Goal: Task Accomplishment & Management: Manage account settings

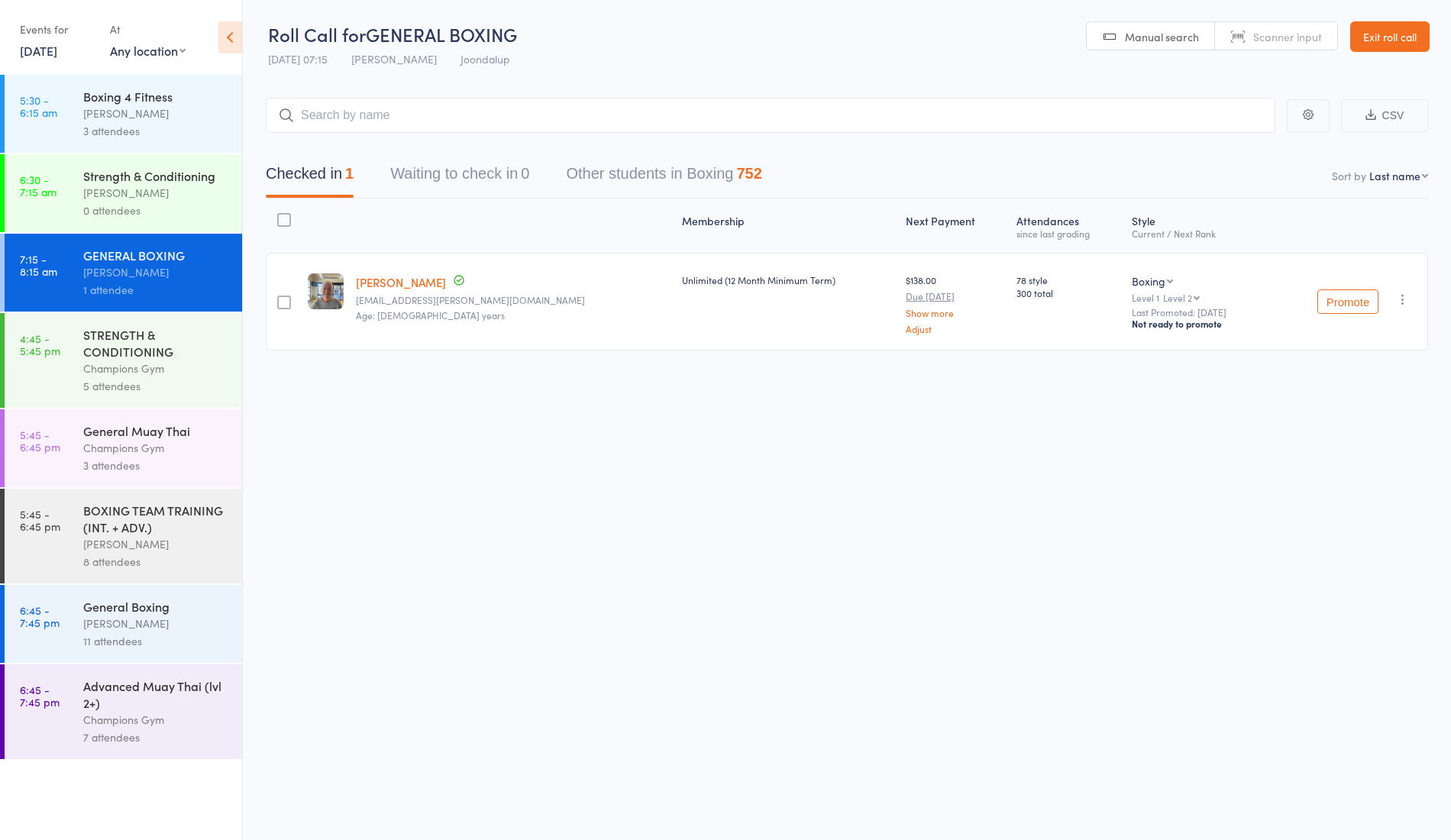
click at [381, 278] on link "Rod Francis" at bounding box center [401, 282] width 90 height 16
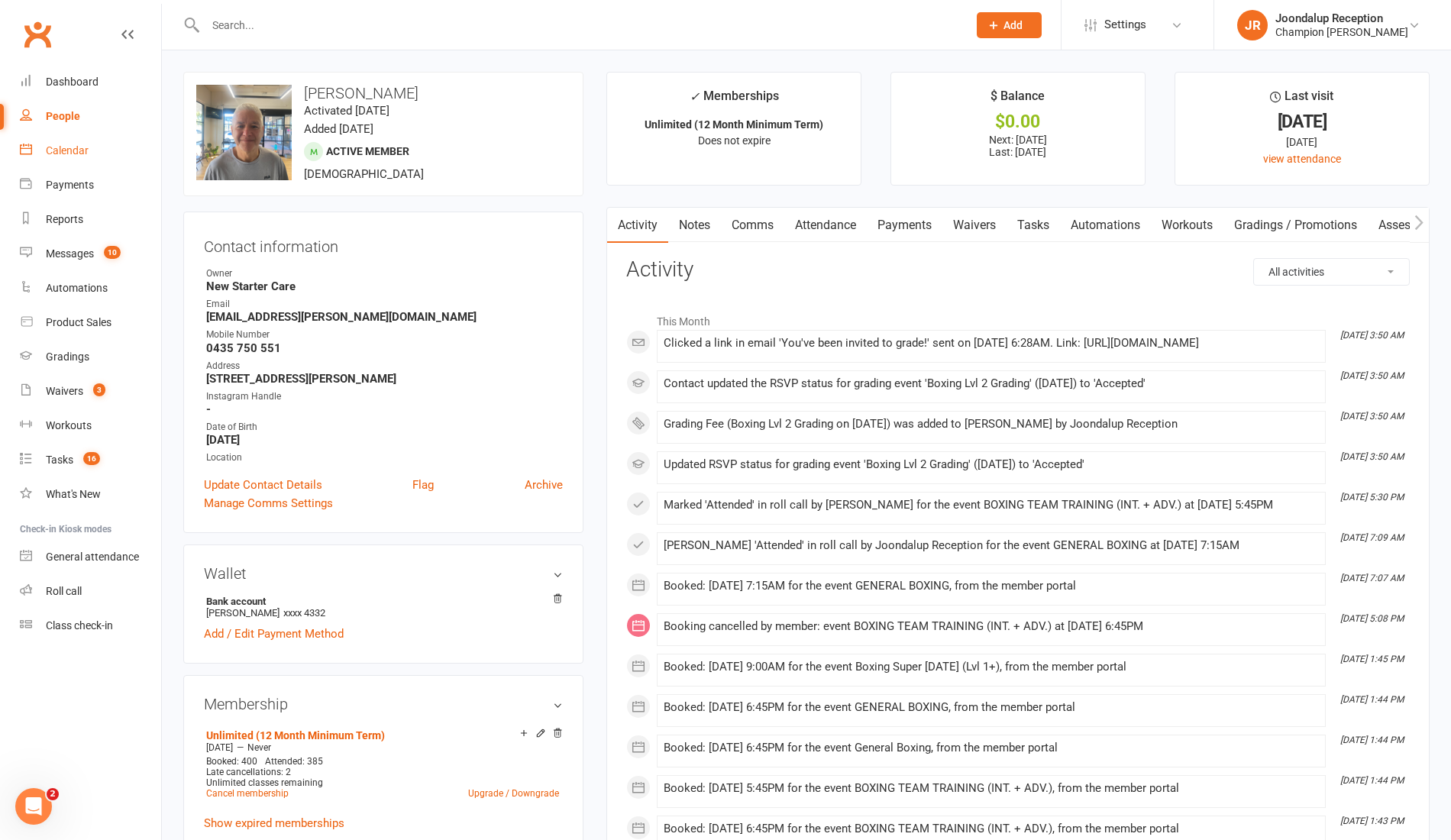
click at [71, 153] on div "Calendar" at bounding box center [66, 150] width 43 height 12
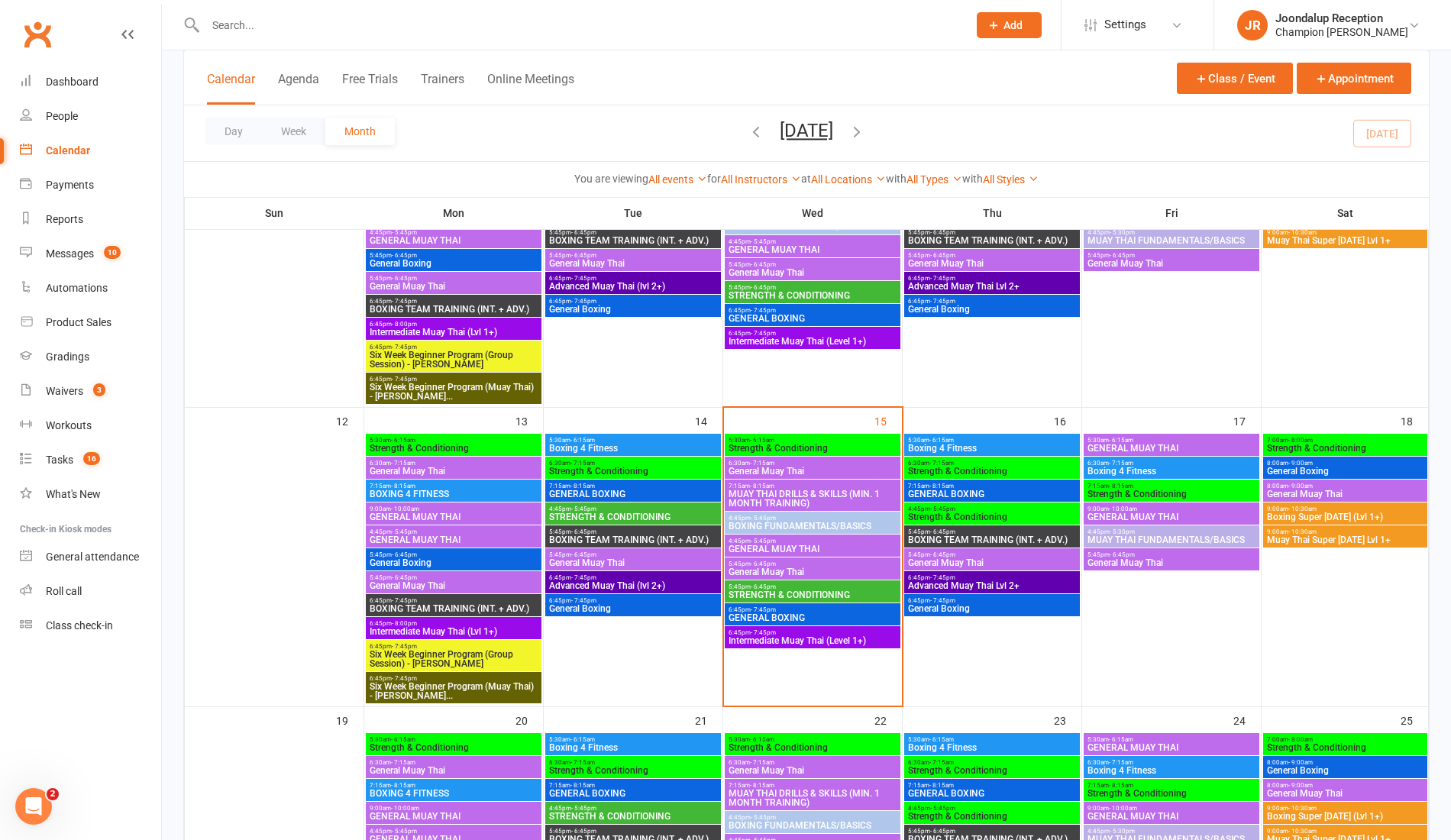
scroll to position [525, 0]
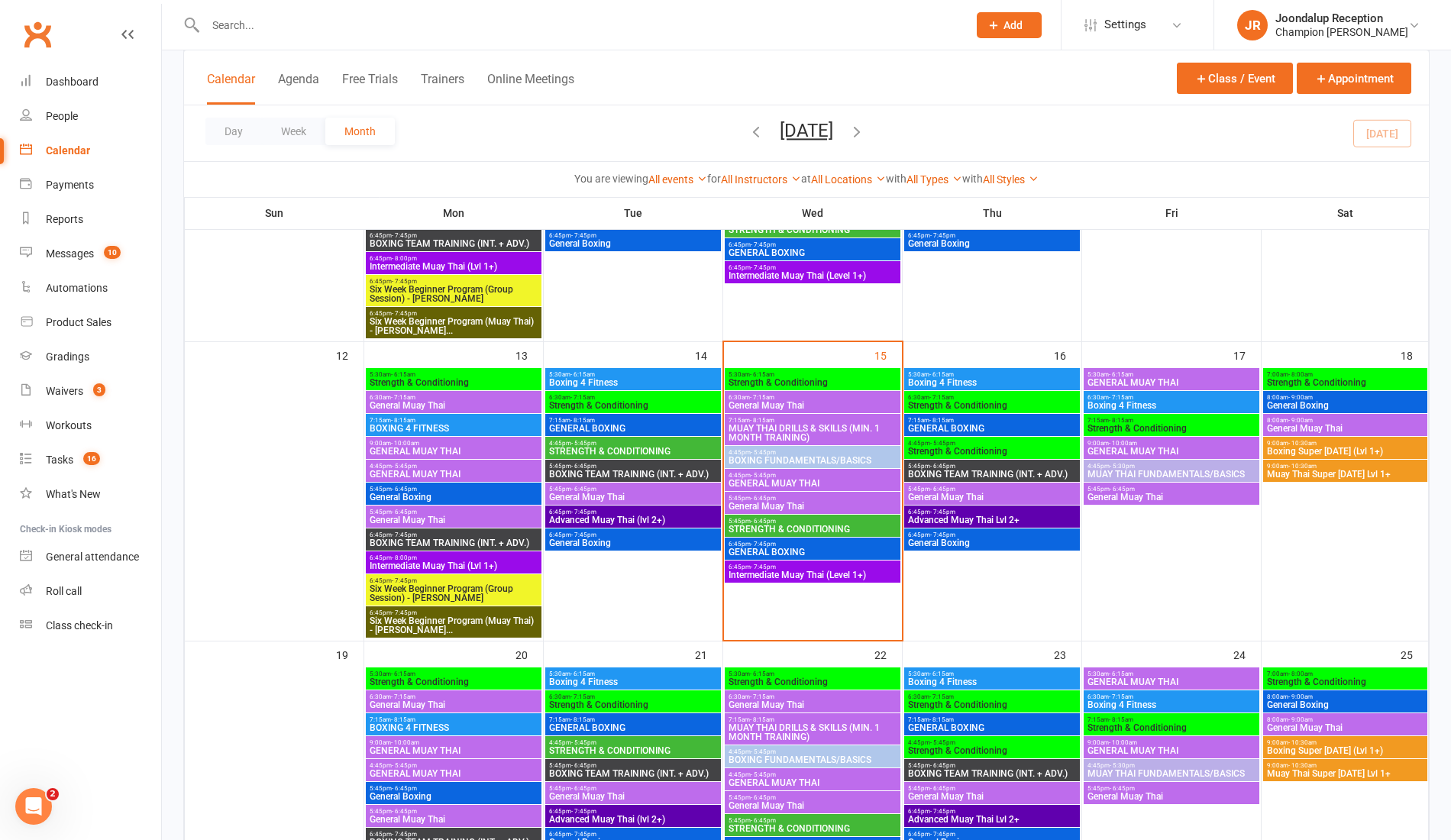
click at [811, 368] on div "5:30am - 6:15am Strength & Conditioning" at bounding box center [812, 379] width 176 height 22
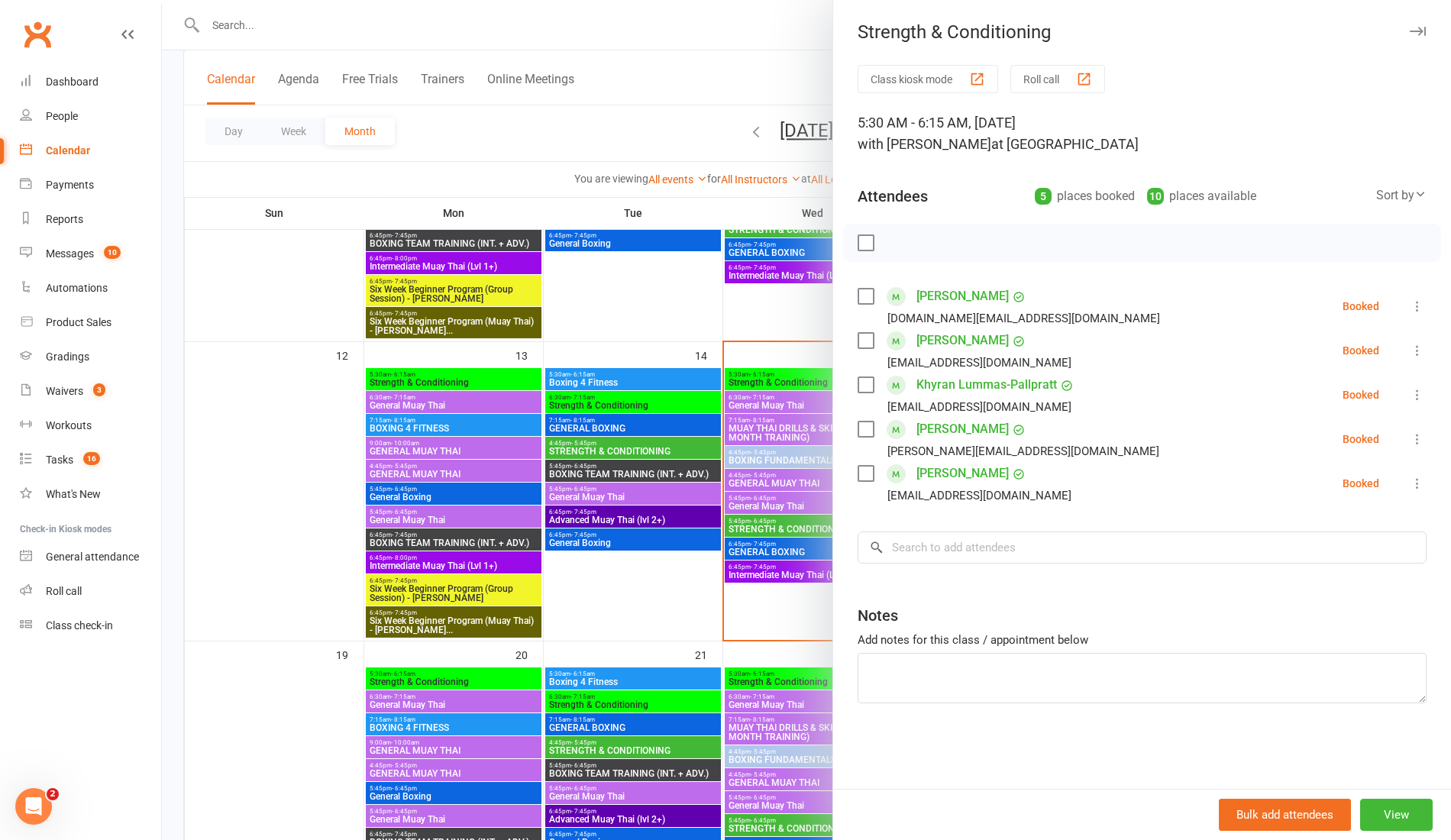
click at [763, 595] on div at bounding box center [807, 420] width 1290 height 840
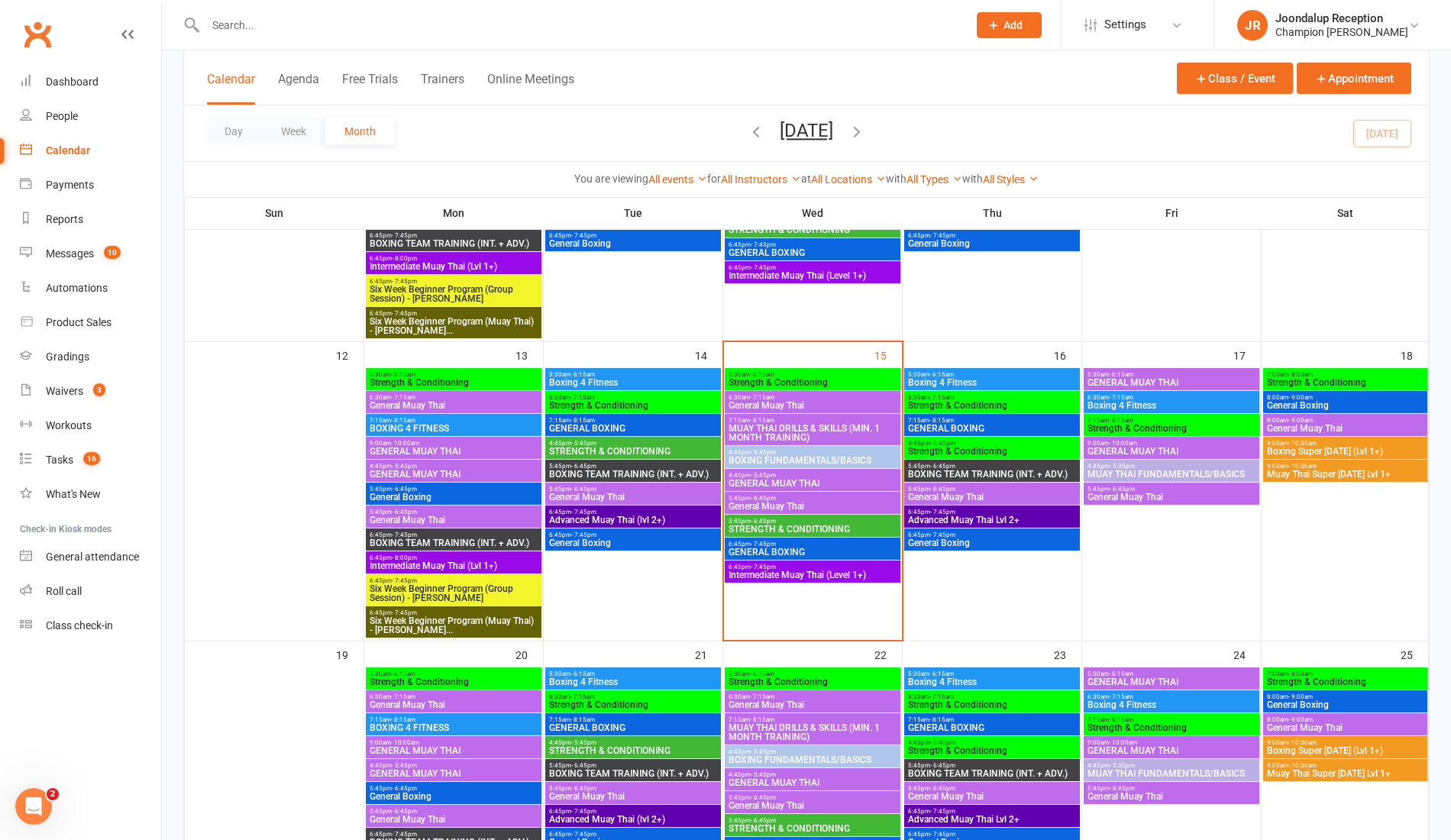
click at [936, 486] on span "- 6:45pm" at bounding box center [943, 489] width 26 height 7
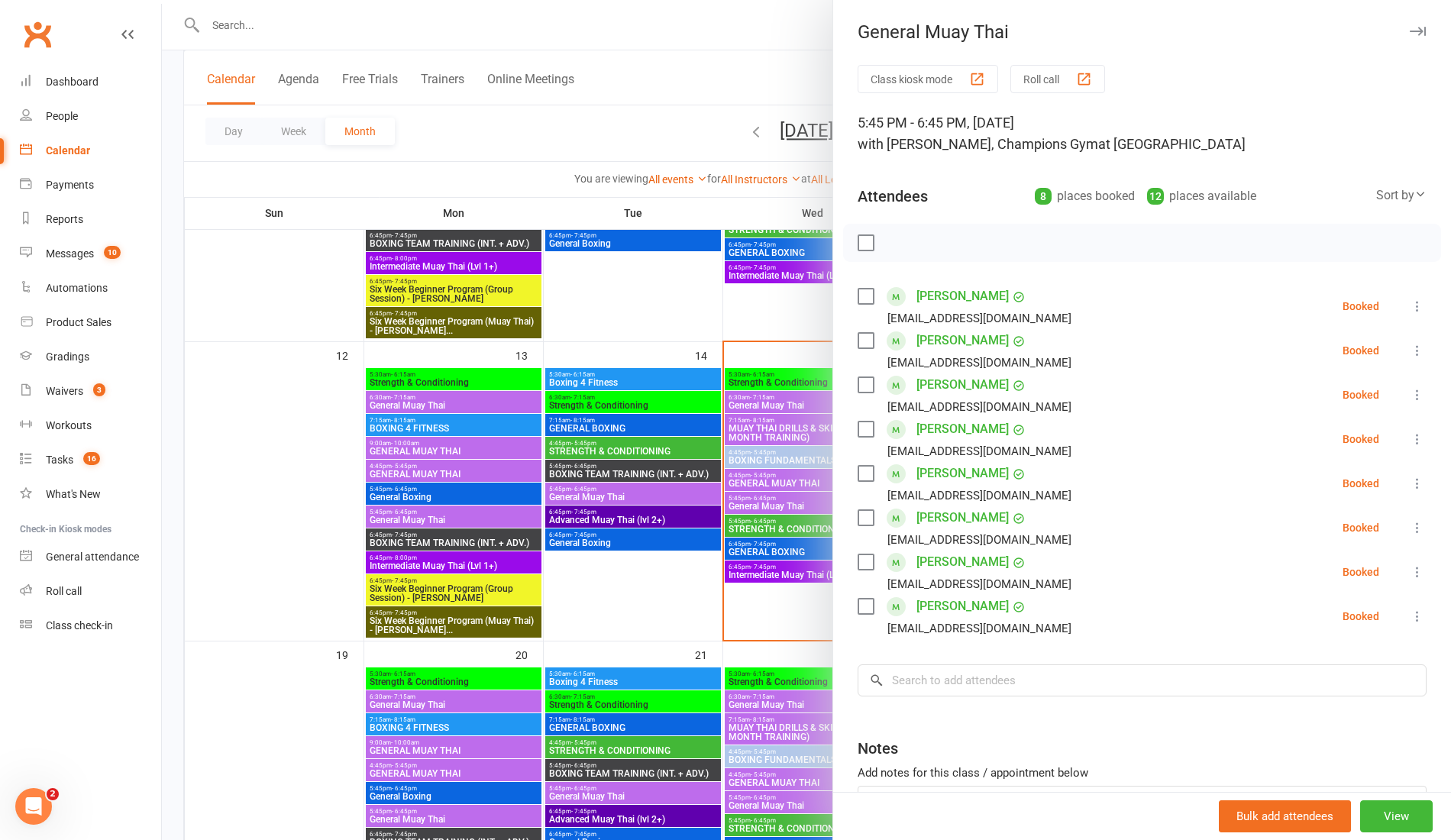
click at [810, 599] on div at bounding box center [807, 420] width 1290 height 840
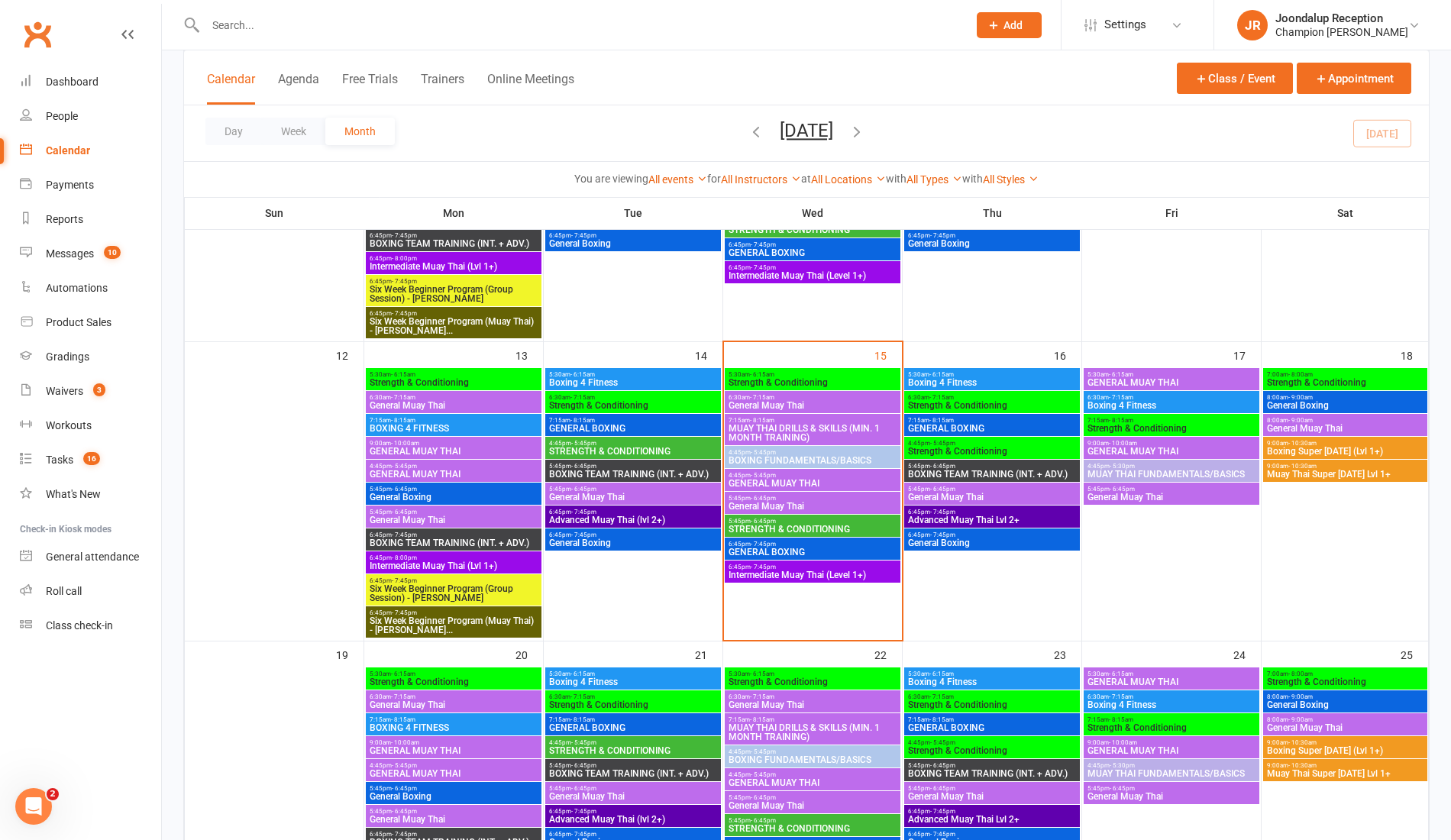
click at [820, 403] on span "General Muay Thai" at bounding box center [813, 405] width 170 height 9
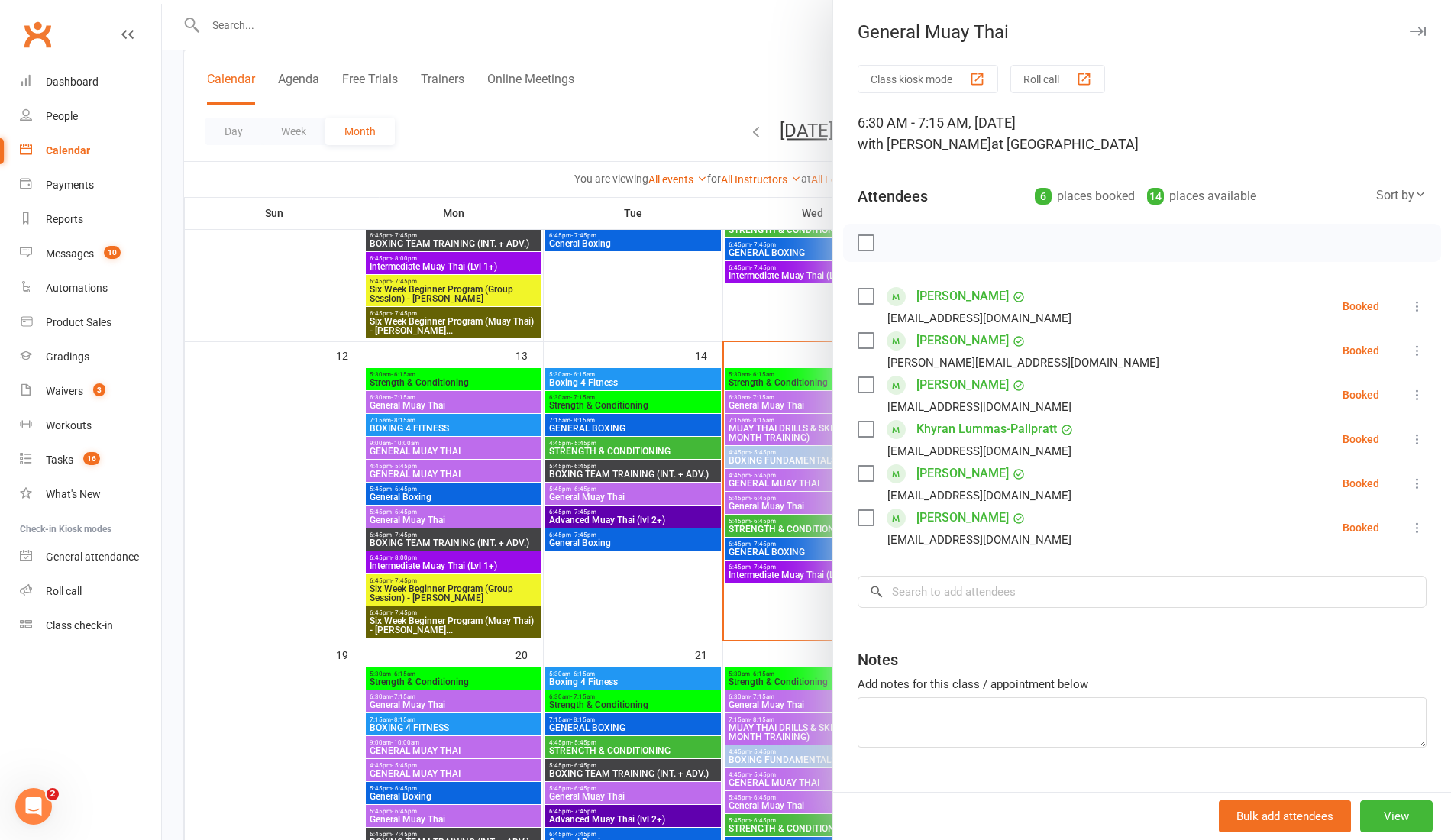
click at [808, 611] on div at bounding box center [807, 420] width 1290 height 840
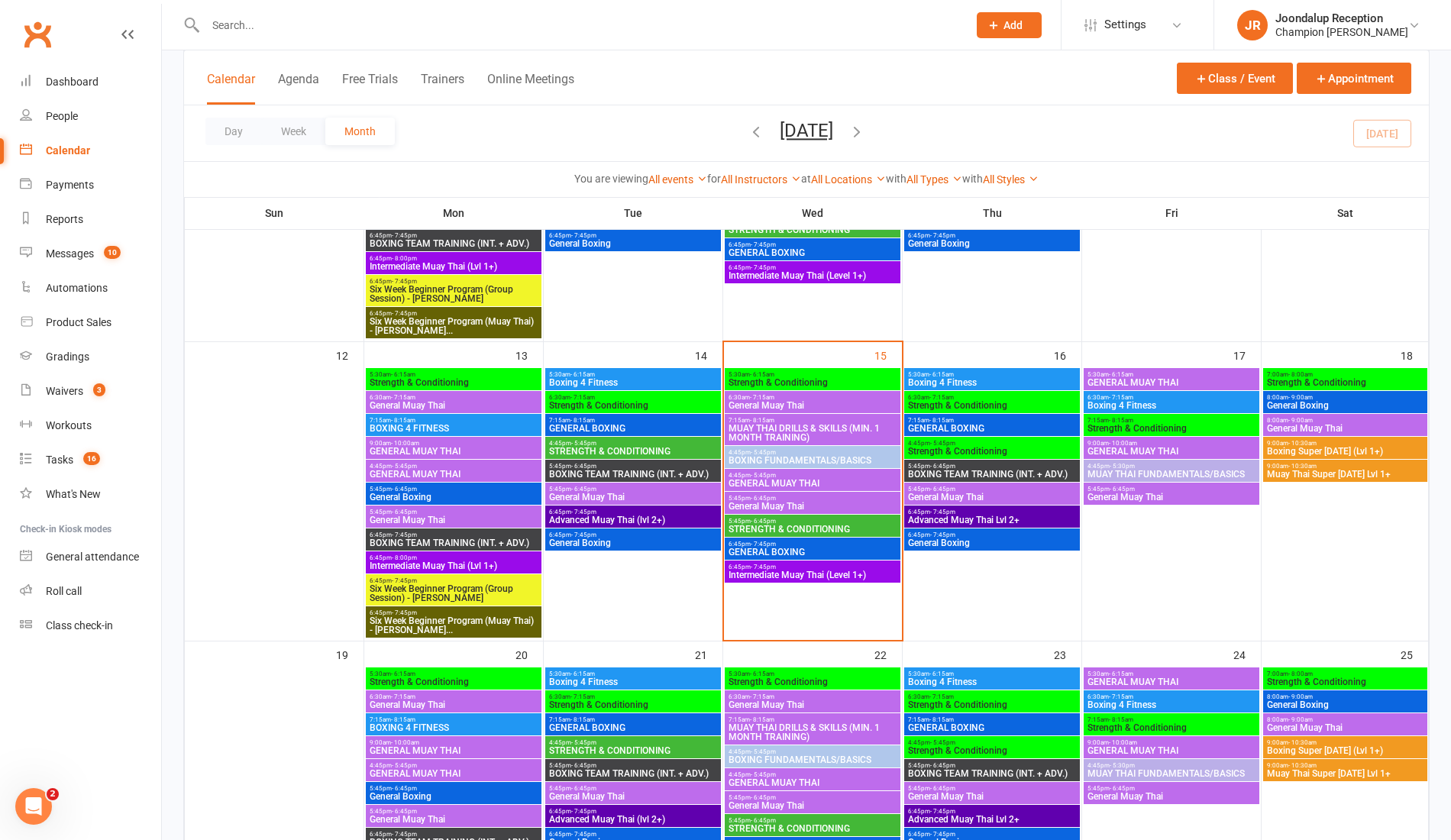
click at [229, 11] on div at bounding box center [570, 25] width 774 height 49
click at [260, 18] on input "text" at bounding box center [579, 25] width 756 height 22
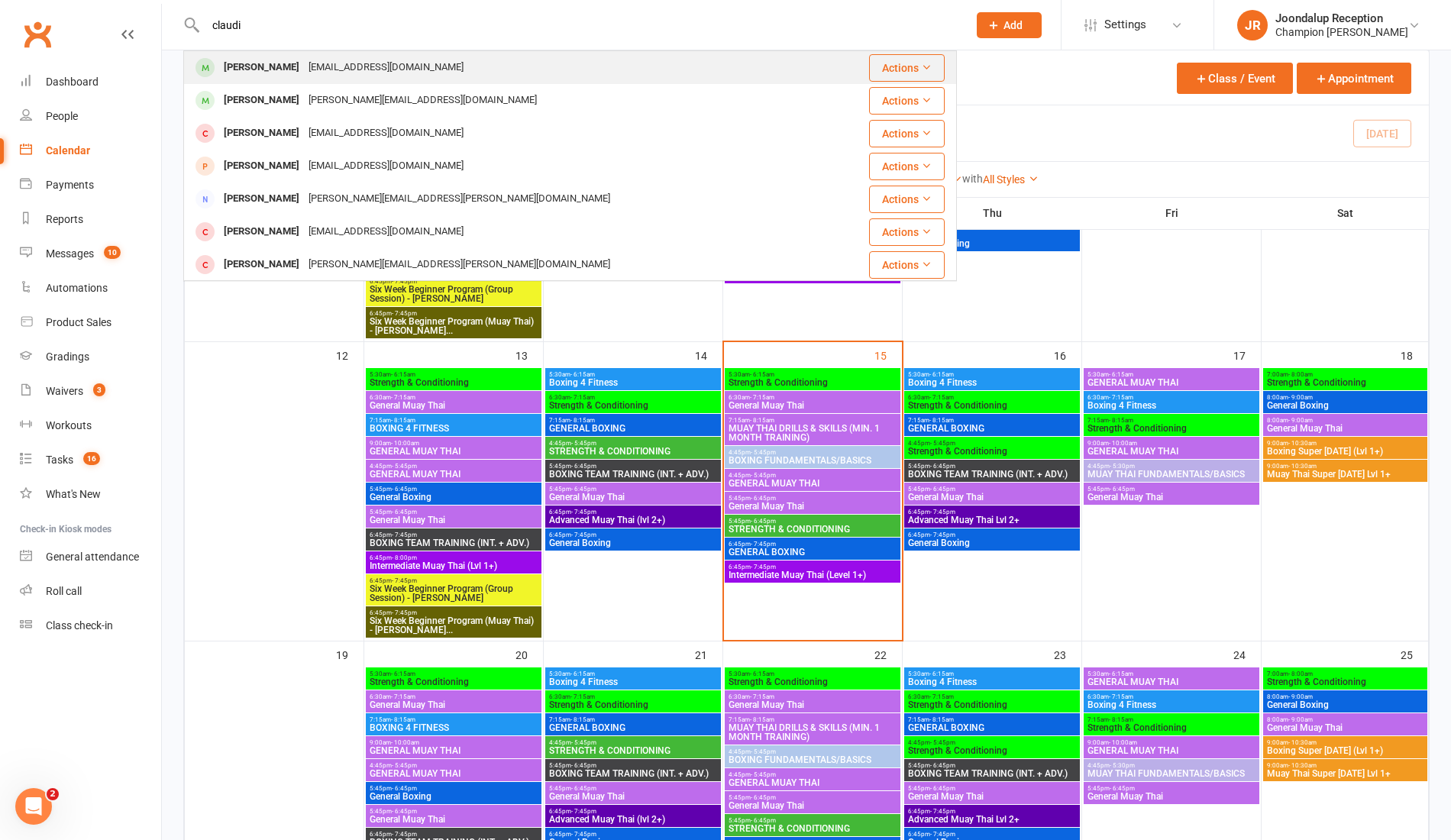
type input "claudi"
click at [304, 63] on div "Claudia-Rose Myers-Mikita" at bounding box center [261, 67] width 85 height 22
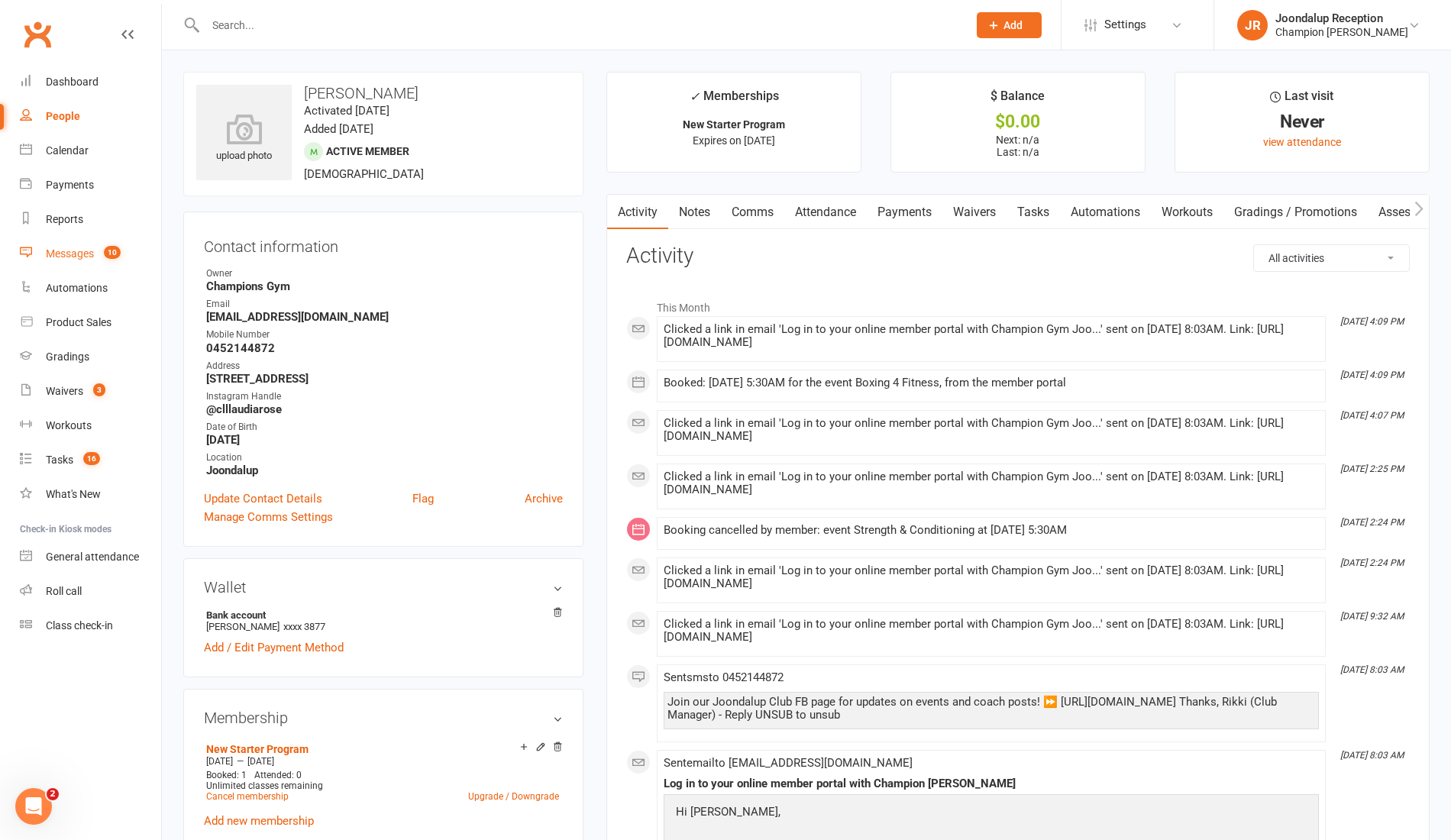
click at [61, 267] on link "Messages 10" at bounding box center [90, 253] width 141 height 34
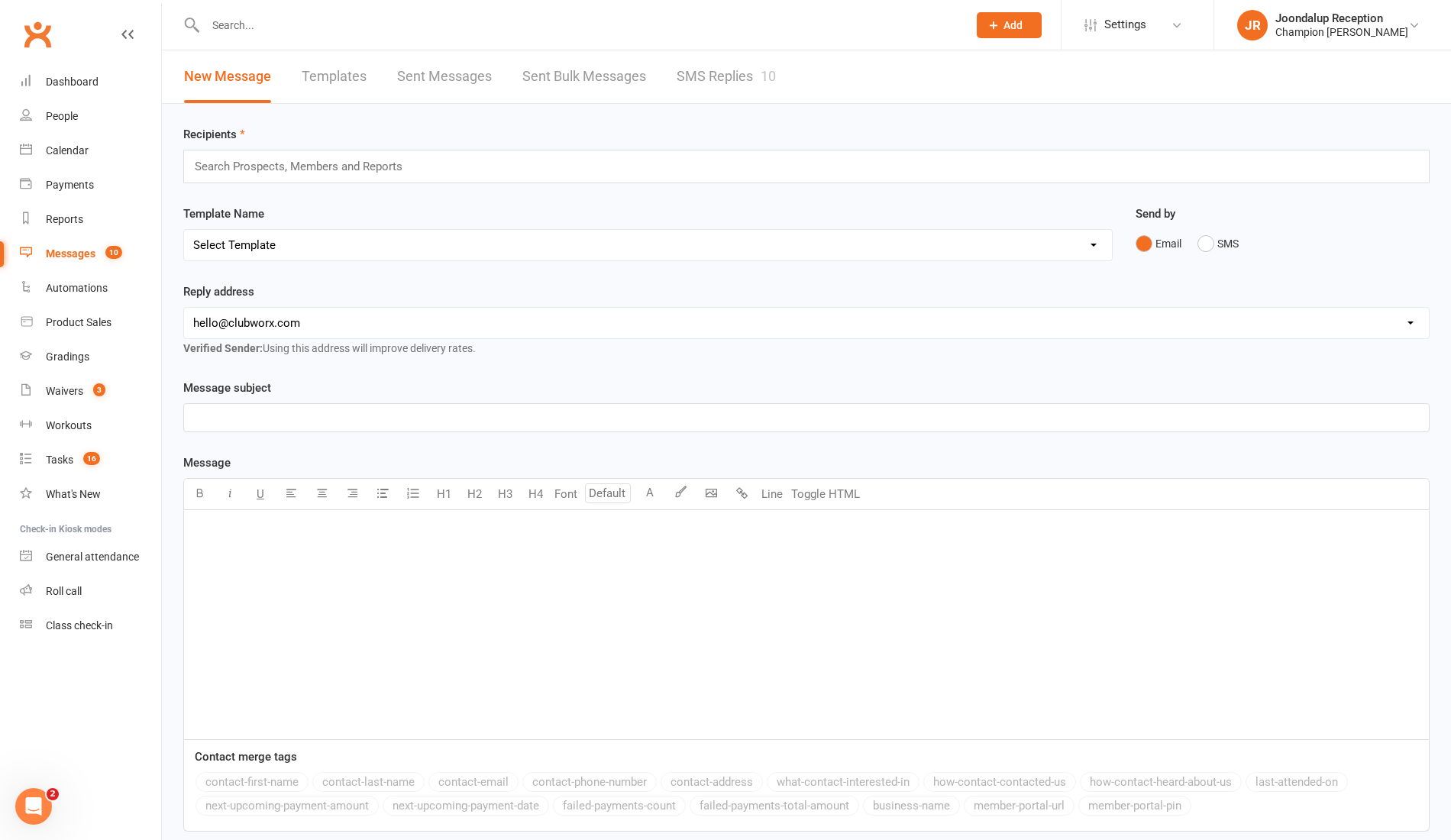
click at [705, 70] on link "SMS Replies 10" at bounding box center [726, 77] width 100 height 53
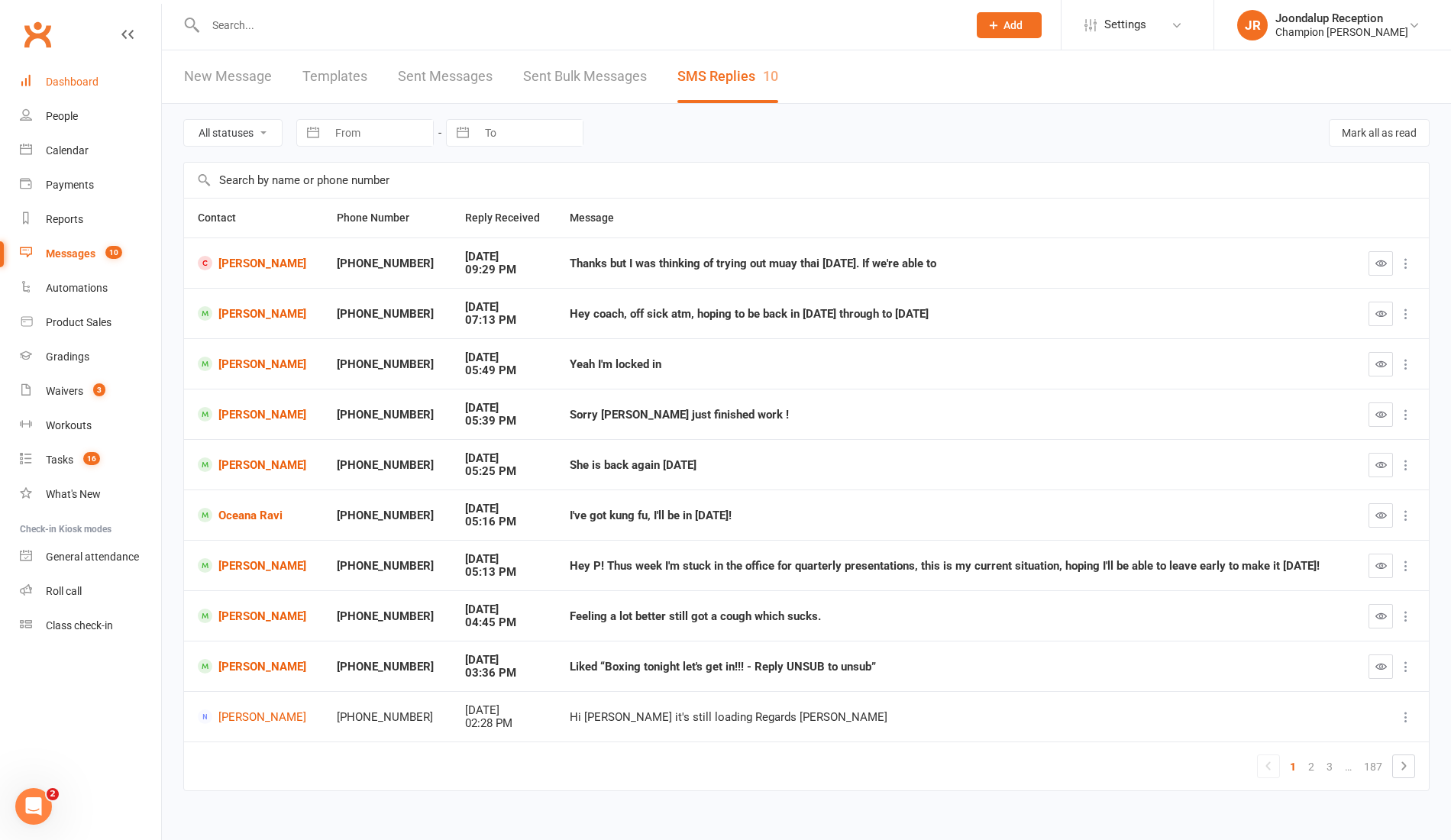
click at [78, 84] on div "Dashboard" at bounding box center [72, 82] width 53 height 12
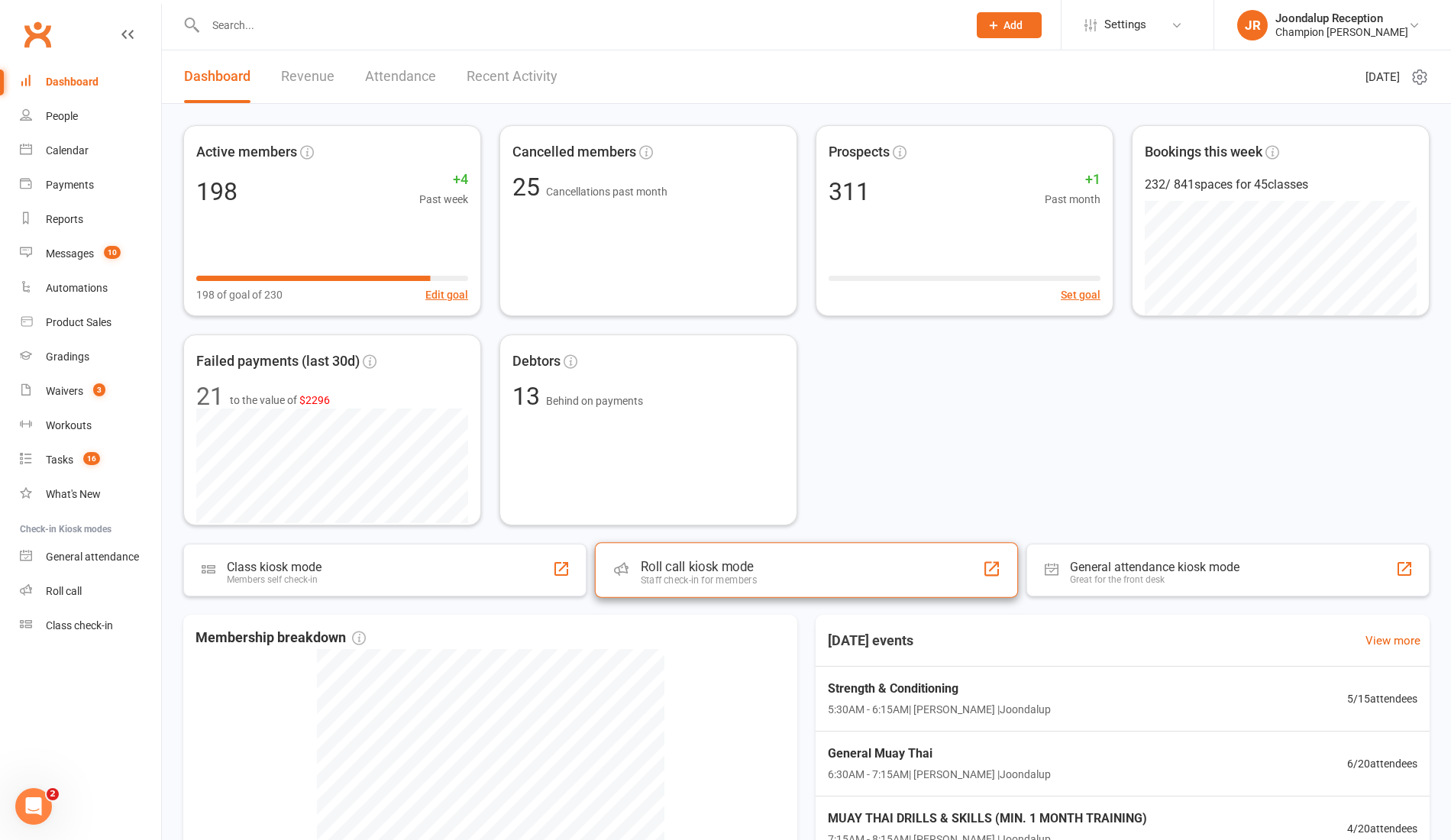
click at [672, 569] on div "Roll call kiosk mode" at bounding box center [699, 567] width 116 height 15
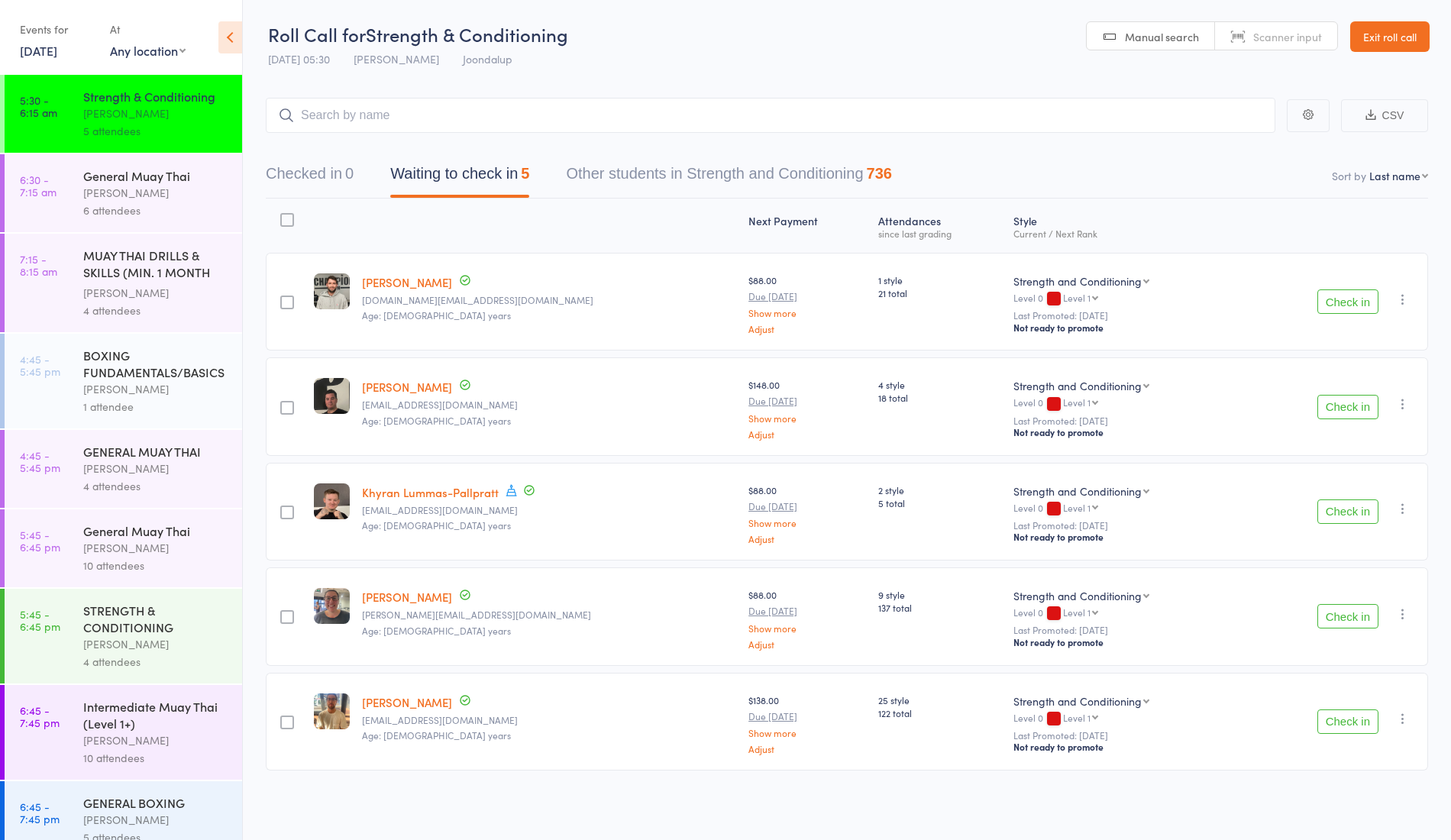
click at [1345, 289] on button "Check in" at bounding box center [1348, 302] width 61 height 25
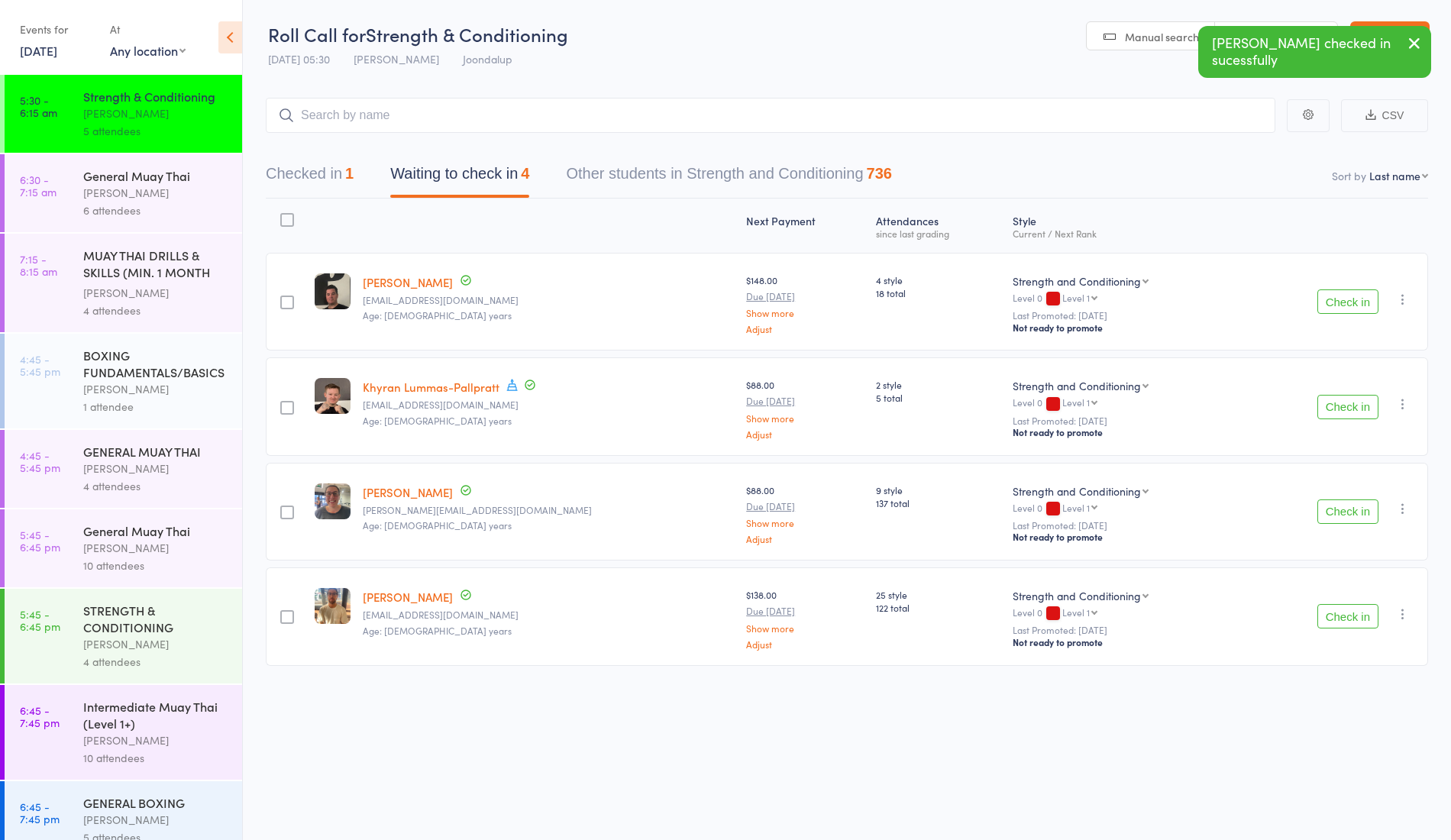
click at [1345, 289] on button "Check in" at bounding box center [1348, 302] width 61 height 25
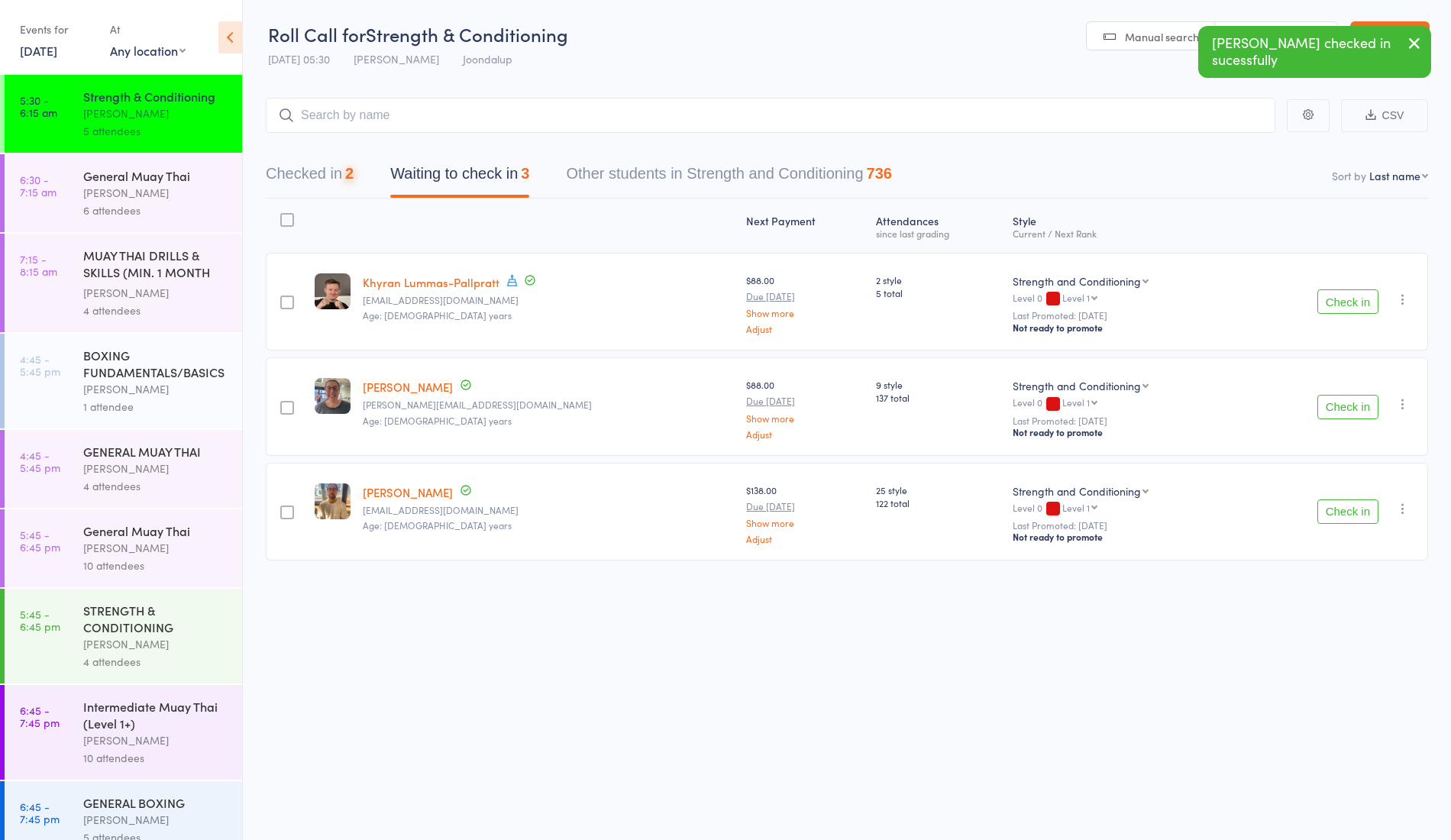
click at [1345, 289] on button "Check in" at bounding box center [1348, 302] width 61 height 25
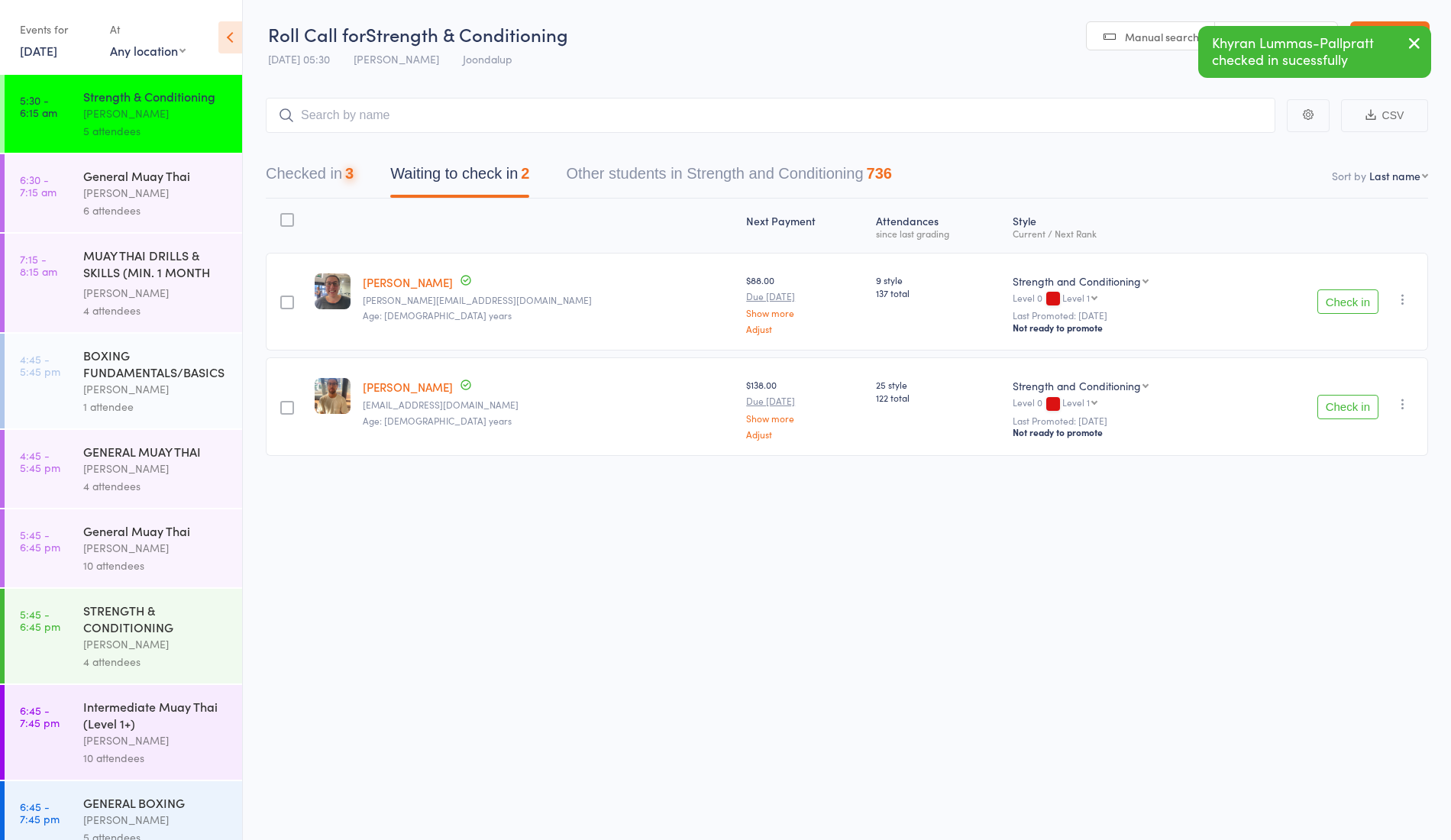
click at [1345, 289] on button "Check in" at bounding box center [1348, 302] width 61 height 25
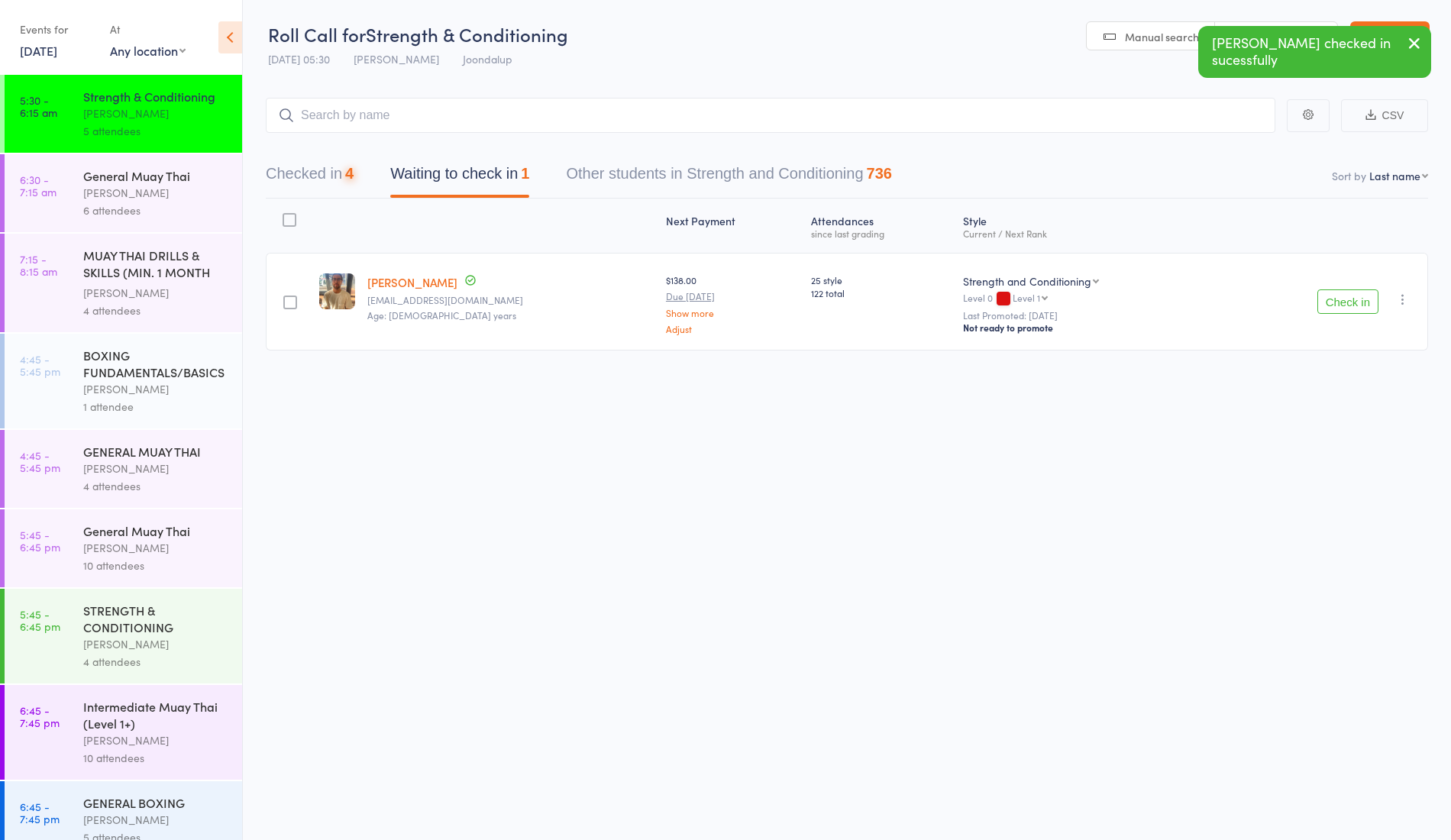
click at [1345, 289] on button "Check in" at bounding box center [1348, 302] width 61 height 25
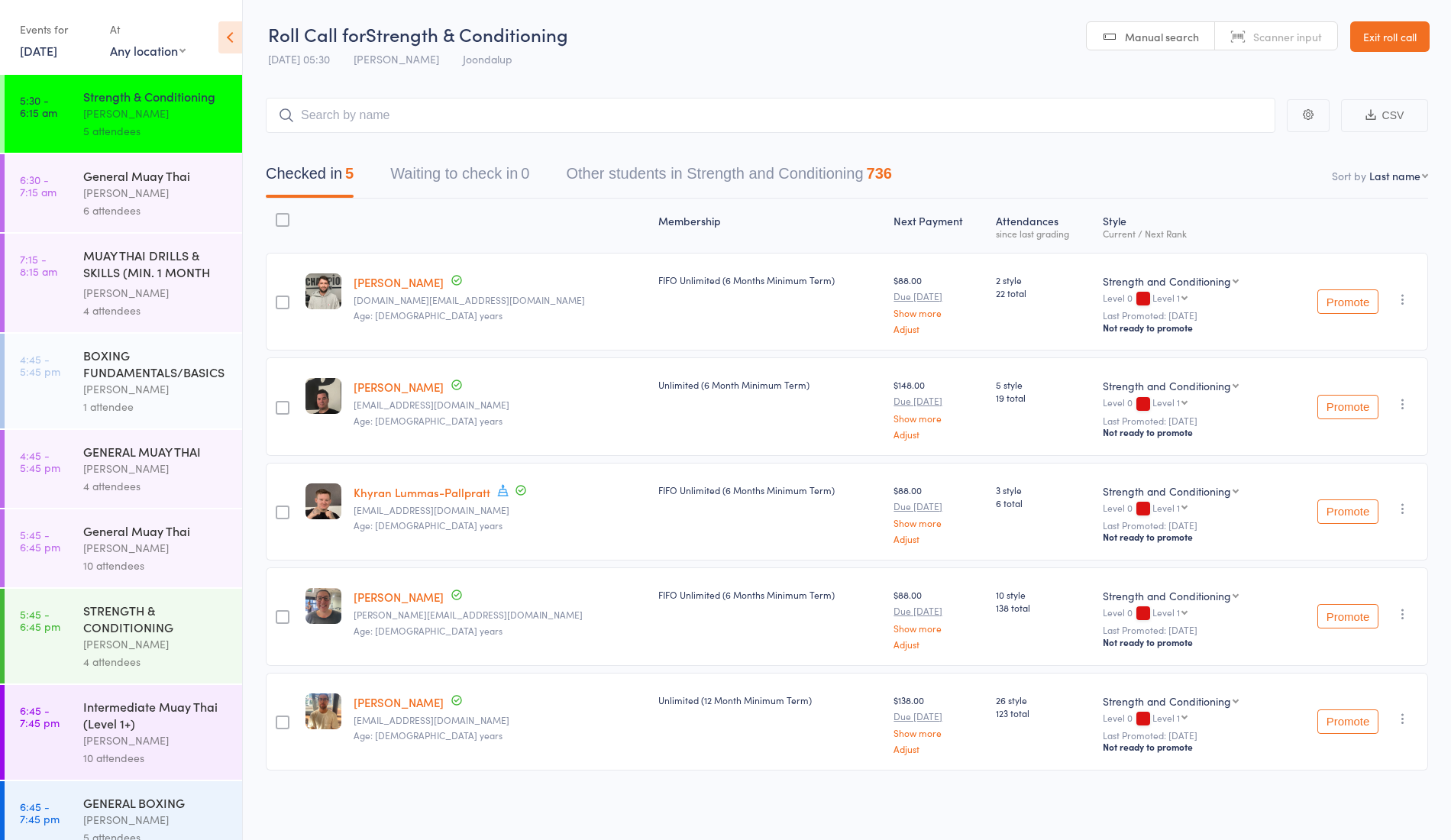
click at [387, 286] on link "Luke Allsop" at bounding box center [398, 282] width 90 height 16
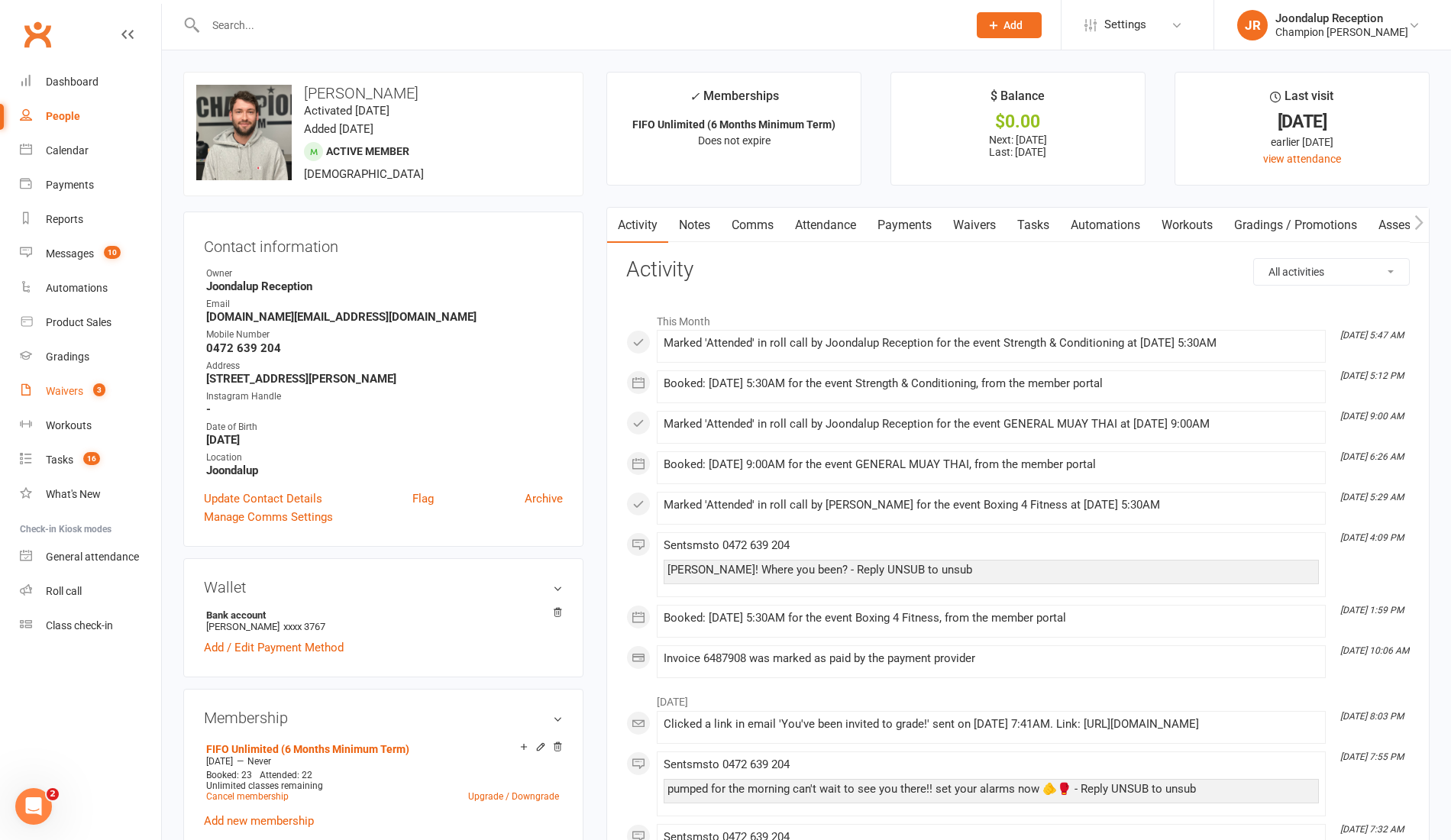
click at [67, 402] on link "Waivers 3" at bounding box center [90, 391] width 141 height 34
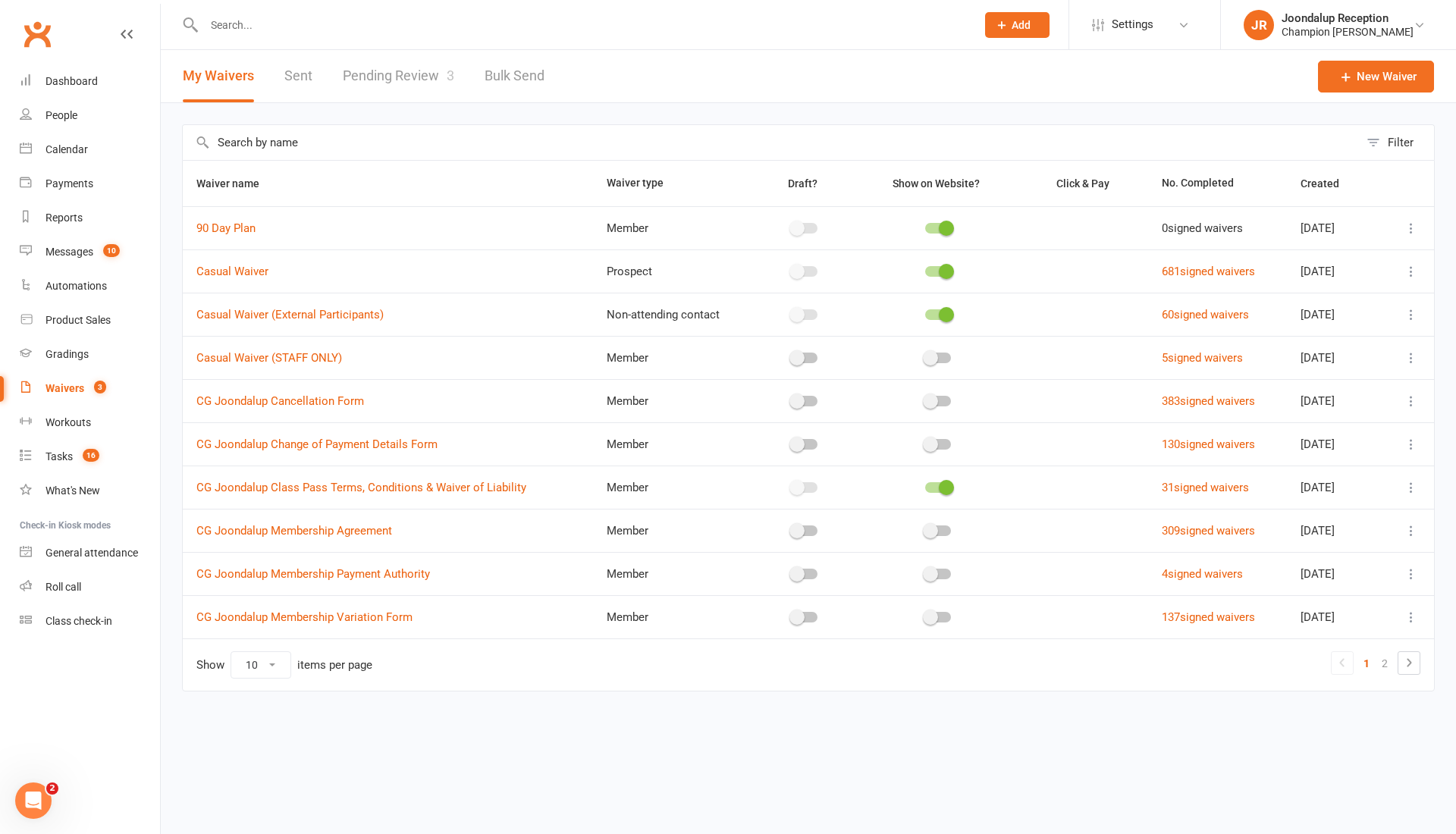
click at [430, 74] on link "Pending Review 3" at bounding box center [399, 76] width 111 height 53
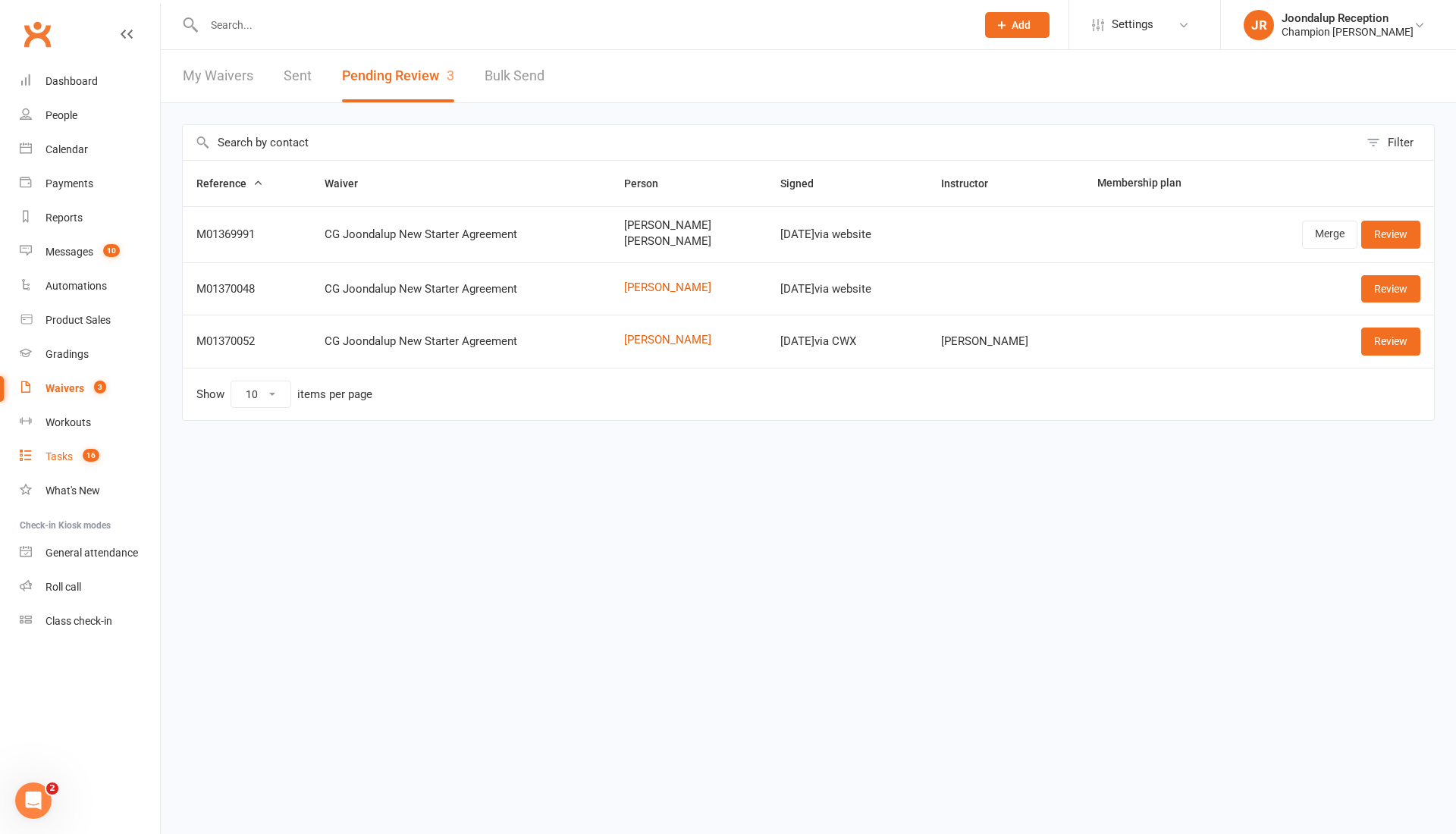
click at [69, 451] on div "Tasks" at bounding box center [58, 456] width 27 height 12
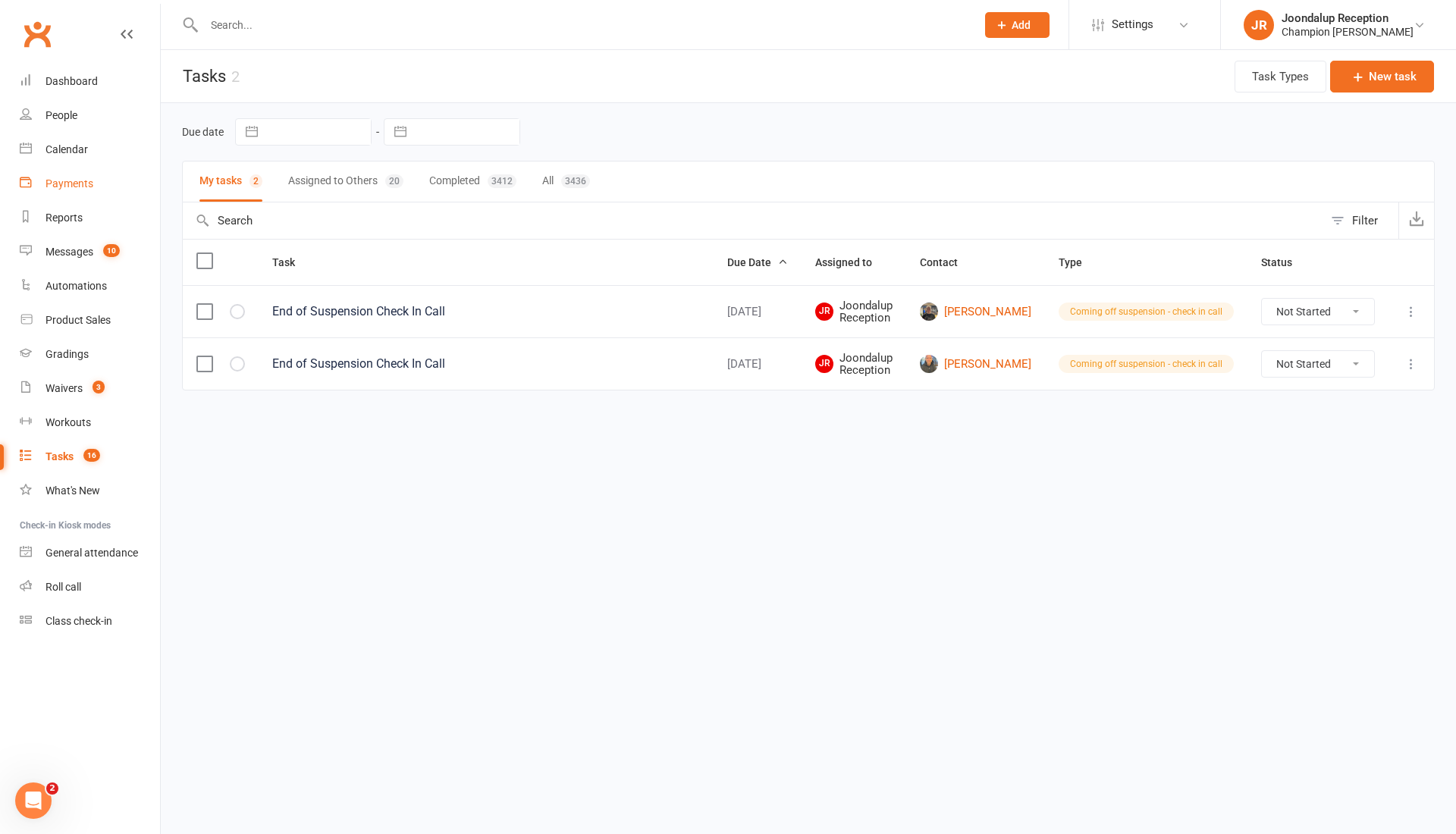
click at [75, 184] on div "Payments" at bounding box center [69, 183] width 48 height 12
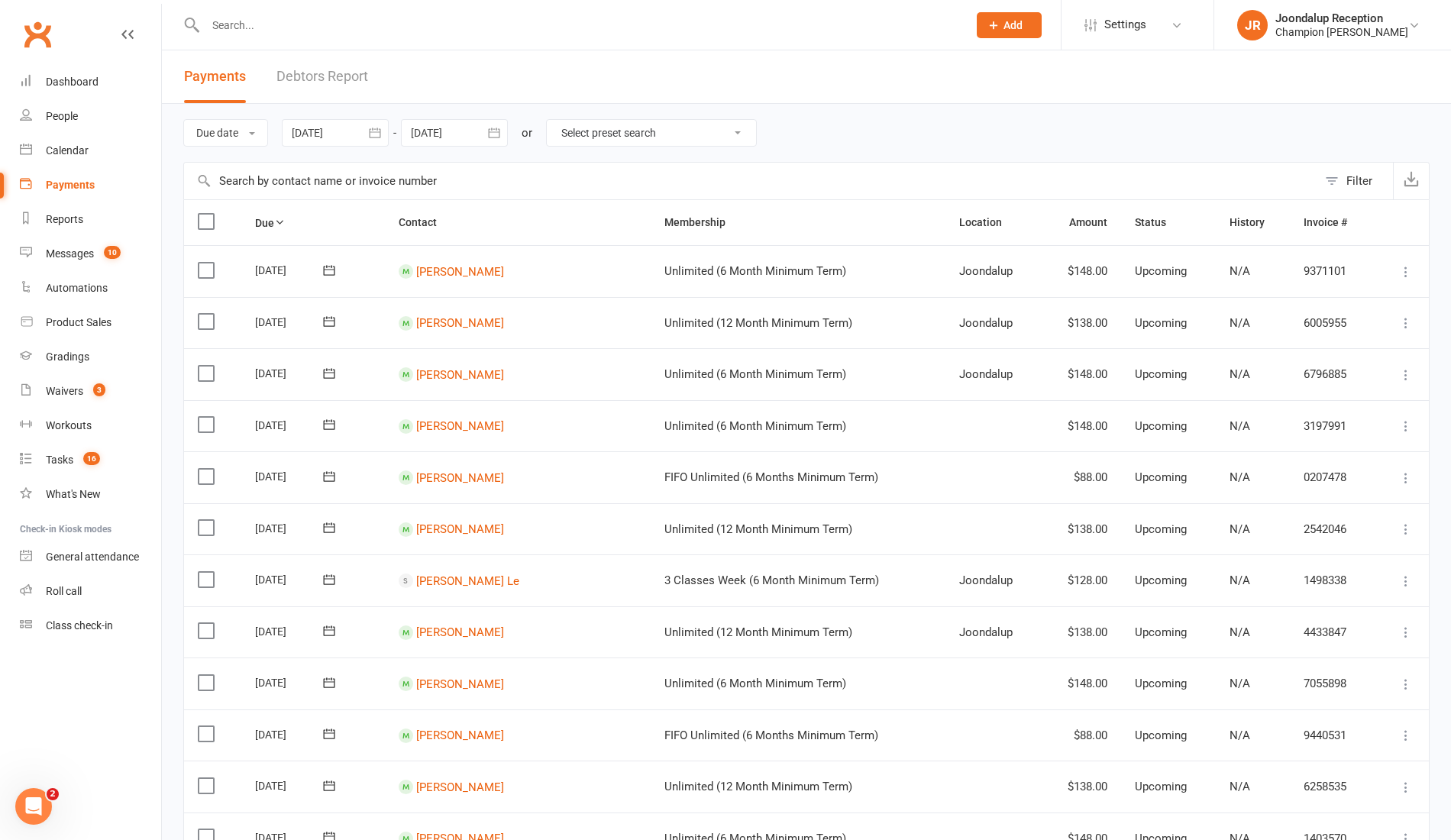
click at [330, 75] on link "Debtors Report" at bounding box center [322, 77] width 92 height 53
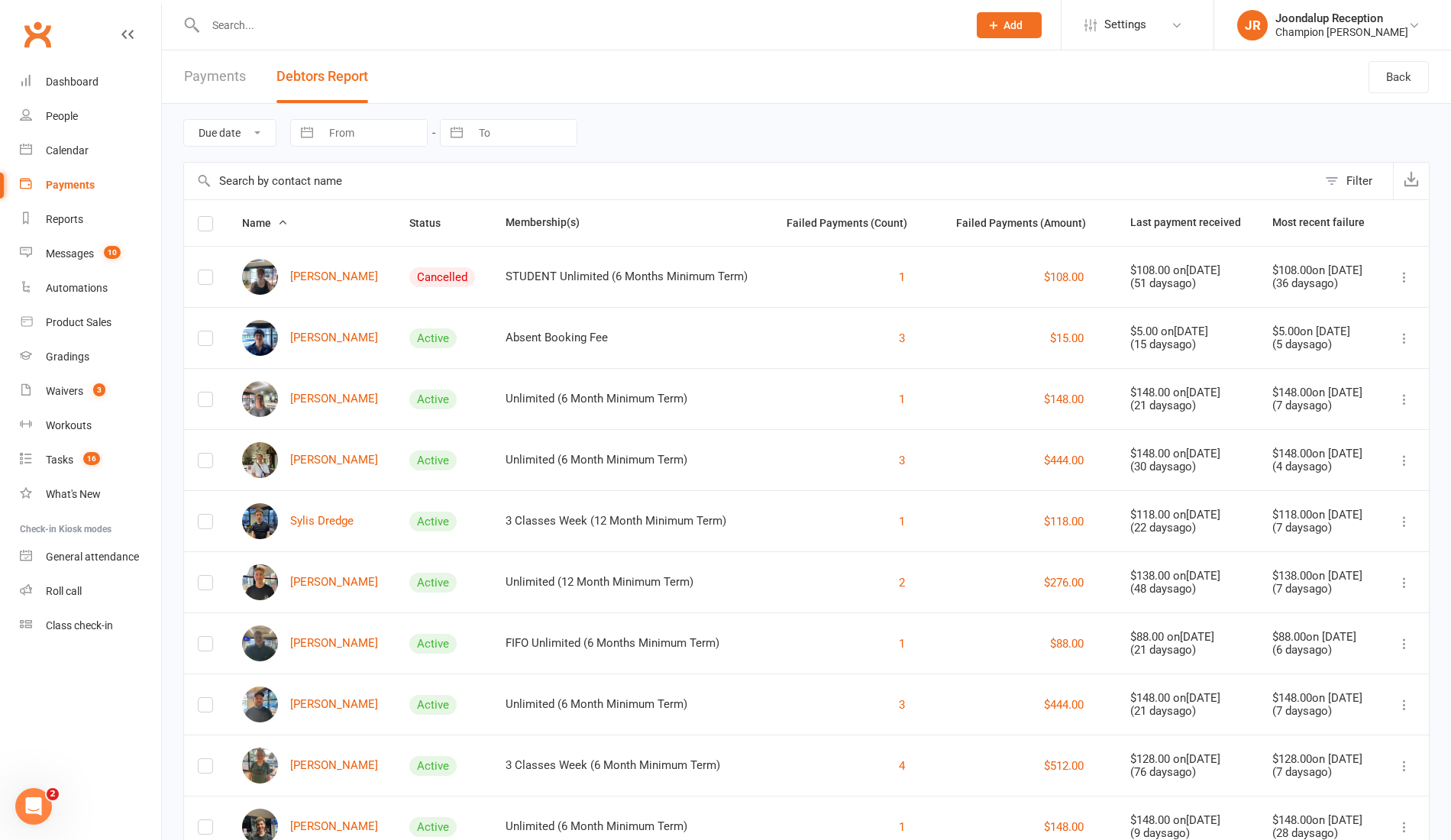
scroll to position [22, 0]
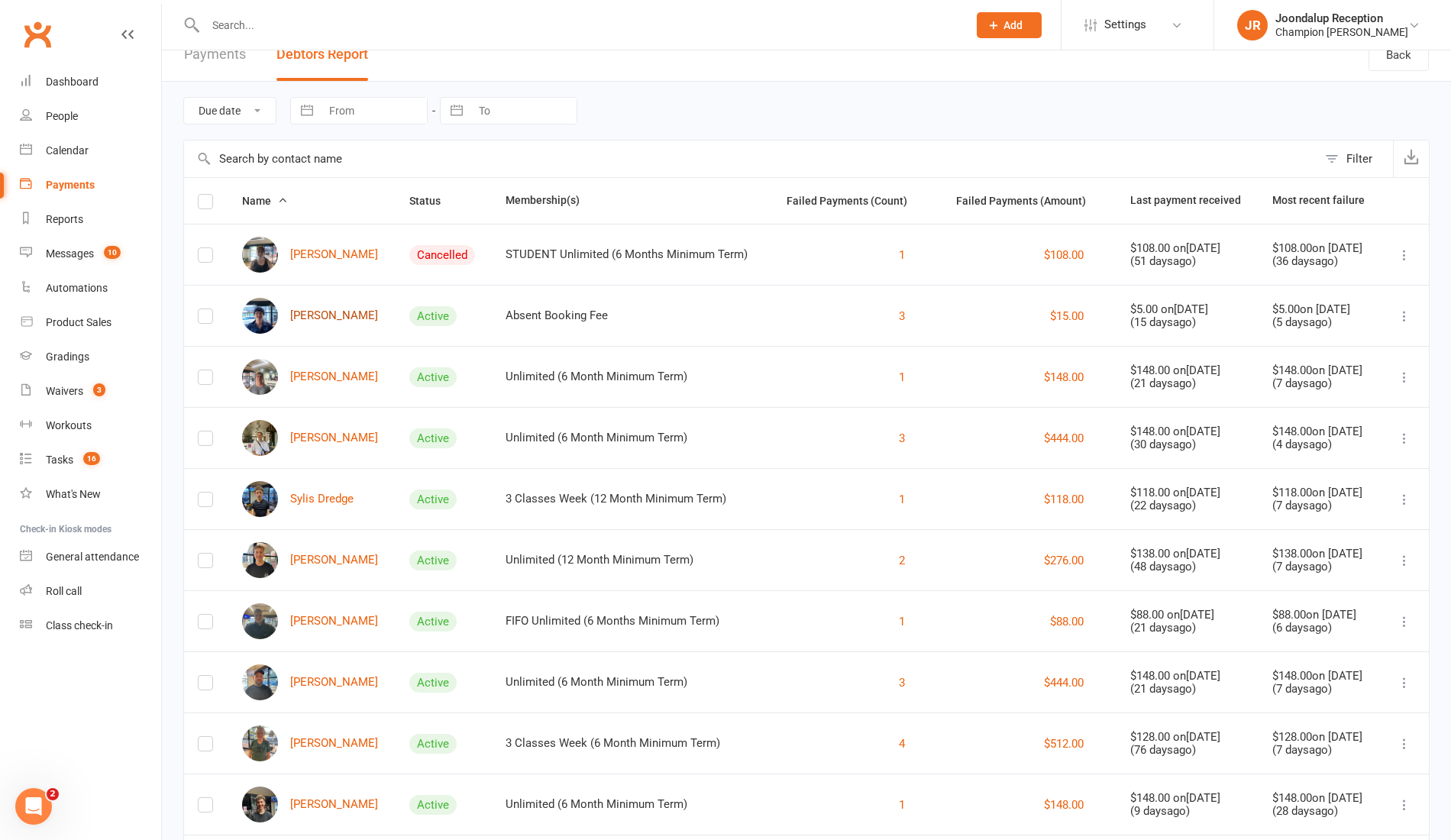
click at [328, 316] on link "Cameron Carr" at bounding box center [310, 316] width 136 height 36
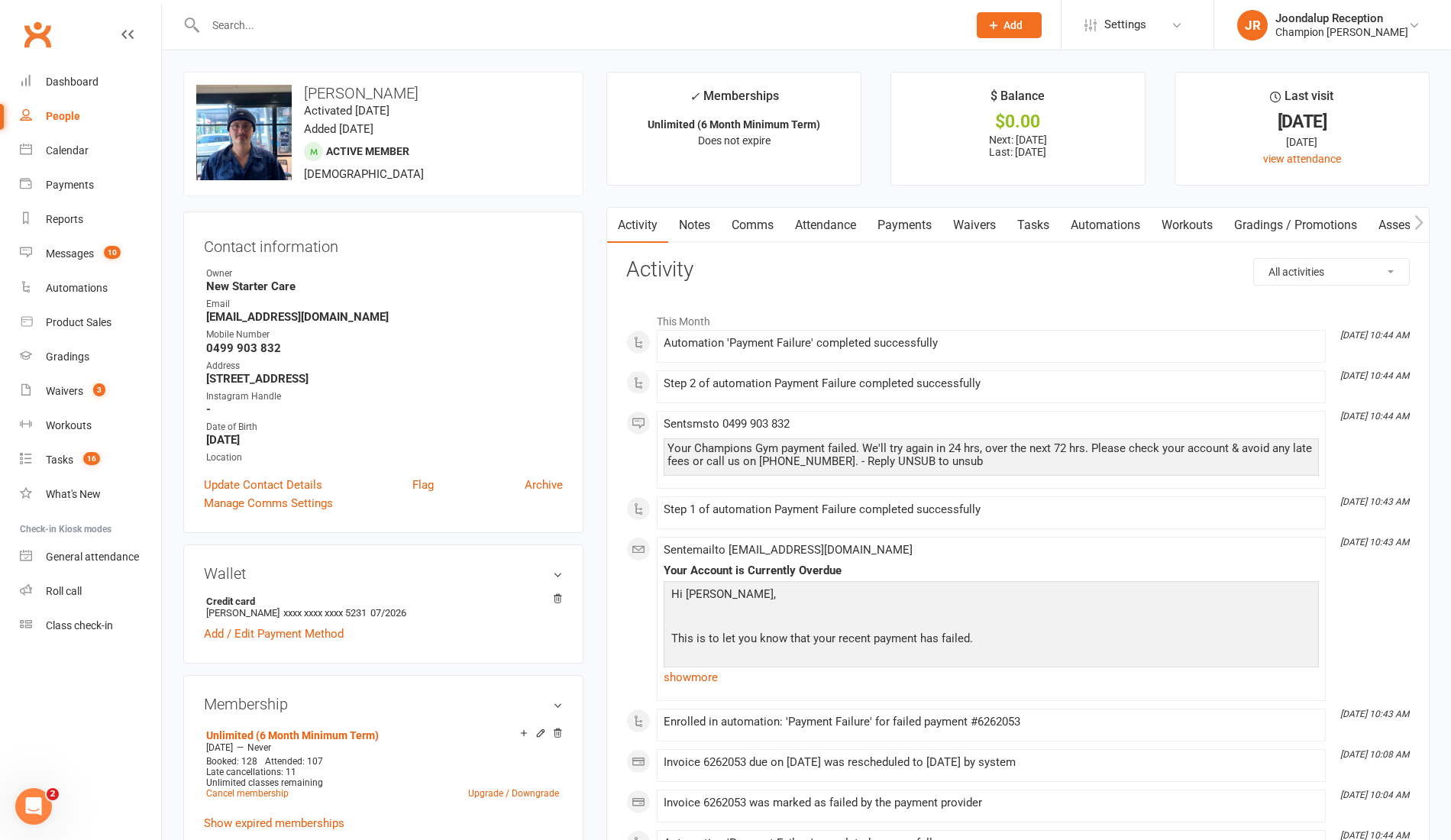
click at [926, 216] on link "Payments" at bounding box center [905, 225] width 76 height 35
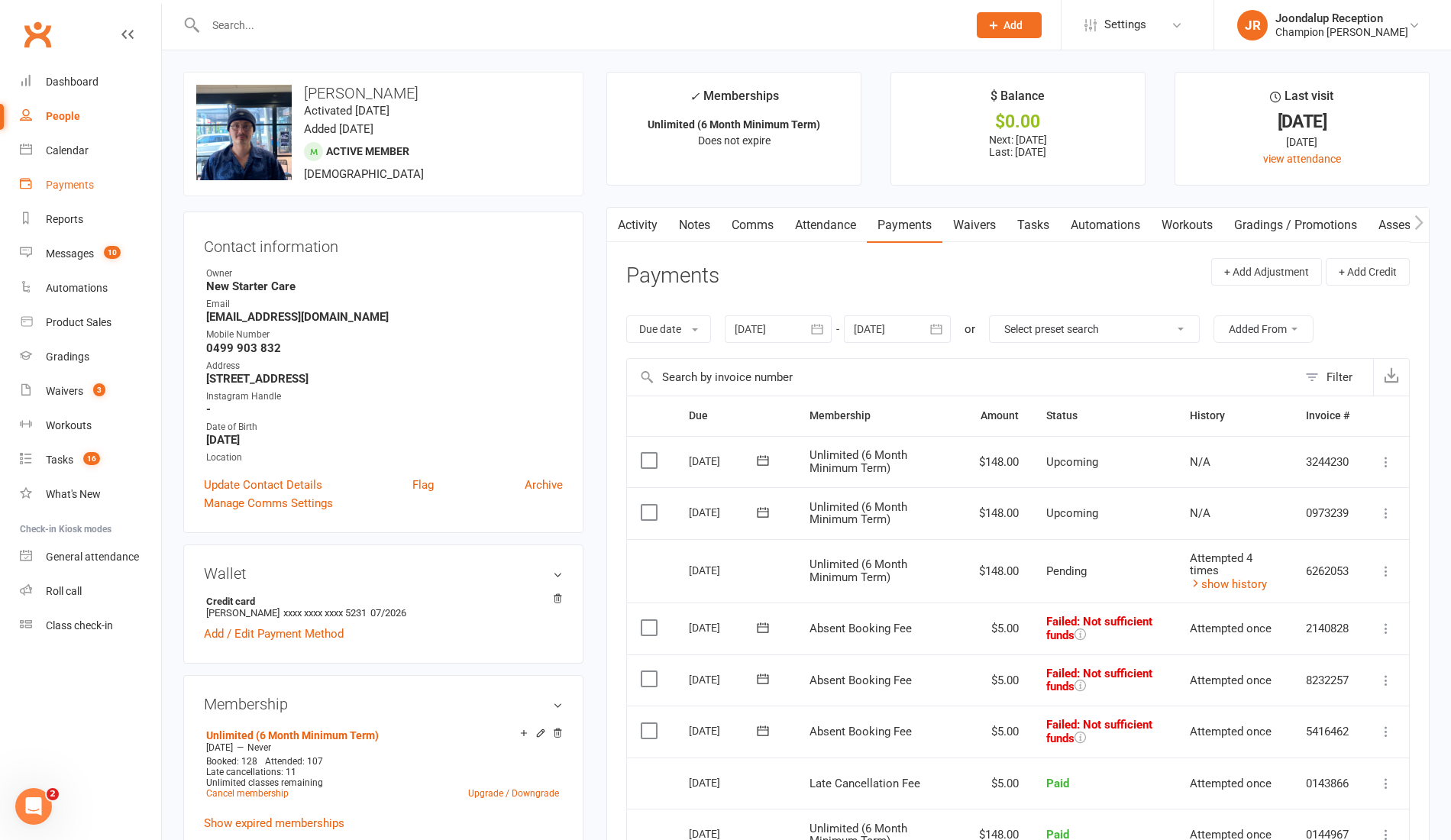
click at [62, 193] on link "Payments" at bounding box center [90, 185] width 141 height 34
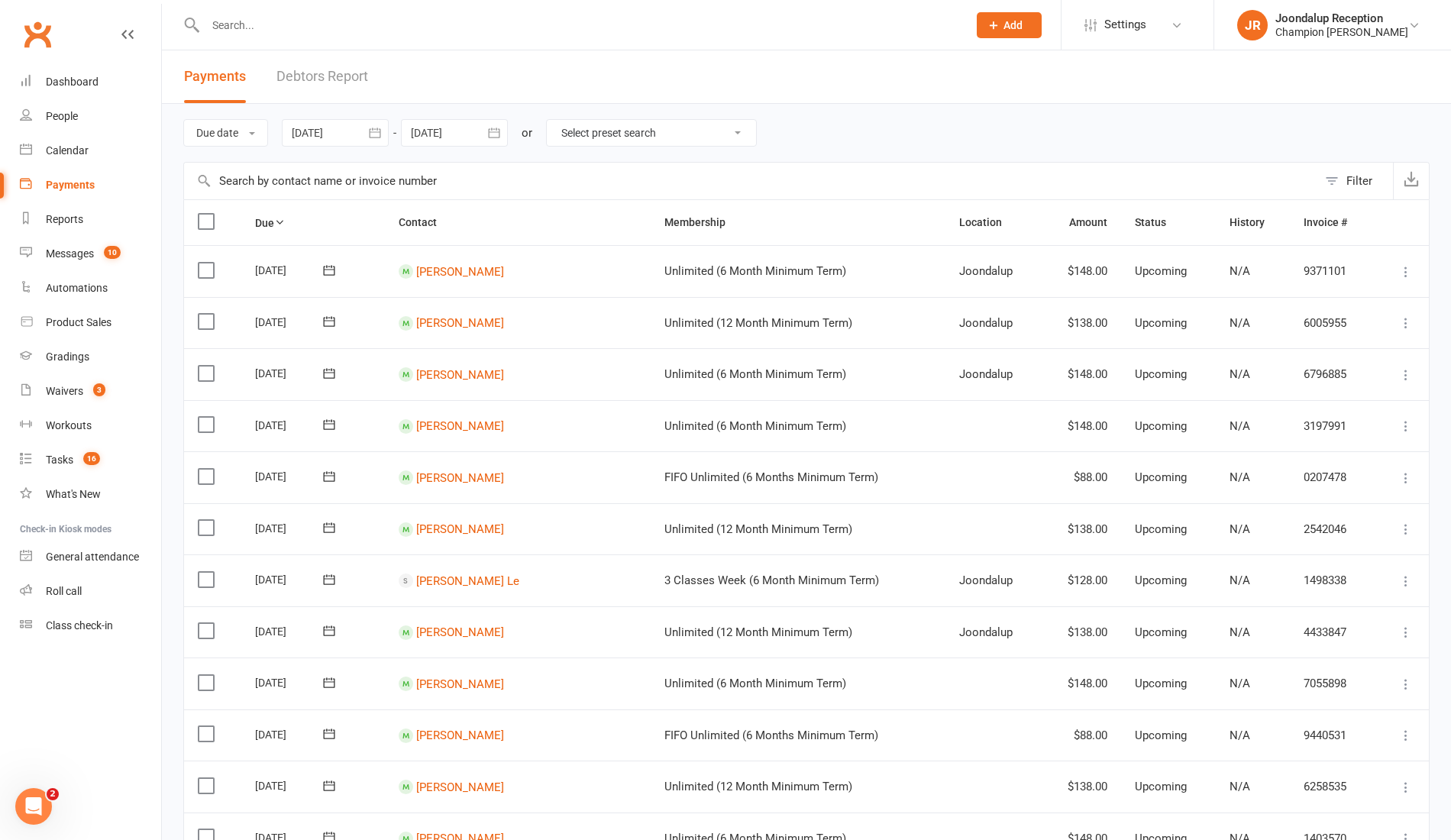
click at [327, 72] on link "Debtors Report" at bounding box center [322, 77] width 92 height 53
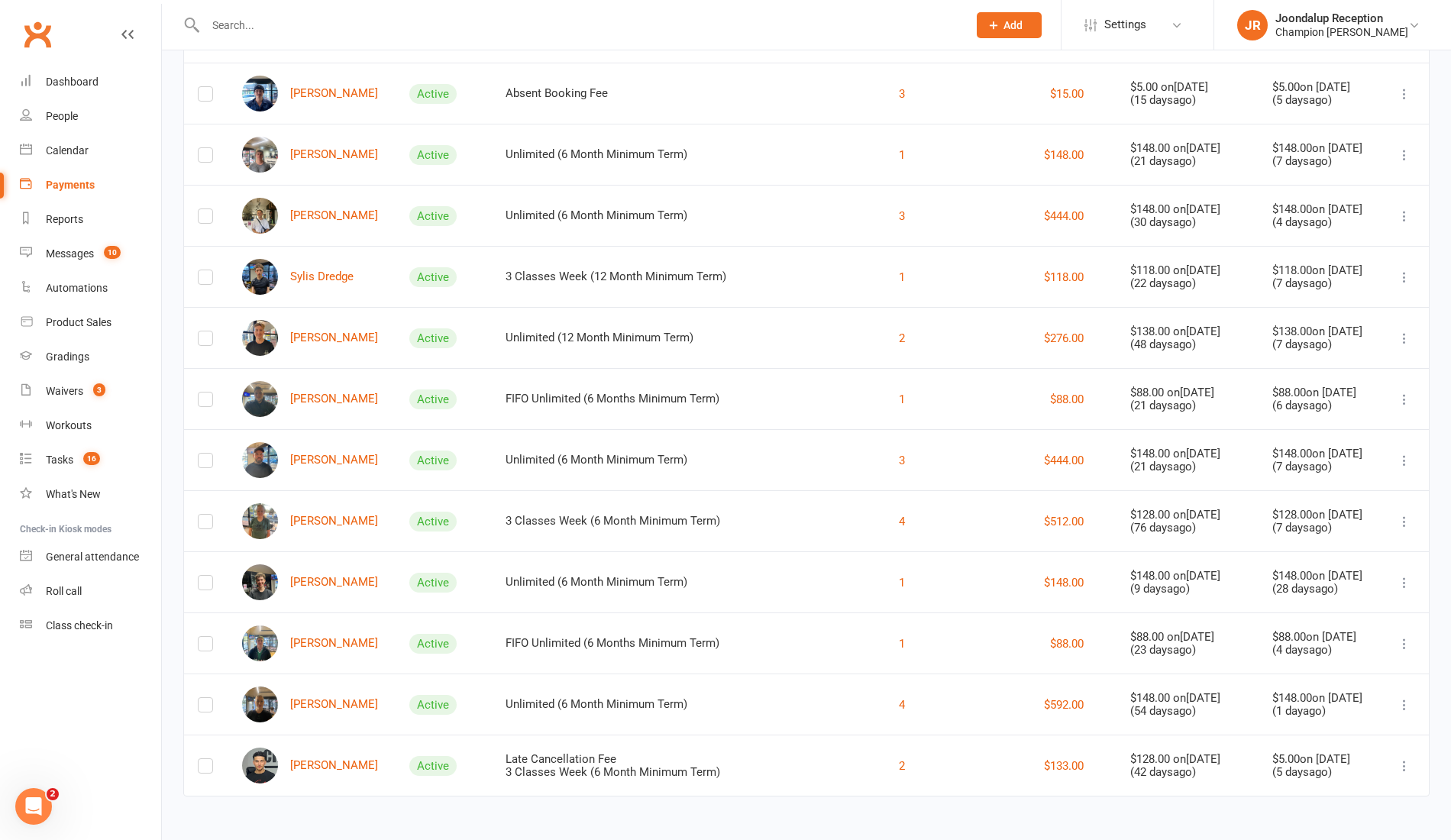
scroll to position [248, 0]
click at [82, 262] on link "Messages 10" at bounding box center [90, 253] width 141 height 34
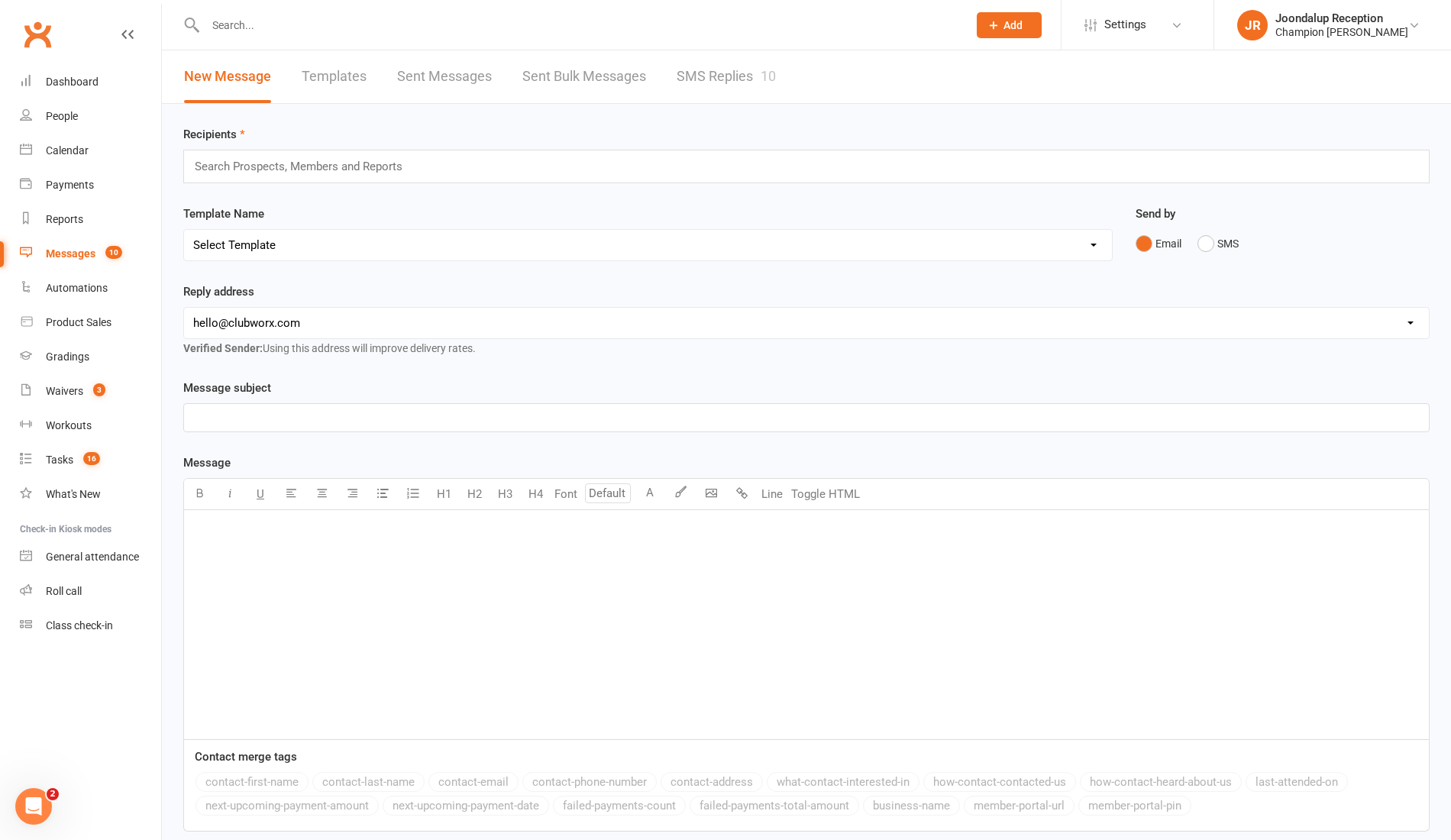
click at [668, 79] on div "New Message Templates Sent Messages Sent Bulk Messages SMS Replies 10" at bounding box center [481, 77] width 636 height 53
click at [739, 83] on link "SMS Replies 10" at bounding box center [726, 77] width 100 height 53
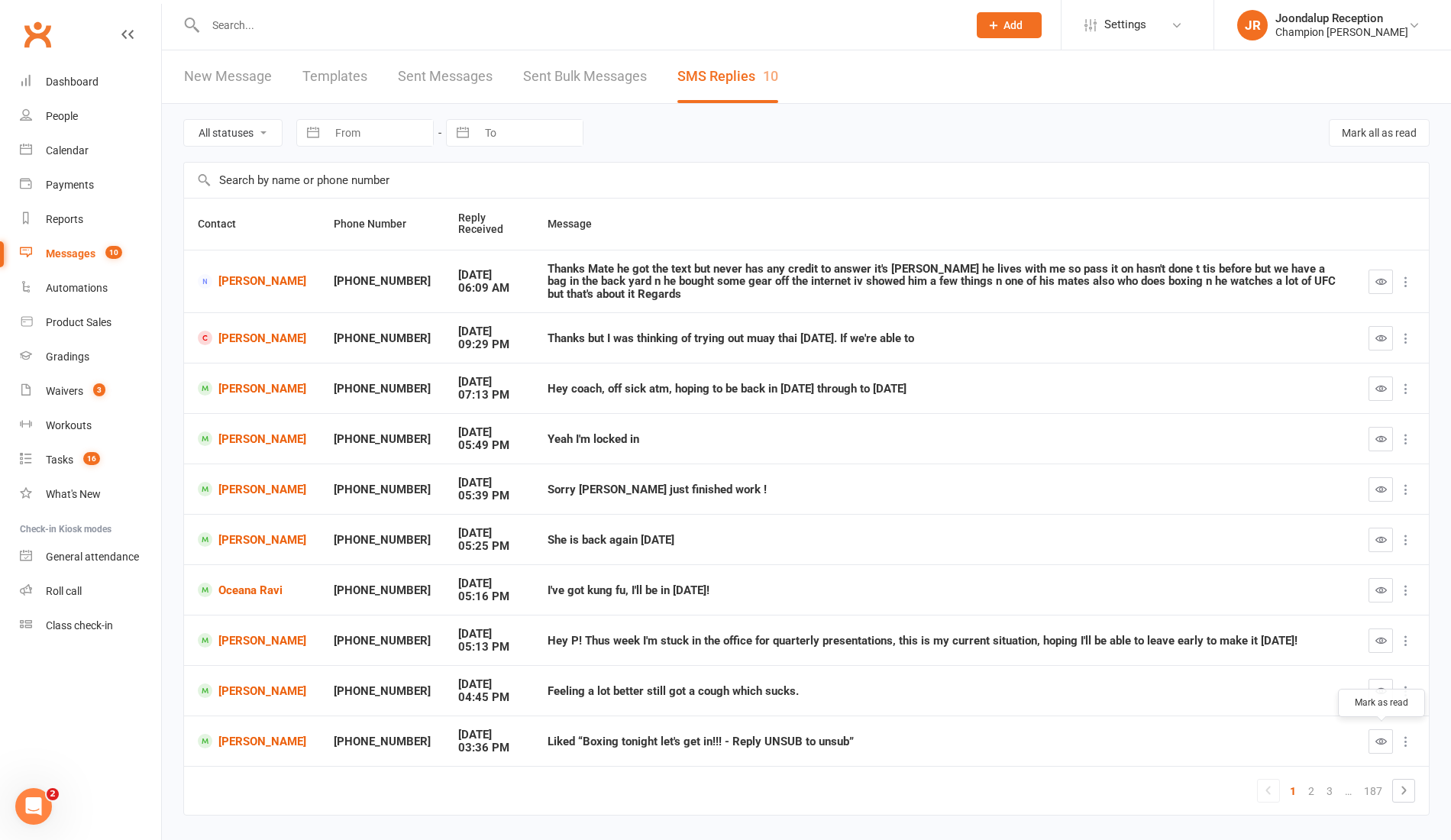
click at [1376, 741] on icon "button" at bounding box center [1382, 741] width 11 height 11
click at [1407, 781] on icon at bounding box center [1404, 790] width 18 height 18
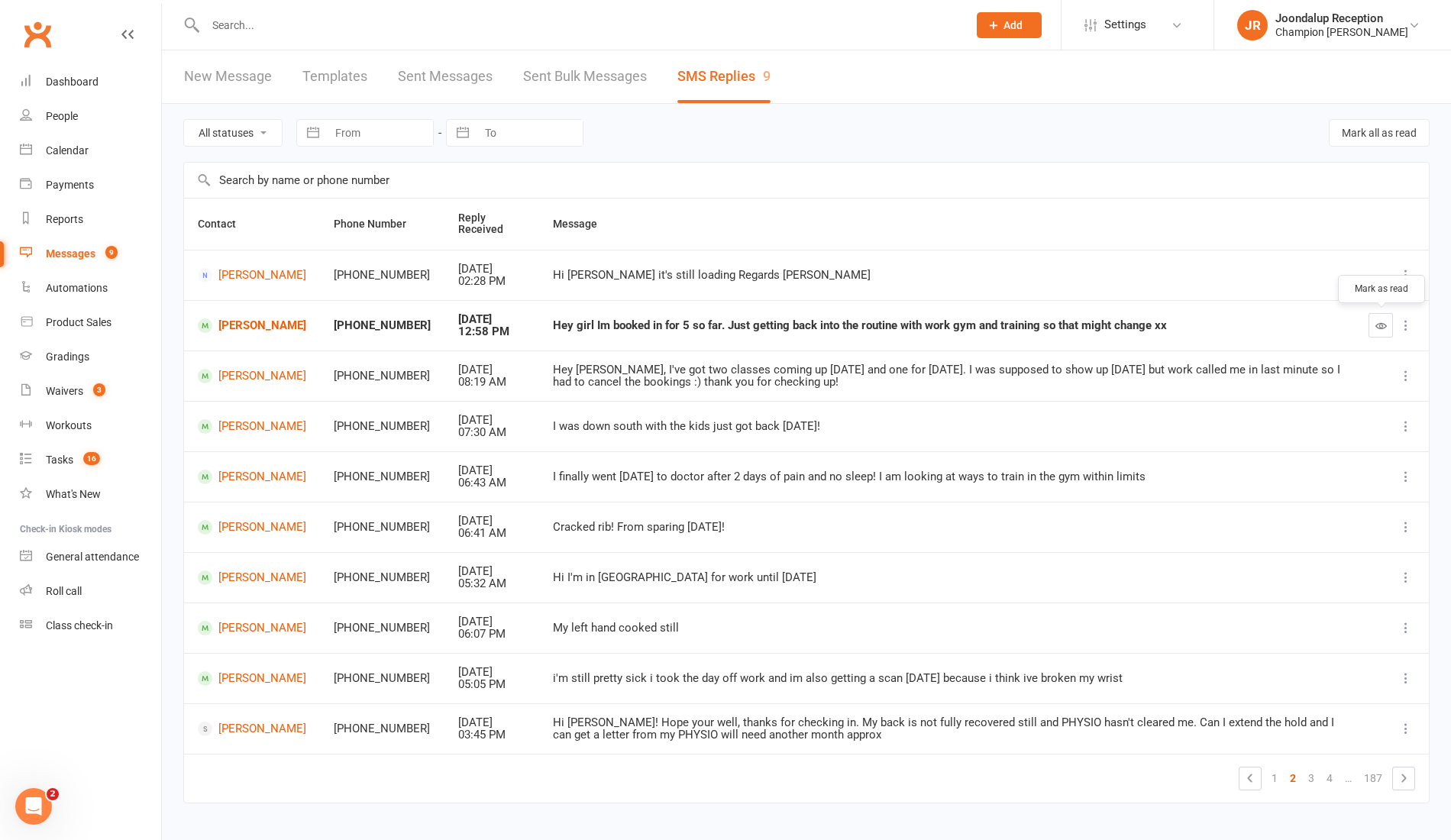
click at [1369, 328] on button "button" at bounding box center [1382, 326] width 25 height 25
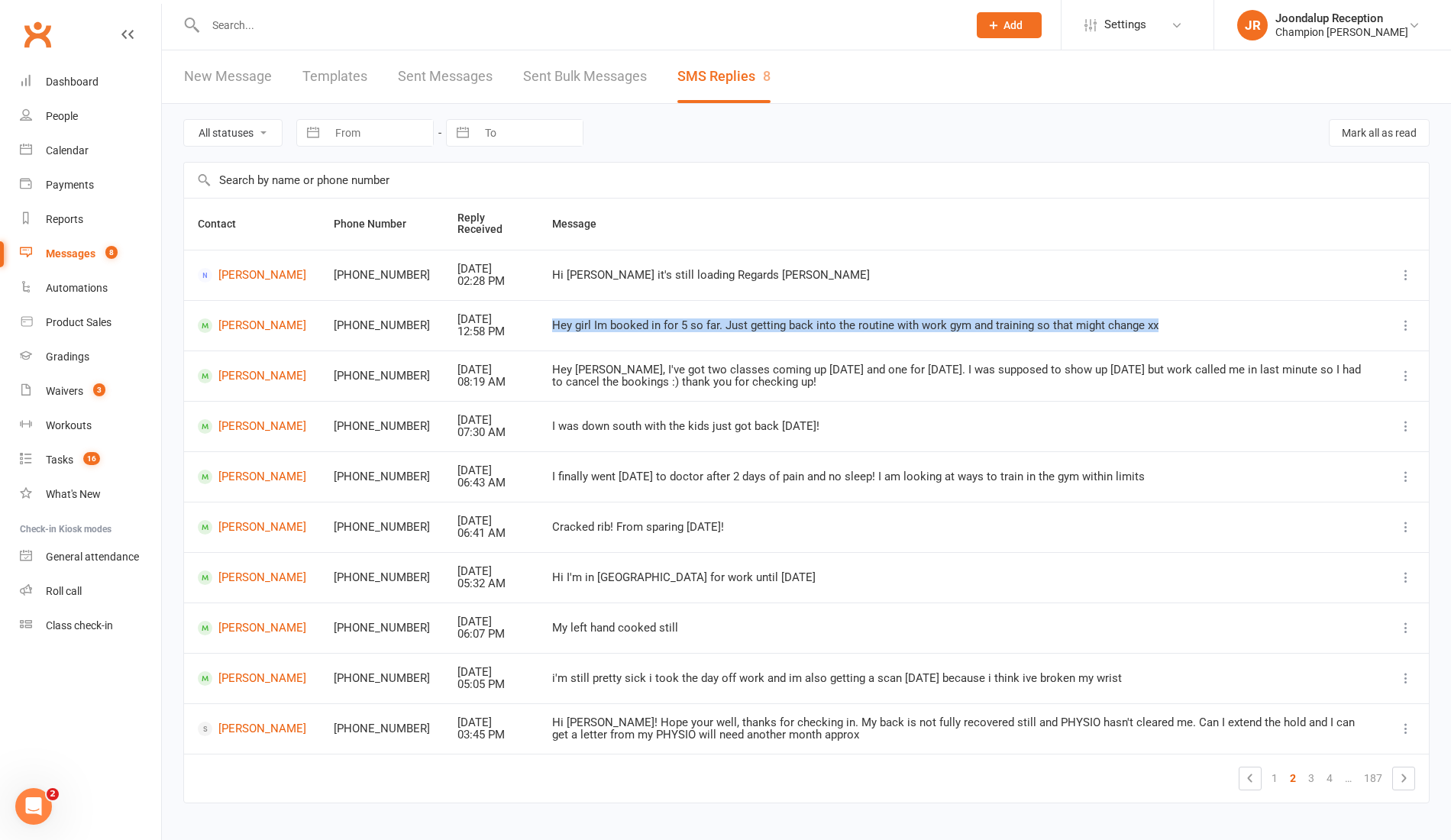
drag, startPoint x: 1152, startPoint y: 321, endPoint x: 529, endPoint y: 322, distance: 623.0
click at [538, 322] on td "Hey girl Im booked in for 5 so far. Just getting back into the routine with wor…" at bounding box center [961, 325] width 845 height 50
copy div "Hey girl Im booked in for 5 so far. Just getting back into the routine with wor…"
click at [230, 333] on link "[PERSON_NAME]" at bounding box center [252, 325] width 108 height 14
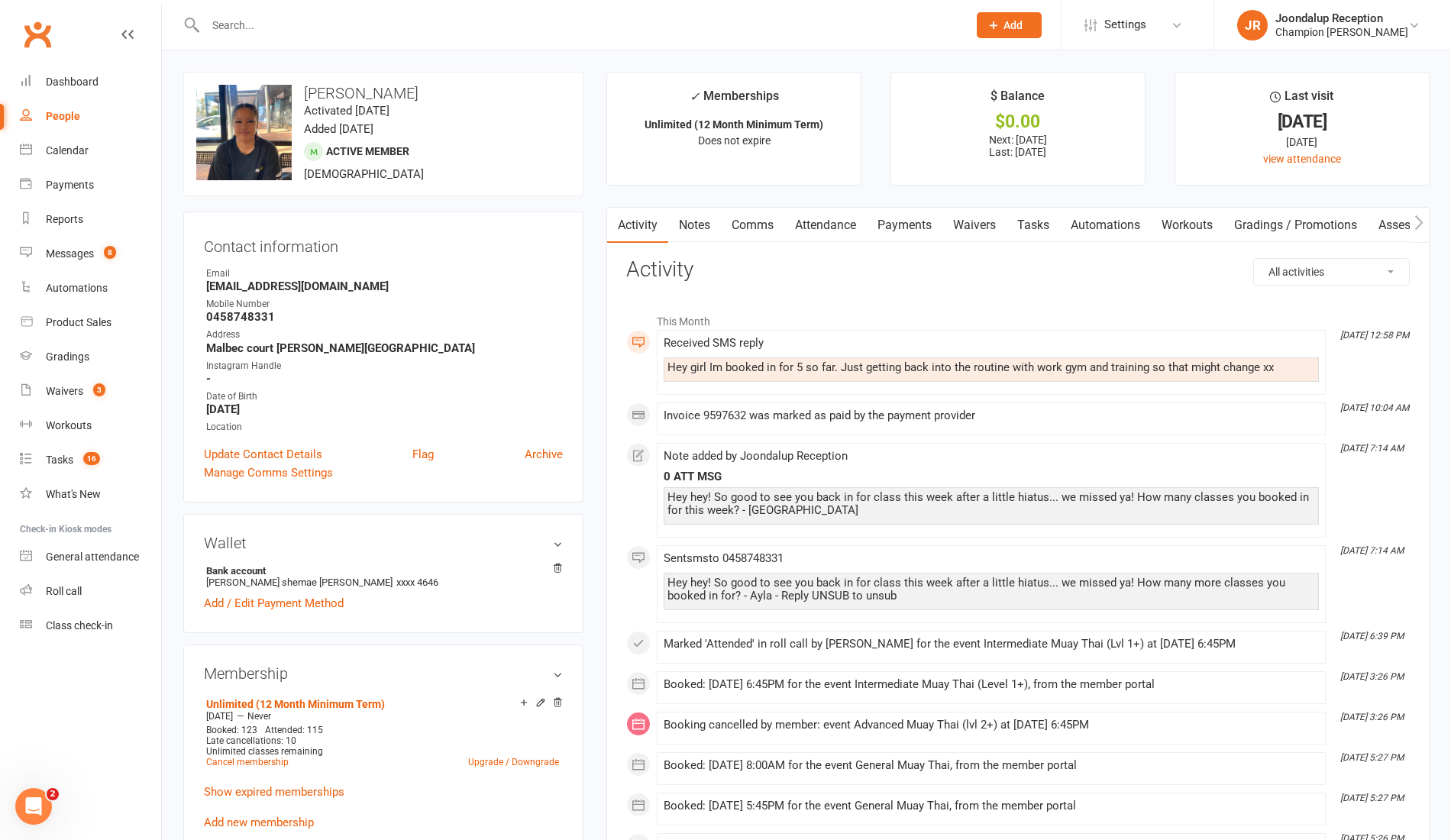
click at [748, 225] on link "Comms" at bounding box center [752, 225] width 64 height 35
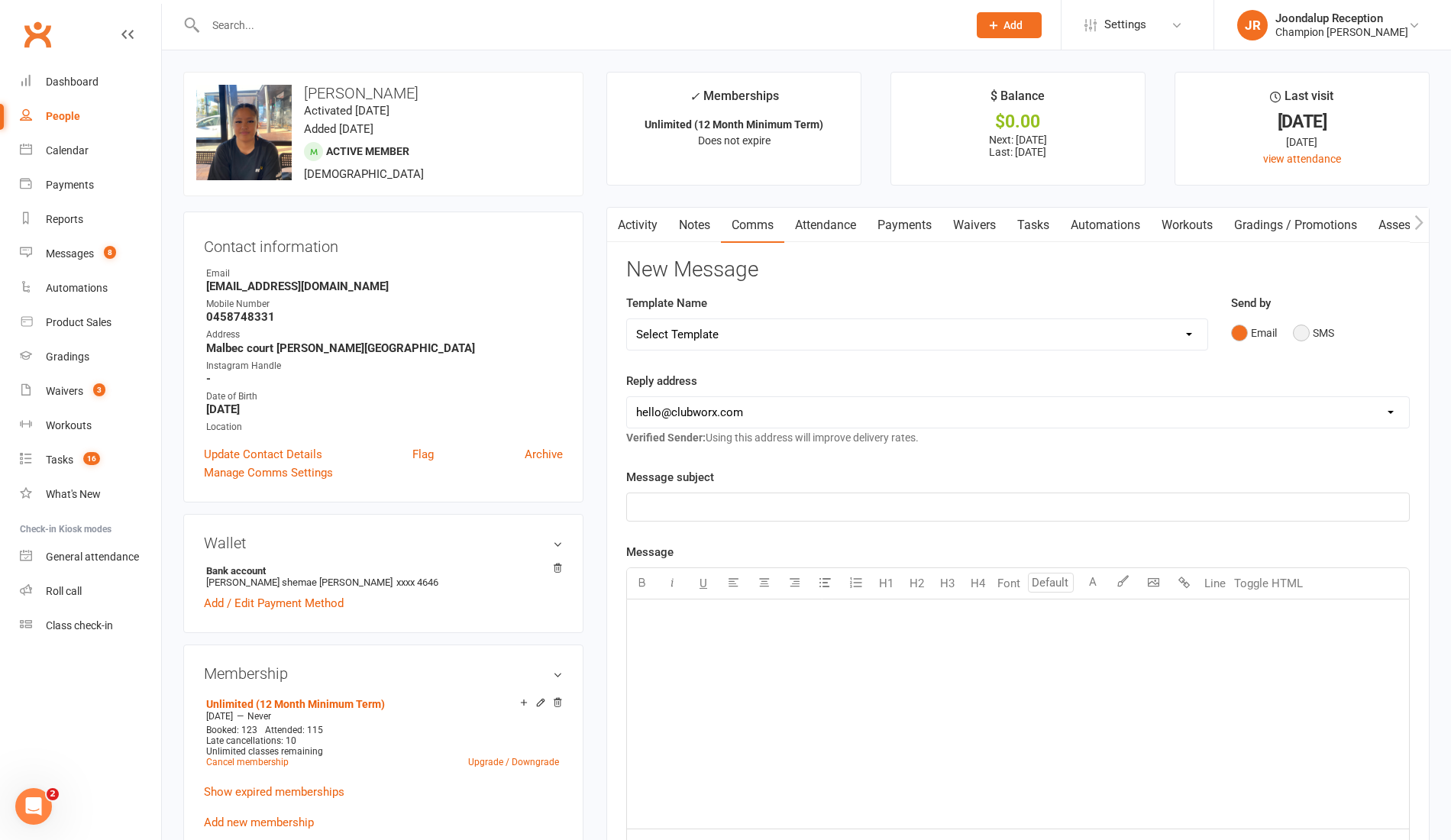
click at [1322, 332] on button "SMS" at bounding box center [1313, 332] width 41 height 29
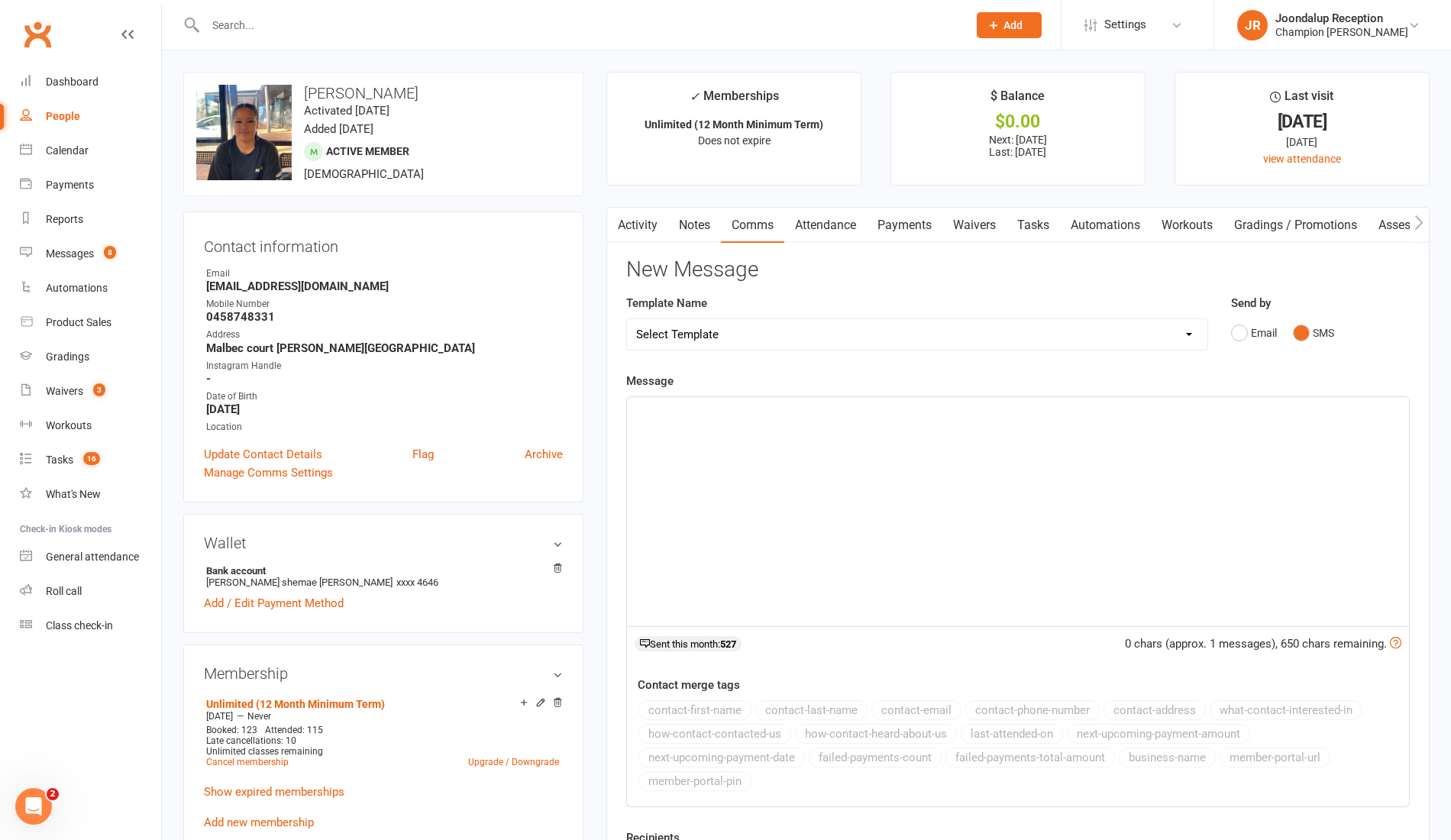
click at [700, 215] on link "Notes" at bounding box center [695, 225] width 53 height 35
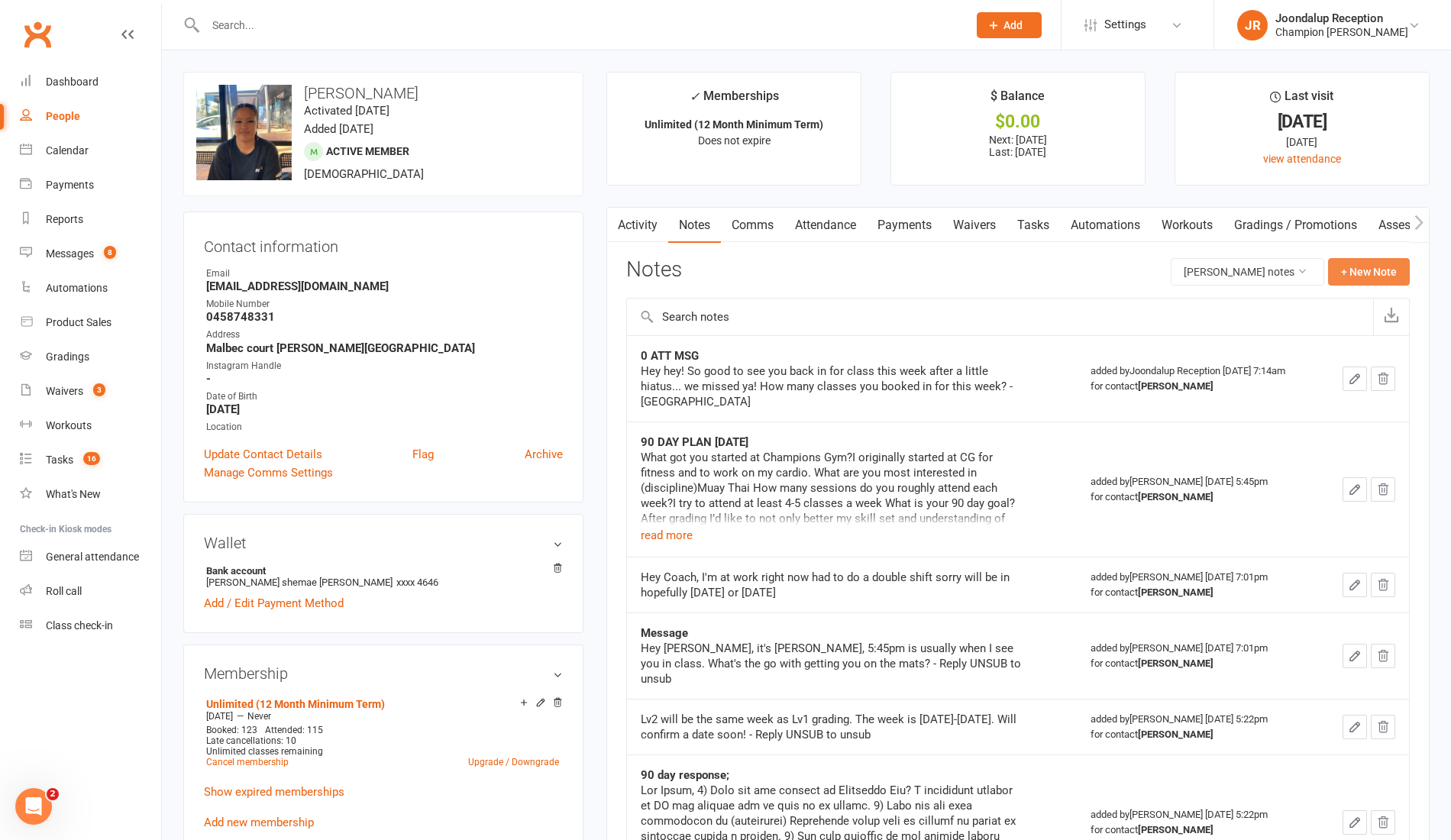
click at [1369, 271] on button "+ New Note" at bounding box center [1369, 271] width 82 height 28
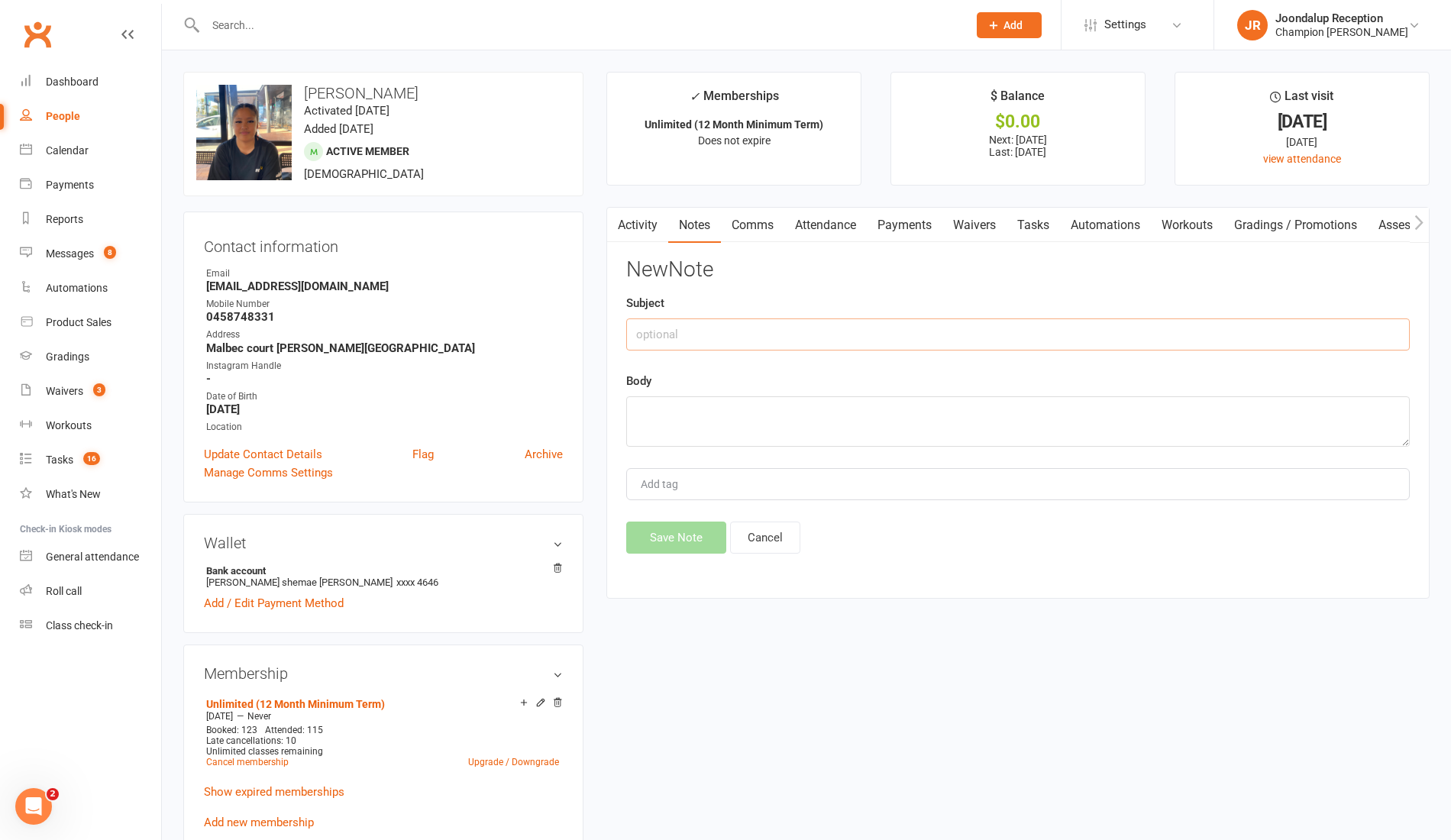
click at [741, 341] on input "text" at bounding box center [1018, 334] width 783 height 32
type input "Response"
click at [710, 411] on textarea at bounding box center [1018, 421] width 783 height 50
paste textarea "Hey girl Im booked in for 5 so far. Just getting back into the routine with wor…"
type textarea "Hey girl Im booked in for 5 so far. Just getting back into the routine with wor…"
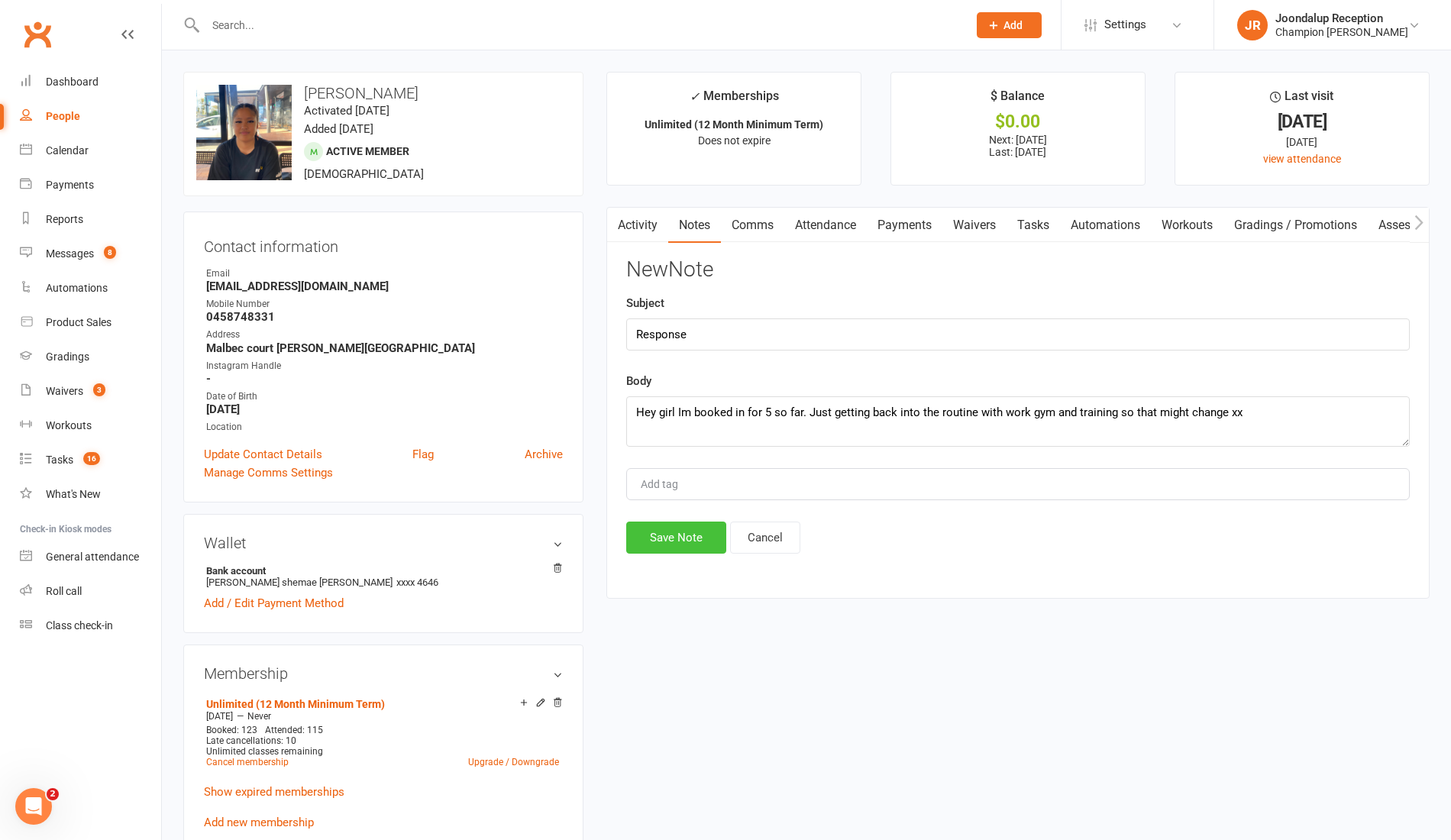
click at [695, 532] on button "Save Note" at bounding box center [676, 537] width 100 height 32
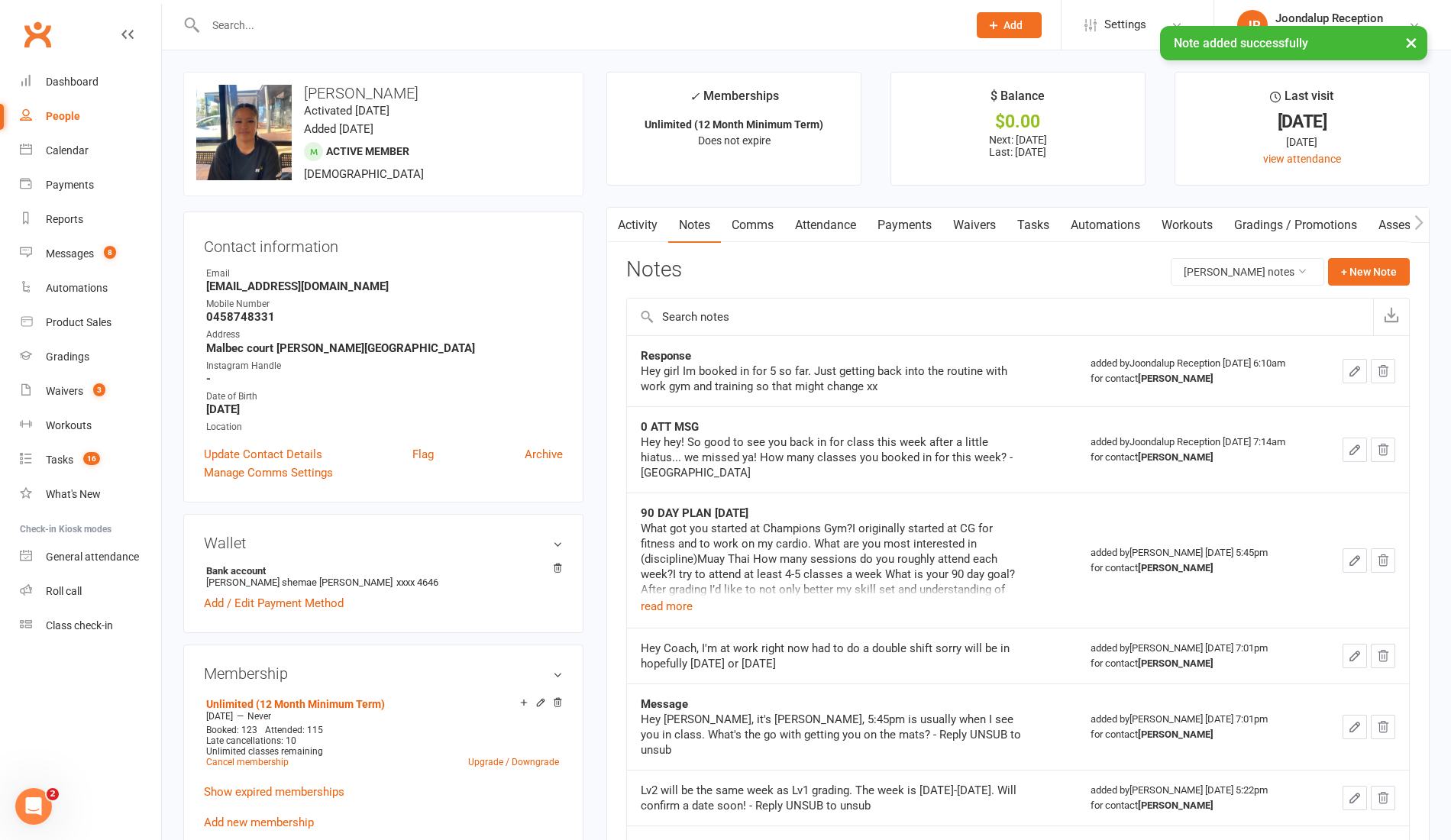
click at [744, 221] on link "Comms" at bounding box center [752, 225] width 64 height 35
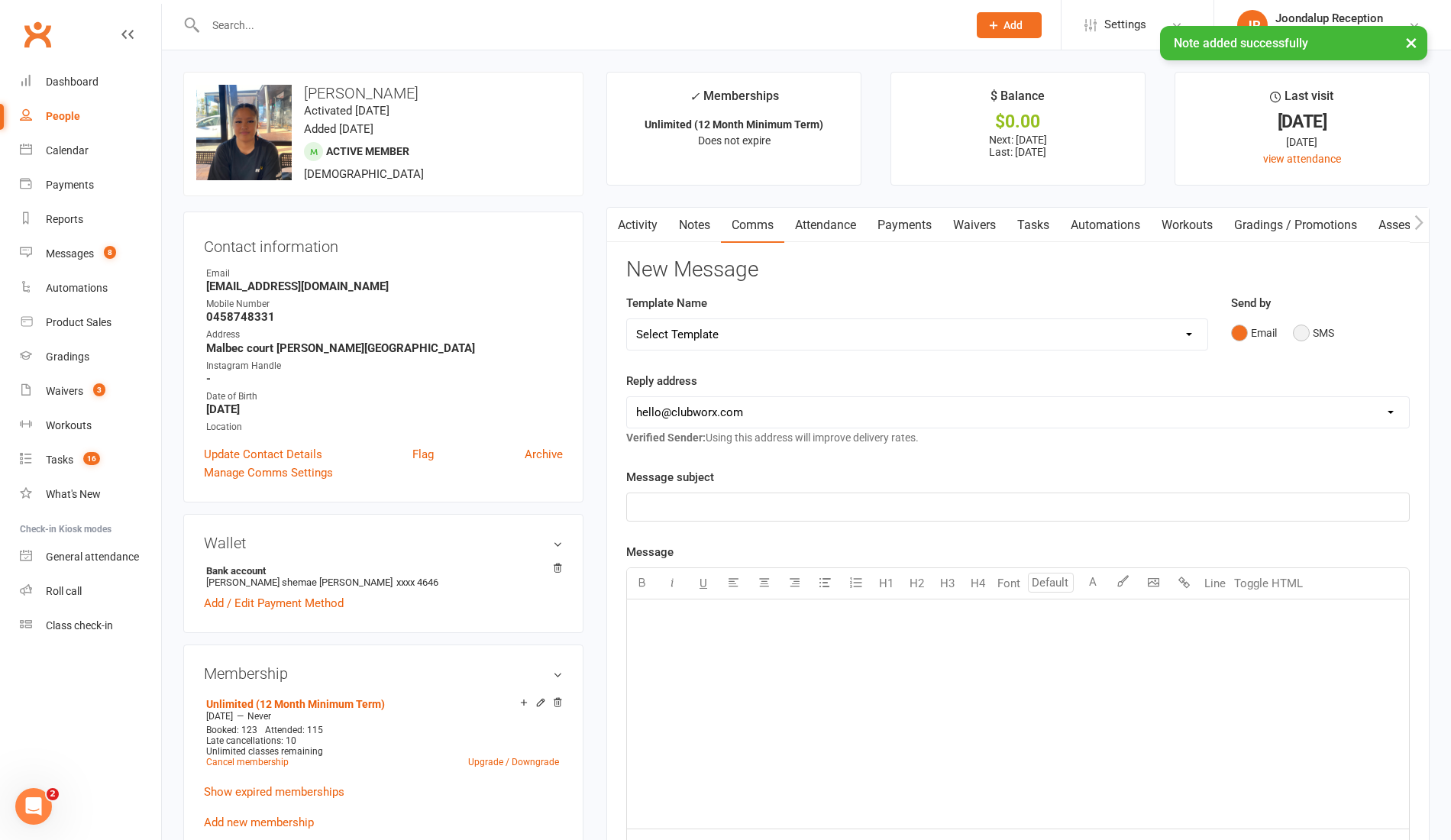
click at [1310, 338] on button "SMS" at bounding box center [1313, 332] width 41 height 29
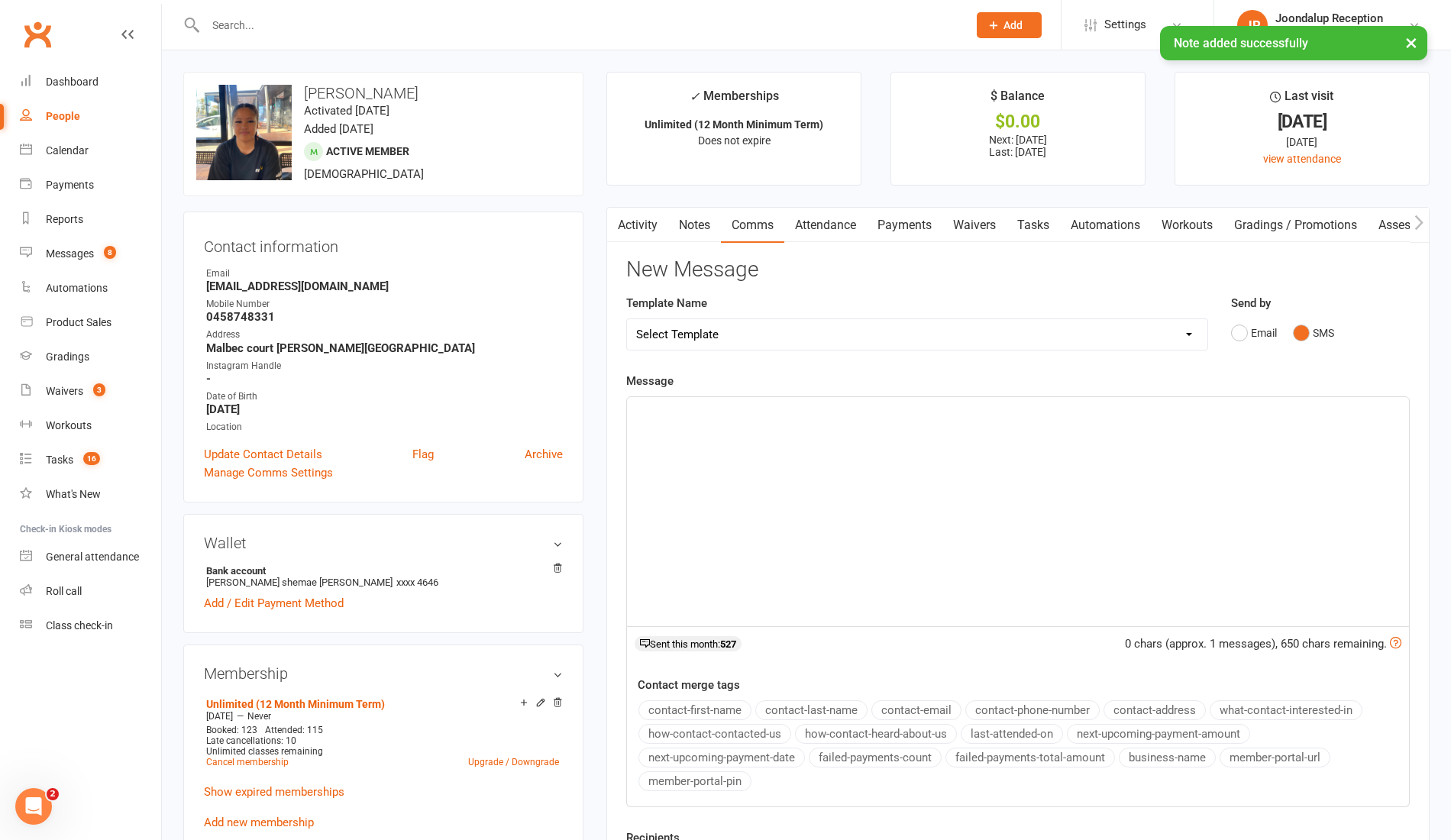
click at [724, 444] on div "﻿" at bounding box center [1018, 511] width 782 height 229
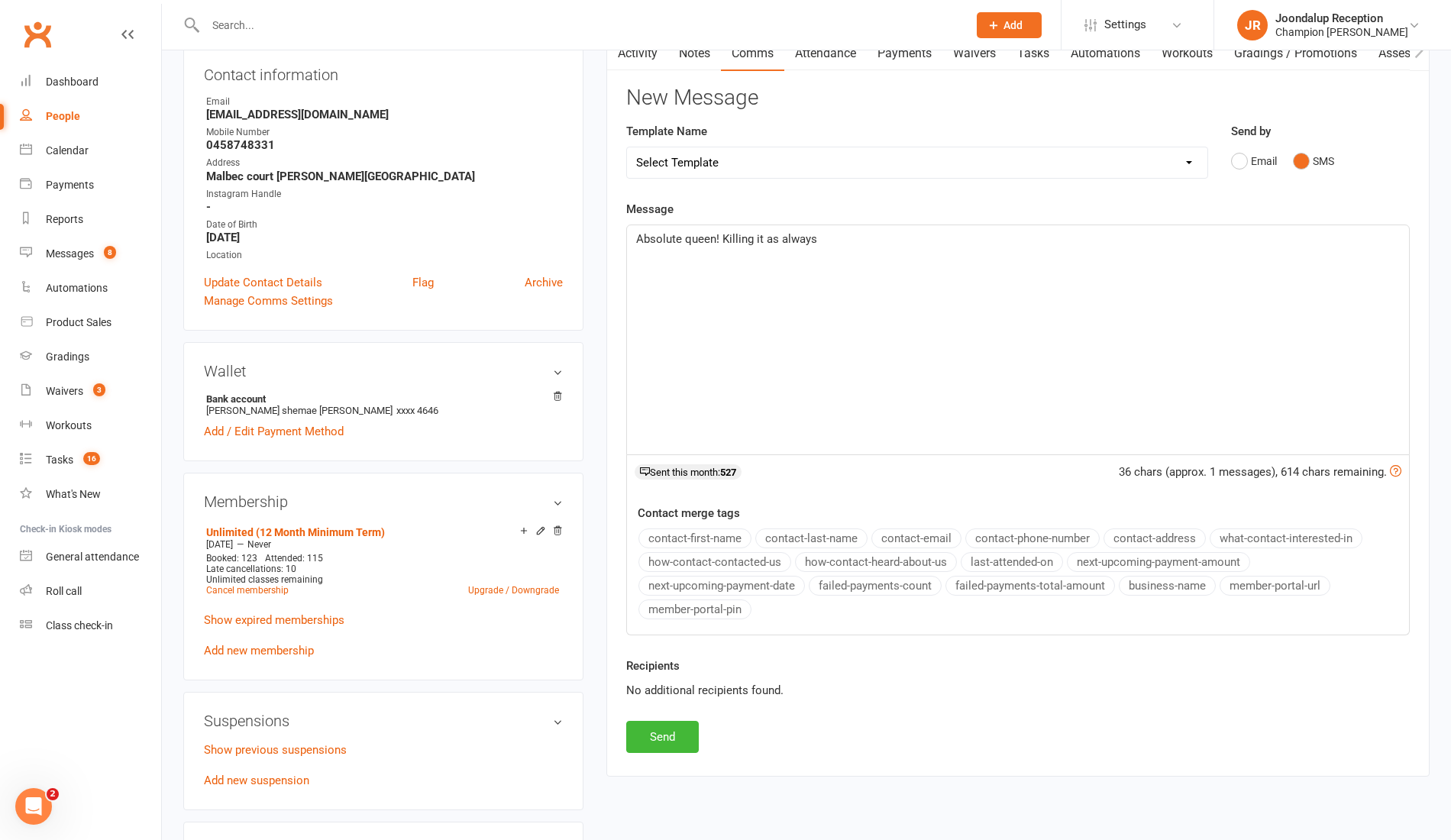
scroll to position [175, 0]
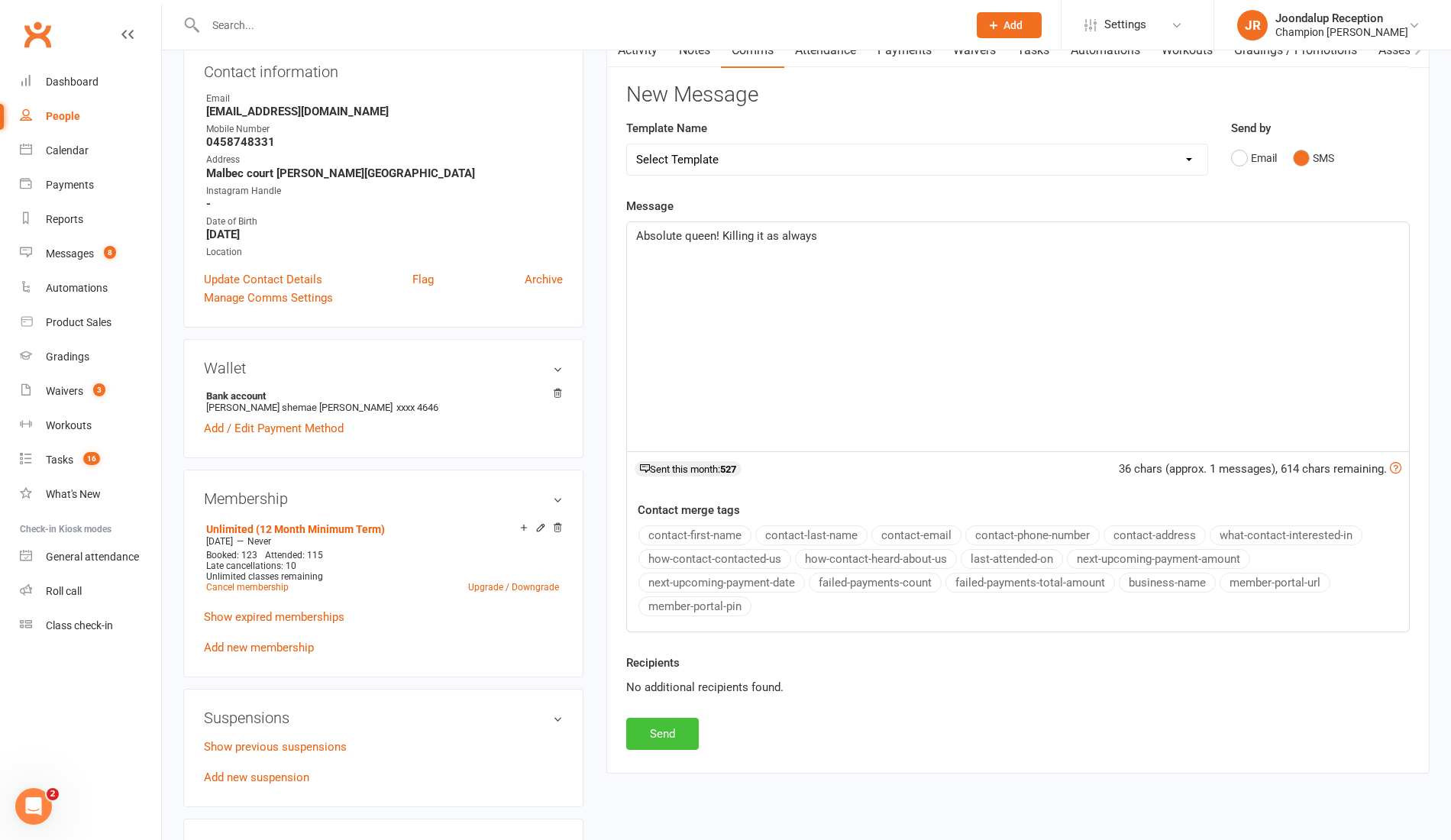
click at [669, 735] on button "Send" at bounding box center [663, 734] width 72 height 32
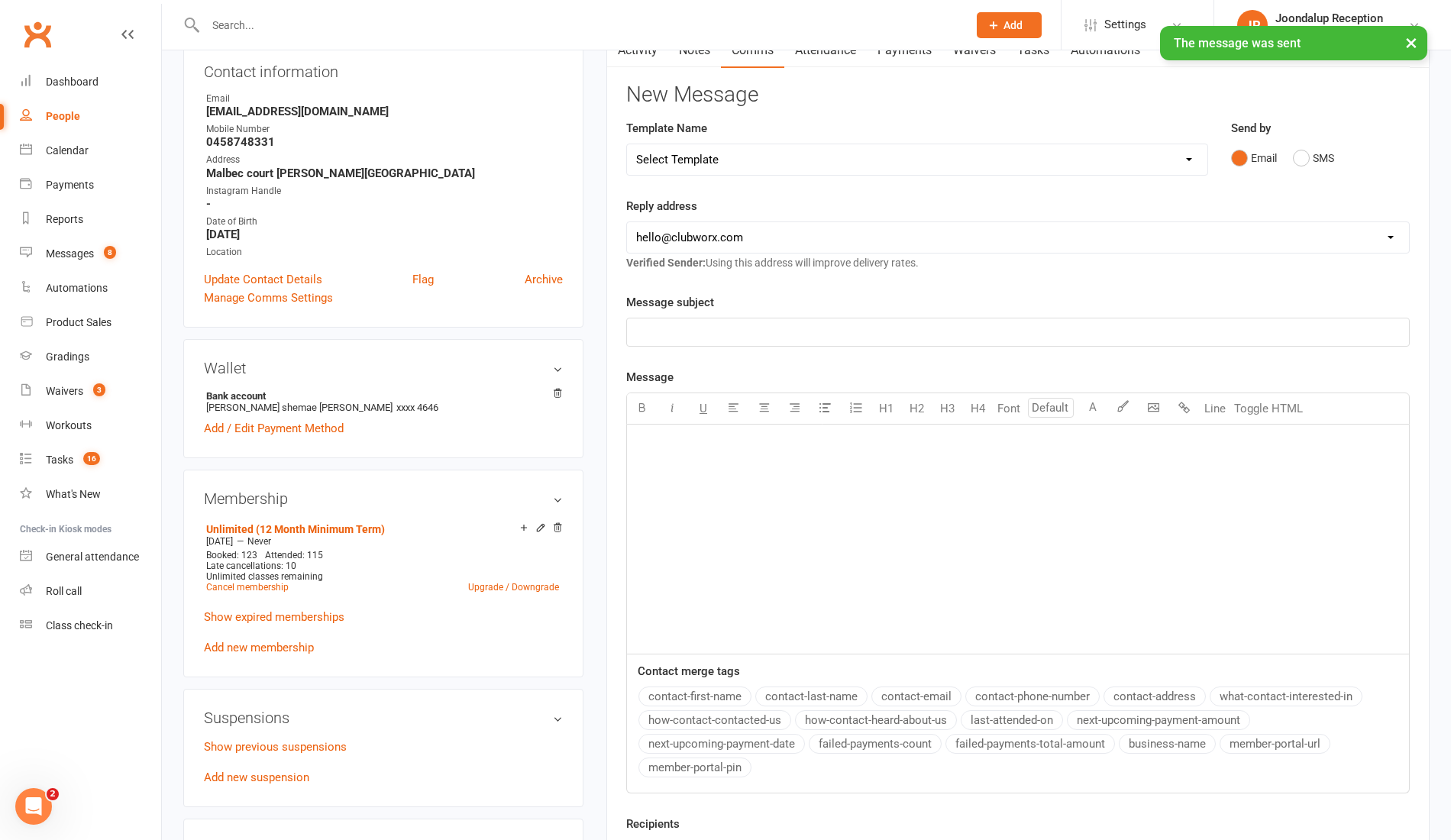
click at [628, 26] on div "× The message was sent" at bounding box center [716, 26] width 1432 height 0
click at [654, 26] on div "× The message was sent" at bounding box center [716, 26] width 1432 height 0
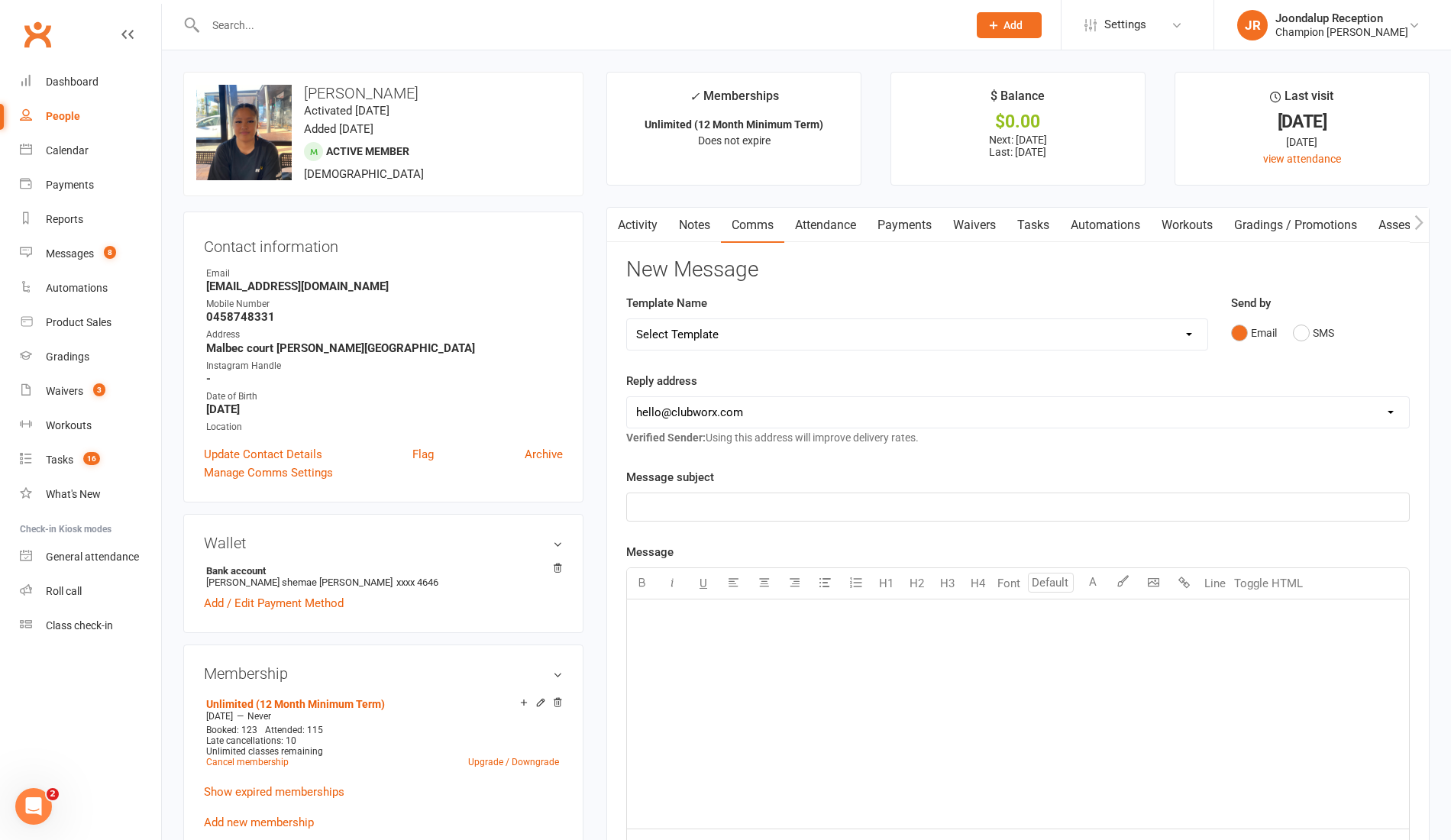
click at [625, 215] on button "button" at bounding box center [617, 225] width 19 height 34
click at [90, 260] on link "Messages 8" at bounding box center [90, 253] width 141 height 34
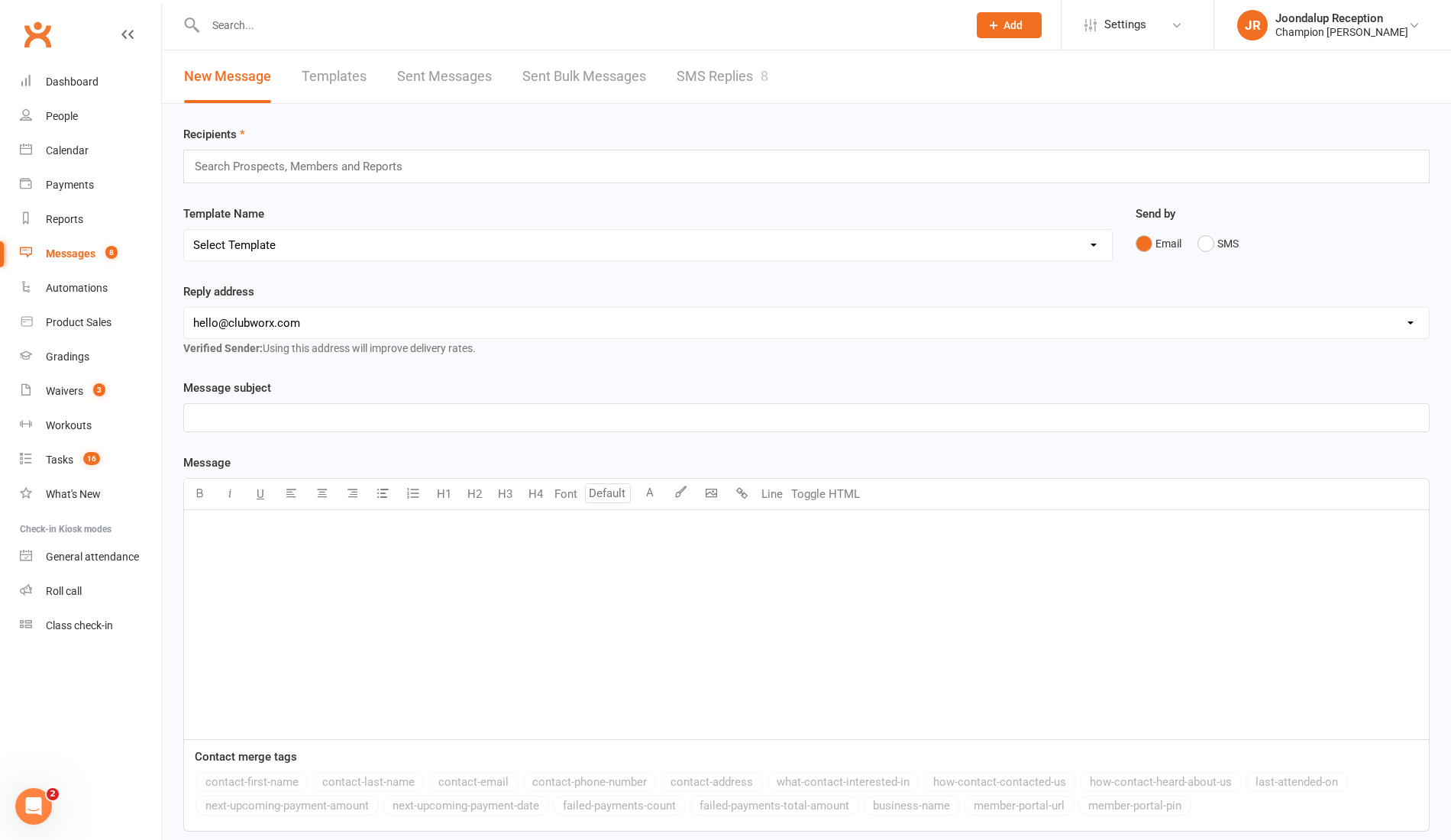
click at [693, 89] on link "SMS Replies 8" at bounding box center [723, 77] width 92 height 53
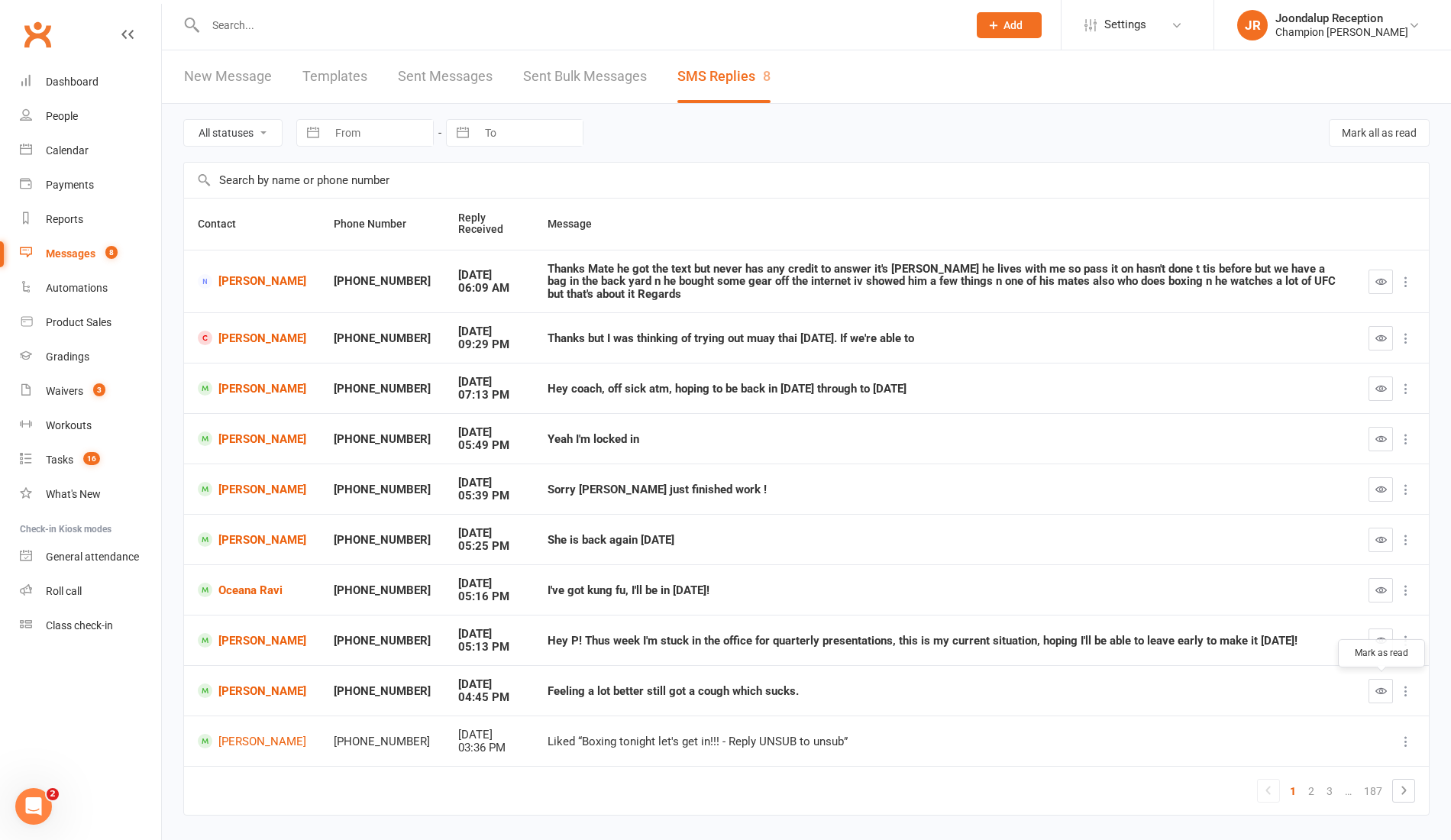
click at [1386, 681] on button "button" at bounding box center [1382, 691] width 25 height 25
drag, startPoint x: 792, startPoint y: 687, endPoint x: 533, endPoint y: 693, distance: 259.1
click at [534, 693] on td "Feeling a lot better still got a cough which sucks." at bounding box center [944, 690] width 821 height 50
copy div "Feeling a lot better still got a cough which sucks."
click at [216, 689] on link "Lachlan Branigan" at bounding box center [252, 690] width 108 height 14
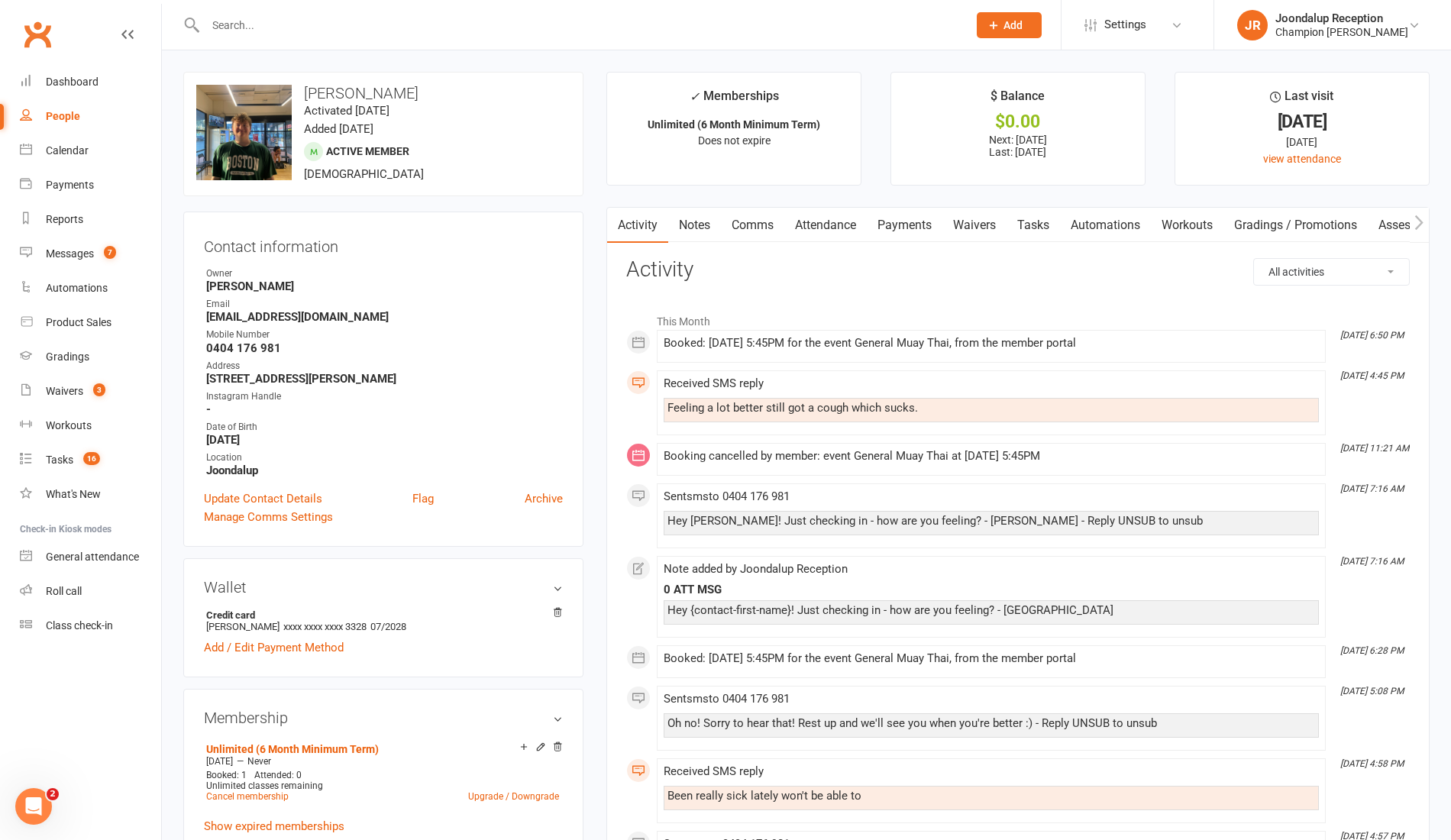
click at [701, 235] on link "Notes" at bounding box center [695, 225] width 53 height 35
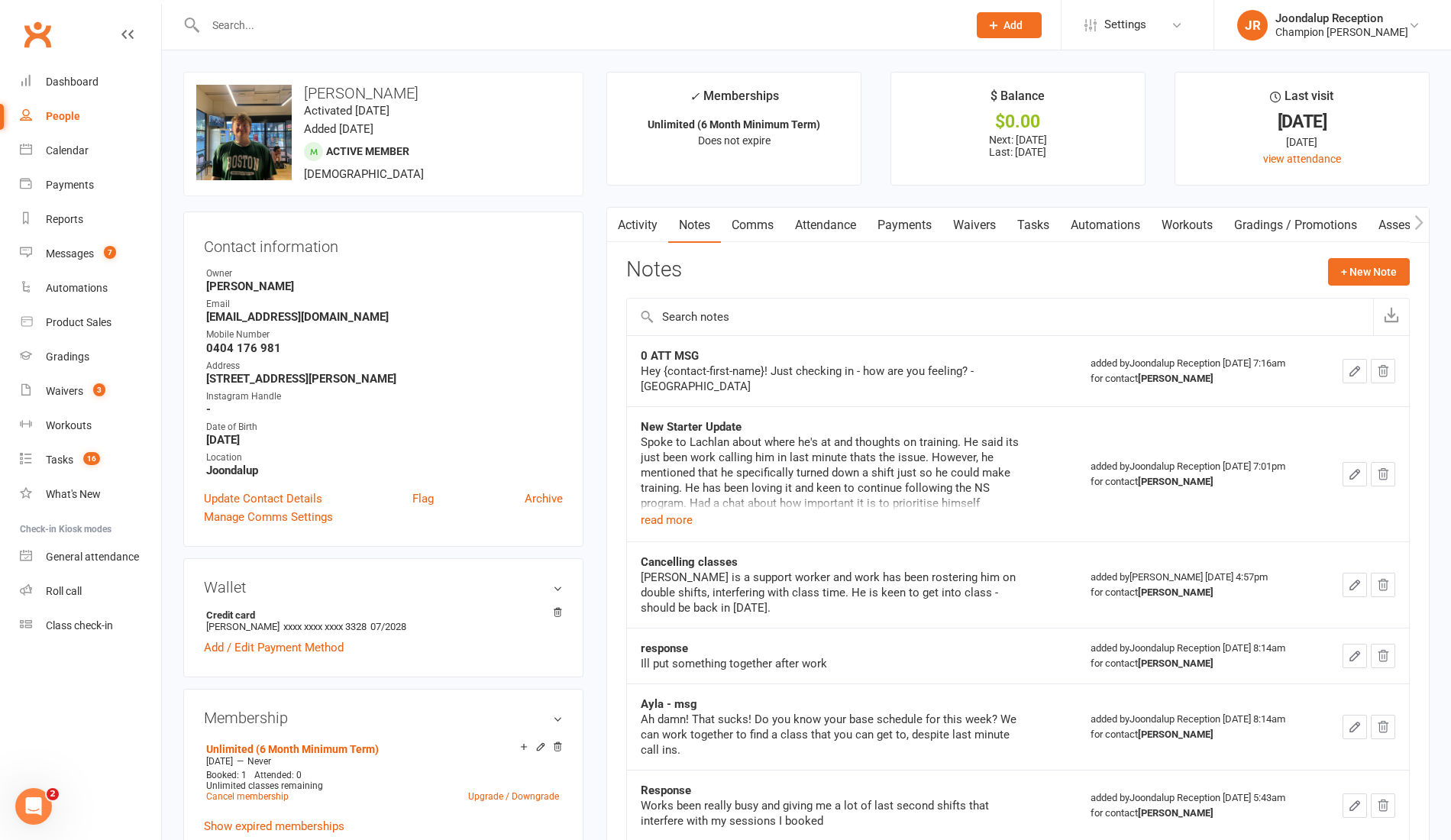
click at [1345, 285] on div "Notes + New Note" at bounding box center [1018, 278] width 783 height 40
click at [1353, 271] on button "+ New Note" at bounding box center [1369, 271] width 82 height 28
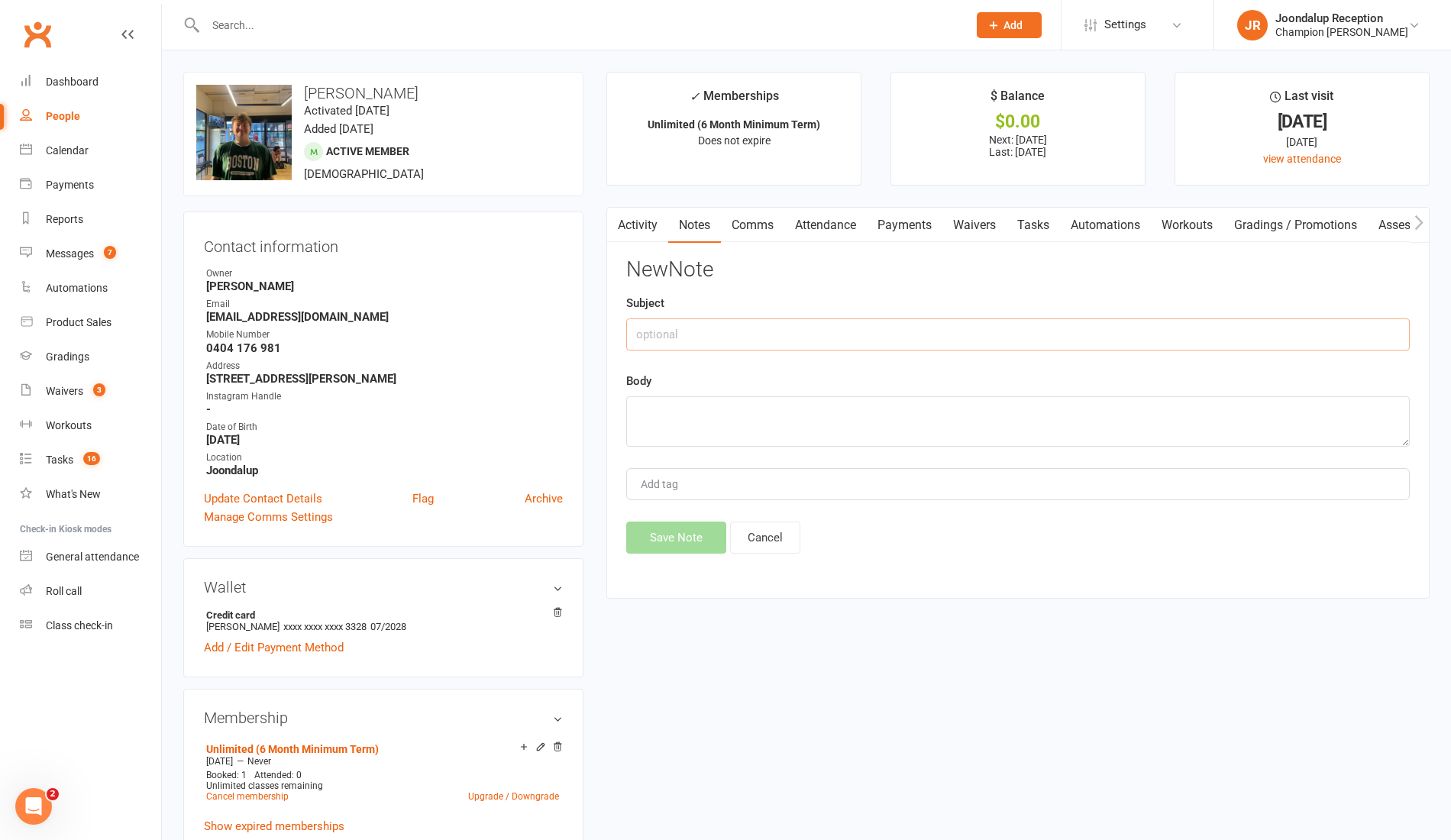
click at [838, 328] on input "text" at bounding box center [1018, 334] width 783 height 32
type input "Response"
click at [889, 438] on textarea at bounding box center [1018, 421] width 783 height 50
paste textarea "Feeling a lot better still got a cough which sucks."
type textarea "Feeling a lot better still got a cough which sucks."
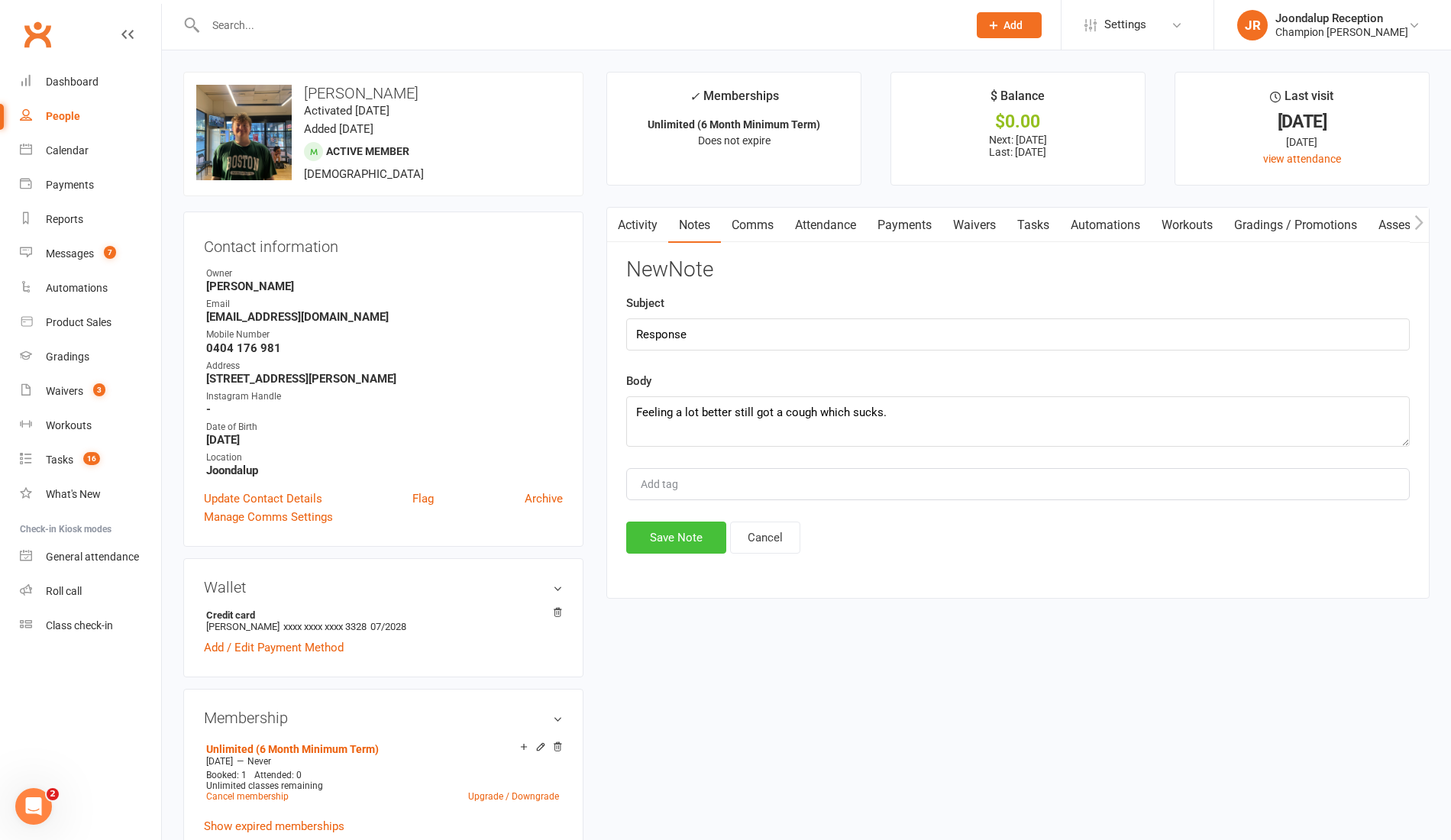
click at [674, 547] on button "Save Note" at bounding box center [676, 537] width 100 height 32
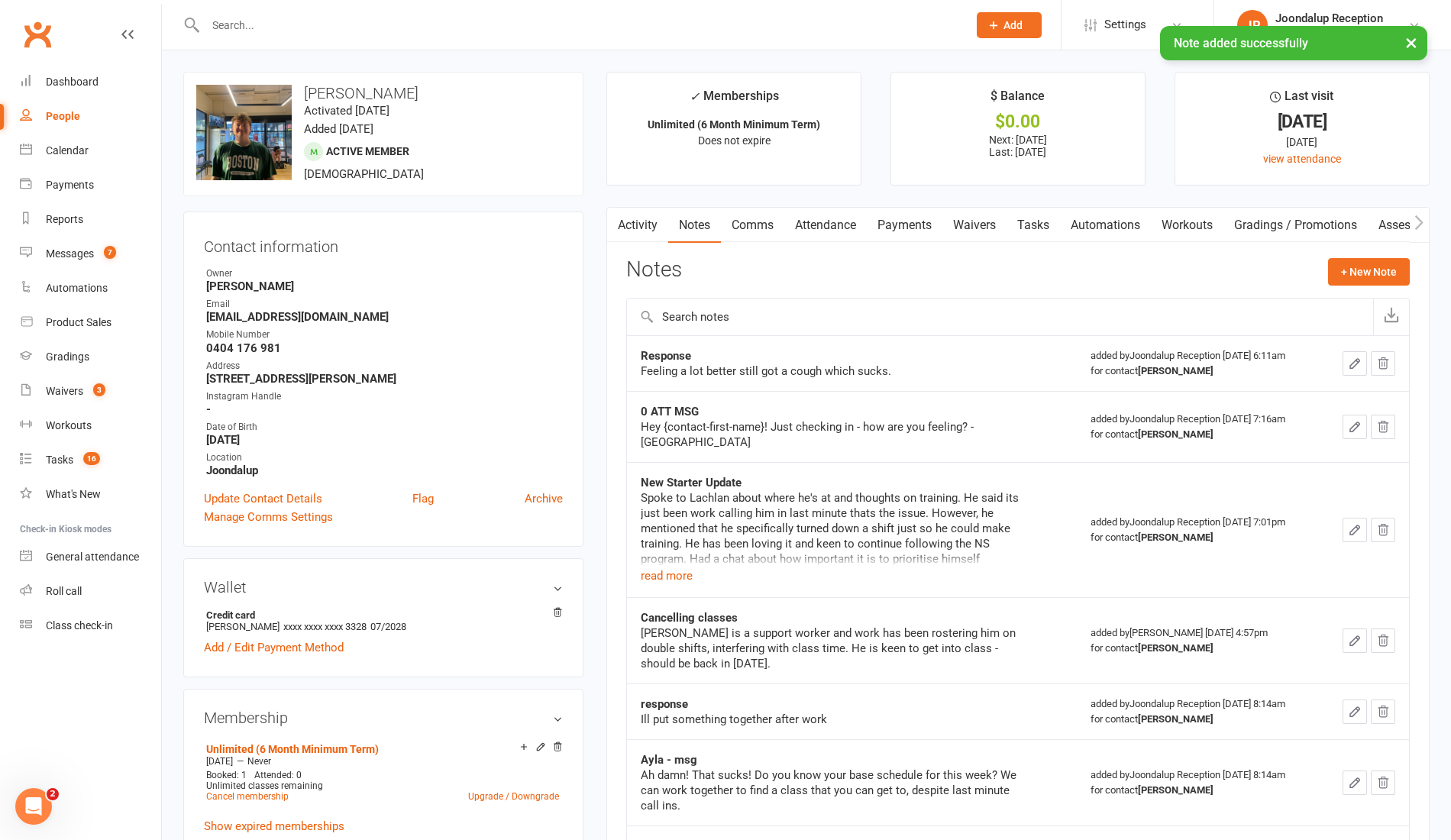
click at [732, 228] on link "Comms" at bounding box center [752, 225] width 64 height 35
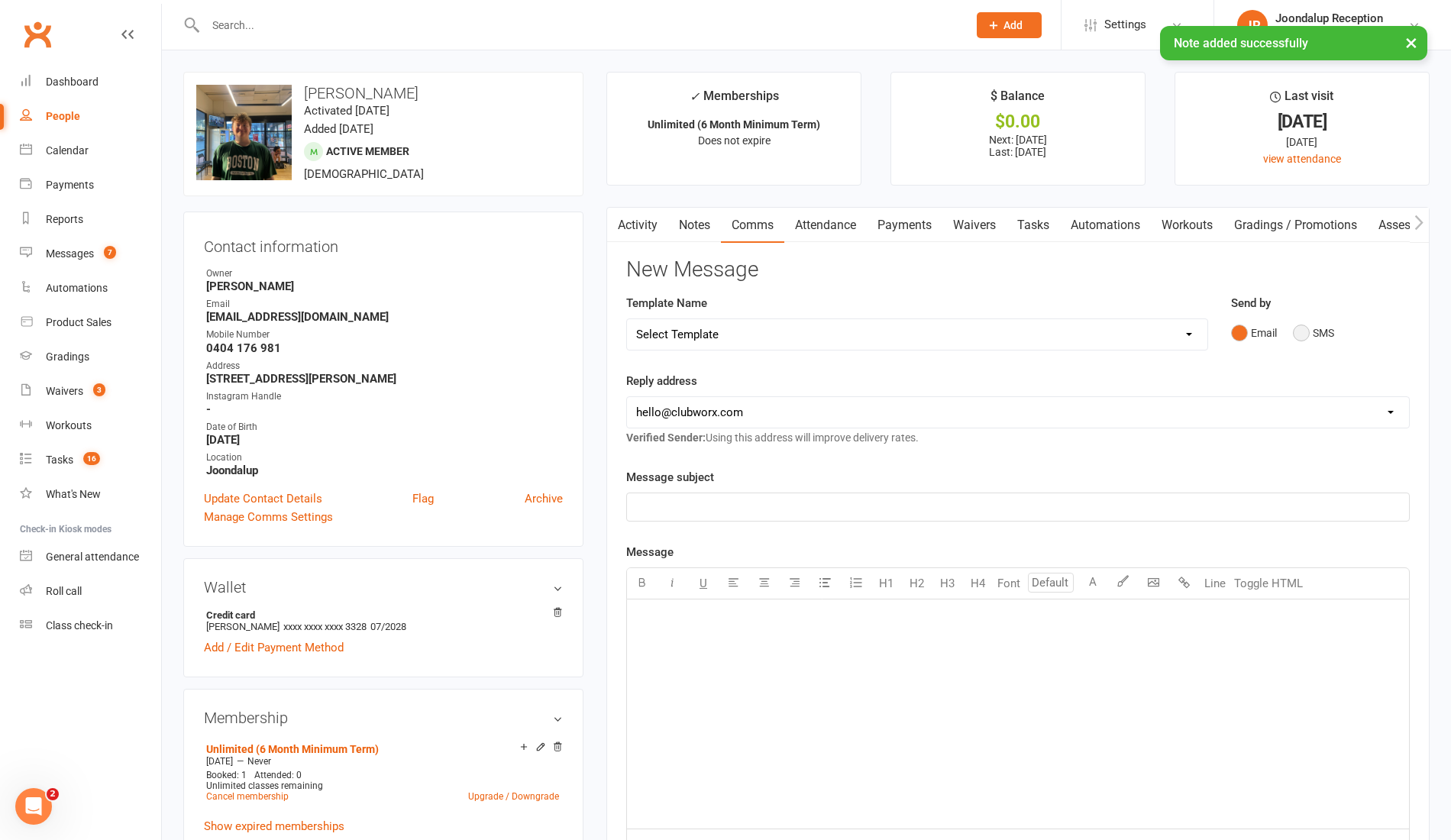
click at [1328, 337] on button "SMS" at bounding box center [1313, 332] width 41 height 29
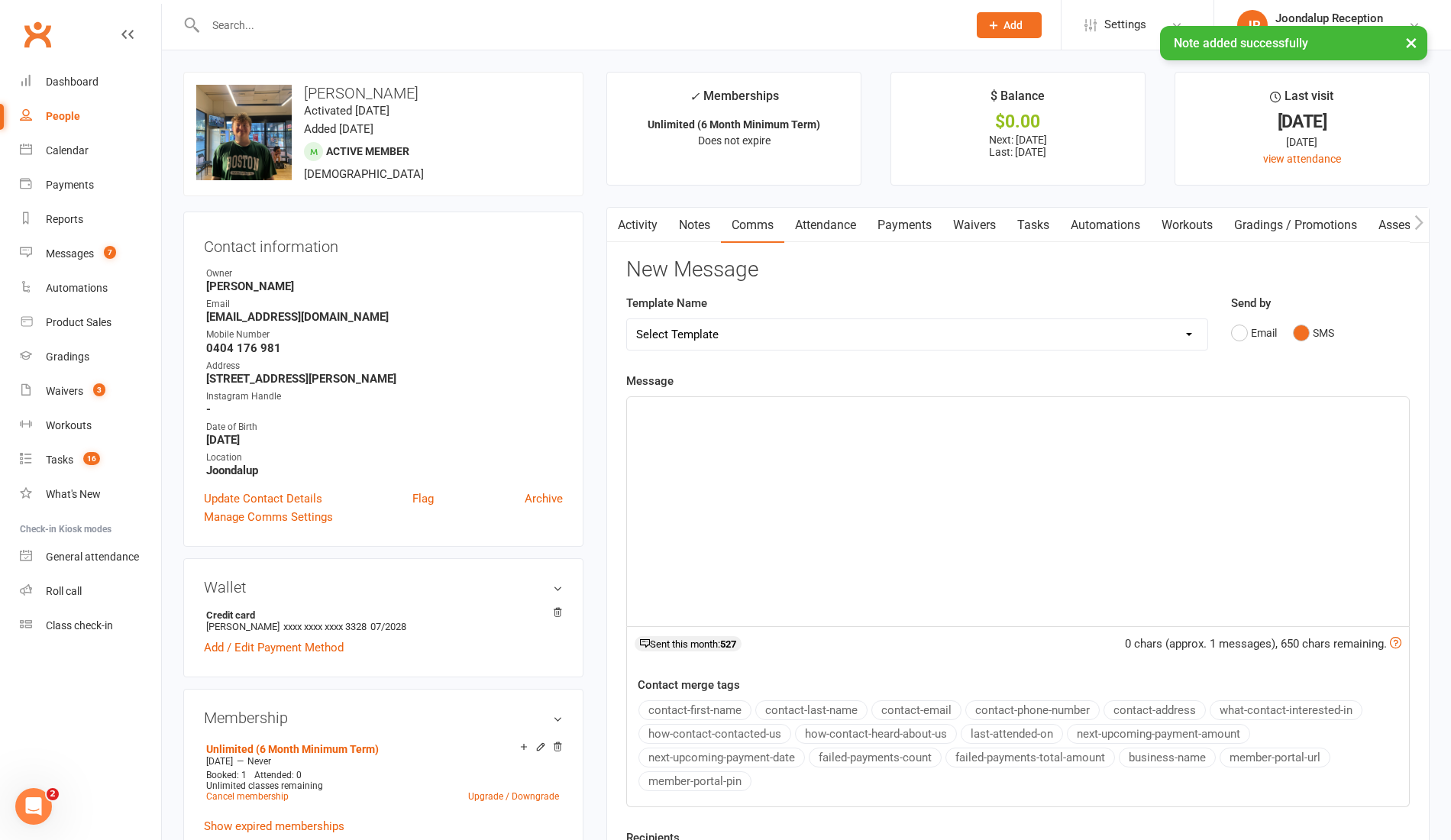
click at [978, 419] on div "﻿" at bounding box center [1018, 511] width 782 height 229
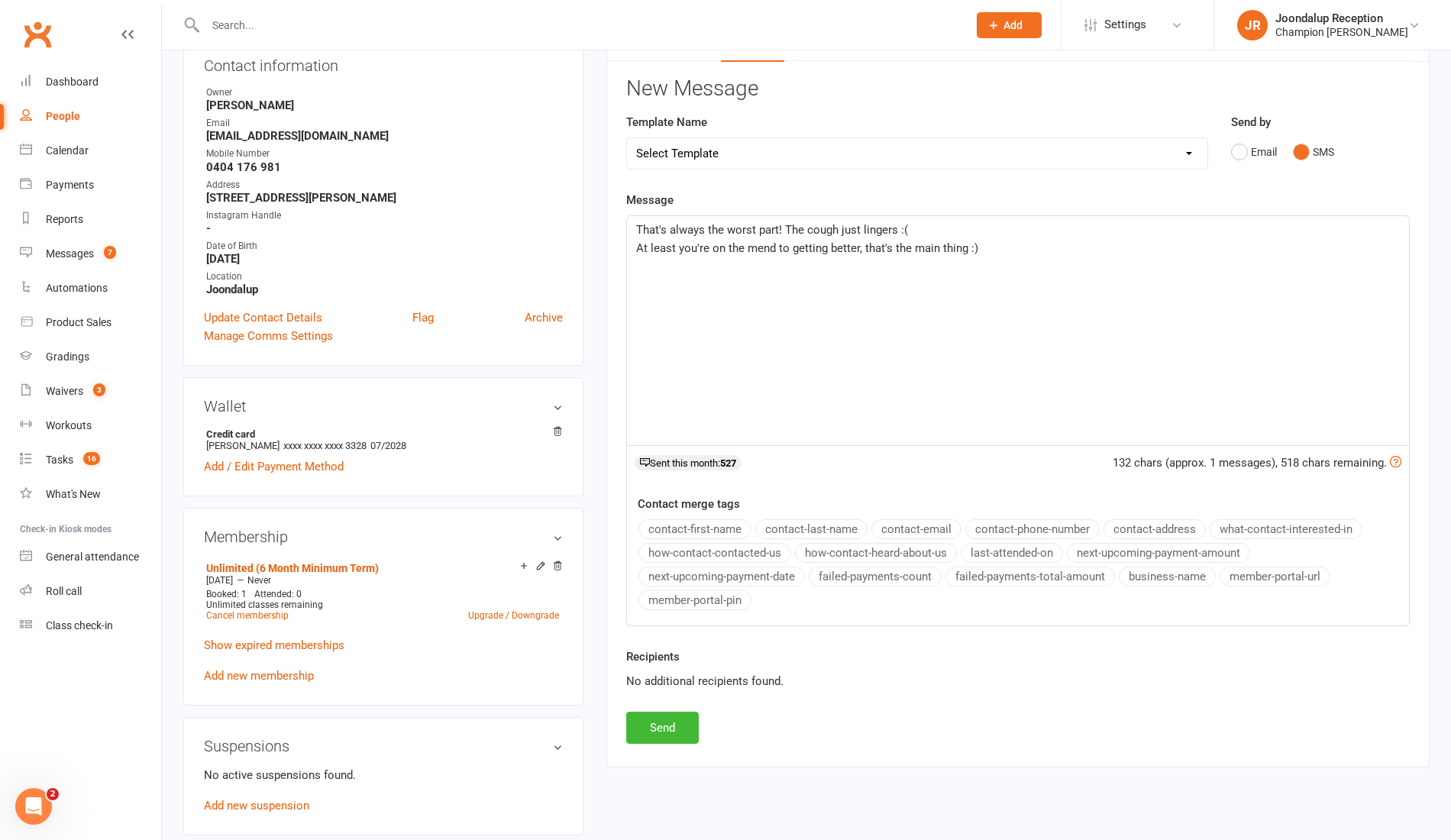
scroll to position [181, 0]
click at [665, 724] on button "Send" at bounding box center [663, 727] width 72 height 32
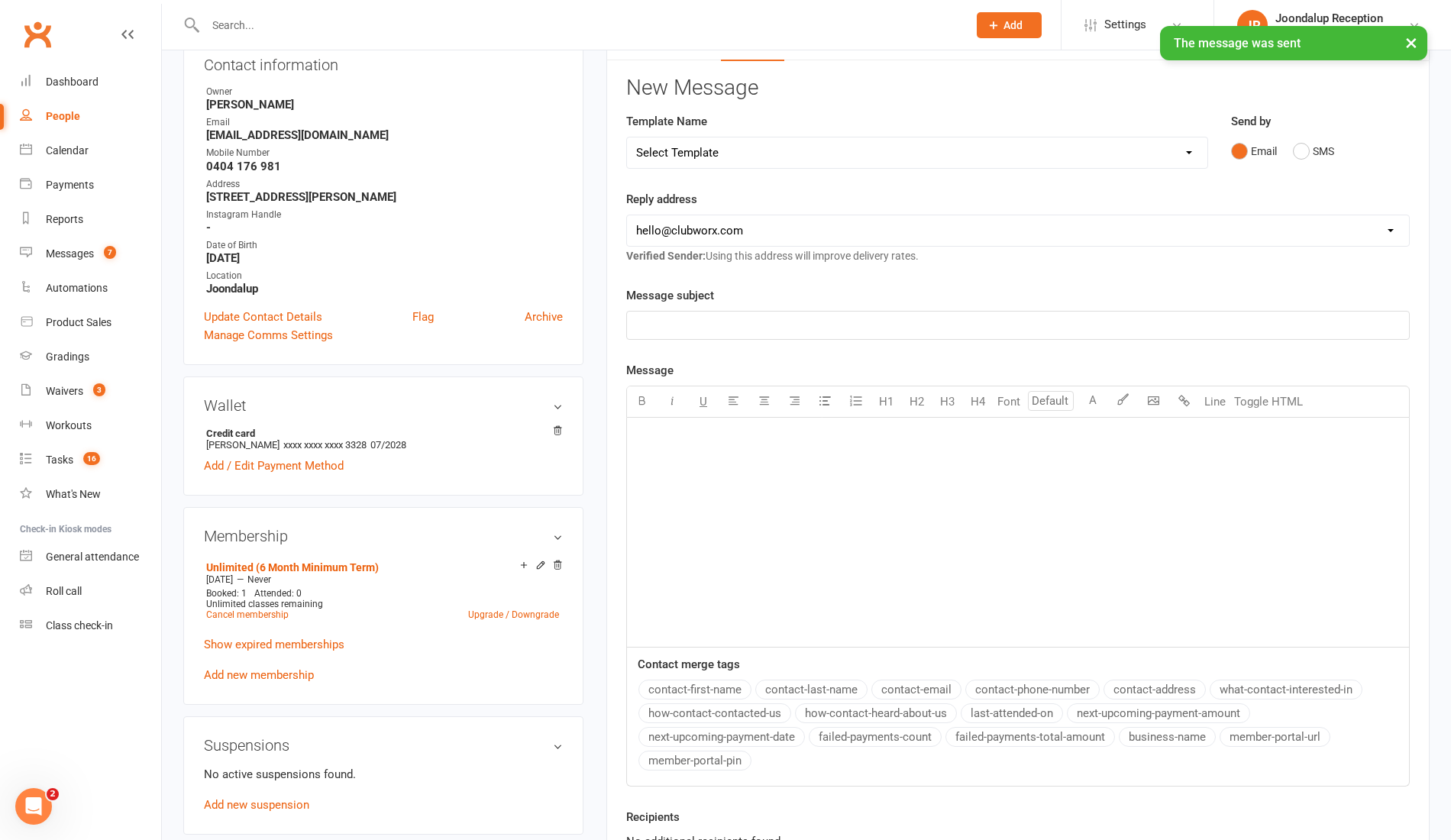
scroll to position [0, 0]
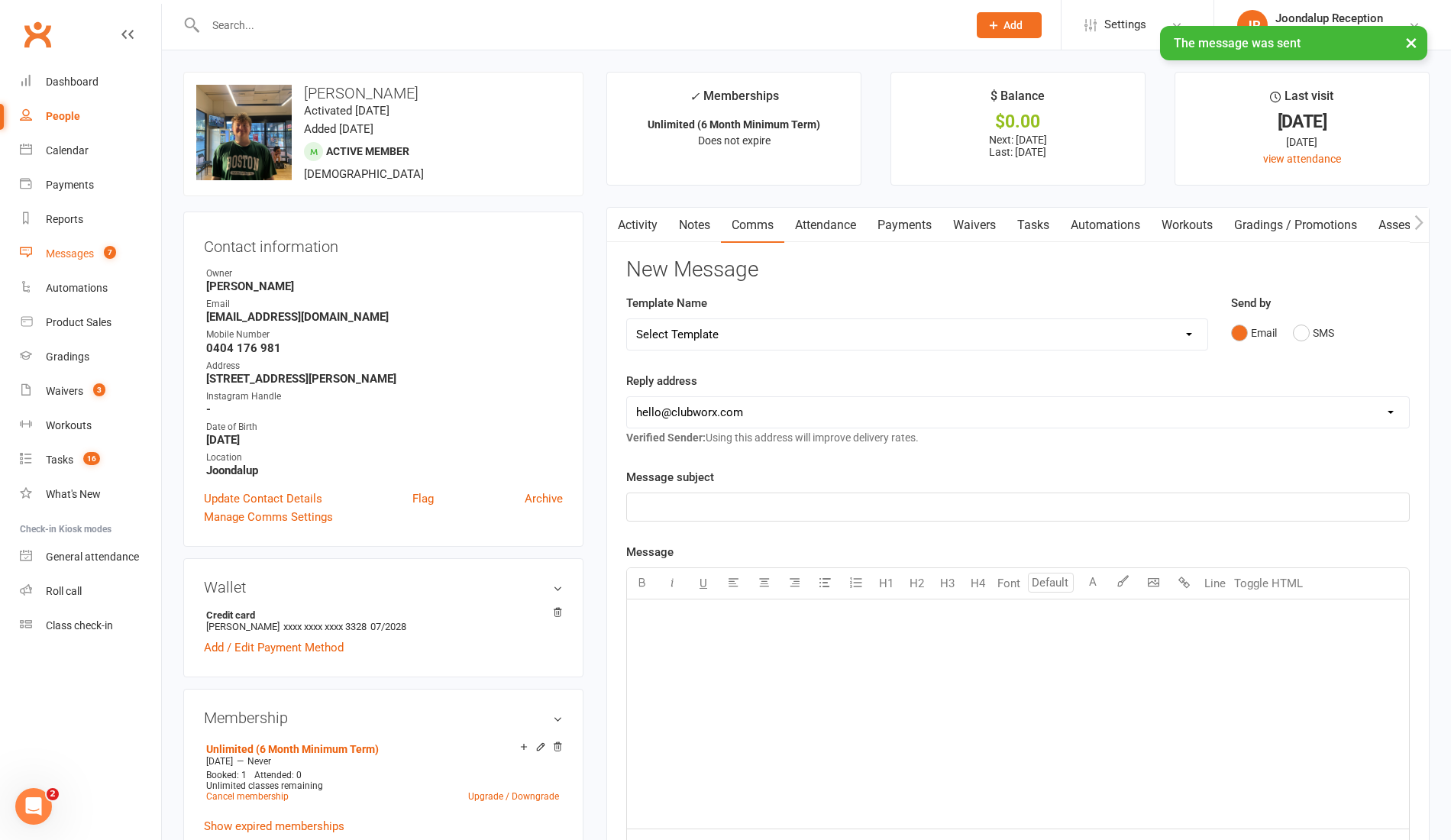
click at [68, 269] on link "Messages 7" at bounding box center [90, 253] width 141 height 34
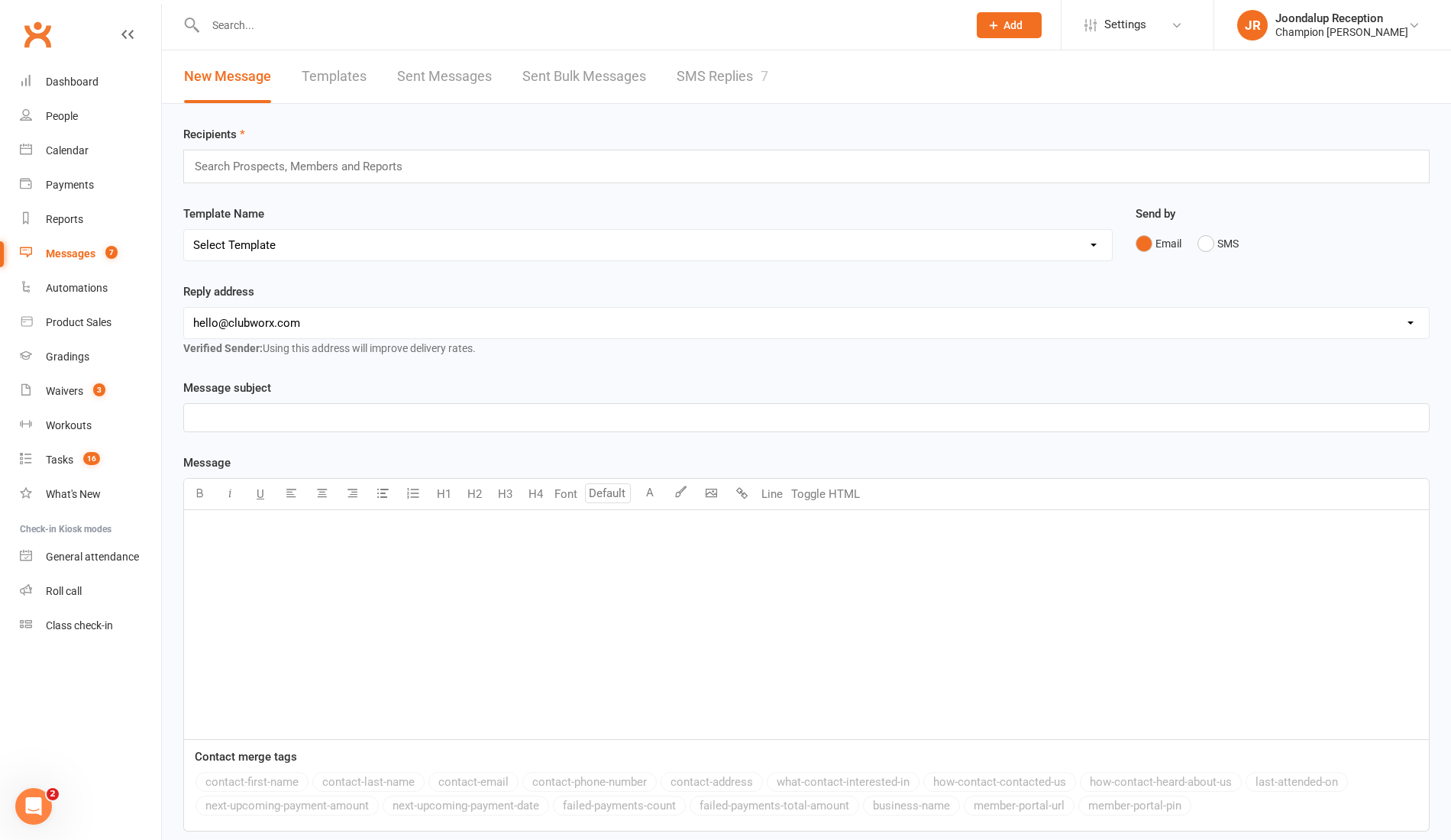
click at [702, 80] on link "SMS Replies 7" at bounding box center [723, 77] width 92 height 53
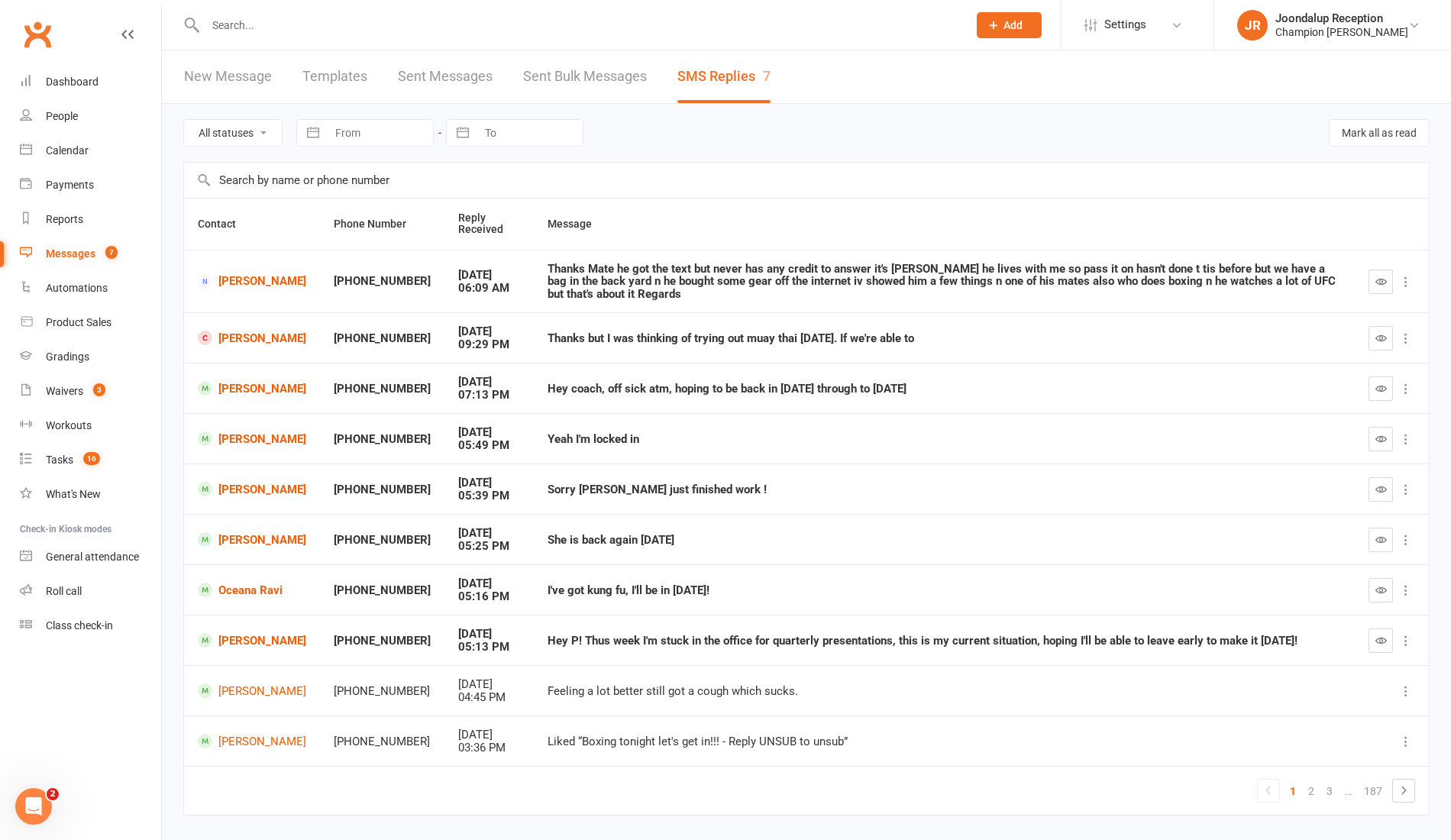
drag, startPoint x: 1301, startPoint y: 634, endPoint x: 524, endPoint y: 658, distance: 777.4
click at [534, 658] on td "Hey P! Thus week I'm stuck in the office for quarterly presentations, this is m…" at bounding box center [944, 640] width 821 height 50
copy div "Hey P! Thus week I'm stuck in the office for quarterly presentations, this is m…"
click at [1383, 643] on icon "button" at bounding box center [1382, 640] width 11 height 11
click at [266, 643] on link "[PERSON_NAME]" at bounding box center [252, 640] width 108 height 14
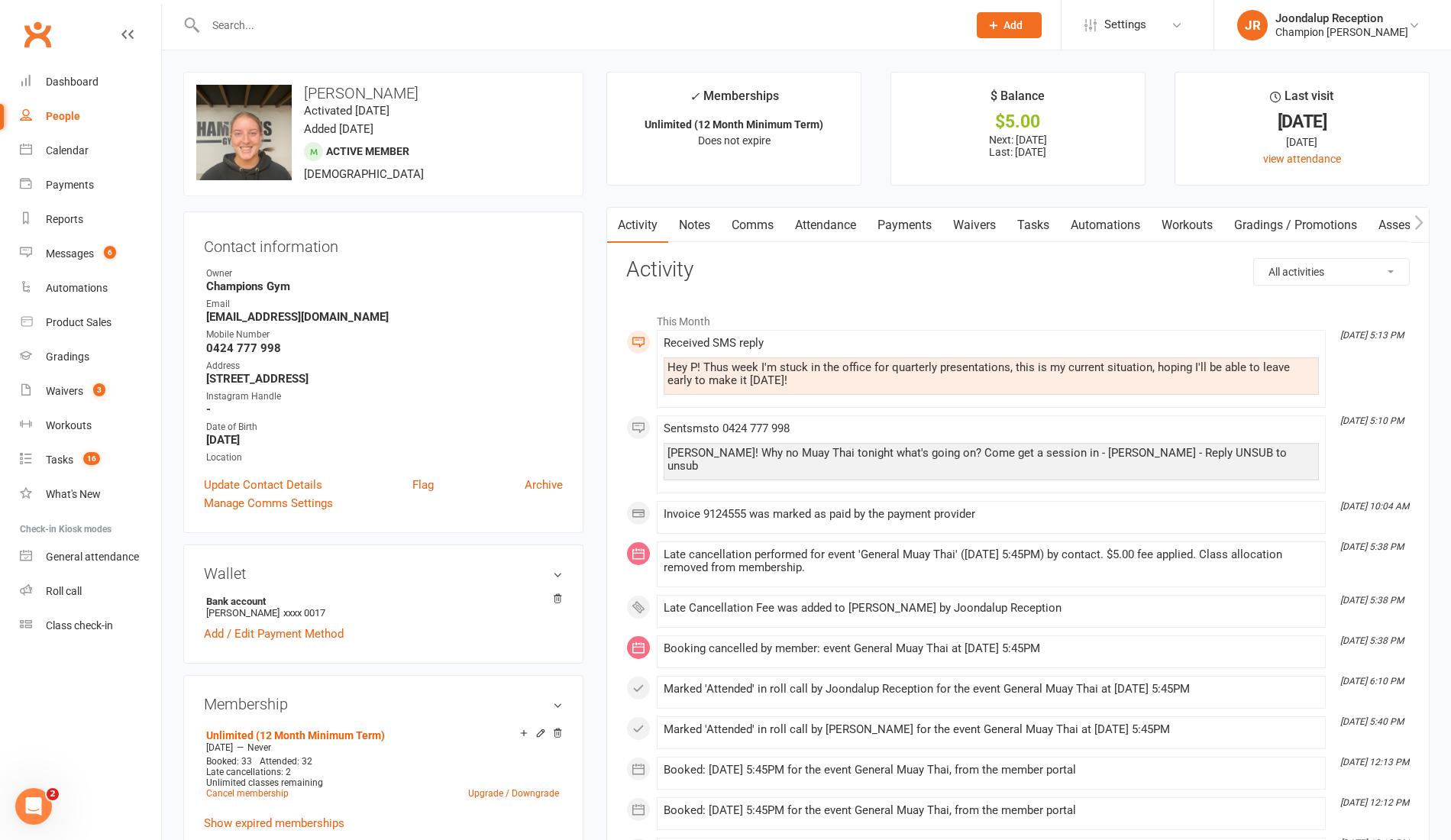
click at [690, 219] on link "Notes" at bounding box center [695, 225] width 53 height 35
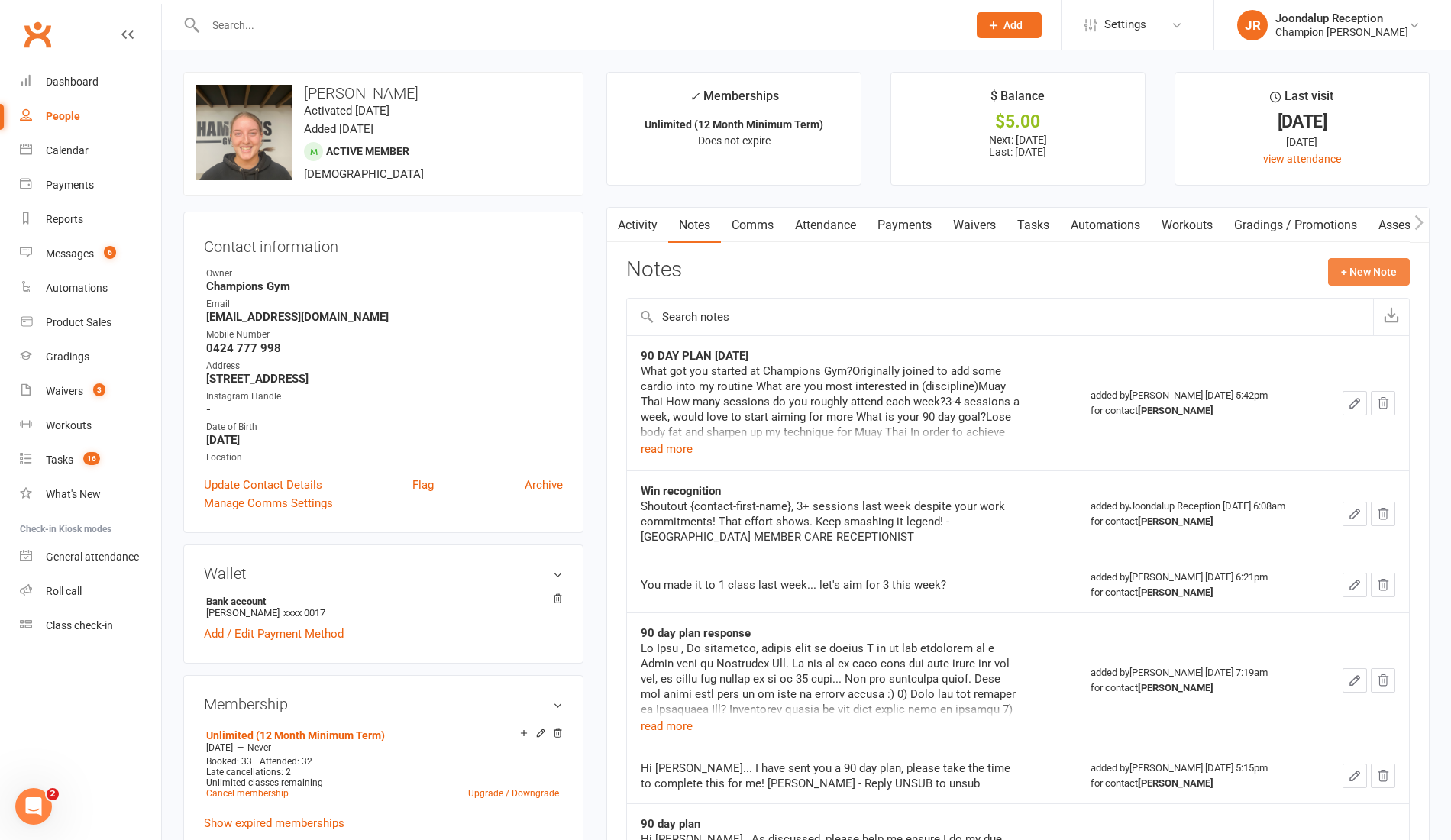
click at [1380, 271] on button "+ New Note" at bounding box center [1369, 271] width 82 height 28
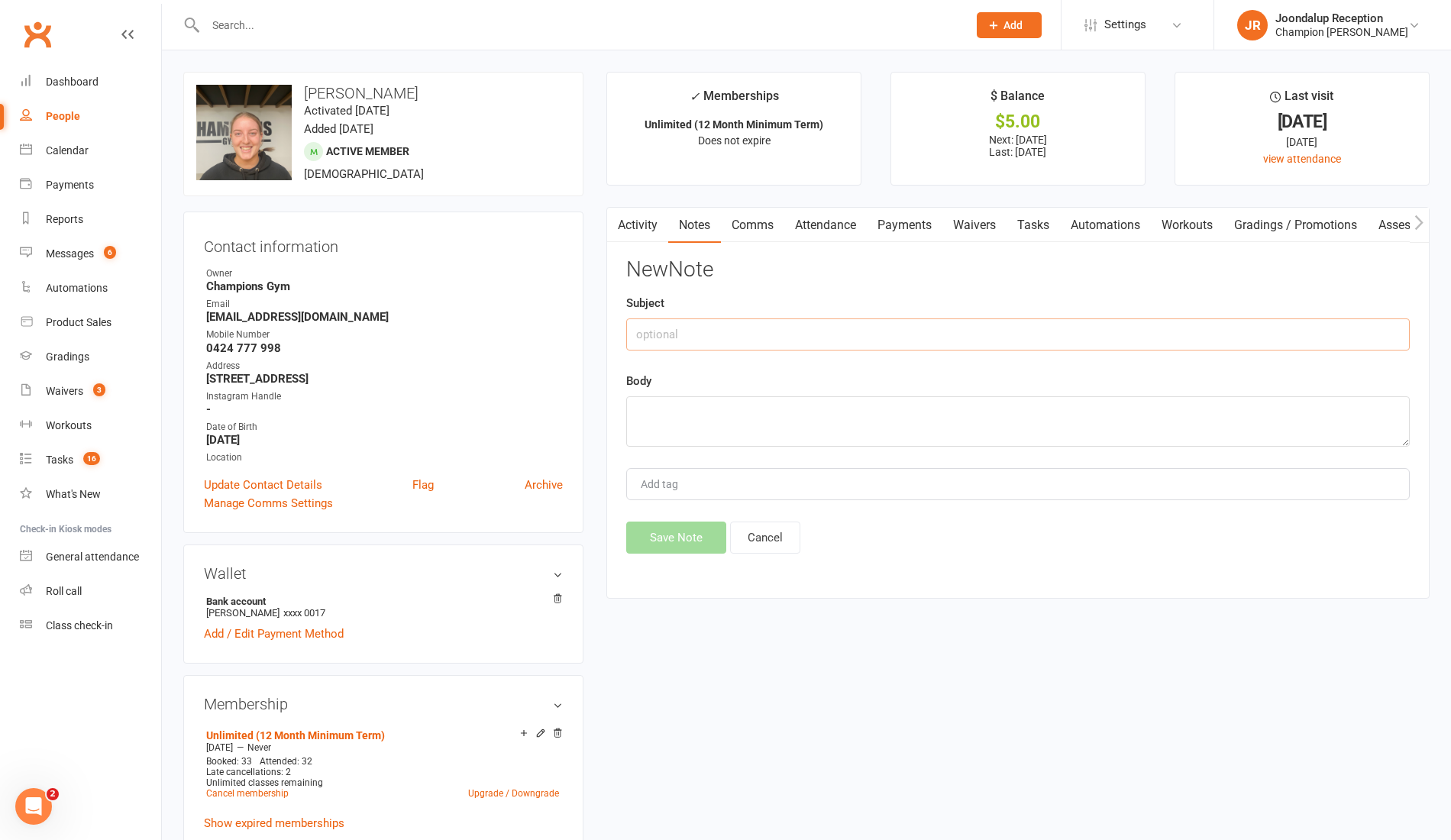
click at [693, 345] on input "text" at bounding box center [1018, 334] width 783 height 32
type input "Response"
click at [828, 416] on textarea at bounding box center [1018, 421] width 783 height 50
paste textarea "Hey P! Thus week I'm stuck in the office for quarterly presentations, this is m…"
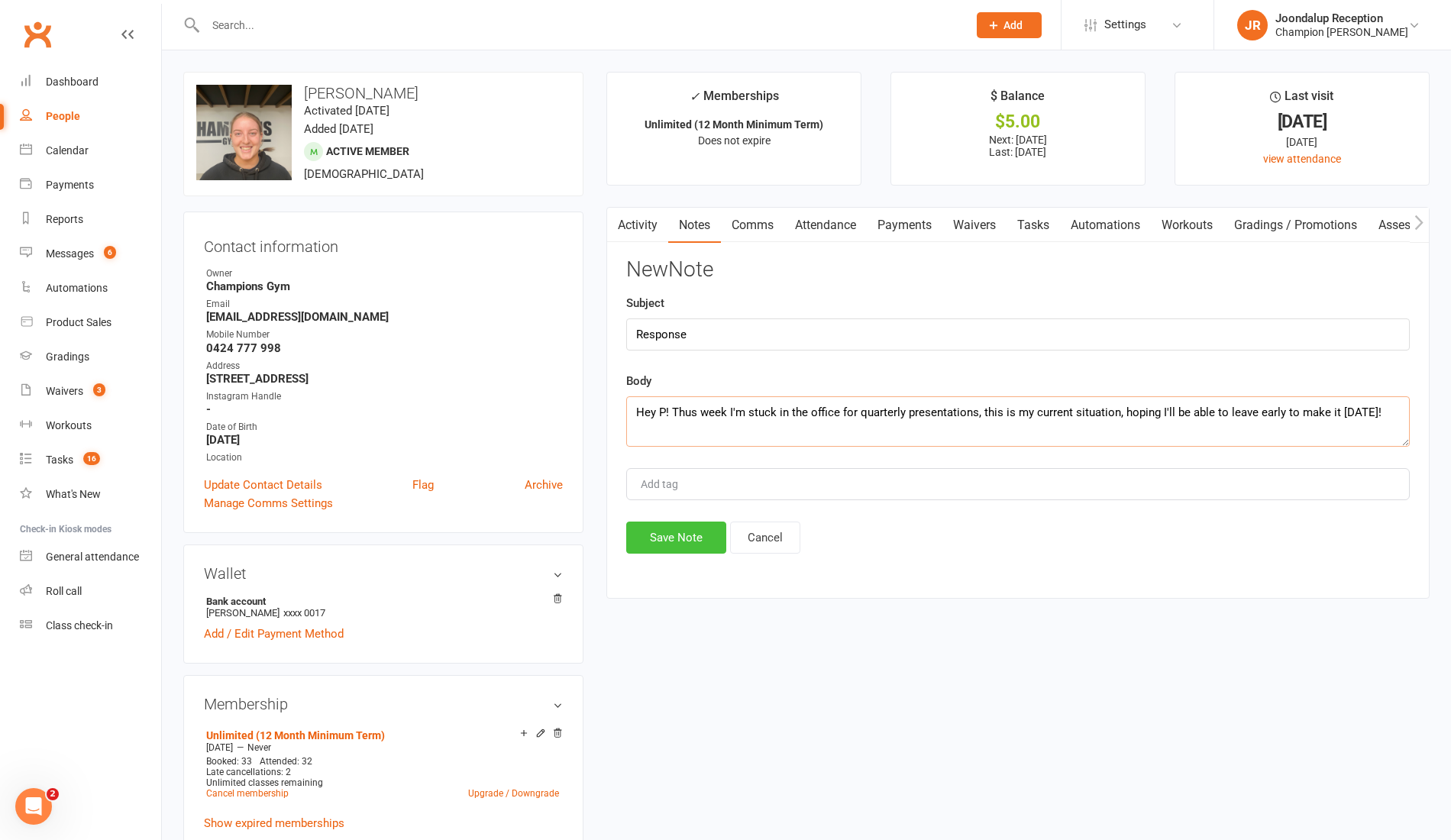
type textarea "Hey P! Thus week I'm stuck in the office for quarterly presentations, this is m…"
click at [689, 525] on button "Save Note" at bounding box center [676, 537] width 100 height 32
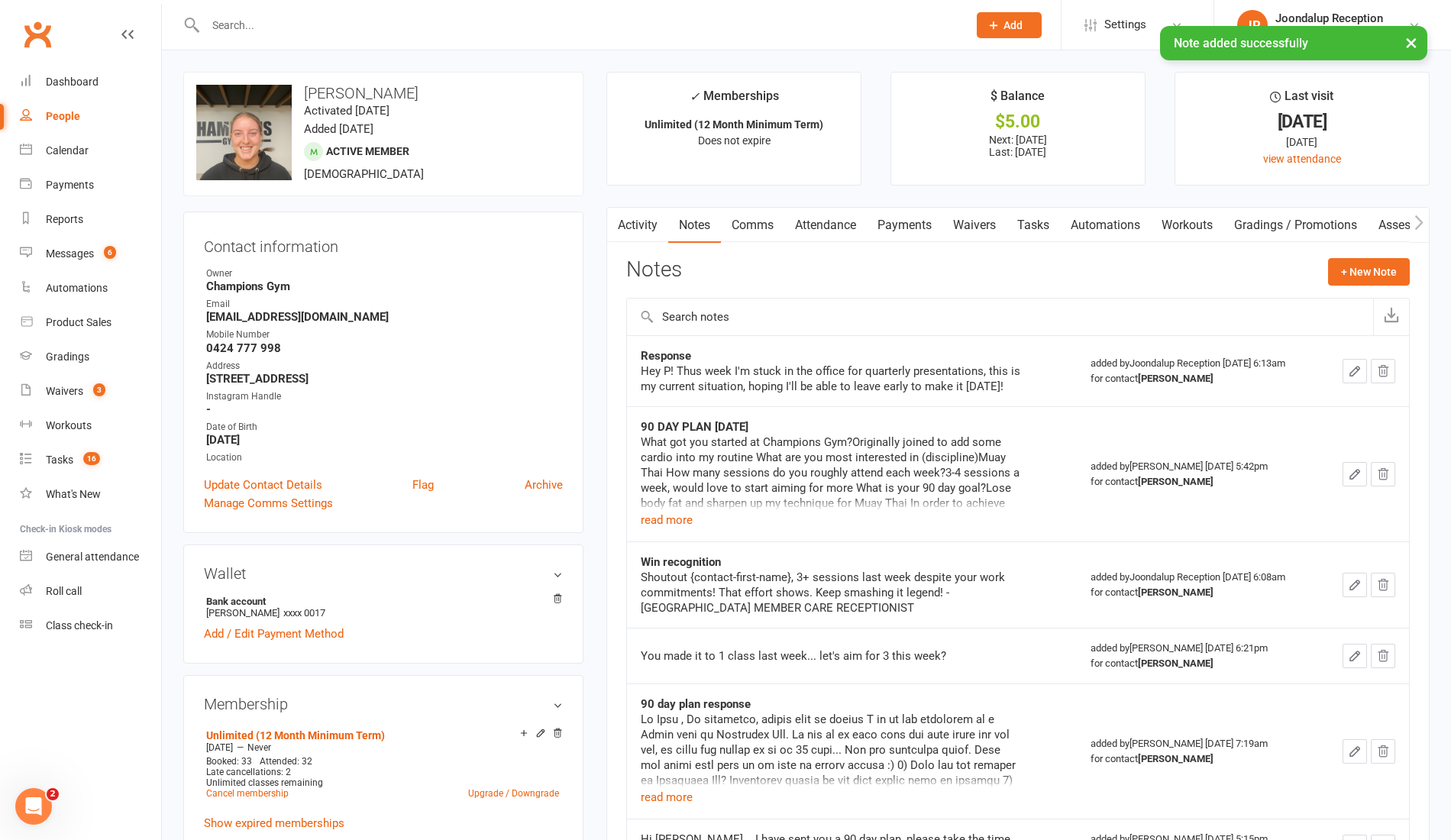
click at [767, 216] on link "Comms" at bounding box center [752, 225] width 64 height 35
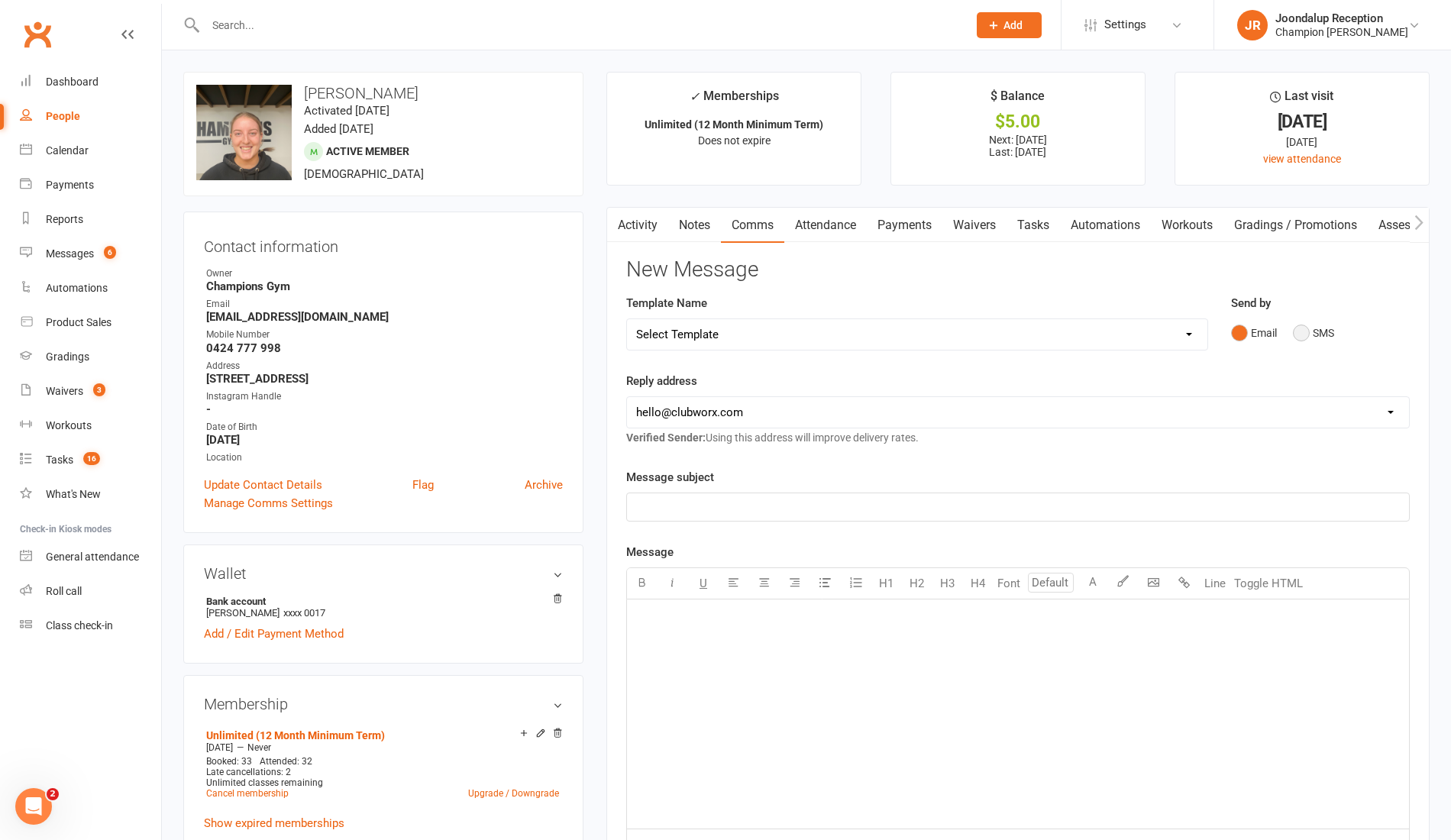
click at [1330, 322] on button "SMS" at bounding box center [1313, 332] width 41 height 29
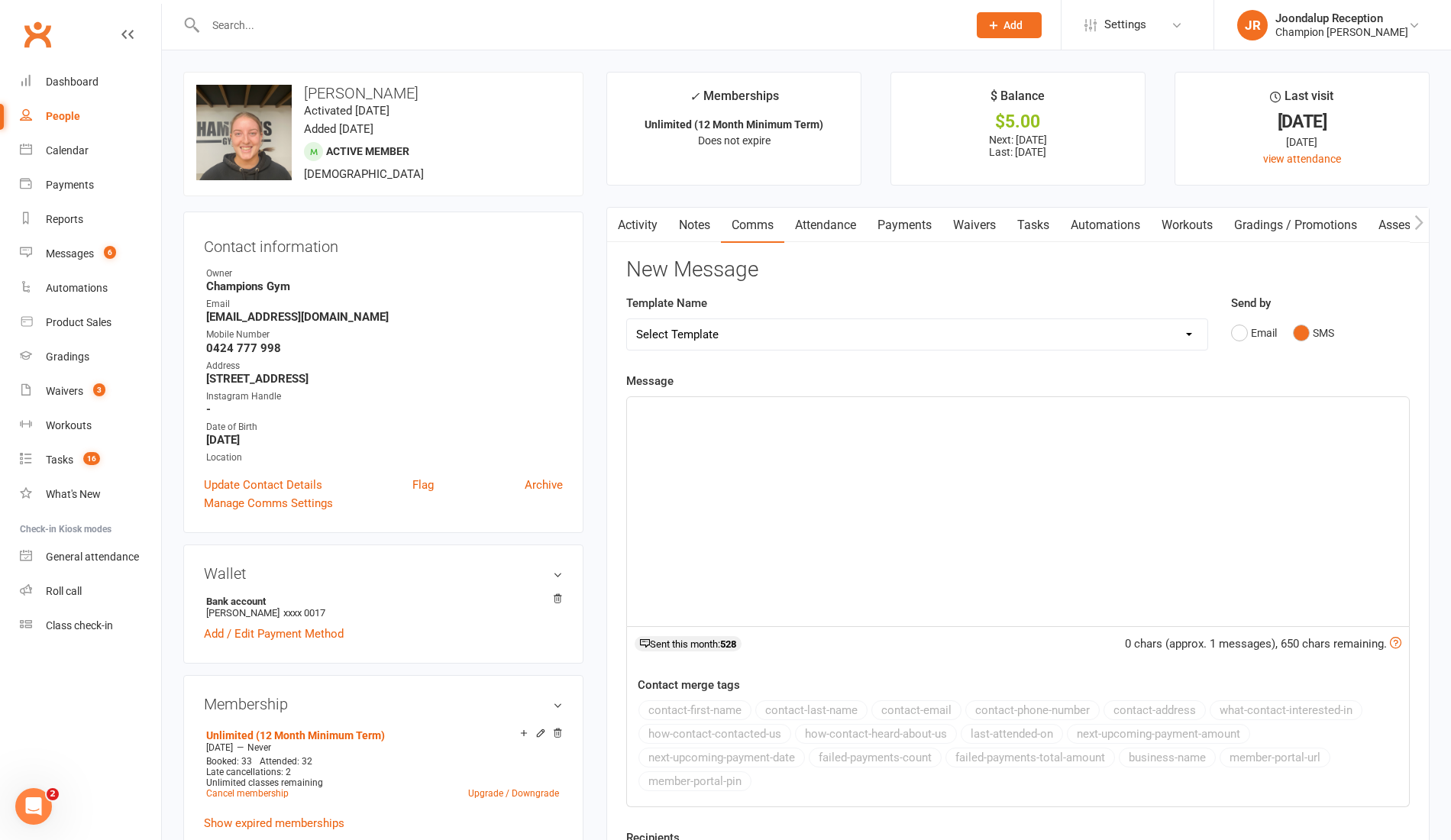
click at [861, 476] on div "﻿" at bounding box center [1018, 511] width 782 height 229
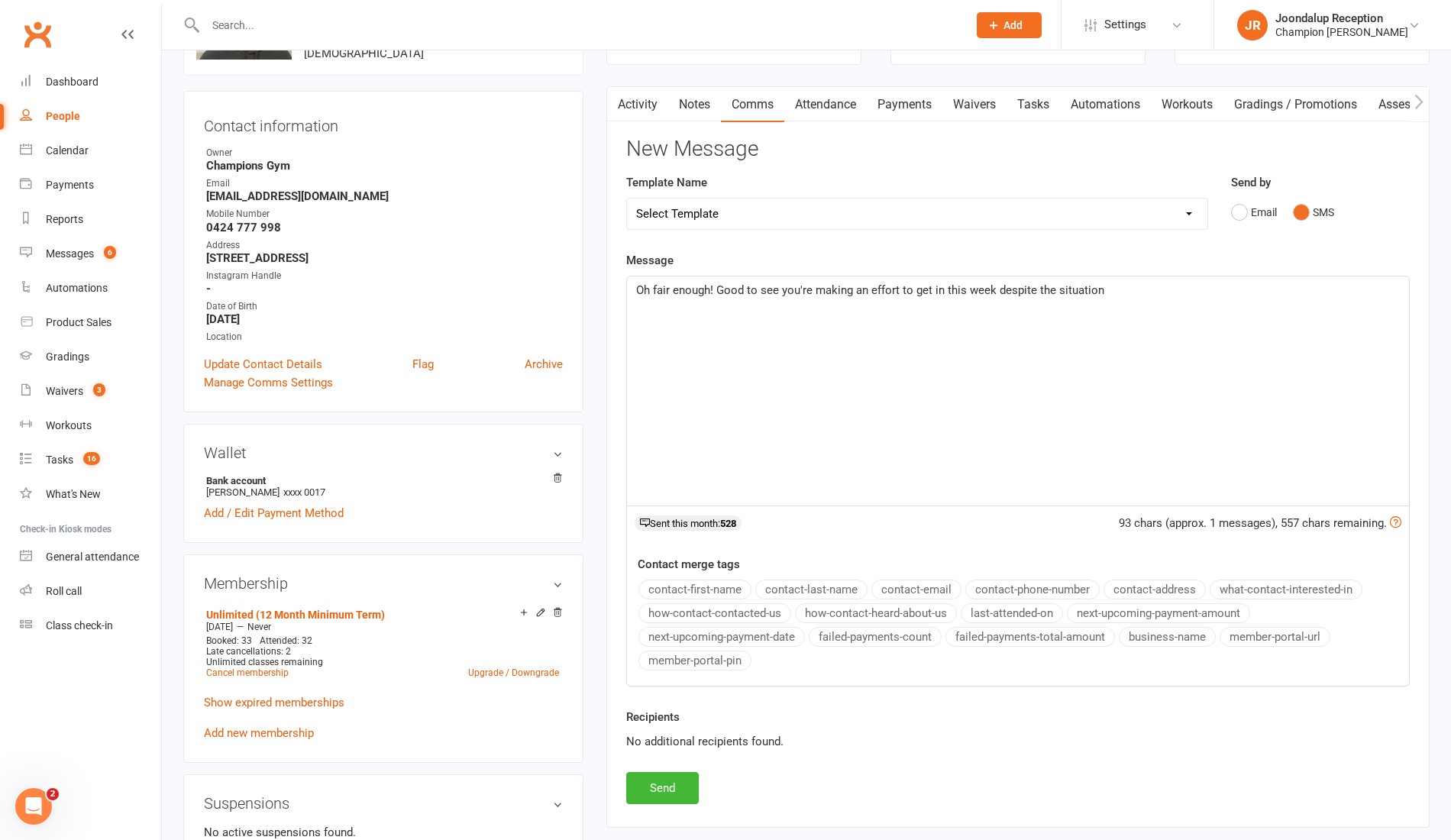
scroll to position [225, 0]
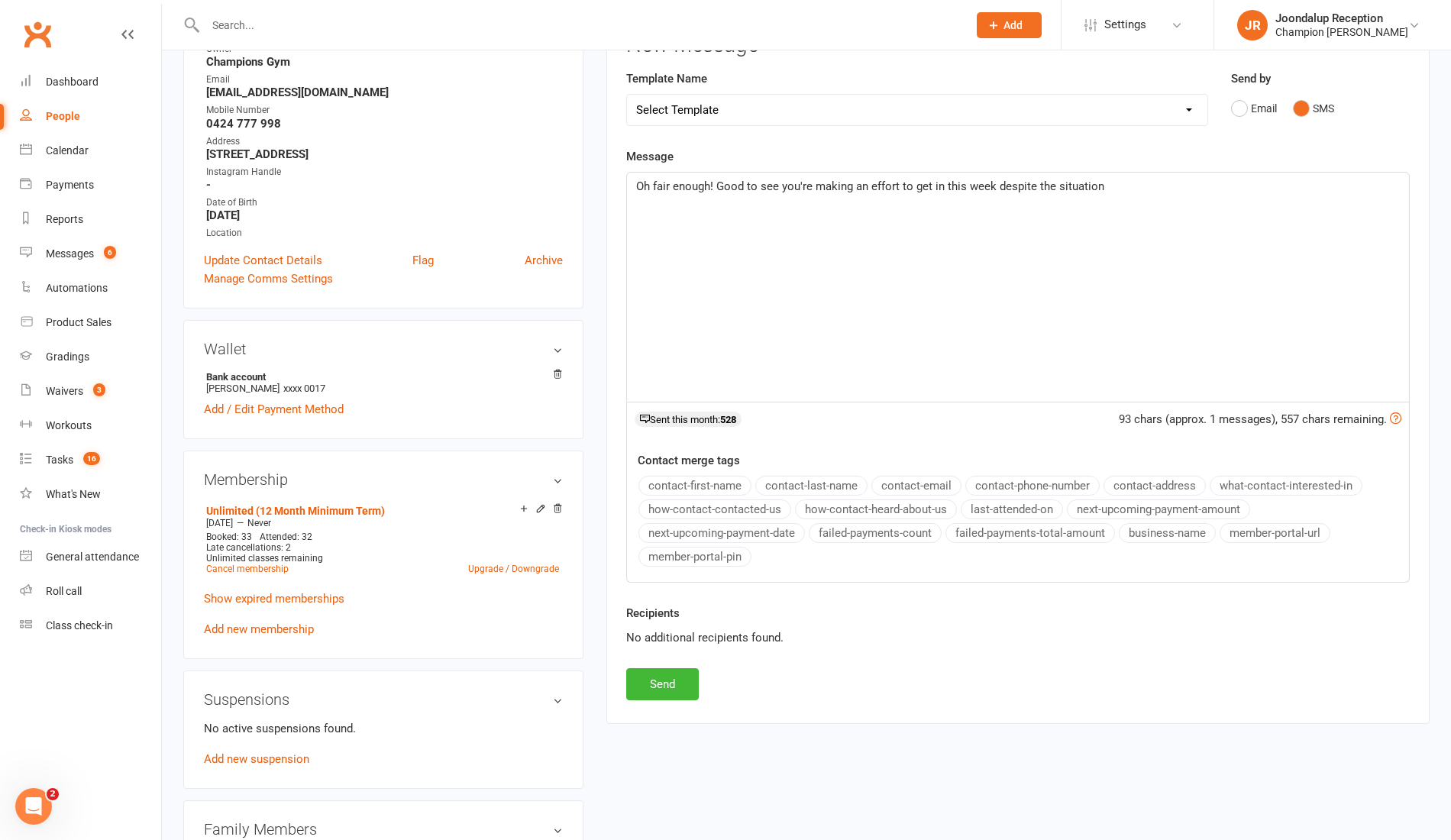
click at [715, 185] on span "Oh fair enough! Good to see you're making an effort to get in this week despite…" at bounding box center [870, 186] width 468 height 13
click at [647, 671] on button "Send" at bounding box center [663, 684] width 72 height 32
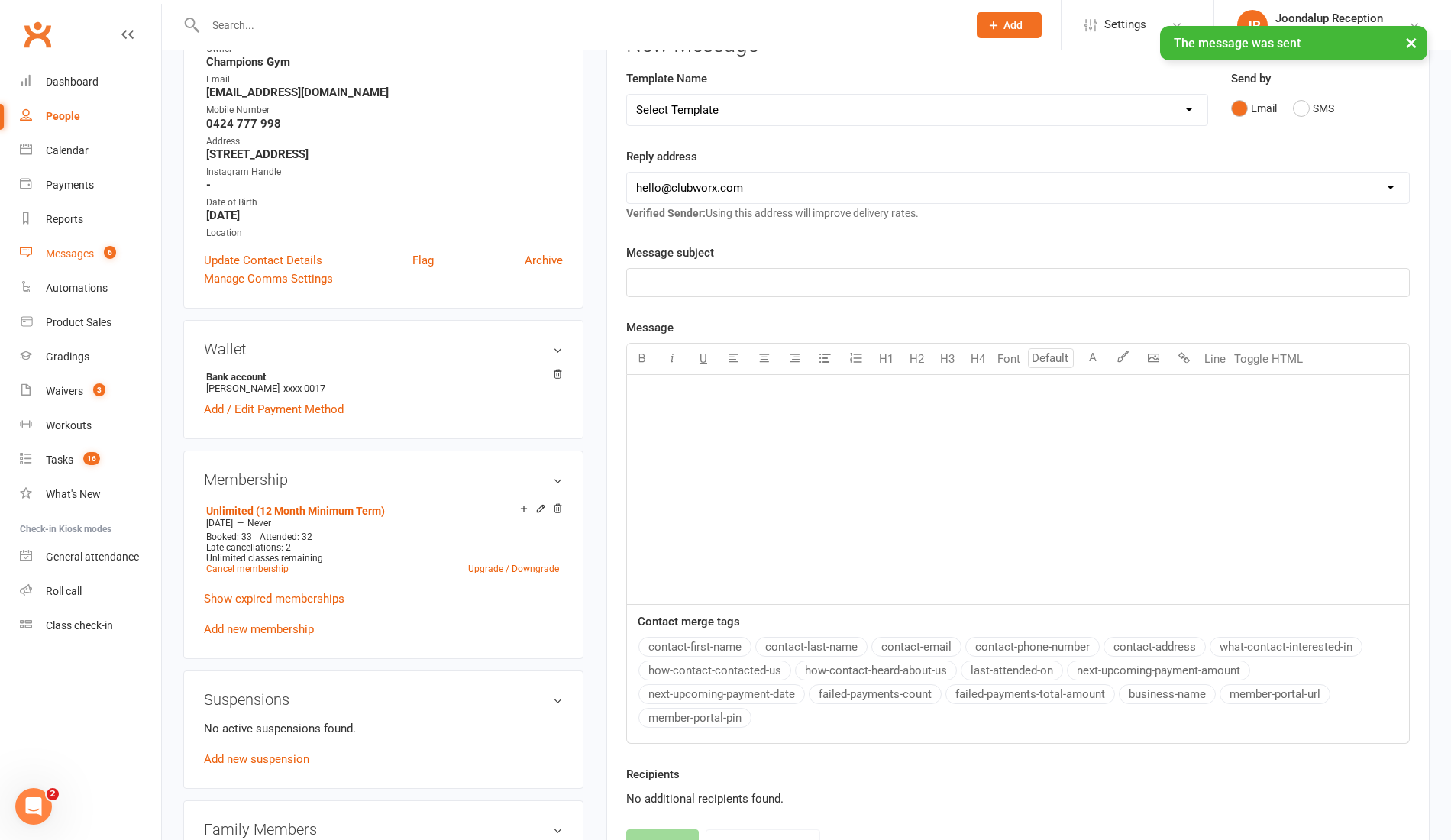
click at [49, 255] on div "Messages" at bounding box center [69, 253] width 48 height 12
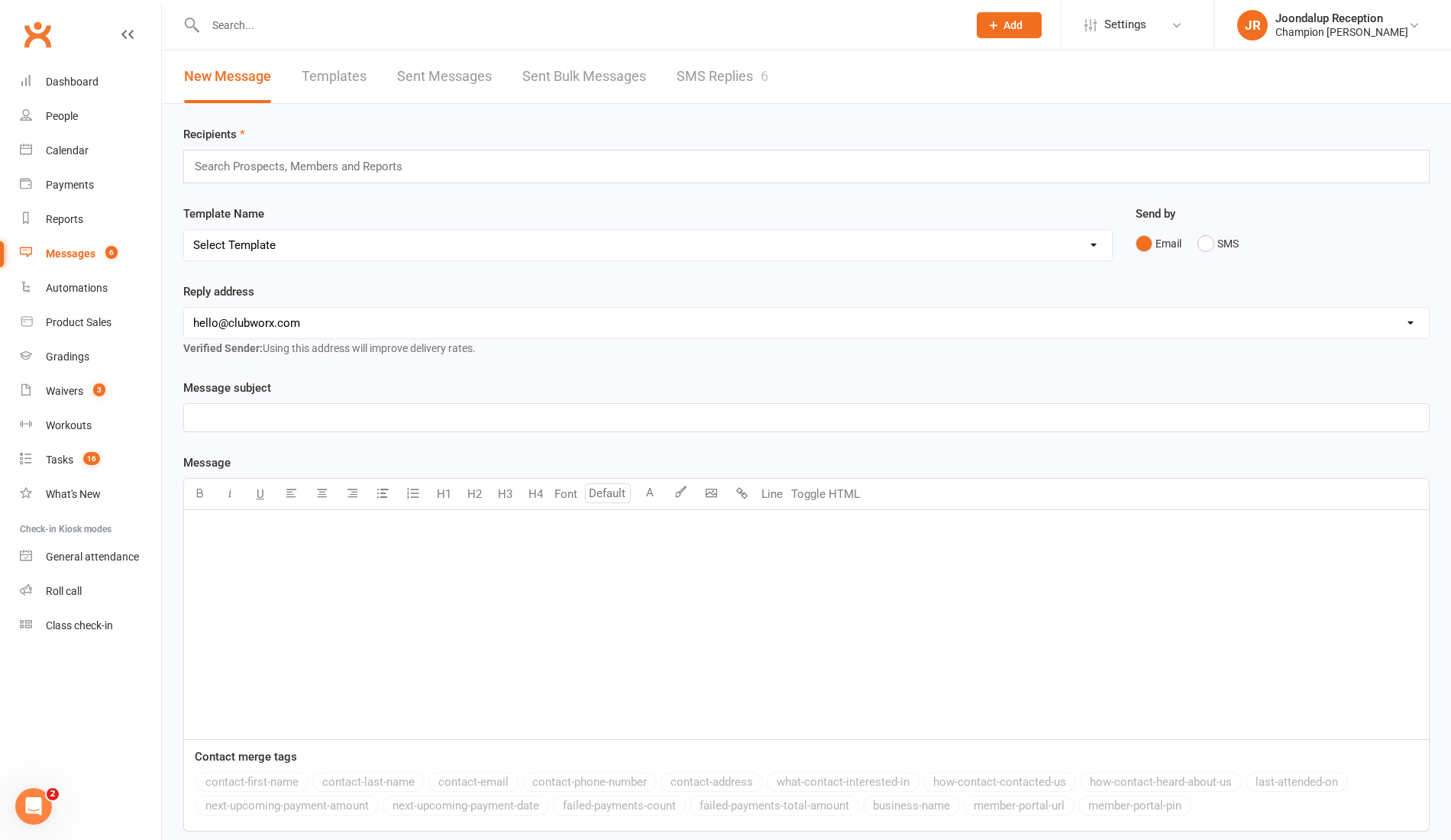
click at [750, 68] on link "SMS Replies 6" at bounding box center [723, 77] width 92 height 53
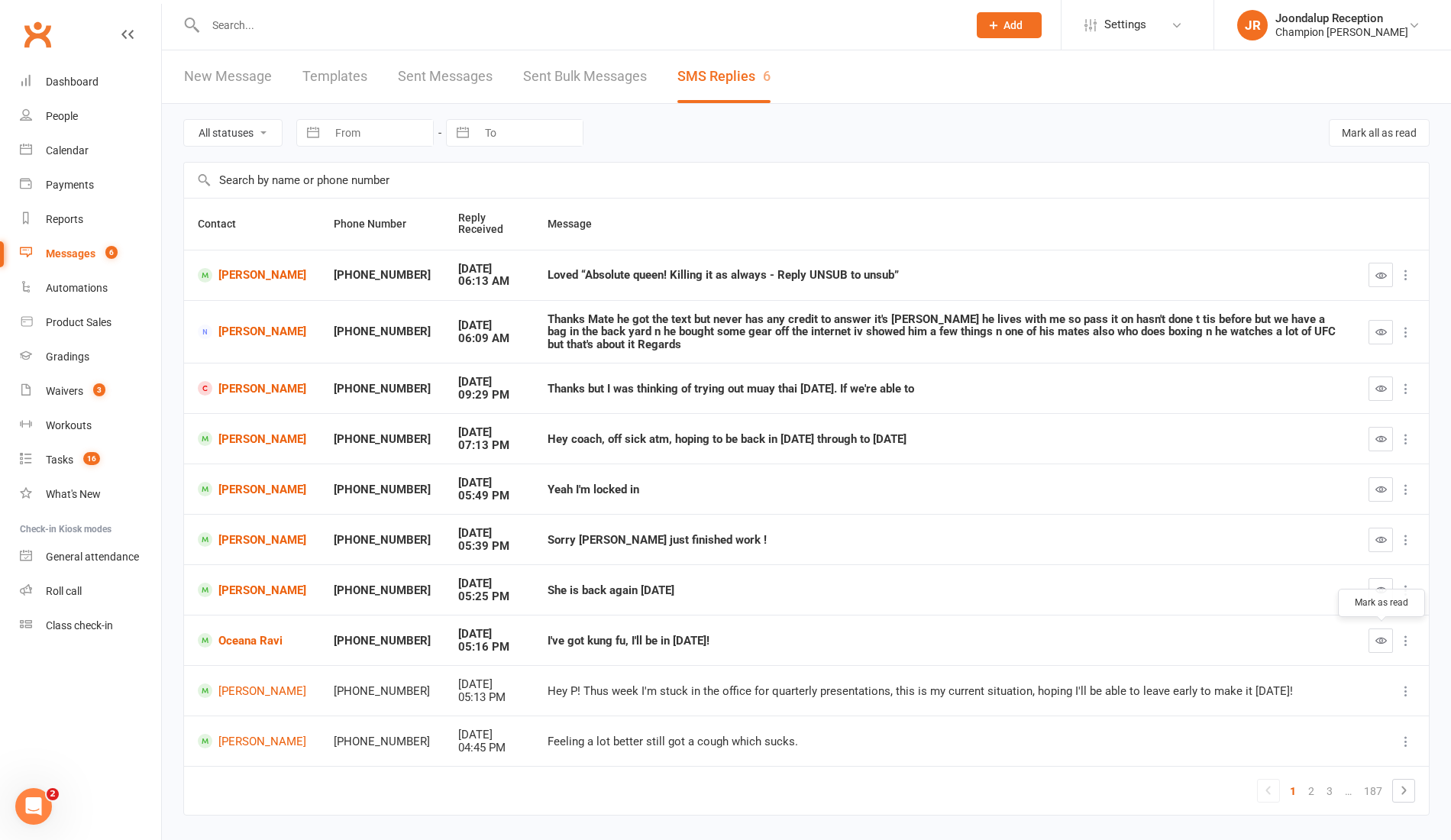
click at [1371, 645] on button "button" at bounding box center [1382, 641] width 25 height 25
click at [1383, 588] on icon "button" at bounding box center [1382, 589] width 11 height 11
click at [825, 95] on header "New Message Templates Sent Messages Sent Bulk Messages SMS Replies 4" at bounding box center [807, 77] width 1290 height 53
click at [1378, 537] on icon "button" at bounding box center [1382, 539] width 11 height 11
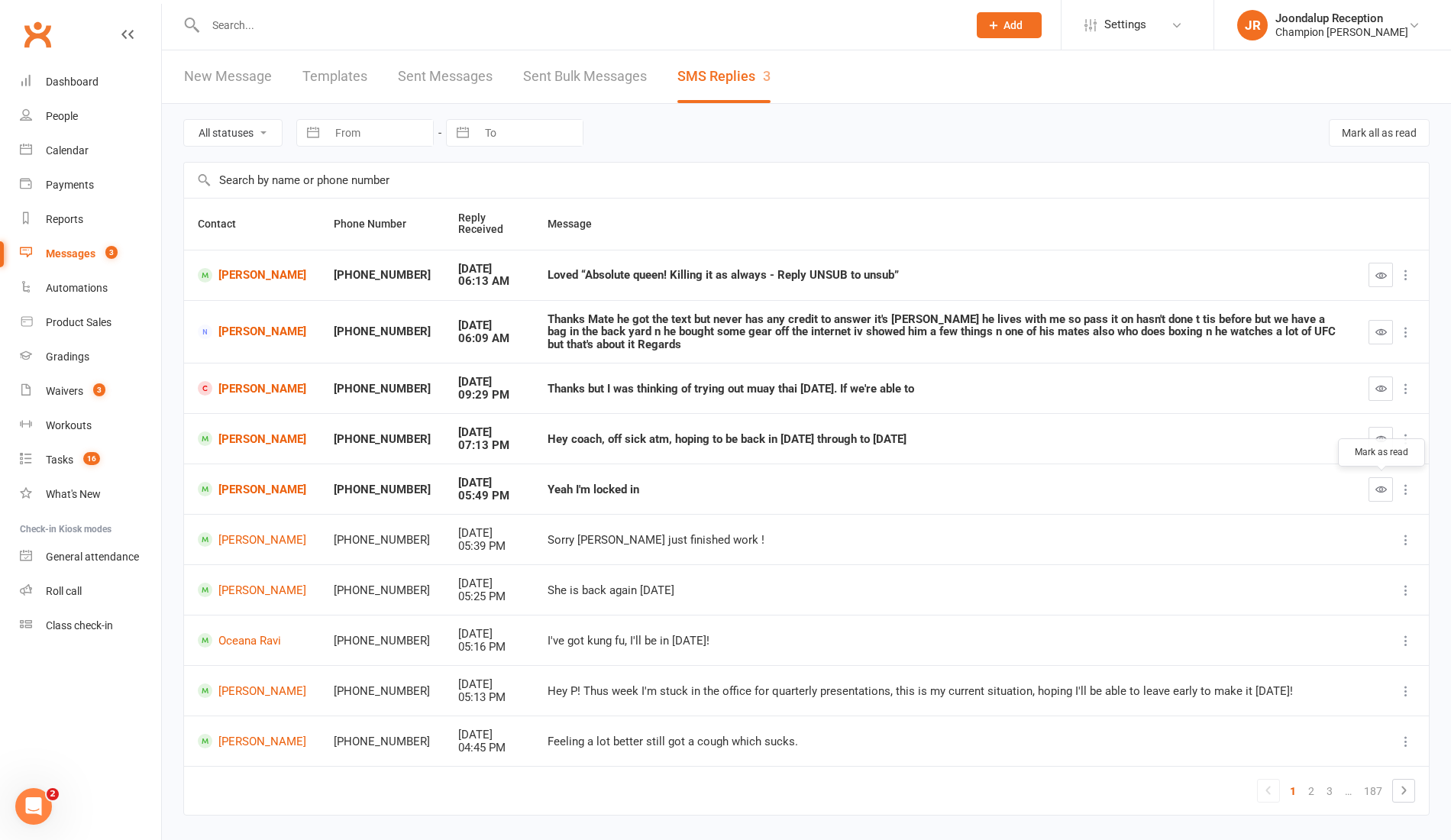
click at [1390, 477] on button "button" at bounding box center [1382, 490] width 25 height 25
click at [1377, 429] on button "button" at bounding box center [1382, 439] width 25 height 25
click at [1376, 383] on icon "button" at bounding box center [1382, 388] width 11 height 11
click at [728, 369] on td "Thanks but I was thinking of trying out muay thai [DATE]. If we're able to" at bounding box center [944, 387] width 821 height 50
drag, startPoint x: 677, startPoint y: 349, endPoint x: 516, endPoint y: 311, distance: 165.4
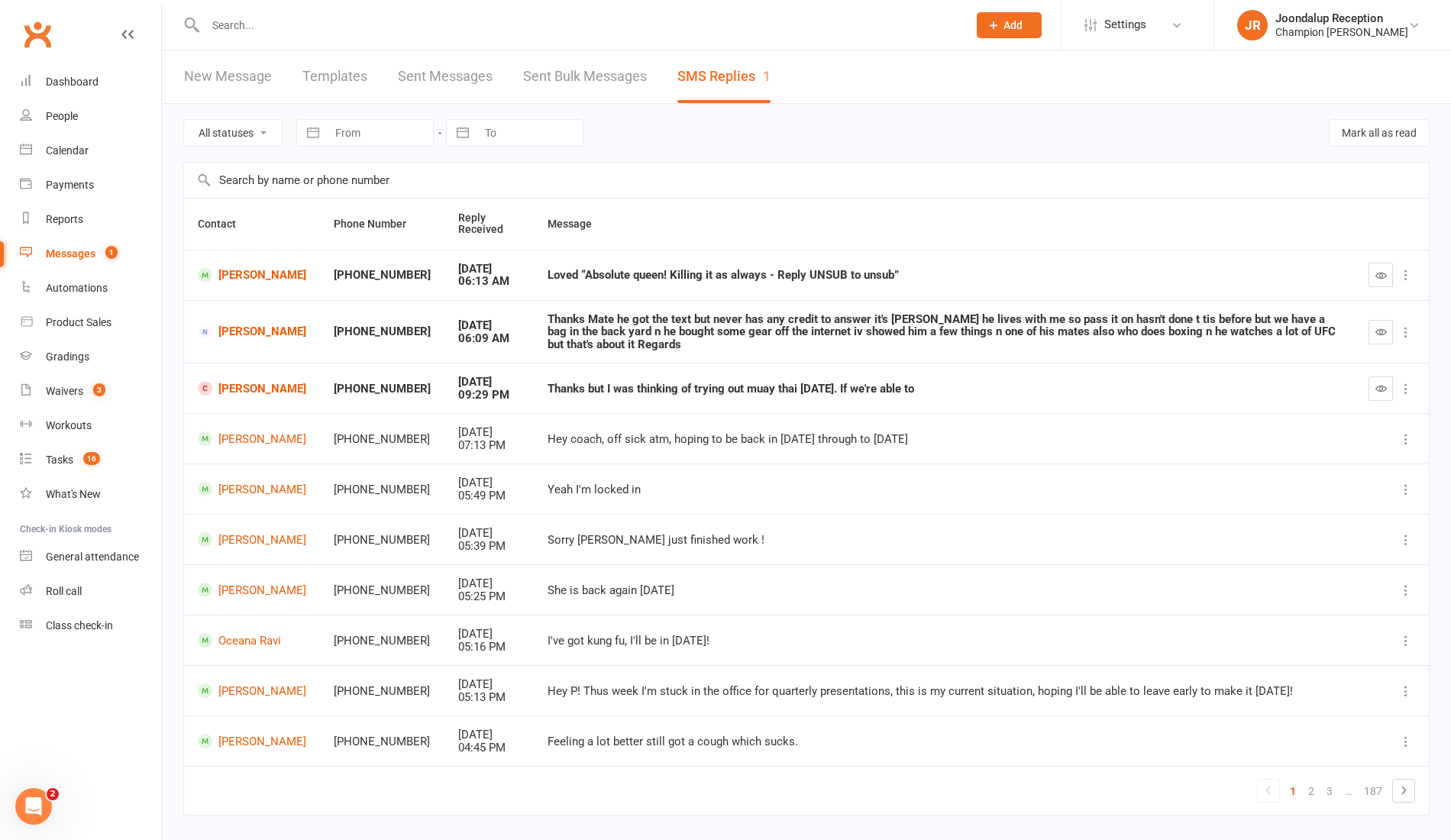
click at [516, 311] on tr "Marco Aristei +61427522003 Oct 15, 2025 06:09 AM Thanks Mate he got the text bu…" at bounding box center [806, 331] width 1245 height 64
click at [548, 316] on div "Thanks Mate he got the text but never has any credit to answer it's [PERSON_NAM…" at bounding box center [945, 332] width 794 height 38
drag, startPoint x: 679, startPoint y: 346, endPoint x: 535, endPoint y: 318, distance: 146.7
click at [548, 318] on div "Thanks Mate he got the text but never has any credit to answer it's [PERSON_NAM…" at bounding box center [945, 332] width 794 height 38
copy div "Thanks Mate he got the text but never has any credit to answer it's [PERSON_NAM…"
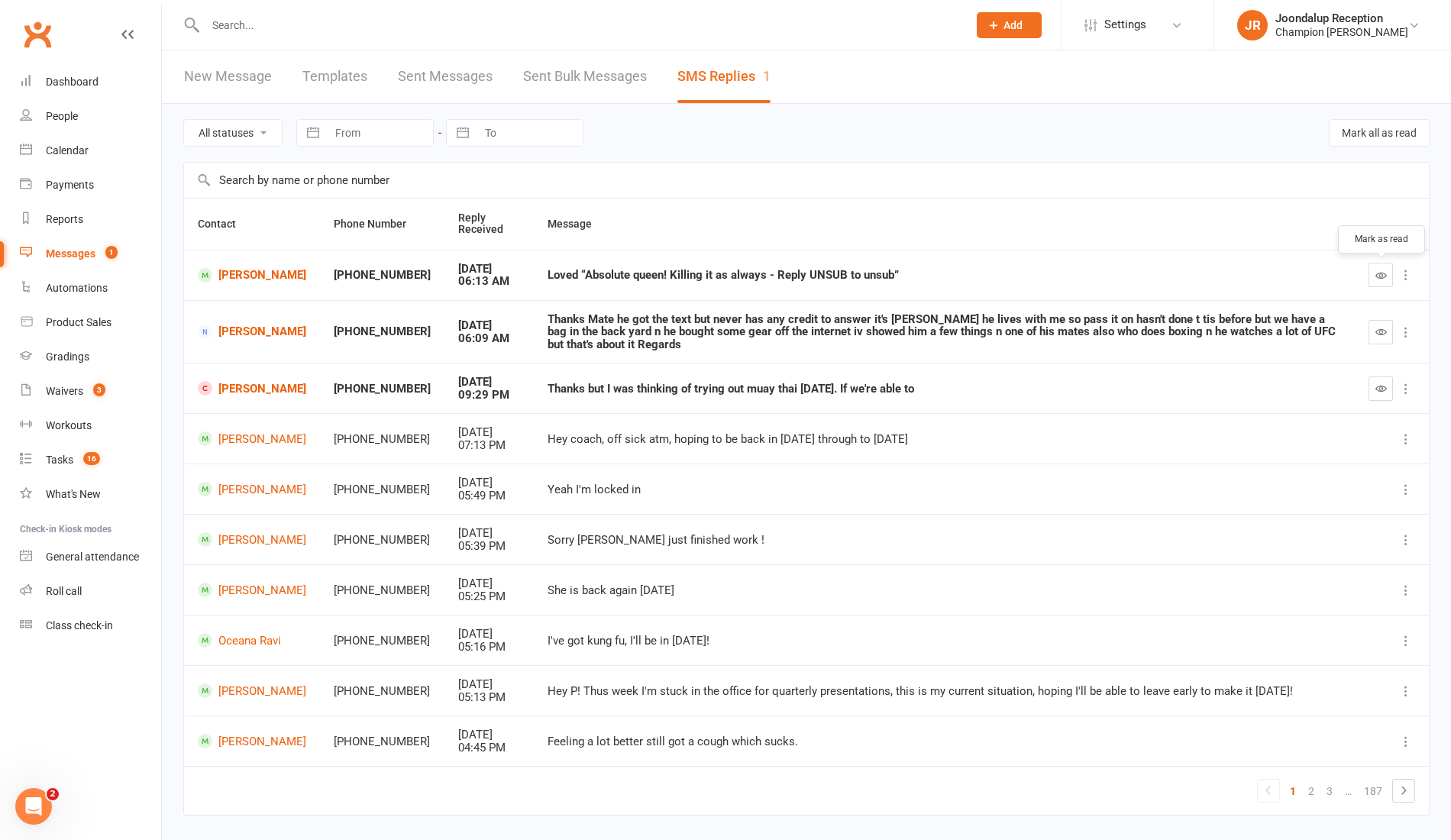
click at [1385, 276] on icon "button" at bounding box center [1382, 275] width 11 height 11
click at [258, 329] on link "[PERSON_NAME]" at bounding box center [252, 331] width 108 height 14
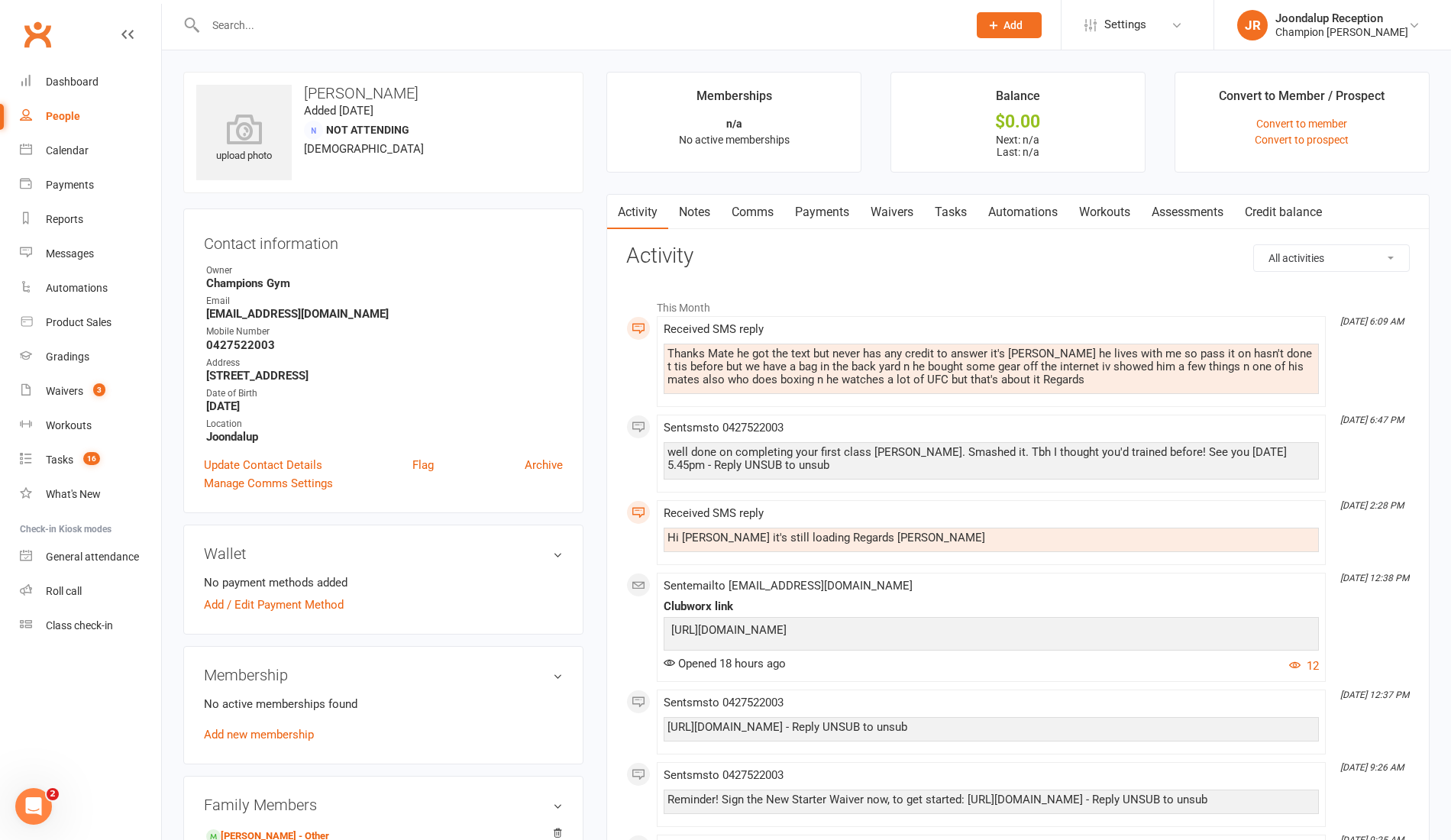
click at [708, 217] on link "Notes" at bounding box center [695, 212] width 53 height 35
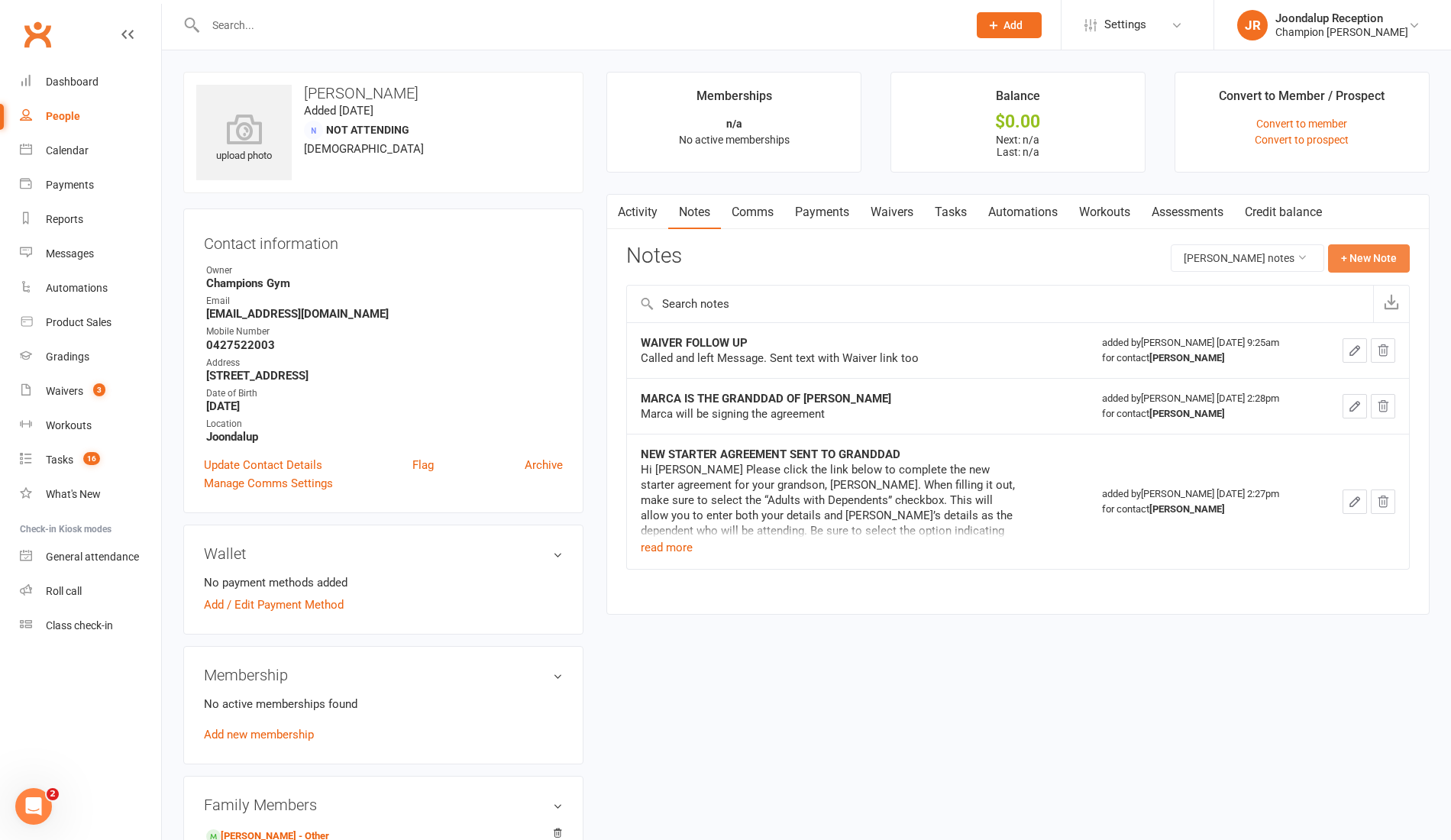
click at [1345, 253] on button "+ New Note" at bounding box center [1369, 257] width 82 height 28
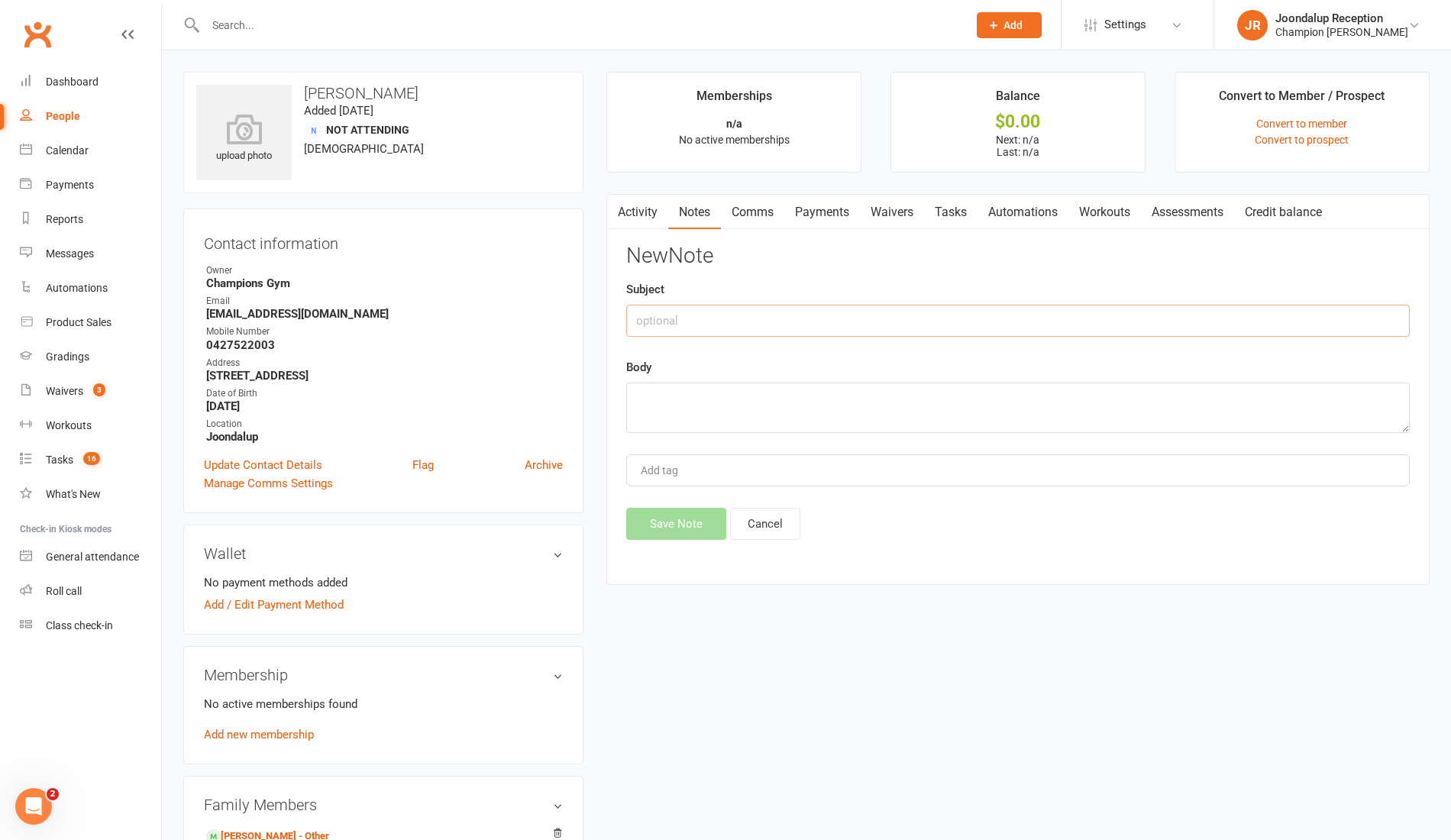
click at [799, 312] on input "text" at bounding box center [1018, 321] width 783 height 32
type input "Response to 1st class check in"
click at [942, 389] on textarea at bounding box center [1018, 407] width 783 height 50
paste textarea "Thanks Mate he got the text but never has any credit to answer it's Marco James…"
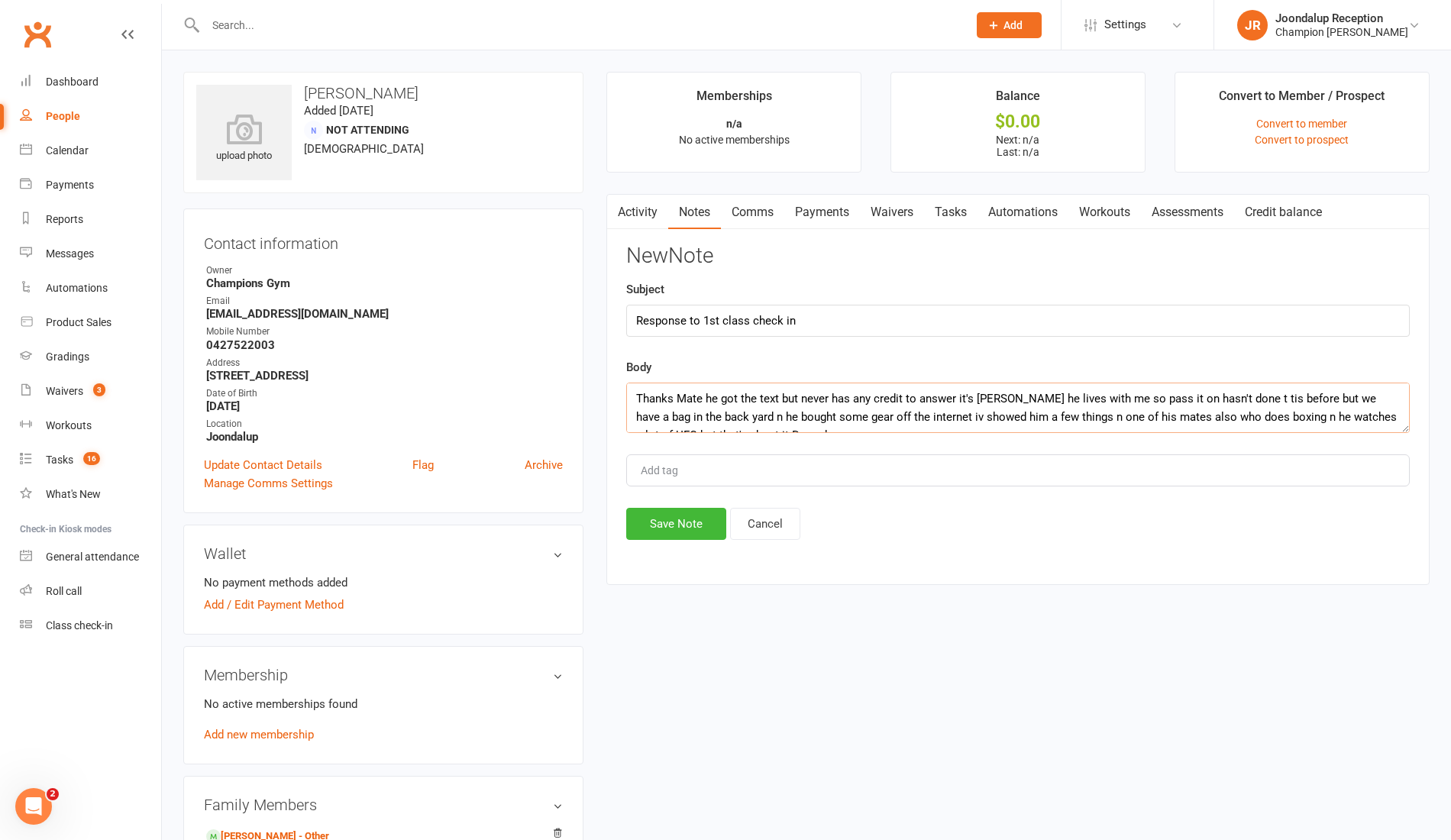
scroll to position [9, 0]
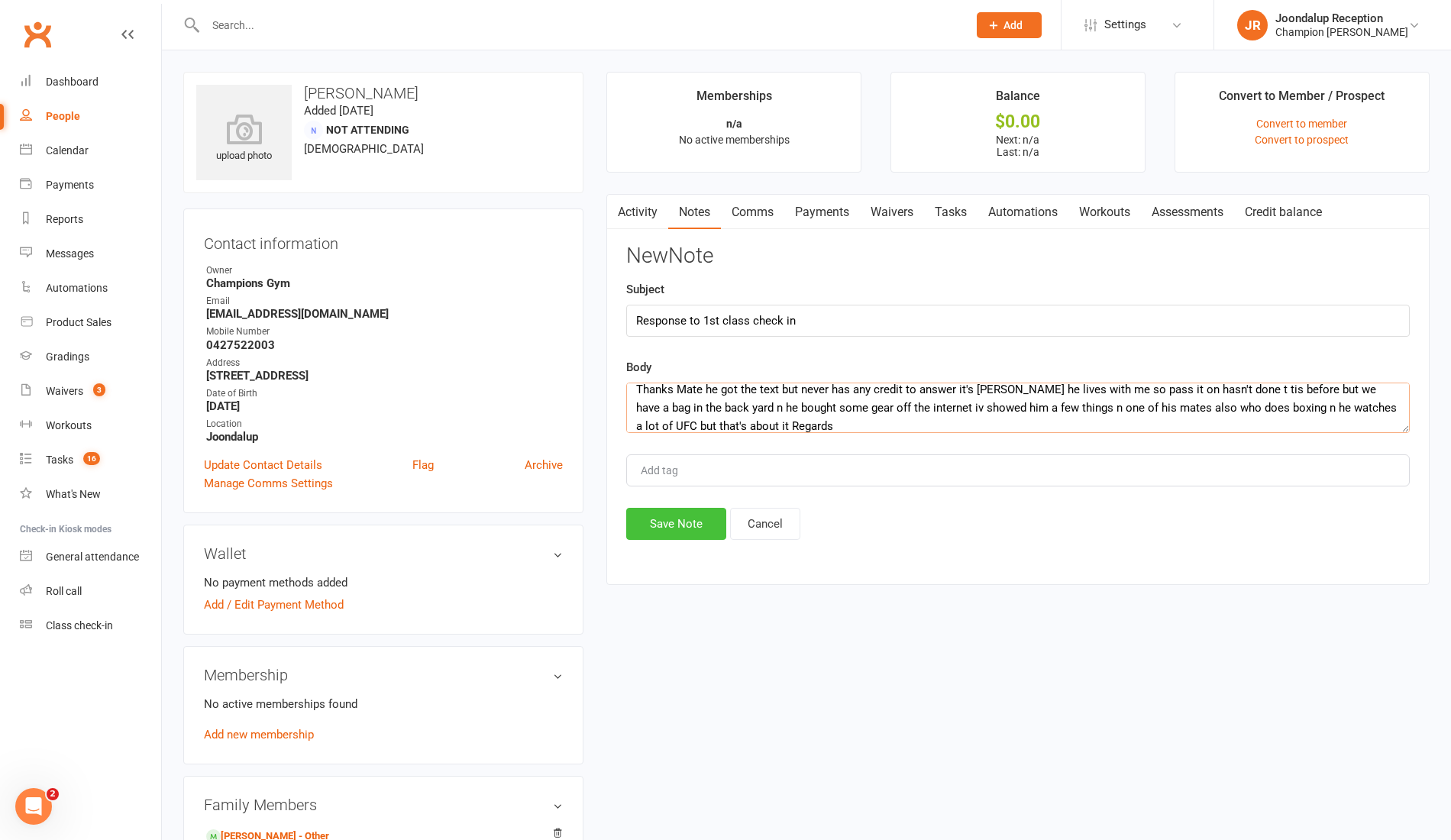
type textarea "Thanks Mate he got the text but never has any credit to answer it's Marco James…"
click at [675, 536] on button "Save Note" at bounding box center [676, 524] width 100 height 32
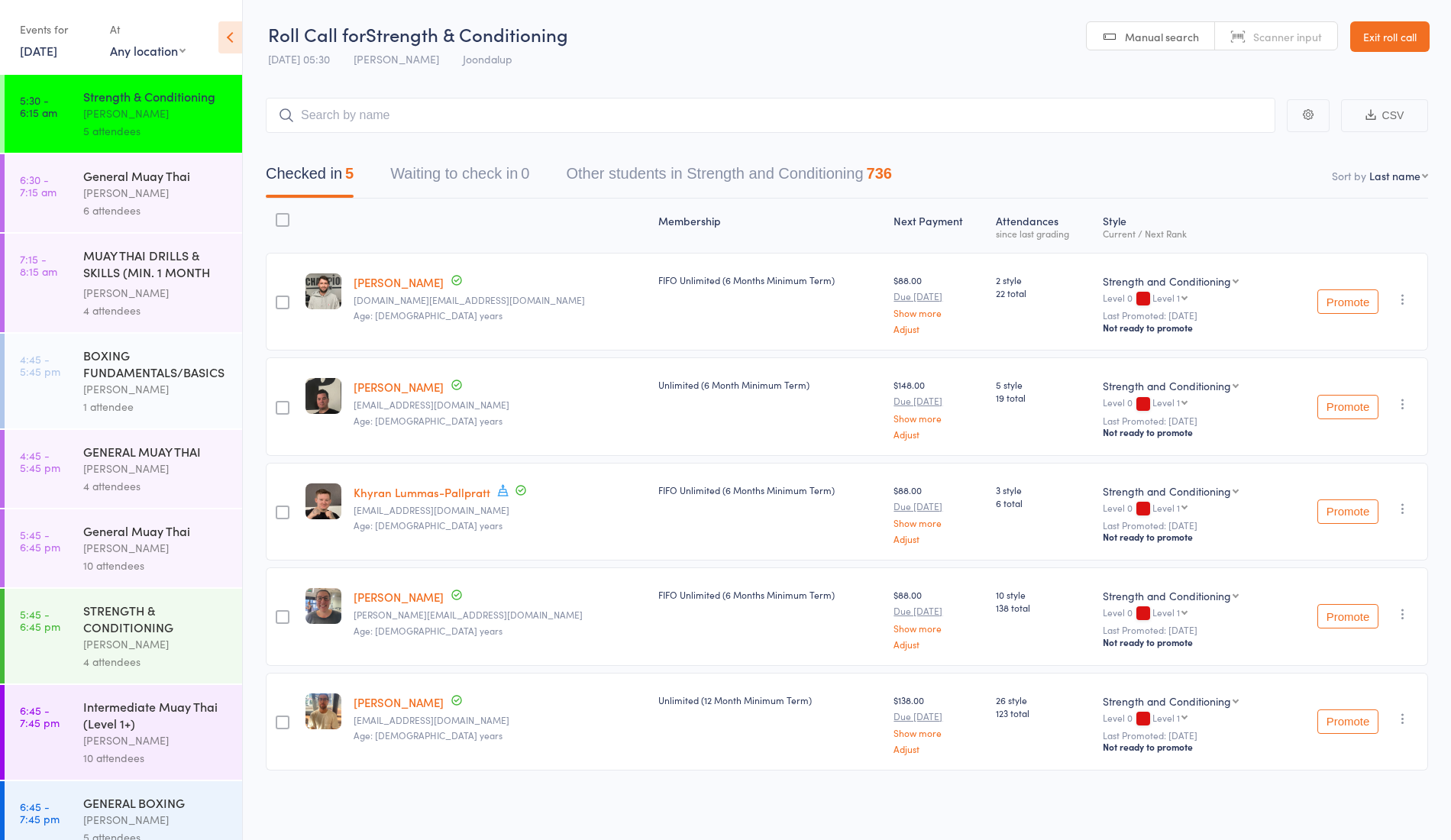
click at [139, 219] on div "6 attendees" at bounding box center [157, 210] width 146 height 18
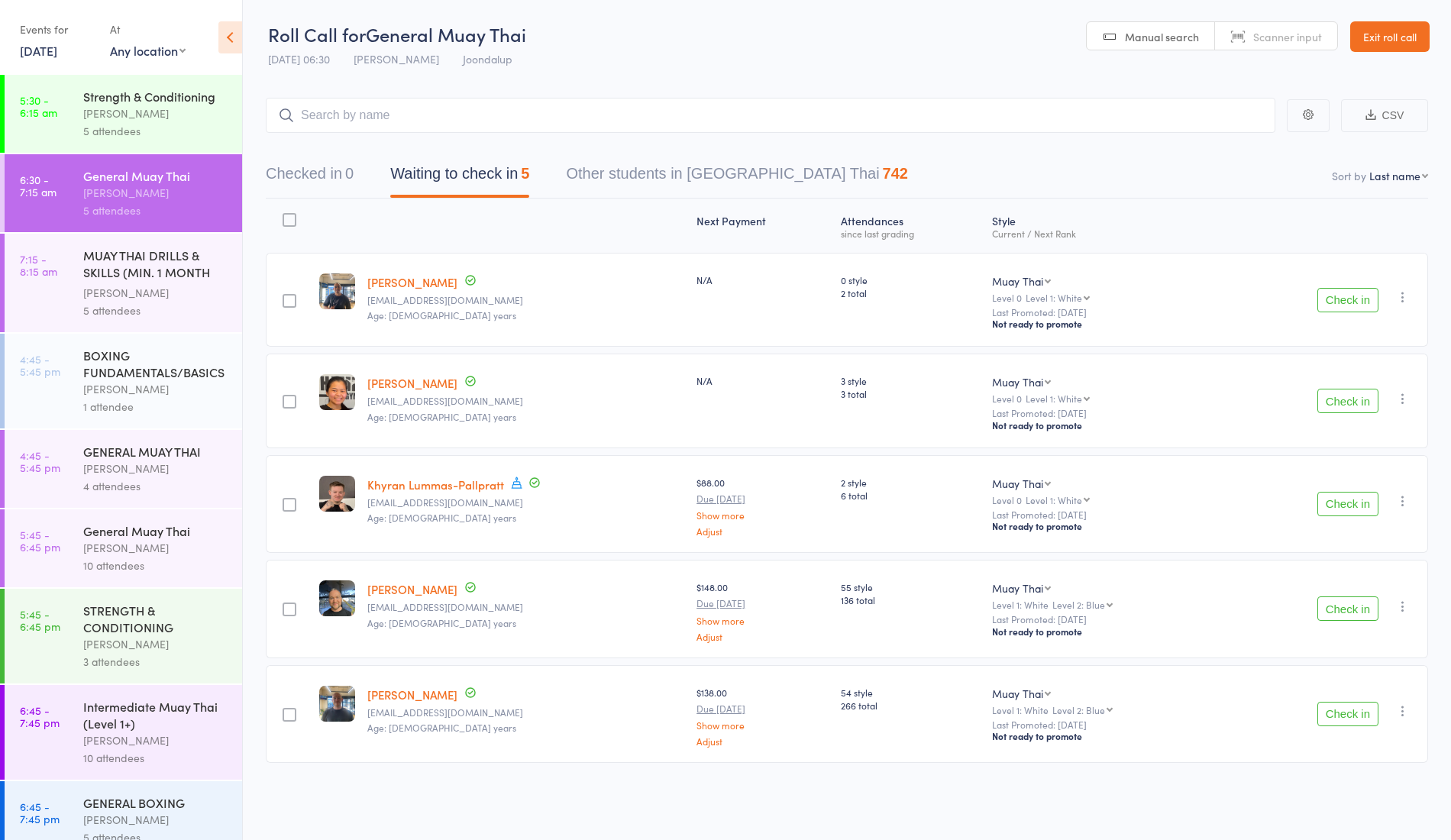
click at [1346, 294] on button "Check in" at bounding box center [1348, 300] width 61 height 25
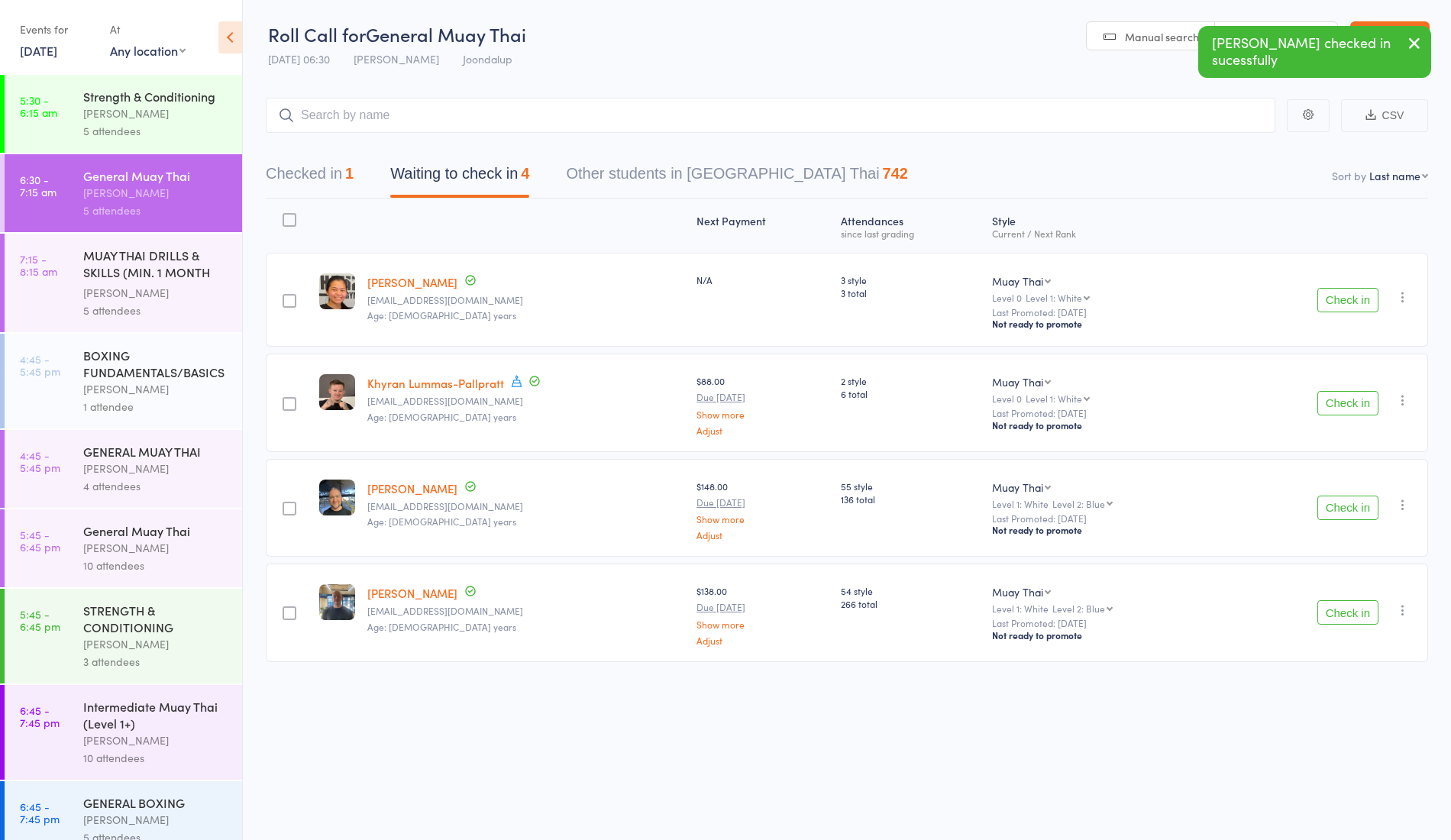
click at [1355, 296] on button "Check in" at bounding box center [1348, 300] width 61 height 25
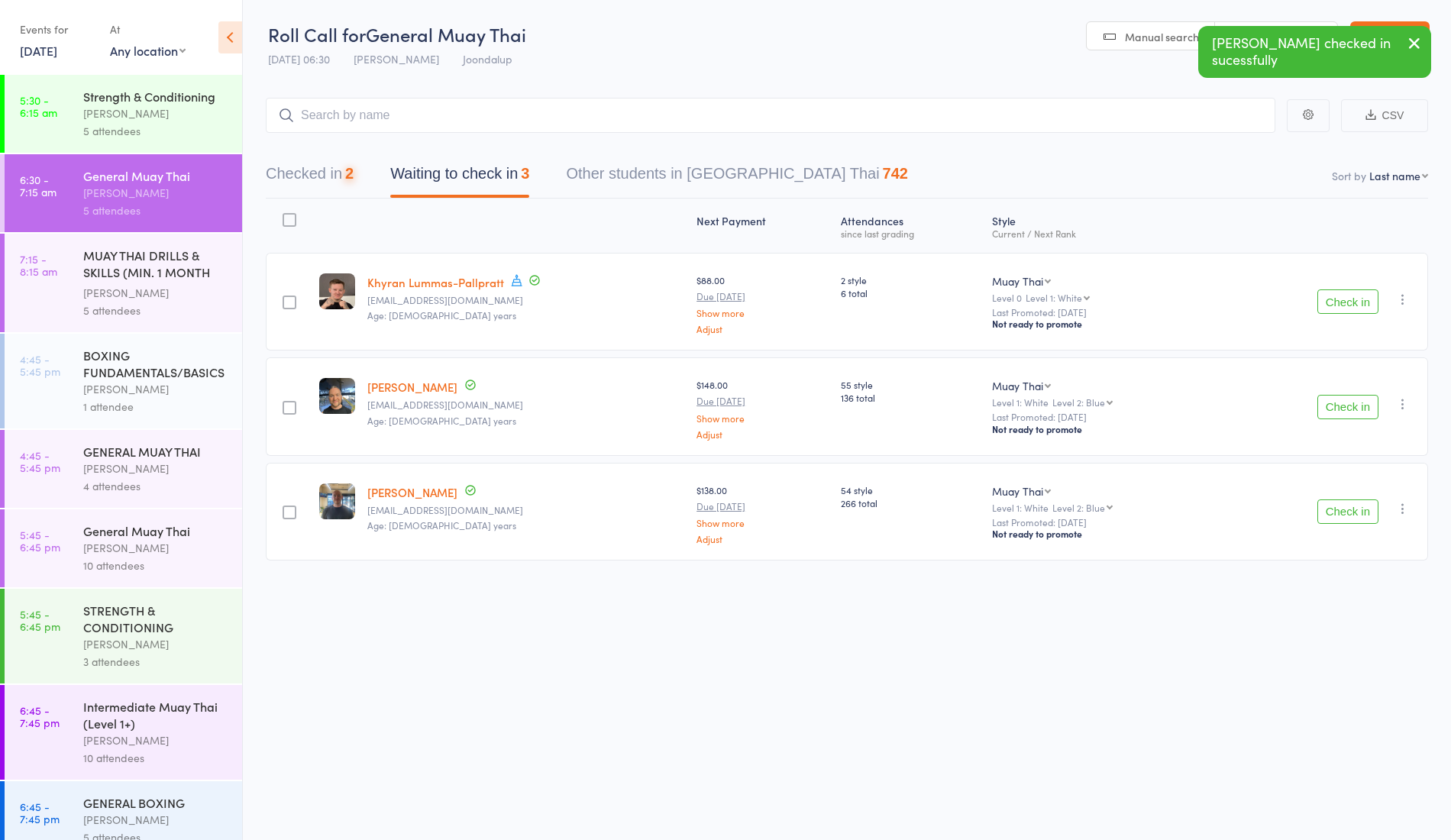
click at [1364, 295] on button "Check in" at bounding box center [1348, 302] width 61 height 25
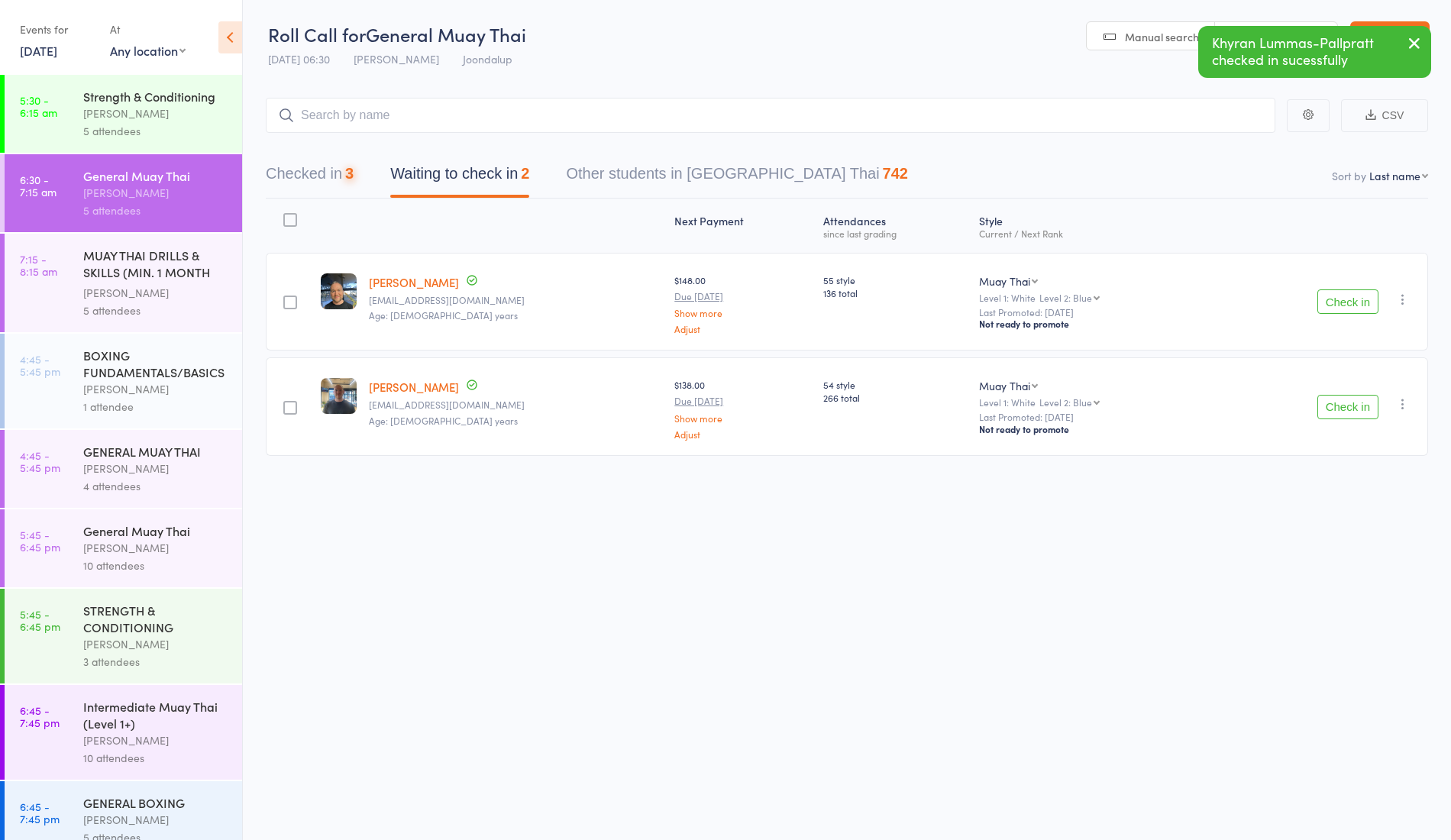
click at [1350, 299] on button "Check in" at bounding box center [1348, 302] width 61 height 25
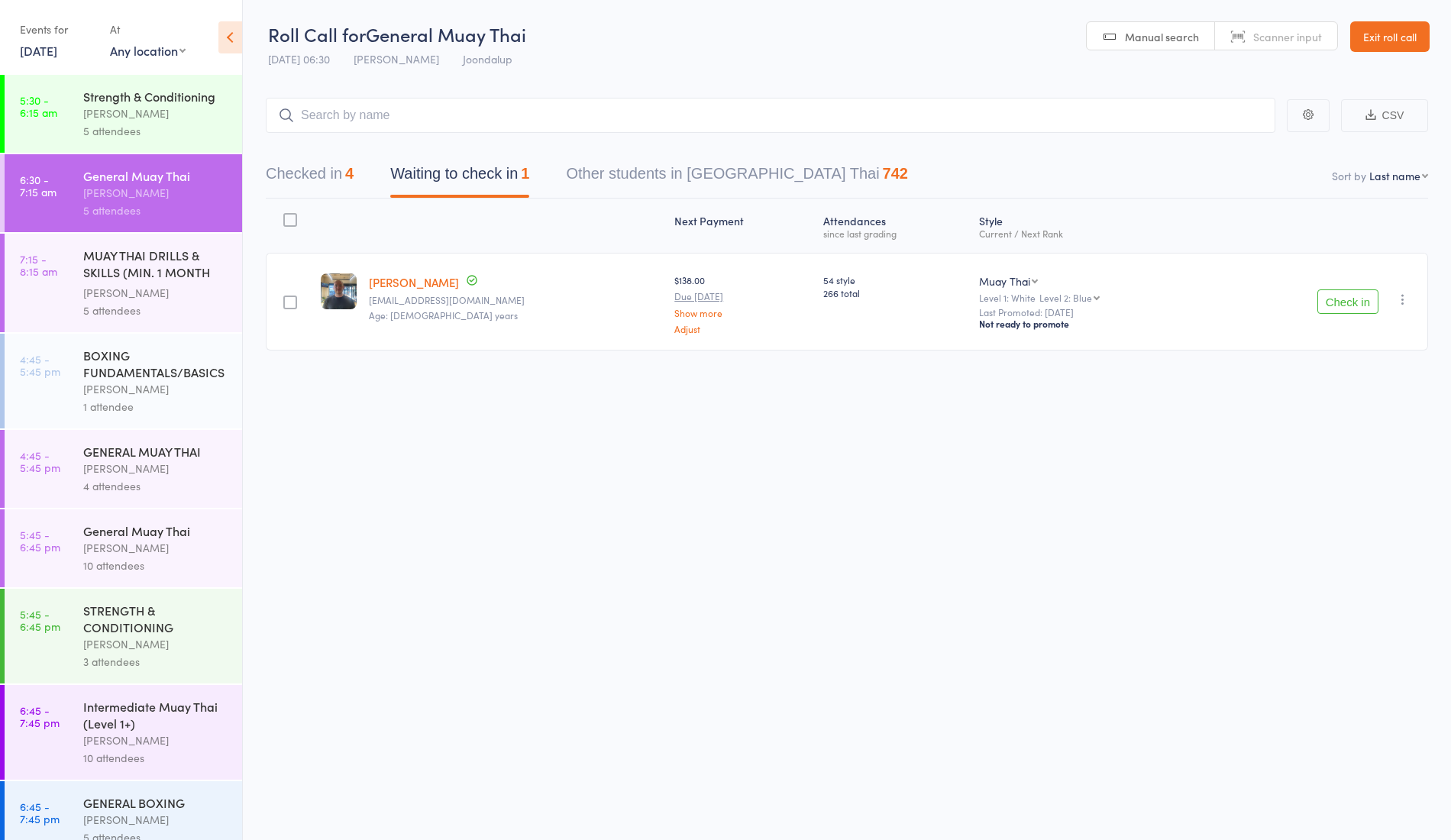
click at [331, 178] on button "Checked in 4" at bounding box center [310, 177] width 88 height 41
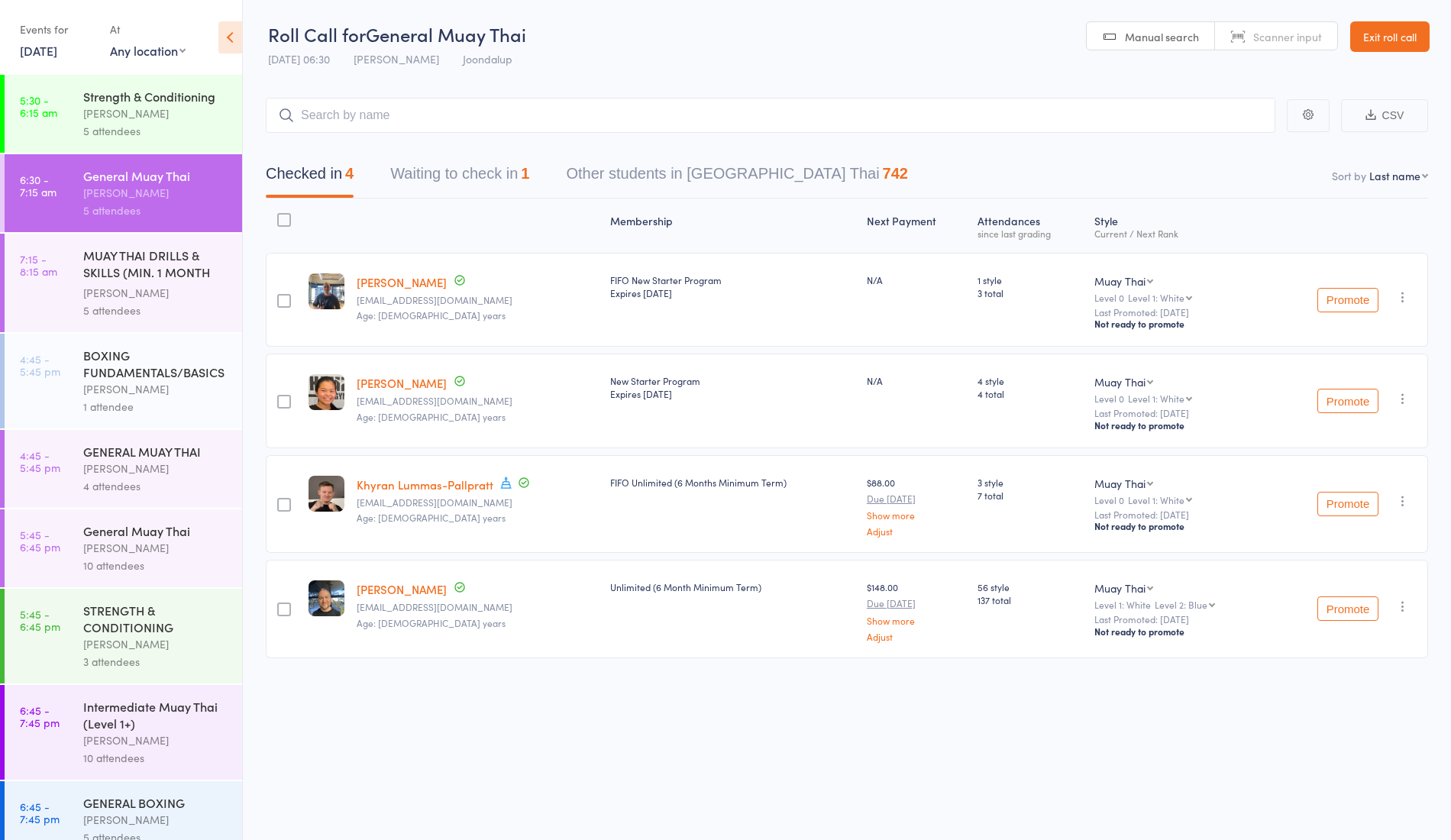
click at [416, 284] on link "[PERSON_NAME]" at bounding box center [402, 282] width 90 height 16
click at [450, 170] on button "Waiting to check in 1" at bounding box center [460, 177] width 139 height 41
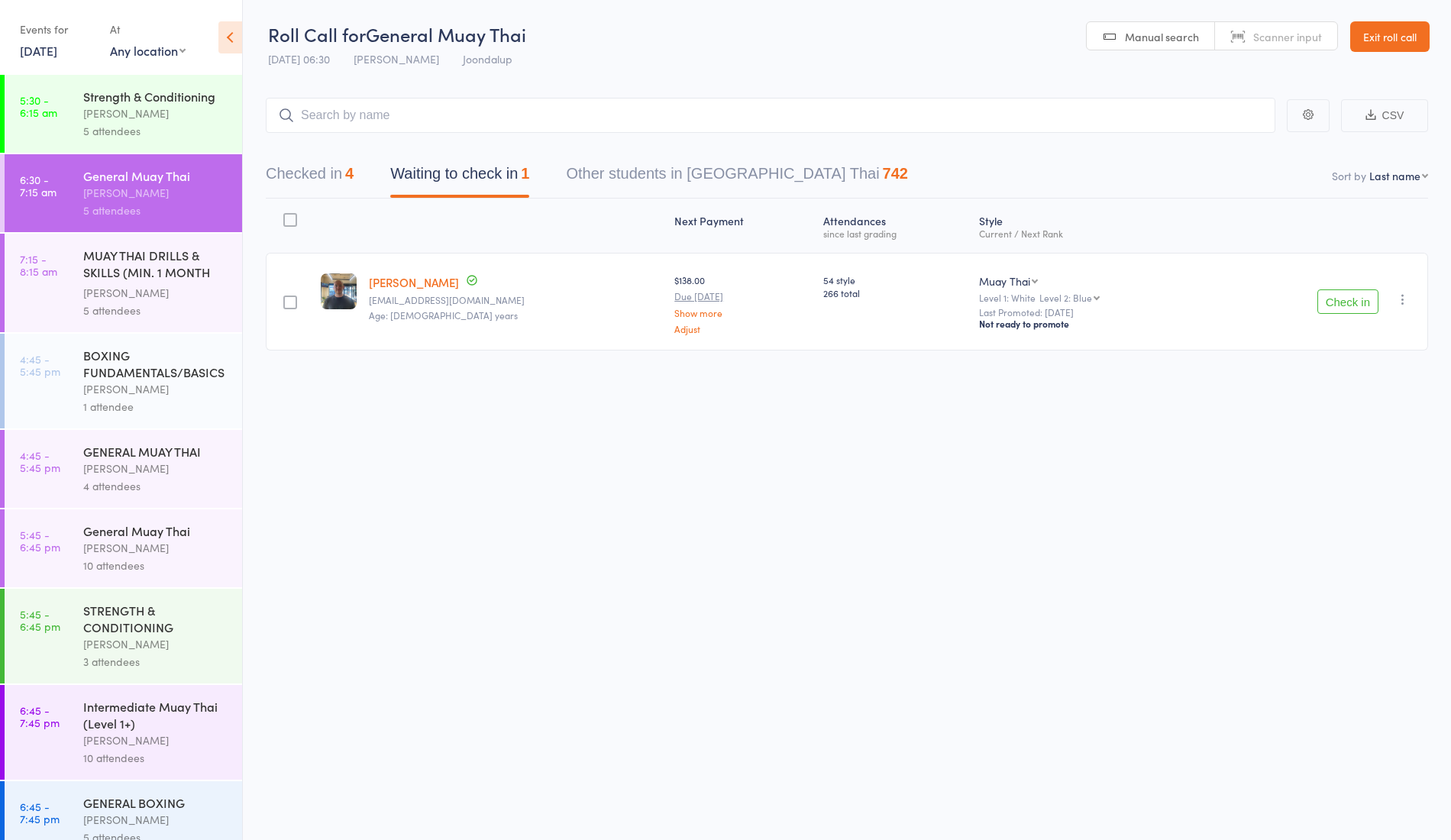
click at [322, 172] on button "Checked in 4" at bounding box center [310, 177] width 88 height 41
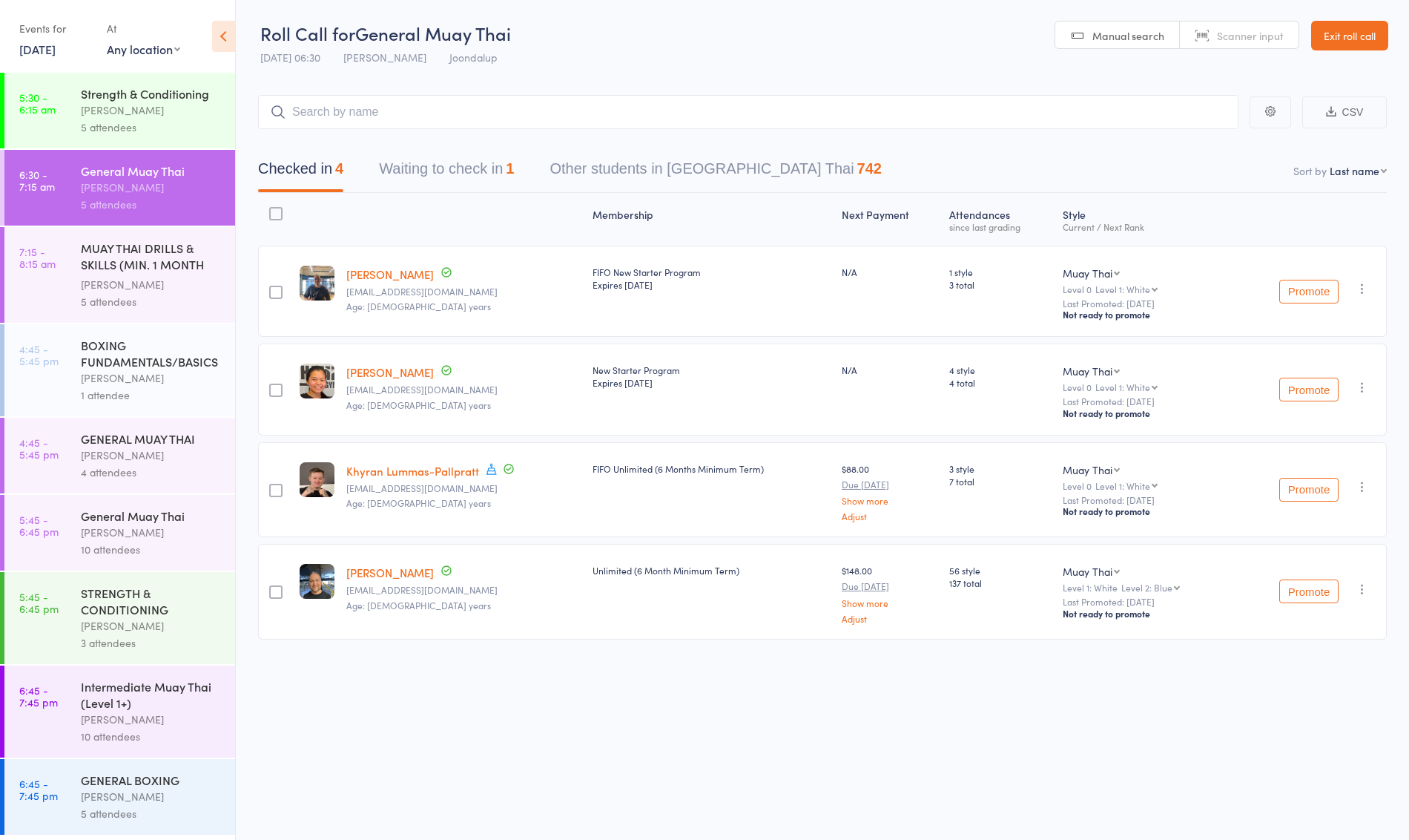
click at [500, 162] on button "Waiting to check in 1" at bounding box center [446, 172] width 135 height 40
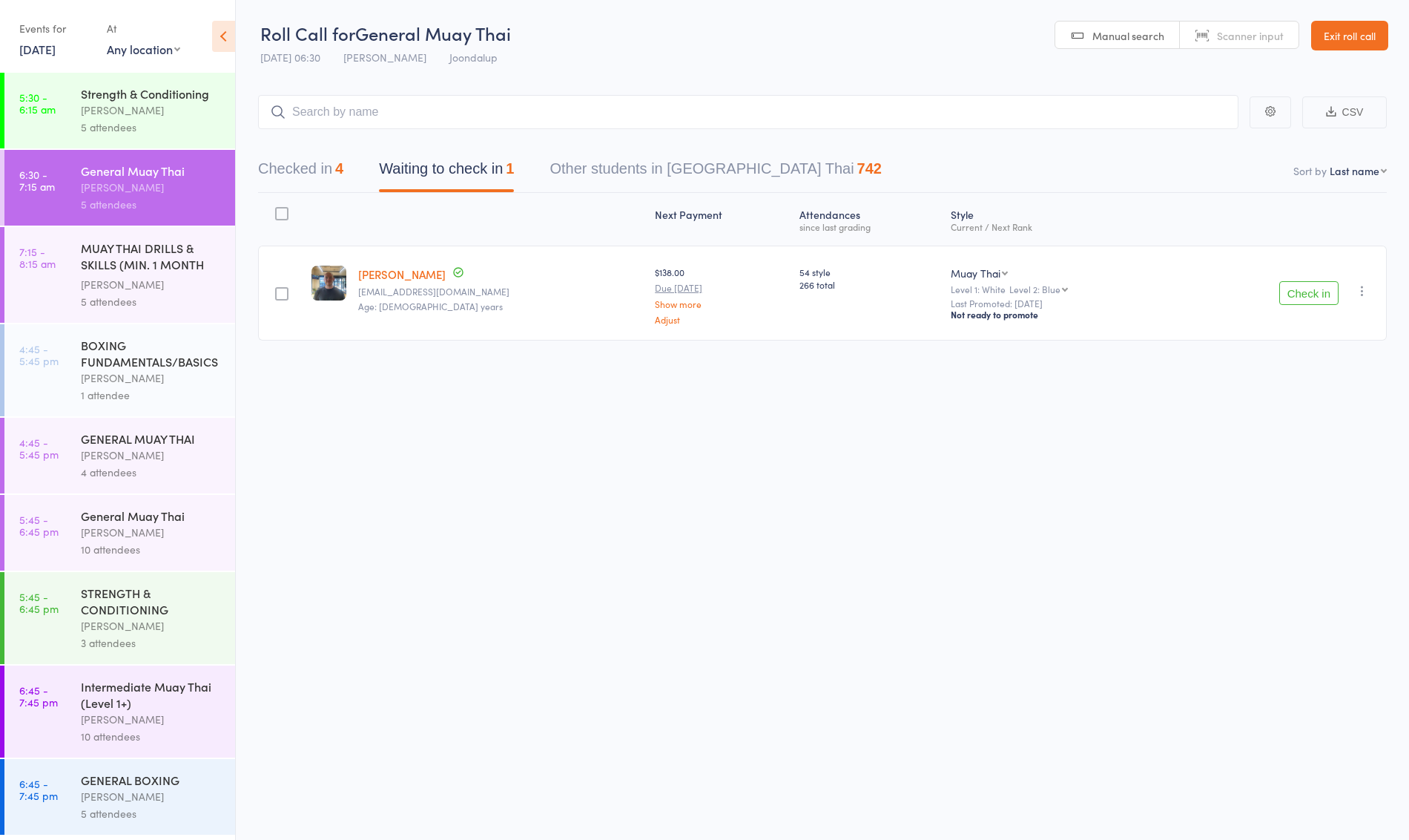
click at [1308, 287] on button "Check in" at bounding box center [1309, 293] width 59 height 24
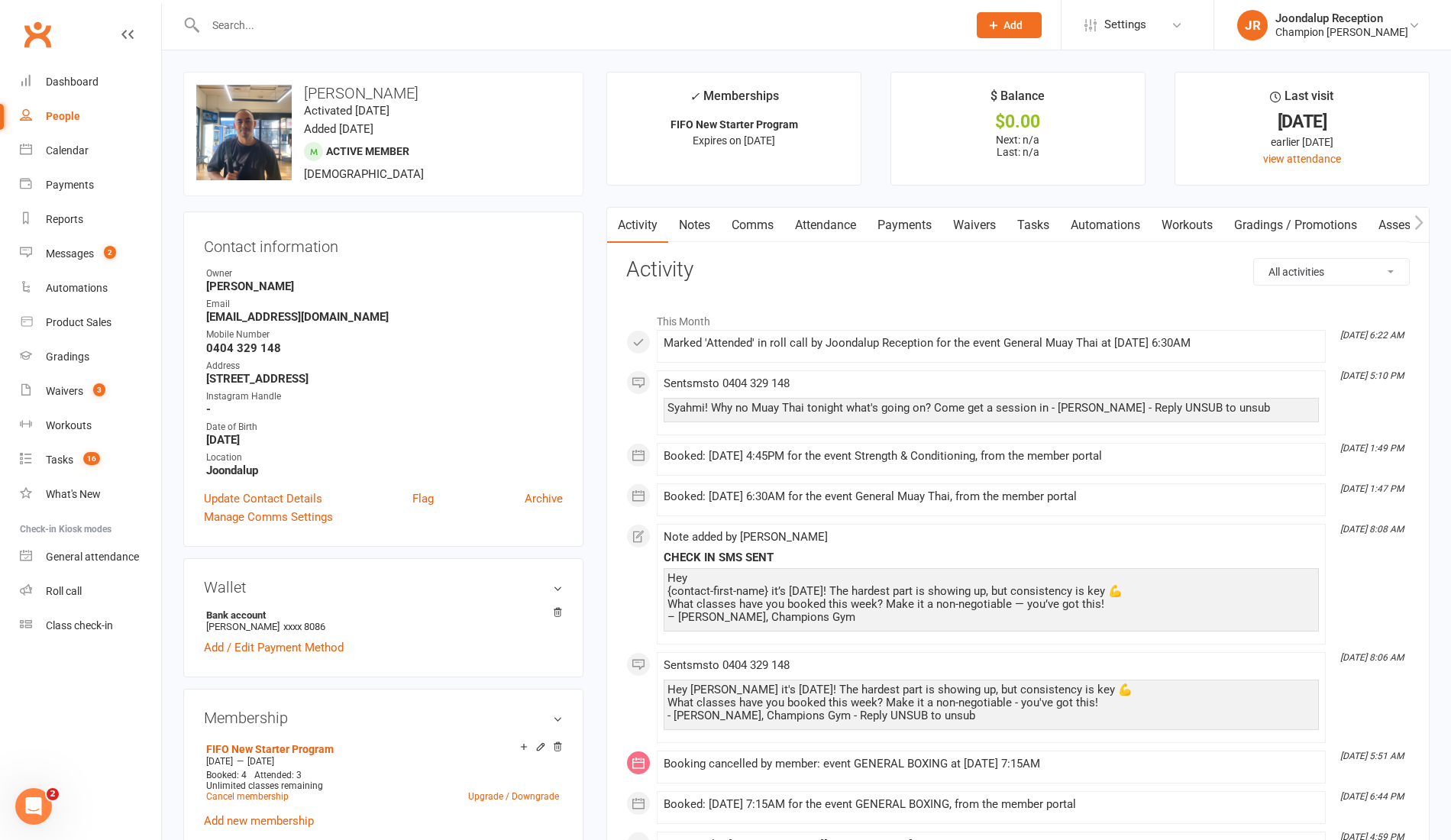
click at [673, 236] on link "Notes" at bounding box center [695, 225] width 53 height 35
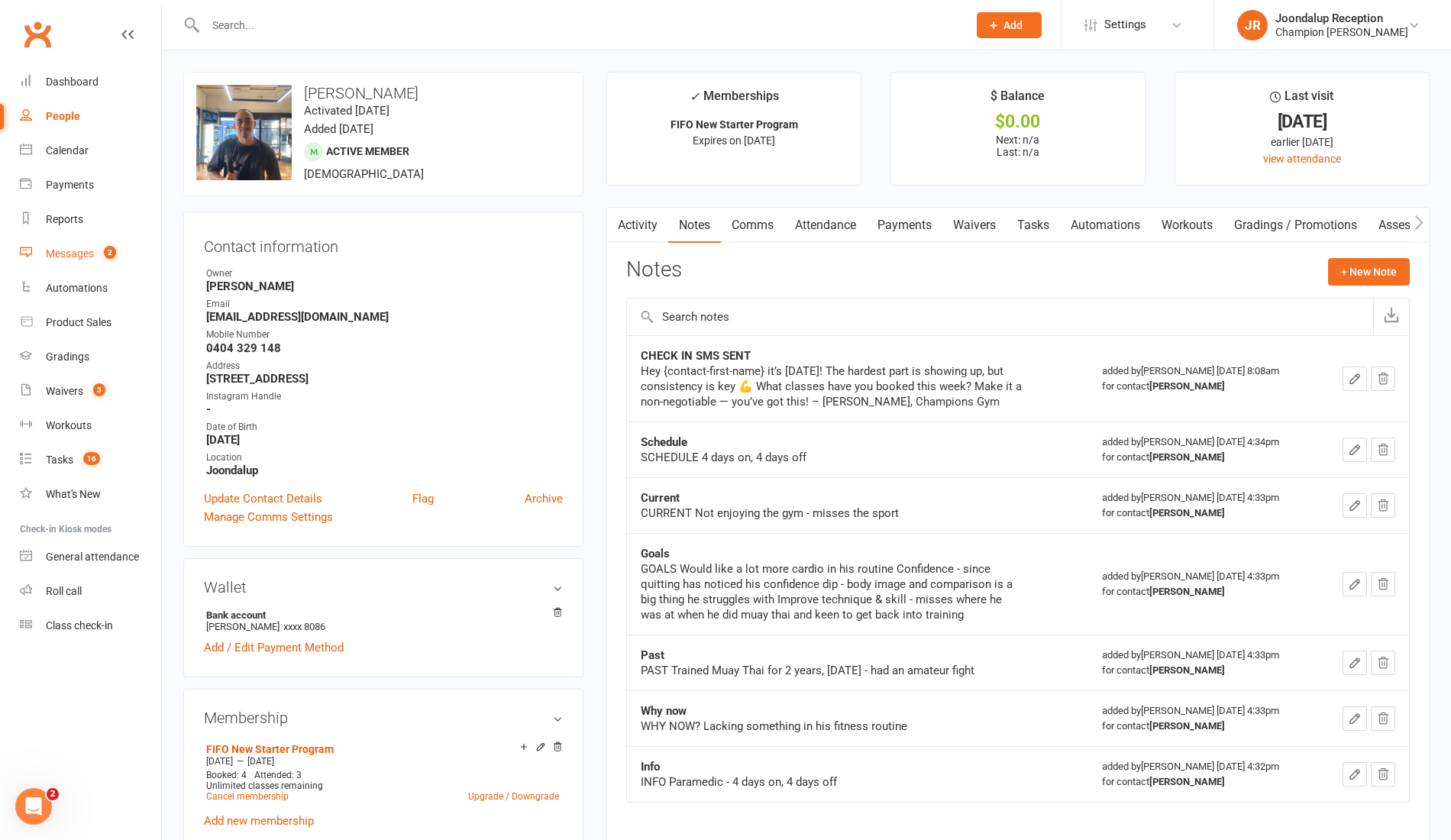
click at [80, 257] on div "Messages" at bounding box center [69, 253] width 48 height 12
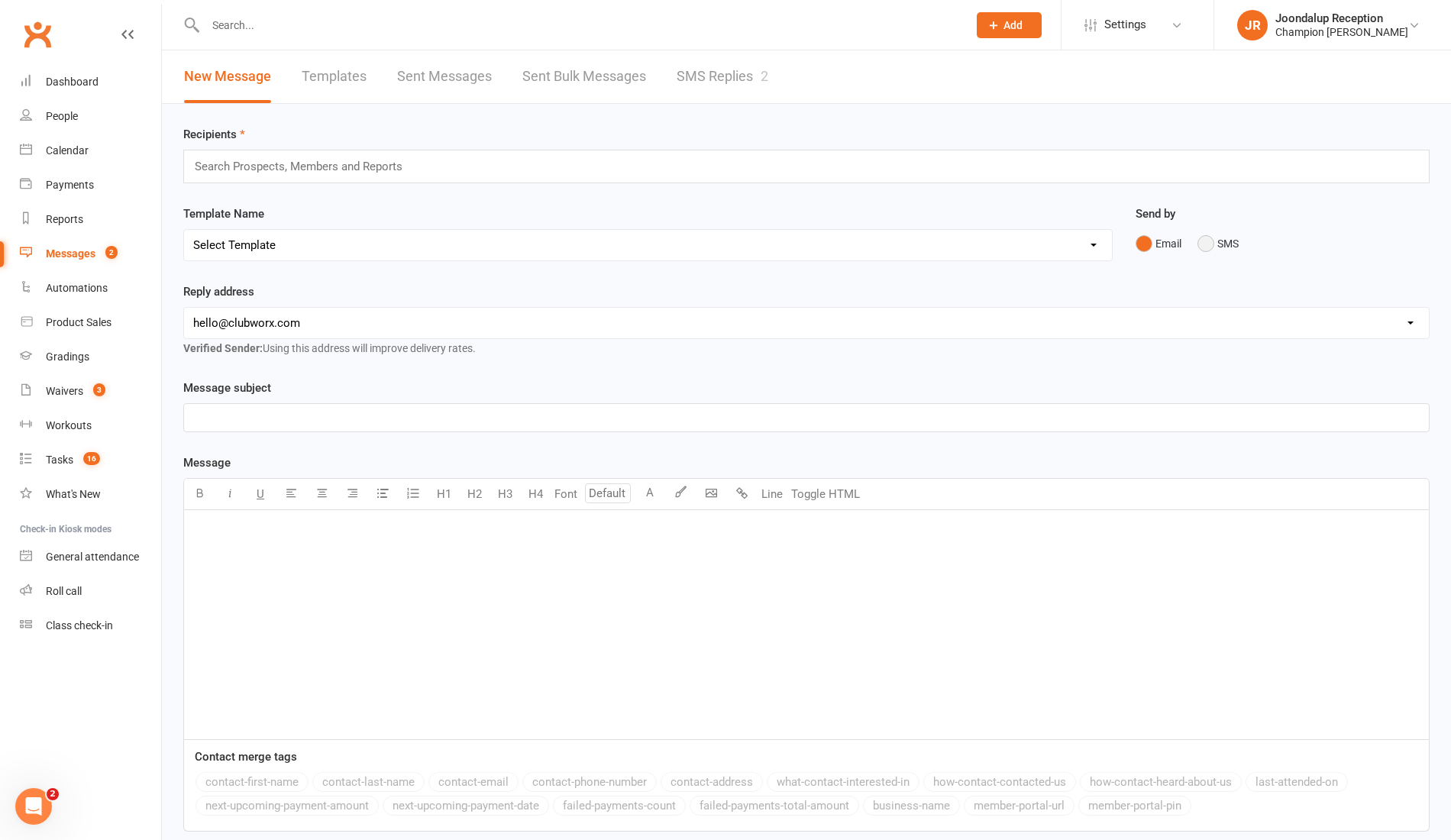
click at [1220, 252] on button "SMS" at bounding box center [1217, 243] width 41 height 29
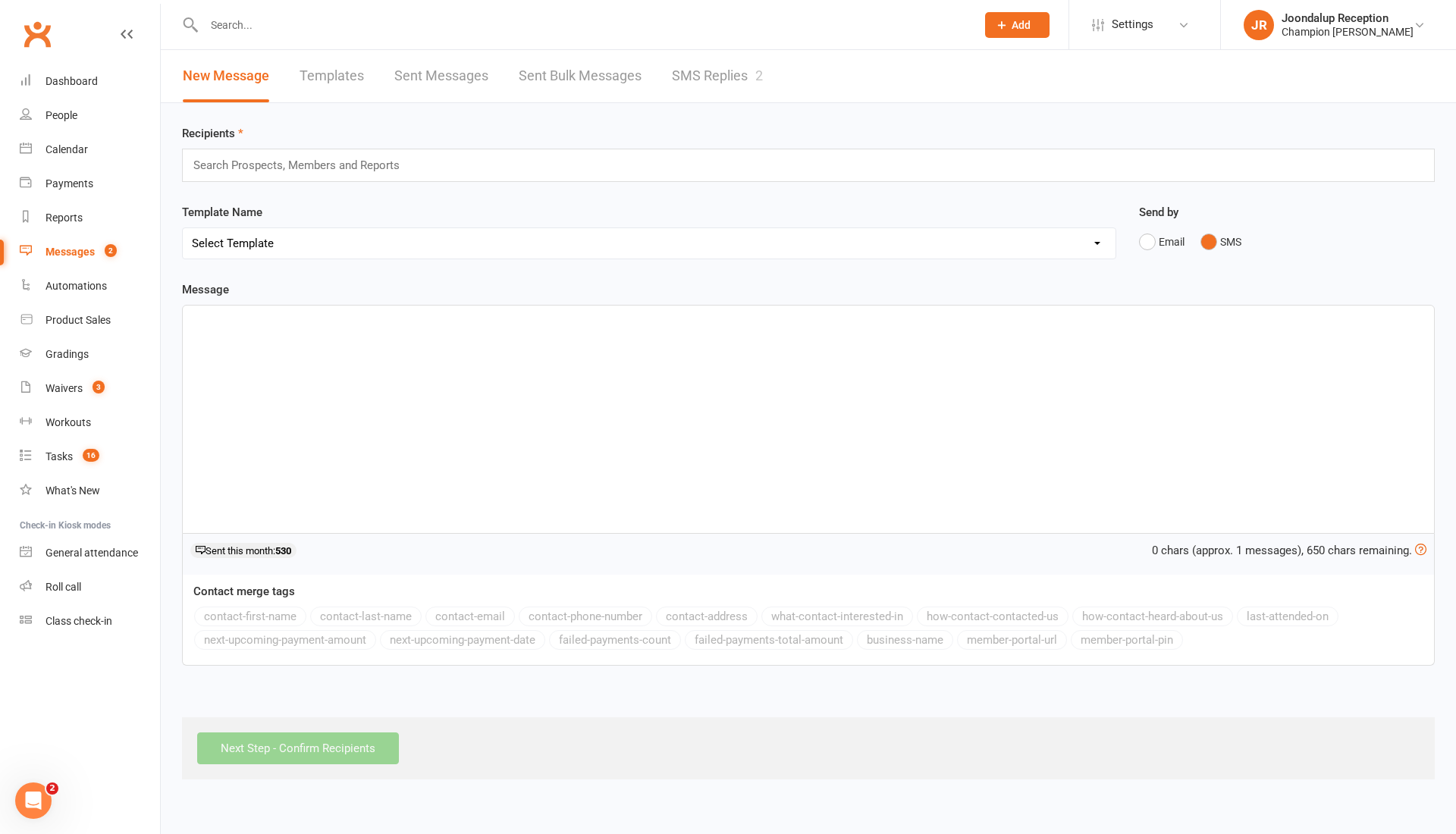
click at [429, 158] on div "Search Prospects, Members and Reports" at bounding box center [808, 165] width 1252 height 33
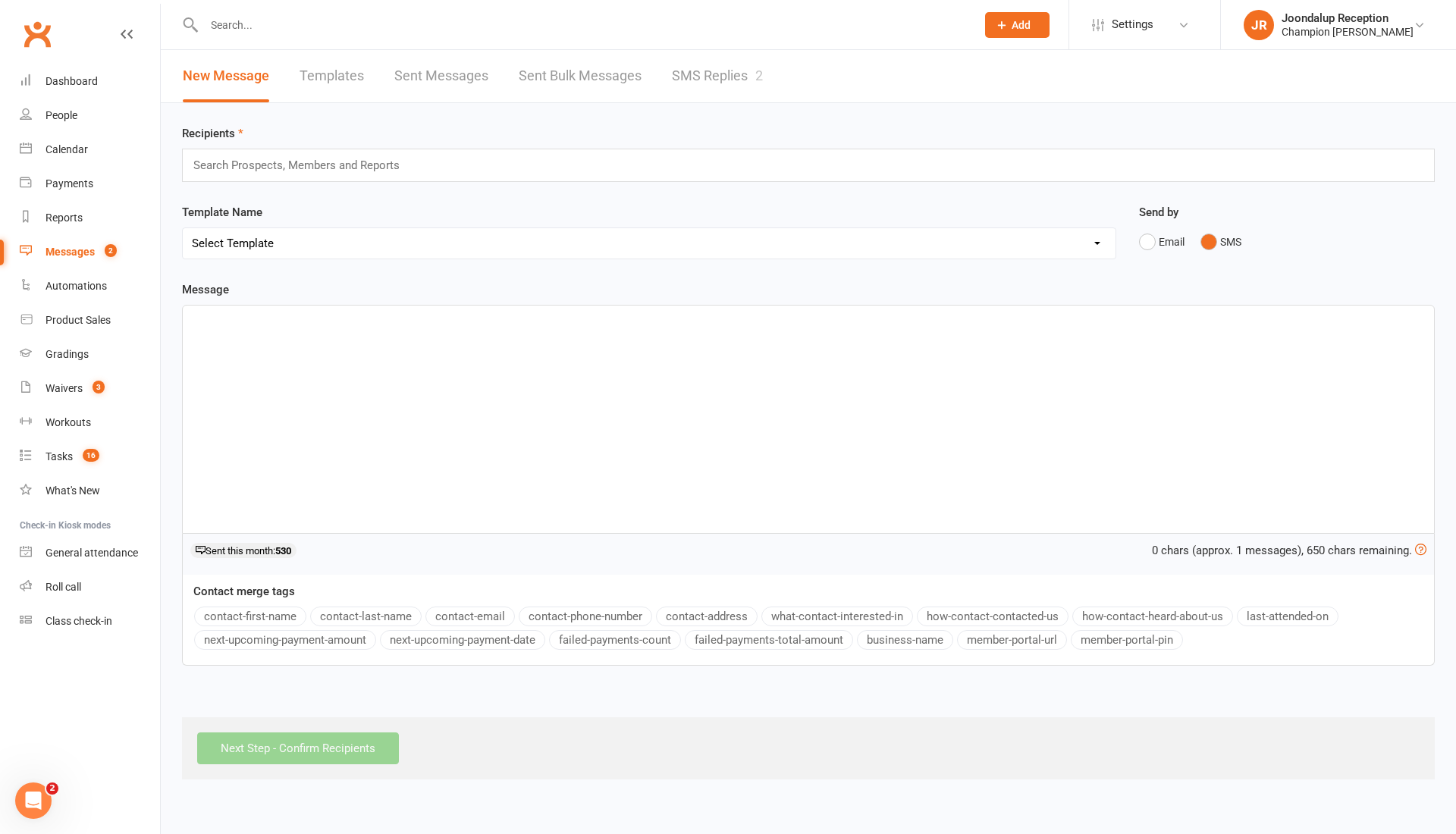
click at [401, 335] on div "﻿" at bounding box center [808, 418] width 1251 height 227
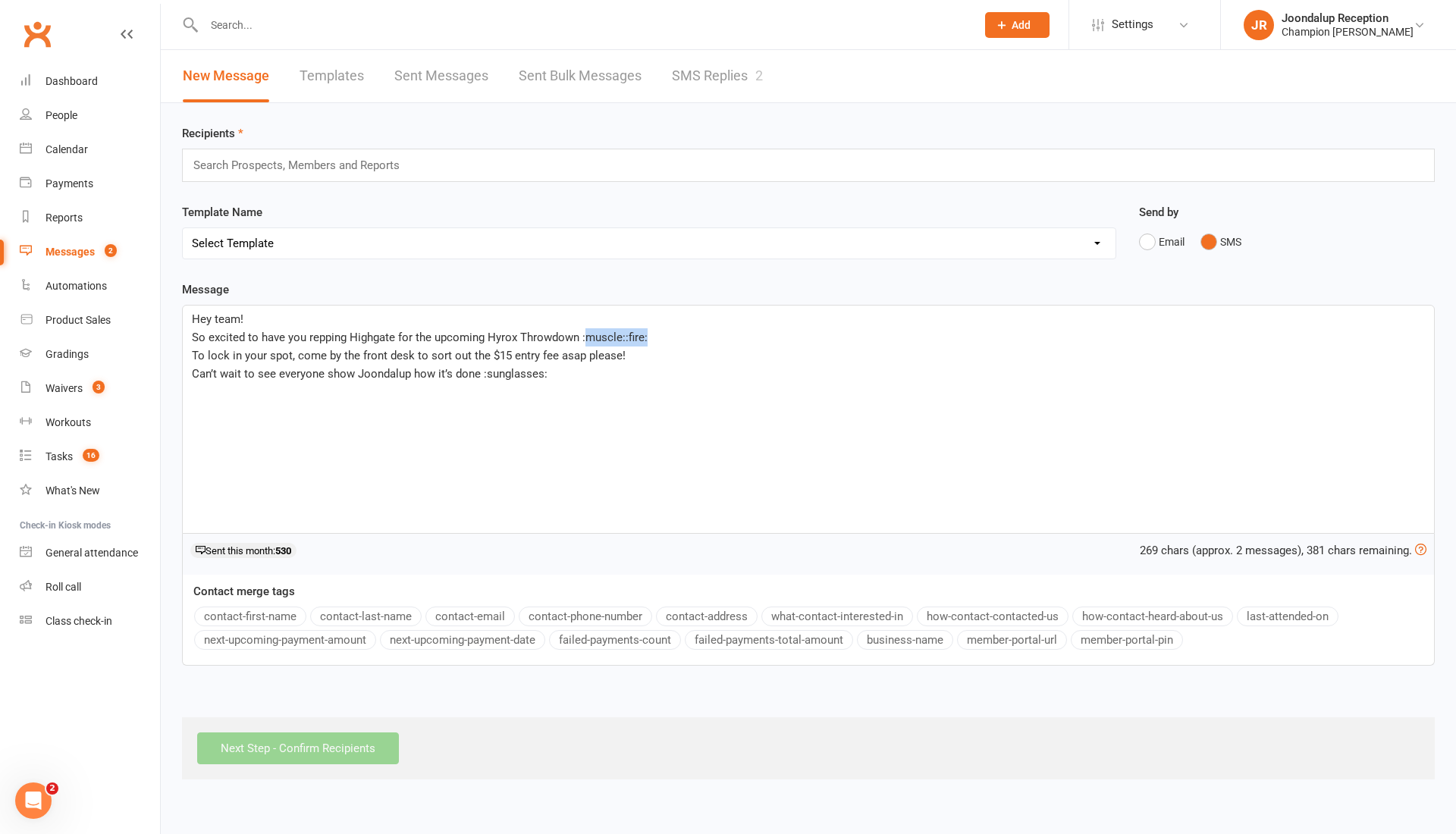
drag, startPoint x: 649, startPoint y: 339, endPoint x: 581, endPoint y: 341, distance: 68.0
click at [581, 341] on p "So excited to have you repping Highgate for the upcoming Hyrox Throwdown :muscl…" at bounding box center [809, 336] width 1233 height 18
drag, startPoint x: 394, startPoint y: 335, endPoint x: 352, endPoint y: 332, distance: 42.1
click at [352, 332] on span "So excited to have you repping Highgate for the upcoming Hyrox Throwdown!" at bounding box center [387, 337] width 390 height 13
click at [417, 347] on p "To lock in your spot, come by the front desk to sort out the $15 entry fee asap…" at bounding box center [809, 355] width 1233 height 18
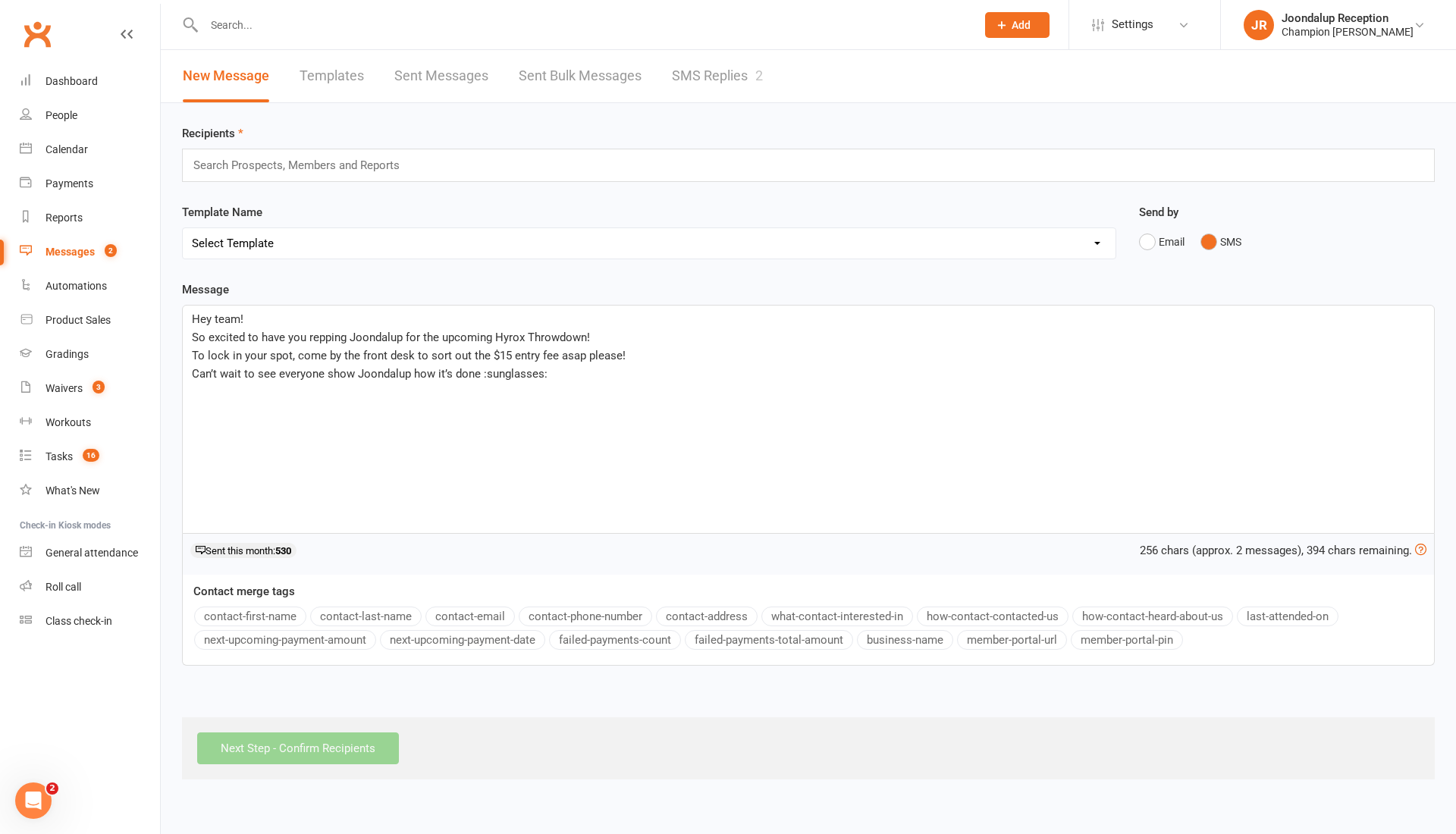
click at [587, 376] on p "Can’t wait to see everyone show Joondalup how it’s done :sunglasses:" at bounding box center [809, 373] width 1233 height 18
drag, startPoint x: 409, startPoint y: 373, endPoint x: 358, endPoint y: 378, distance: 51.2
click at [358, 378] on span "Can’t wait to see everyone show Joondalup how it’s done :sunglasses:" at bounding box center [369, 373] width 355 height 13
drag, startPoint x: 548, startPoint y: 374, endPoint x: 473, endPoint y: 375, distance: 75.0
click at [473, 375] on p "Can’t wait to see everyone show Highgate how it’s done :sunglasses:" at bounding box center [809, 373] width 1233 height 18
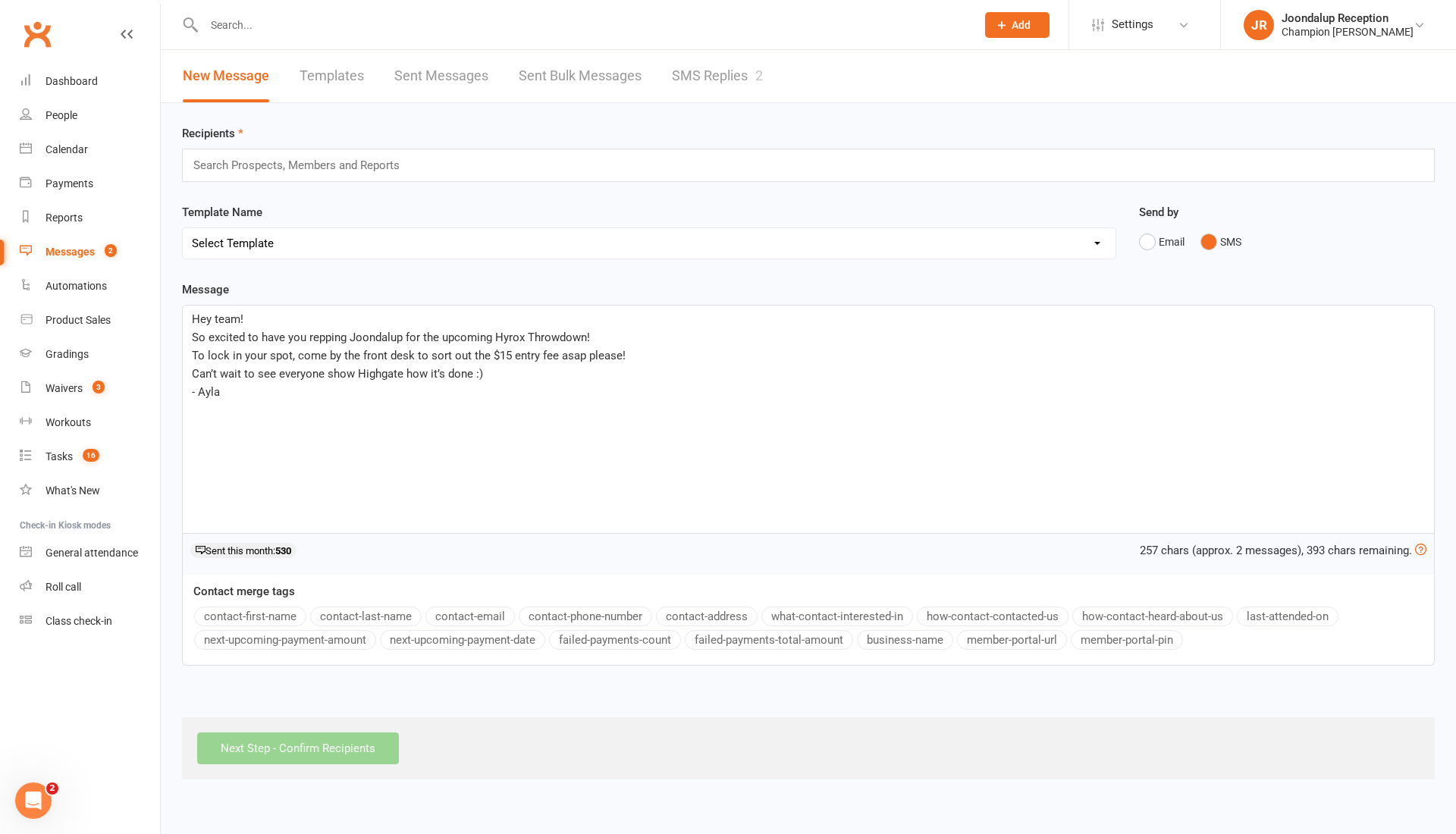
click at [417, 150] on div "Search Prospects, Members and Reports" at bounding box center [808, 165] width 1252 height 33
click at [417, 158] on div "Search Prospects, Members and Reports" at bounding box center [808, 165] width 1252 height 33
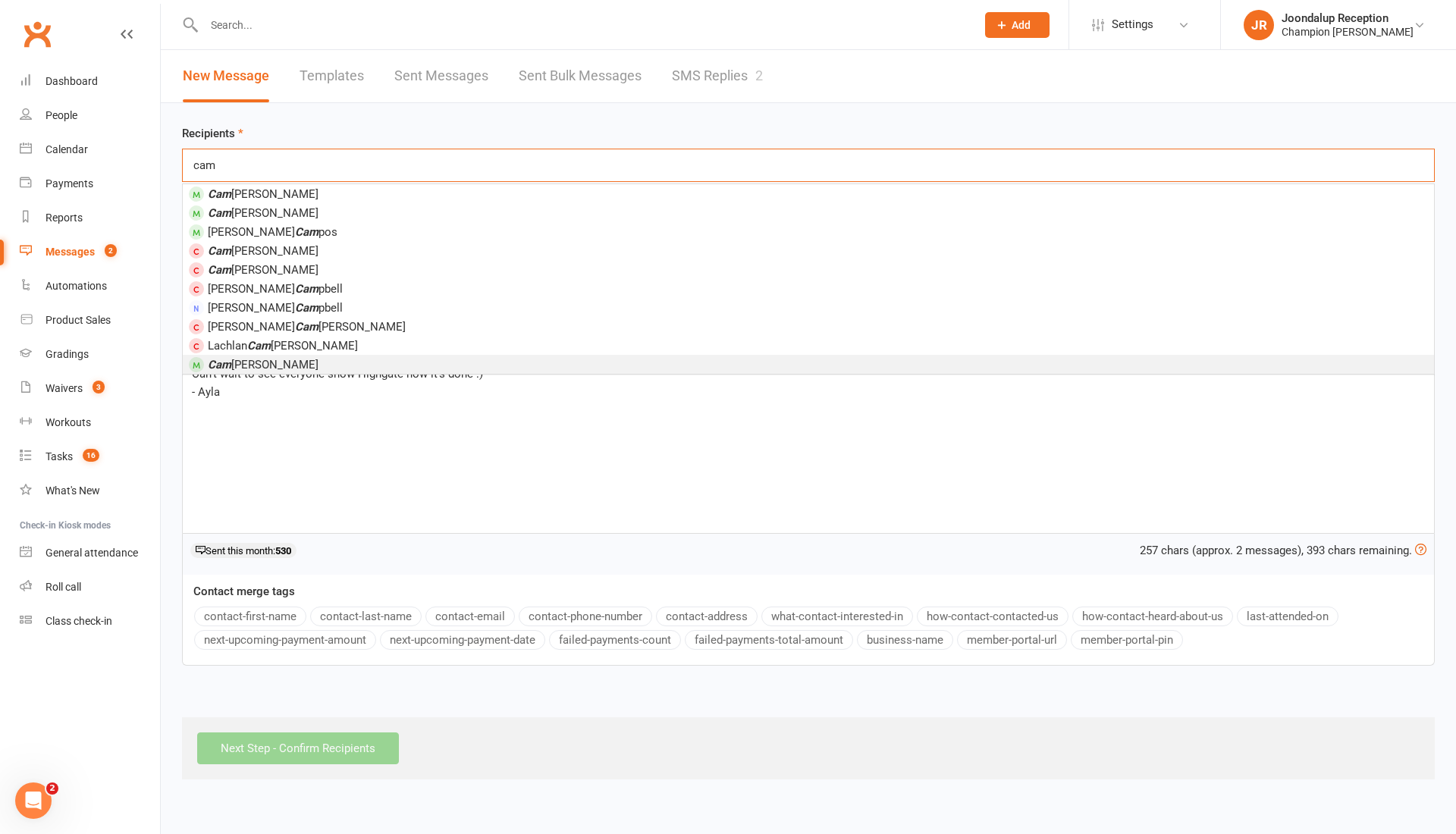
type input "cam"
click at [358, 355] on li "Cam eron Green" at bounding box center [808, 364] width 1251 height 19
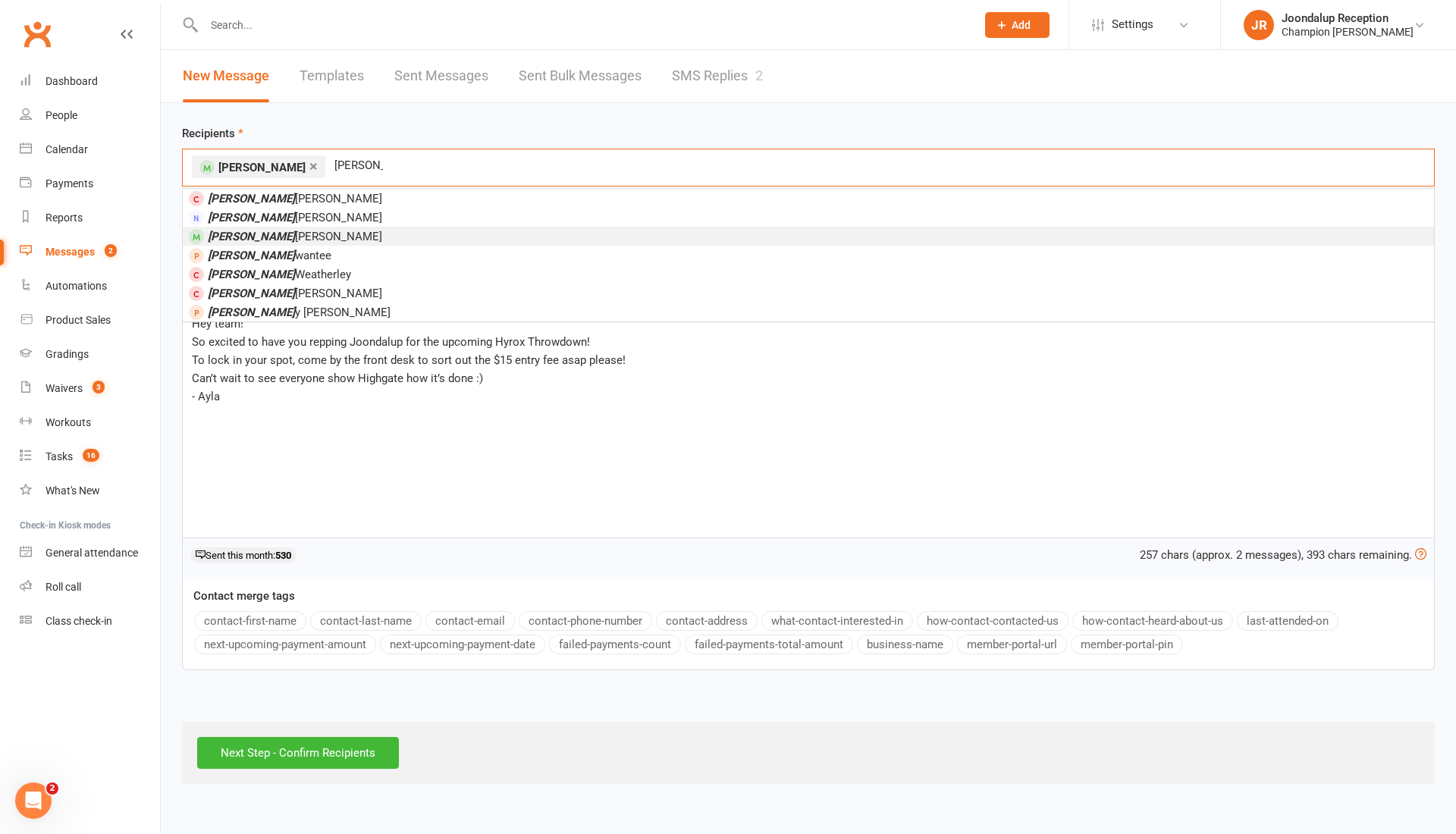
type input "joe"
click at [274, 236] on li "Joe McCoy" at bounding box center [808, 237] width 1251 height 19
type input "tim"
click at [277, 234] on li "Tim Wilson" at bounding box center [808, 237] width 1251 height 19
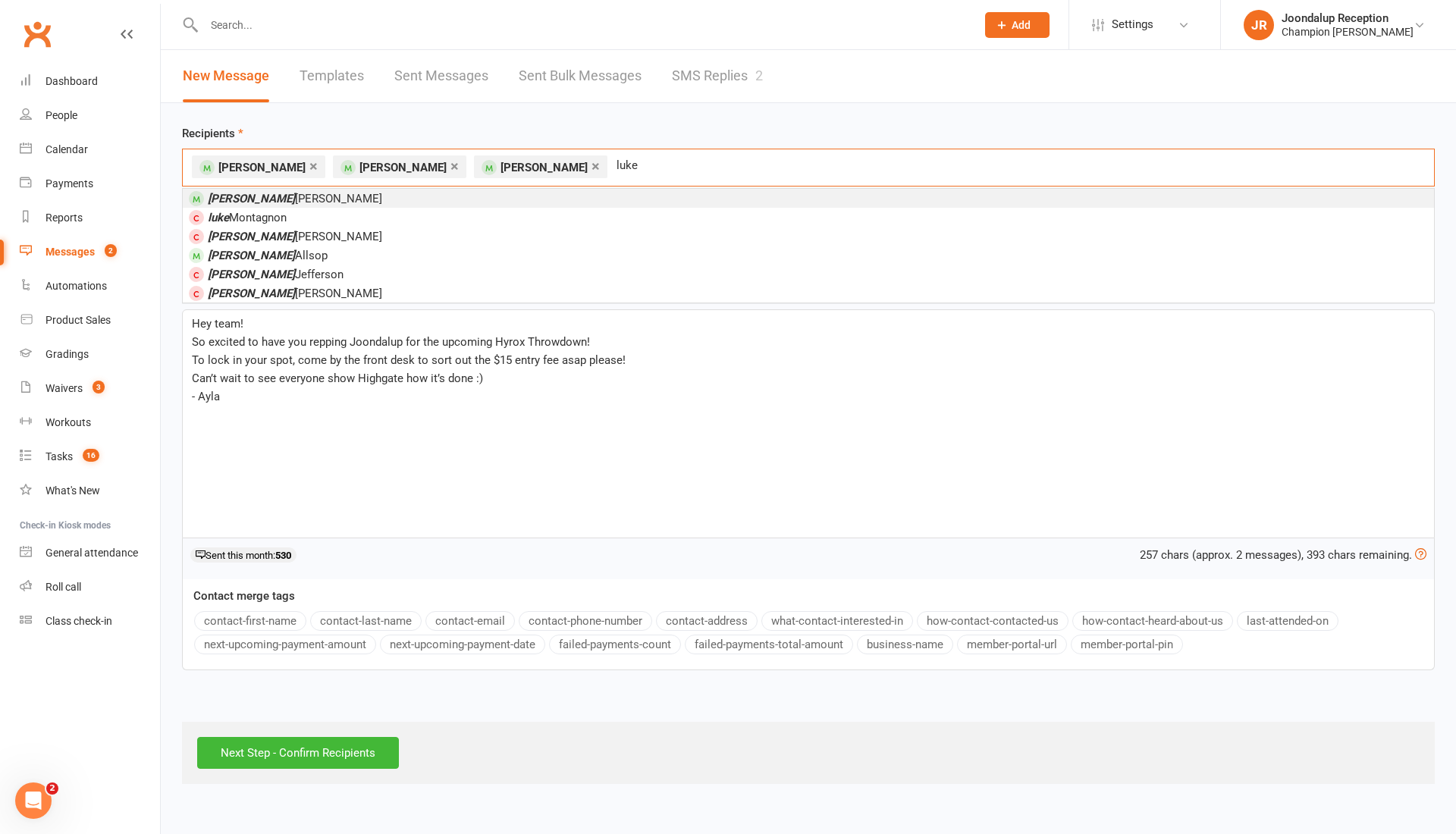
type input "luke"
click at [389, 197] on li "Luke Smith" at bounding box center [808, 198] width 1251 height 19
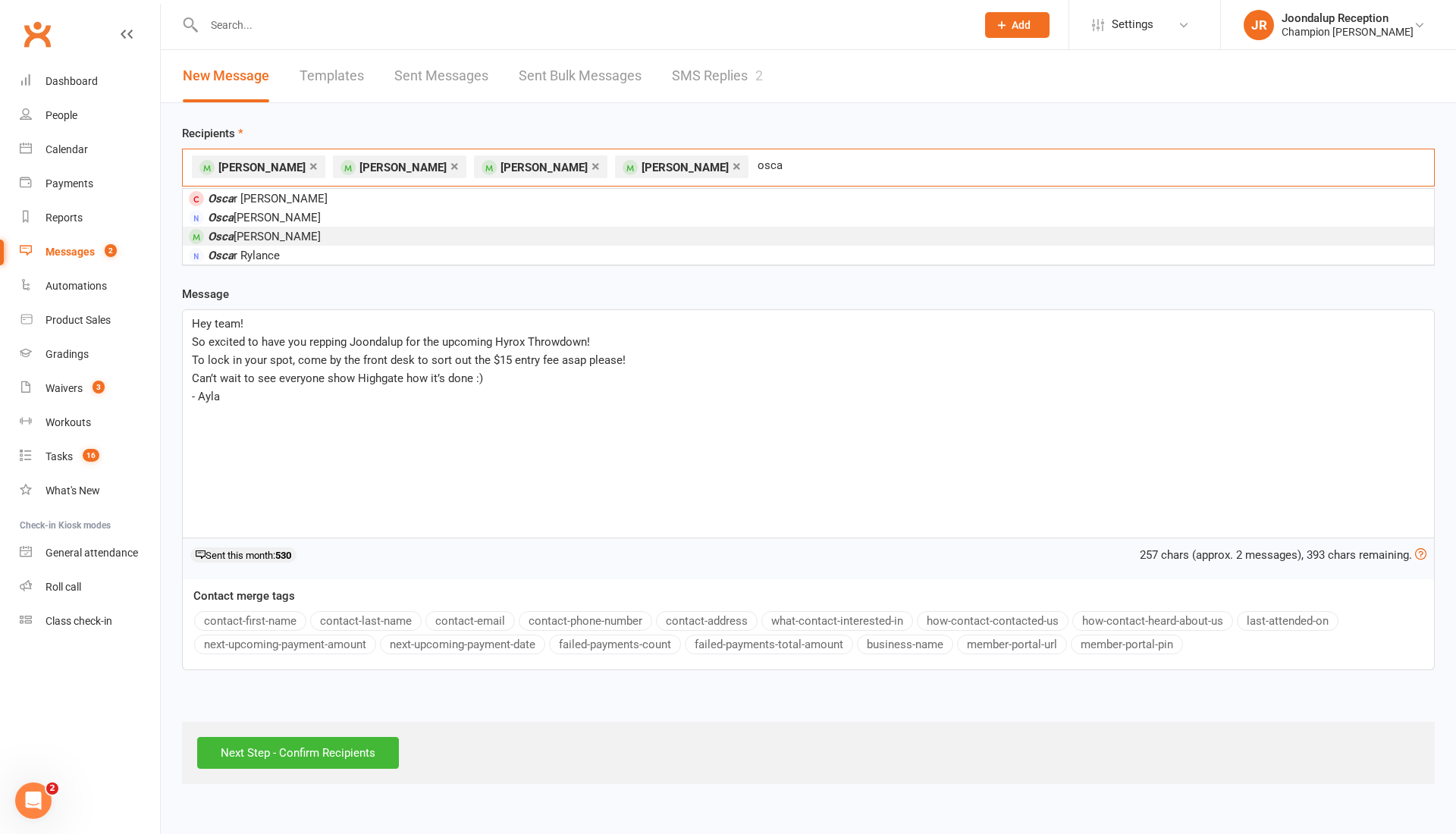
type input "osca"
click at [312, 234] on li "Osca r Myers" at bounding box center [808, 237] width 1251 height 19
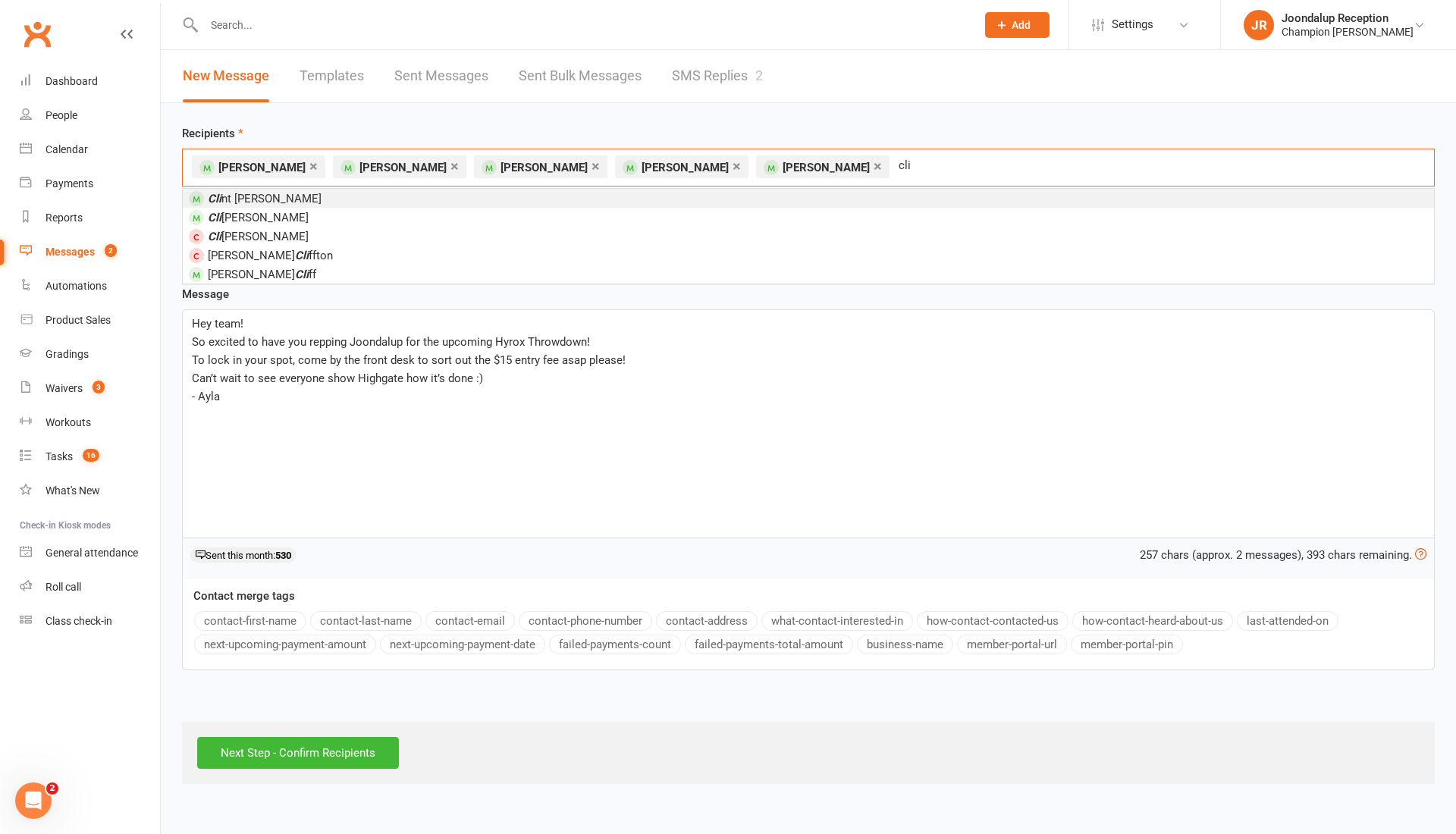
type input "cli"
click at [295, 200] on li "Cli nt Mance" at bounding box center [808, 198] width 1251 height 19
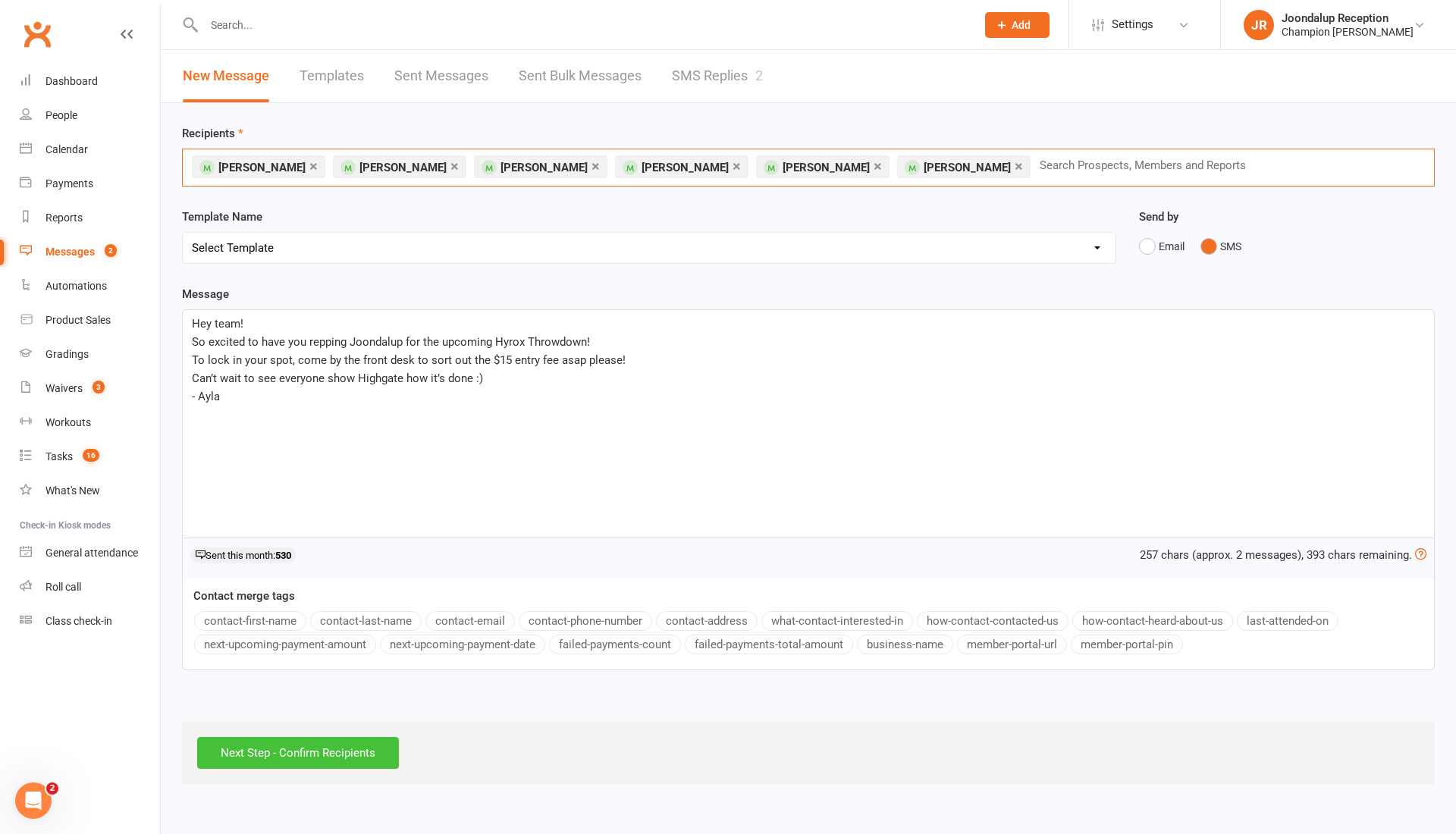
click at [289, 757] on input "Next Step - Confirm Recipients" at bounding box center [298, 753] width 202 height 32
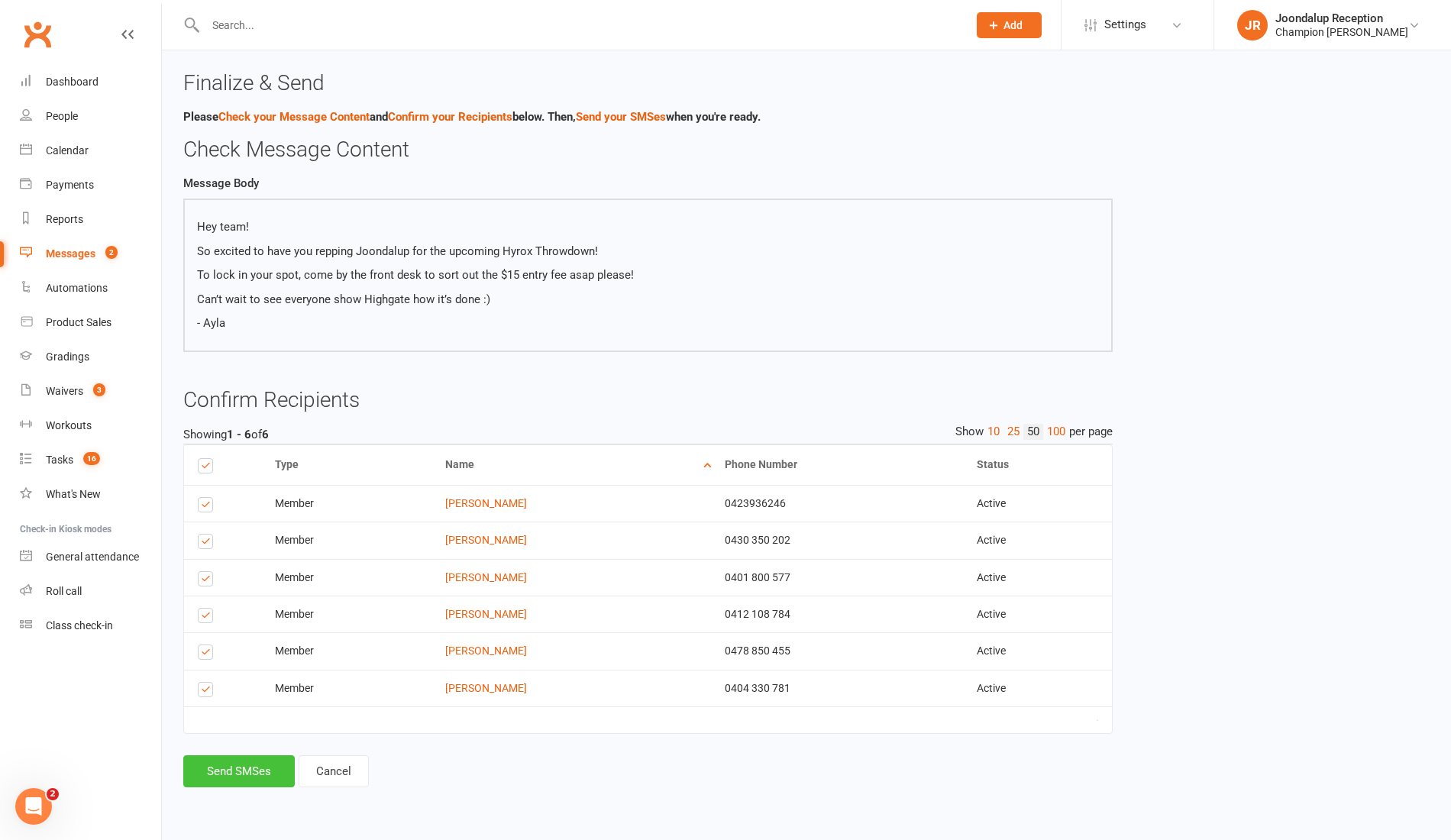
click at [225, 773] on button "Send SMSes" at bounding box center [238, 772] width 111 height 32
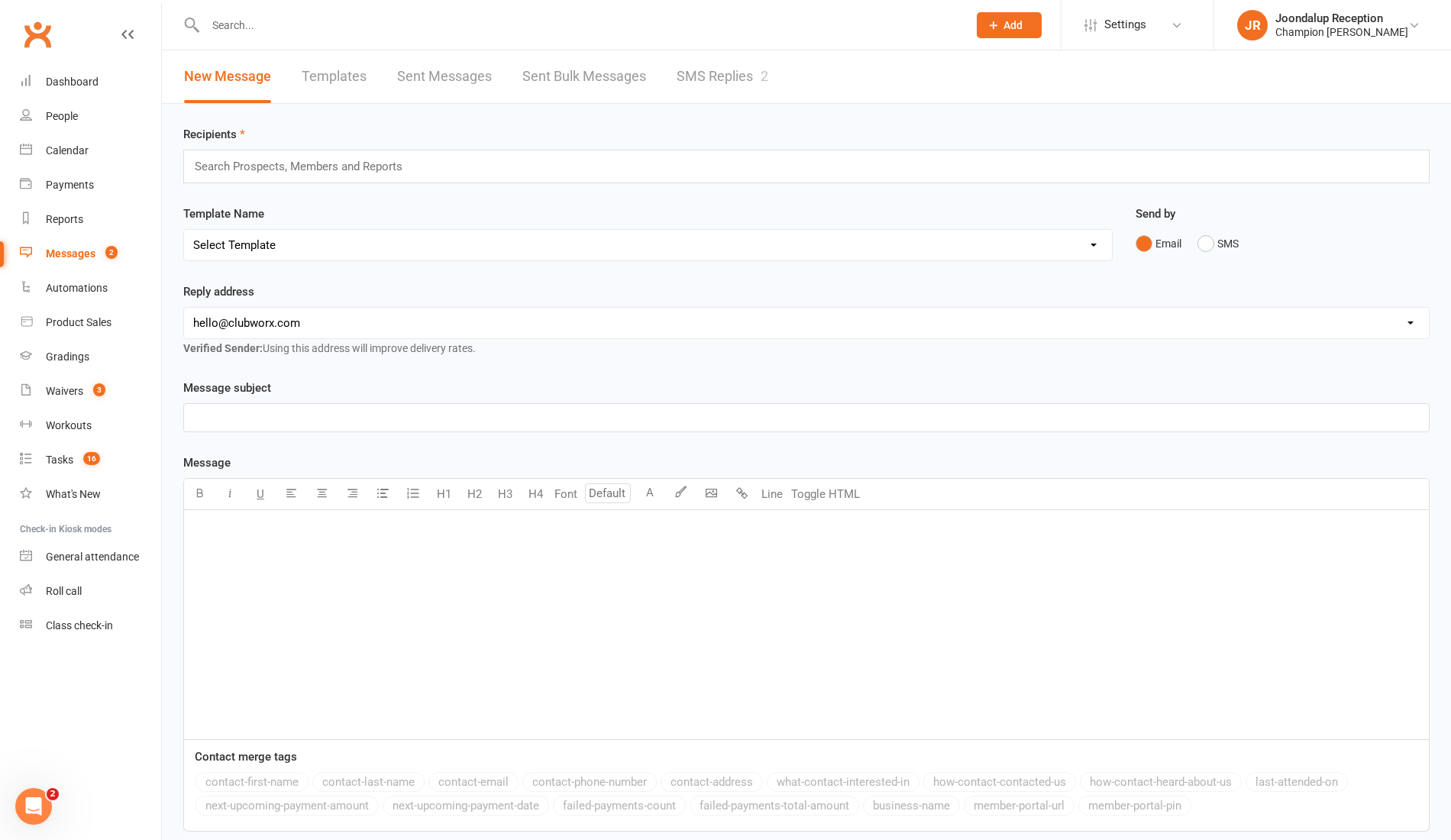
click at [688, 84] on link "SMS Replies 2" at bounding box center [723, 77] width 92 height 53
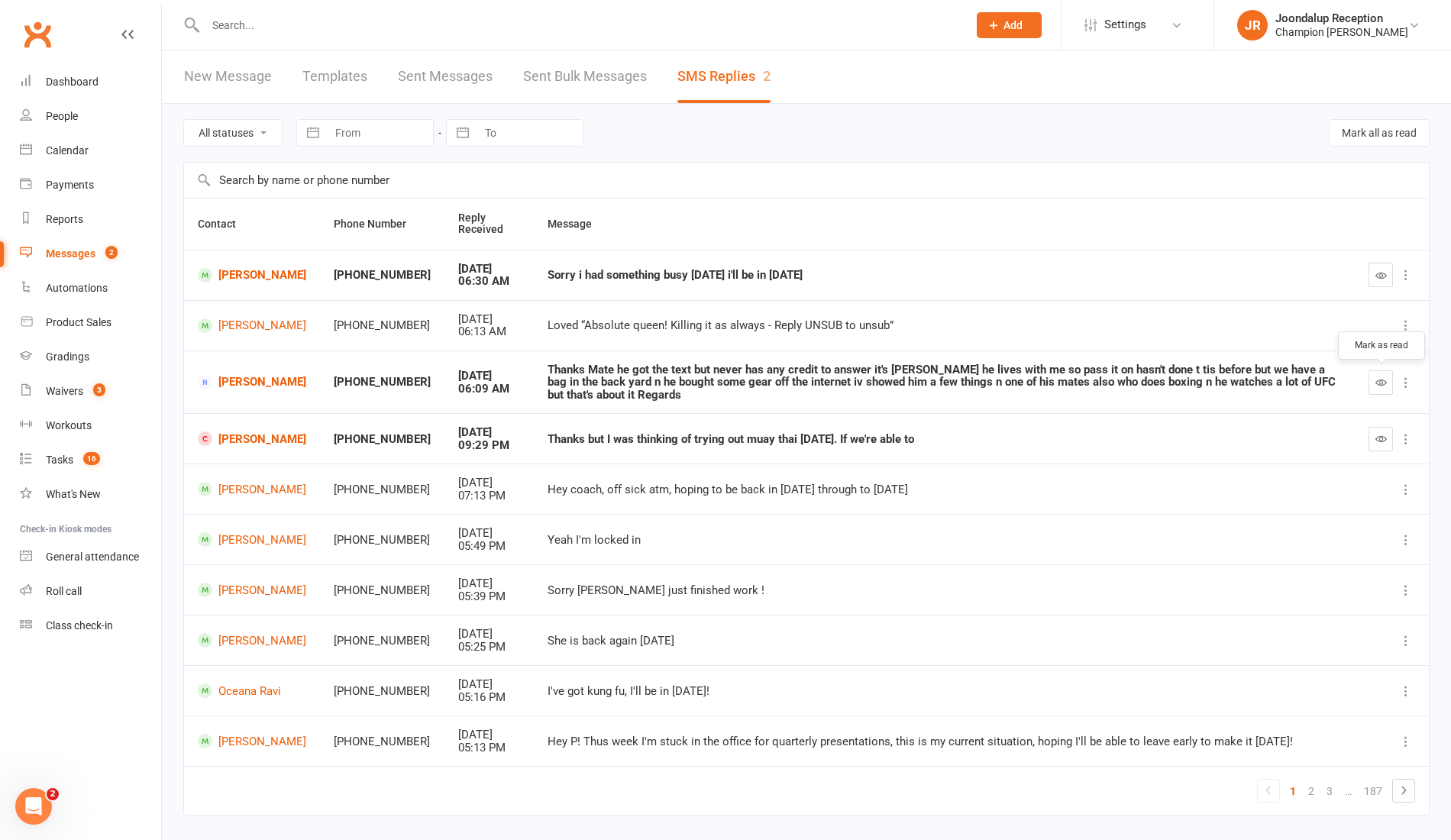
click at [1385, 382] on icon "button" at bounding box center [1382, 383] width 11 height 11
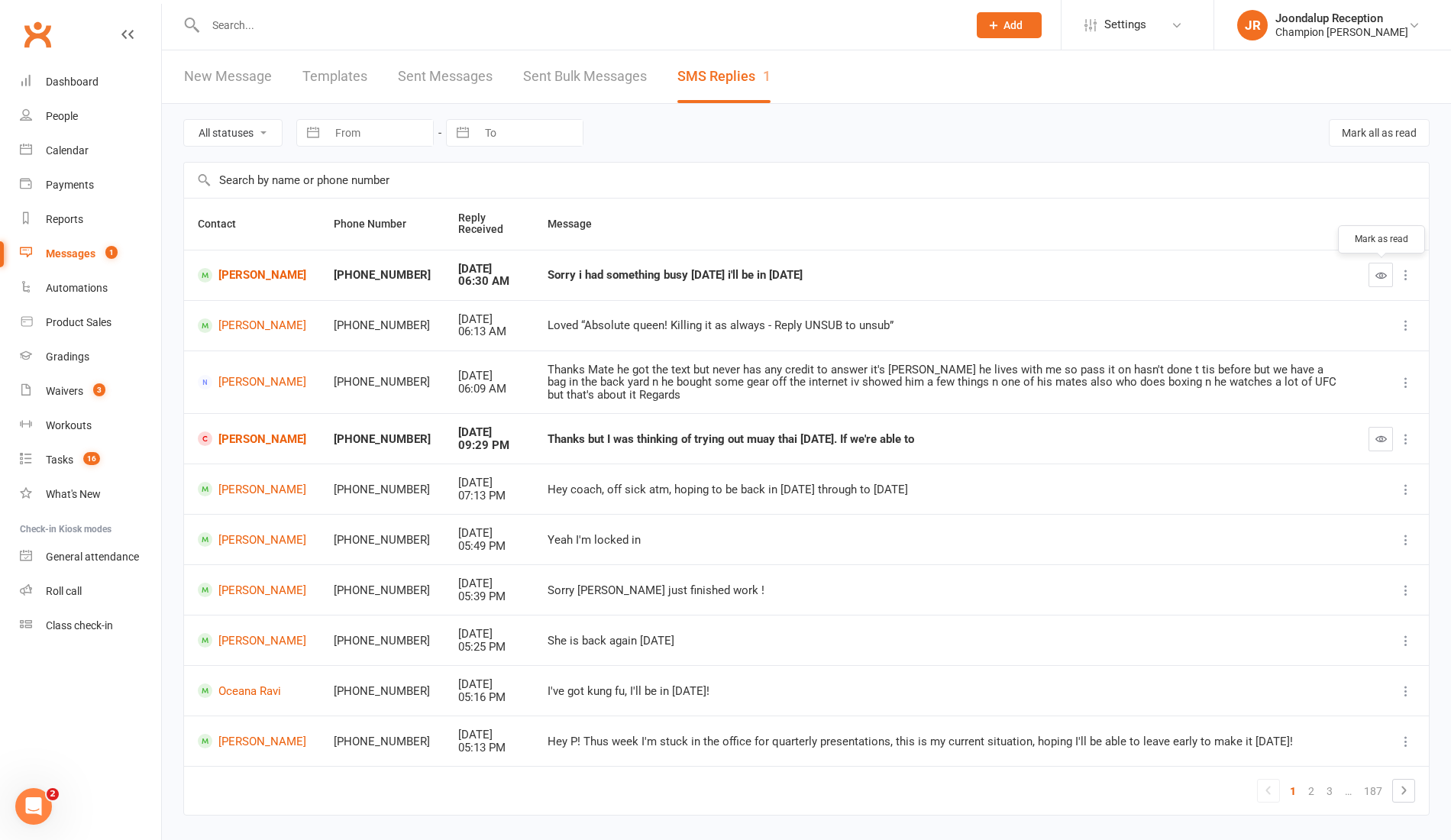
click at [1382, 271] on icon "button" at bounding box center [1382, 275] width 11 height 11
click at [58, 404] on link "Waivers 3" at bounding box center [90, 391] width 141 height 34
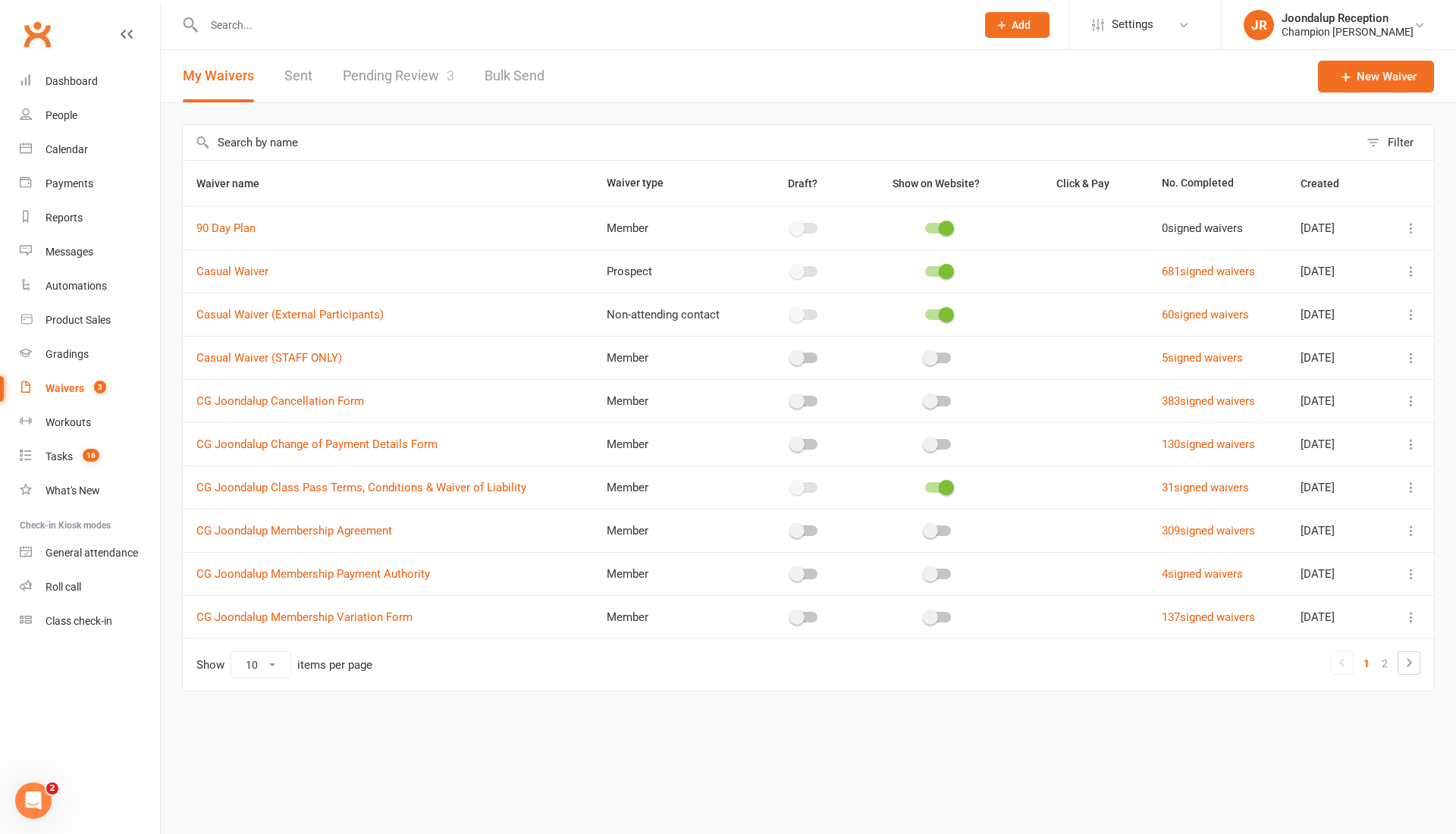
click at [418, 60] on link "Pending Review 3" at bounding box center [399, 76] width 111 height 53
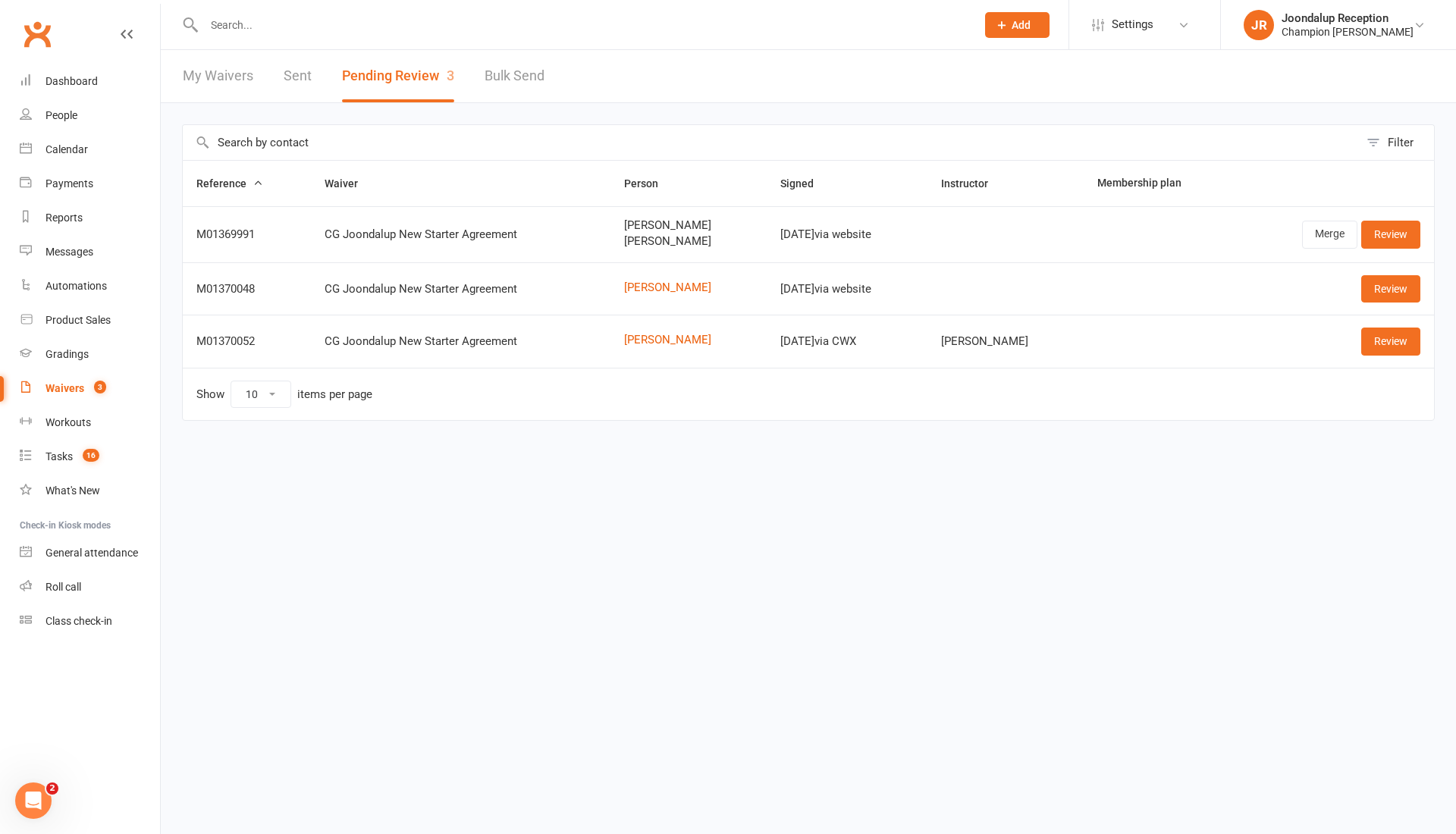
drag, startPoint x: 1080, startPoint y: 342, endPoint x: 593, endPoint y: 286, distance: 490.2
click at [593, 286] on tbody "M01369991 CG Joondalup New Starter Agreement Peter Aristei James Dickson Oct 14…" at bounding box center [808, 286] width 1251 height 161
copy tbody "Faramarz Mohammadi Oct 14, 2025 via website Review M01370052 CG Joondalup New S…"
click at [252, 20] on input "text" at bounding box center [582, 25] width 765 height 22
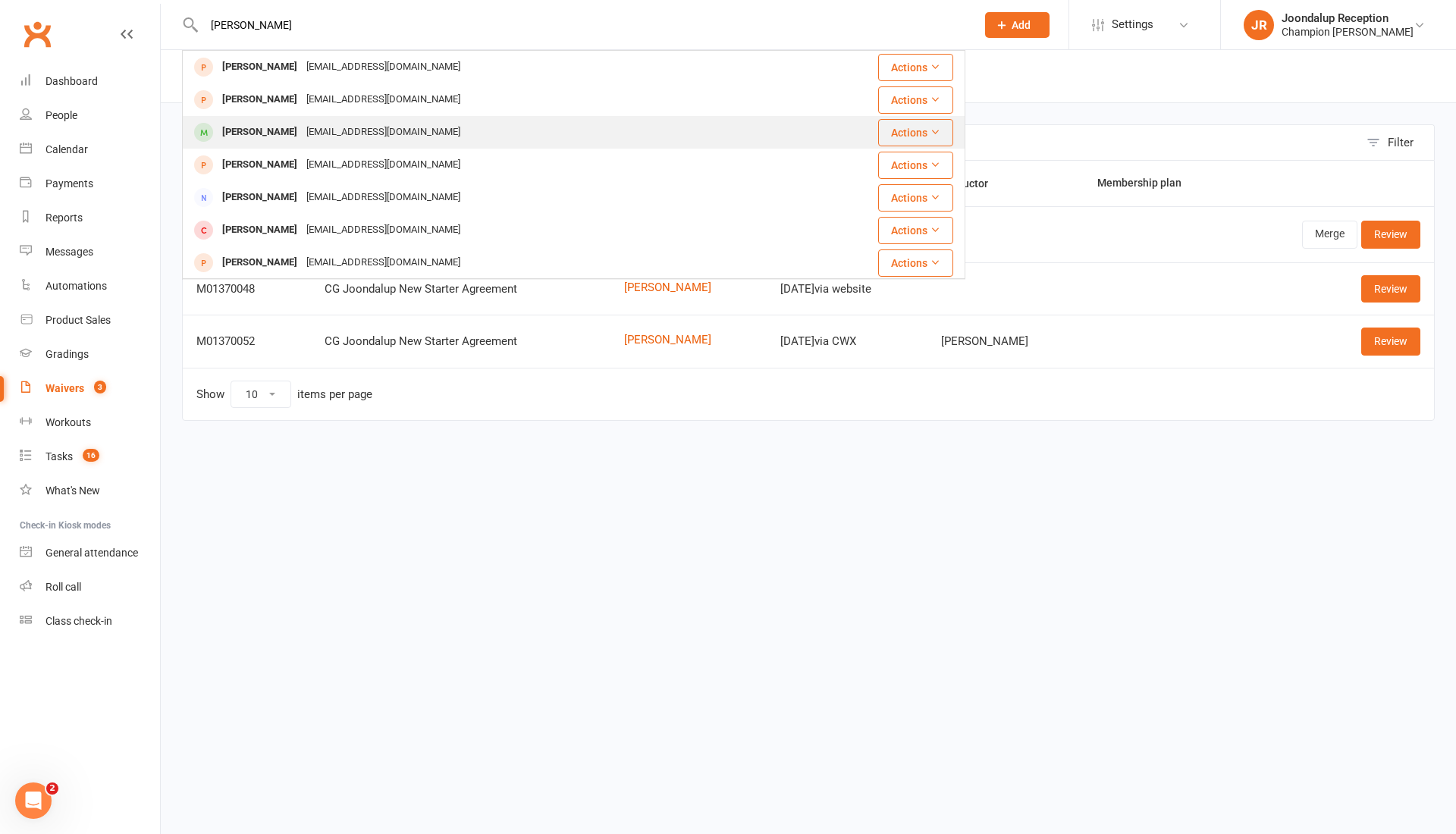
type input "micheal"
click at [249, 119] on div "Michael Connell michealconnell036@gmail.com" at bounding box center [508, 132] width 649 height 31
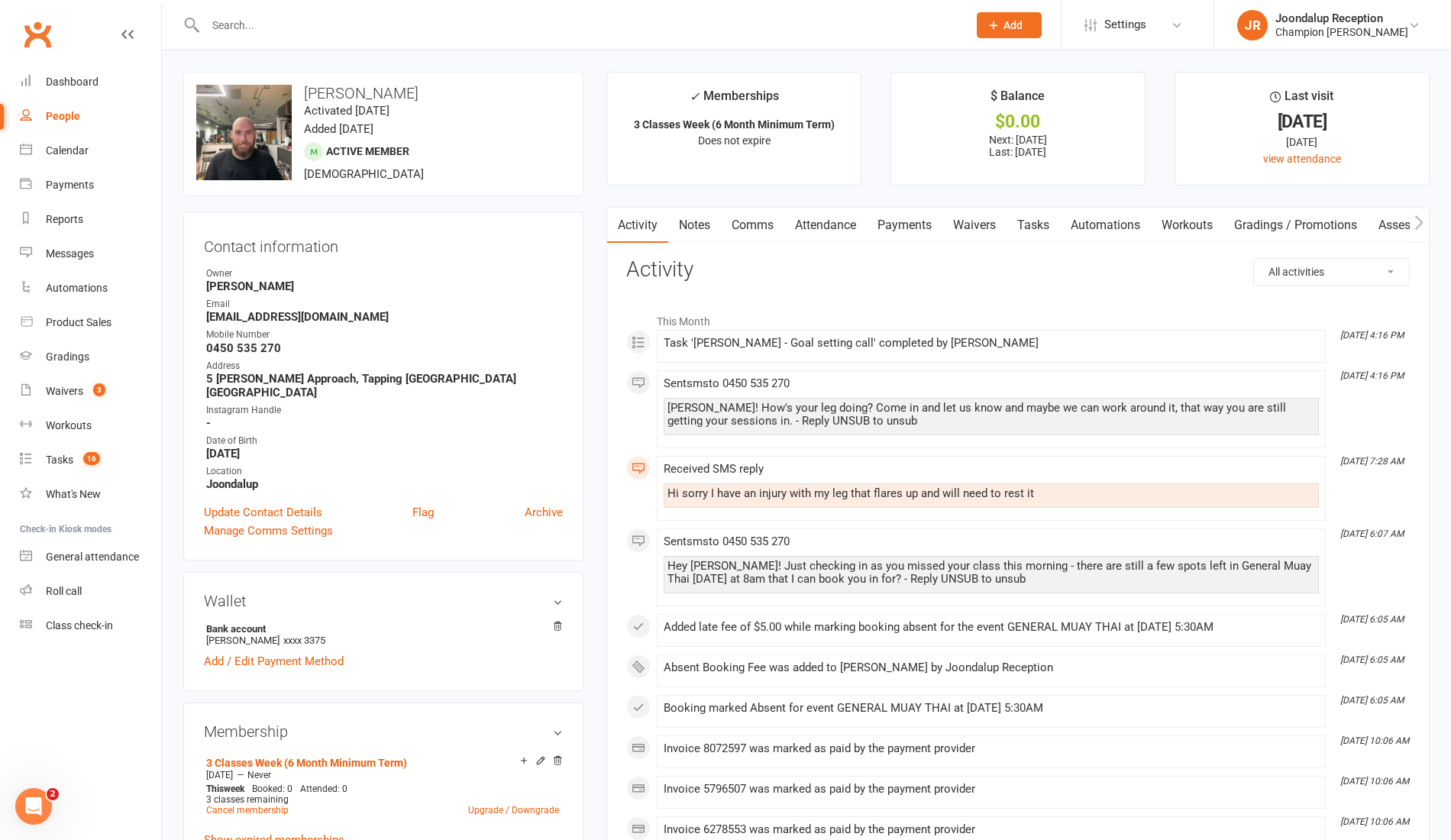
click at [893, 223] on link "Payments" at bounding box center [905, 225] width 76 height 35
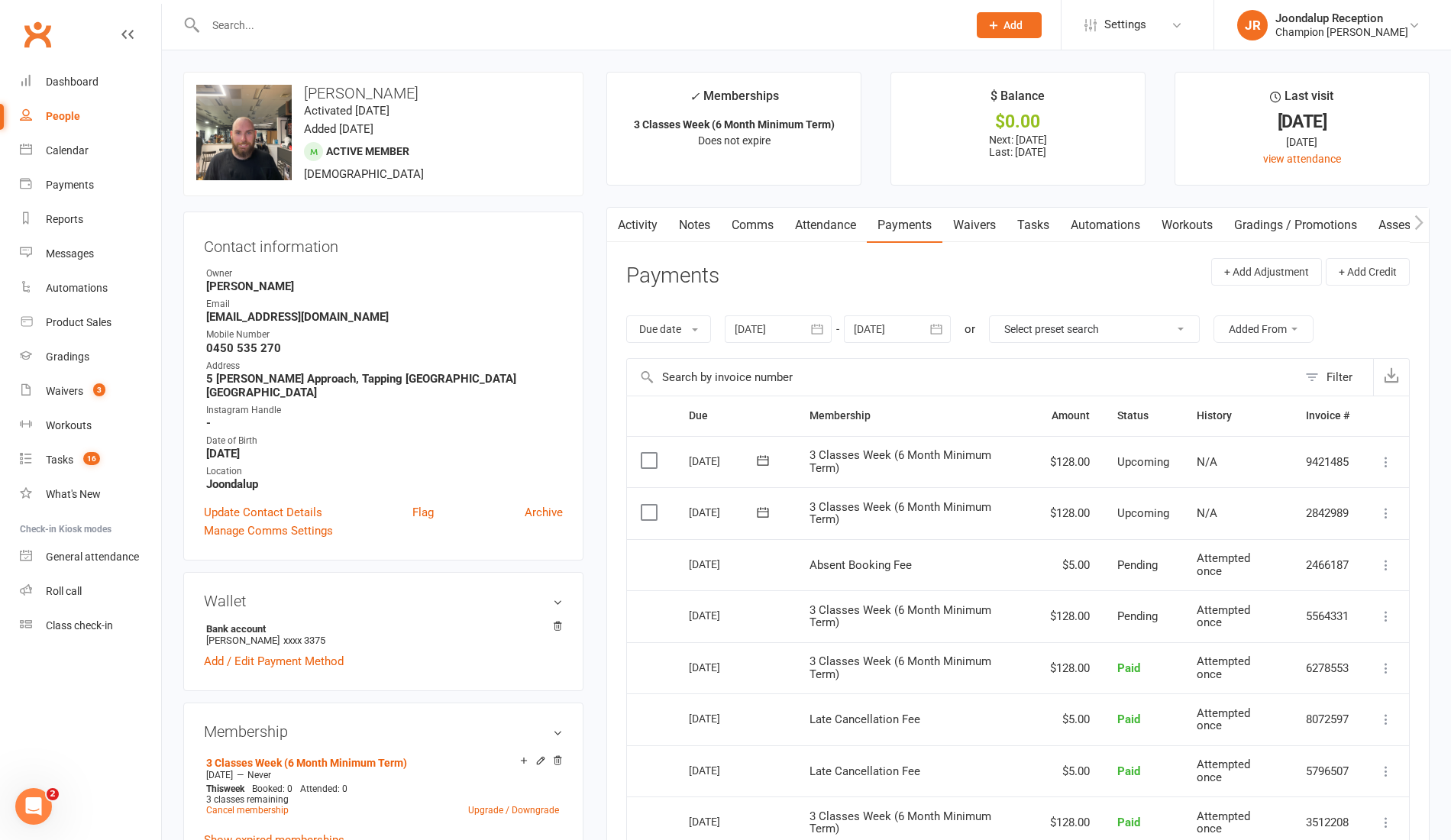
click at [657, 220] on link "Activity" at bounding box center [638, 225] width 61 height 35
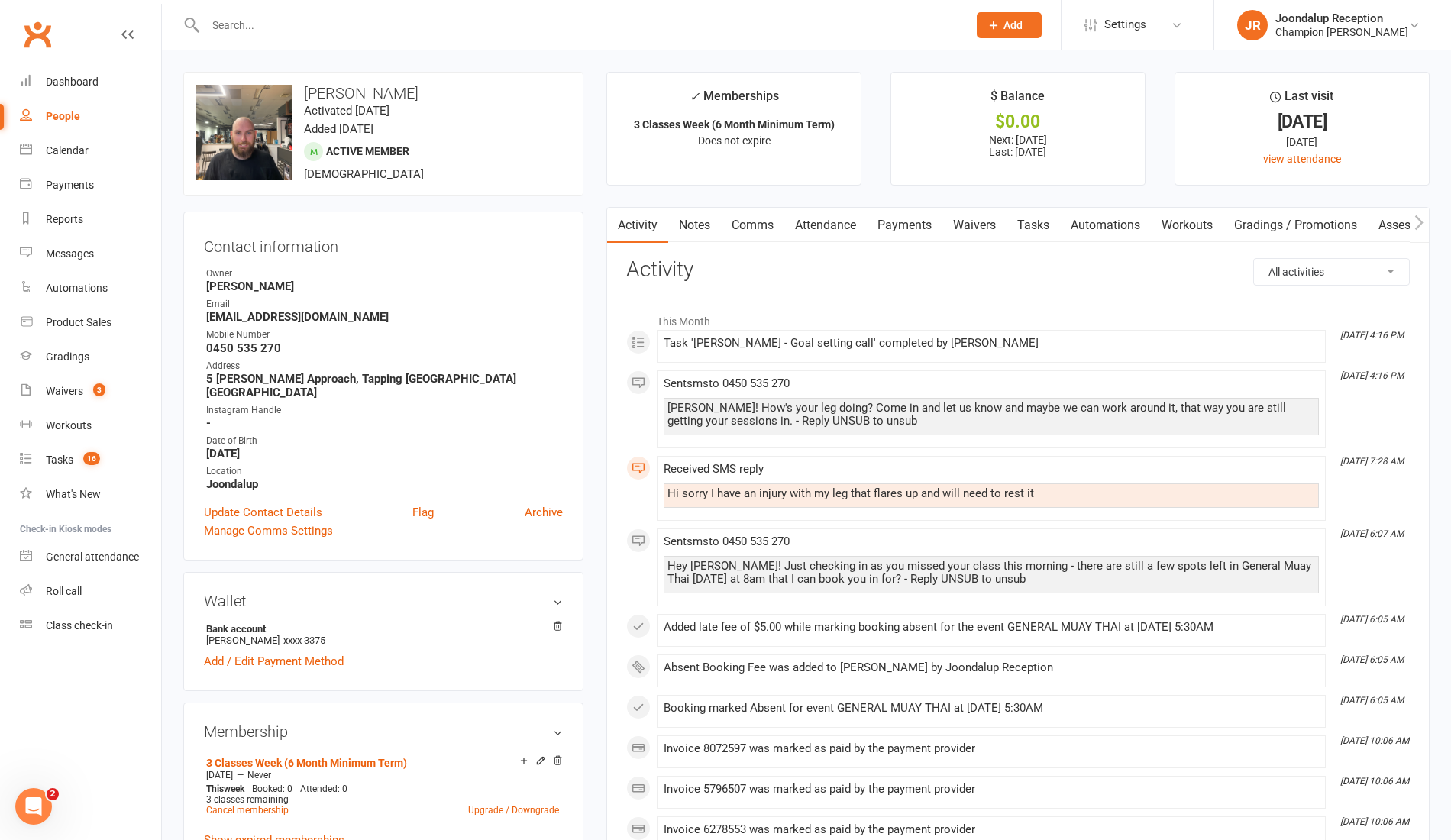
click at [901, 229] on link "Payments" at bounding box center [905, 225] width 76 height 35
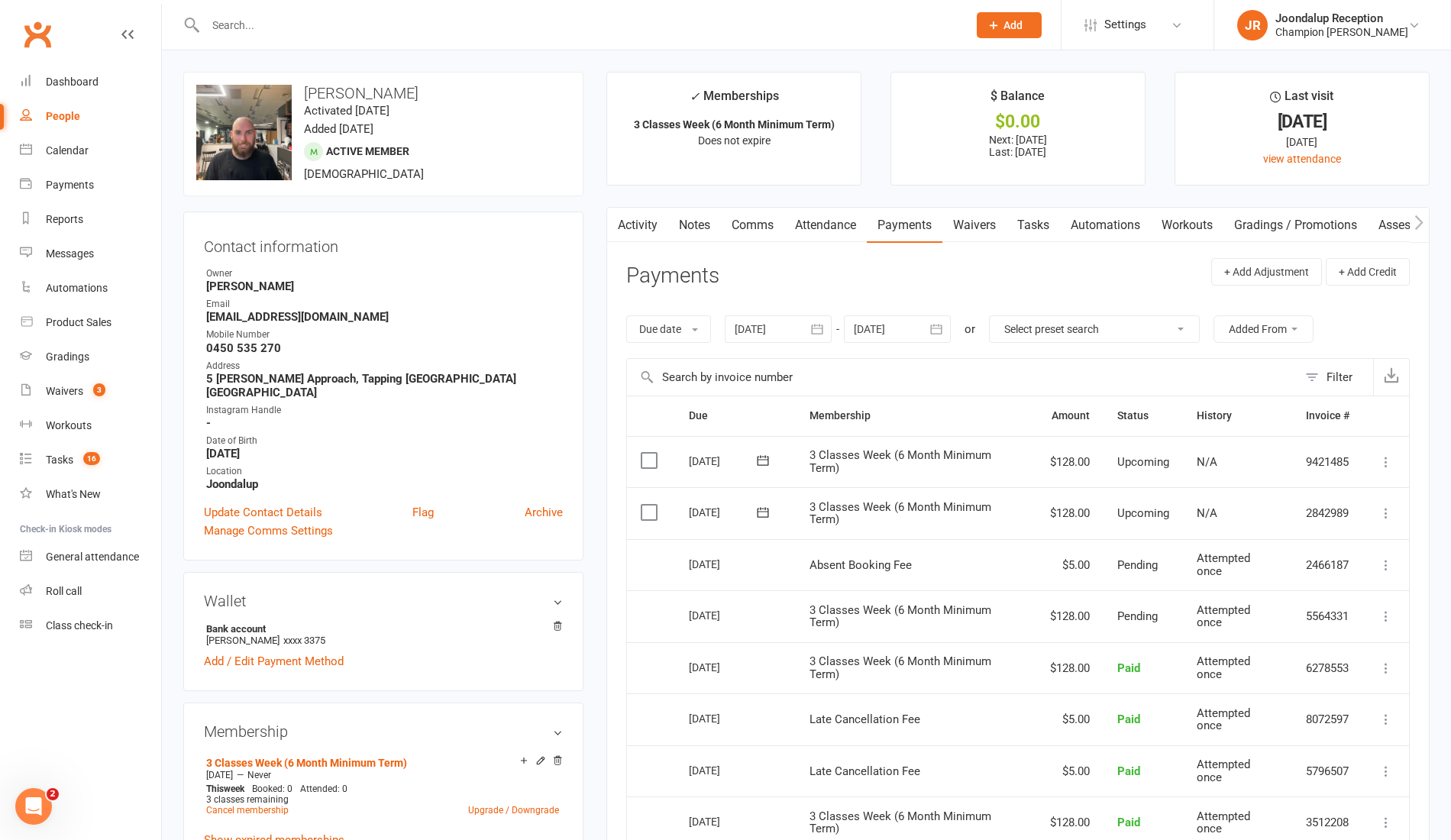
click at [822, 326] on icon "button" at bounding box center [818, 328] width 11 height 9
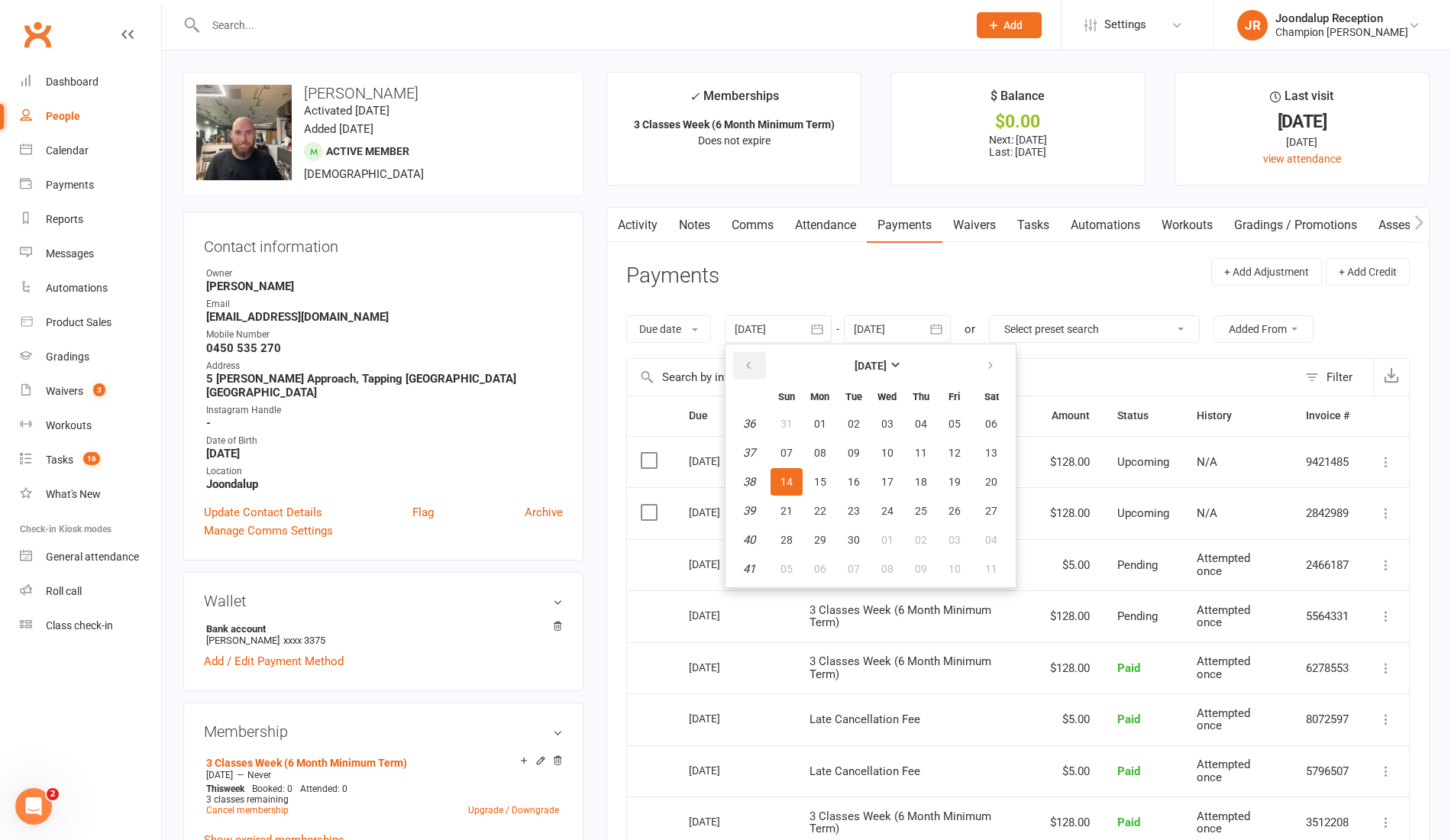
click at [756, 353] on button "button" at bounding box center [749, 365] width 33 height 28
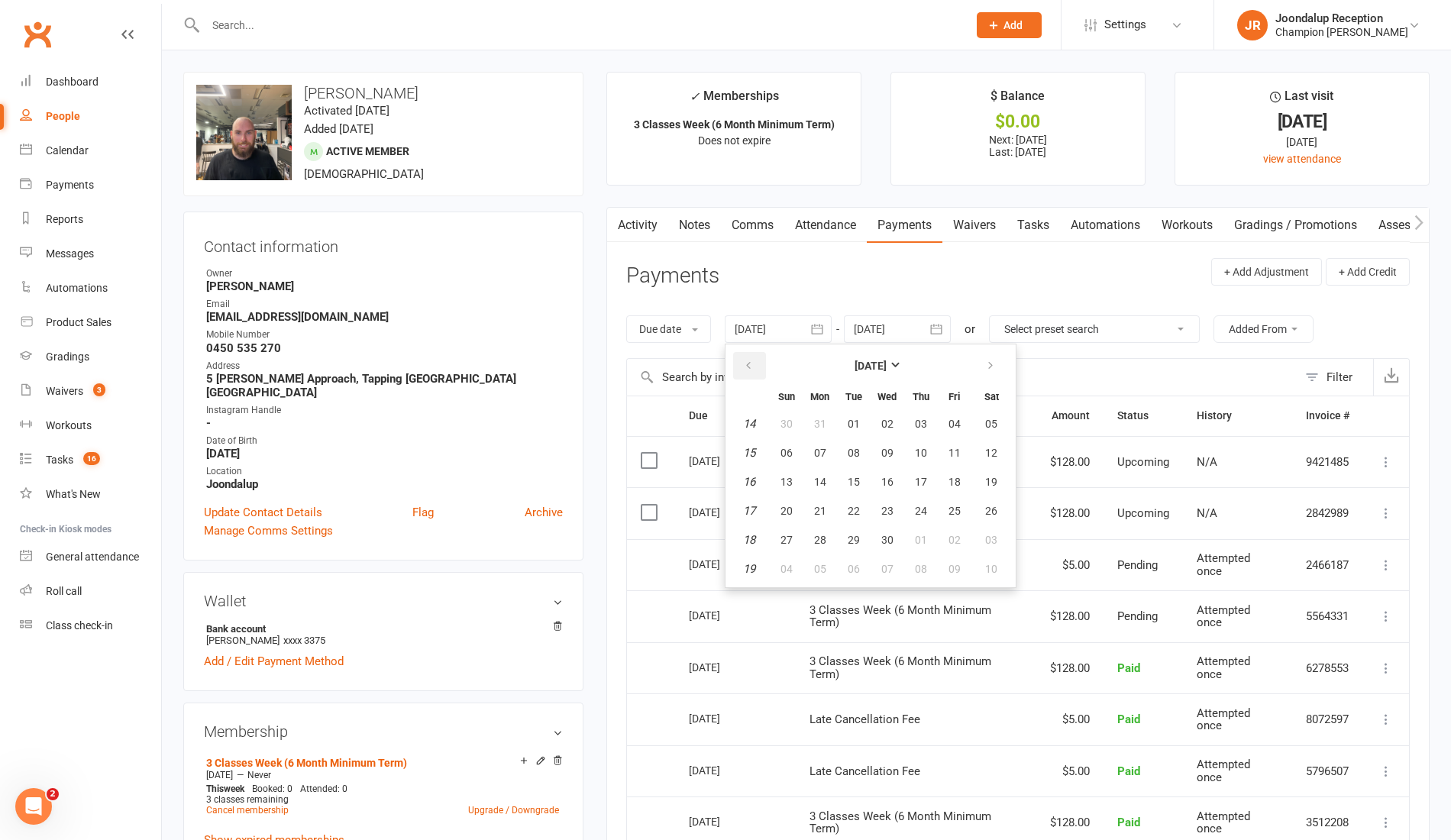
click at [756, 353] on button "button" at bounding box center [749, 365] width 33 height 28
click at [853, 451] on span "04" at bounding box center [854, 453] width 12 height 12
type input "04 Mar 2025"
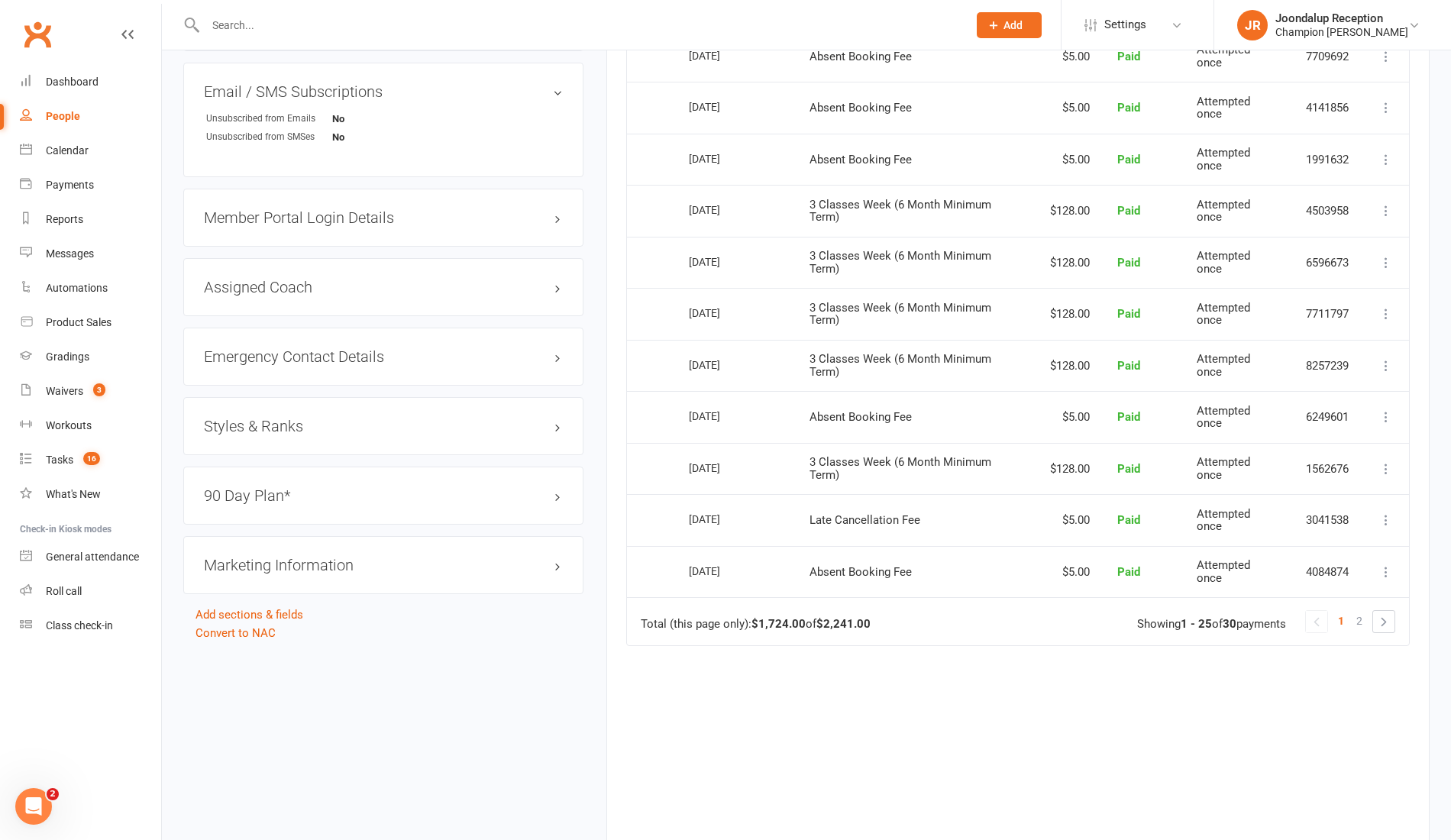
scroll to position [1169, 0]
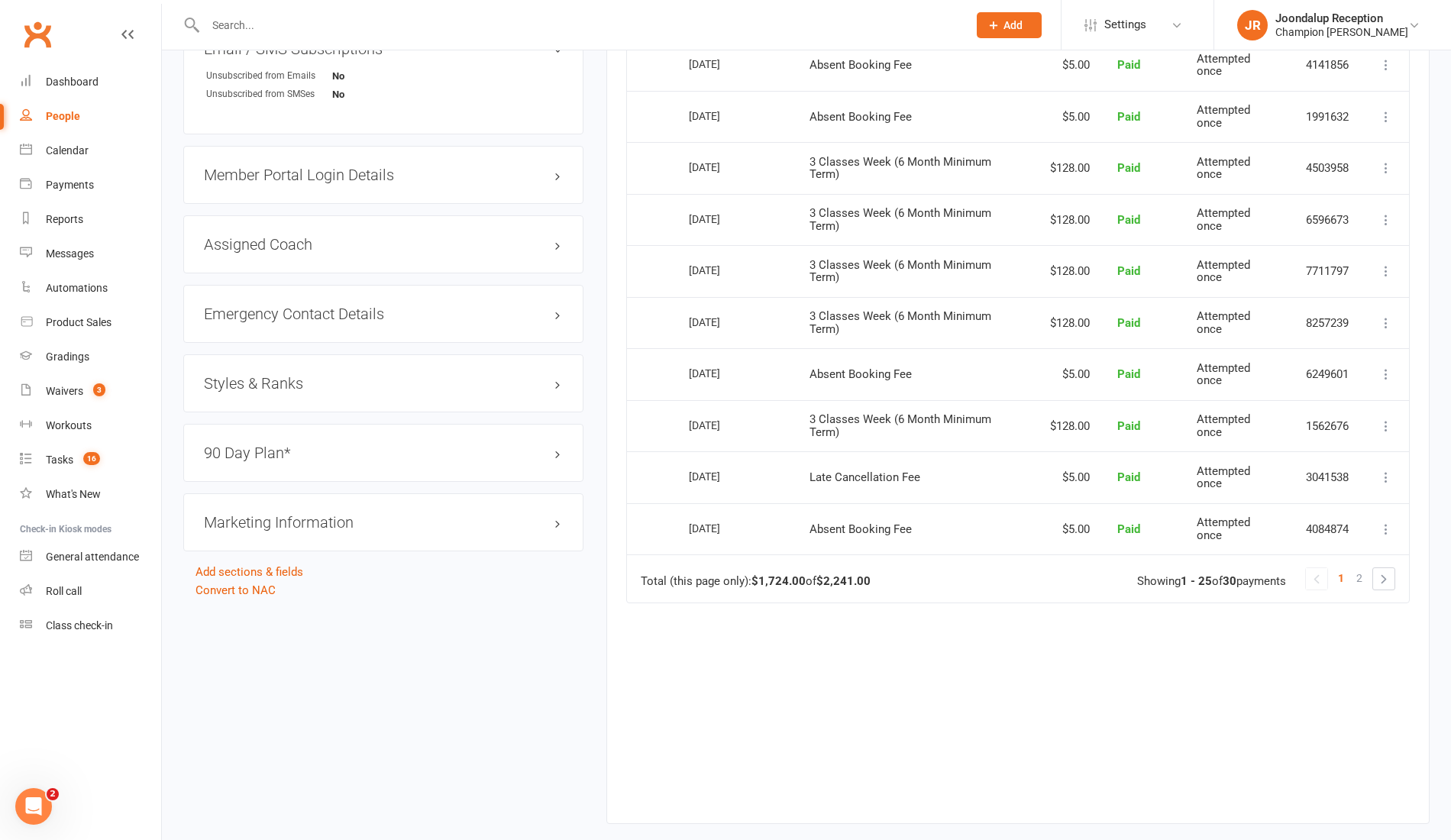
click at [1397, 580] on td "Total (this page only): $1,724.00 of $2,241.00 1 2 Showing 1 - 25 of 30 payments" at bounding box center [1018, 578] width 782 height 48
click at [1388, 576] on link at bounding box center [1384, 579] width 22 height 22
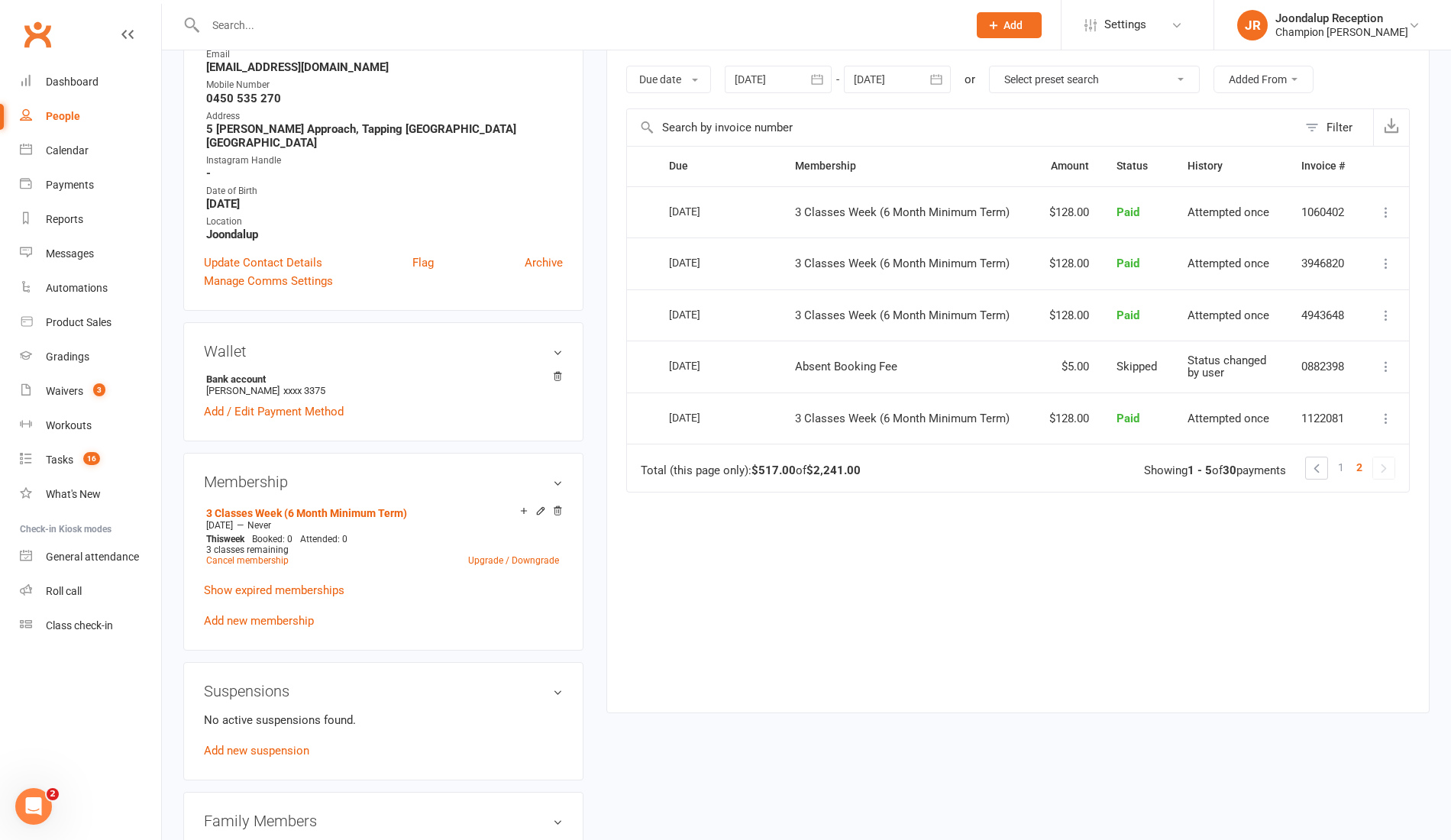
scroll to position [246, 0]
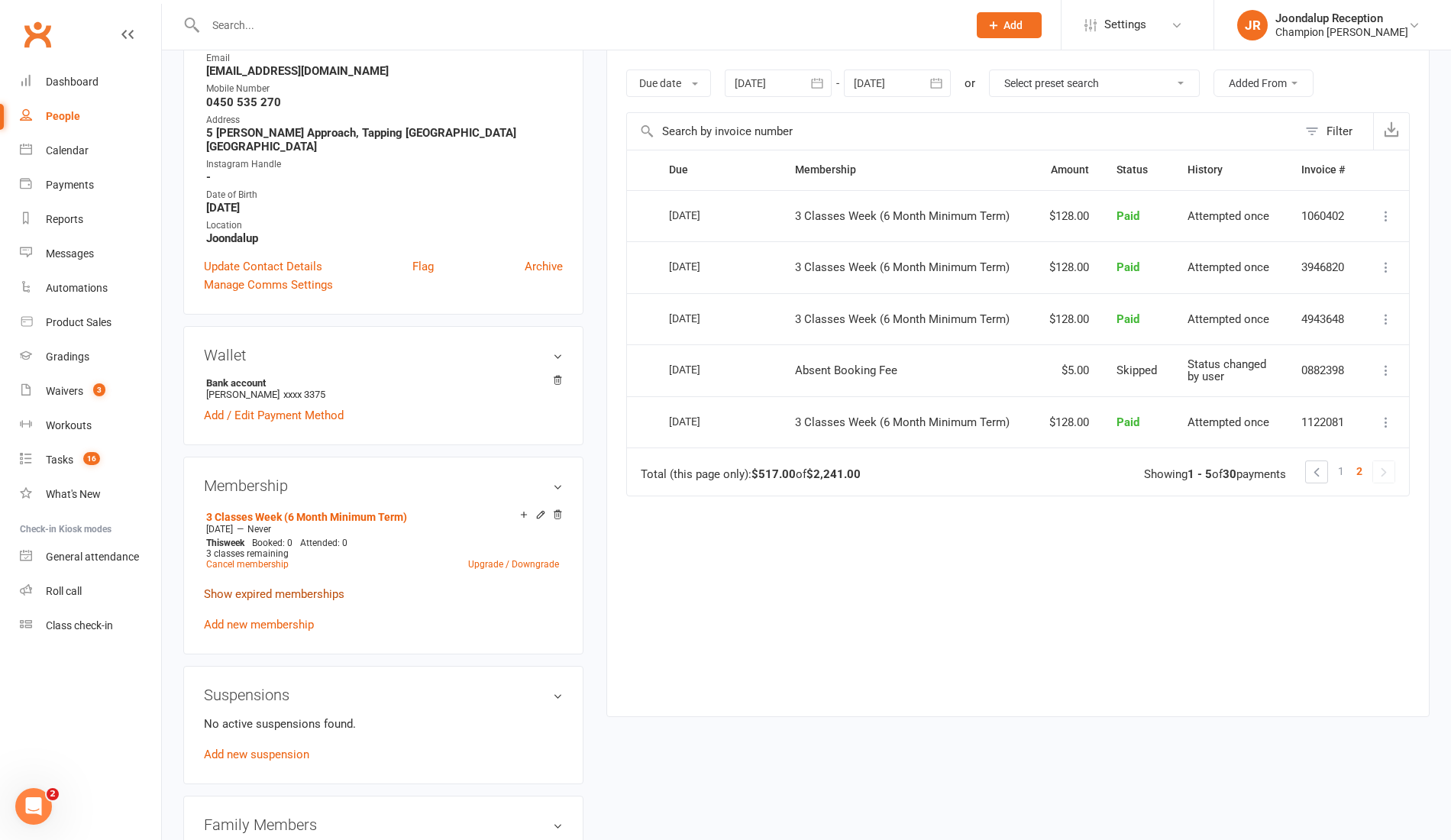
click at [235, 588] on link "Show expired memberships" at bounding box center [274, 594] width 141 height 13
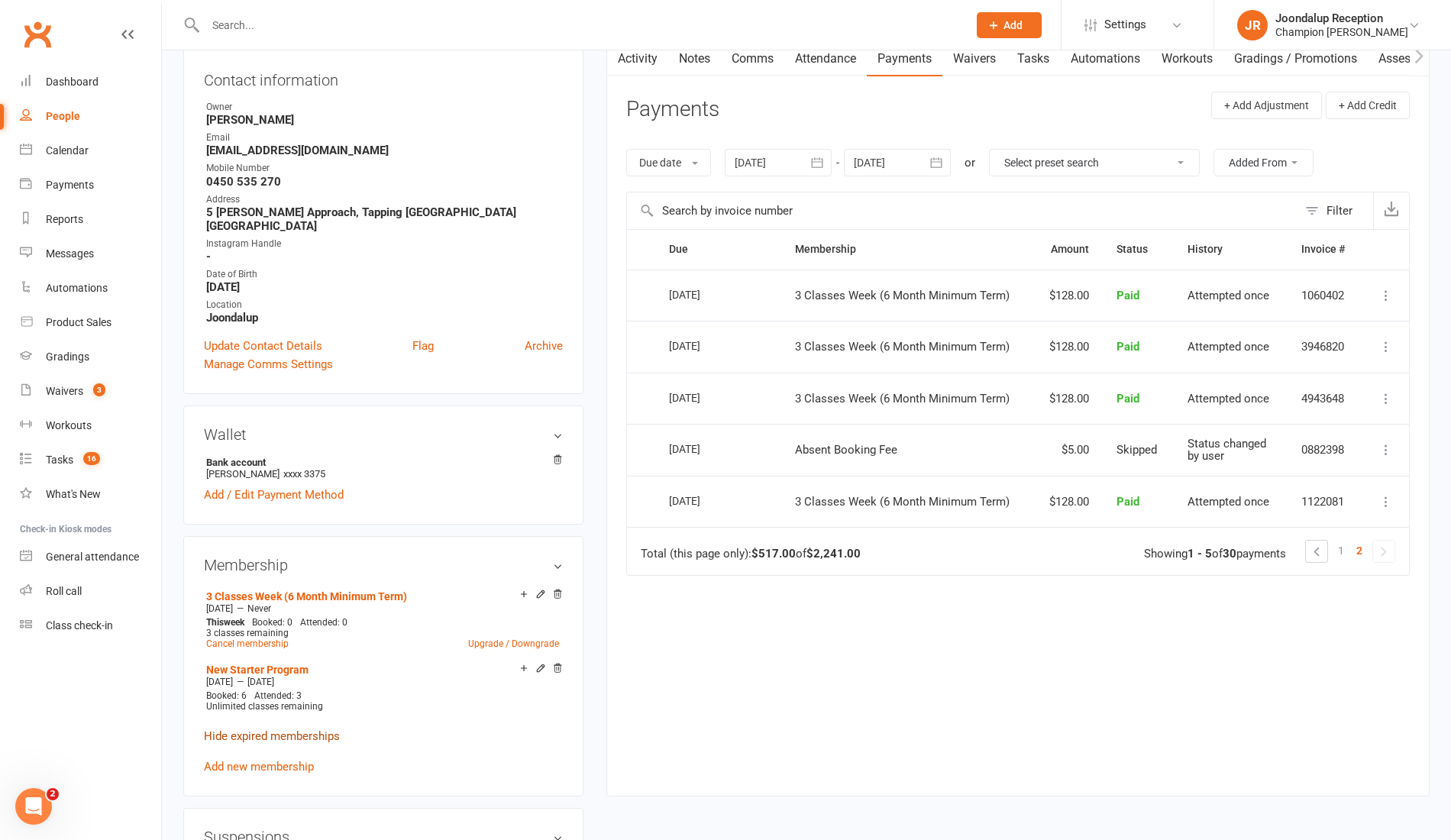
scroll to position [162, 0]
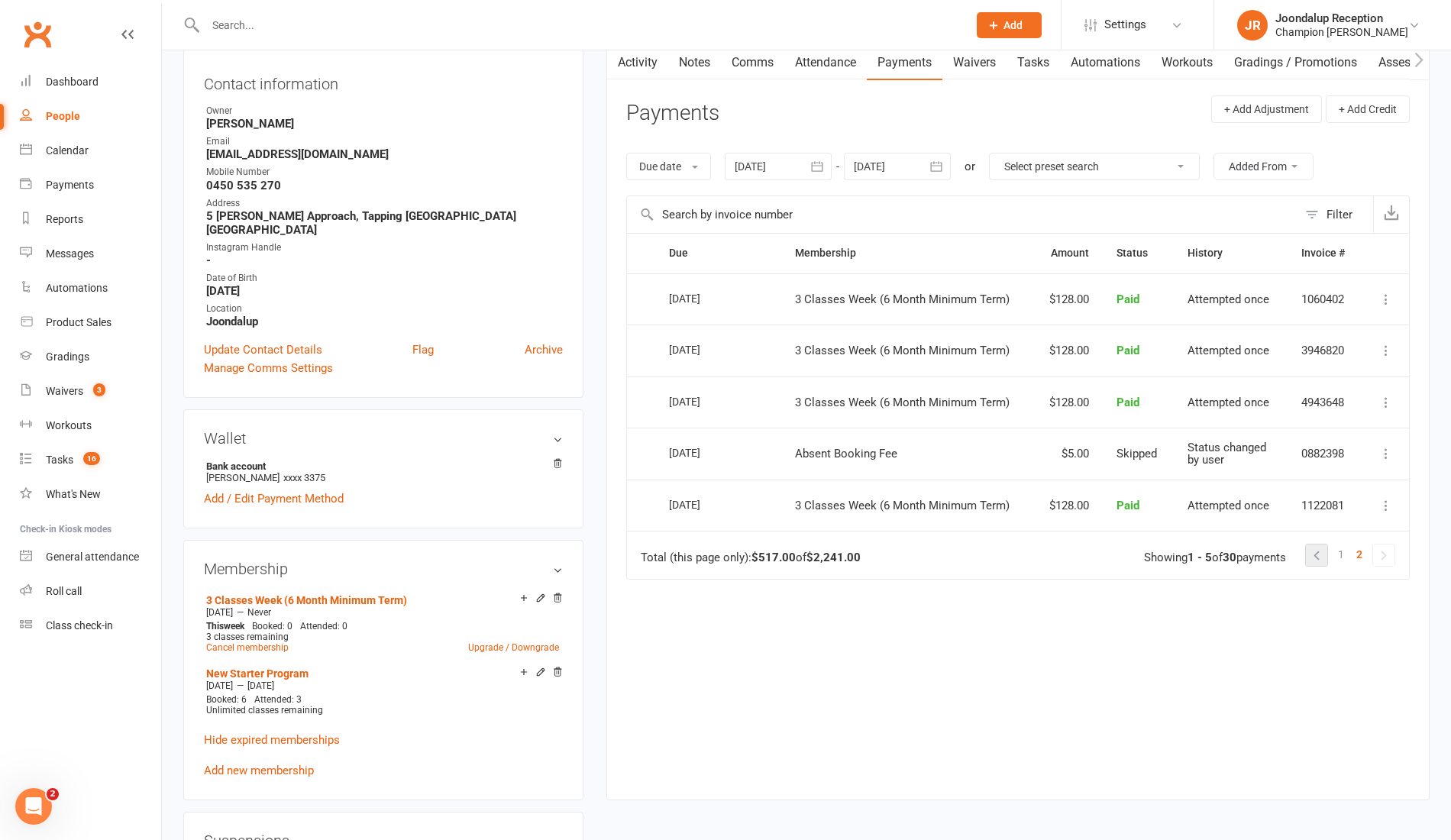
click at [1318, 551] on link at bounding box center [1317, 555] width 22 height 22
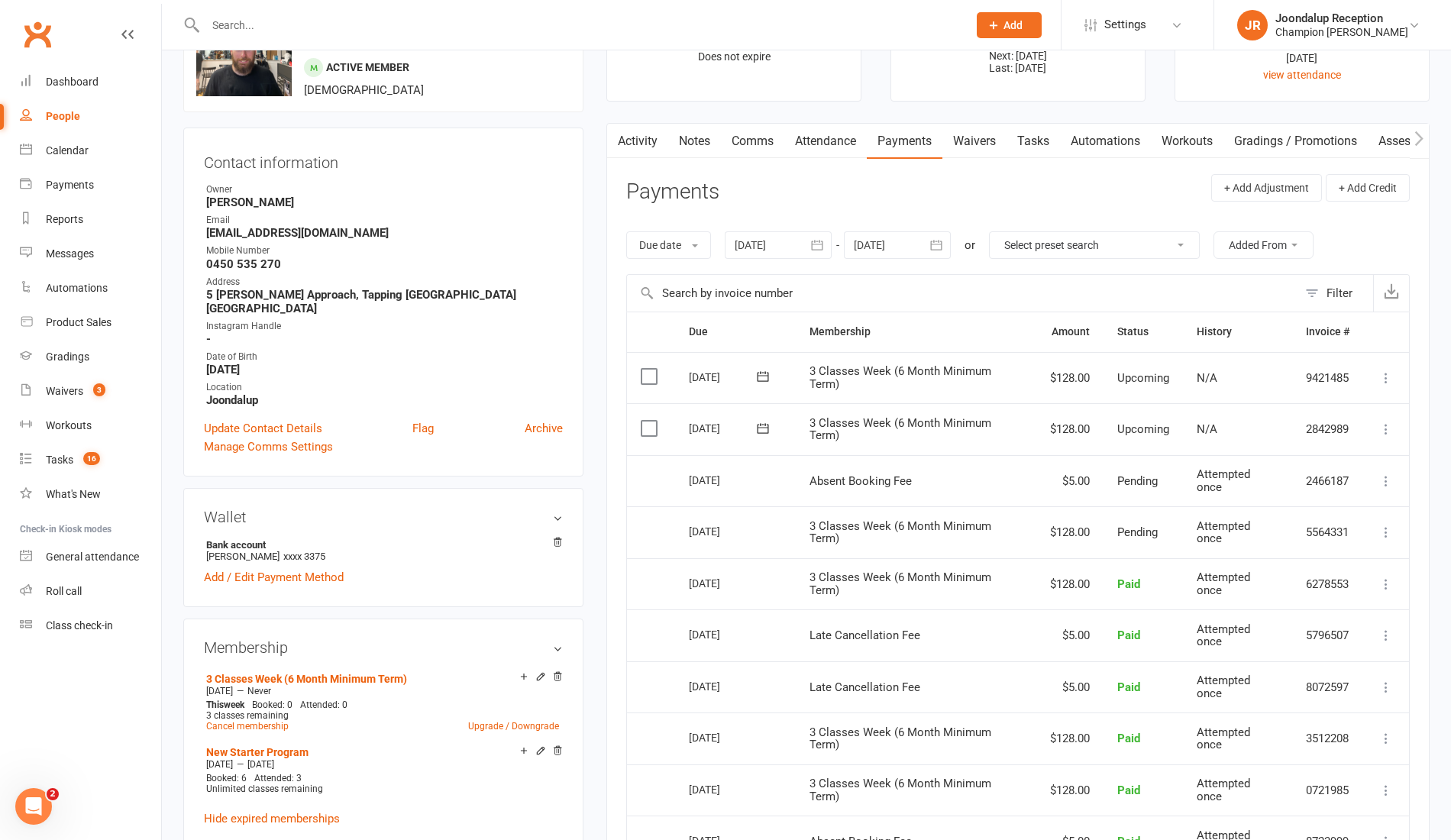
scroll to position [84, 0]
click at [50, 381] on link "Waivers 3" at bounding box center [90, 391] width 141 height 34
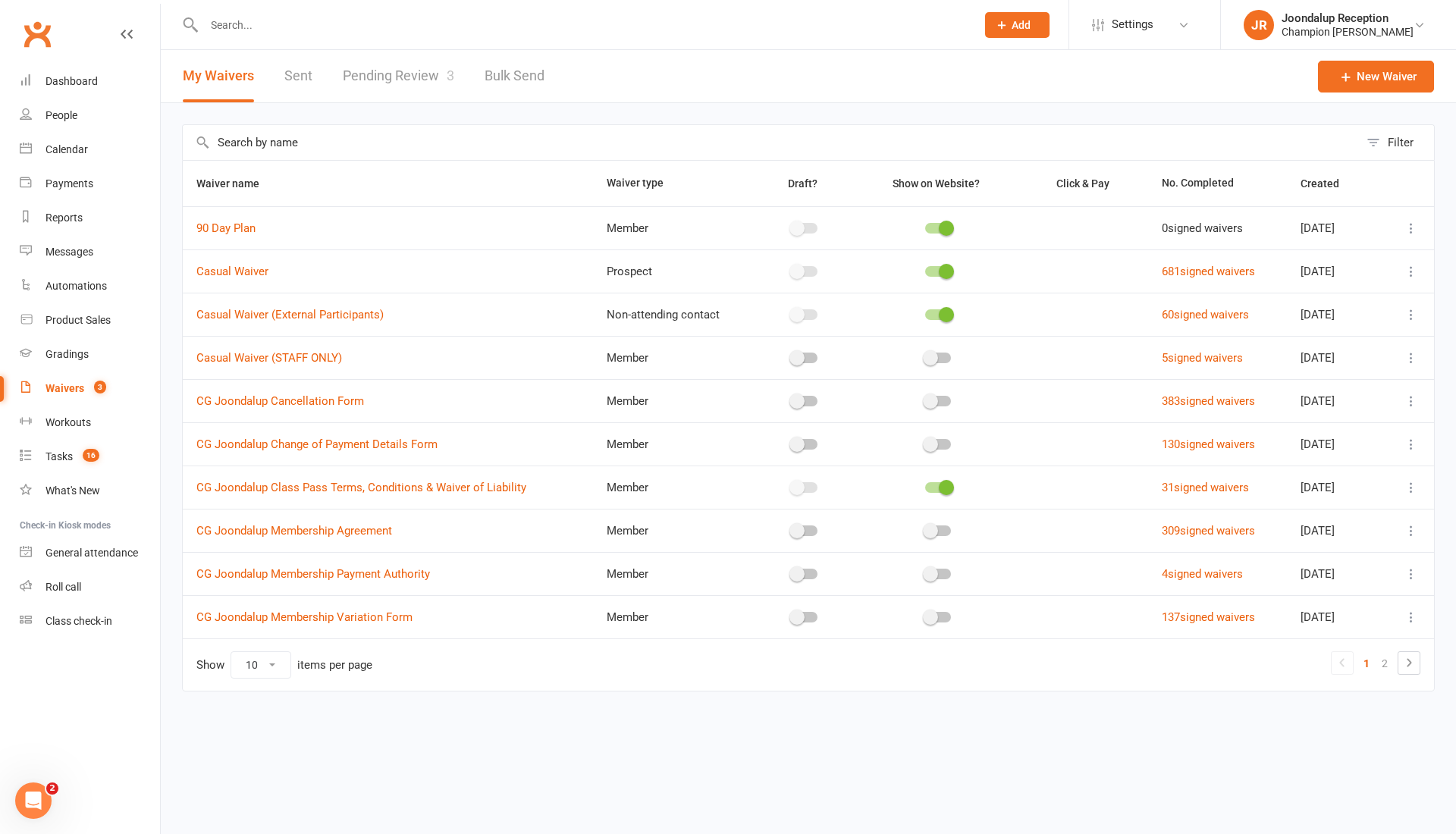
click at [415, 78] on link "Pending Review 3" at bounding box center [399, 76] width 111 height 53
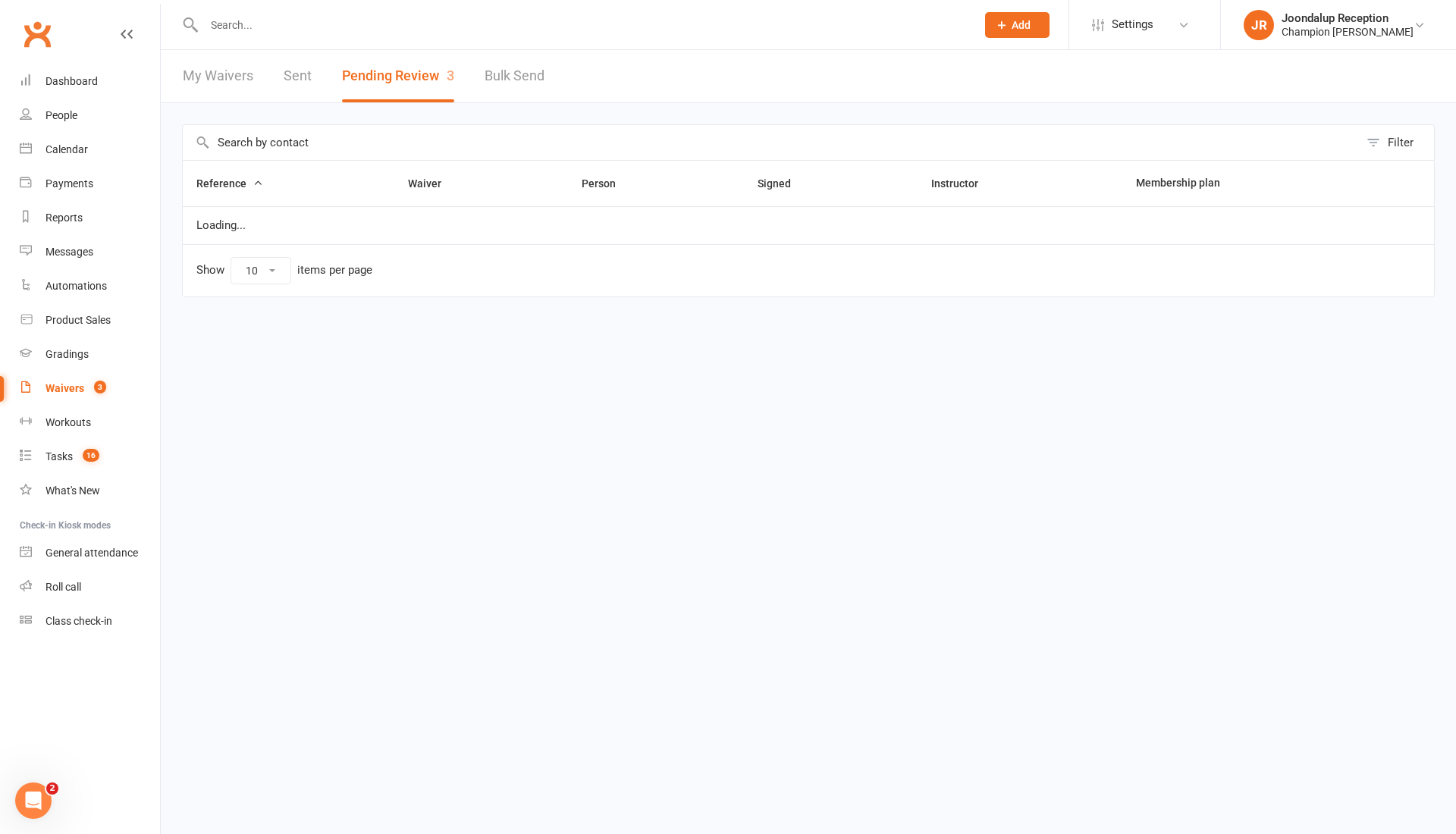
click at [235, 83] on link "My Waivers" at bounding box center [218, 76] width 71 height 53
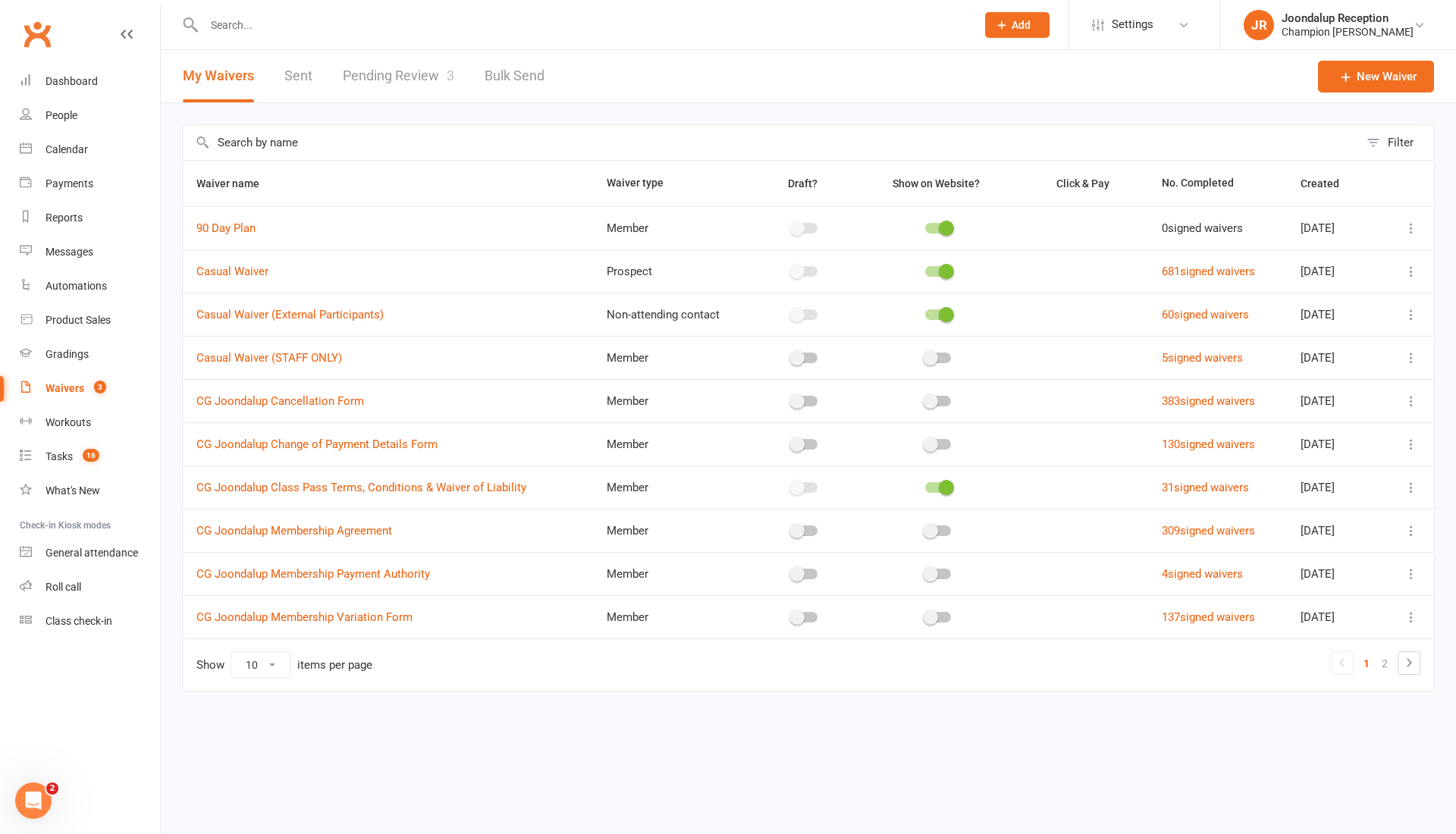
click at [1410, 401] on icon at bounding box center [1411, 401] width 15 height 15
click at [1352, 481] on link "Copy external link to clipboard" at bounding box center [1330, 490] width 178 height 30
click at [383, 22] on input "text" at bounding box center [582, 25] width 765 height 22
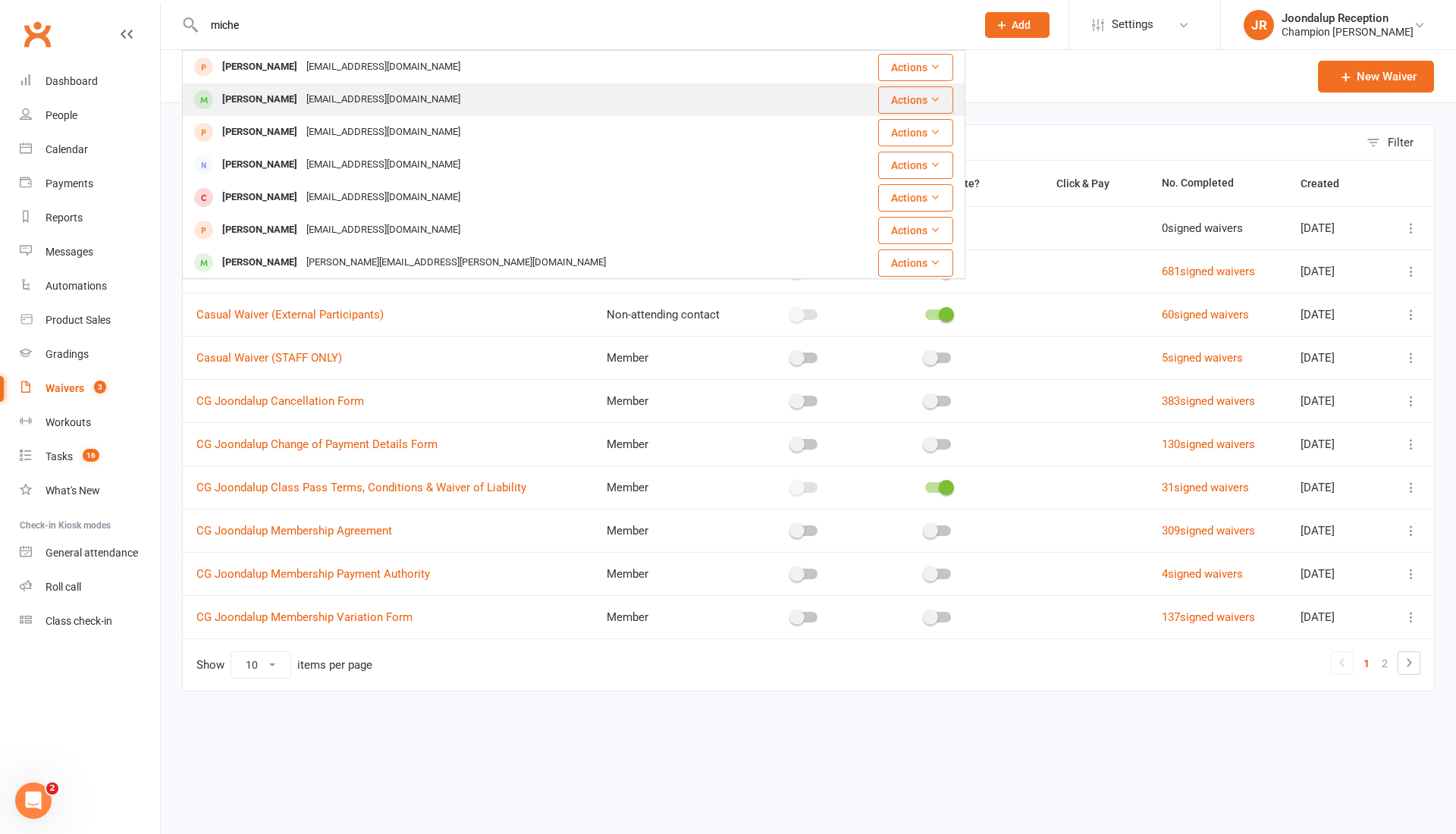
type input "miche"
click at [505, 92] on div "Michael Connell michealconnell036@gmail.com" at bounding box center [508, 99] width 649 height 31
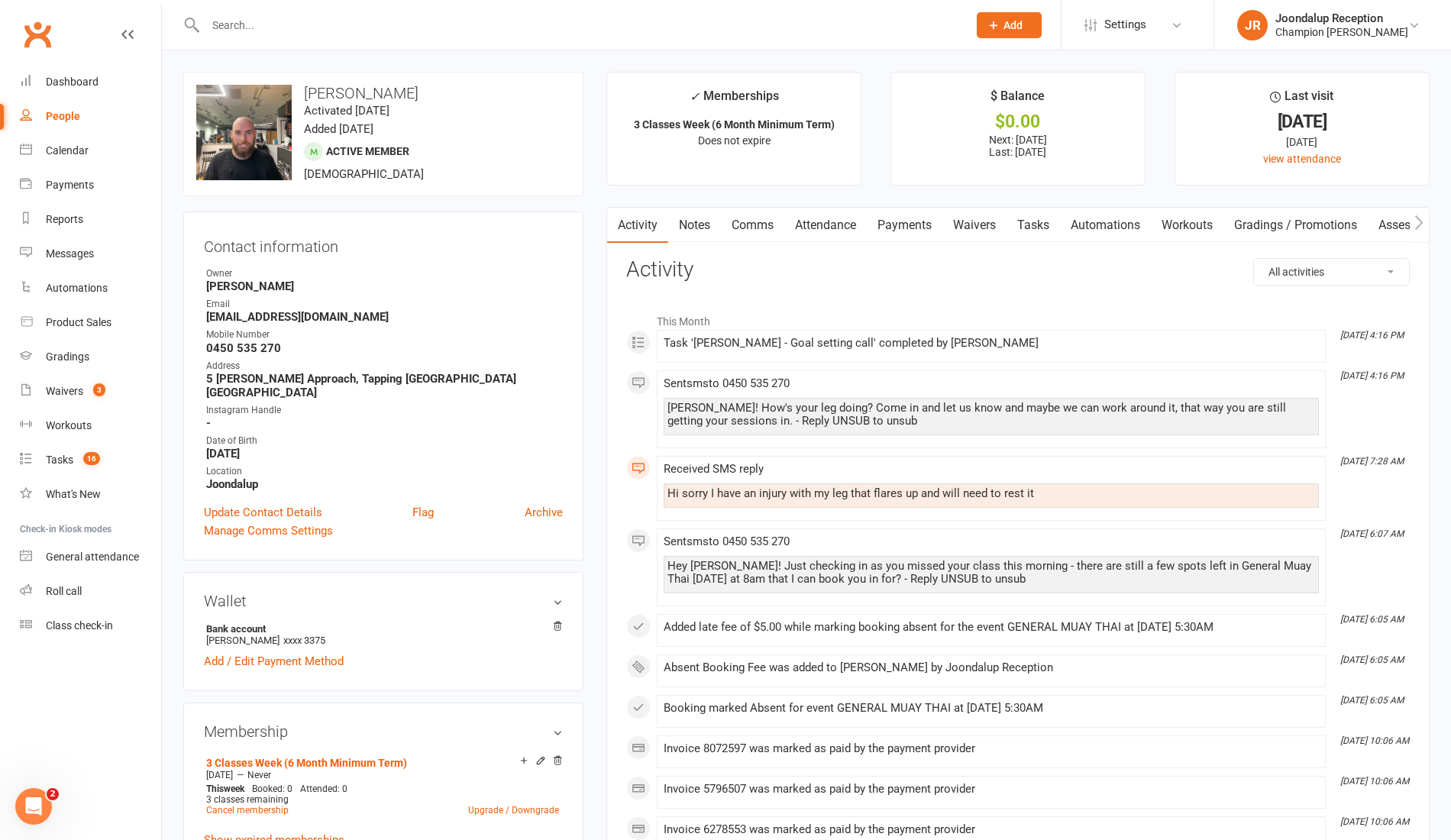
click at [914, 221] on link "Payments" at bounding box center [905, 225] width 76 height 35
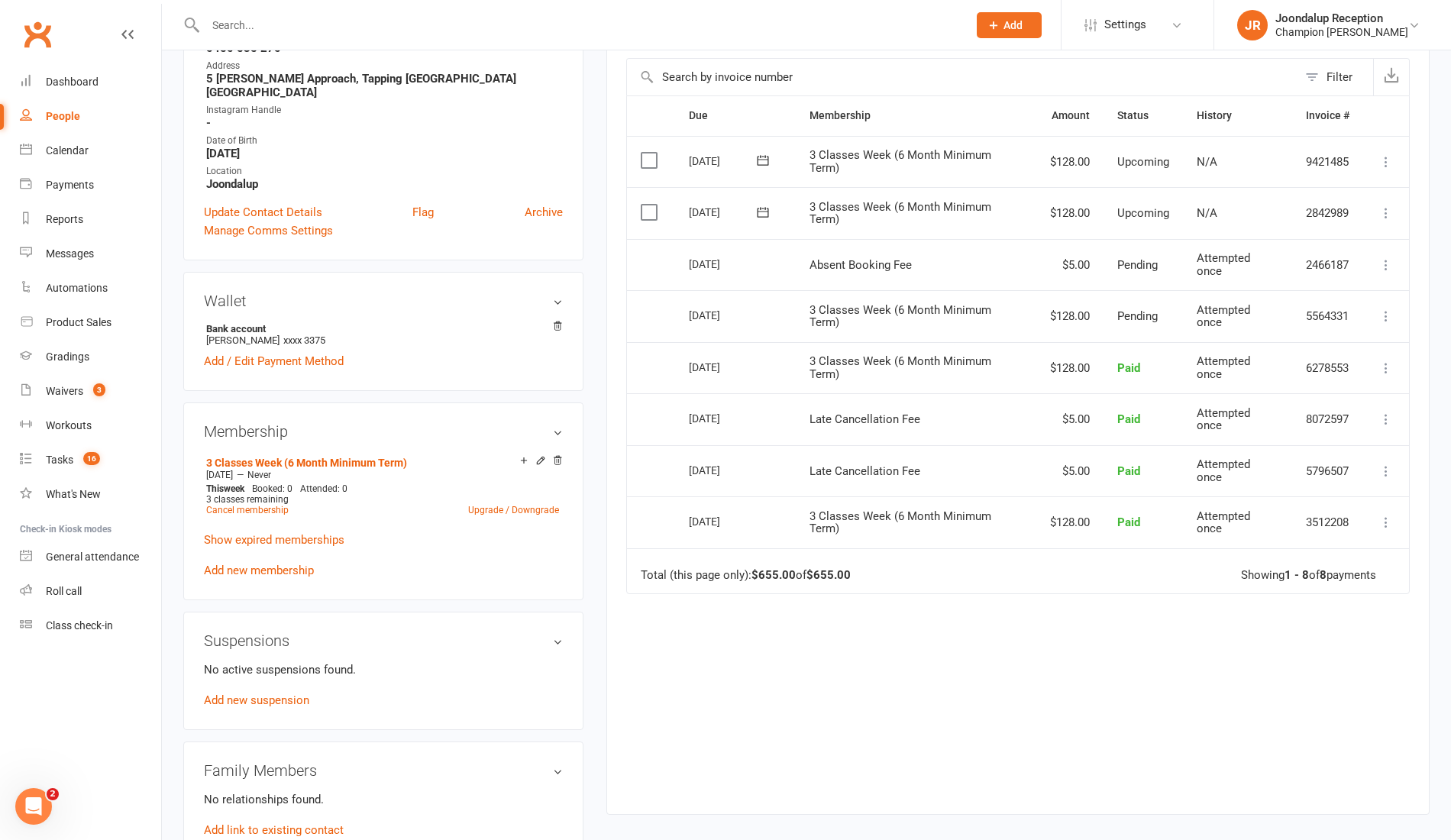
scroll to position [301, 0]
click at [244, 504] on link "Cancel membership" at bounding box center [247, 509] width 83 height 10
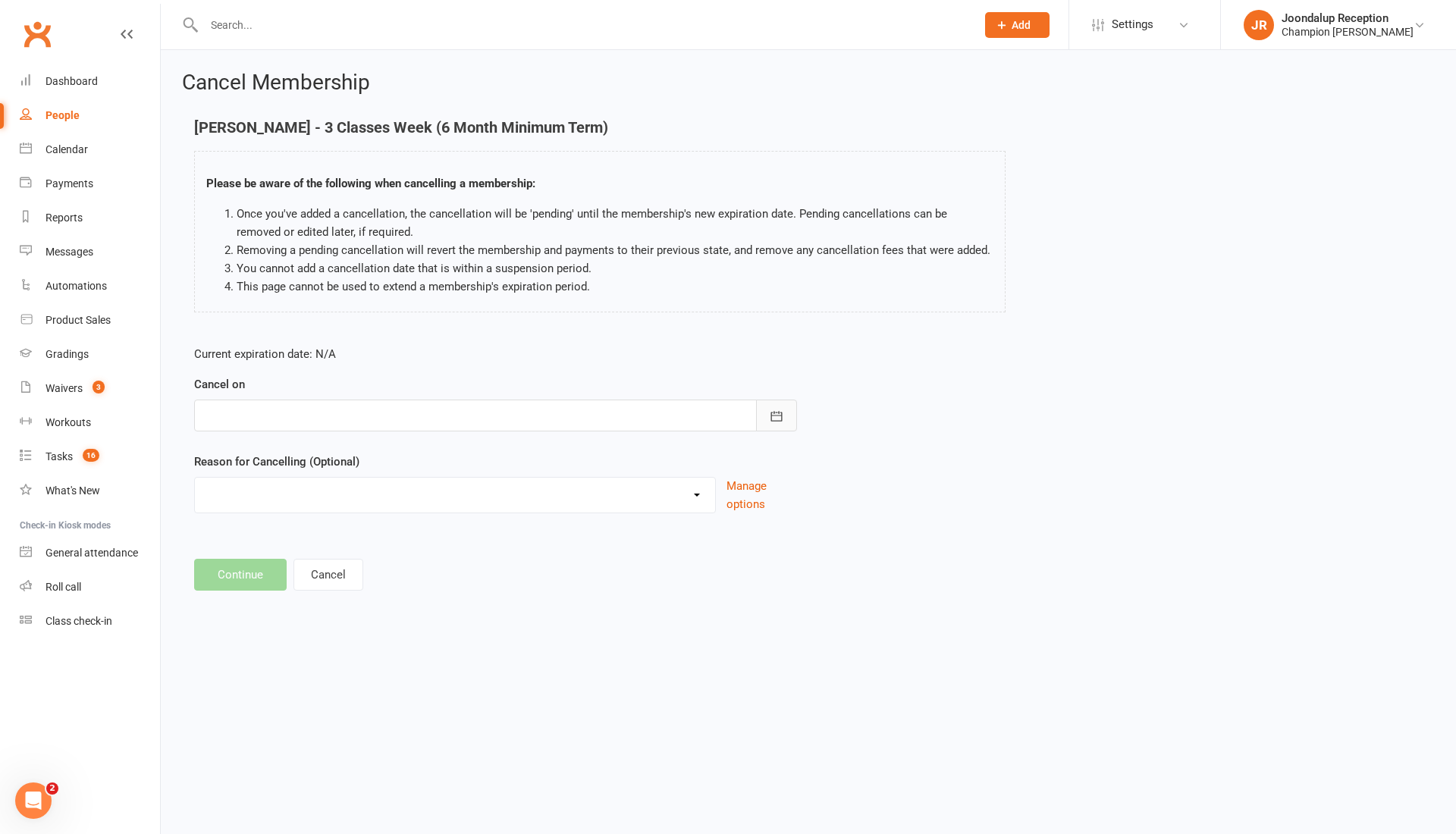
click at [787, 411] on button "button" at bounding box center [776, 416] width 41 height 32
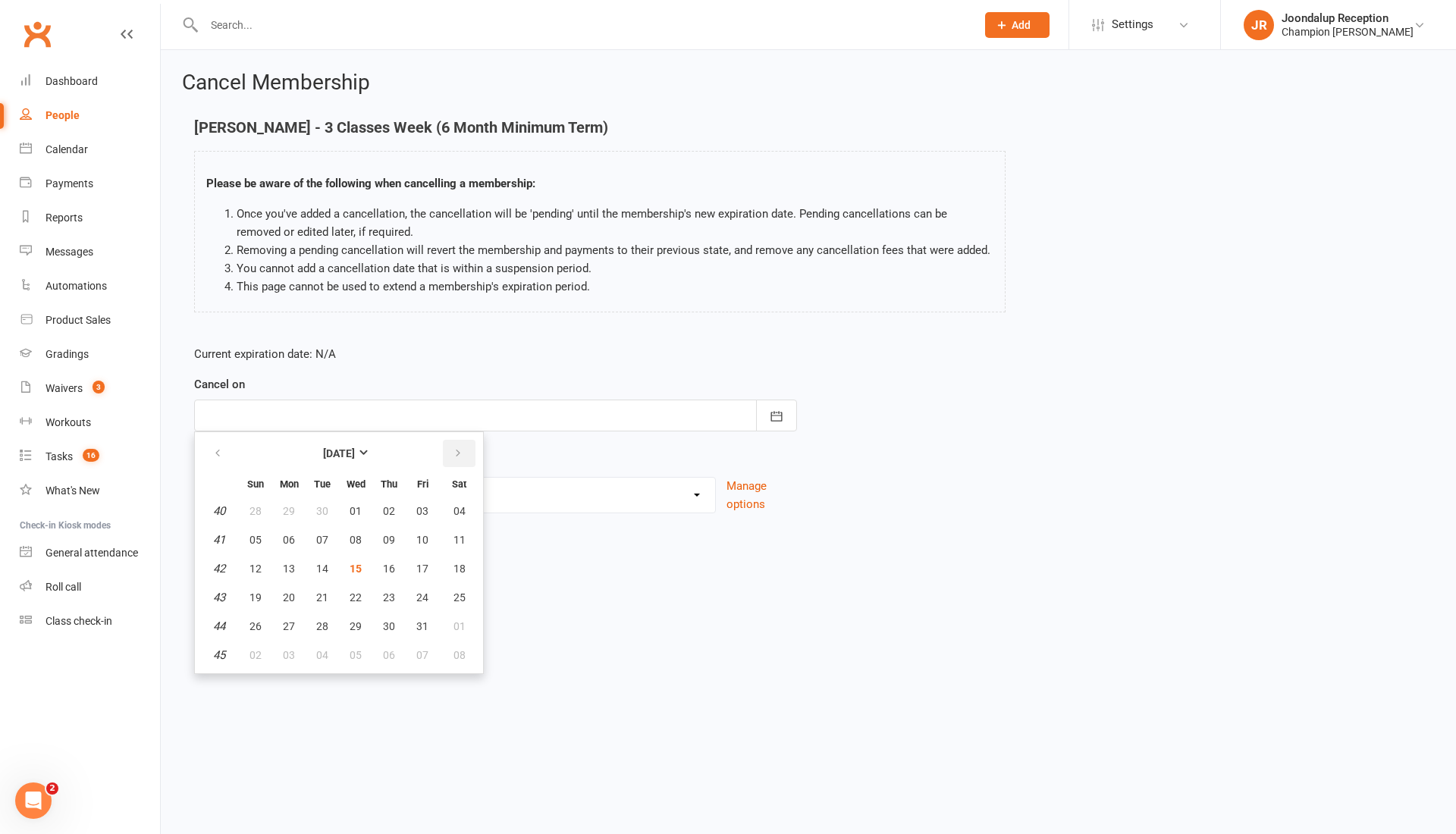
click at [458, 451] on icon "button" at bounding box center [457, 453] width 10 height 12
click at [318, 564] on span "11" at bounding box center [321, 568] width 12 height 12
type input "11 Nov 2025"
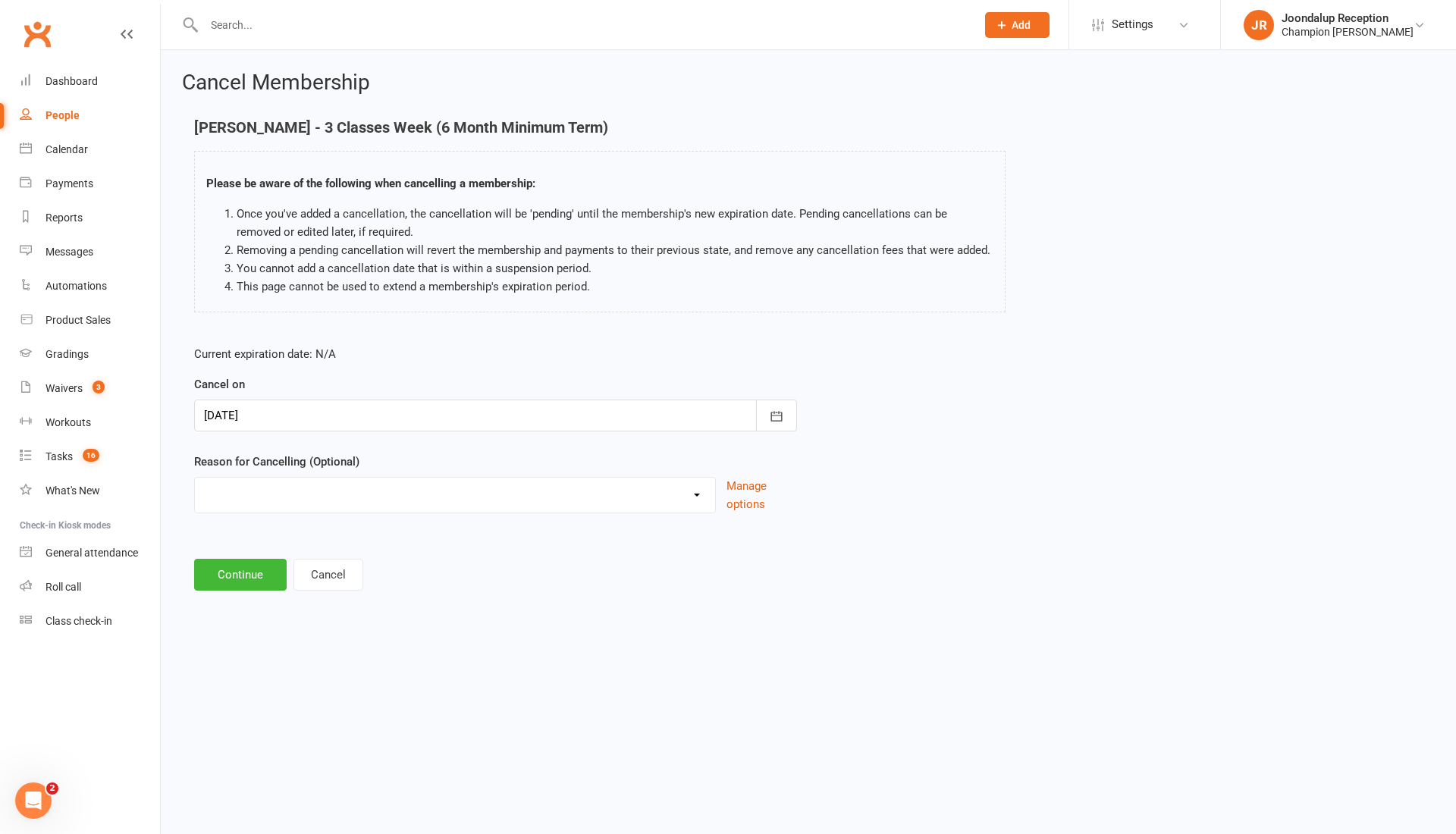
click at [286, 499] on select "Club Transfer Cooling off Period (within 7 days) Debt Collection Downgrading Me…" at bounding box center [455, 493] width 520 height 30
select select "8"
click at [195, 478] on select "Club Transfer Cooling off Period (within 7 days) Debt Collection Downgrading Me…" at bounding box center [455, 493] width 520 height 30
click at [233, 566] on button "Continue" at bounding box center [240, 575] width 92 height 32
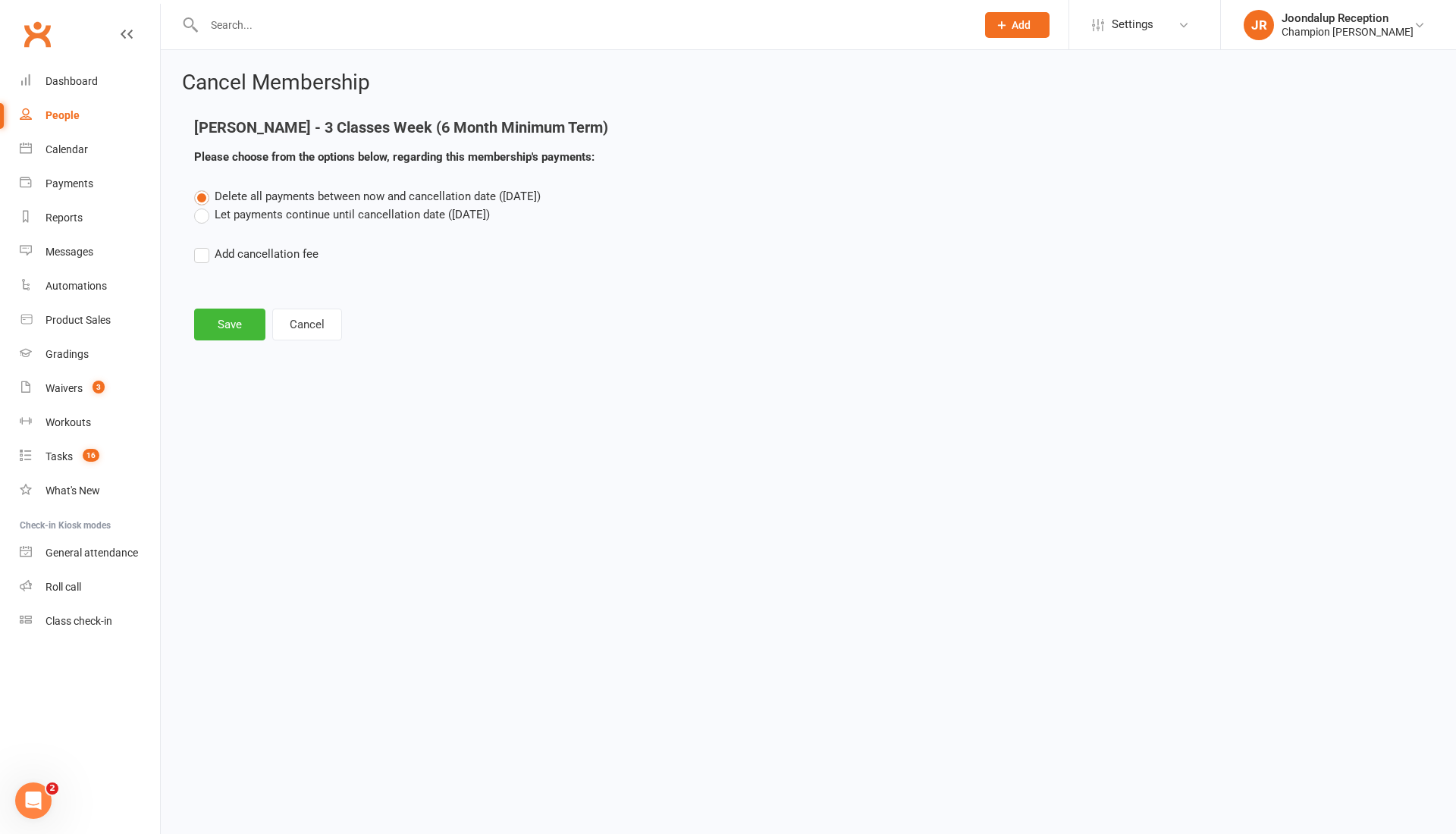
click at [210, 211] on label "Let payments continue until cancellation date (Nov 11, 2025)" at bounding box center [342, 214] width 296 height 18
click at [204, 205] on input "Let payments continue until cancellation date (Nov 11, 2025)" at bounding box center [199, 205] width 9 height 0
click at [217, 323] on button "Save" at bounding box center [230, 324] width 72 height 32
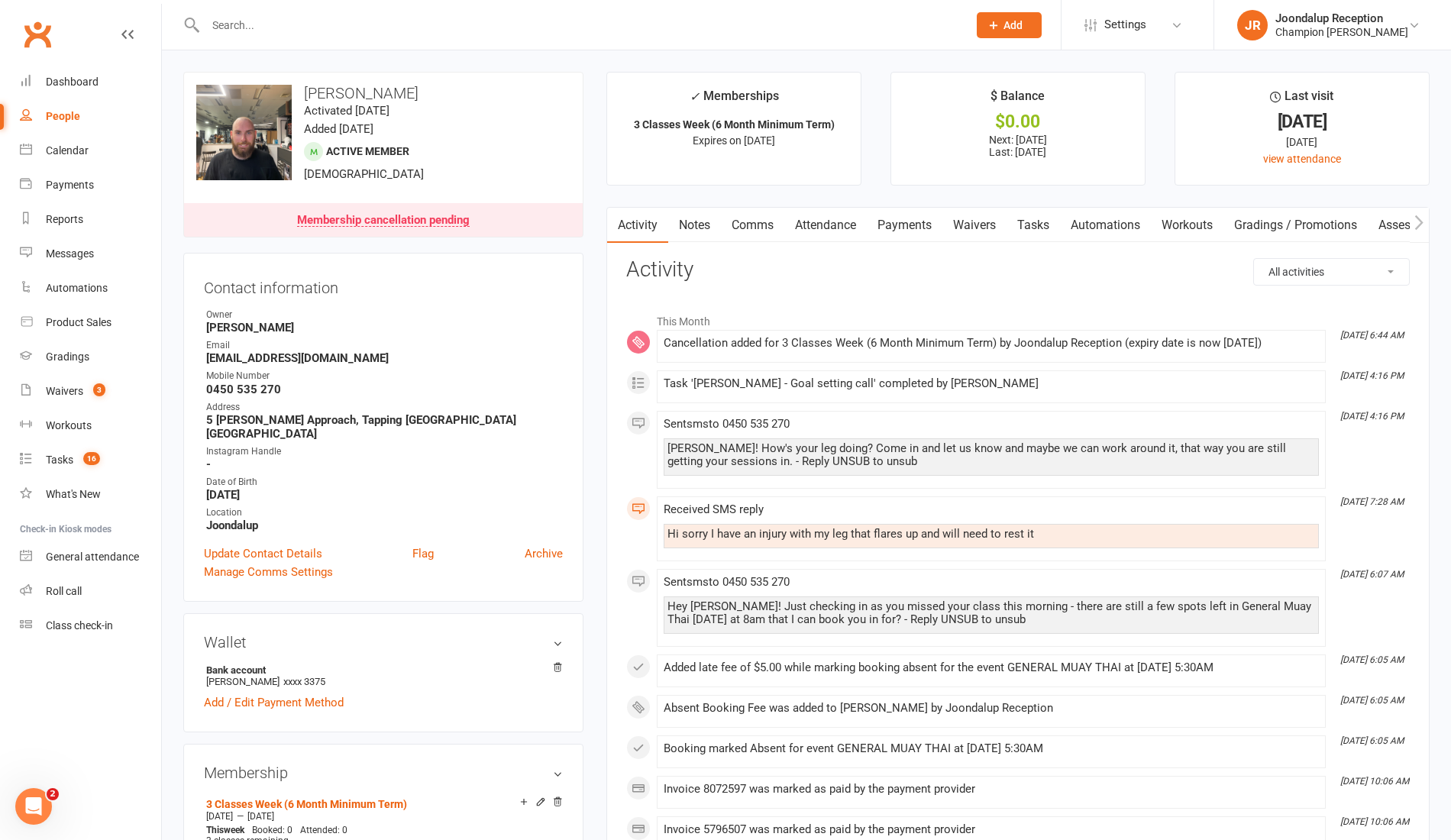
click at [244, 18] on input "text" at bounding box center [579, 25] width 756 height 22
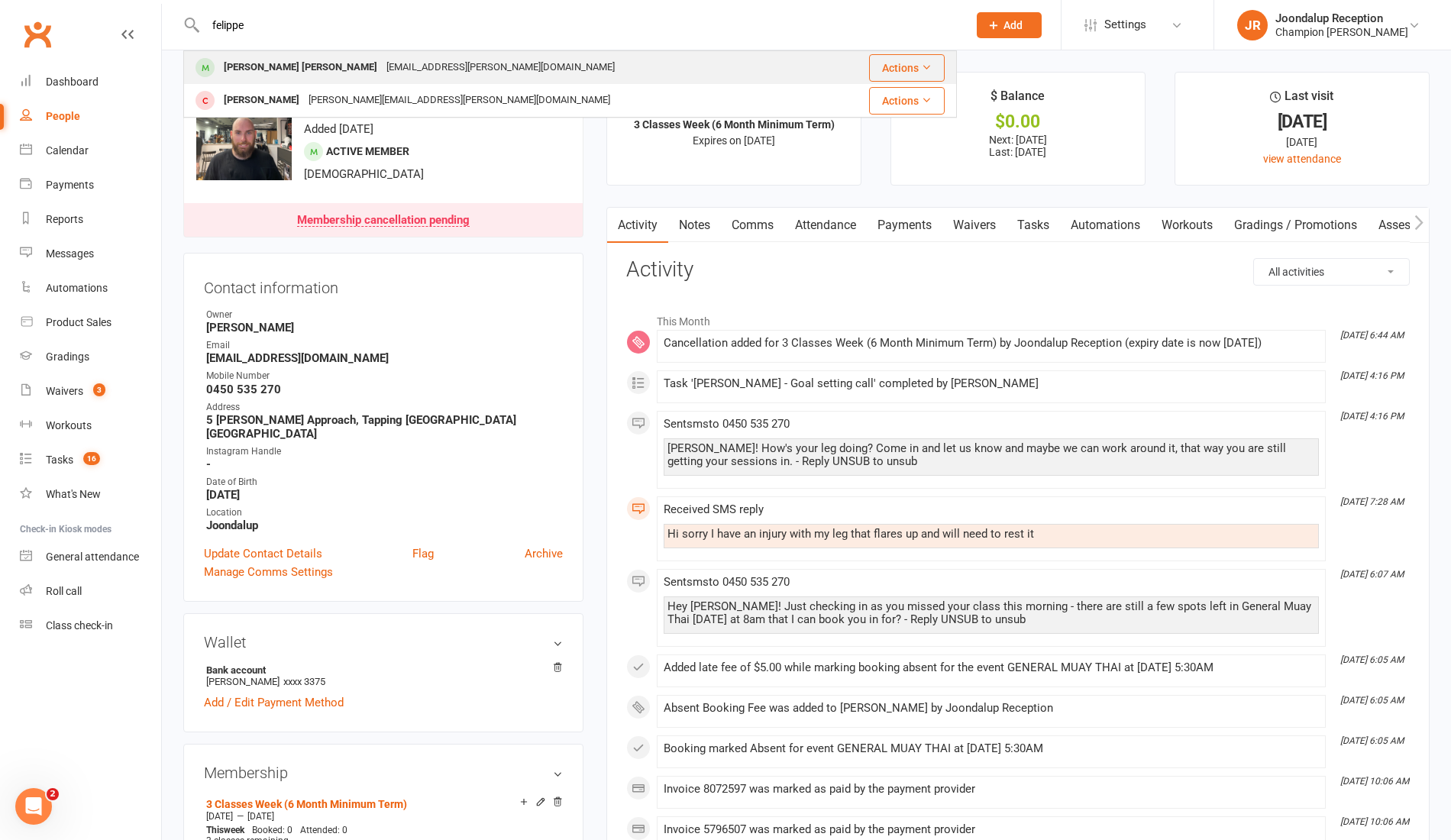
type input "felippe"
click at [272, 70] on div "Felippe Moraes Risso" at bounding box center [300, 67] width 162 height 22
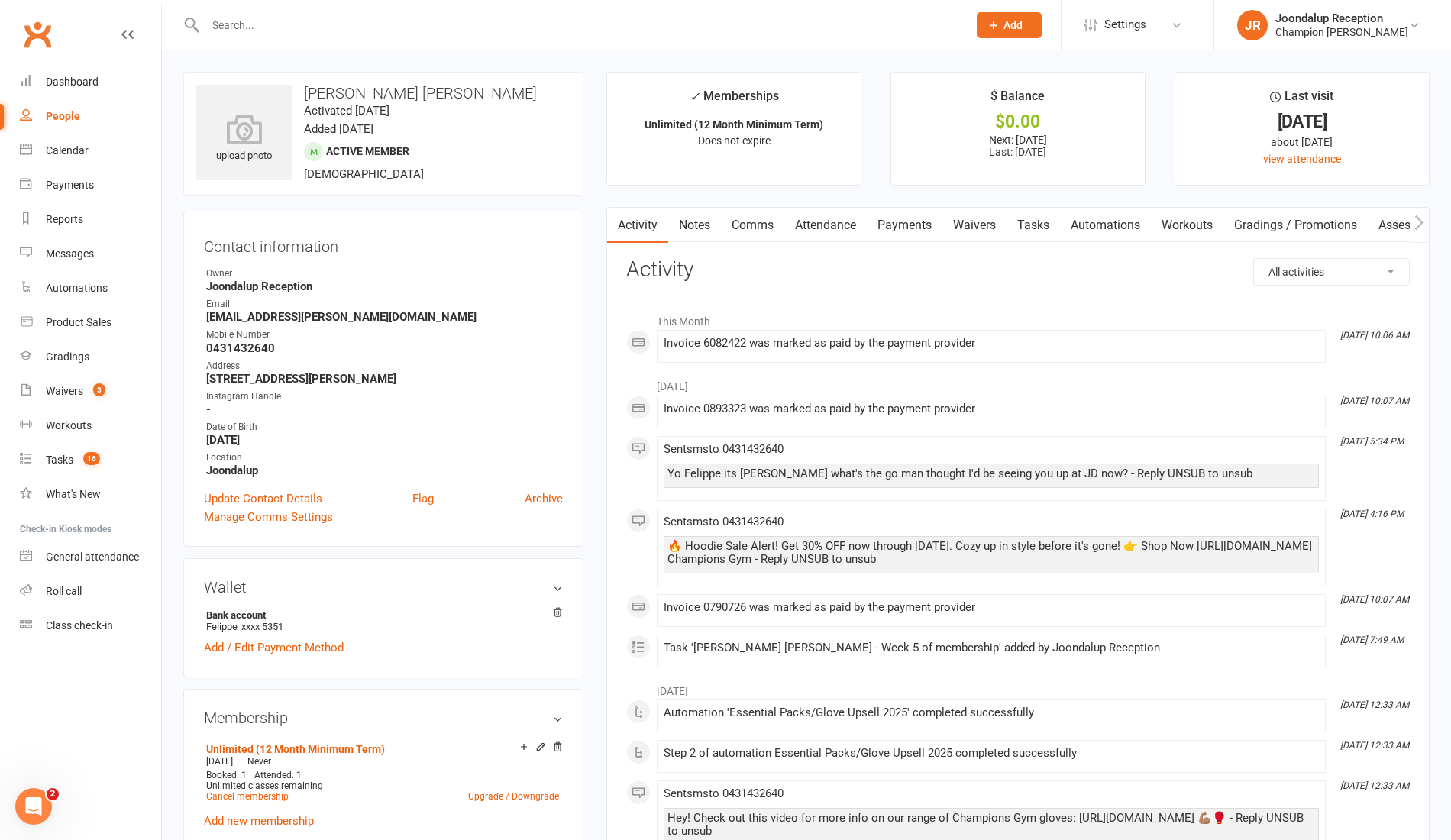
click at [903, 229] on link "Payments" at bounding box center [905, 225] width 76 height 35
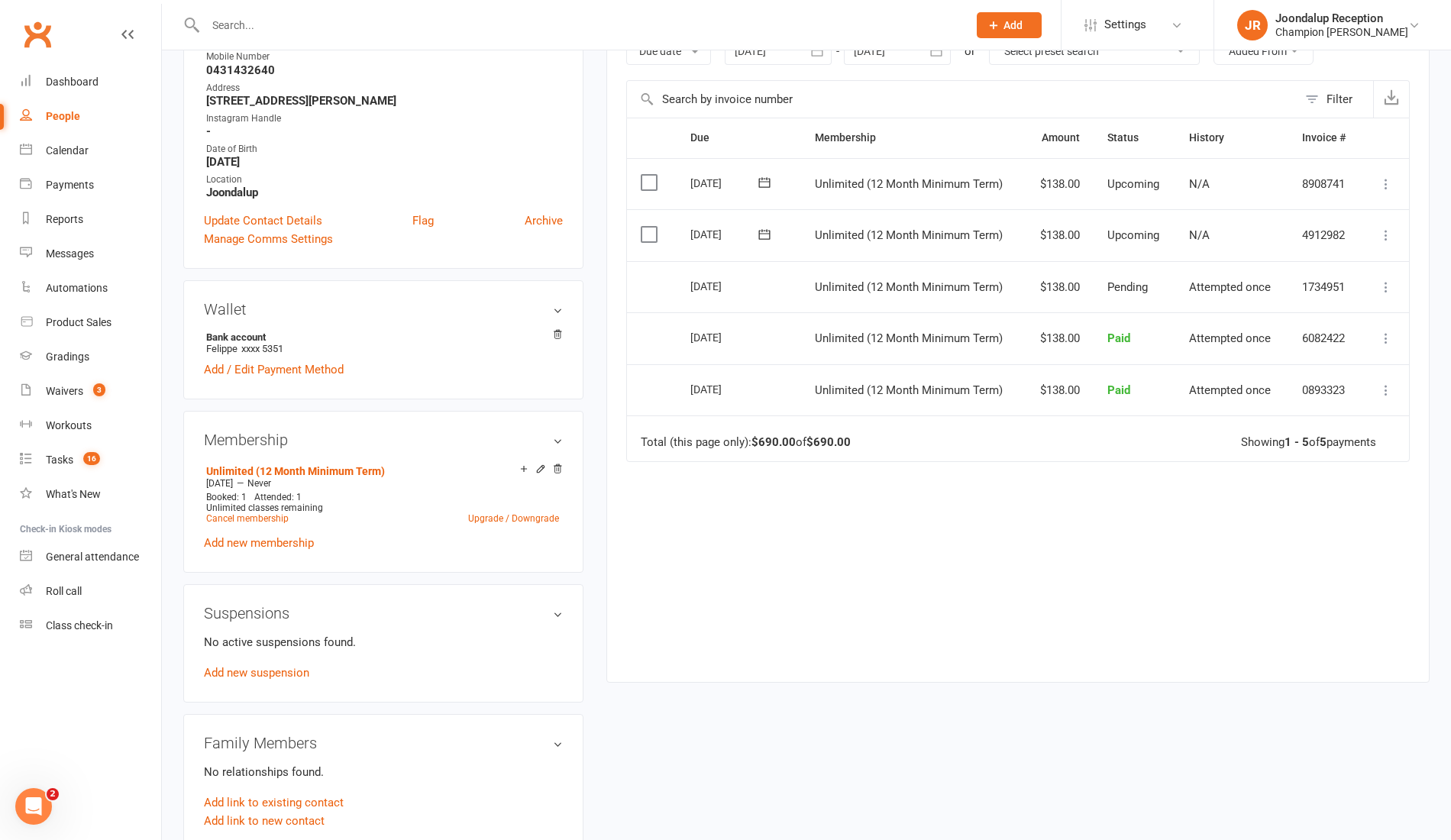
scroll to position [279, 0]
click at [229, 513] on link "Cancel membership" at bounding box center [247, 517] width 83 height 10
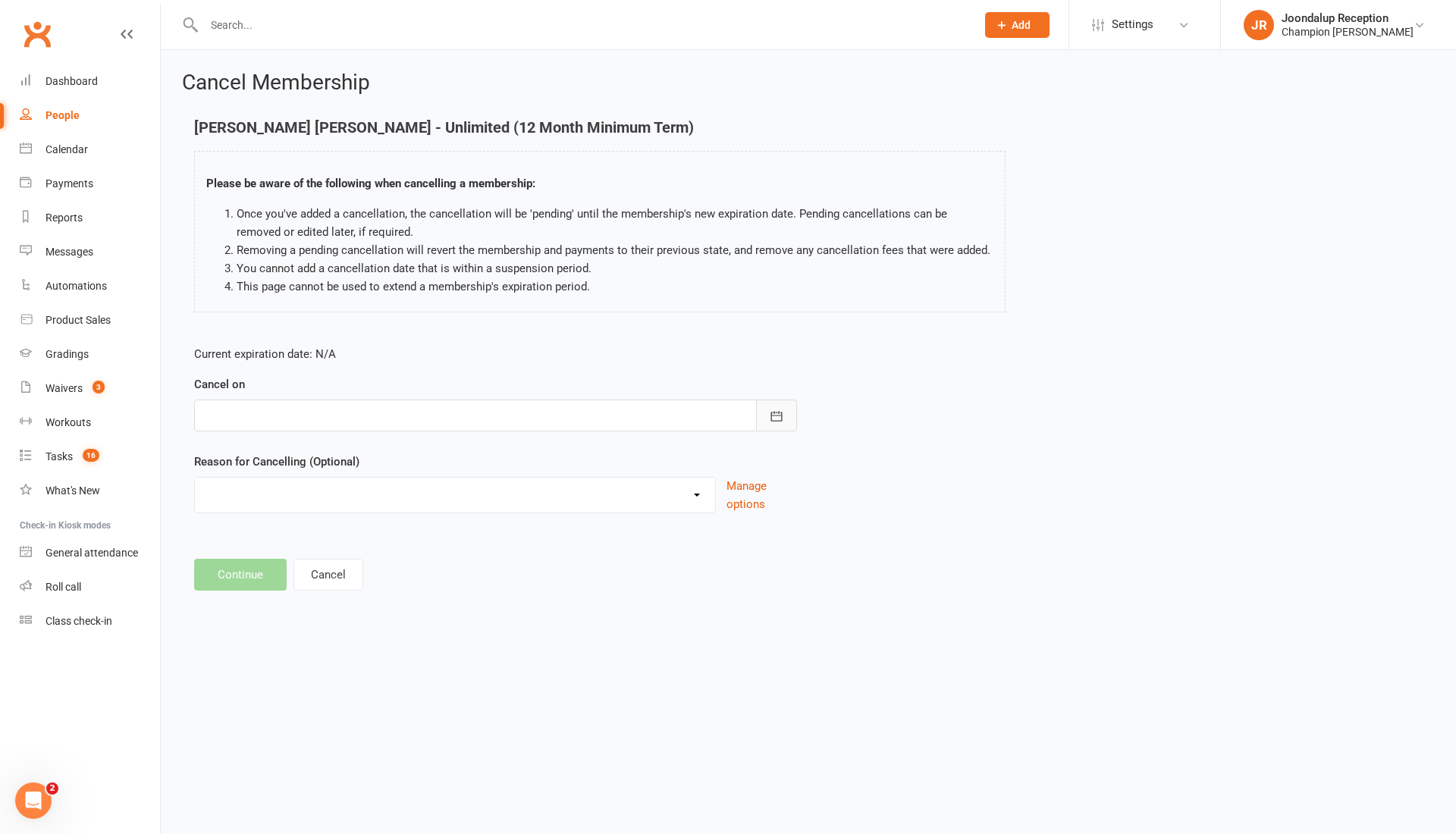
click at [769, 424] on button "button" at bounding box center [776, 416] width 41 height 32
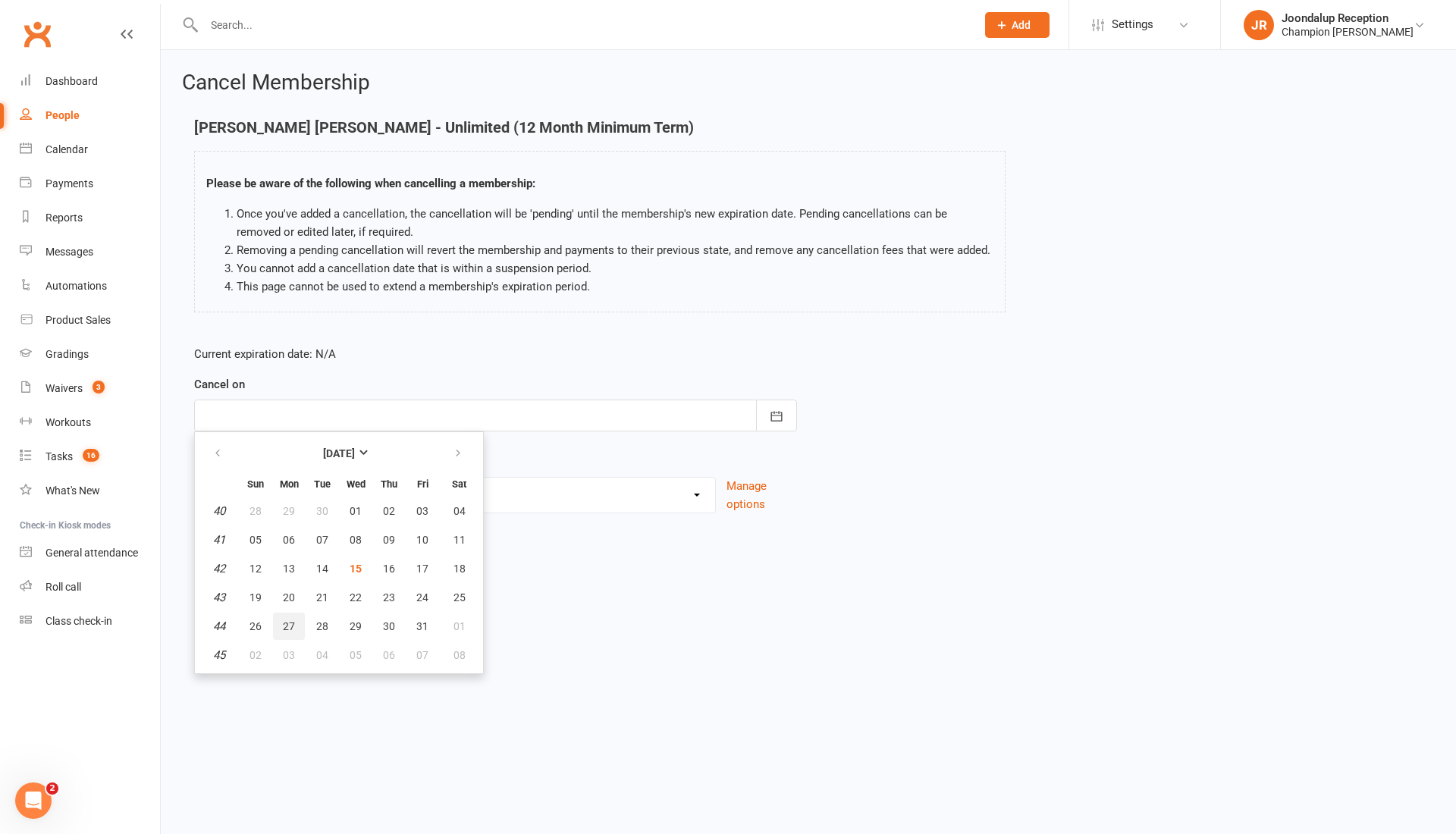
click at [299, 627] on button "27" at bounding box center [289, 626] width 32 height 27
type input "27 Oct 2025"
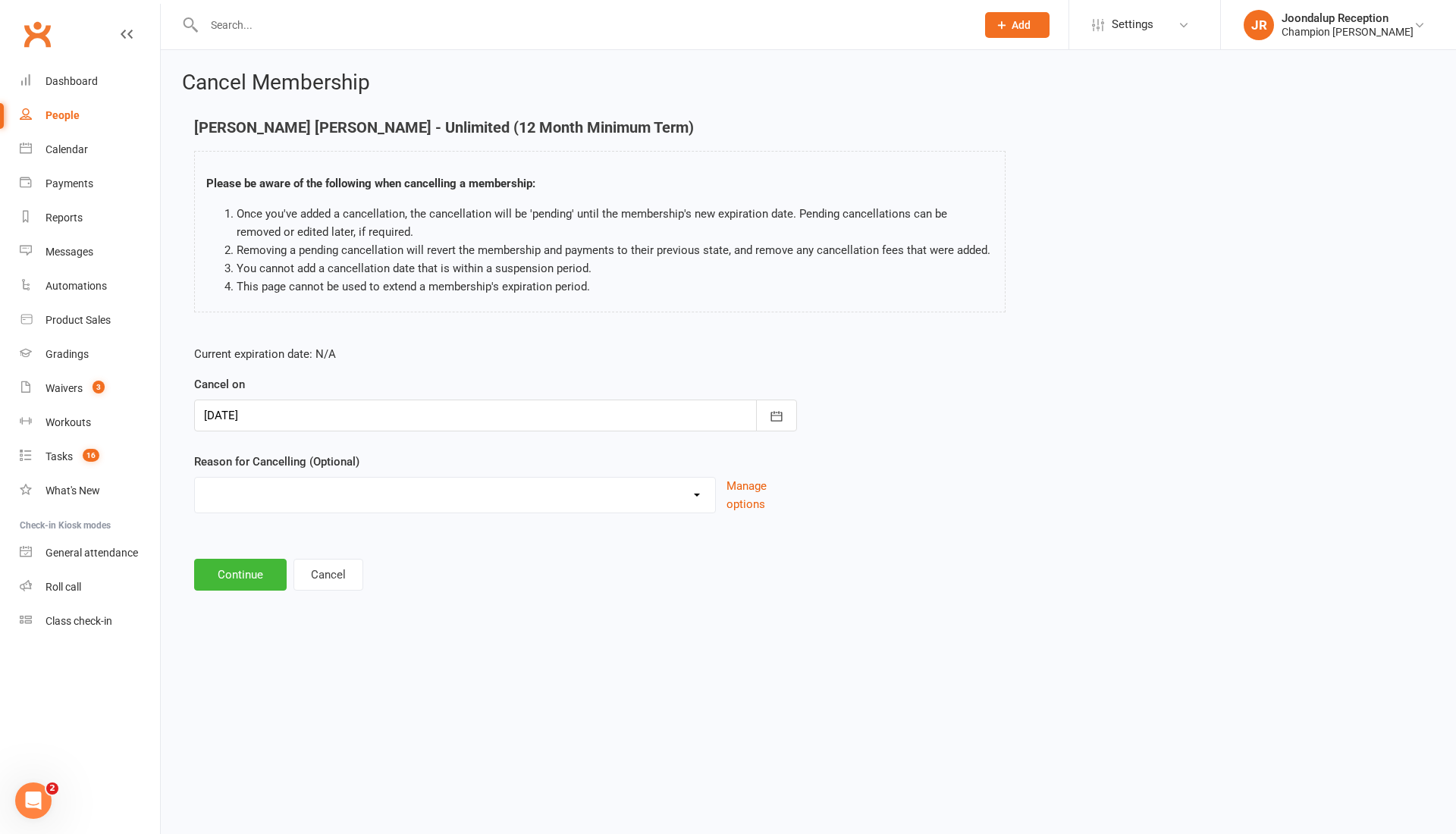
click at [354, 493] on select "Club Transfer Cooling off Period (within 7 days) Debt Collection Downgrading Me…" at bounding box center [455, 493] width 520 height 30
select select "12"
click at [195, 478] on select "Club Transfer Cooling off Period (within 7 days) Debt Collection Downgrading Me…" at bounding box center [455, 493] width 520 height 30
click at [236, 570] on input at bounding box center [496, 575] width 603 height 32
type input "Did not want to discuss"
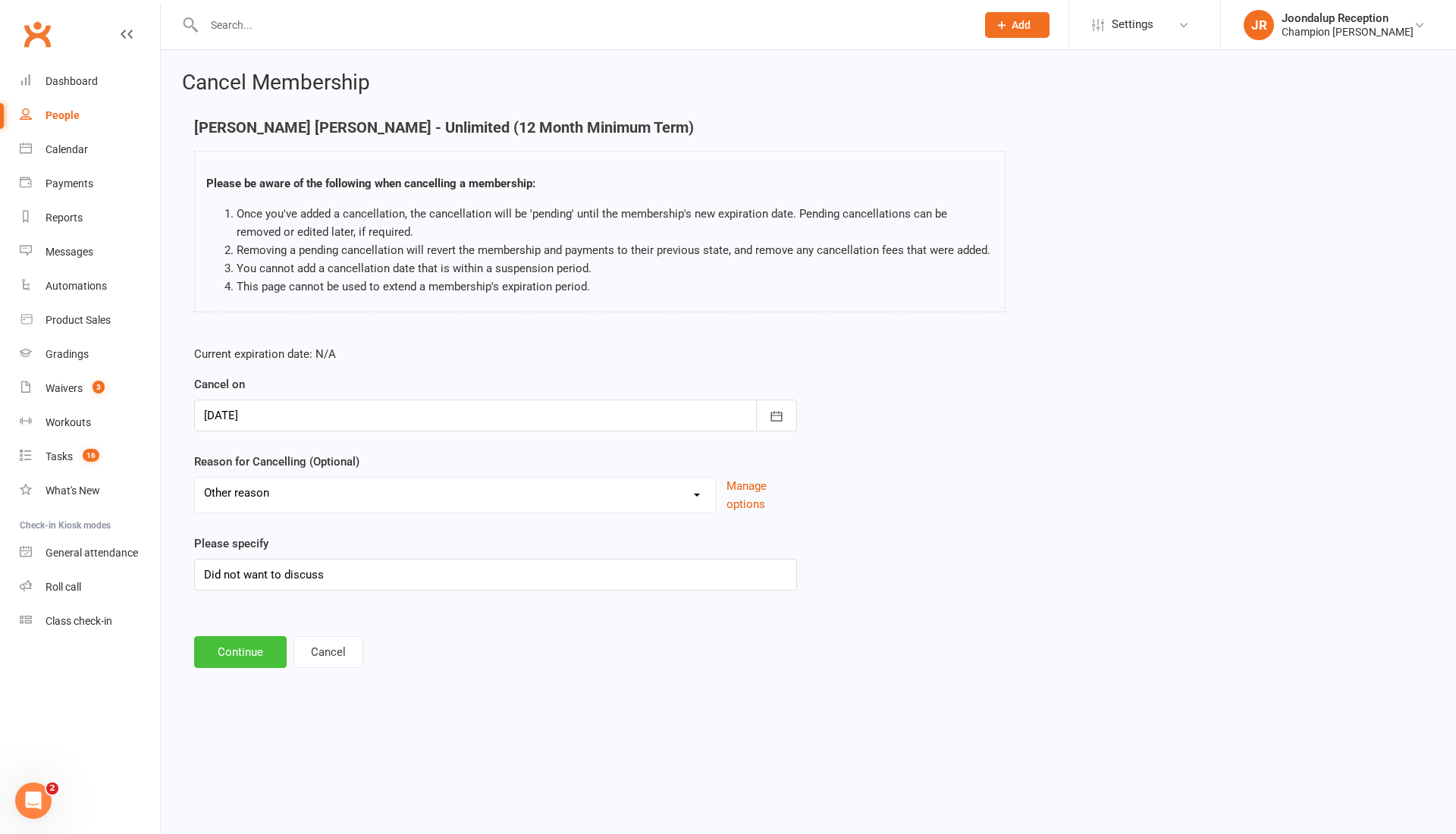
click at [231, 636] on button "Continue" at bounding box center [240, 652] width 92 height 32
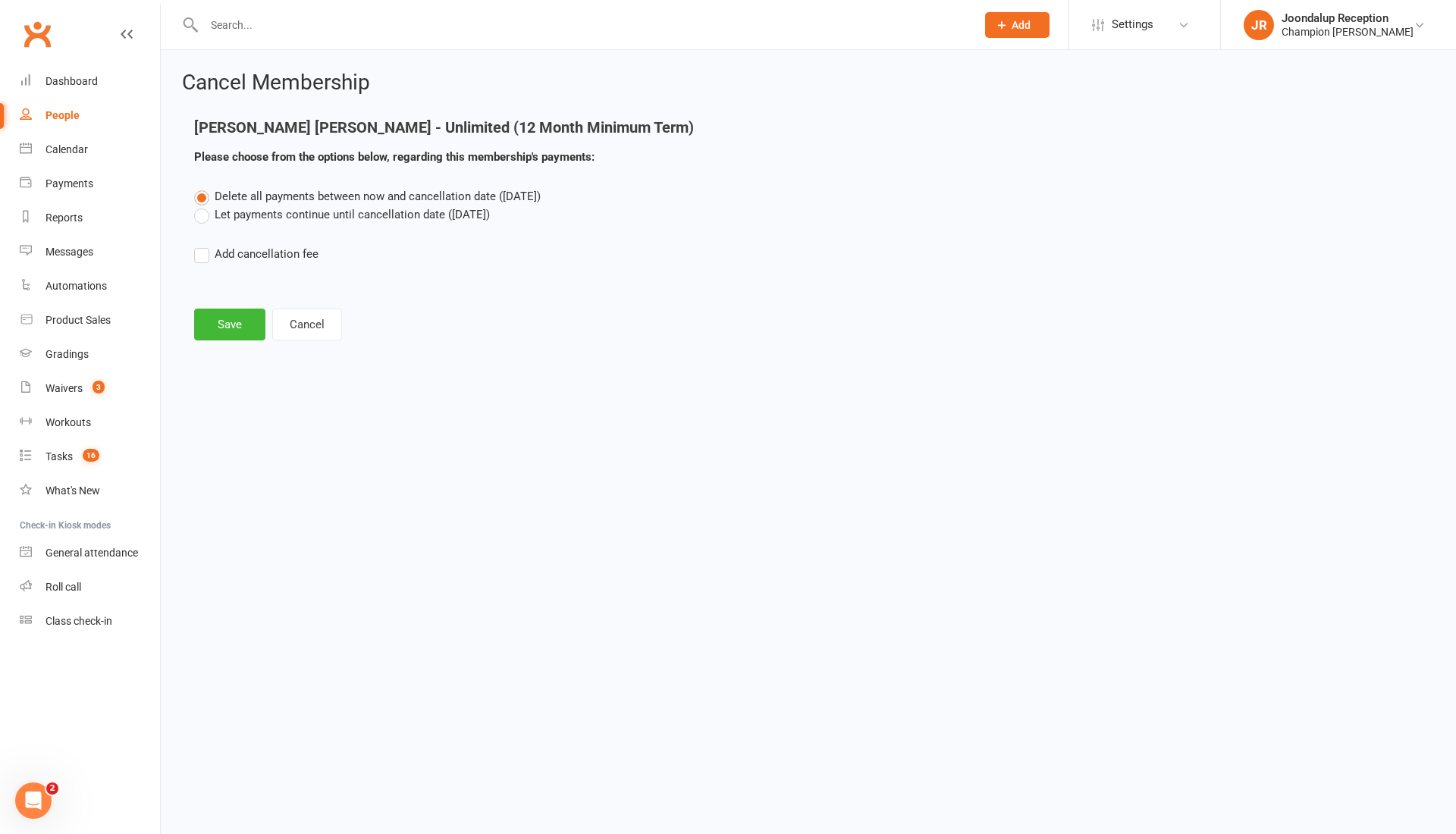
click at [206, 217] on label "Let payments continue until cancellation date (Oct 27, 2025)" at bounding box center [342, 214] width 296 height 18
click at [204, 205] on input "Let payments continue until cancellation date (Oct 27, 2025)" at bounding box center [199, 205] width 9 height 0
click at [226, 325] on button "Save" at bounding box center [230, 324] width 72 height 32
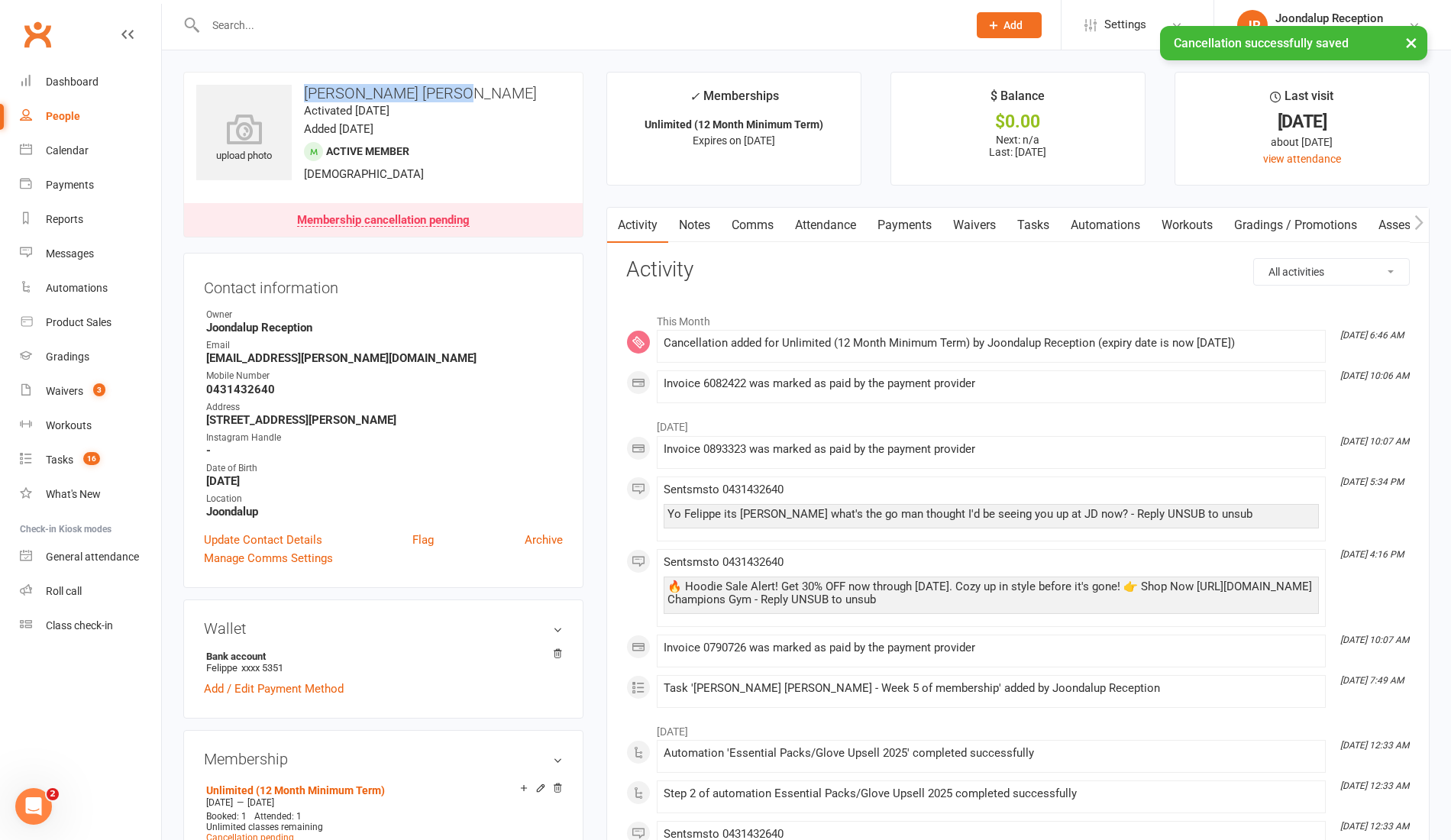
drag, startPoint x: 462, startPoint y: 92, endPoint x: 298, endPoint y: 101, distance: 164.2
click at [298, 101] on h3 "Felippe Moraes Risso" at bounding box center [384, 93] width 374 height 17
copy h3 "Felippe Moraes Risso"
click at [930, 224] on link "Payments" at bounding box center [905, 225] width 76 height 35
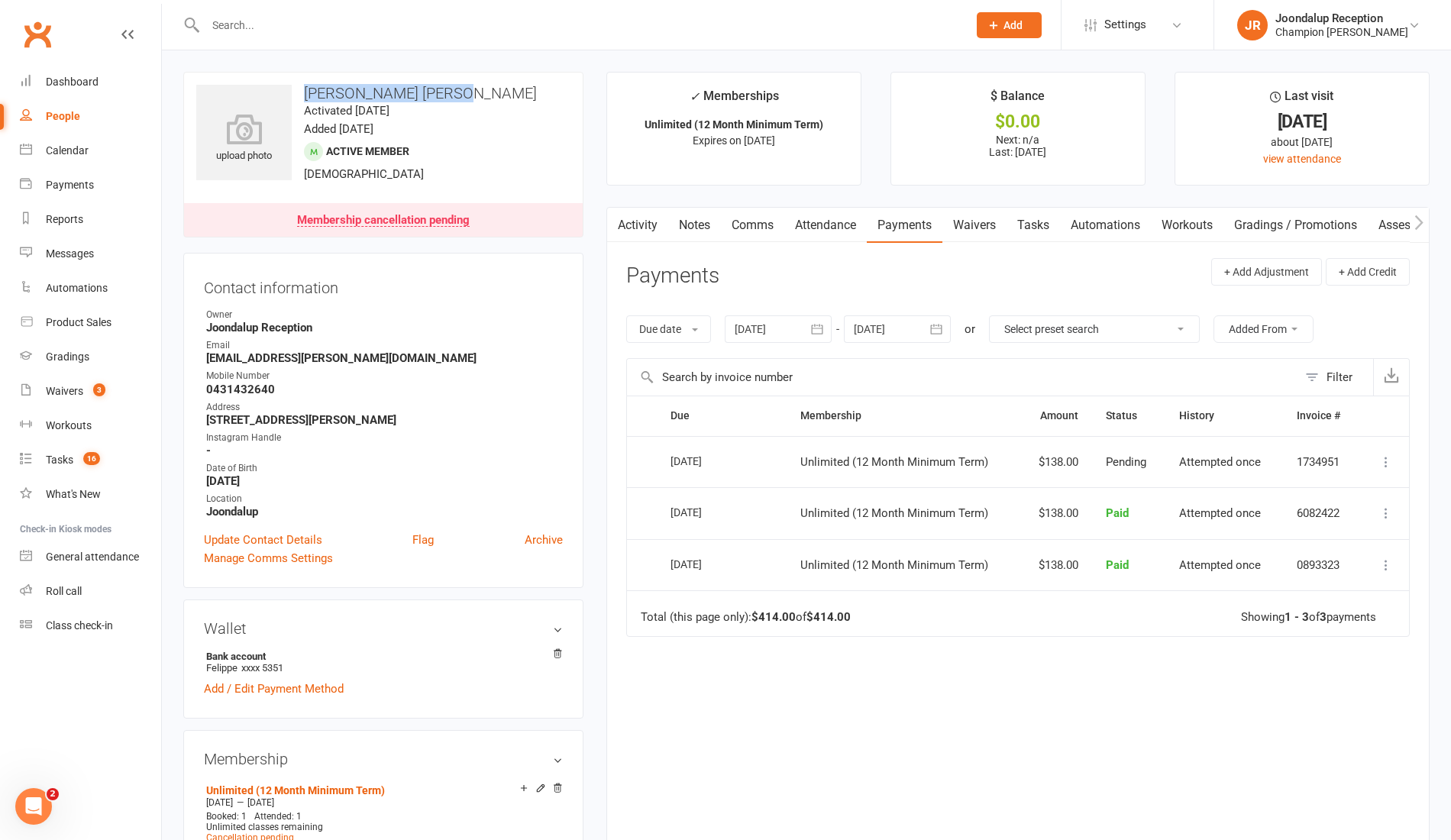
click at [714, 240] on link "Notes" at bounding box center [695, 225] width 53 height 35
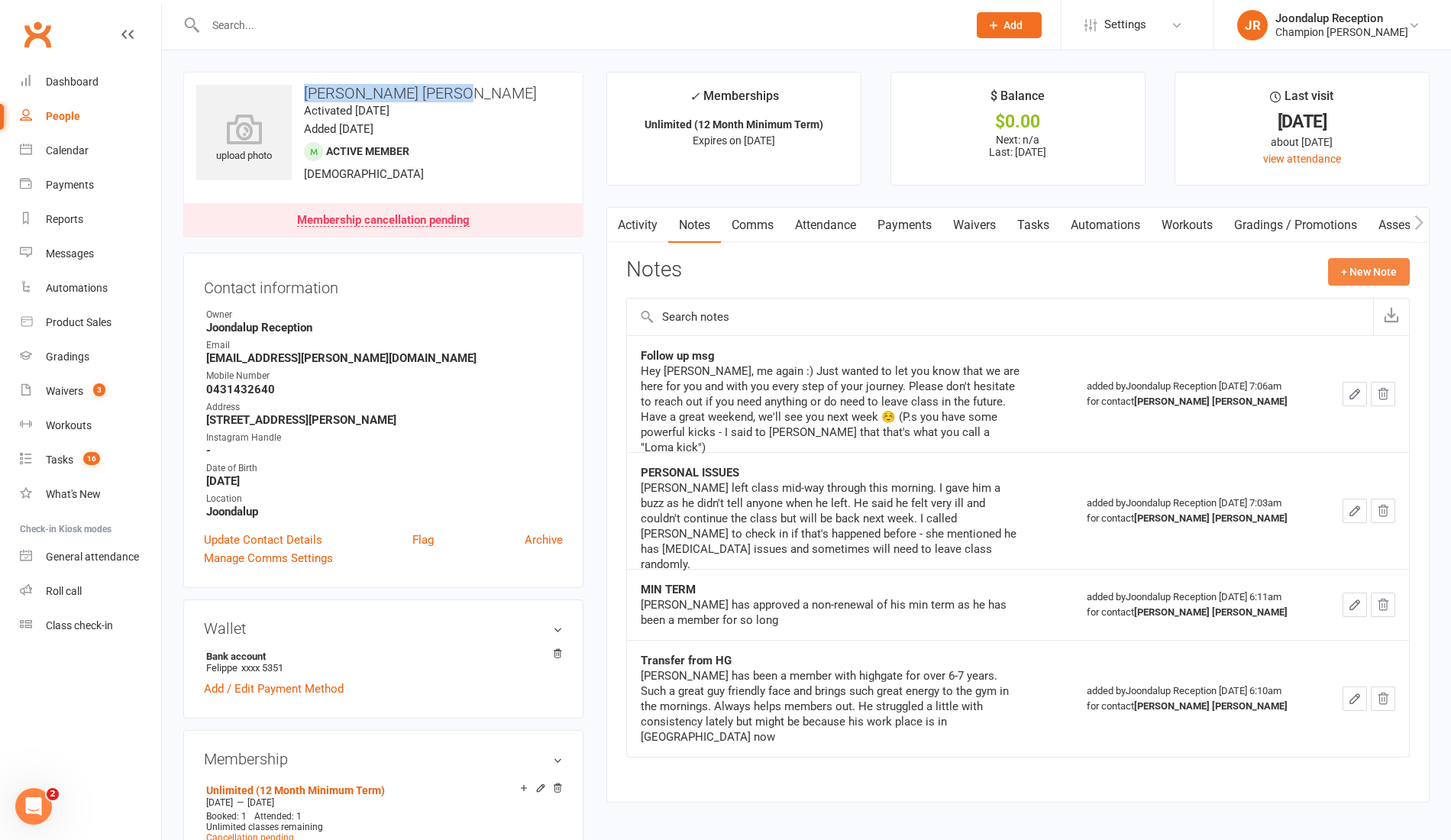
click at [1369, 266] on button "+ New Note" at bounding box center [1369, 271] width 82 height 28
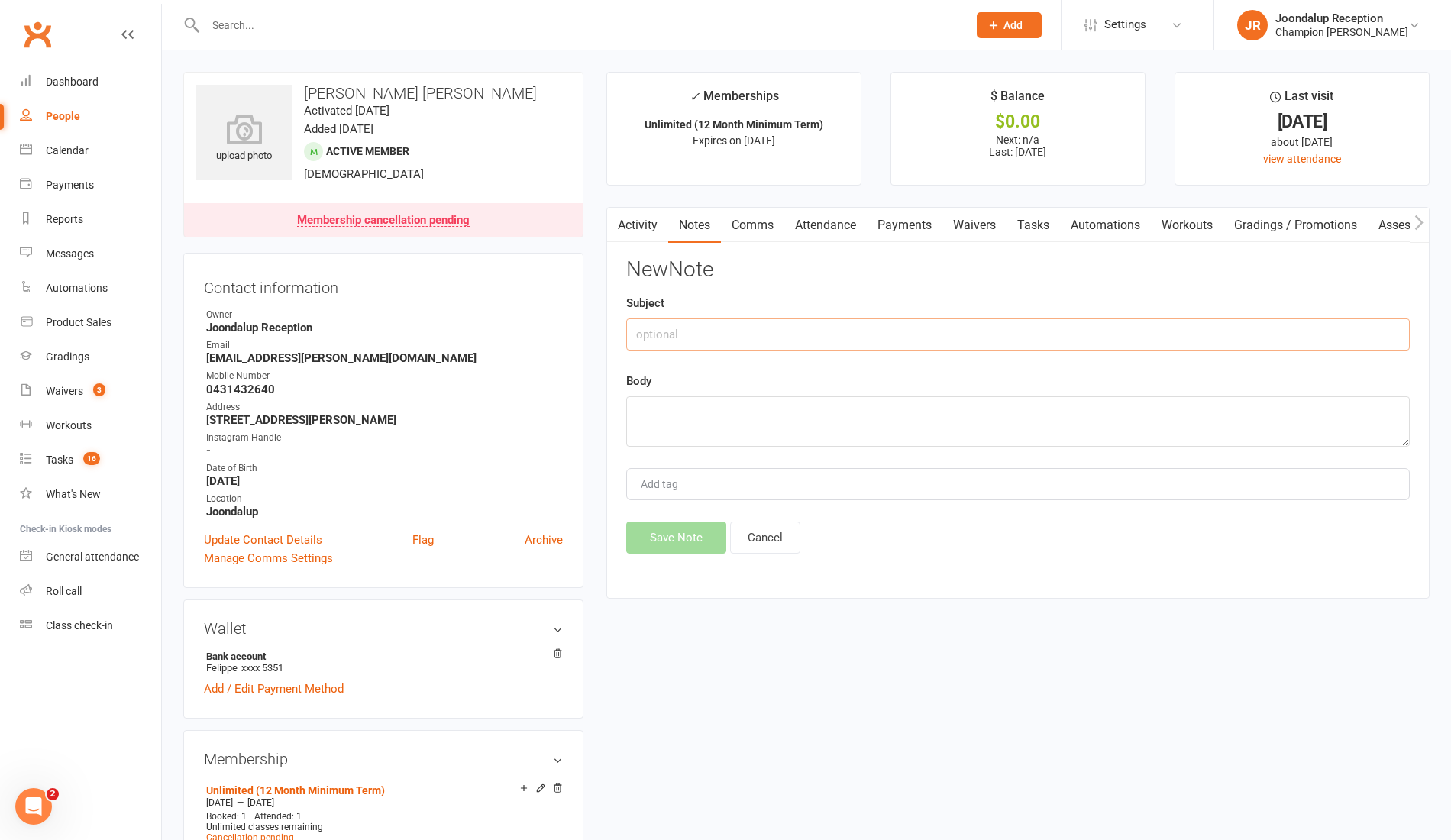
click at [1116, 321] on input "text" at bounding box center [1018, 334] width 783 height 32
type input "Cancellation"
click at [854, 437] on textarea at bounding box center [1018, 421] width 783 height 50
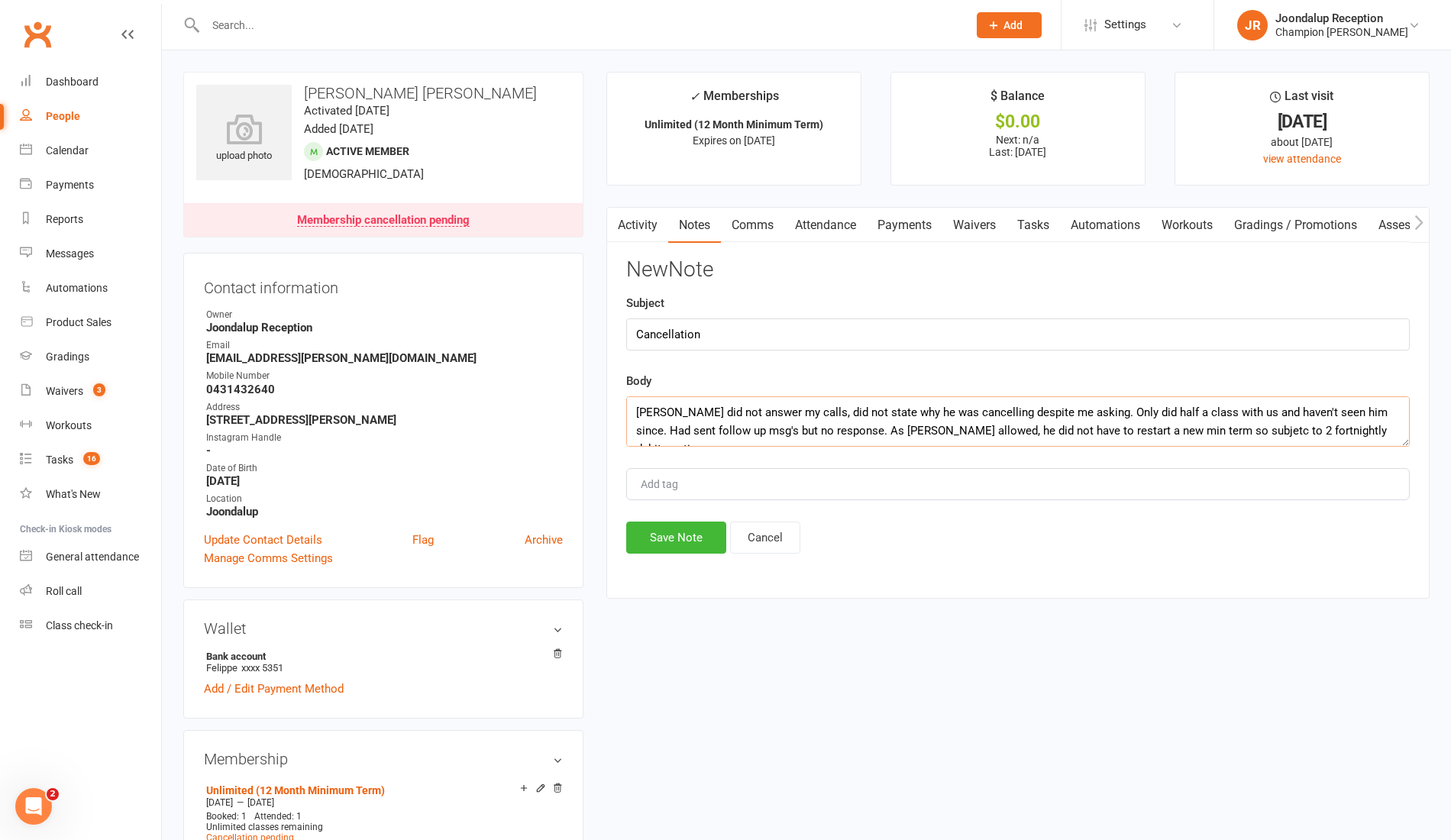
click at [1175, 428] on textarea "Felippe did not answer my calls, did not state why he was cancelling despite me…" at bounding box center [1018, 421] width 783 height 50
type textarea "Felippe did not answer my calls, did not state why he was cancelling despite me…"
click at [674, 529] on button "Save Note" at bounding box center [676, 537] width 100 height 32
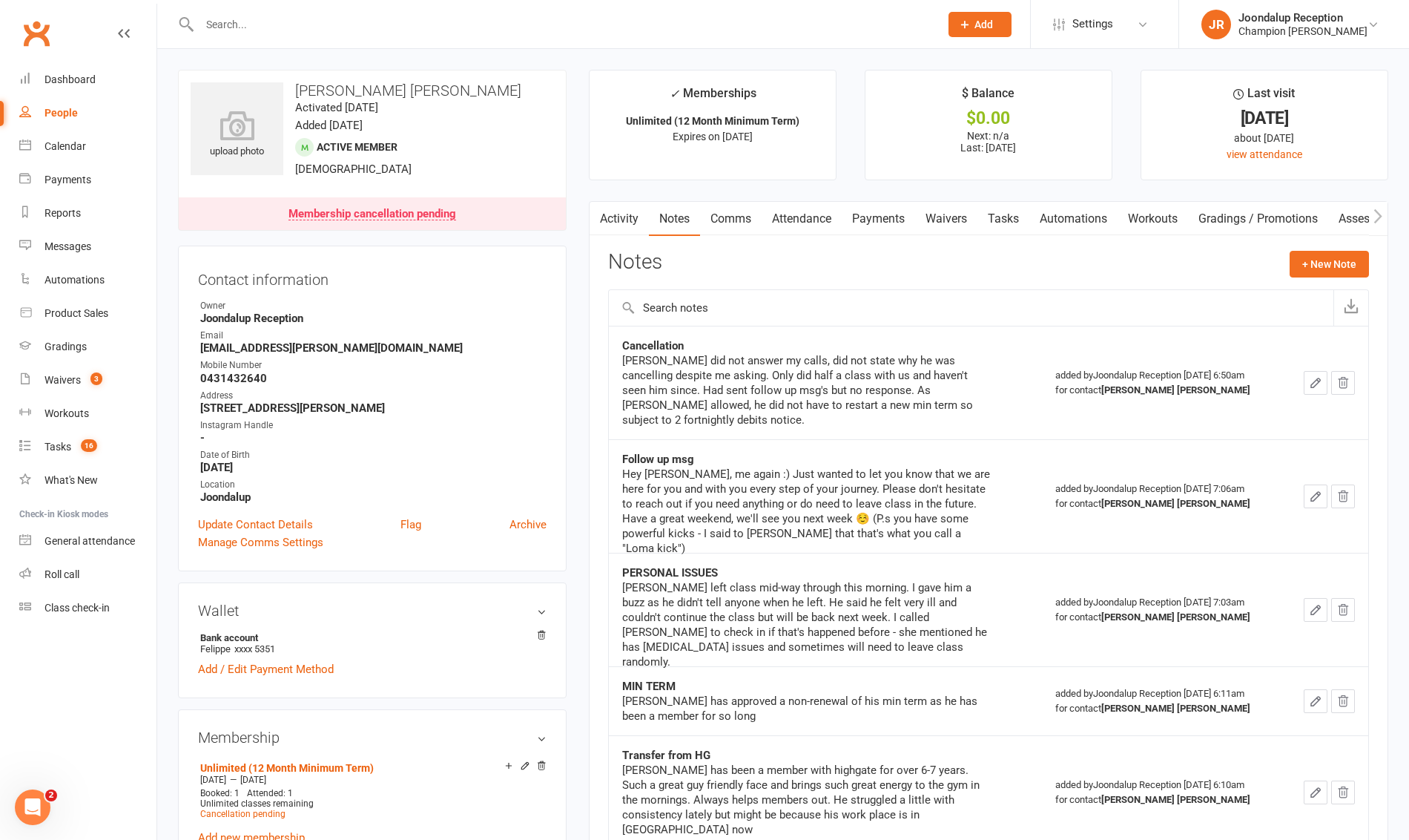
click at [318, 21] on input "text" at bounding box center [562, 24] width 734 height 21
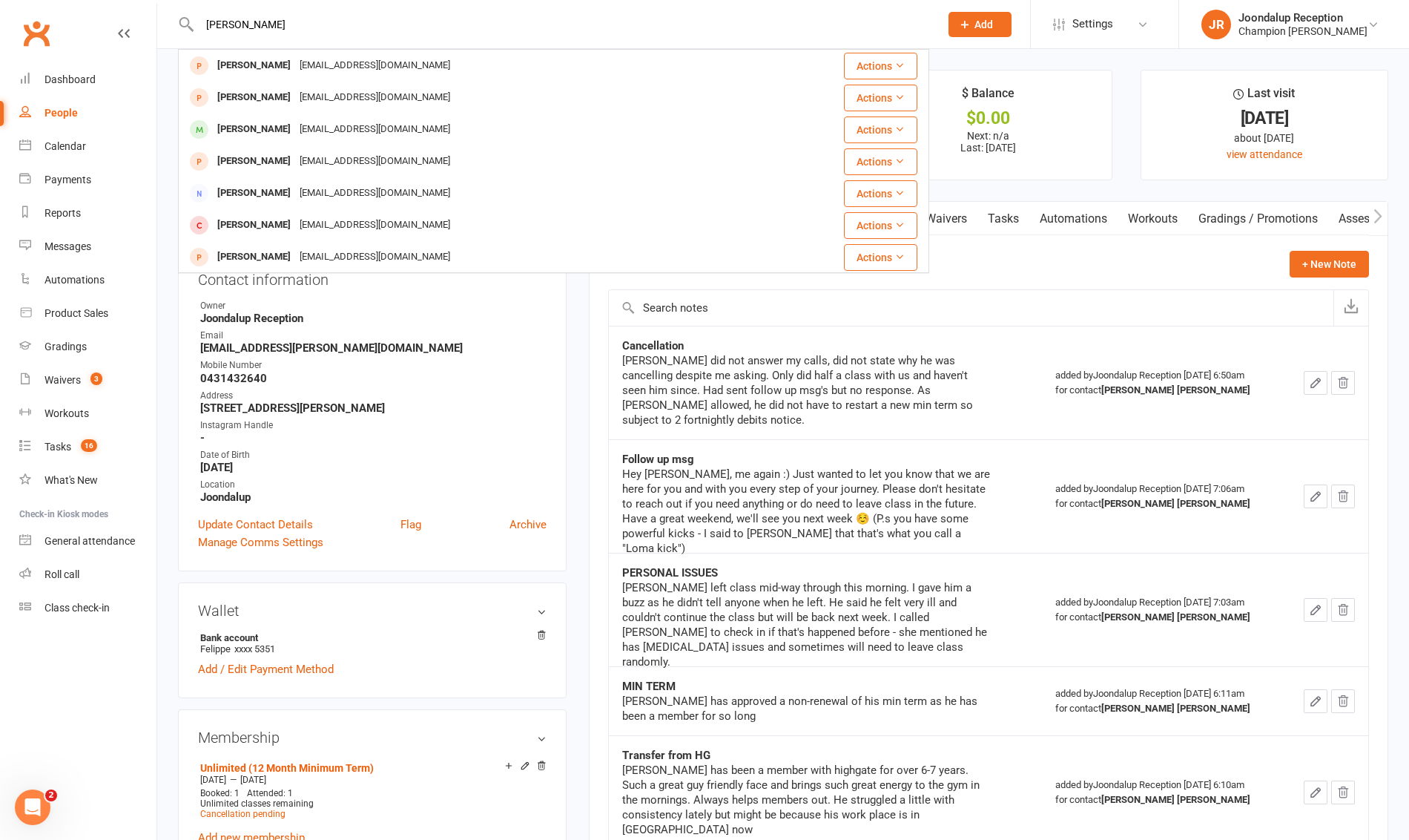
type input "micheal"
click at [317, 92] on div "mgaussiepainting@gmail.com" at bounding box center [374, 97] width 160 height 21
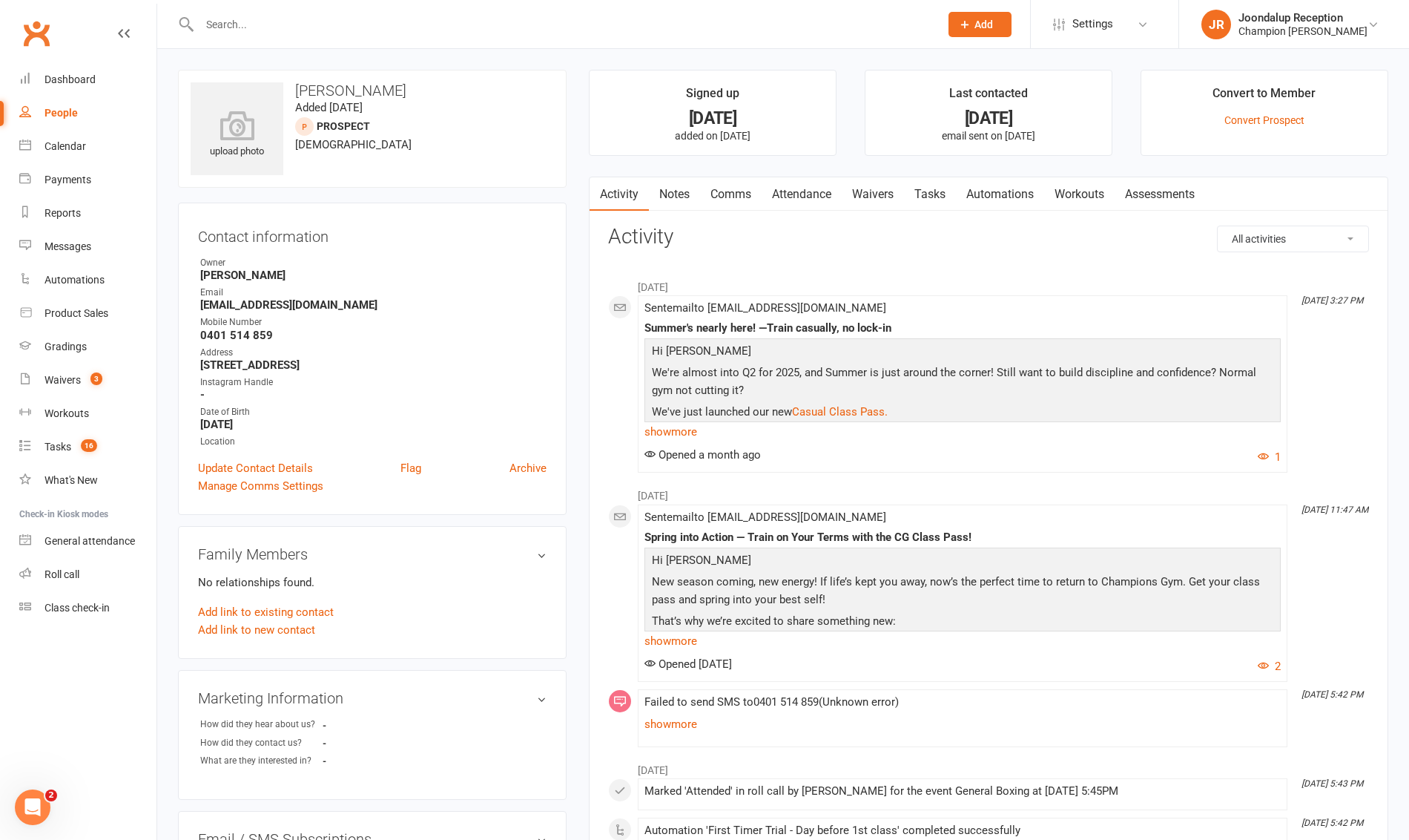
click at [263, 28] on input "text" at bounding box center [562, 24] width 734 height 21
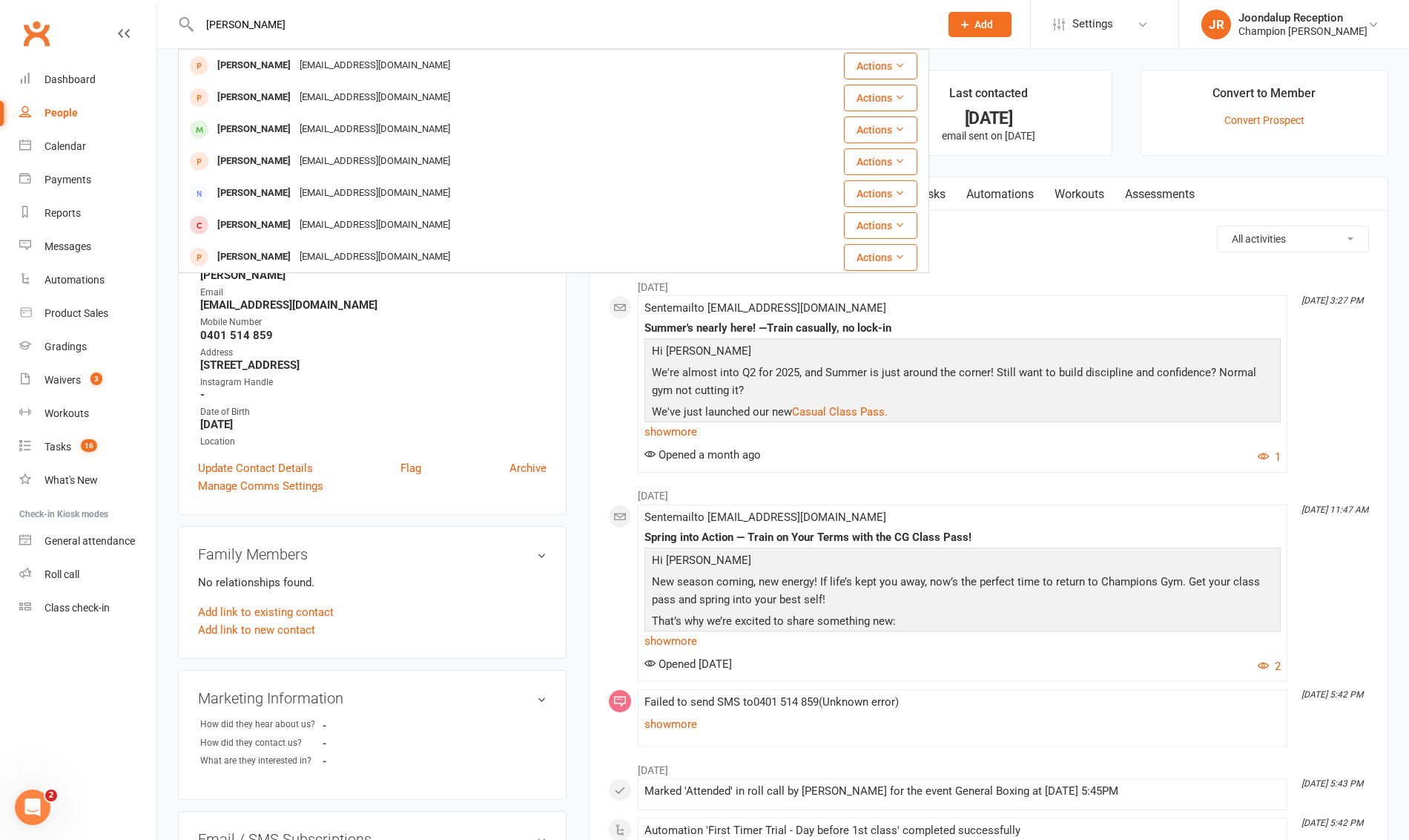
type input "micheal"
click at [267, 116] on div "Michael Connell michealconnell036@gmail.com" at bounding box center [491, 129] width 623 height 30
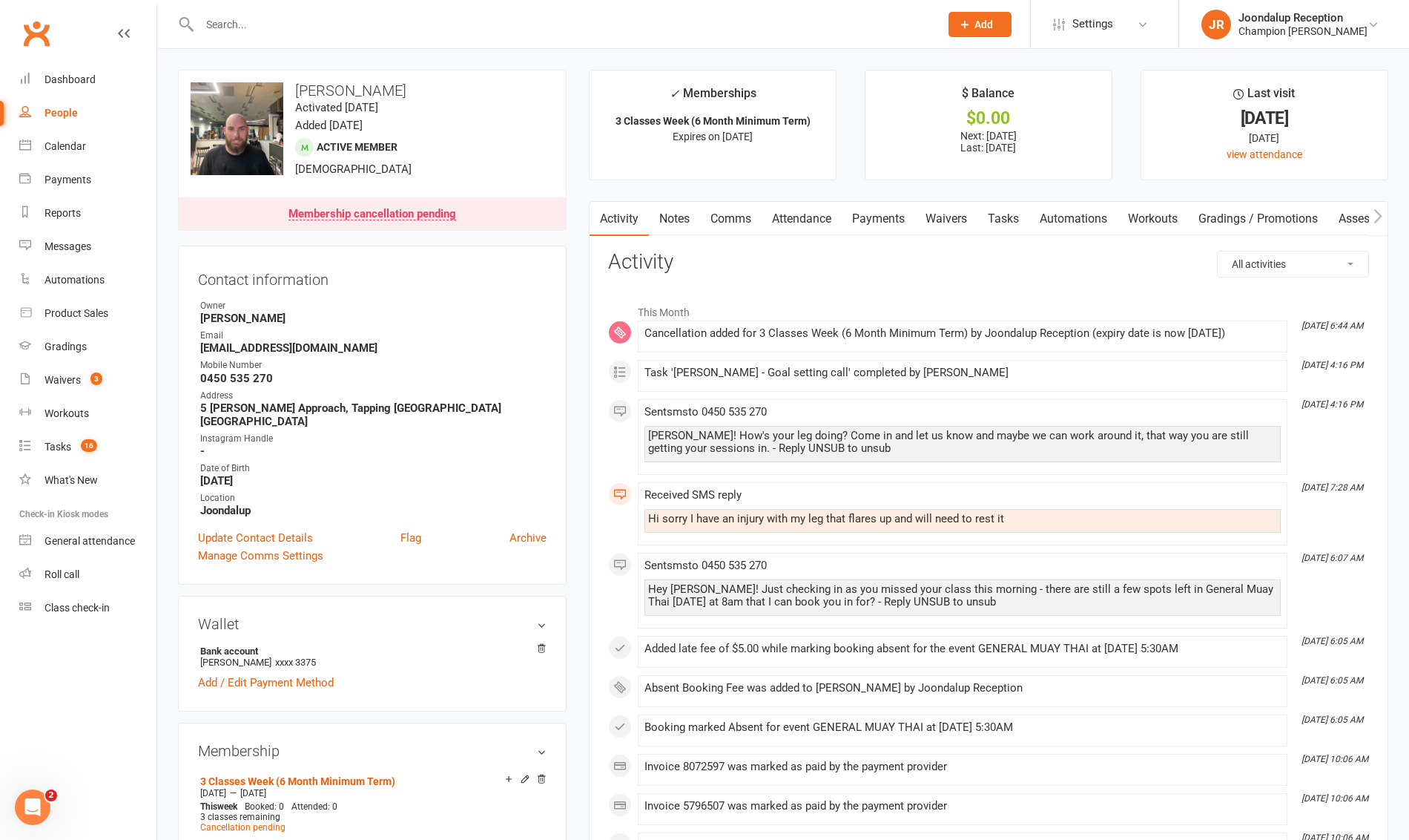
click at [668, 207] on link "Notes" at bounding box center [675, 219] width 52 height 34
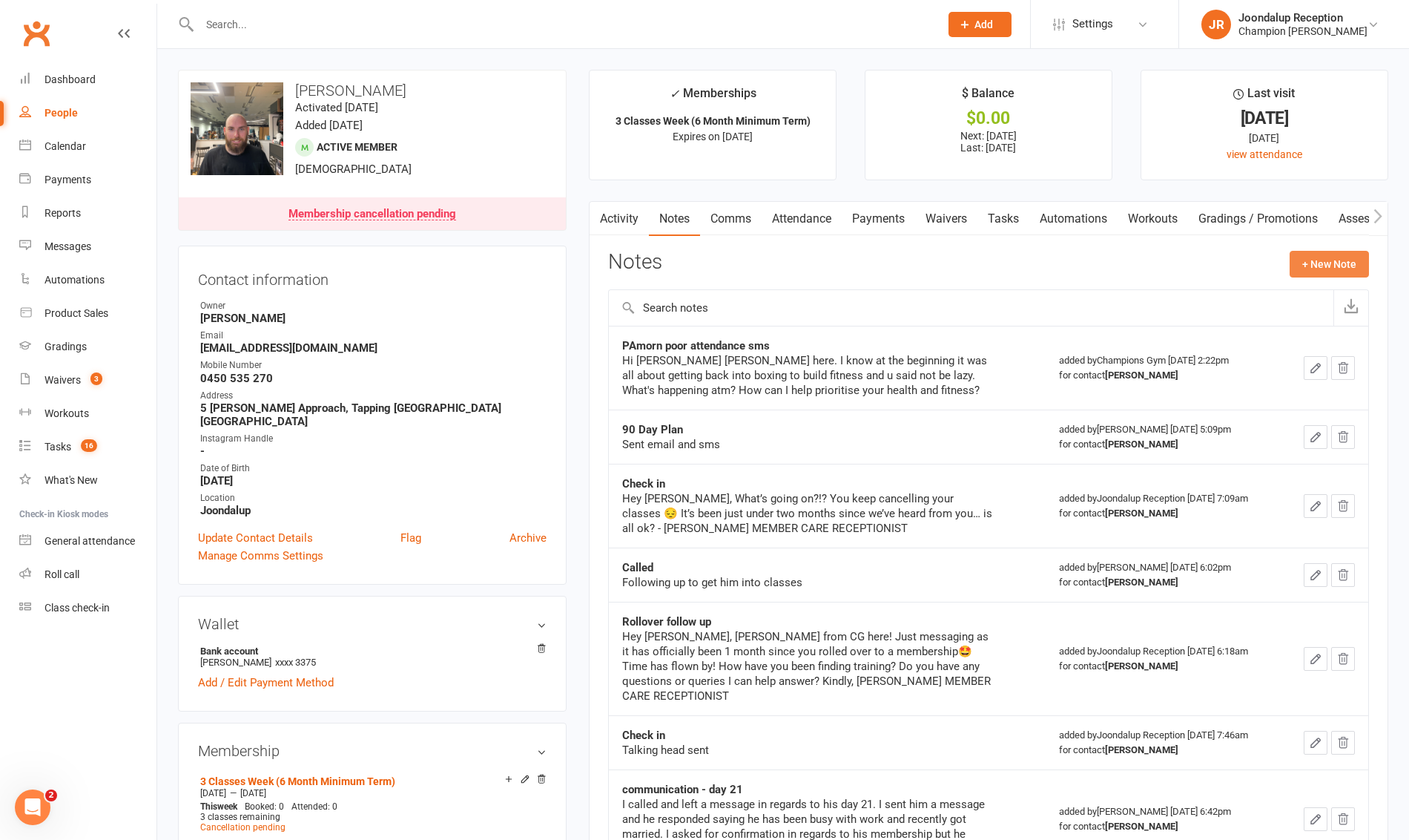
click at [1331, 267] on button "+ New Note" at bounding box center [1330, 264] width 79 height 27
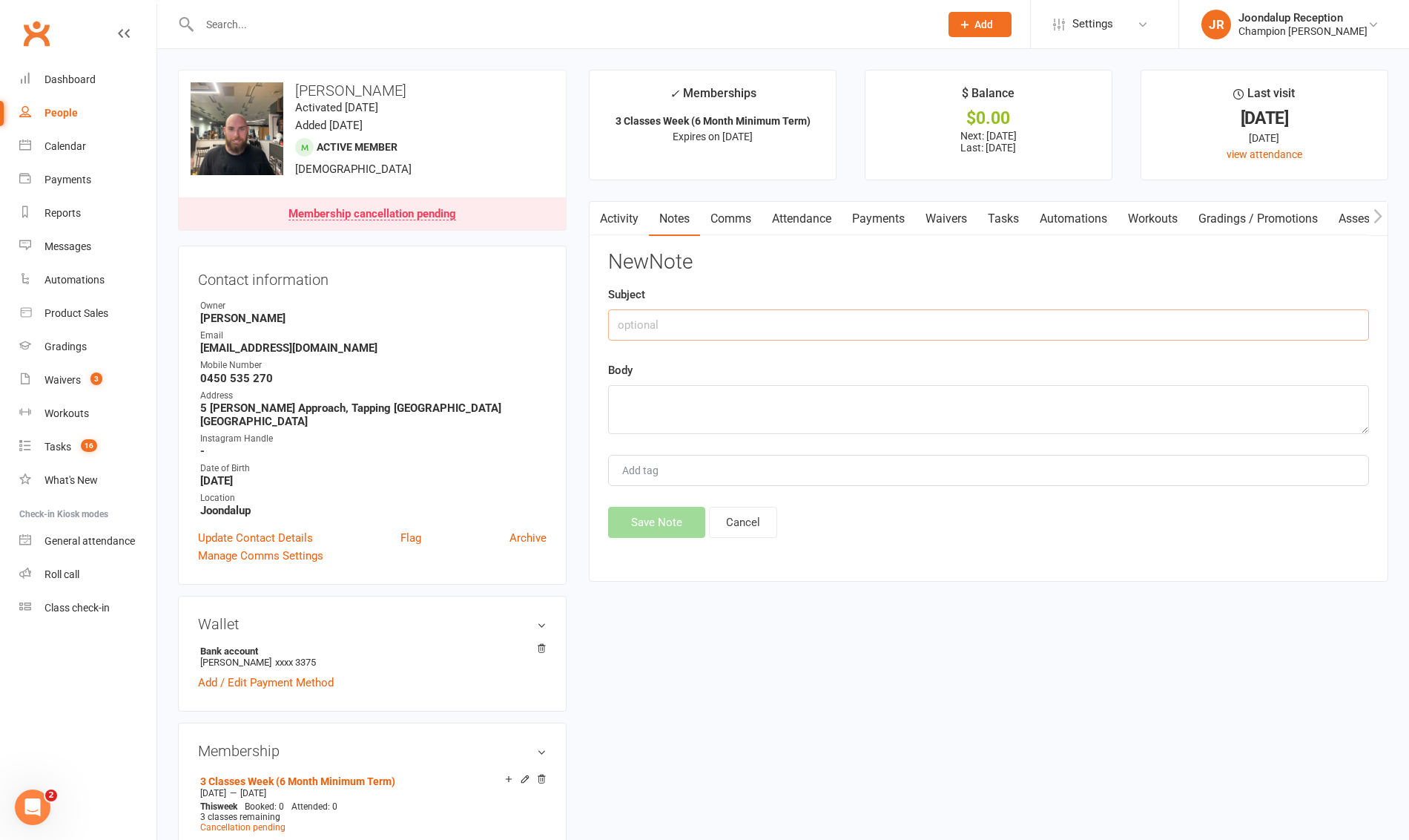
click at [933, 337] on input "text" at bounding box center [989, 325] width 761 height 31
type input "Cancellation"
click at [898, 397] on textarea at bounding box center [989, 409] width 761 height 49
paste textarea "Can you please cancel my membership due to injury and having a child on the way…"
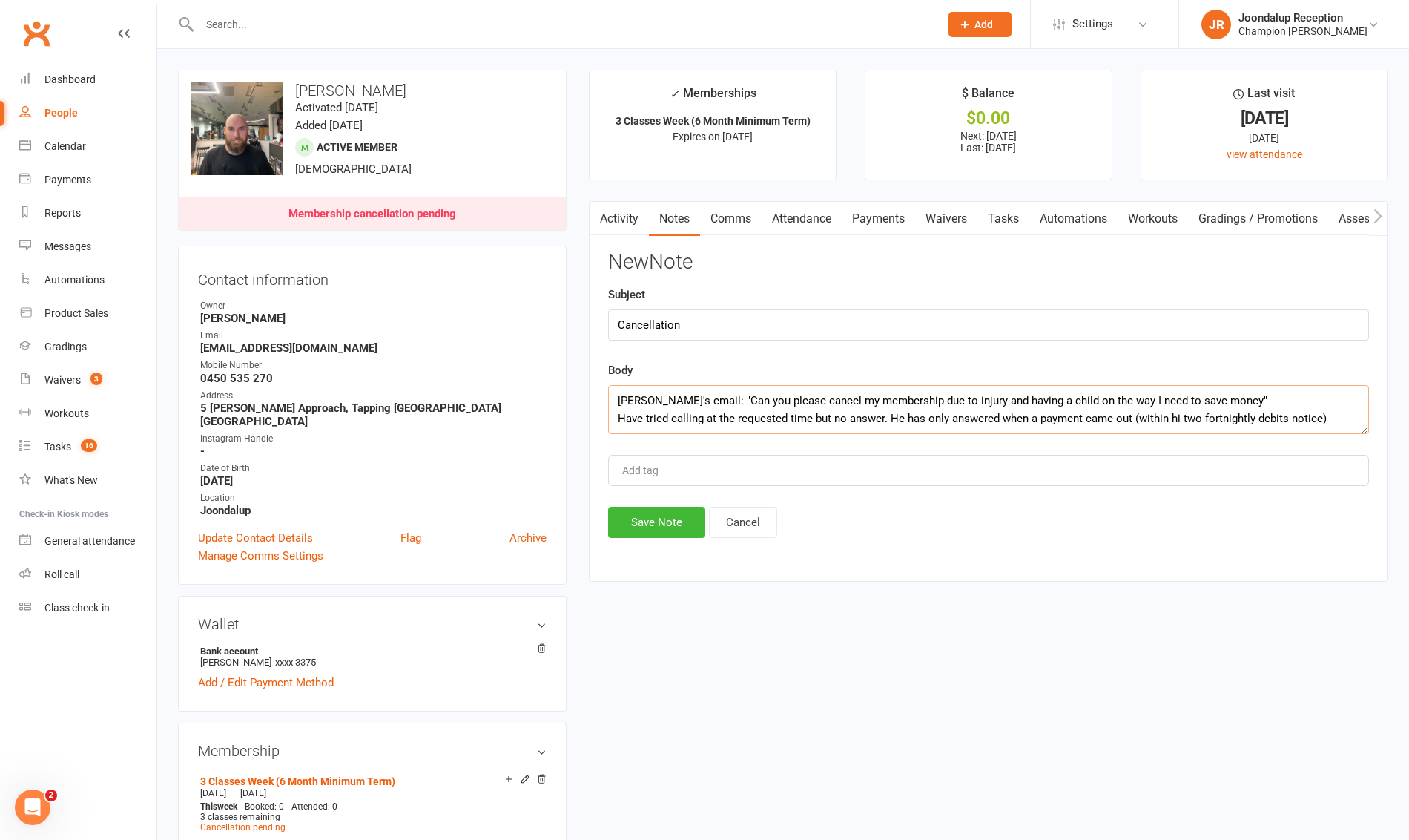
click at [1179, 419] on textarea "Michael's email: "Can you please cancel my membership due to injury and having …" at bounding box center [989, 409] width 761 height 49
click at [1337, 418] on textarea "Michael's email: "Can you please cancel my membership due to injury and having …" at bounding box center [989, 409] width 761 height 49
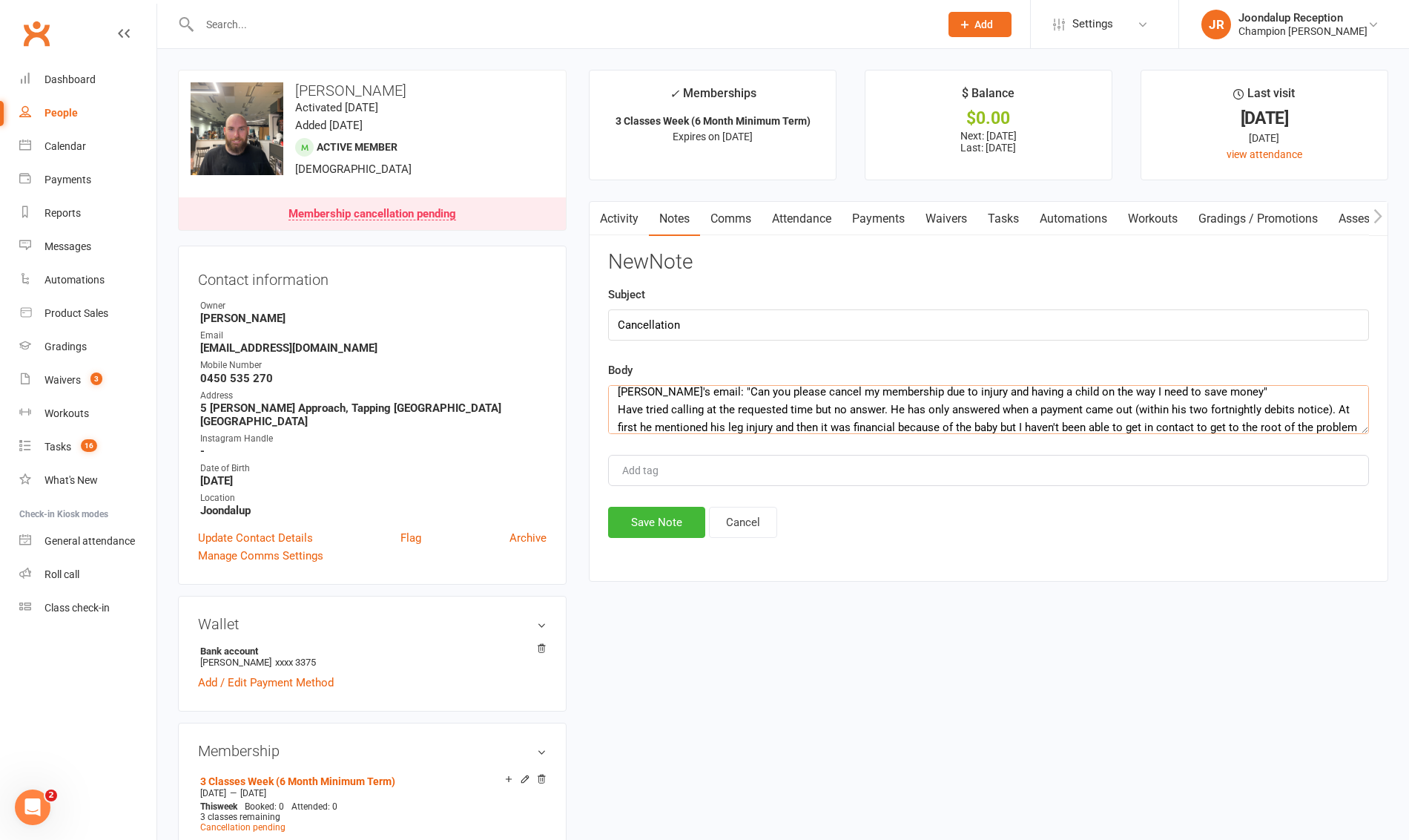
scroll to position [27, 0]
type textarea "Michael's email: "Can you please cancel my membership due to injury and having …"
click at [621, 514] on button "Save Note" at bounding box center [657, 522] width 97 height 31
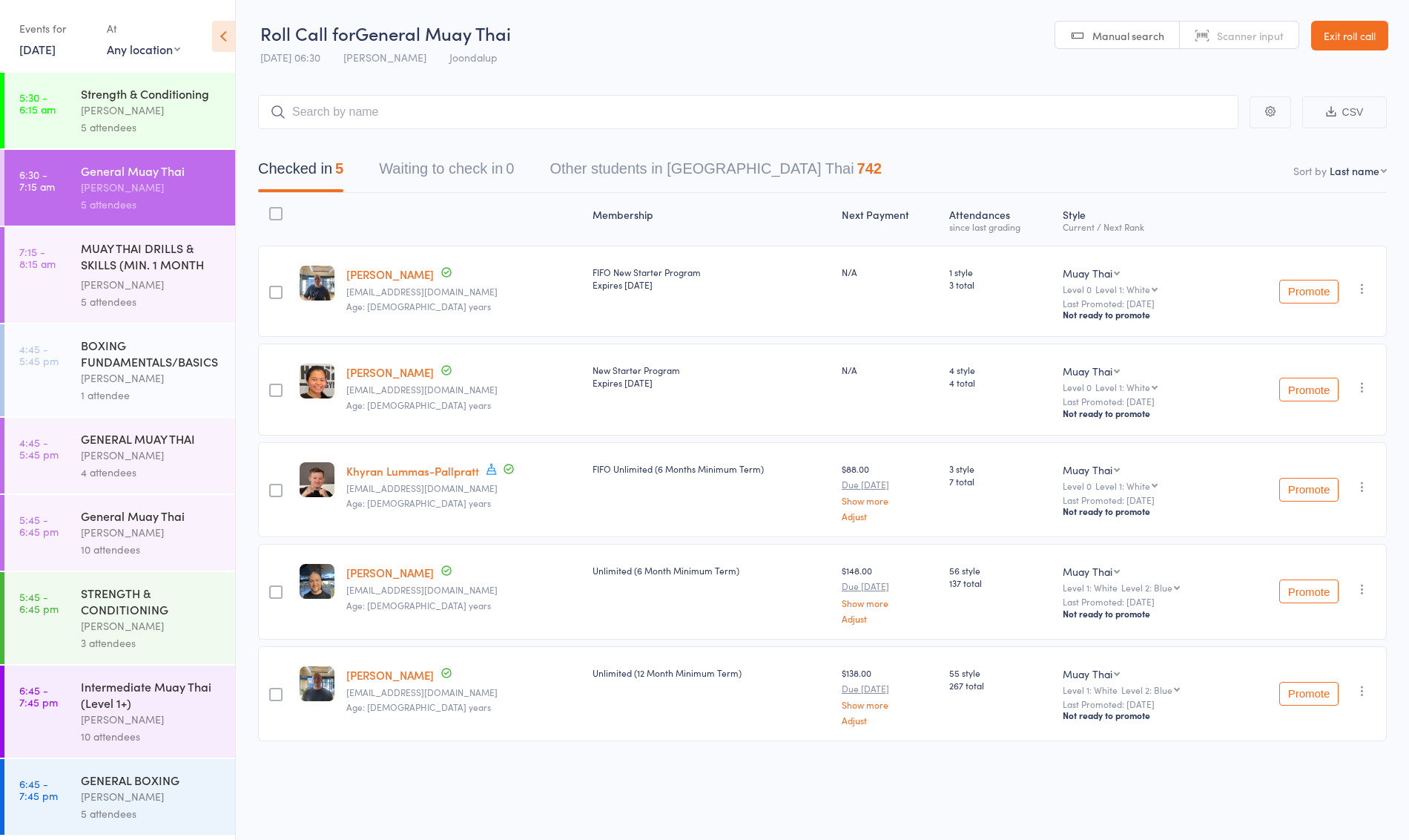
click at [121, 278] on div "[PERSON_NAME]" at bounding box center [152, 284] width 142 height 18
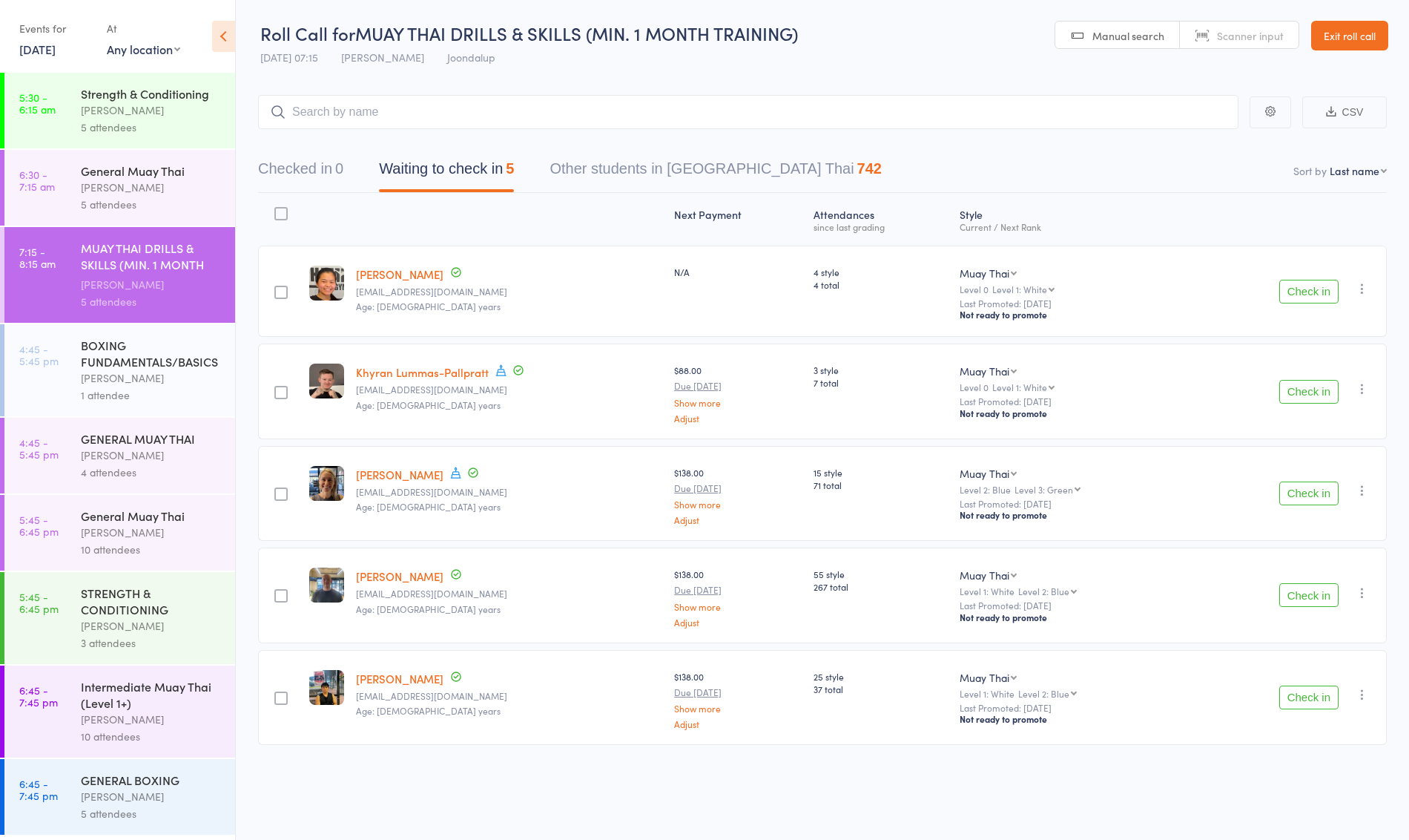
click at [1298, 288] on button "Check in" at bounding box center [1309, 291] width 59 height 24
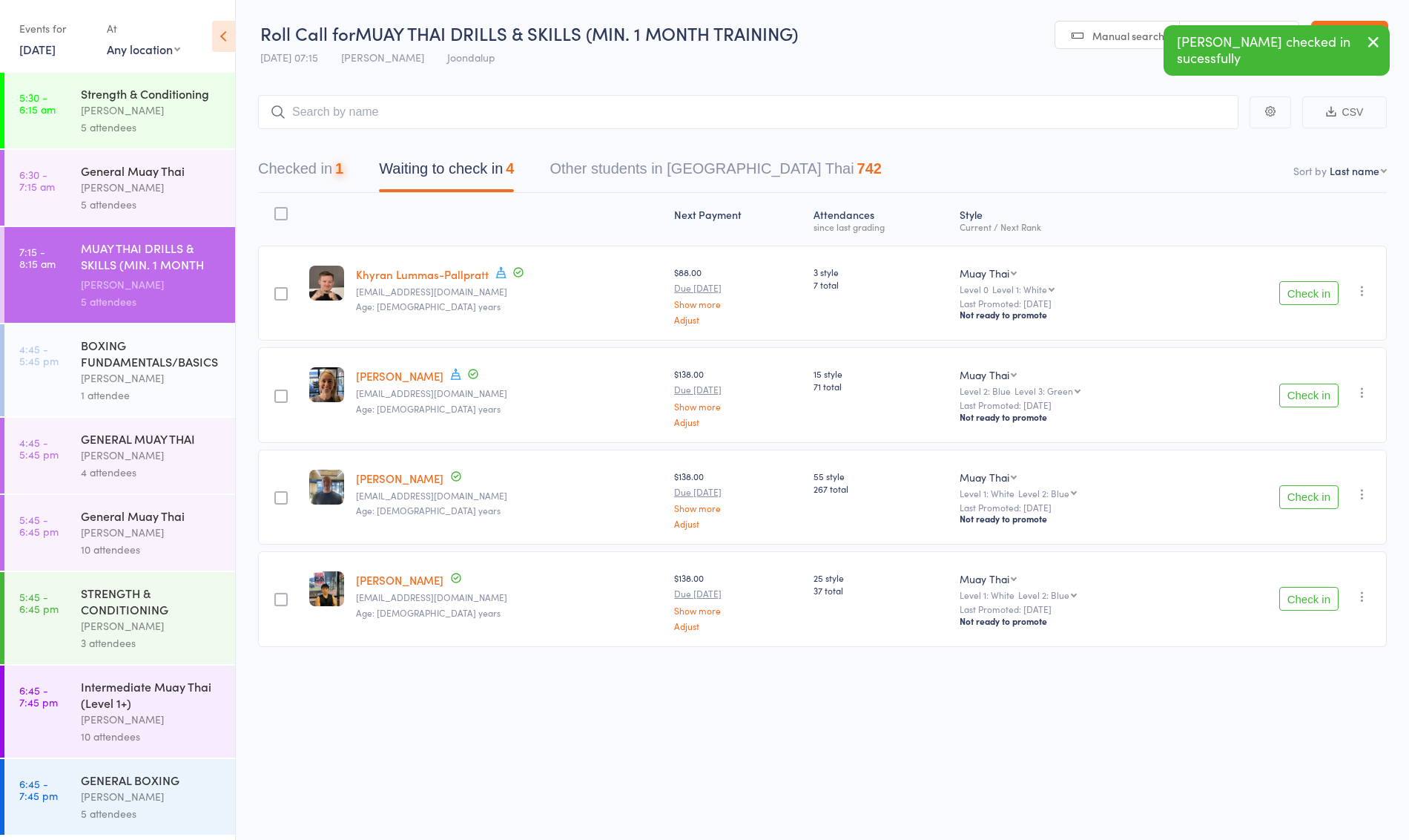
click at [1293, 298] on button "Check in" at bounding box center [1309, 293] width 59 height 24
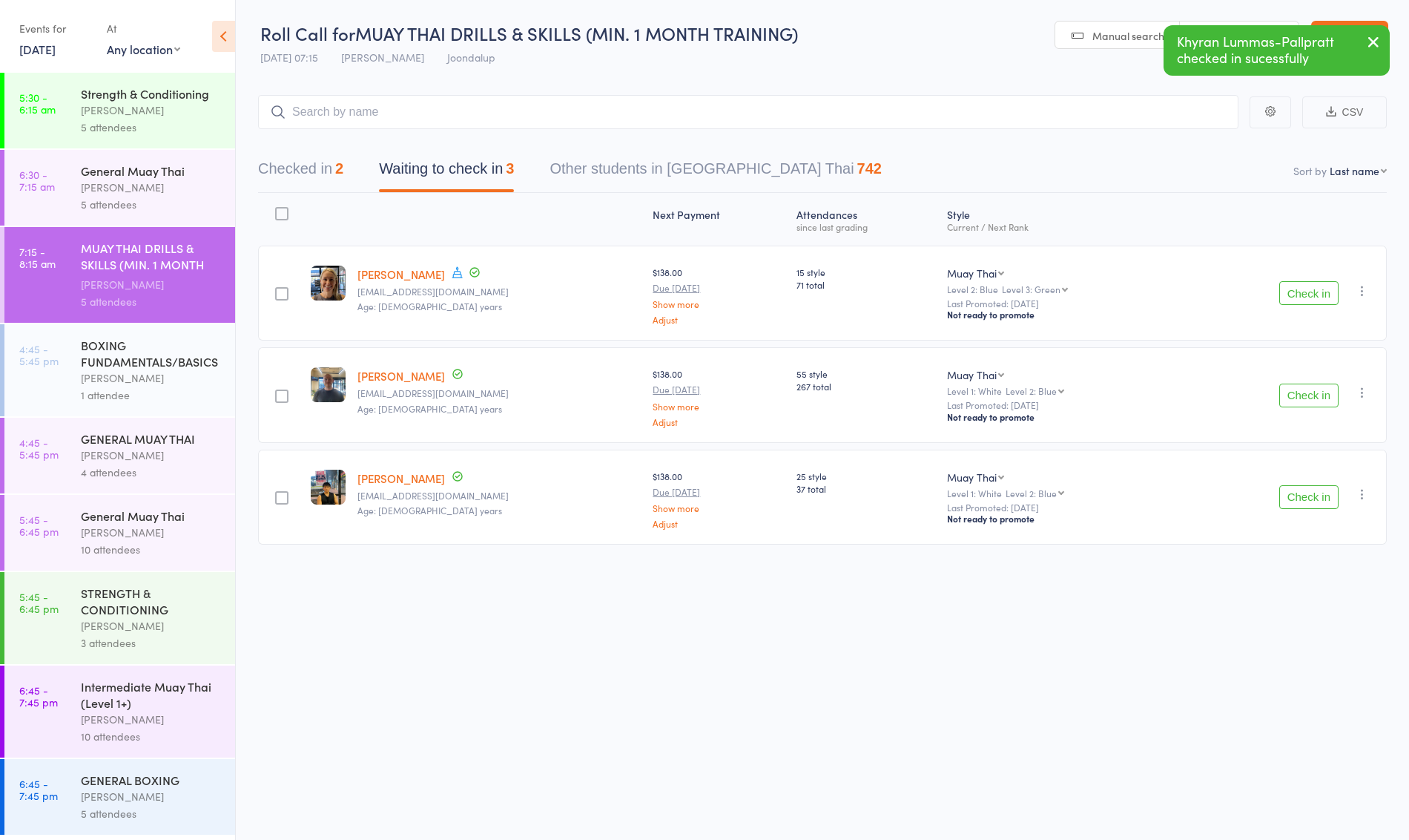
click at [1324, 390] on button "Check in" at bounding box center [1309, 396] width 59 height 24
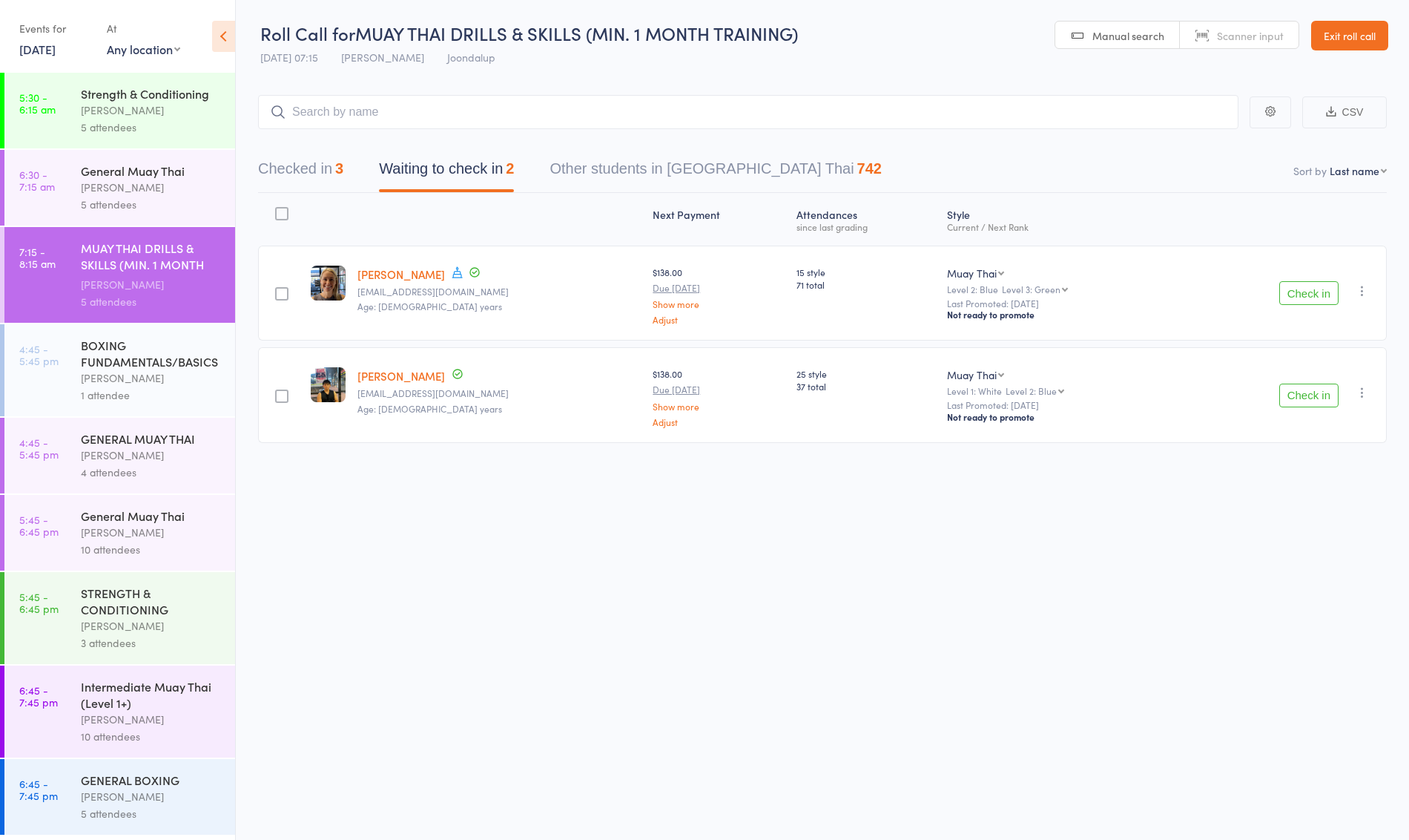
click at [408, 278] on link "[PERSON_NAME]" at bounding box center [401, 274] width 88 height 16
click at [1308, 389] on button "Check in" at bounding box center [1309, 396] width 59 height 24
click at [400, 278] on link "[PERSON_NAME]" at bounding box center [401, 274] width 88 height 16
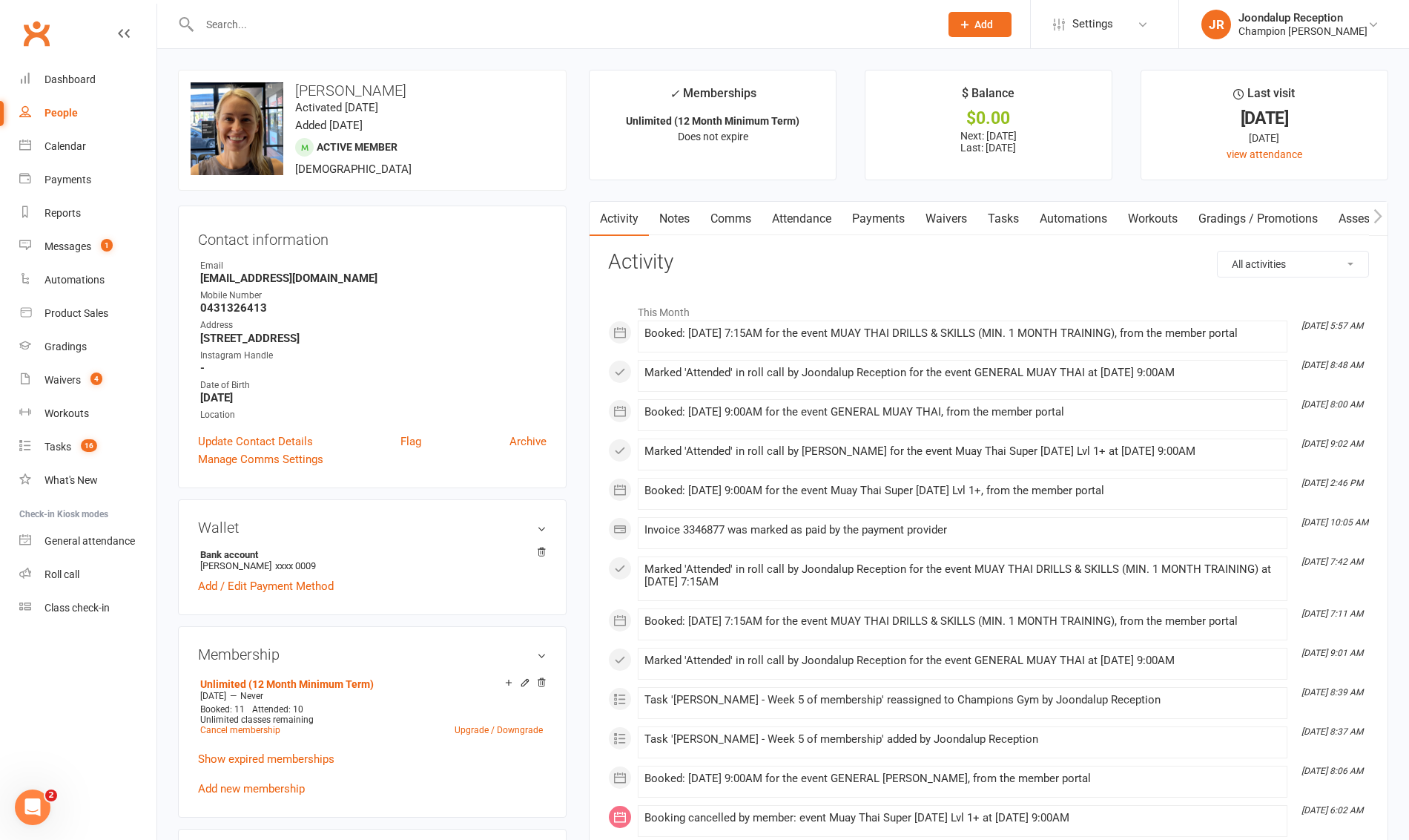
click at [241, 31] on input "text" at bounding box center [562, 24] width 734 height 21
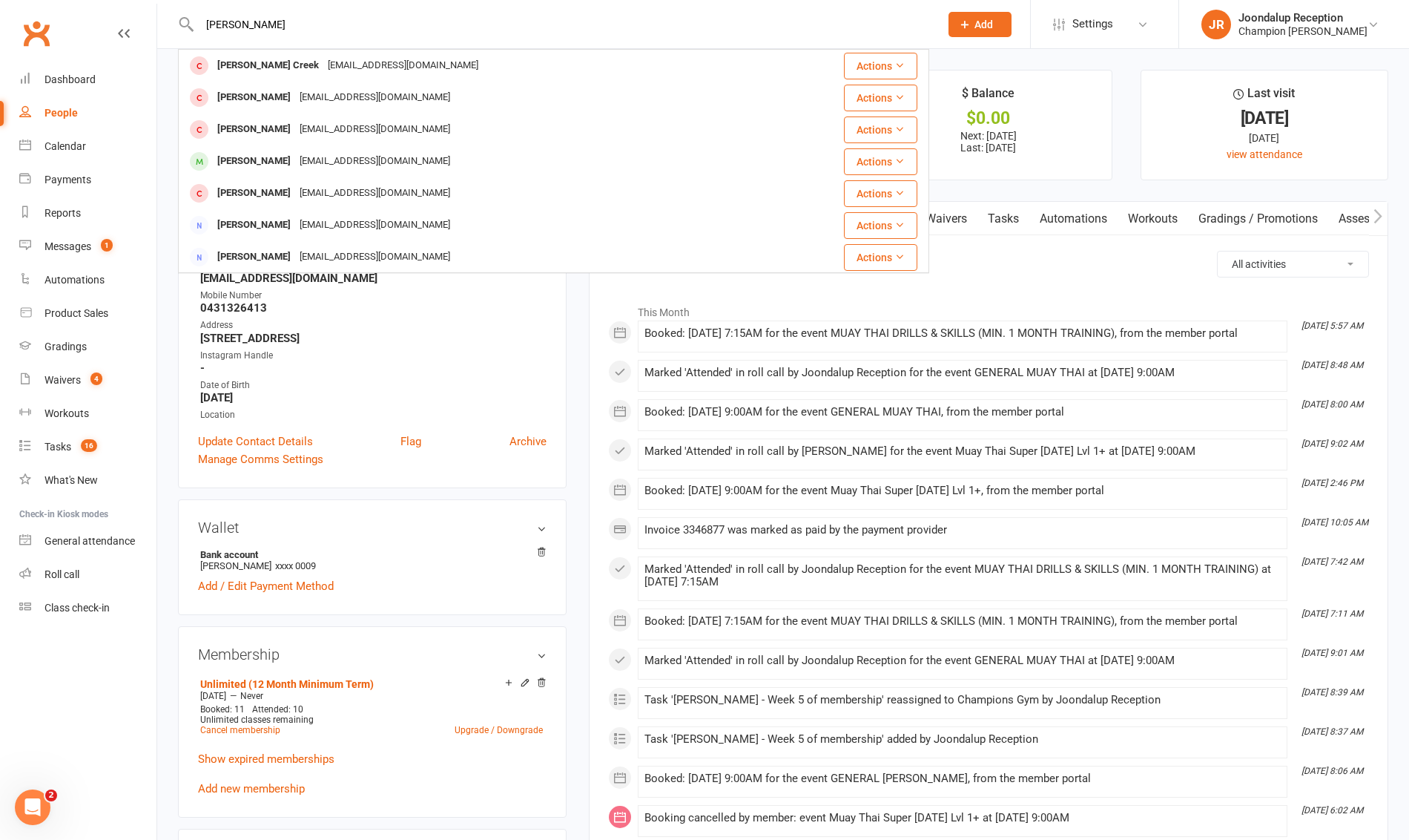
type input "[PERSON_NAME]"
click at [267, 155] on div "[PERSON_NAME]" at bounding box center [254, 160] width 82 height 21
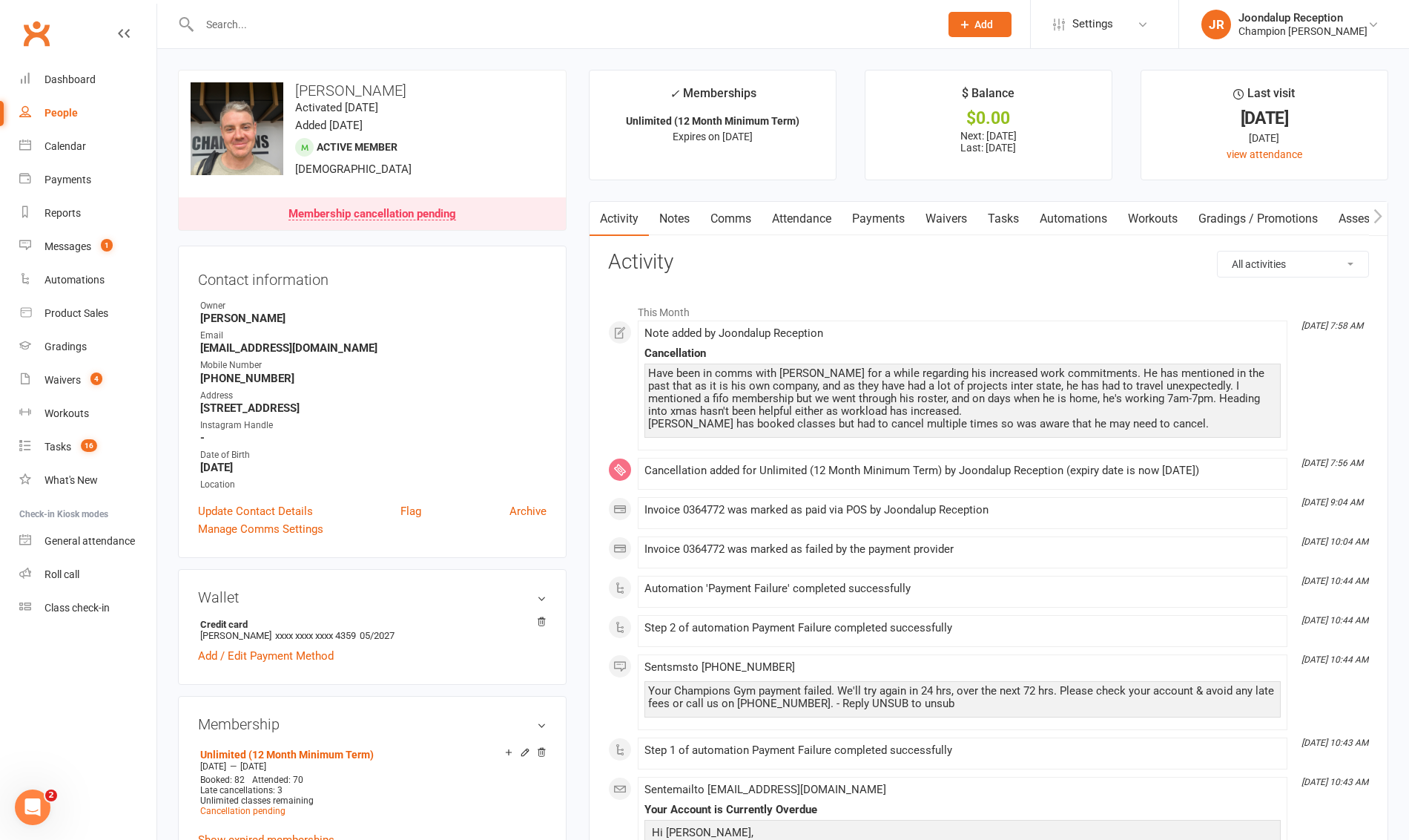
click at [387, 25] on input "text" at bounding box center [562, 24] width 734 height 21
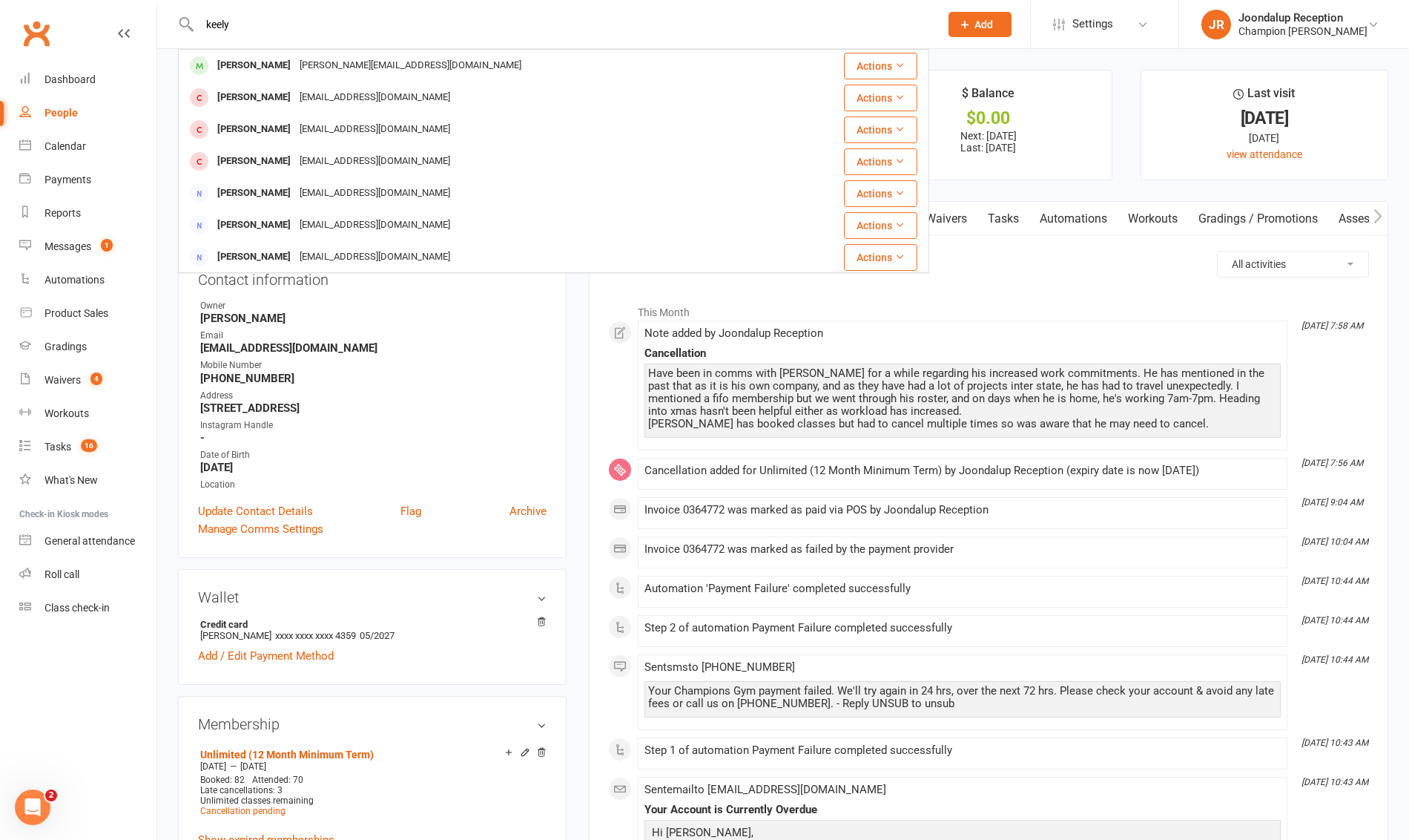
type input "keely"
click at [378, 64] on div "Anderson.shae31@gmail.com" at bounding box center [410, 65] width 231 height 21
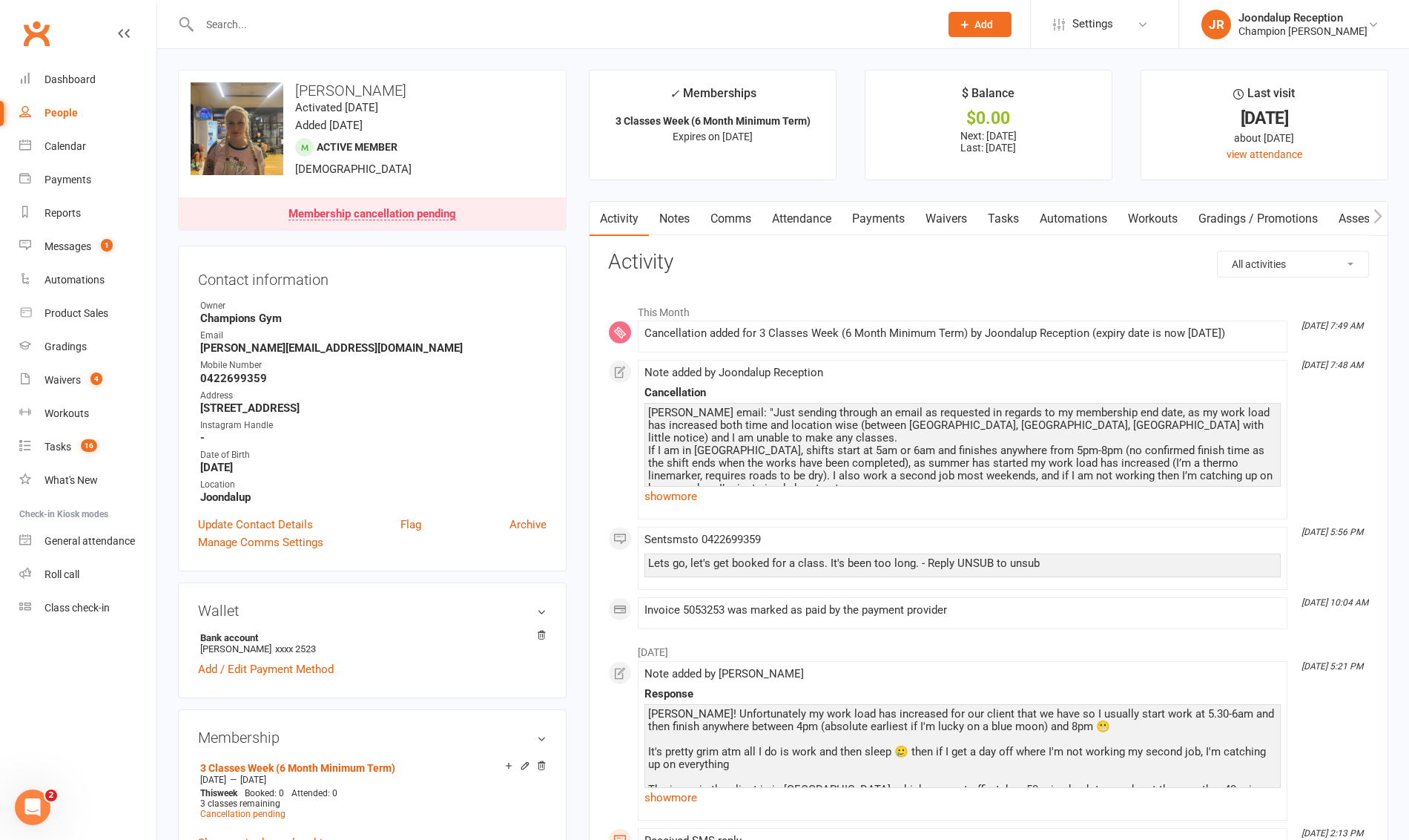
click at [281, 31] on input "text" at bounding box center [562, 24] width 734 height 21
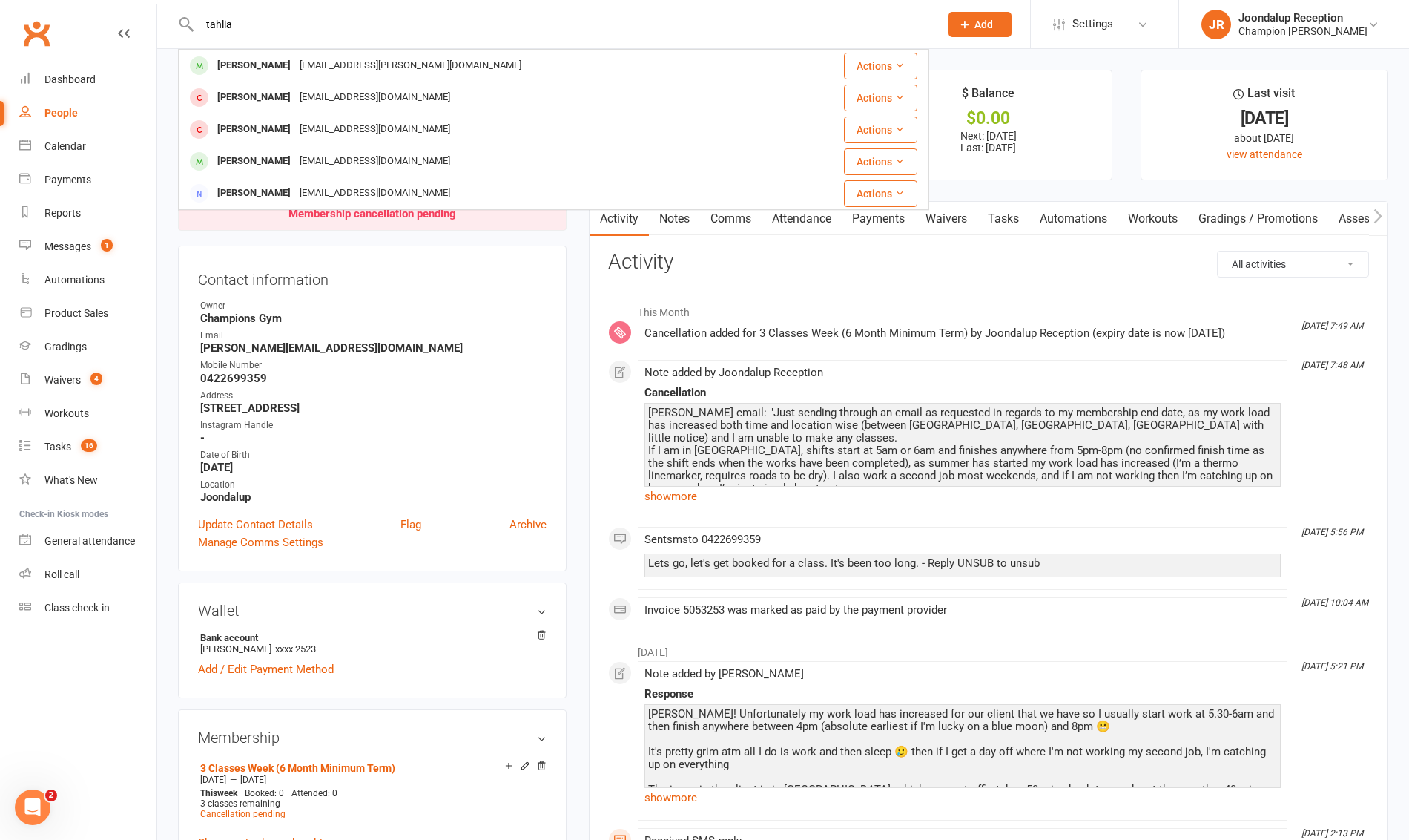
type input "tahlia"
click at [295, 70] on div "Tahlia.k.smith@gmail.com" at bounding box center [410, 65] width 231 height 21
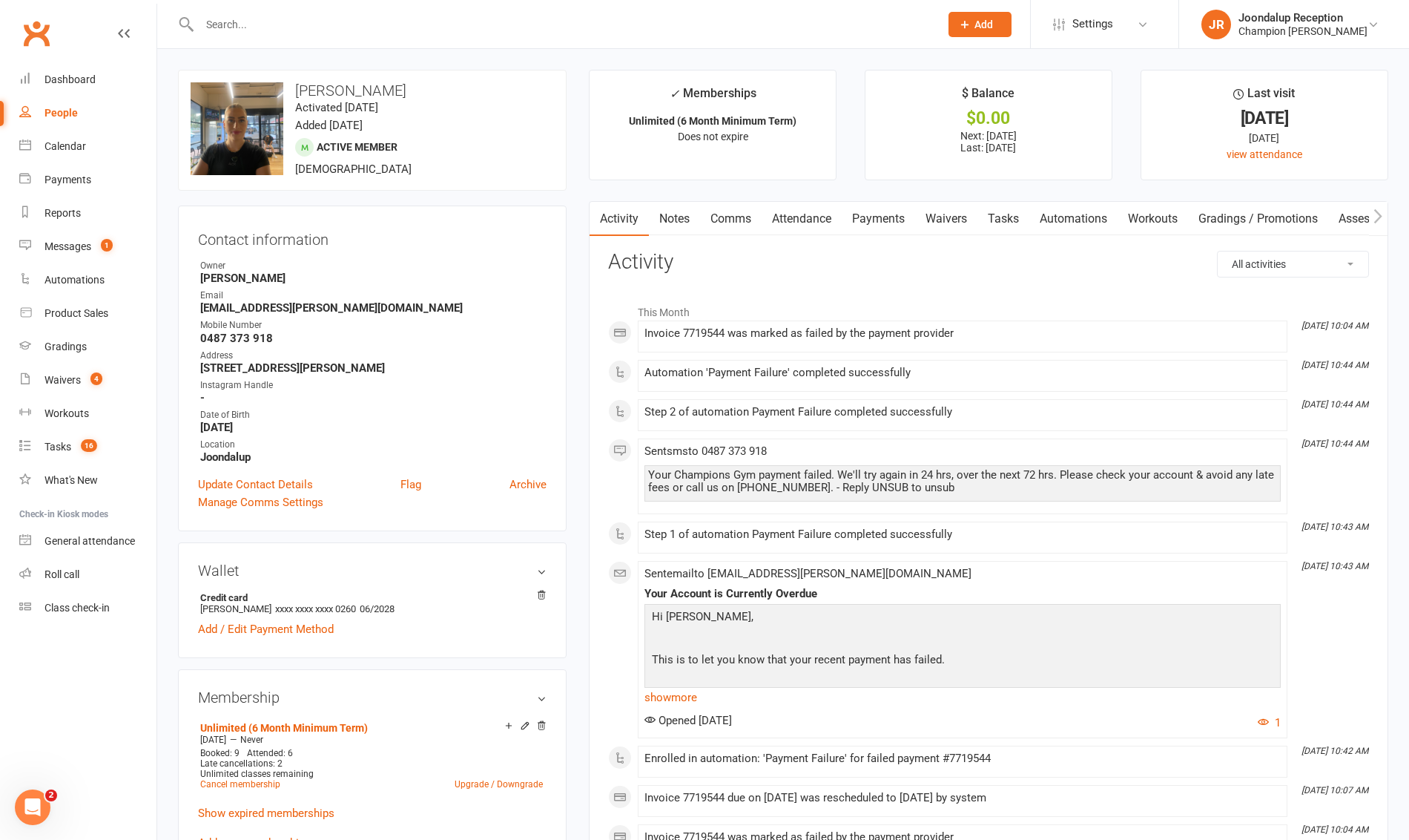
click at [963, 222] on link "Waivers" at bounding box center [947, 219] width 63 height 34
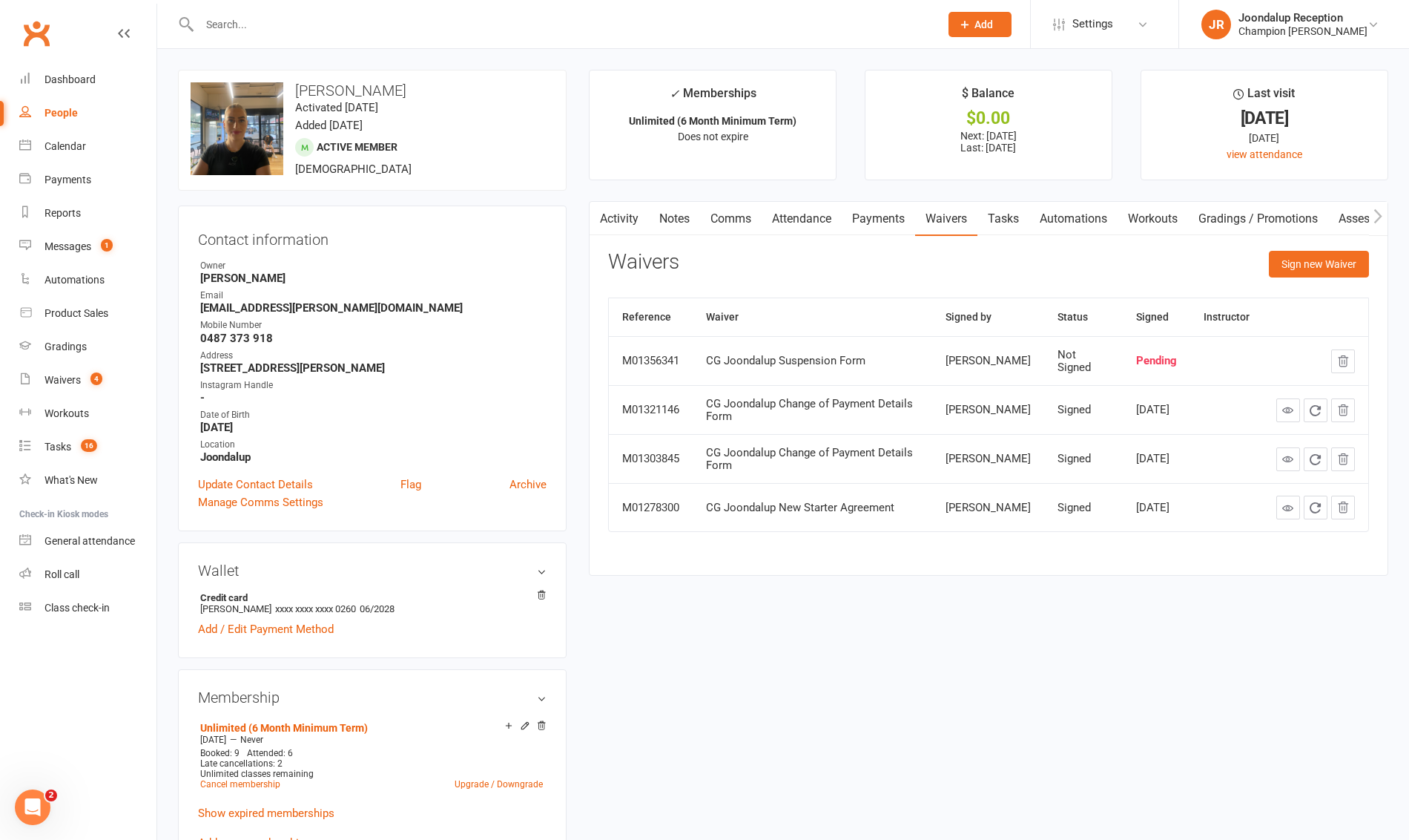
click at [682, 219] on link "Notes" at bounding box center [675, 219] width 52 height 34
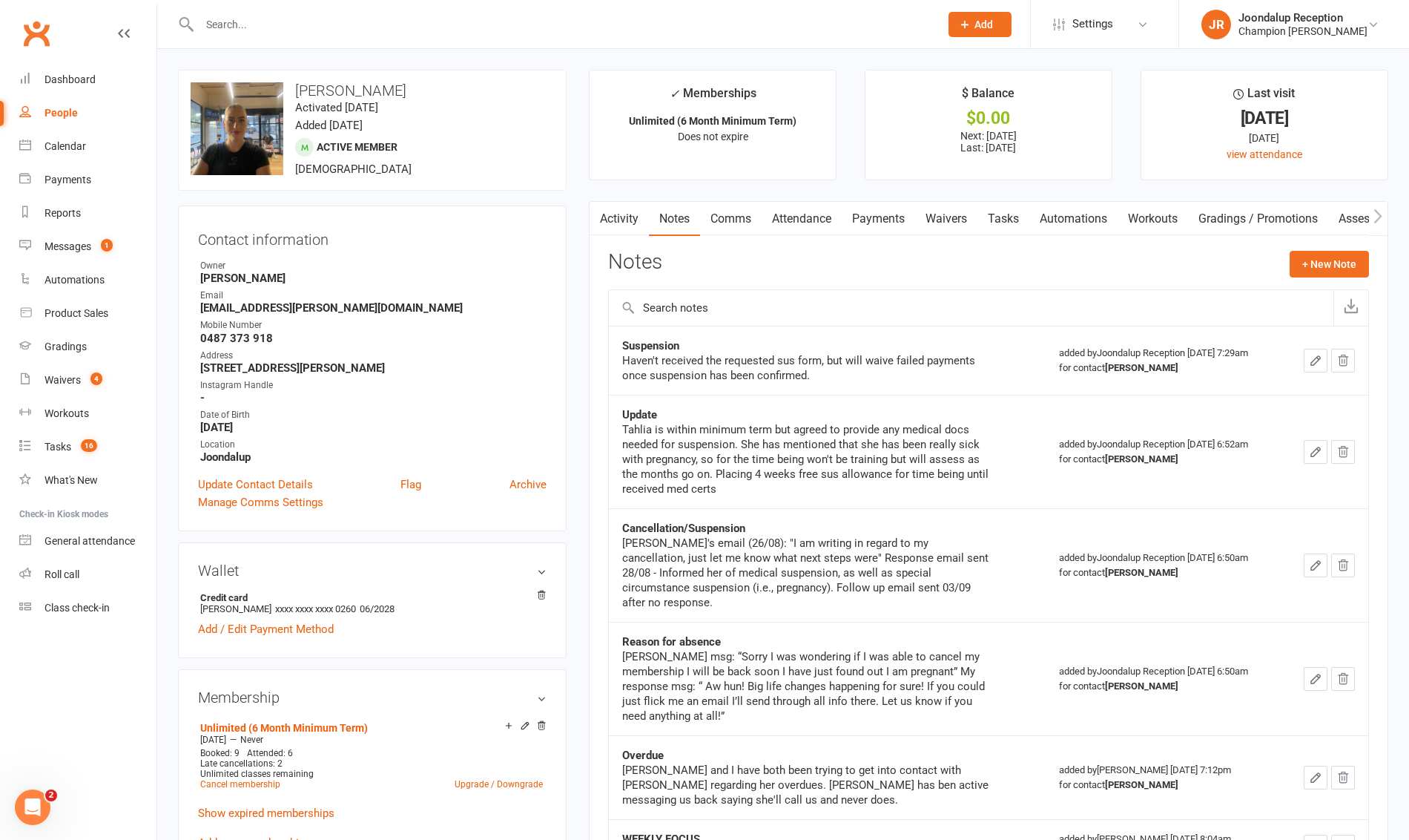
click at [1377, 243] on div "Activity Notes Comms Attendance Payments Waivers Tasks Automations Workouts Gra…" at bounding box center [989, 714] width 799 height 1025
click at [1365, 254] on button "+ New Note" at bounding box center [1330, 264] width 79 height 27
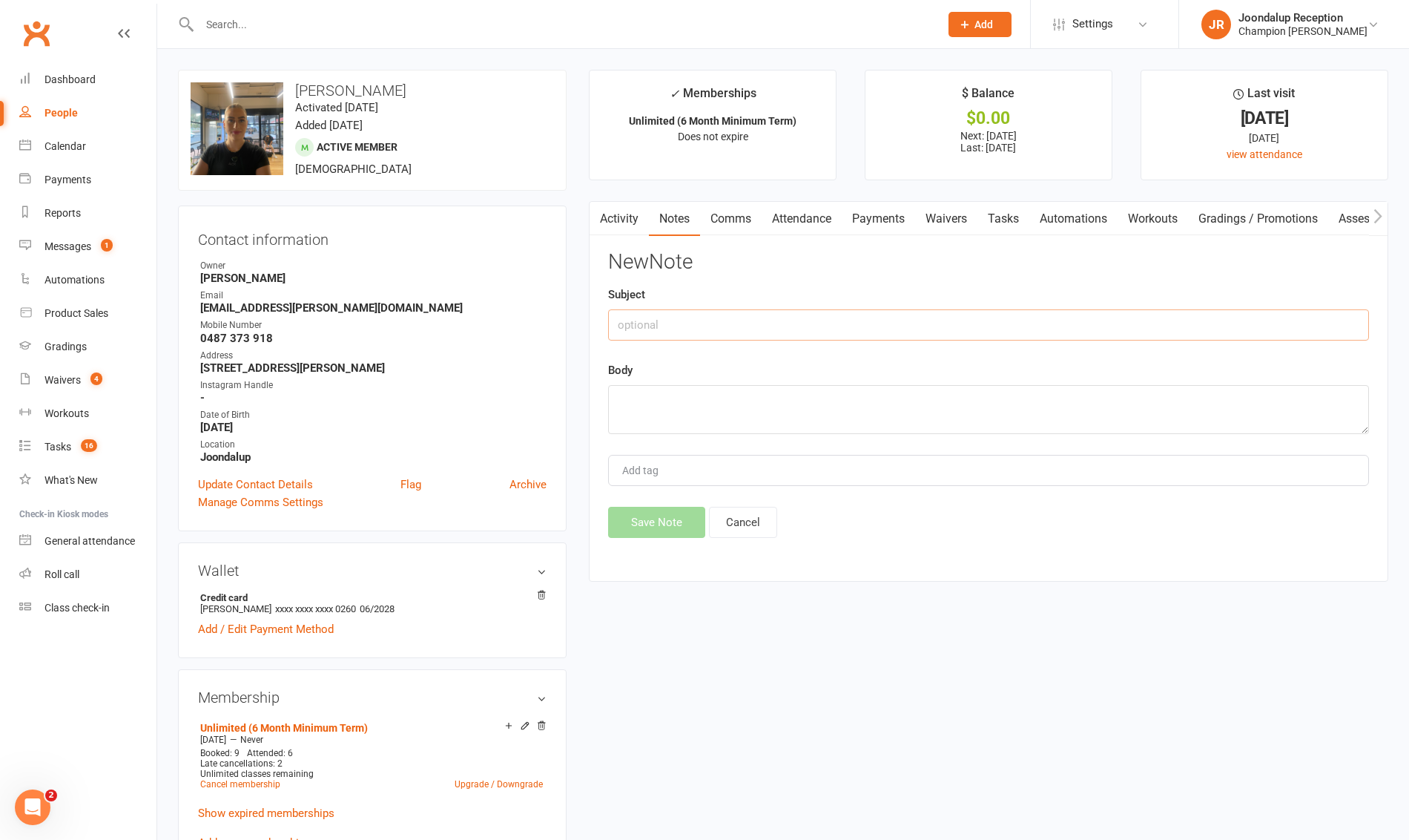
click at [908, 327] on input "text" at bounding box center [989, 325] width 761 height 31
type input "Suspension"
click at [825, 404] on textarea at bounding box center [989, 409] width 761 height 49
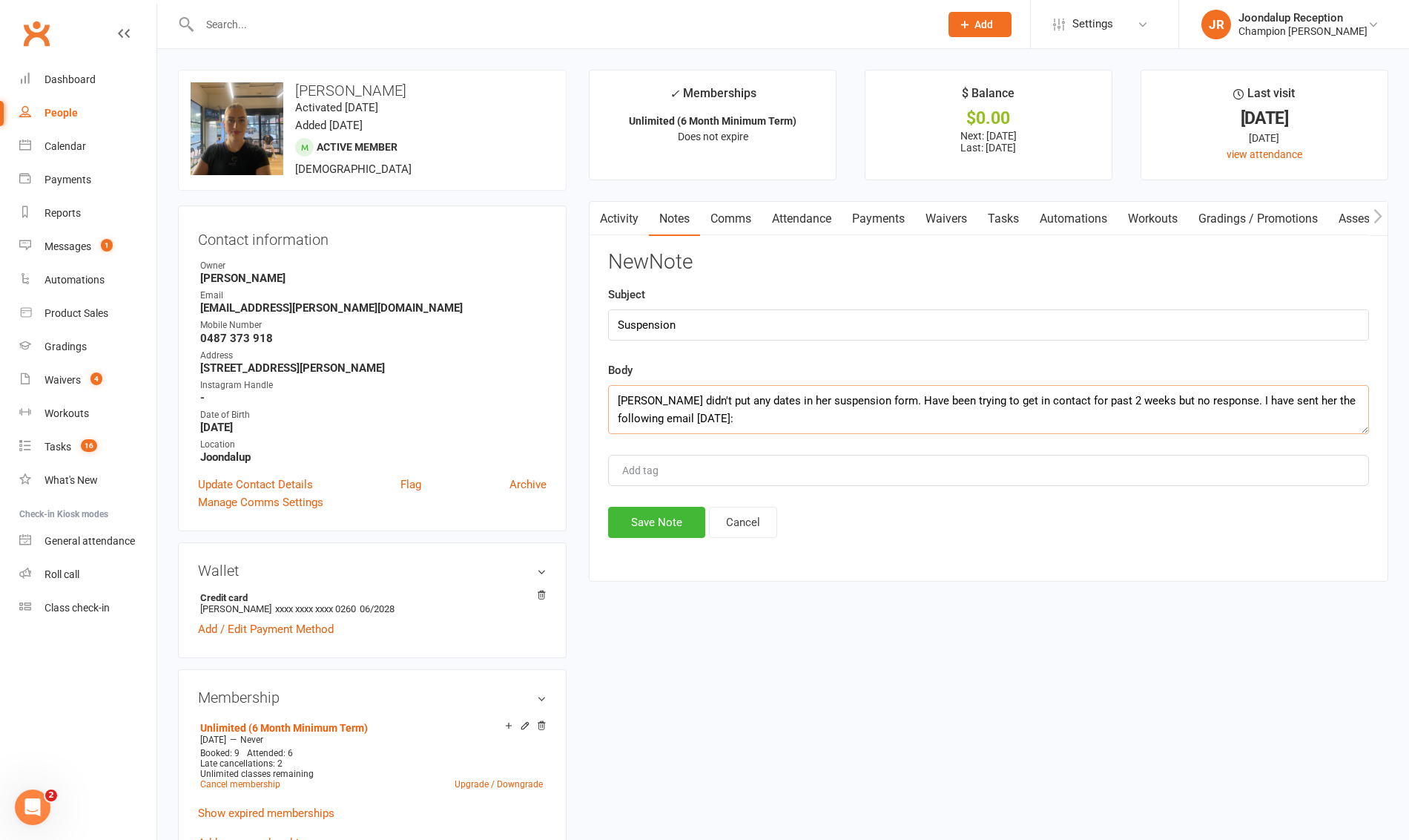
scroll to position [9, 0]
paste textarea "I just wanted to follow up on the above email as to how you would like to proce…"
type textarea "Tahlia didn't put any dates in her suspension form. Have been trying to get in …"
click at [630, 527] on button "Save Note" at bounding box center [657, 522] width 97 height 31
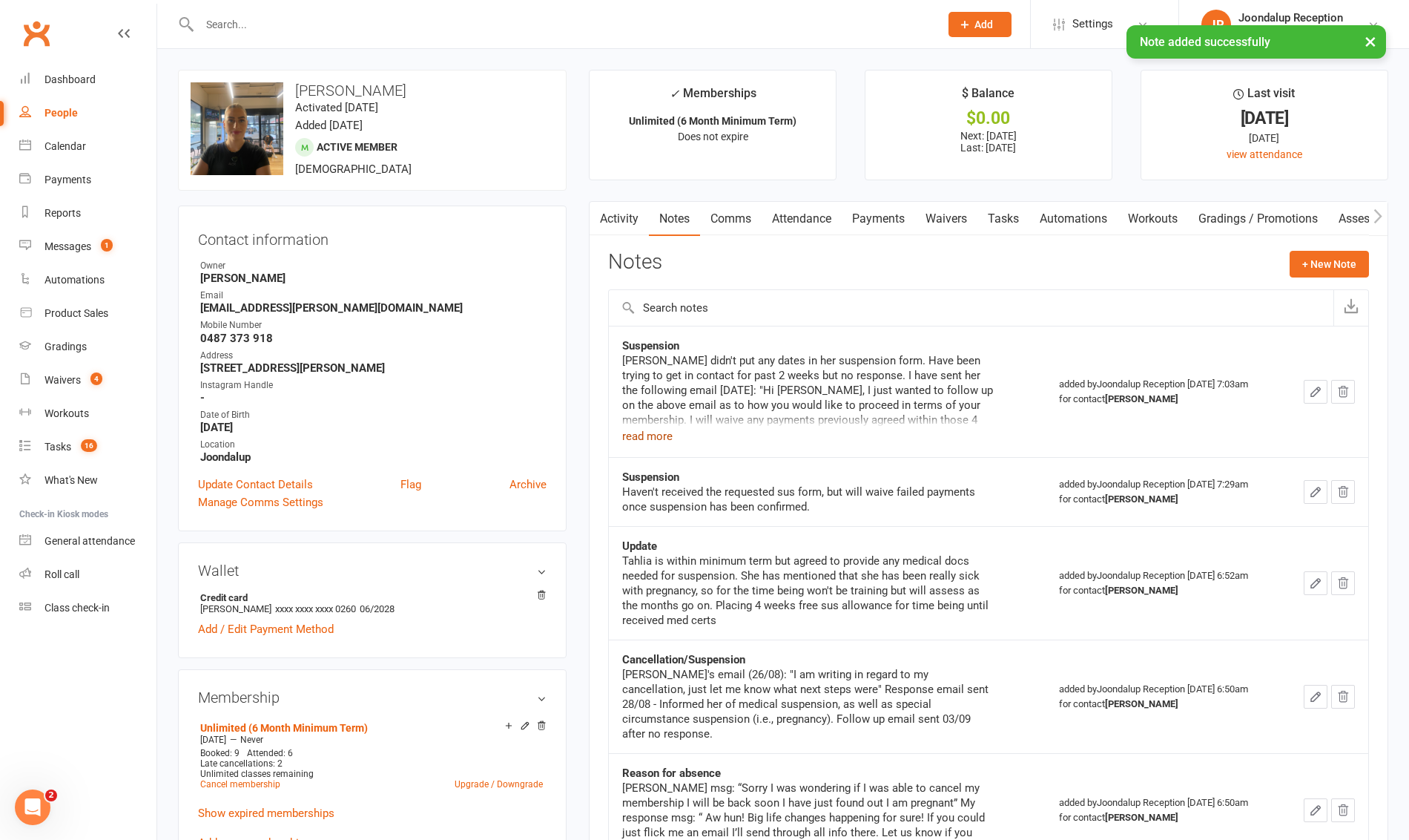
click at [653, 435] on button "read more" at bounding box center [647, 435] width 51 height 18
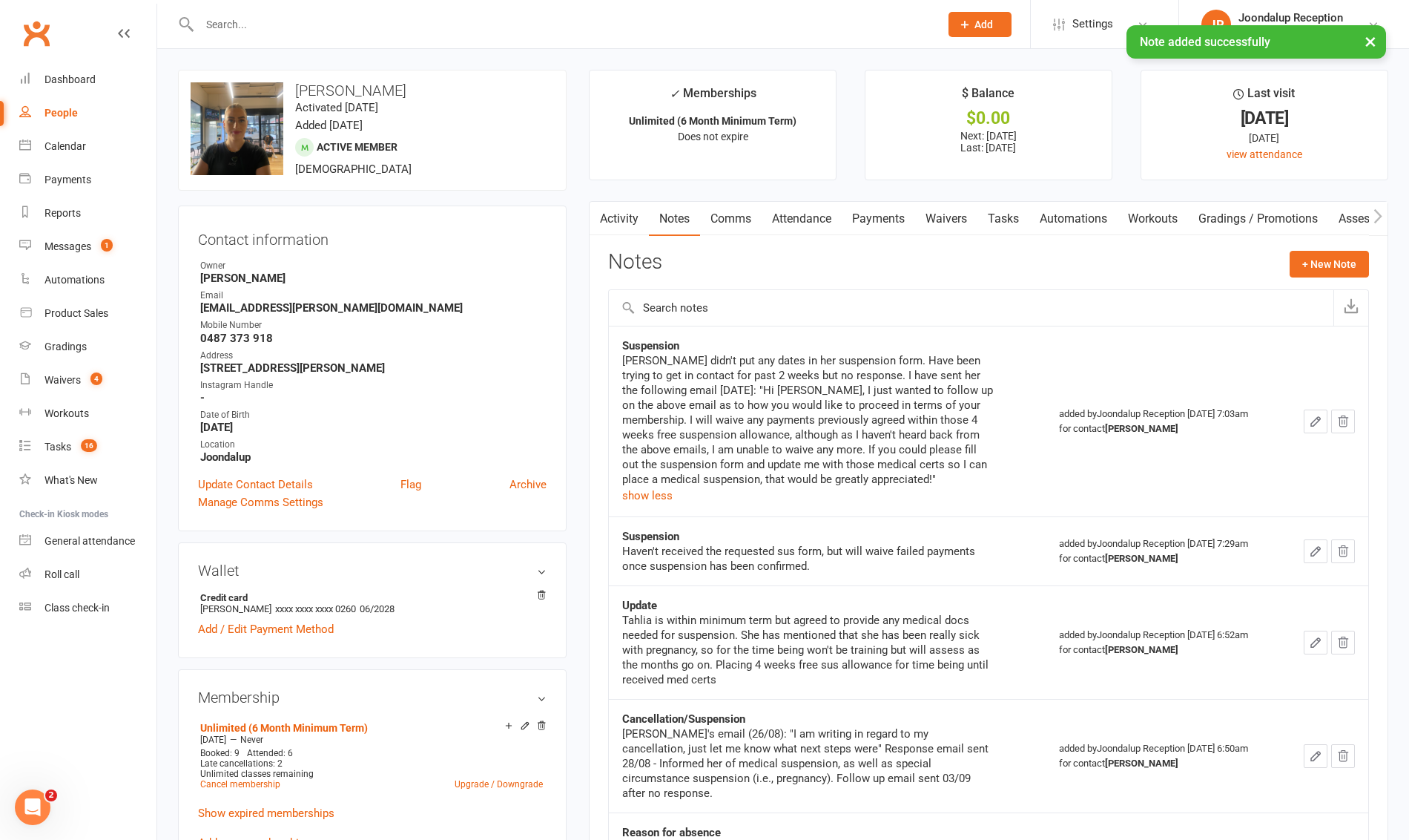
click at [605, 227] on button "button" at bounding box center [599, 219] width 18 height 33
click at [618, 227] on link "Activity" at bounding box center [620, 219] width 59 height 34
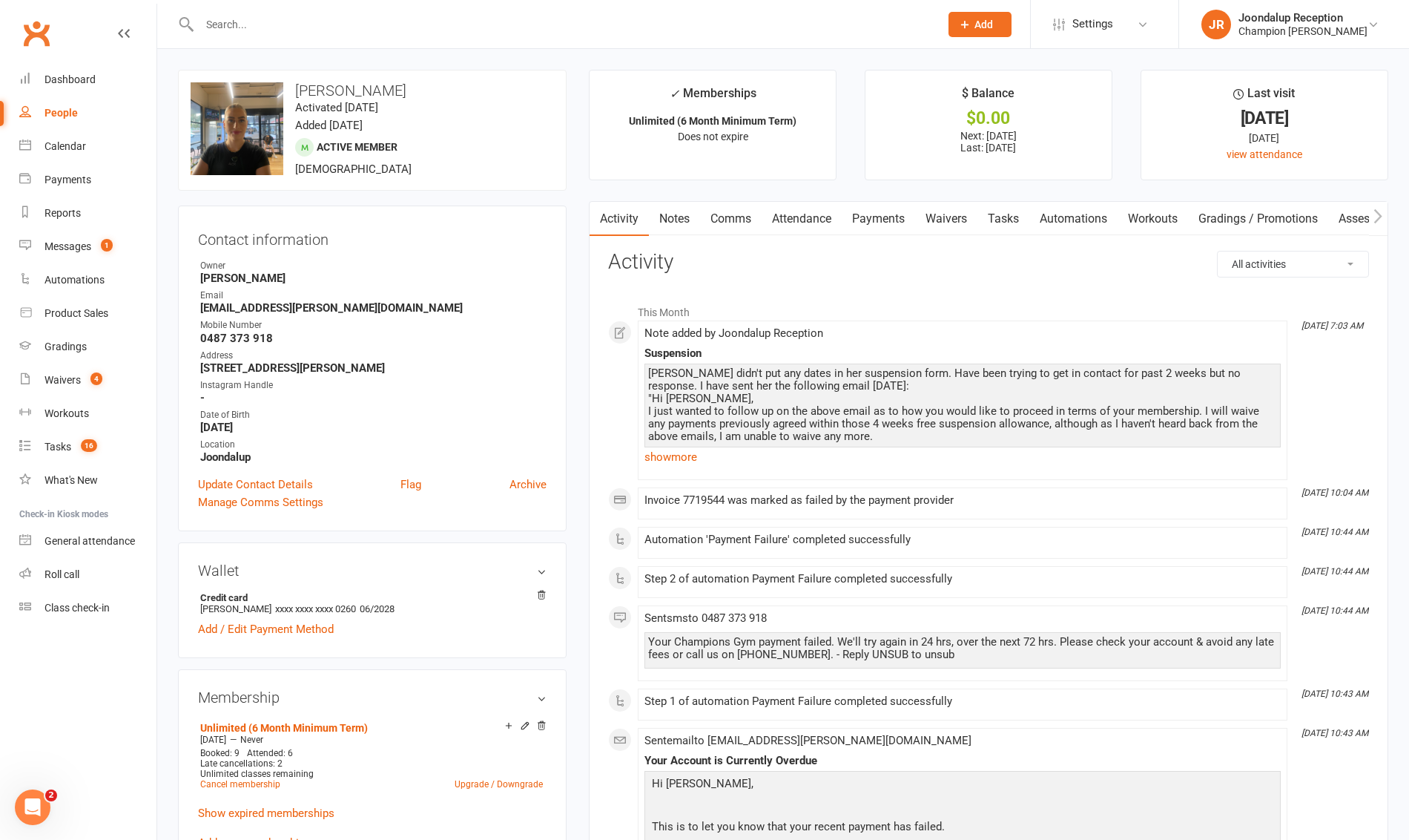
click at [668, 442] on div "Tahlia didn't put any dates in her suspension form. Have been trying to get in …" at bounding box center [963, 423] width 629 height 113
click at [669, 446] on link "show more" at bounding box center [963, 456] width 636 height 21
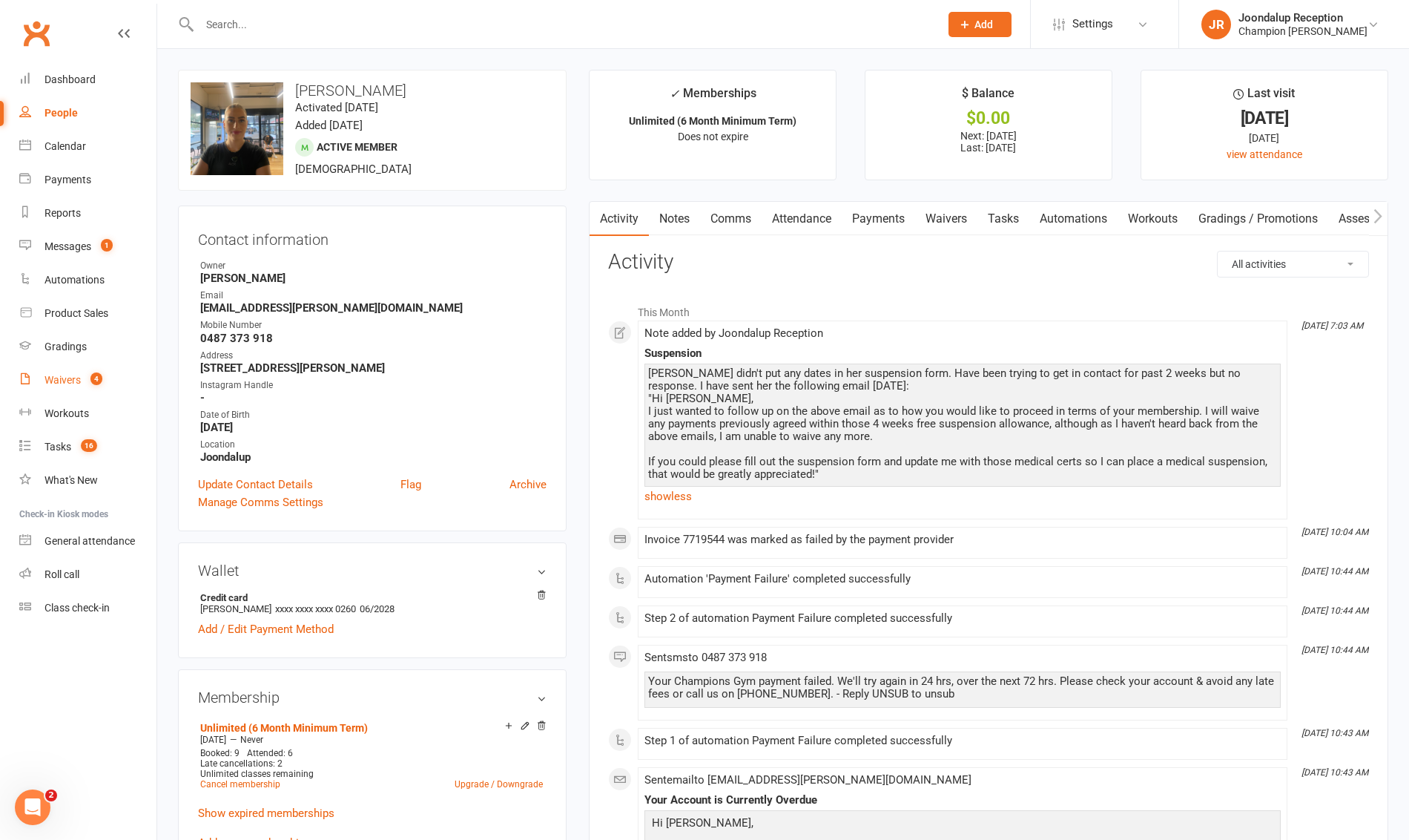
click at [59, 381] on div "Waivers" at bounding box center [62, 379] width 36 height 12
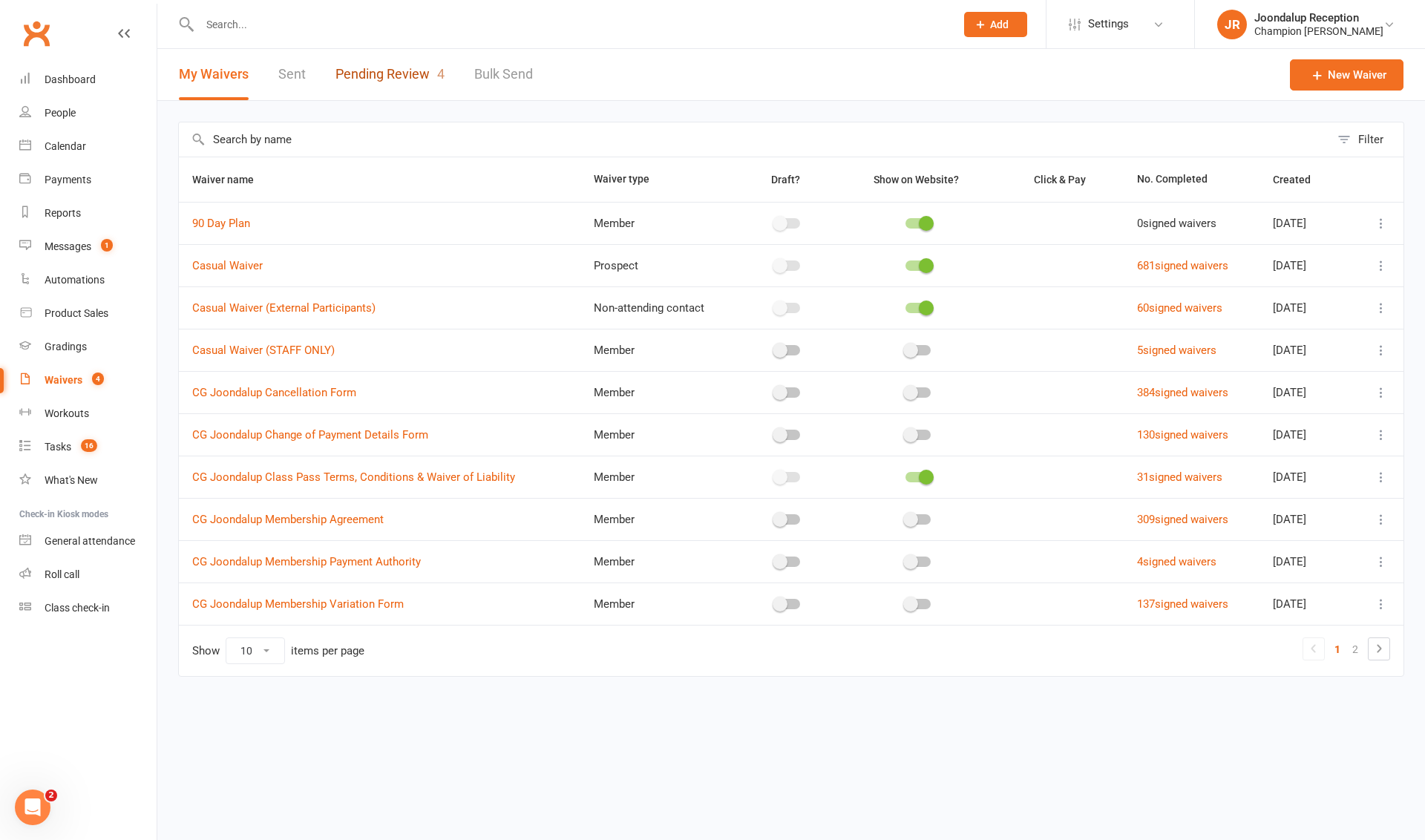
click at [409, 92] on link "Pending Review 4" at bounding box center [390, 75] width 109 height 52
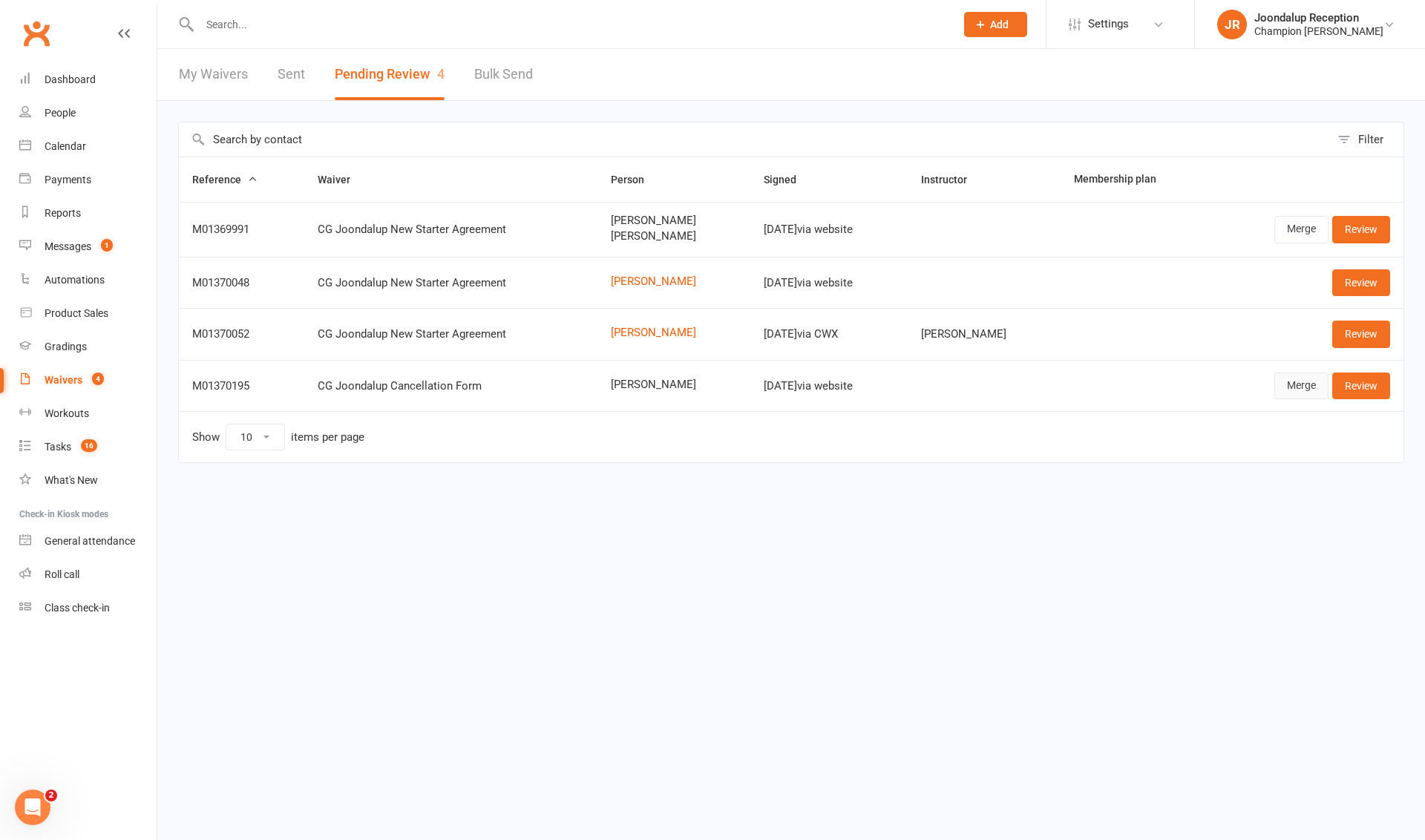
click at [1301, 384] on link "Merge" at bounding box center [1300, 385] width 54 height 27
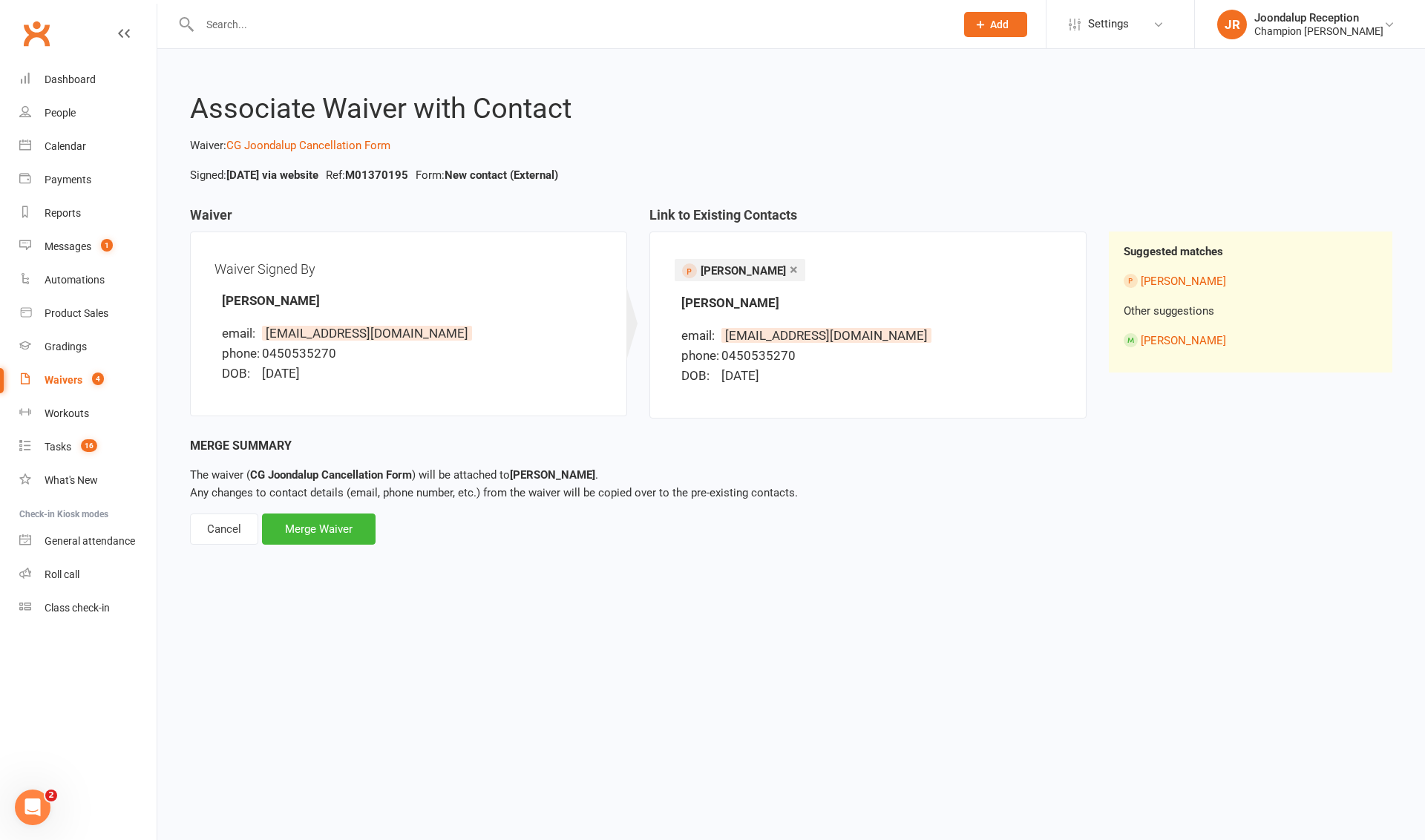
click at [358, 538] on div "Merge Waiver" at bounding box center [318, 529] width 113 height 31
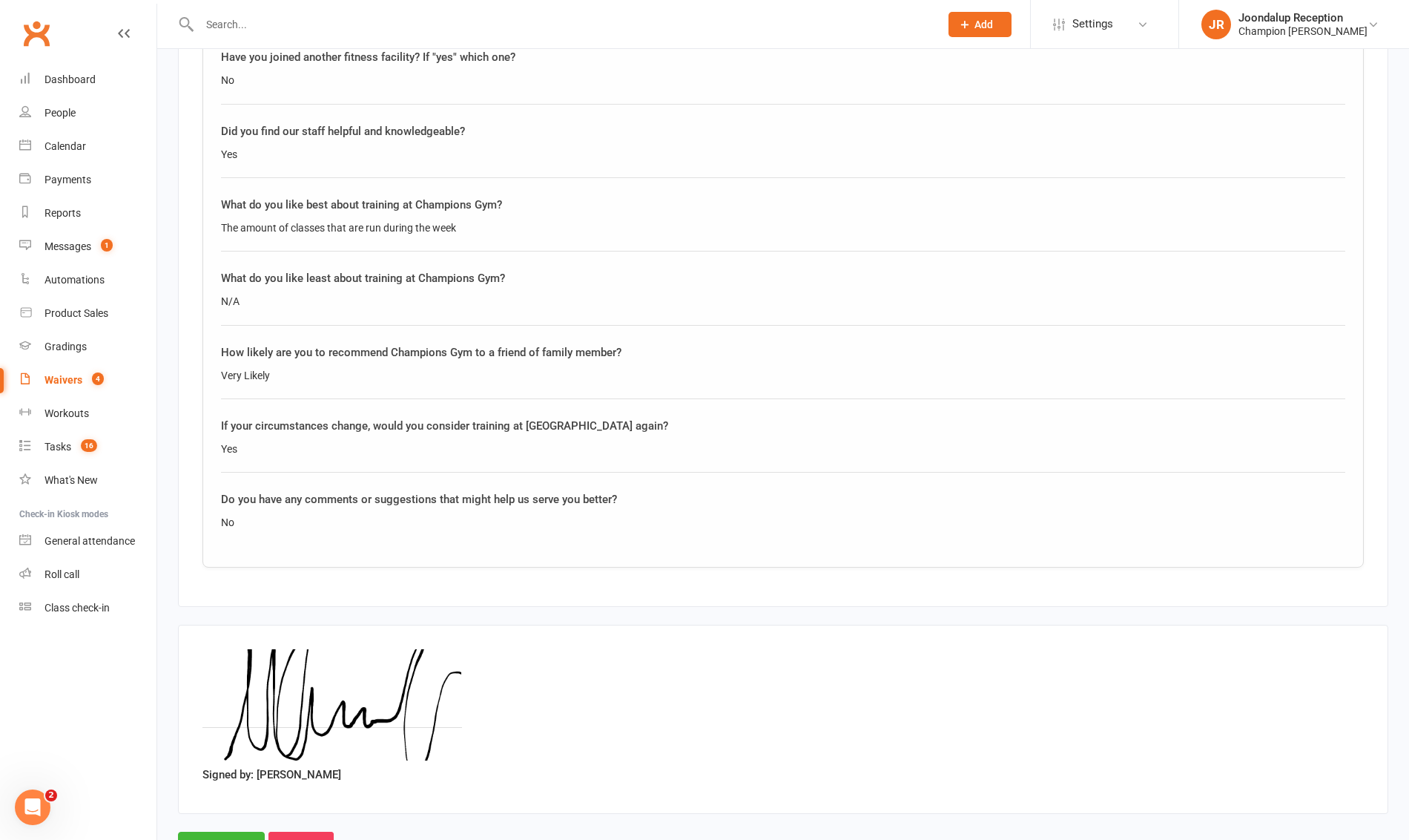
scroll to position [1102, 0]
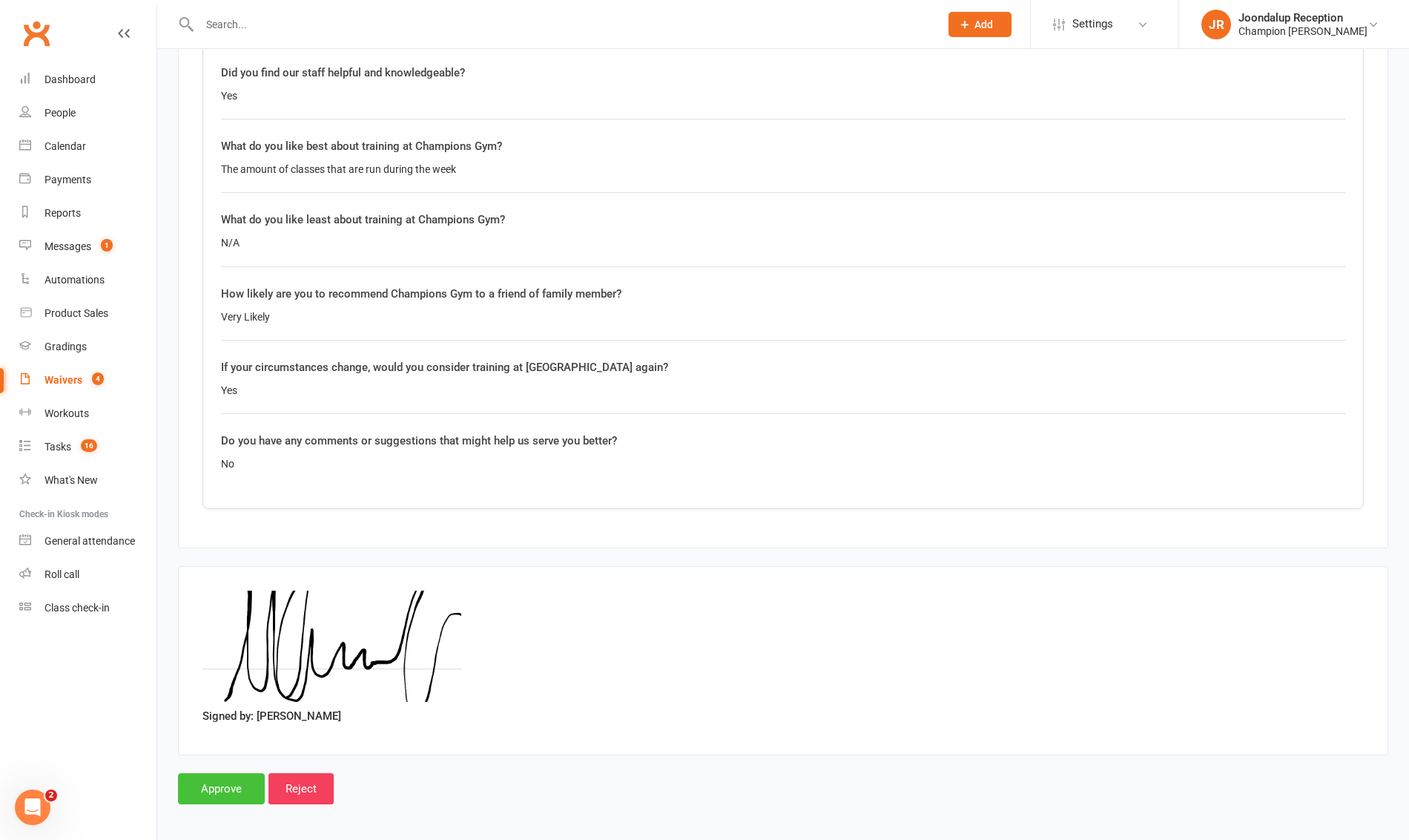
click at [248, 794] on input "Approve" at bounding box center [221, 788] width 87 height 31
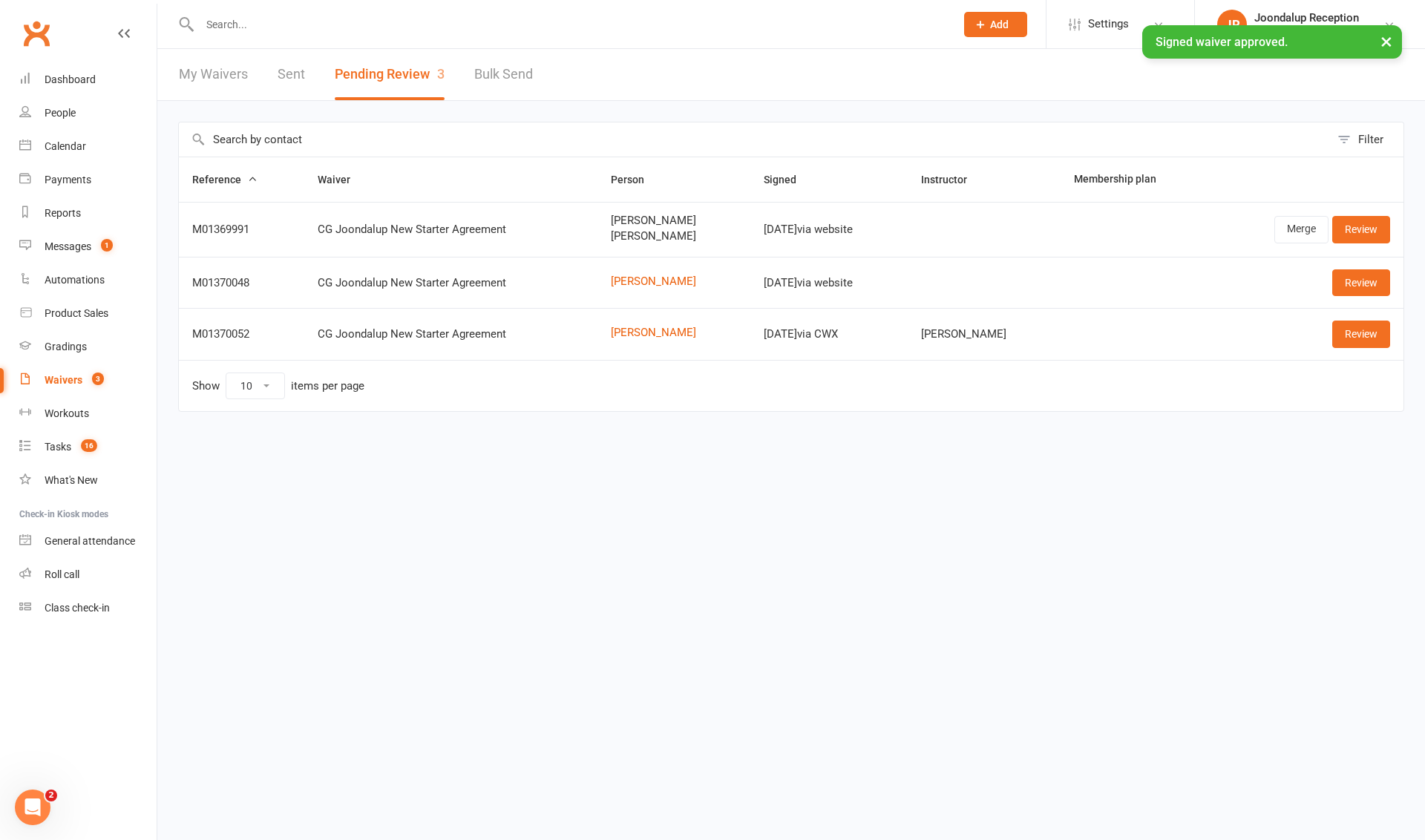
click at [317, 20] on input "text" at bounding box center [570, 24] width 749 height 21
click at [65, 247] on div "Messages" at bounding box center [67, 246] width 47 height 12
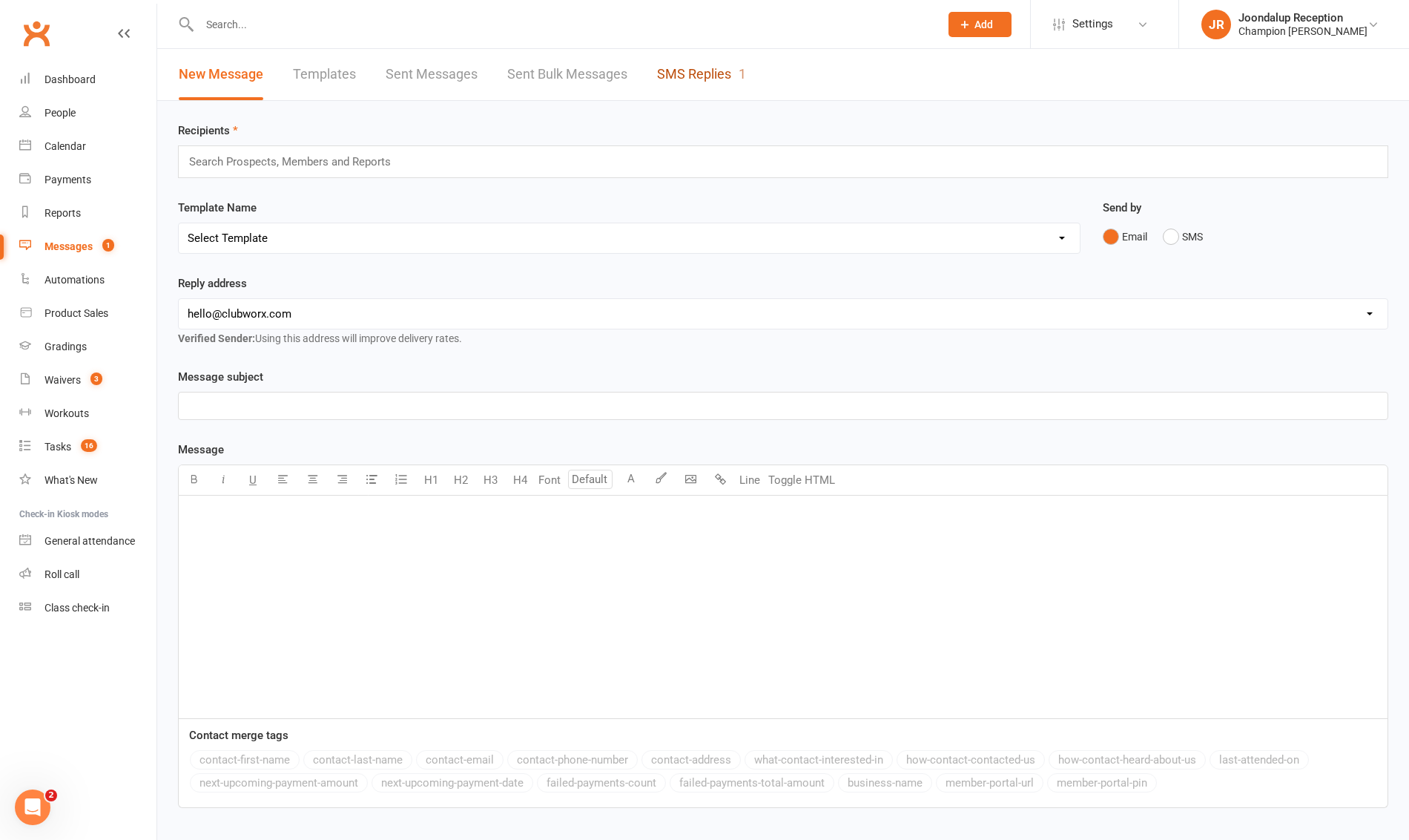
click at [723, 77] on link "SMS Replies 1" at bounding box center [702, 75] width 89 height 52
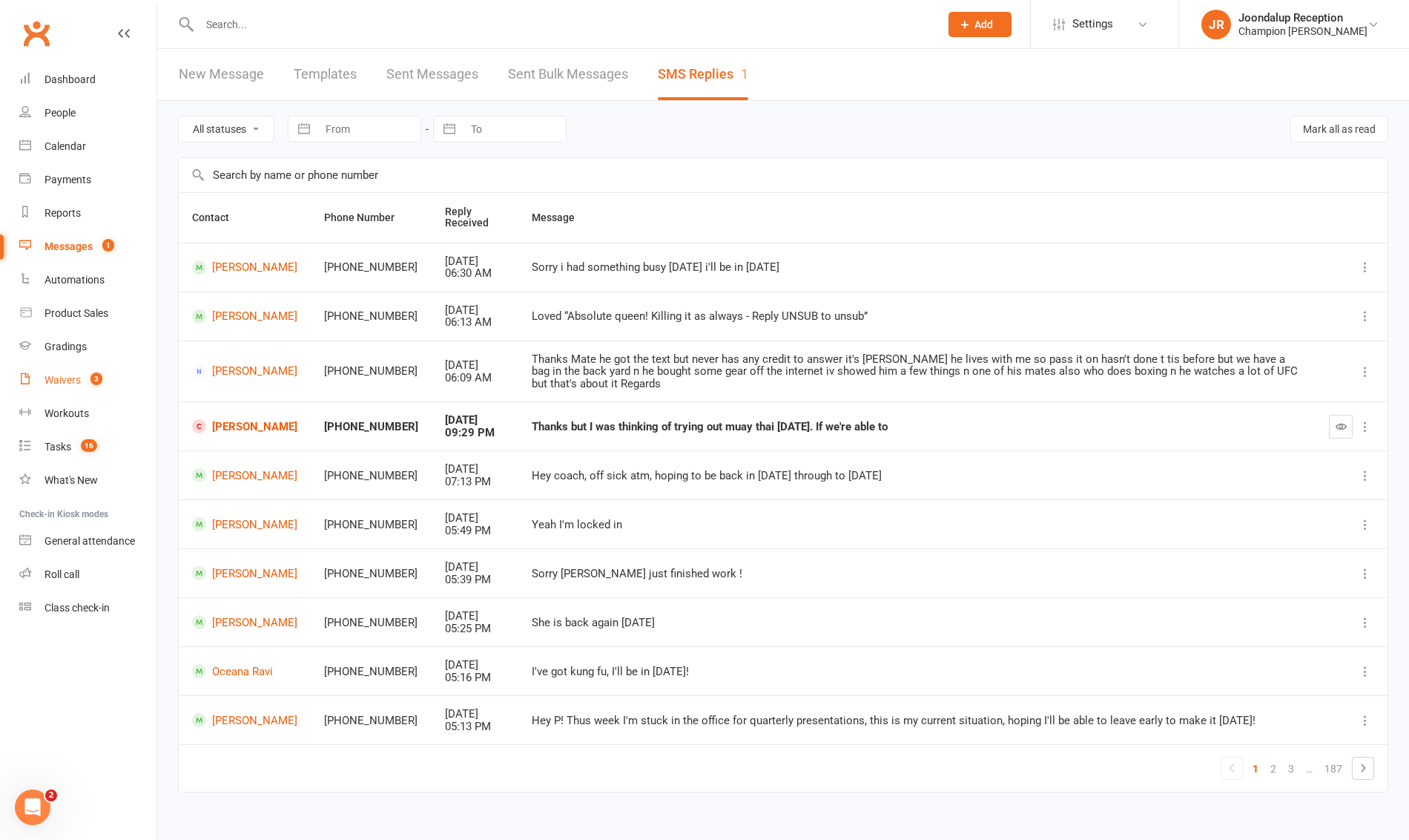
click at [55, 369] on link "Waivers 3" at bounding box center [88, 380] width 137 height 33
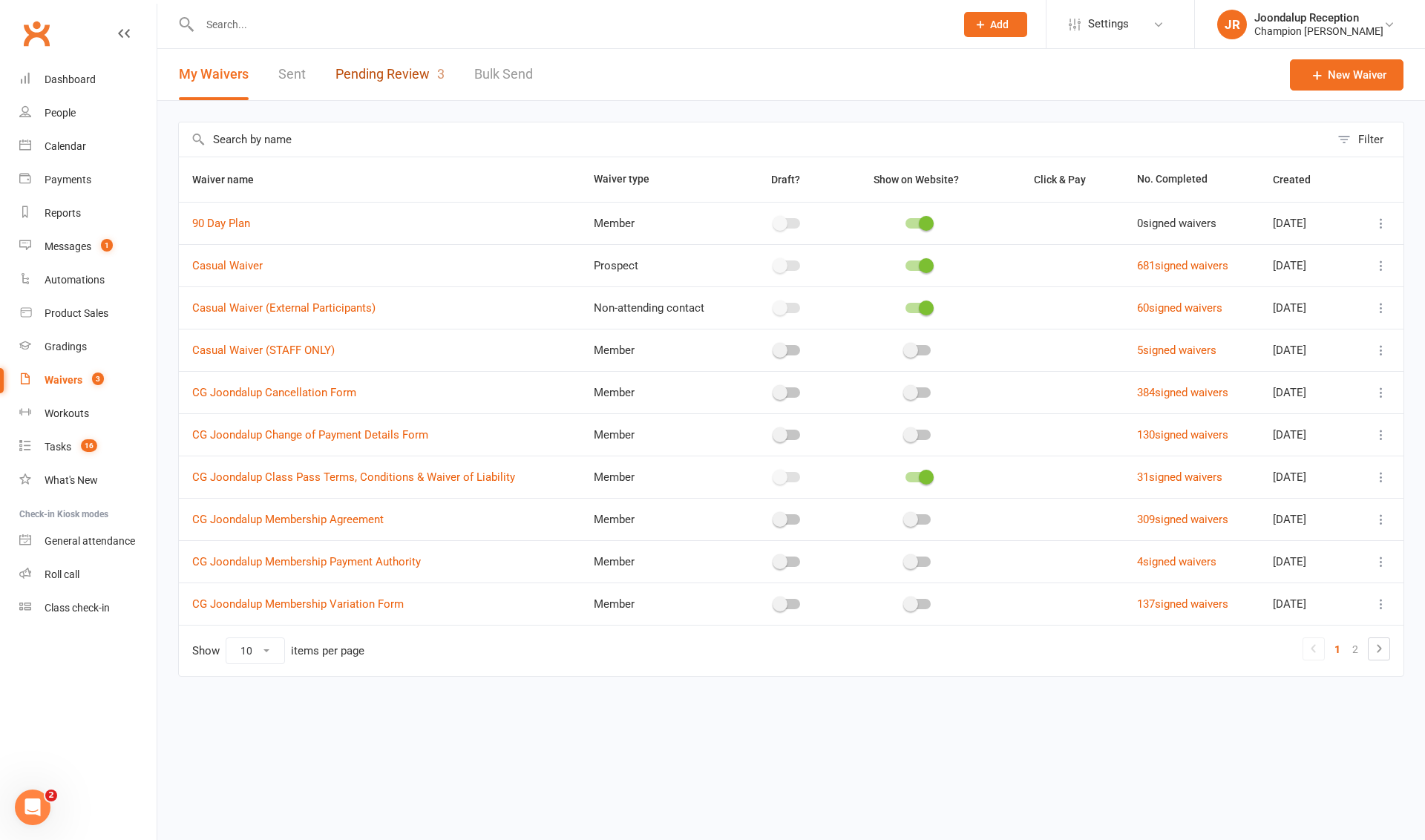
click at [407, 81] on link "Pending Review 3" at bounding box center [390, 75] width 109 height 52
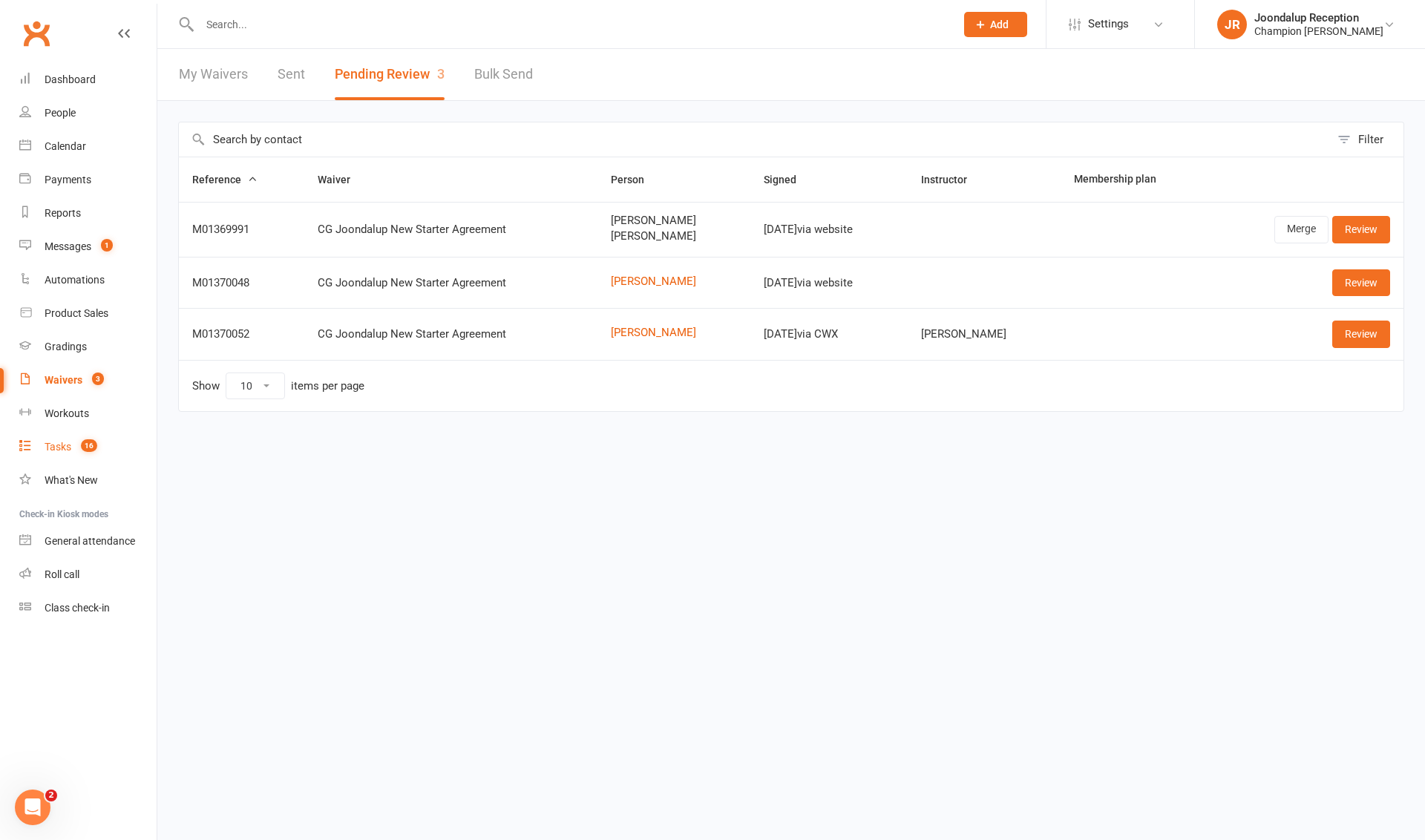
click at [68, 460] on link "Tasks 16" at bounding box center [88, 447] width 137 height 33
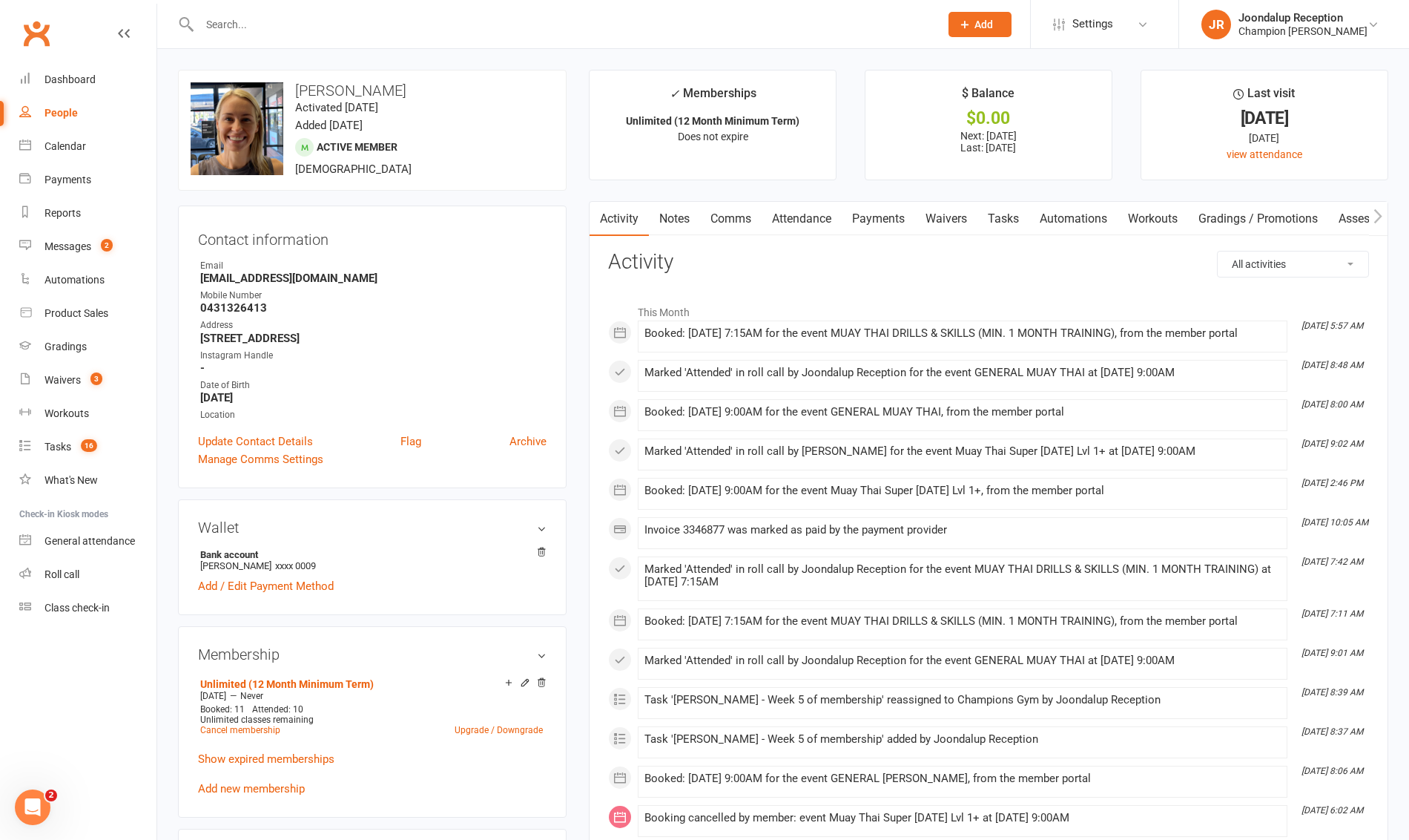
click at [298, 31] on input "text" at bounding box center [562, 24] width 734 height 21
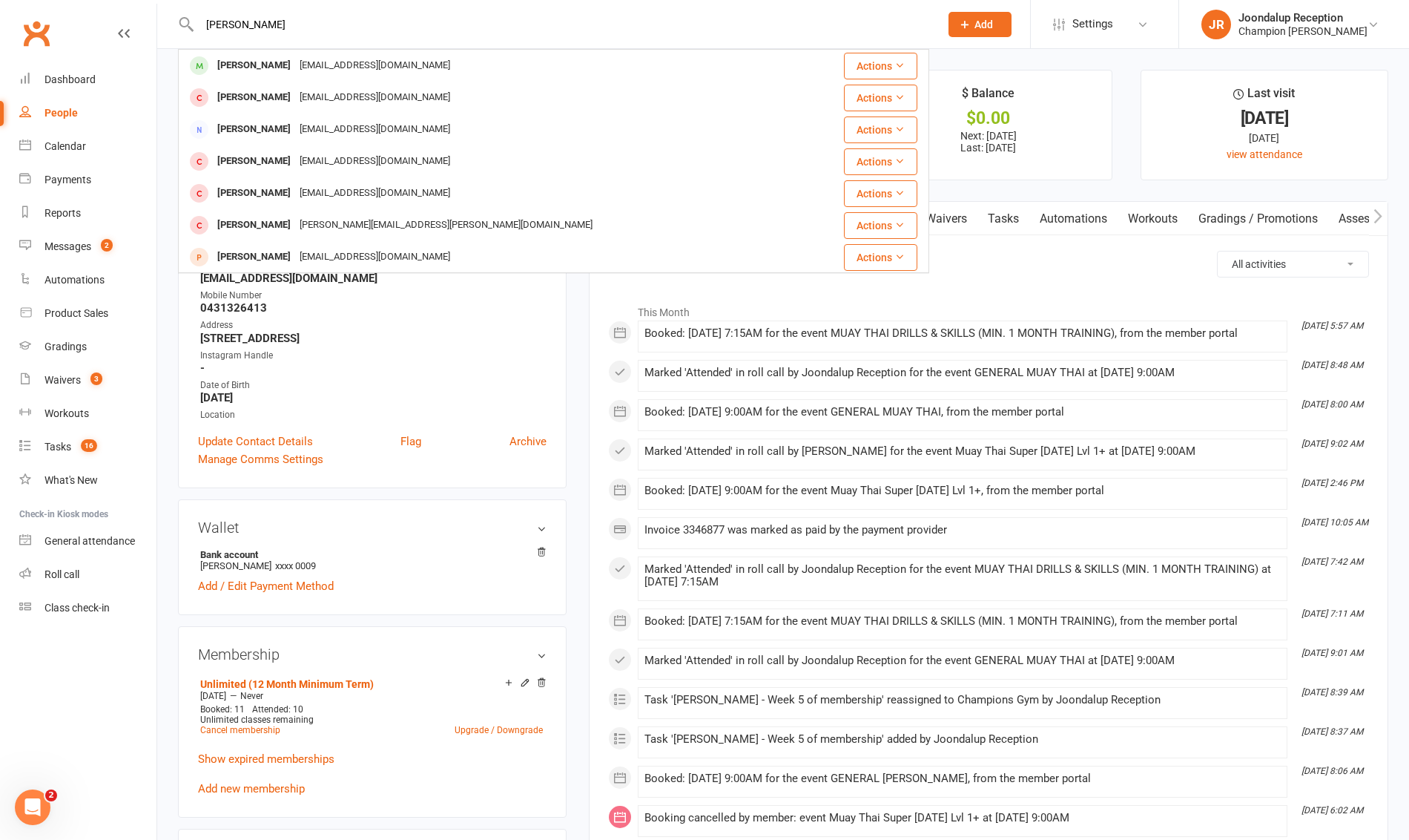
type input "[PERSON_NAME]"
click at [310, 71] on div "[EMAIL_ADDRESS][DOMAIN_NAME]" at bounding box center [374, 65] width 160 height 21
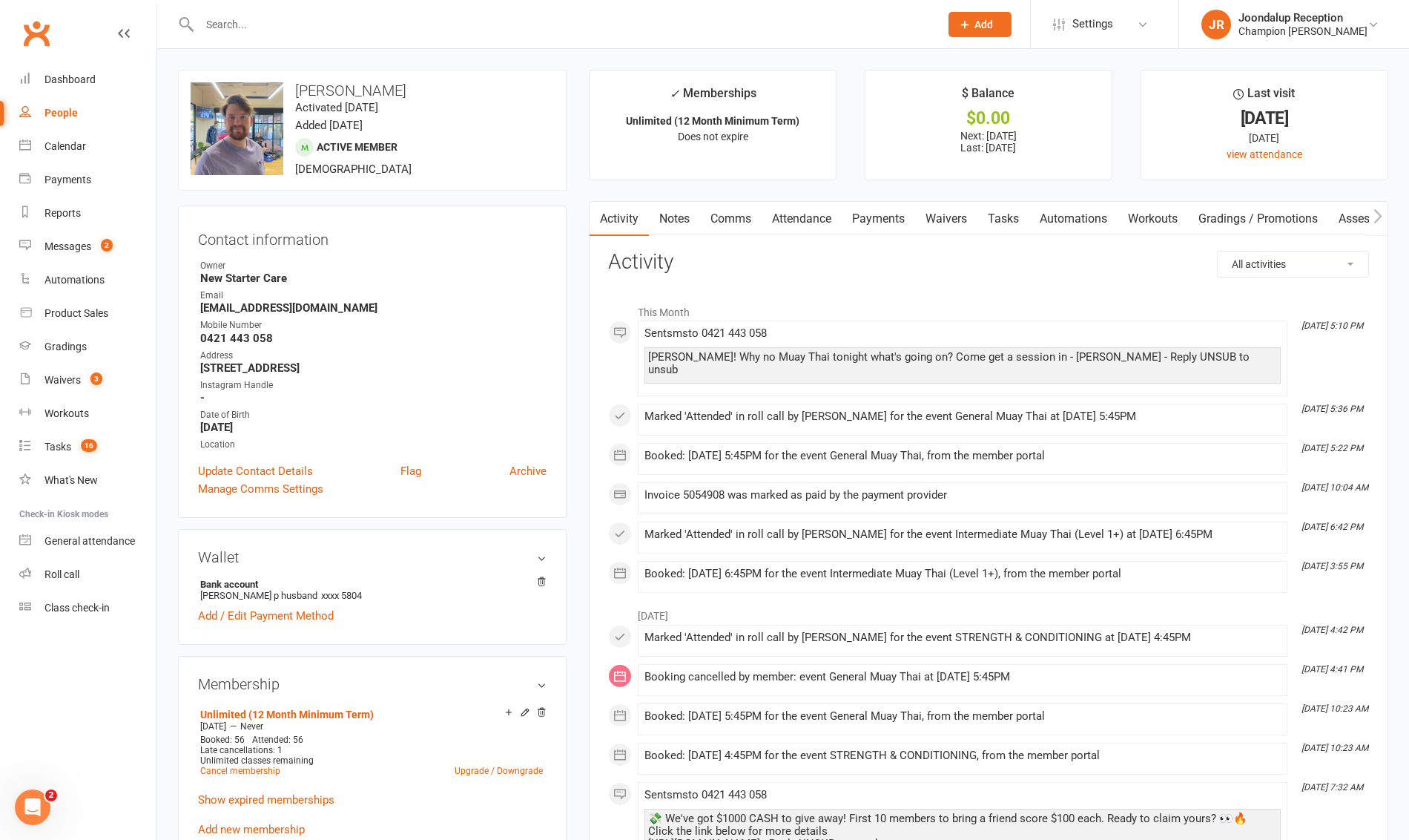
click at [307, 33] on input "text" at bounding box center [562, 24] width 734 height 21
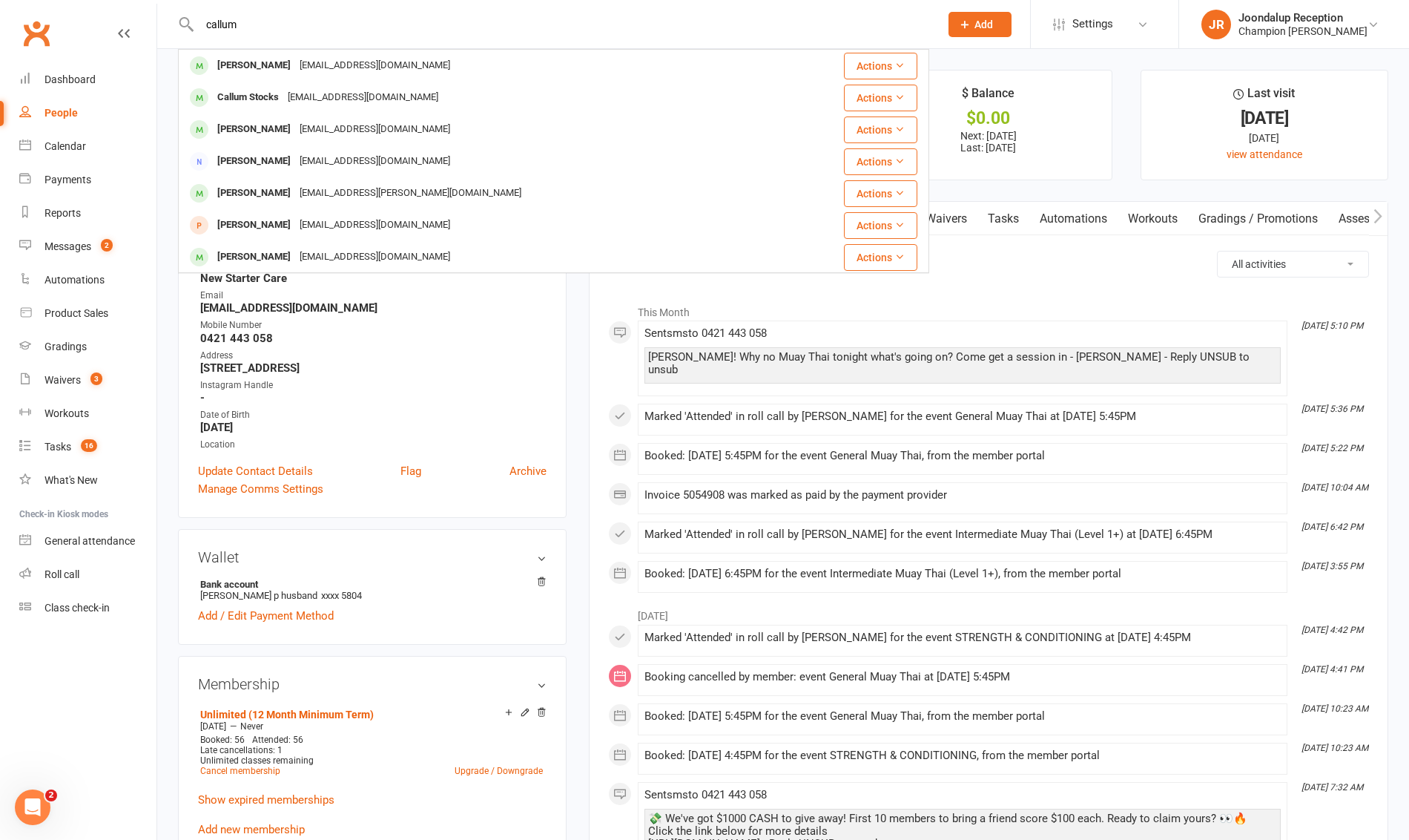
type input "callum"
click at [316, 70] on div "[EMAIL_ADDRESS][DOMAIN_NAME]" at bounding box center [374, 65] width 160 height 21
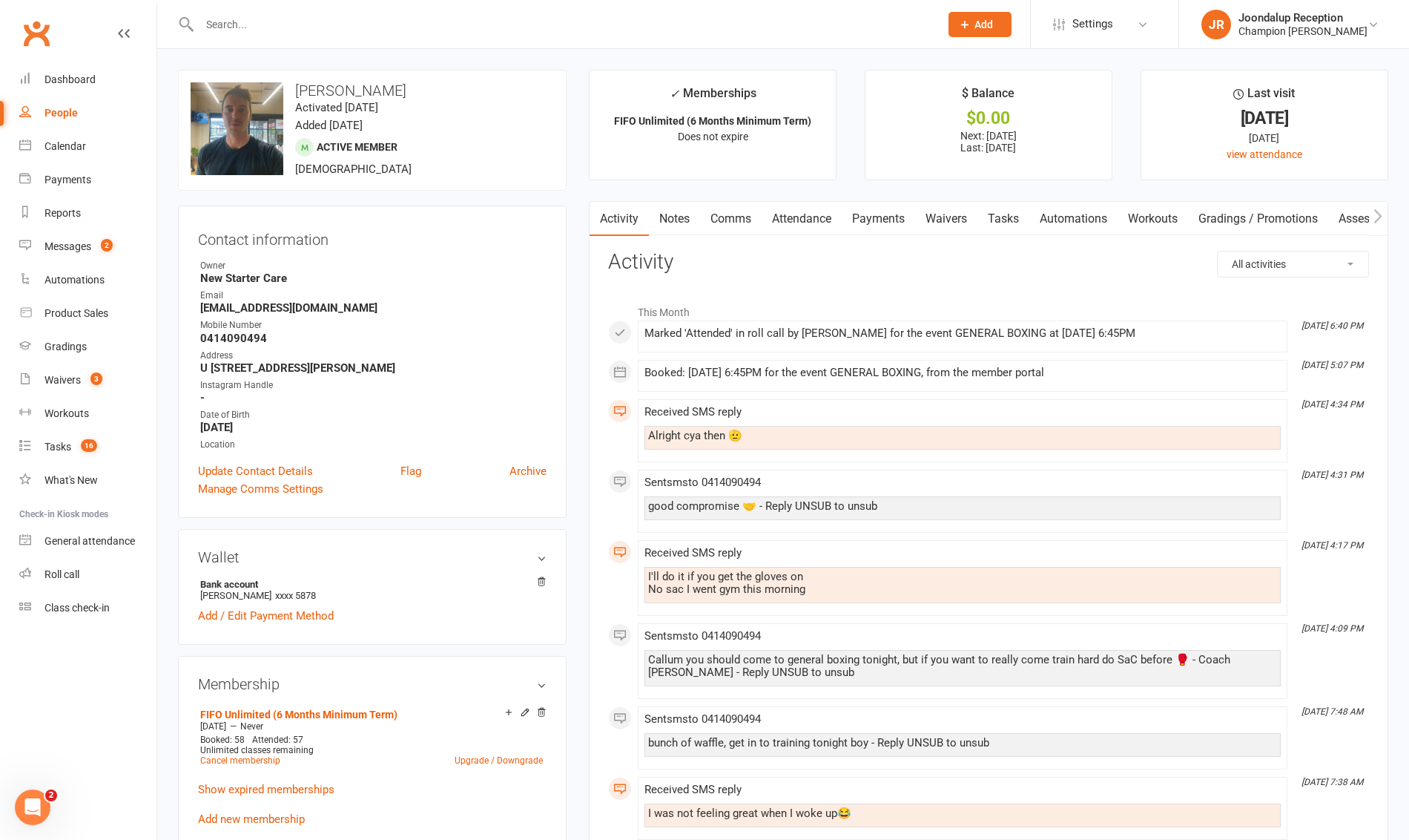
click at [691, 230] on link "Notes" at bounding box center [675, 219] width 52 height 34
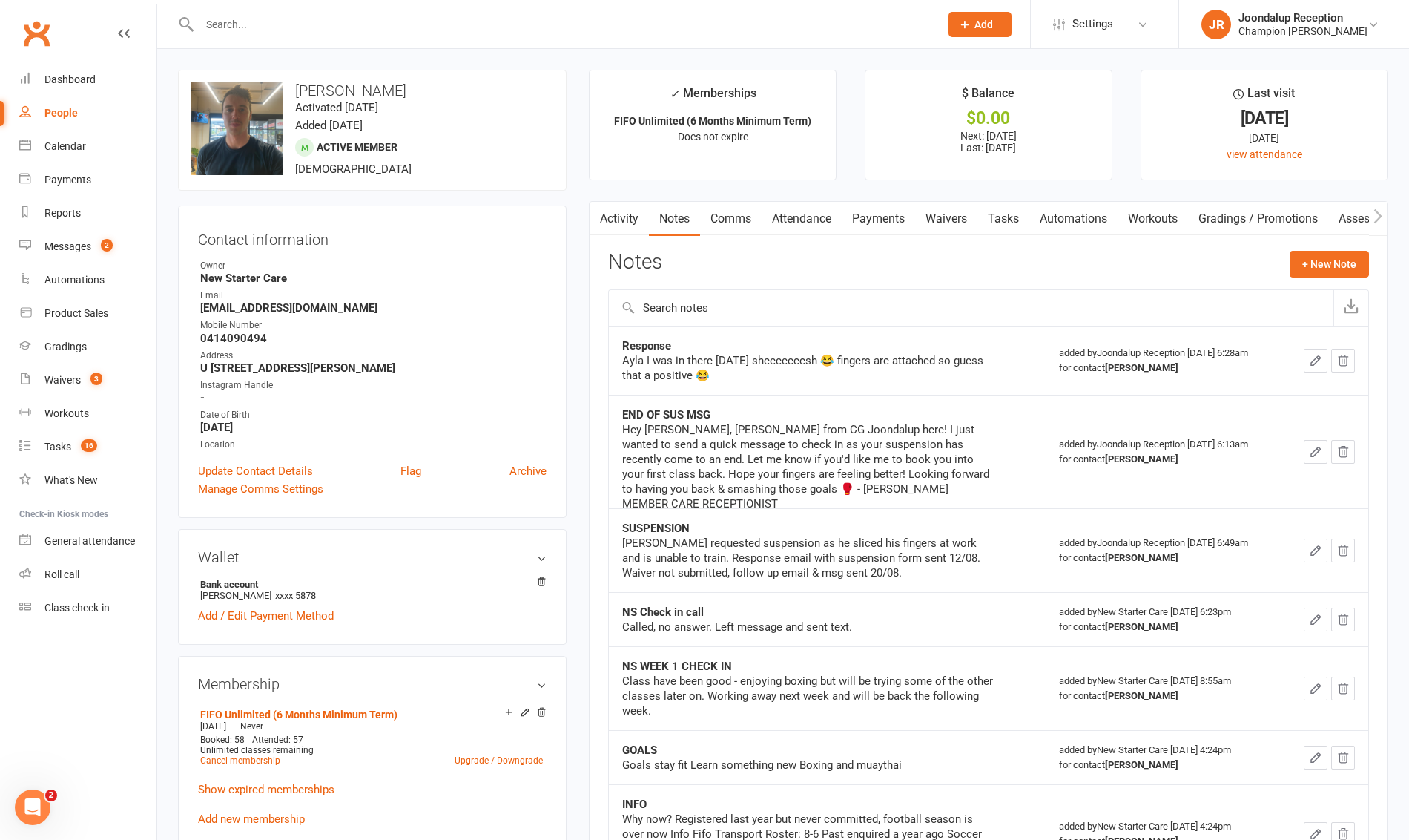
click at [723, 221] on link "Comms" at bounding box center [730, 219] width 62 height 34
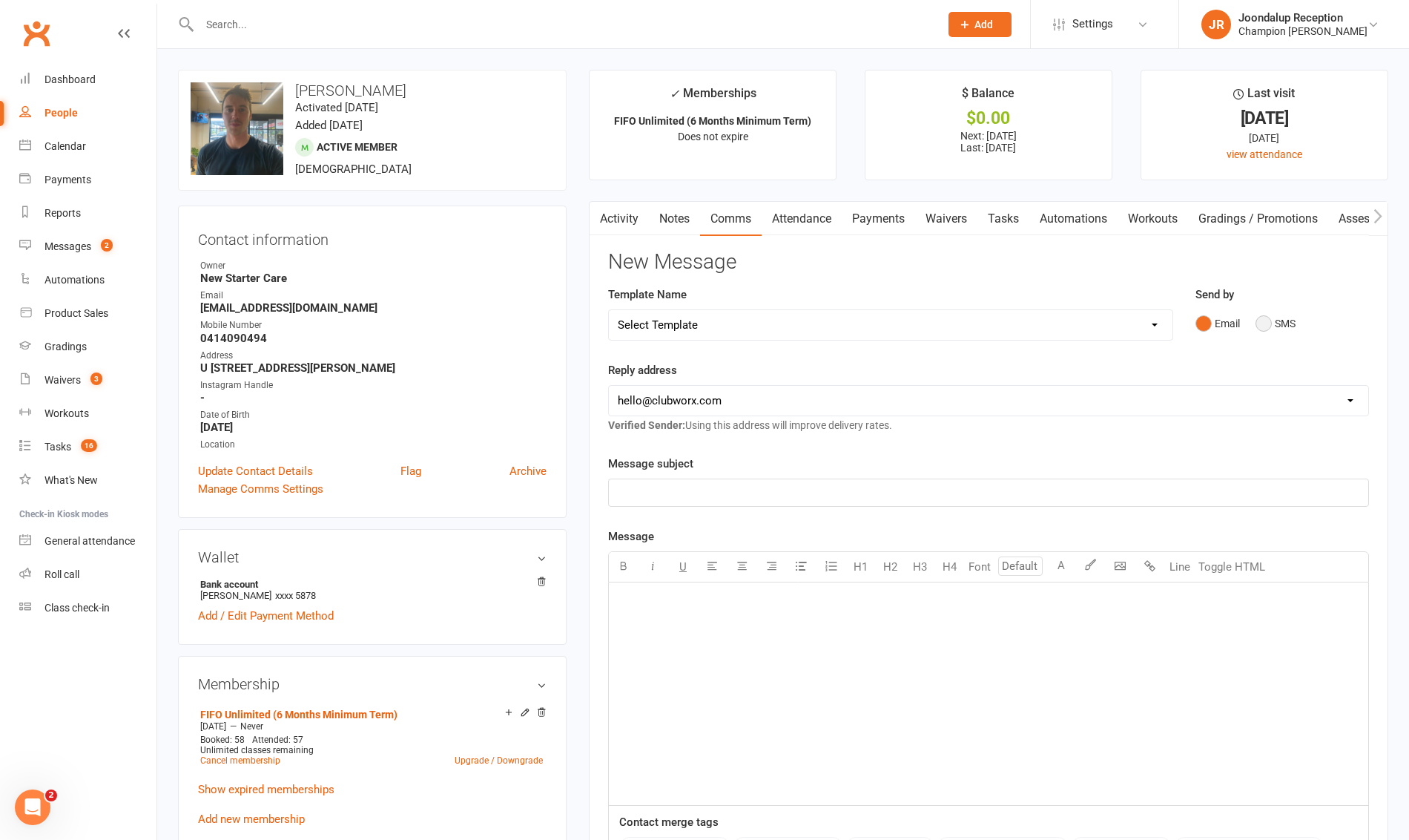
click at [1281, 320] on button "SMS" at bounding box center [1275, 323] width 40 height 29
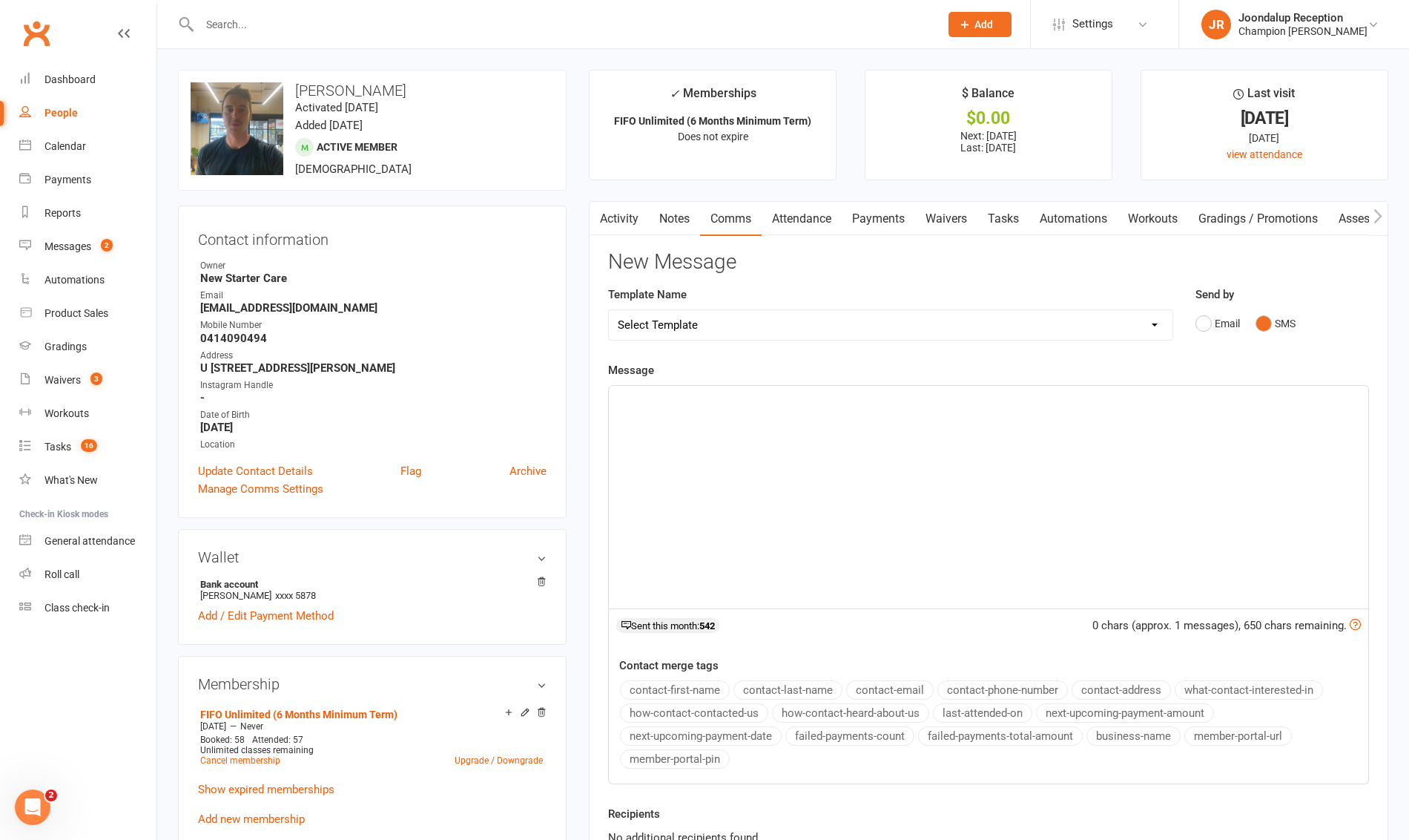
click at [916, 393] on p "﻿" at bounding box center [989, 398] width 741 height 18
click at [1102, 396] on p "Callum! I know you're back on site, but no excuses for next week... get in, fee…" at bounding box center [989, 398] width 741 height 18
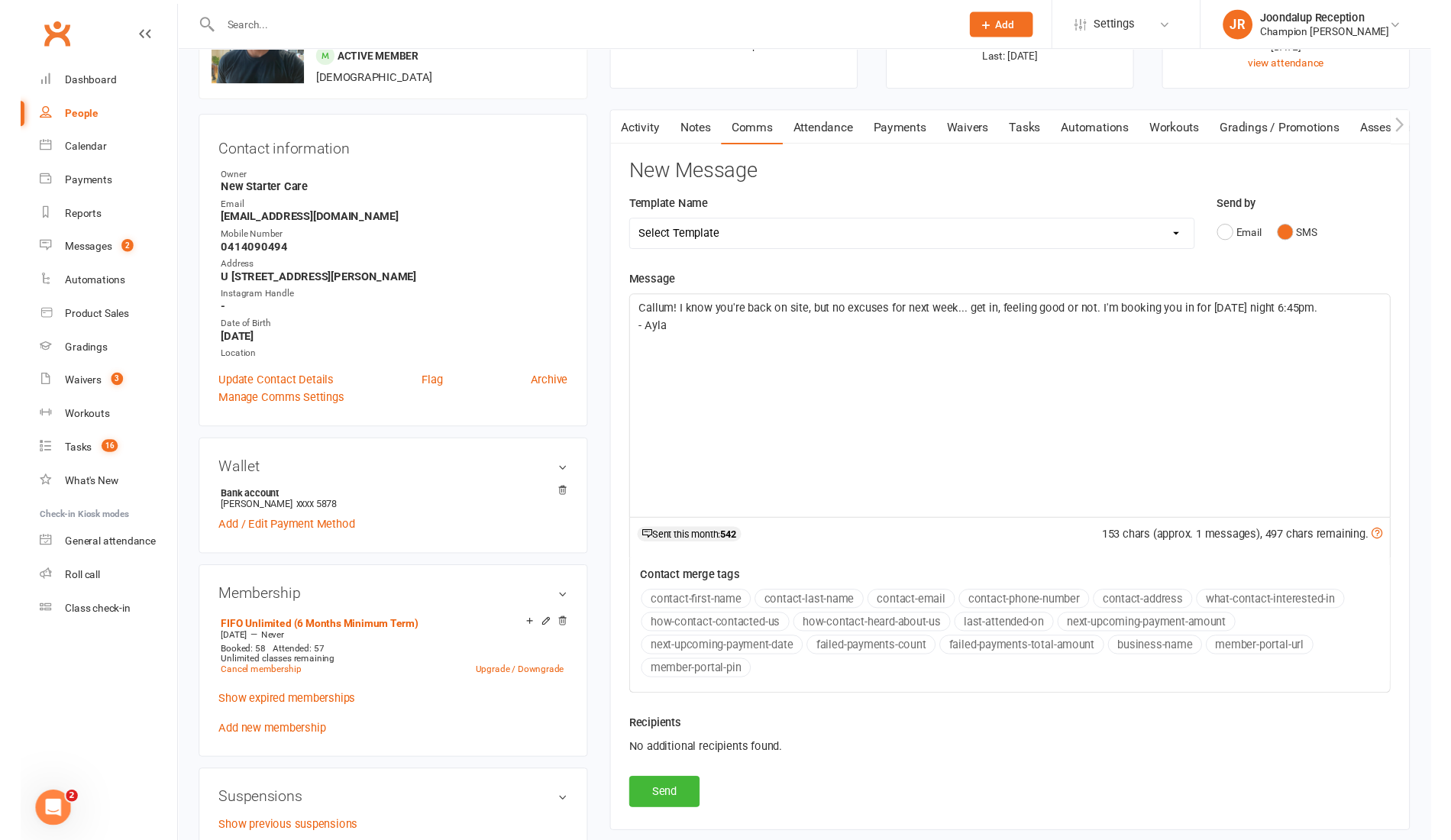
scroll to position [95, 0]
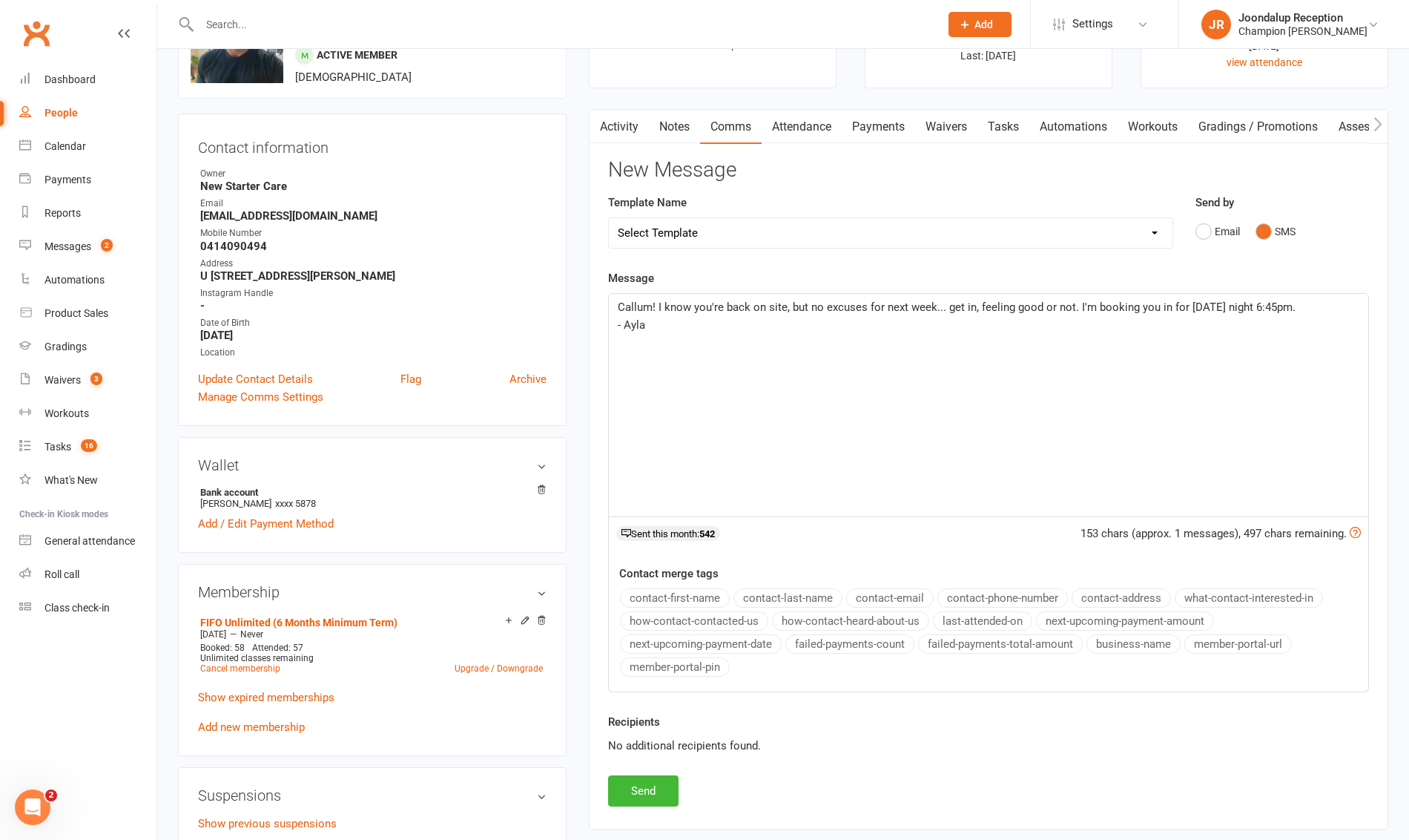
click at [1186, 309] on span "Callum! I know you're back on site, but no excuses for next week... get in, fee…" at bounding box center [956, 307] width 678 height 13
click at [646, 789] on button "Send" at bounding box center [644, 791] width 70 height 31
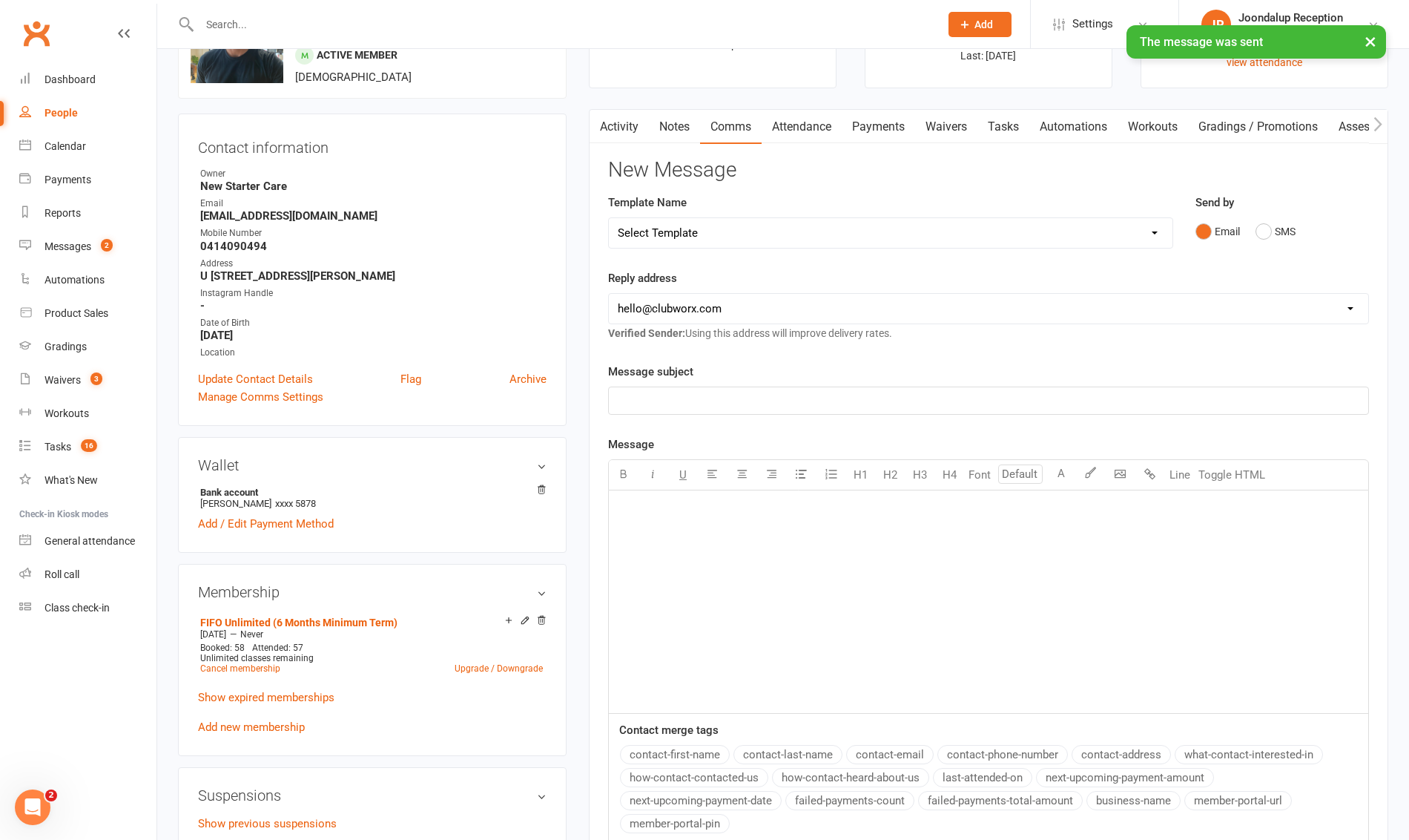
click at [635, 121] on link "Activity" at bounding box center [620, 126] width 59 height 34
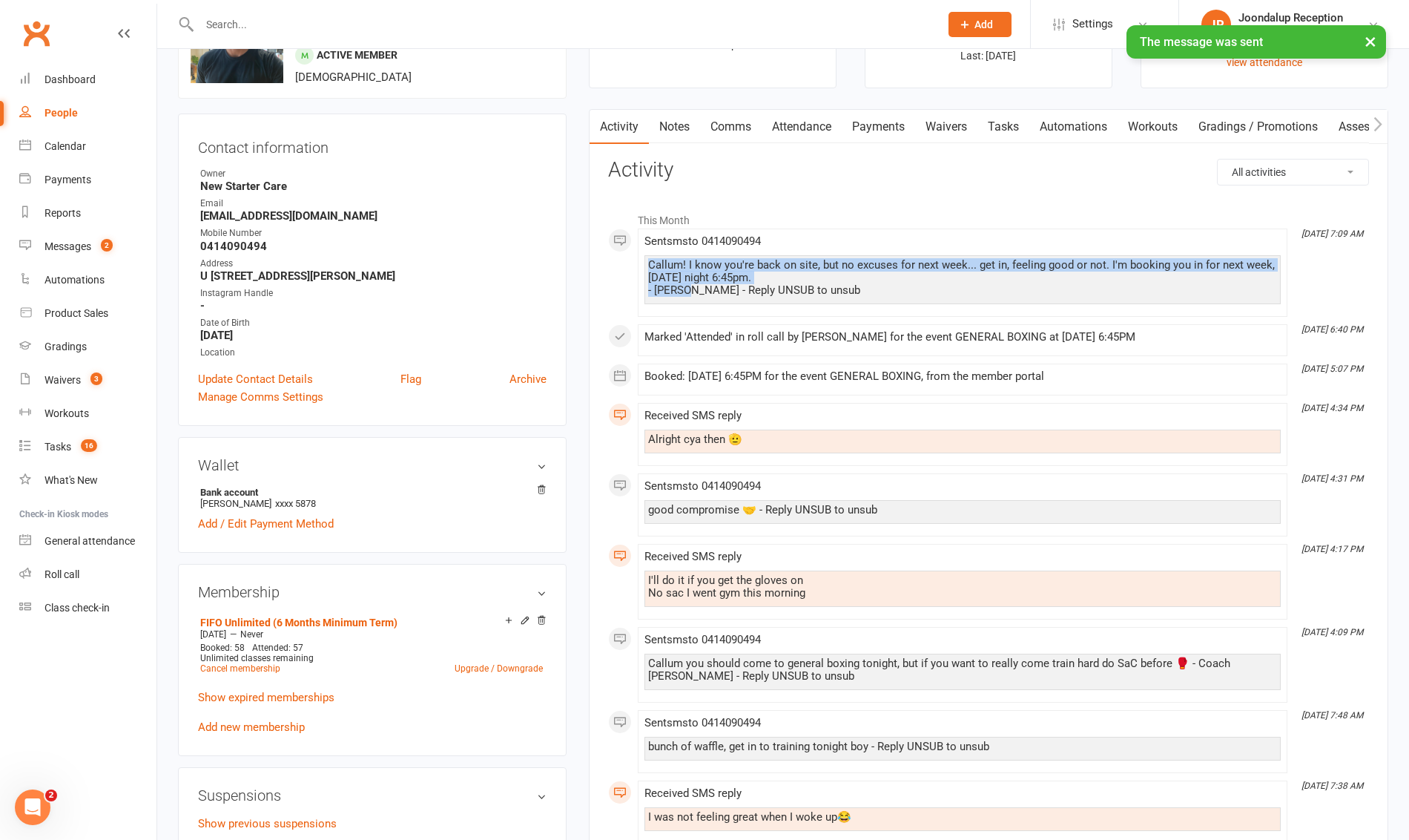
drag, startPoint x: 679, startPoint y: 290, endPoint x: 642, endPoint y: 253, distance: 52.3
click at [642, 253] on li "[DATE] 7:09 AM Sent sms to [PHONE_NUMBER] Callum! I know you're back on site, b…" at bounding box center [963, 273] width 650 height 89
copy div "Callum! I know you're back on site, but no excuses for next week... get in, fee…"
click at [670, 124] on link "Notes" at bounding box center [675, 126] width 52 height 34
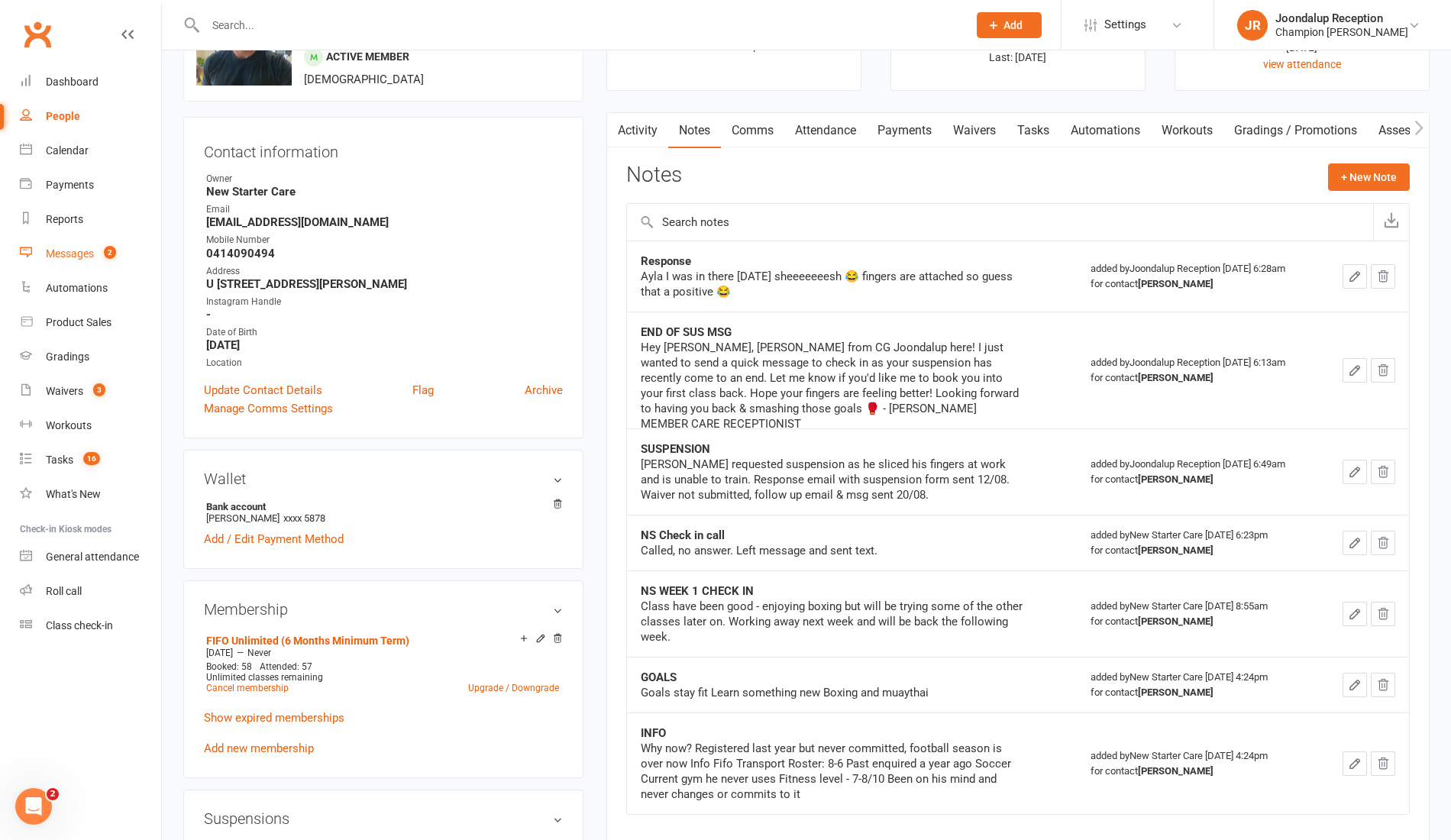
click at [80, 249] on div "Messages" at bounding box center [69, 253] width 48 height 12
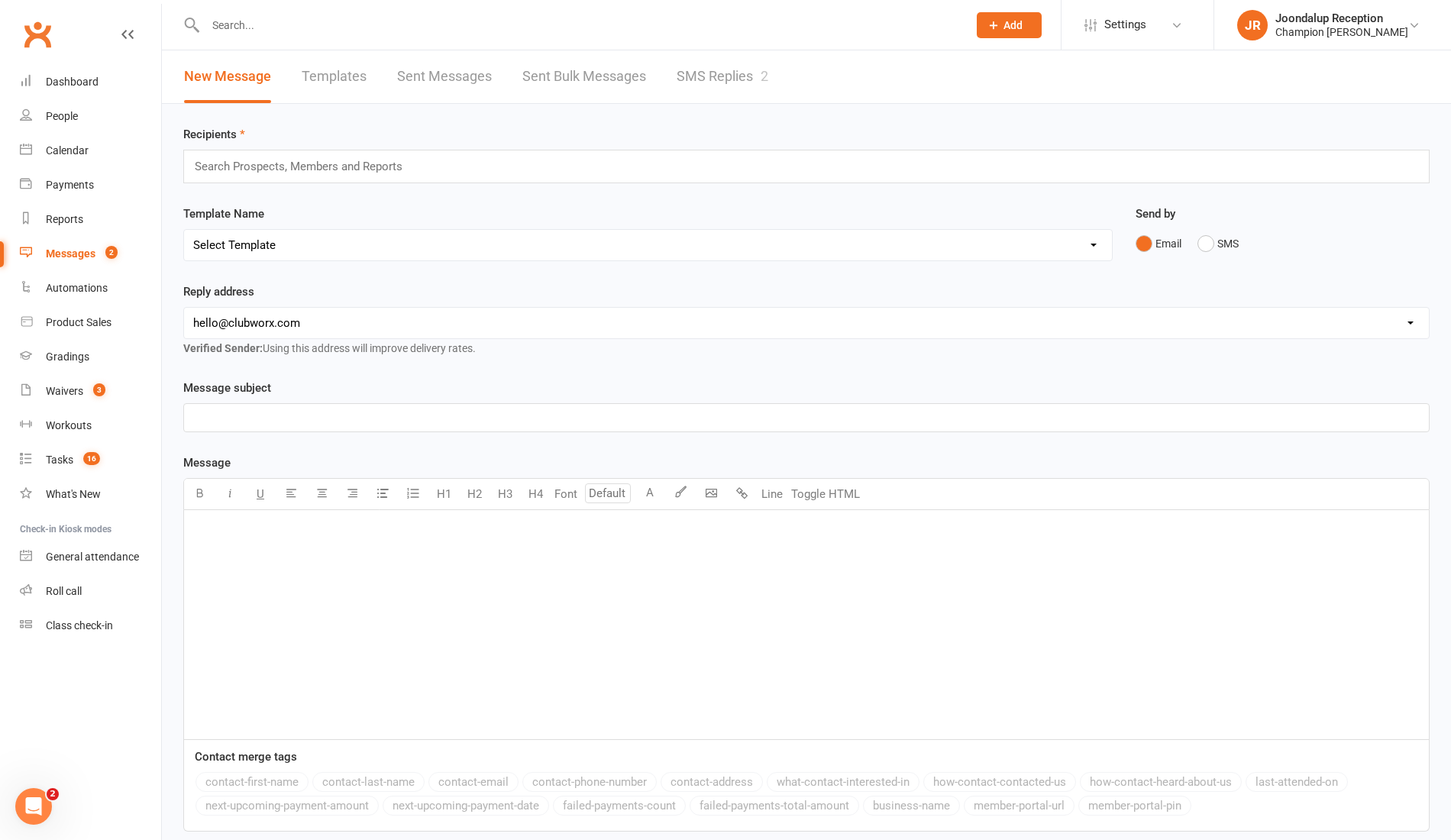
click at [688, 73] on link "SMS Replies 2" at bounding box center [723, 77] width 92 height 53
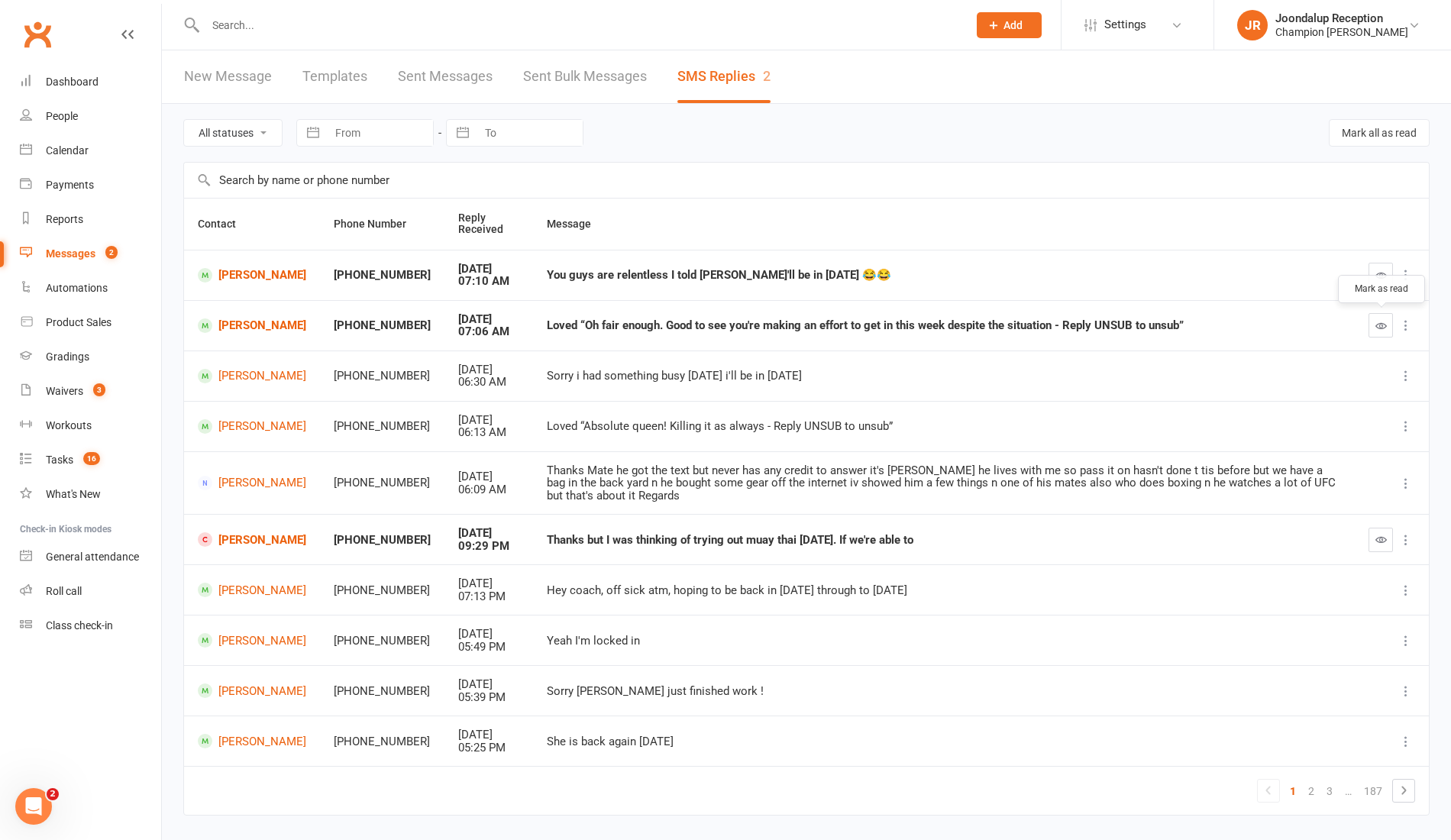
click at [1388, 328] on button "button" at bounding box center [1382, 326] width 25 height 25
click at [1366, 278] on td at bounding box center [1392, 274] width 74 height 50
click at [1373, 273] on button "button" at bounding box center [1382, 275] width 25 height 25
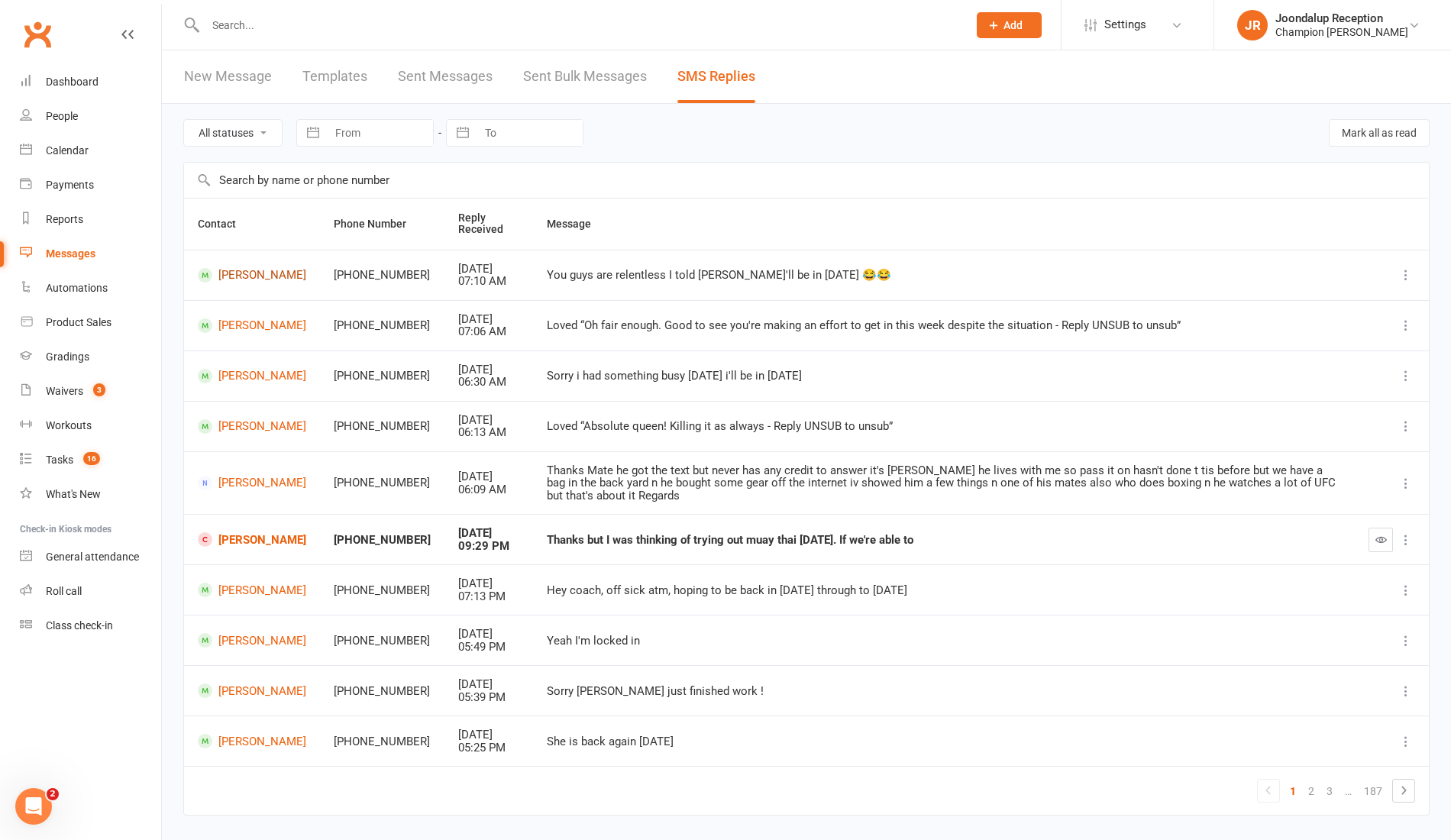
click at [226, 271] on link "[PERSON_NAME]" at bounding box center [252, 274] width 108 height 14
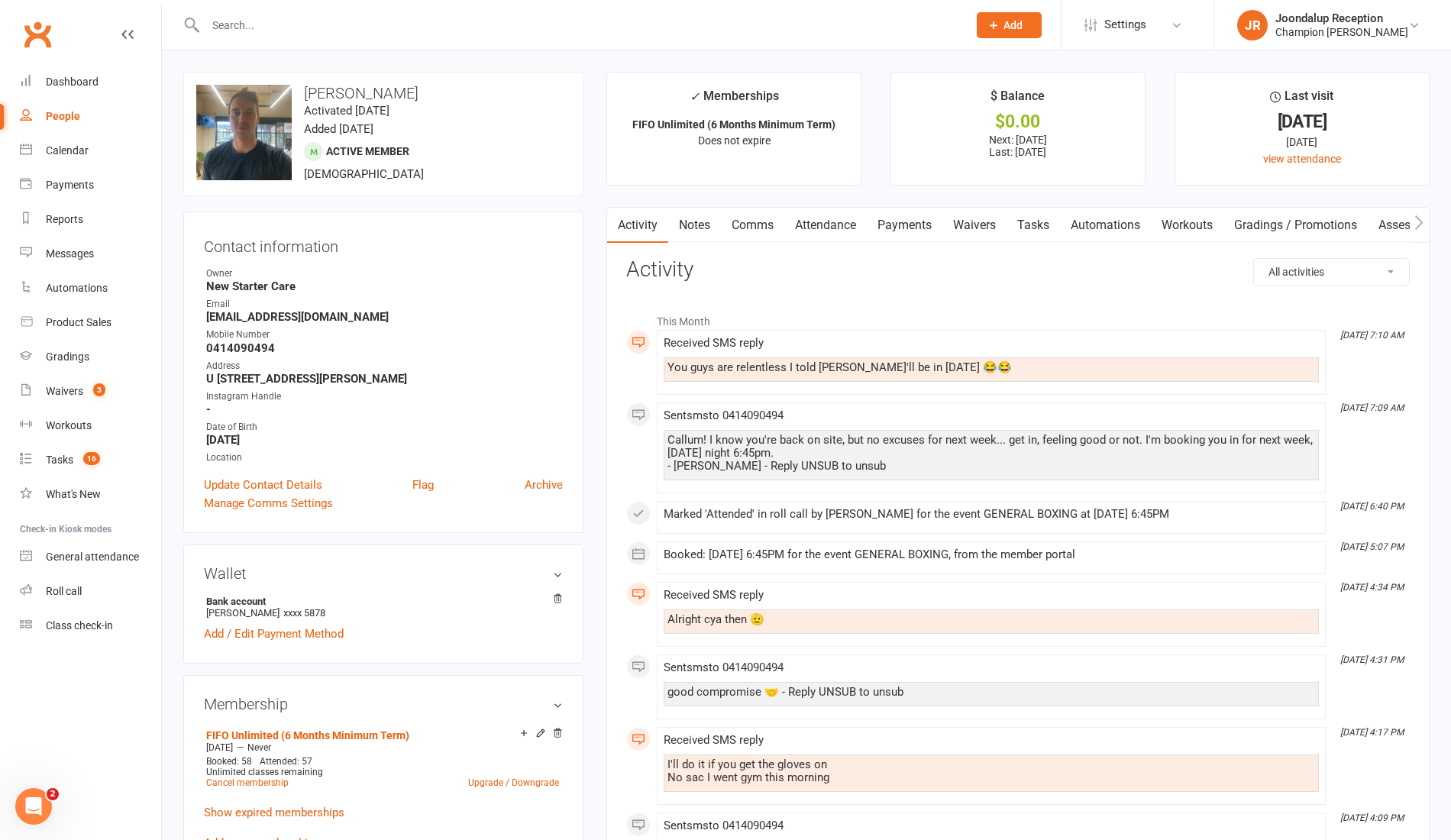
click at [760, 224] on link "Comms" at bounding box center [752, 225] width 64 height 35
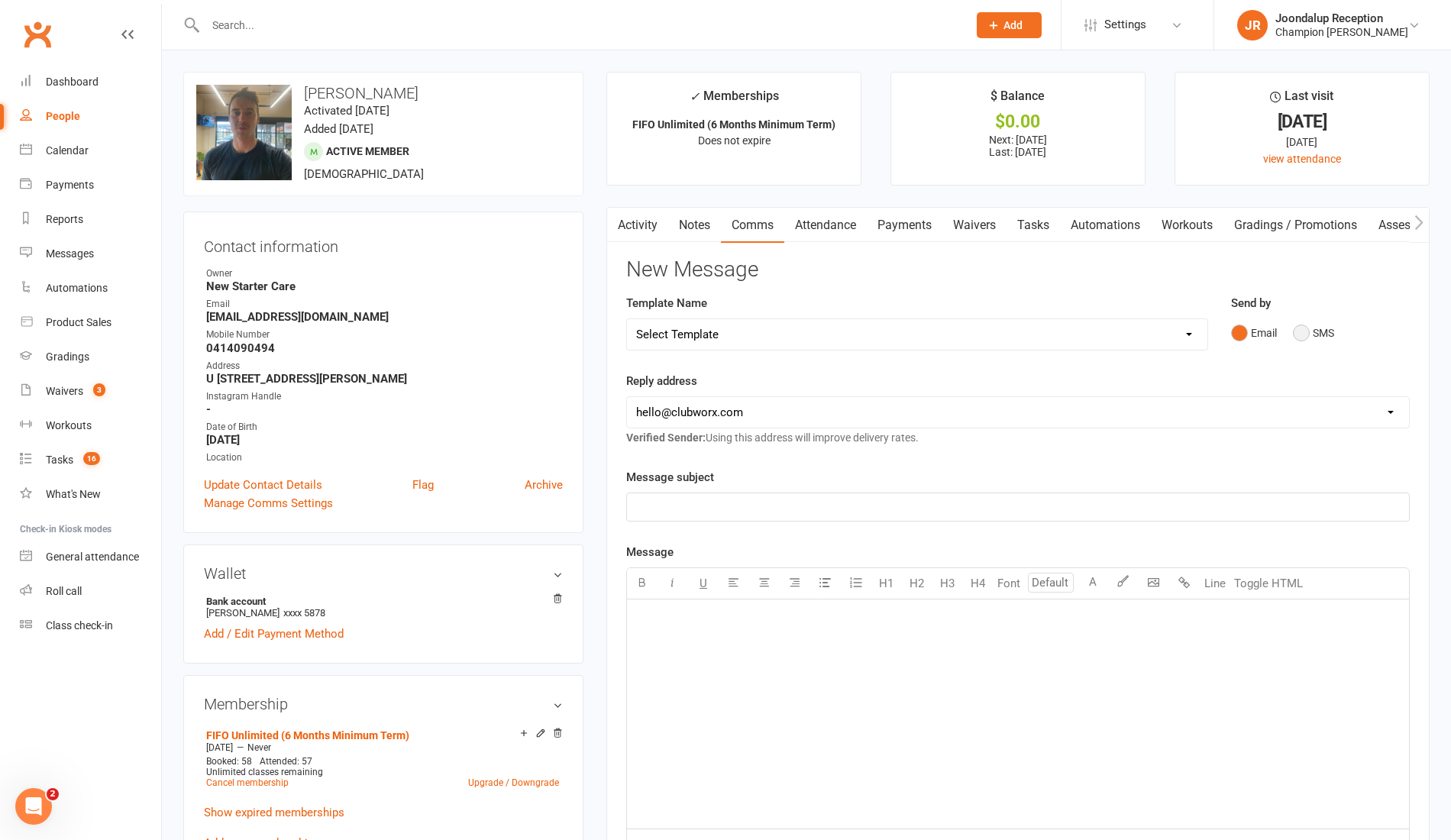
click at [1318, 332] on button "SMS" at bounding box center [1313, 332] width 41 height 29
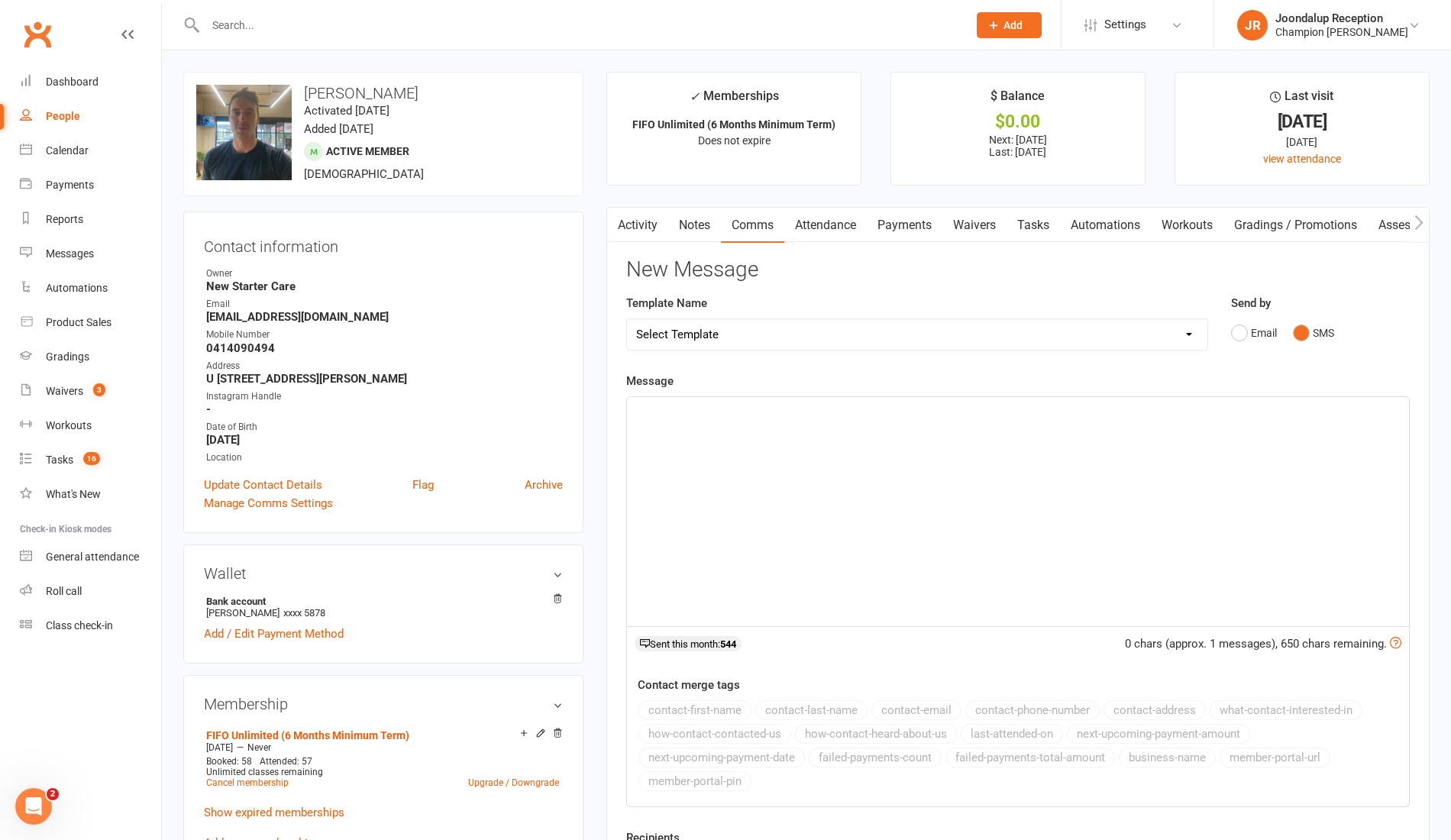
click at [796, 493] on div "﻿" at bounding box center [1018, 511] width 782 height 229
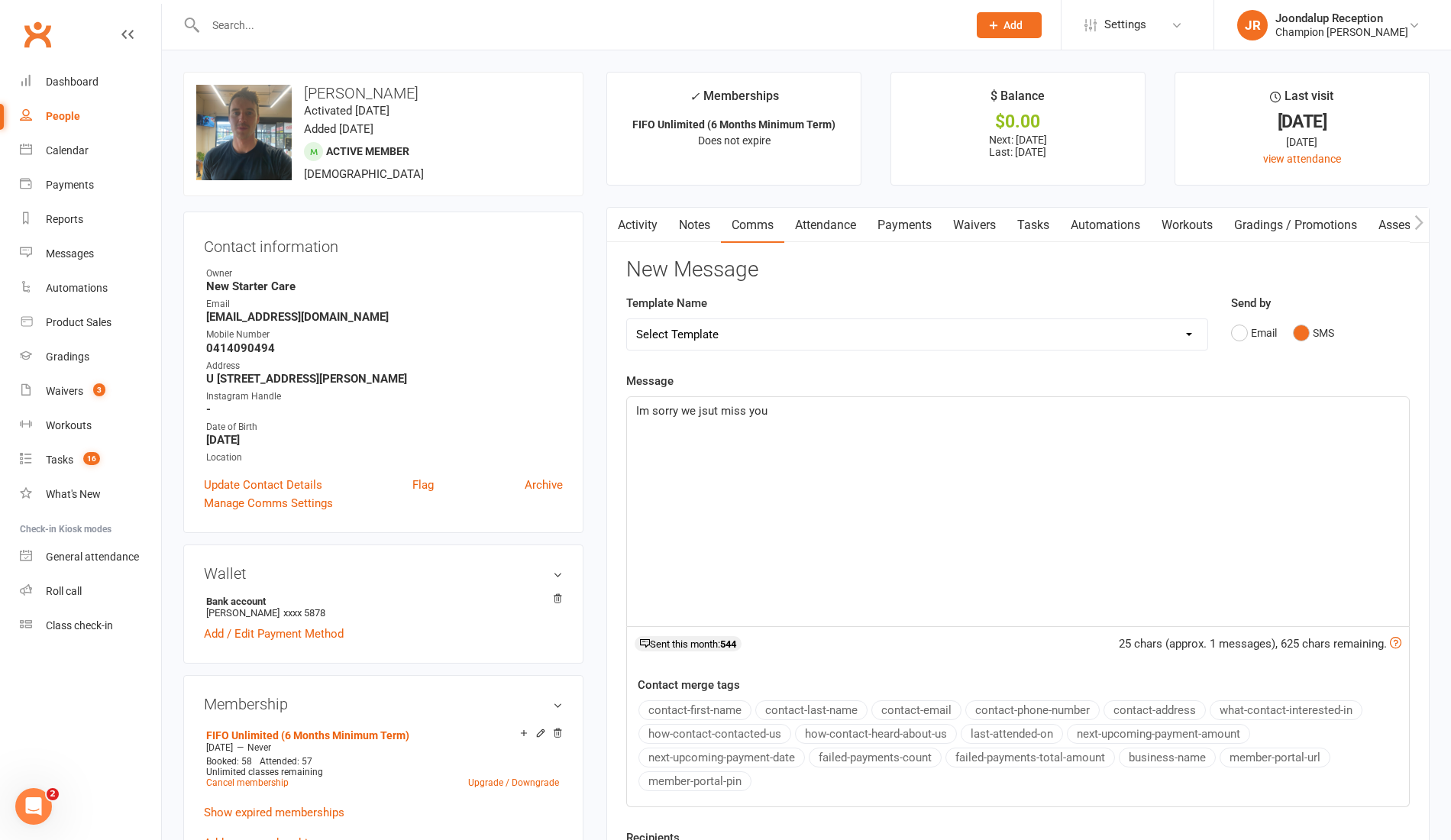
click at [713, 411] on span "Im sorry we jsut miss you" at bounding box center [702, 411] width 131 height 13
click at [822, 404] on p "Im sorry we just miss you" at bounding box center [1018, 410] width 763 height 18
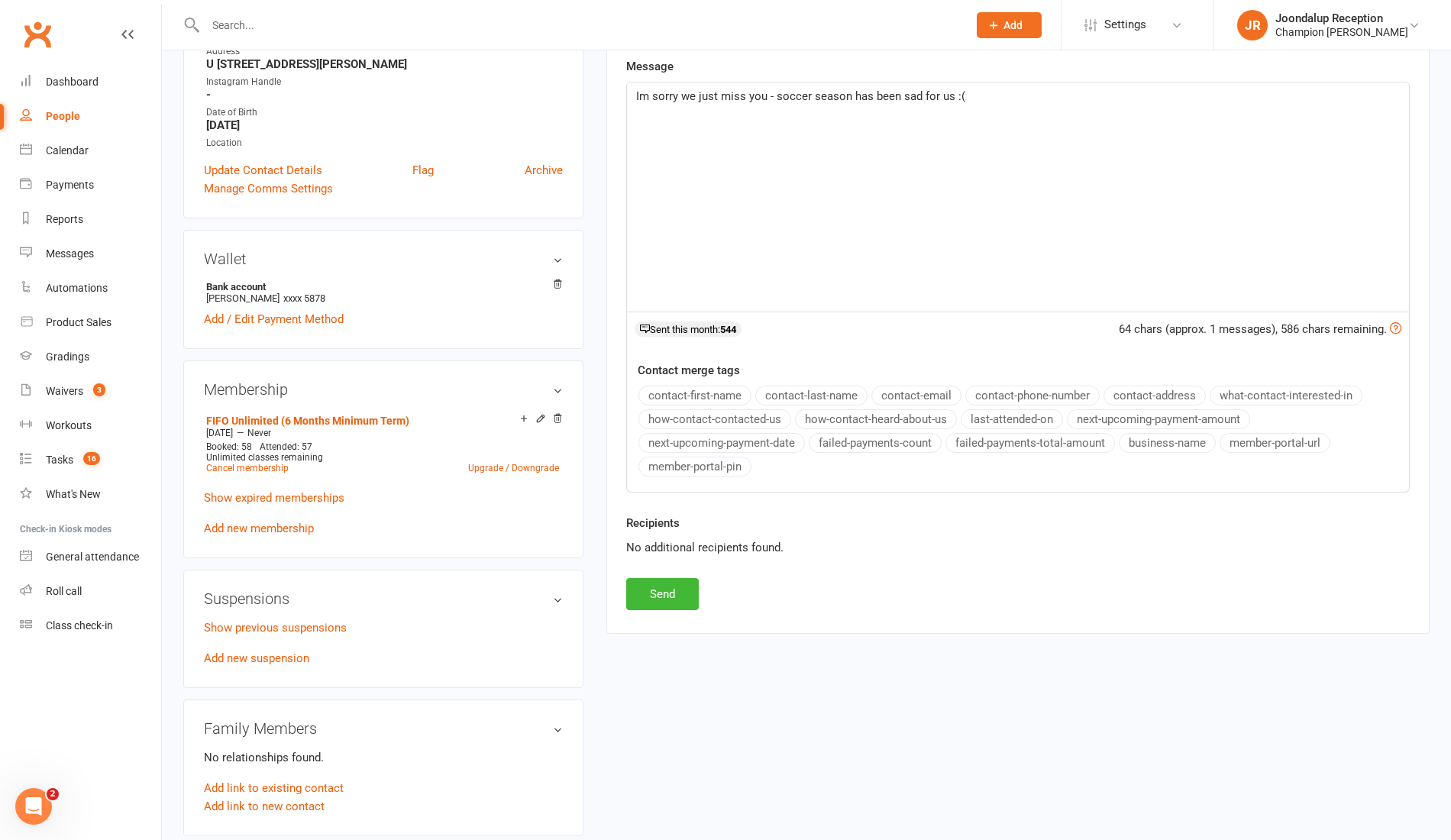
scroll to position [315, 0]
click at [662, 588] on button "Send" at bounding box center [663, 593] width 72 height 32
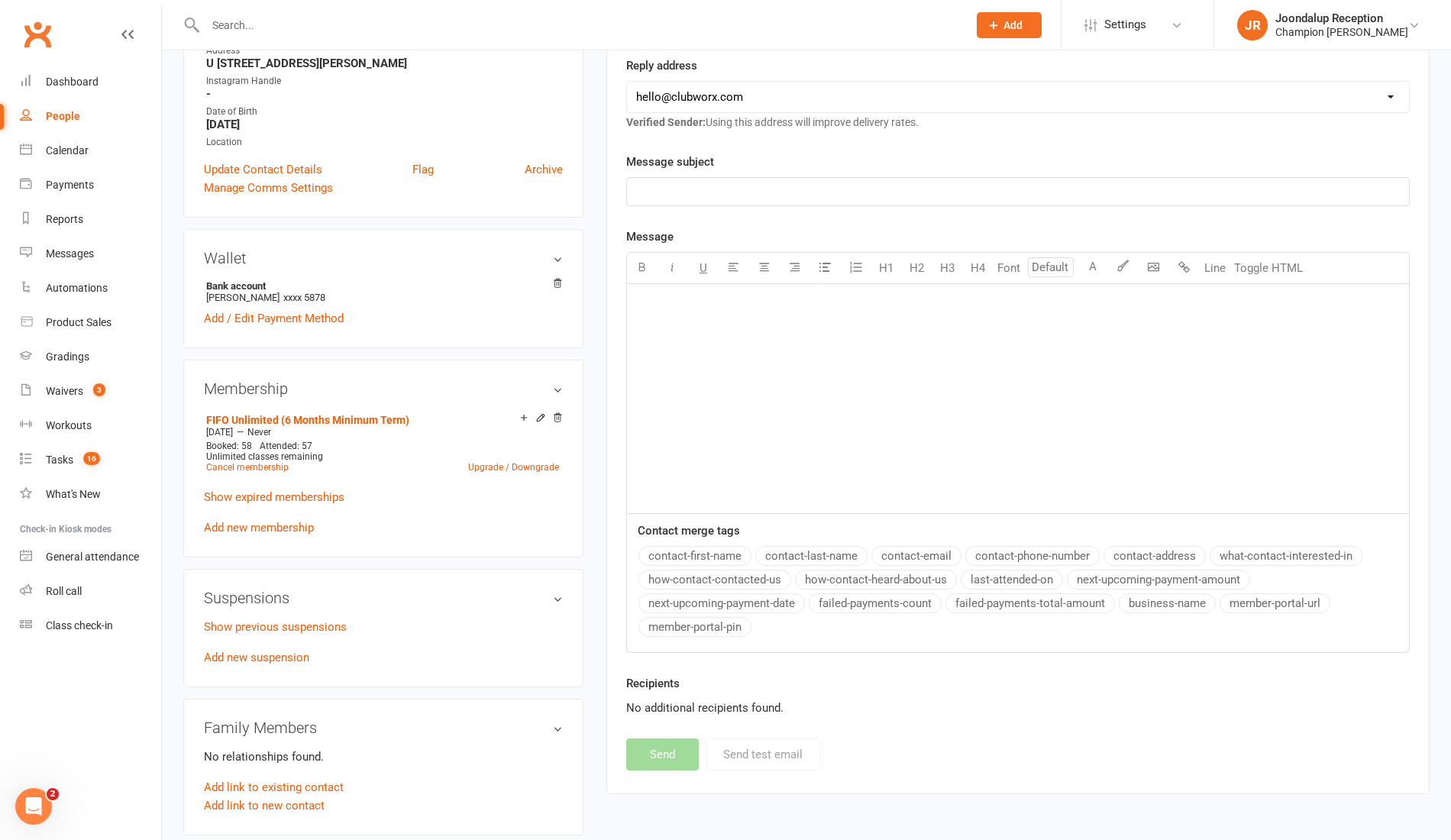
click at [314, 29] on input "text" at bounding box center [579, 25] width 756 height 22
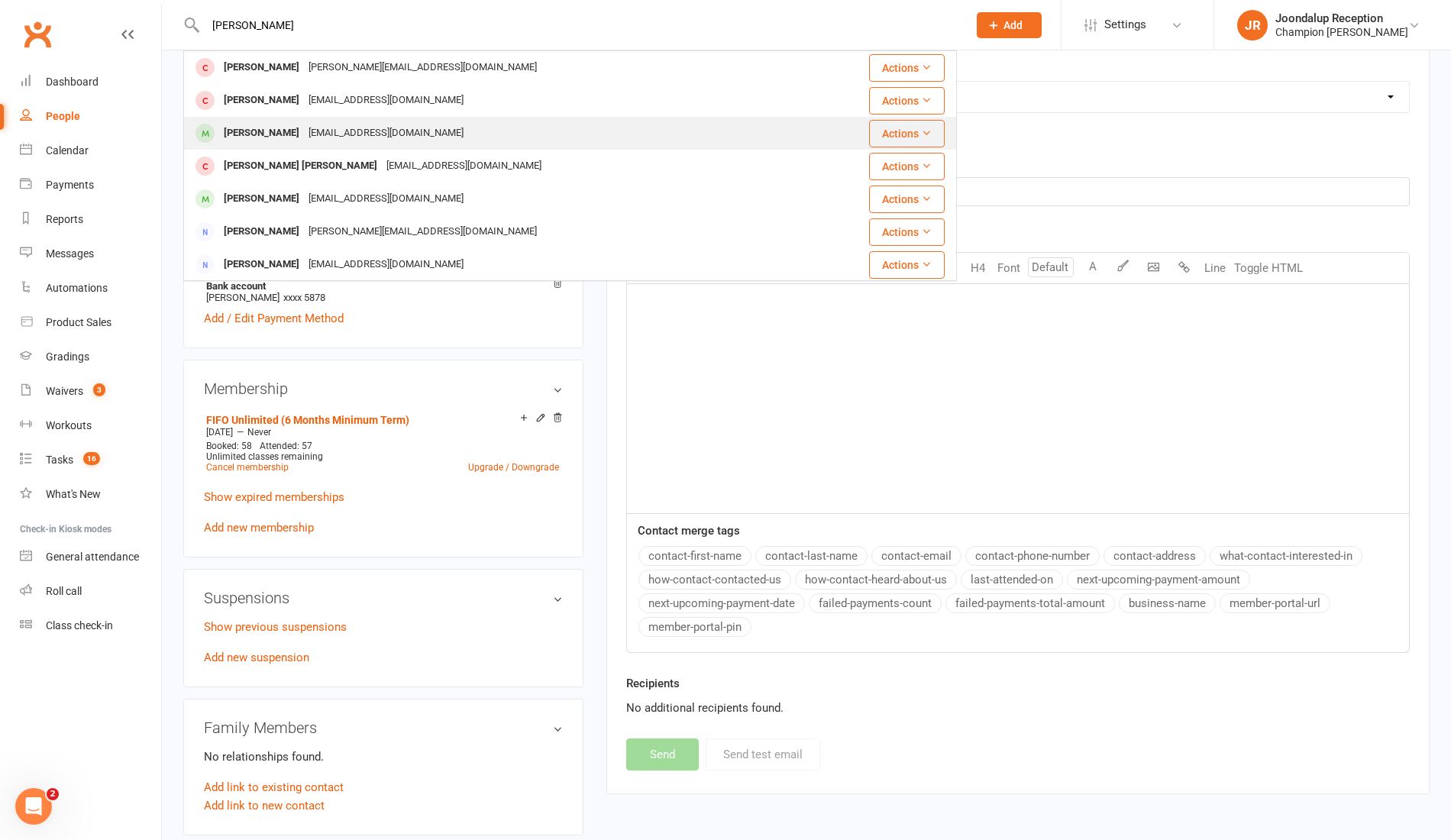
type input "steven"
click at [327, 141] on div "ss.spads@bigpond.com" at bounding box center [386, 133] width 164 height 22
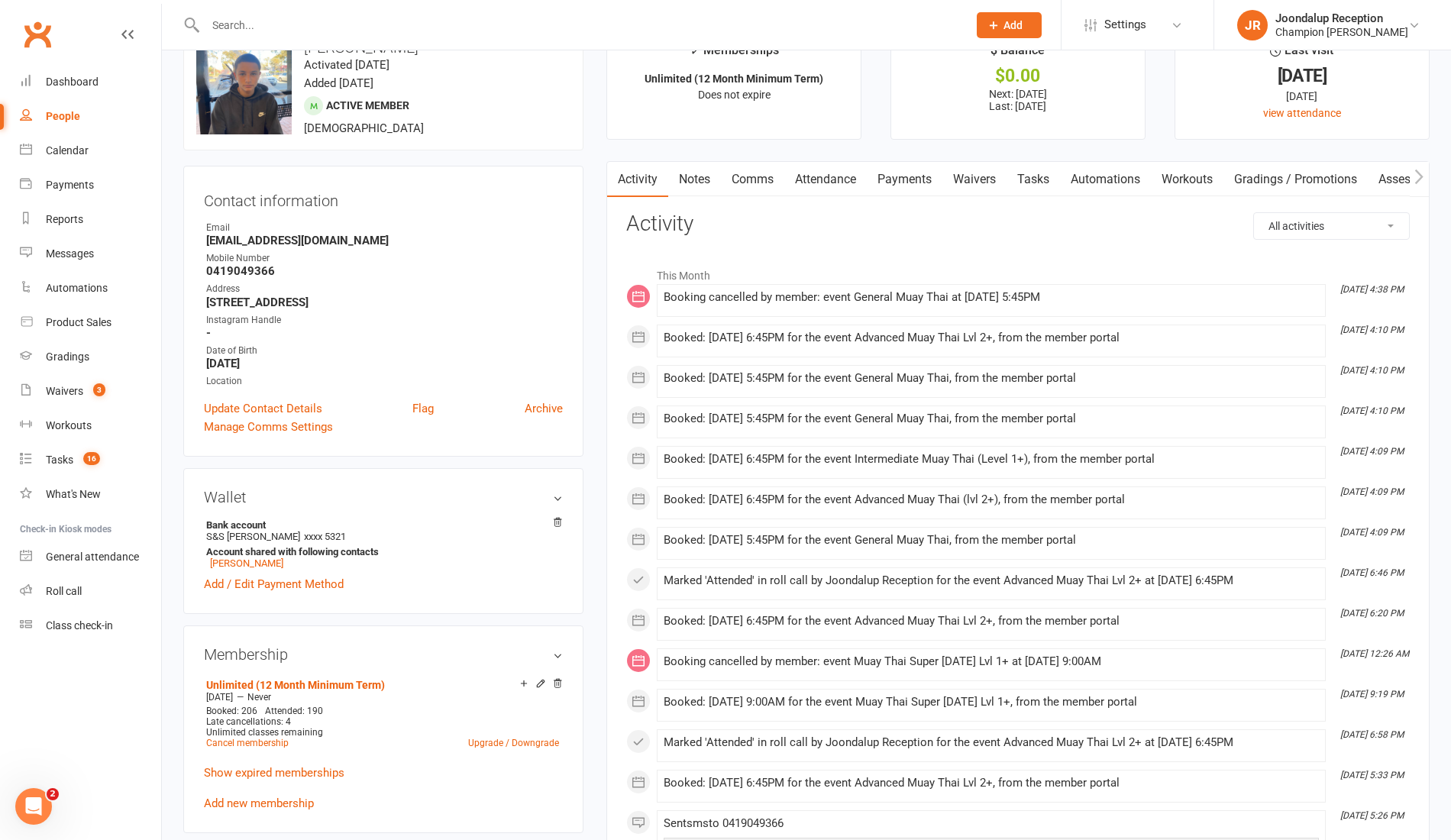
scroll to position [50, 0]
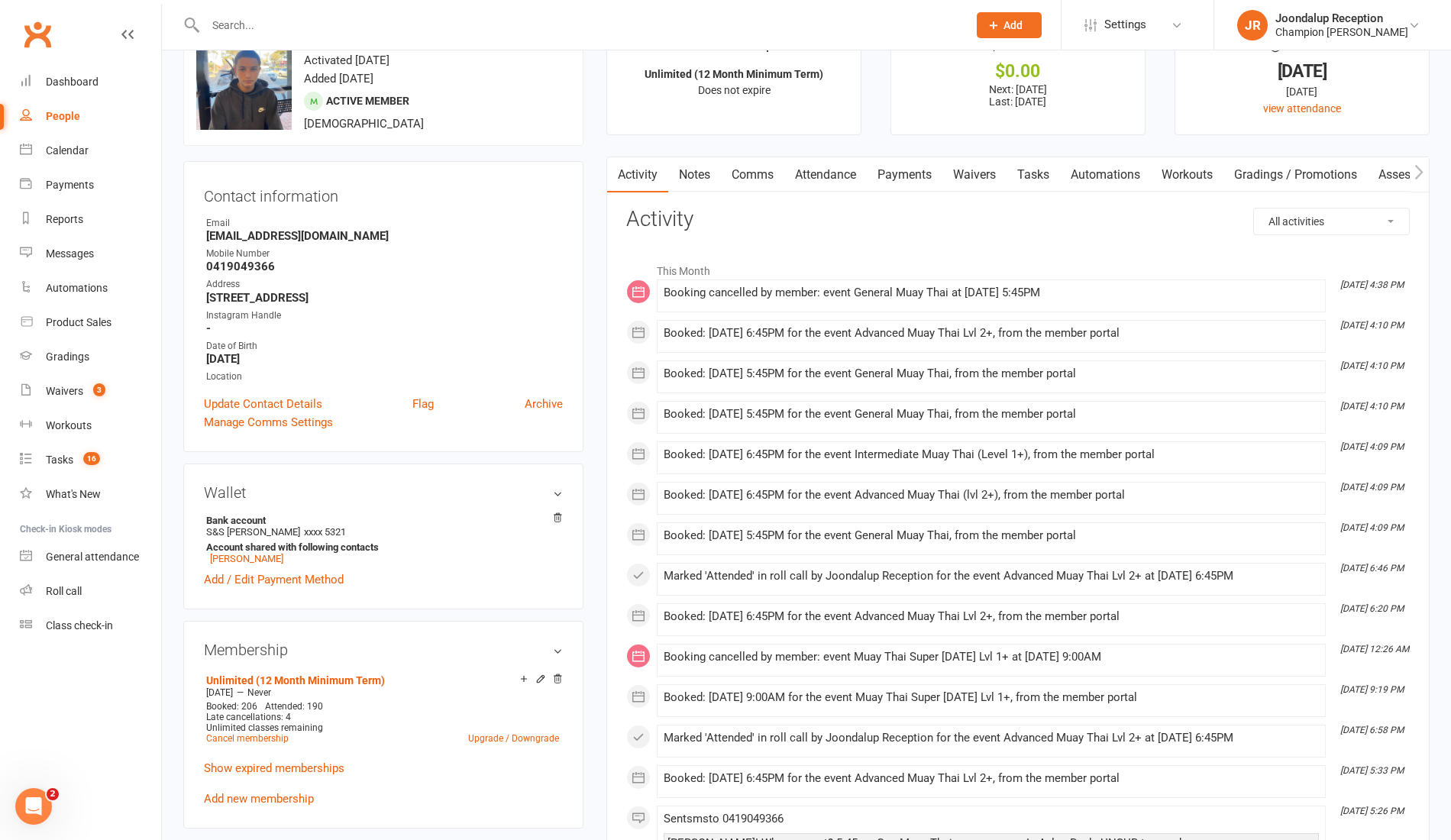
click at [695, 189] on link "Notes" at bounding box center [695, 175] width 53 height 35
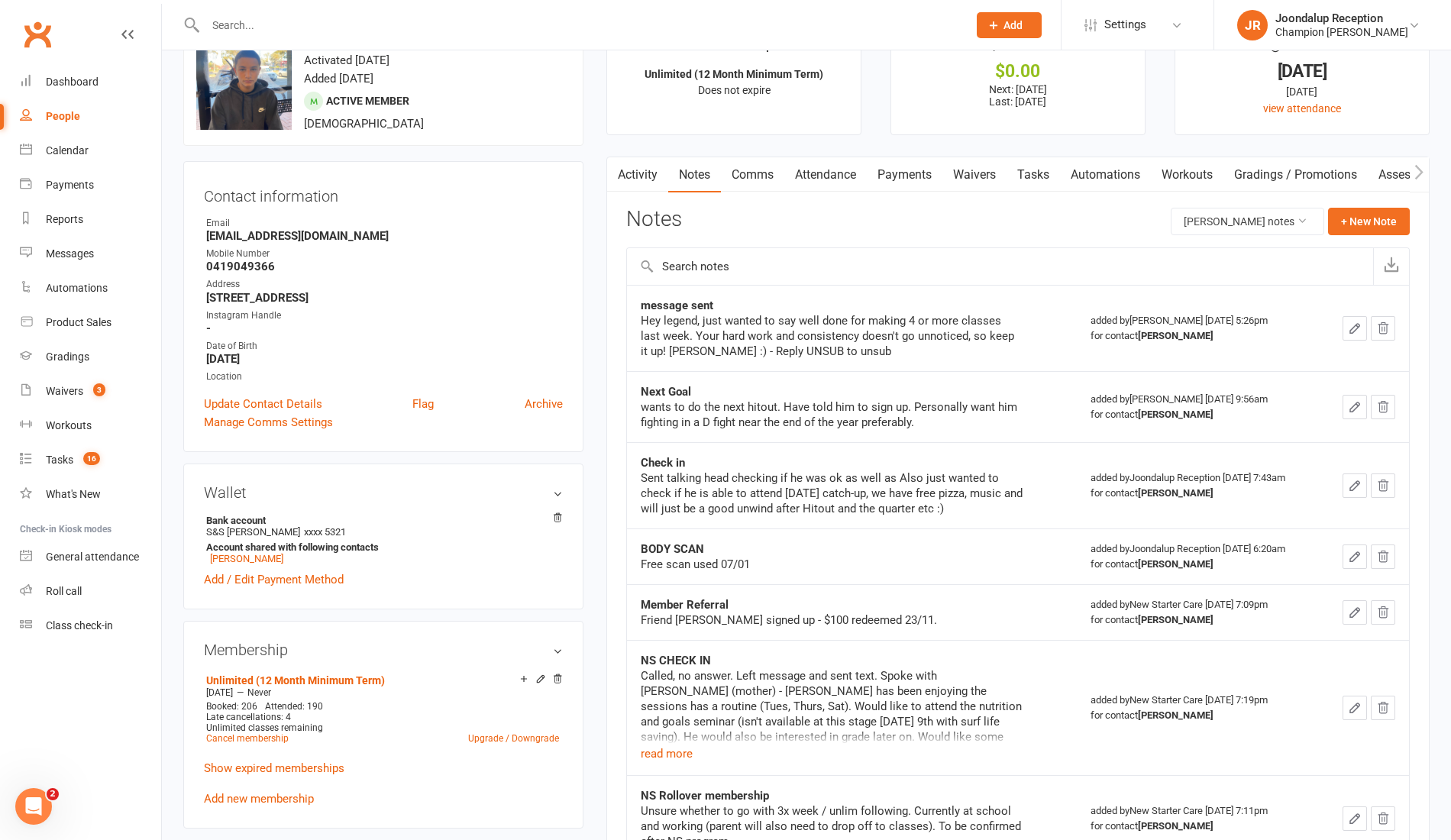
click at [610, 174] on button "button" at bounding box center [617, 175] width 19 height 34
click at [623, 180] on button "button" at bounding box center [617, 175] width 19 height 34
click at [625, 159] on button "button" at bounding box center [617, 175] width 19 height 34
click at [748, 162] on link "Comms" at bounding box center [752, 175] width 64 height 35
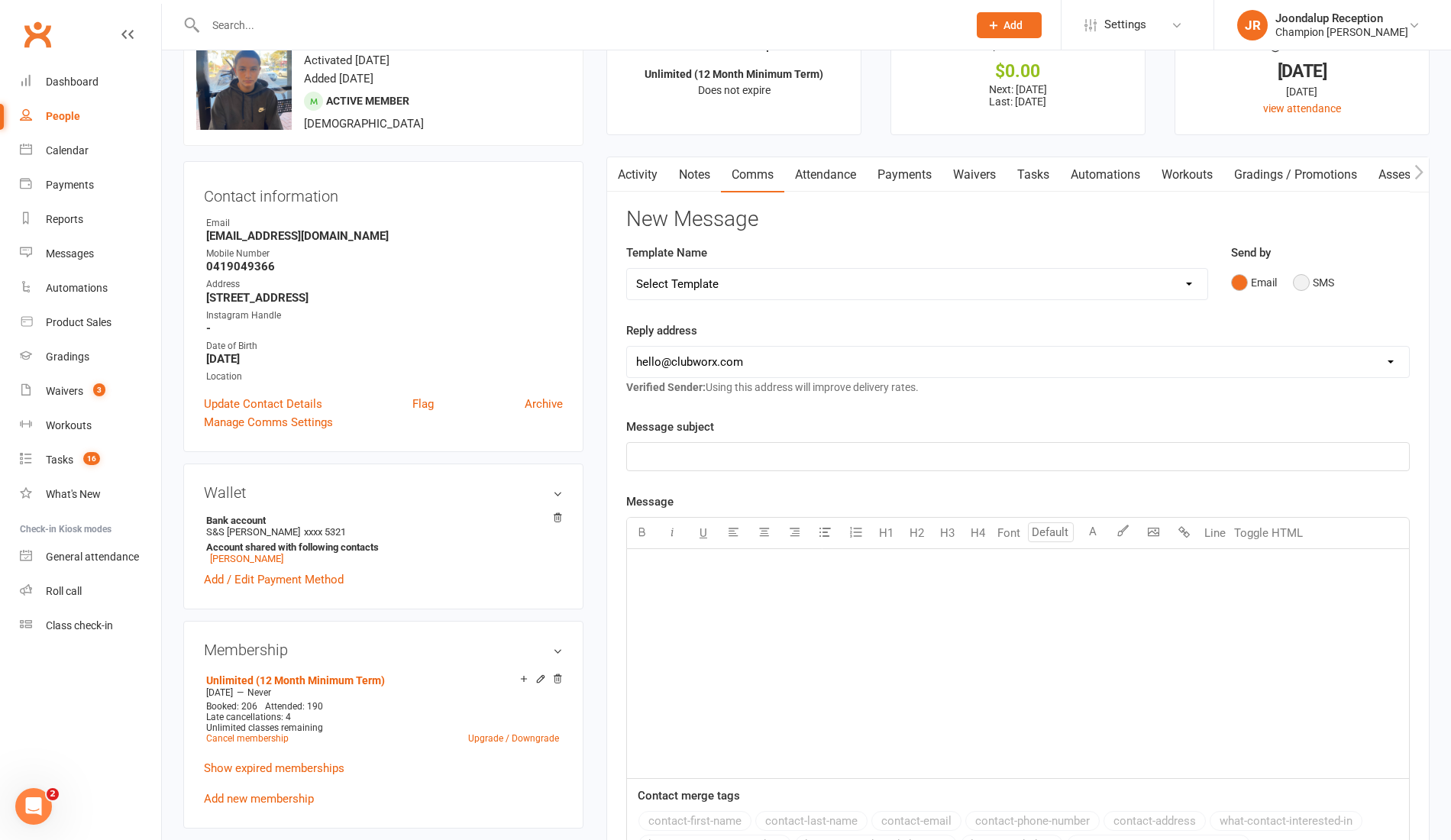
click at [1327, 286] on button "SMS" at bounding box center [1313, 282] width 41 height 29
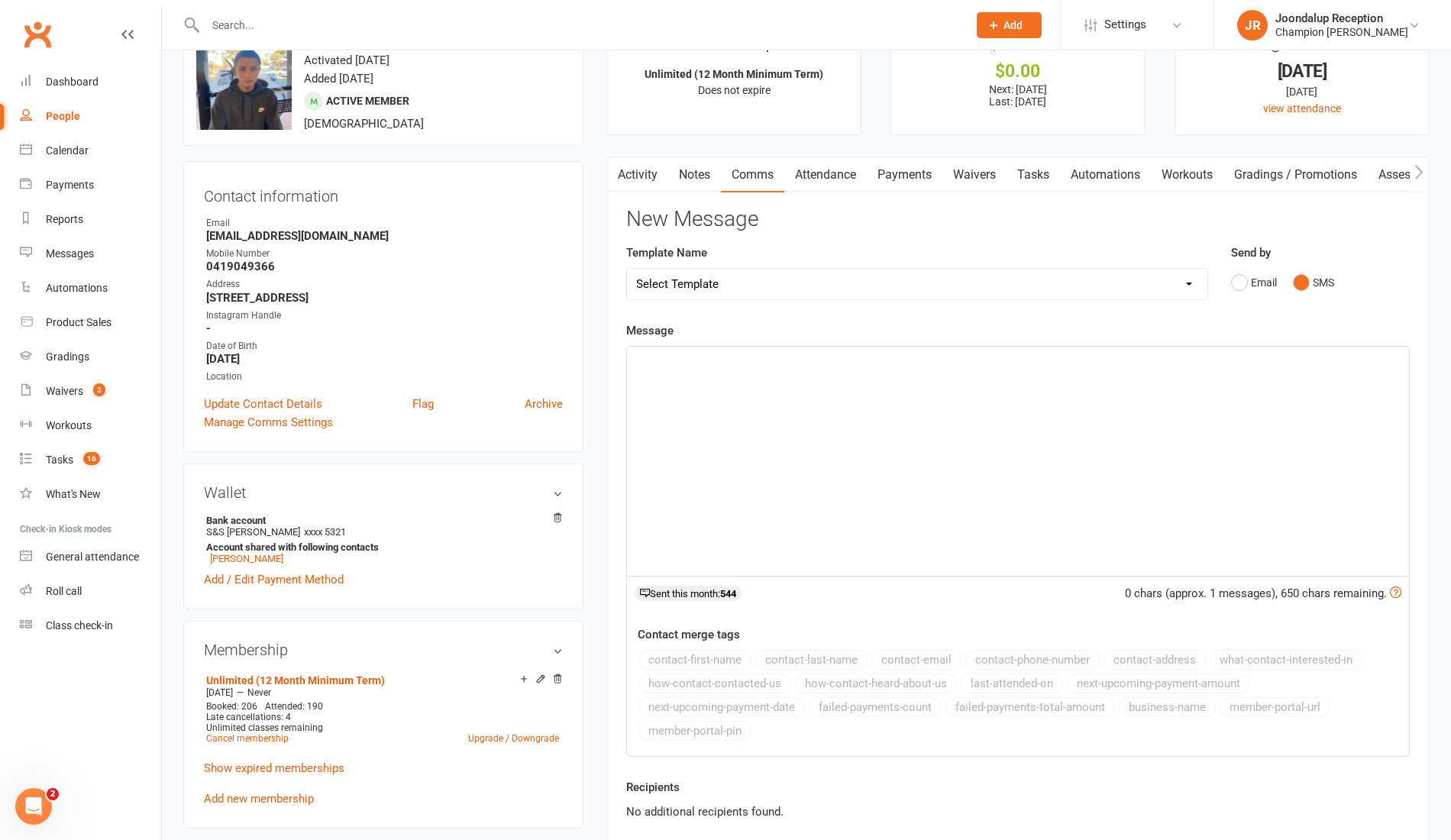
click at [990, 369] on div "﻿" at bounding box center [1018, 460] width 782 height 229
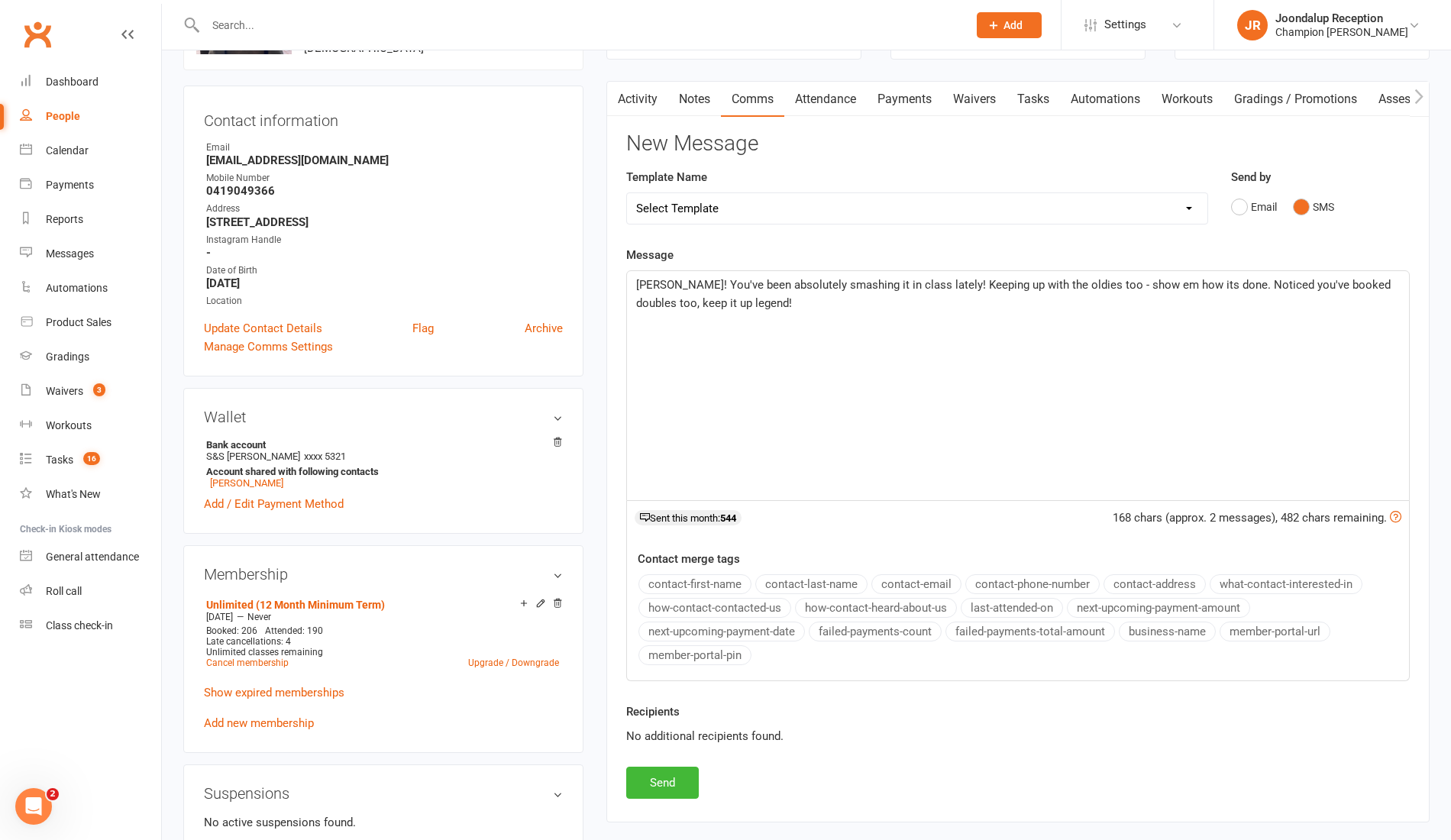
scroll to position [136, 0]
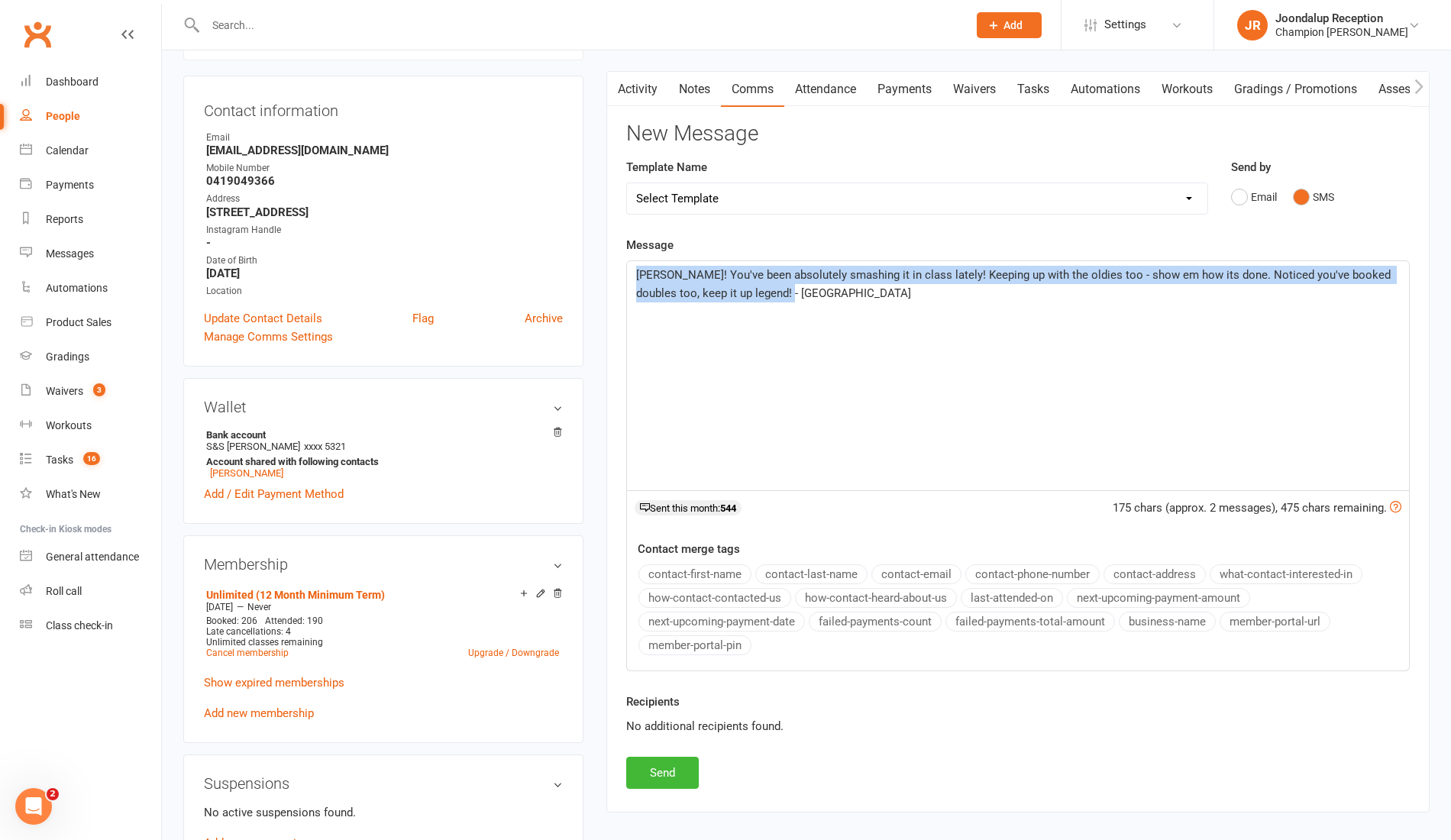
drag, startPoint x: 765, startPoint y: 293, endPoint x: 632, endPoint y: 275, distance: 134.2
click at [632, 275] on div "Steven! You've been absolutely smashing it in class lately! Keeping up with the…" at bounding box center [1018, 375] width 782 height 229
copy span "Steven! You've been absolutely smashing it in class lately! Keeping up with the…"
click at [642, 781] on button "Send" at bounding box center [663, 773] width 72 height 32
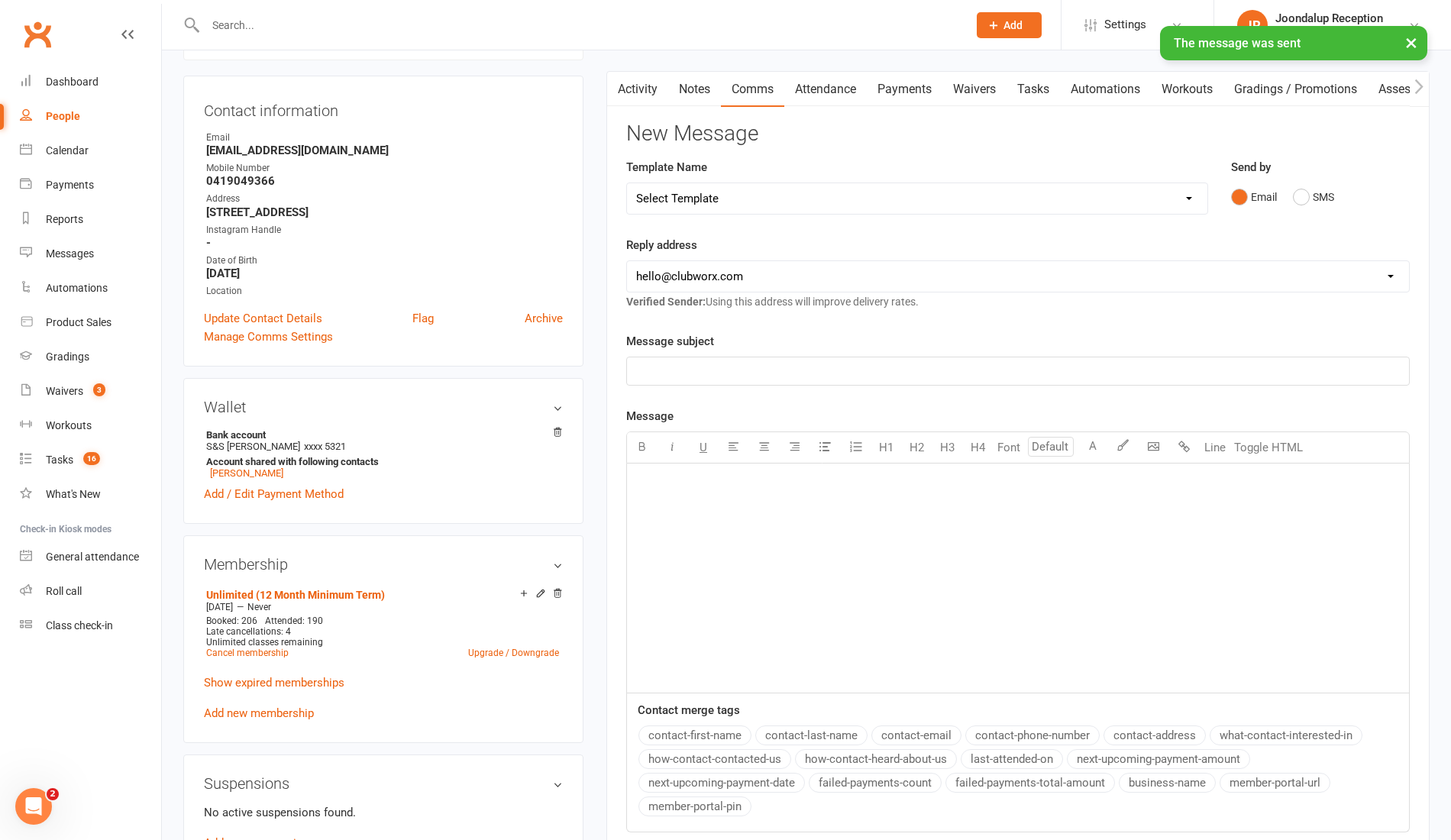
click at [691, 90] on link "Notes" at bounding box center [695, 89] width 53 height 35
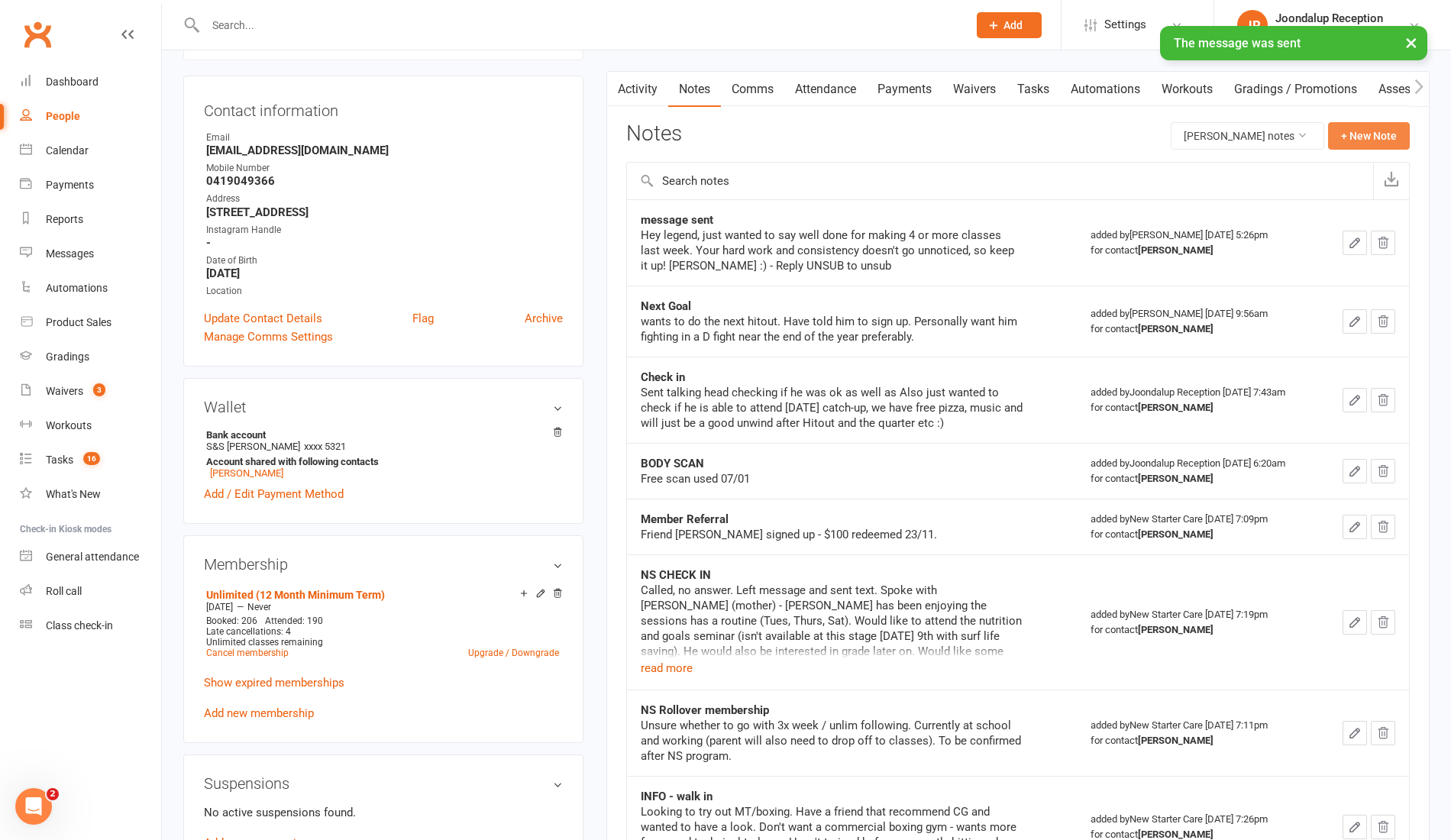
click at [1376, 138] on button "+ New Note" at bounding box center [1369, 136] width 82 height 28
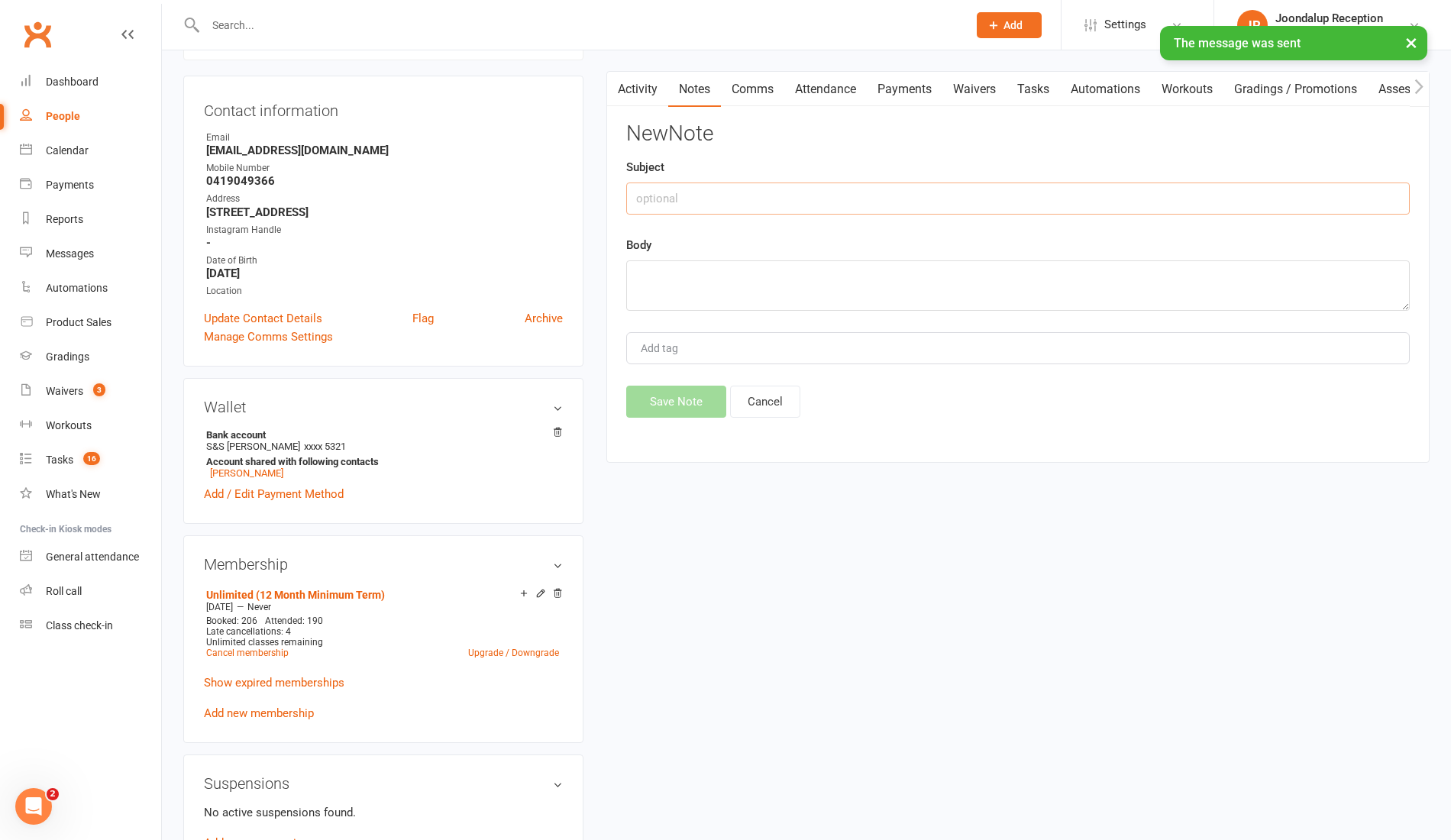
click at [863, 207] on input "text" at bounding box center [1018, 198] width 783 height 32
type input "SMS"
click at [853, 276] on textarea at bounding box center [1018, 285] width 783 height 50
paste textarea "Steven! You've been absolutely smashing it in class lately! Keeping up with the…"
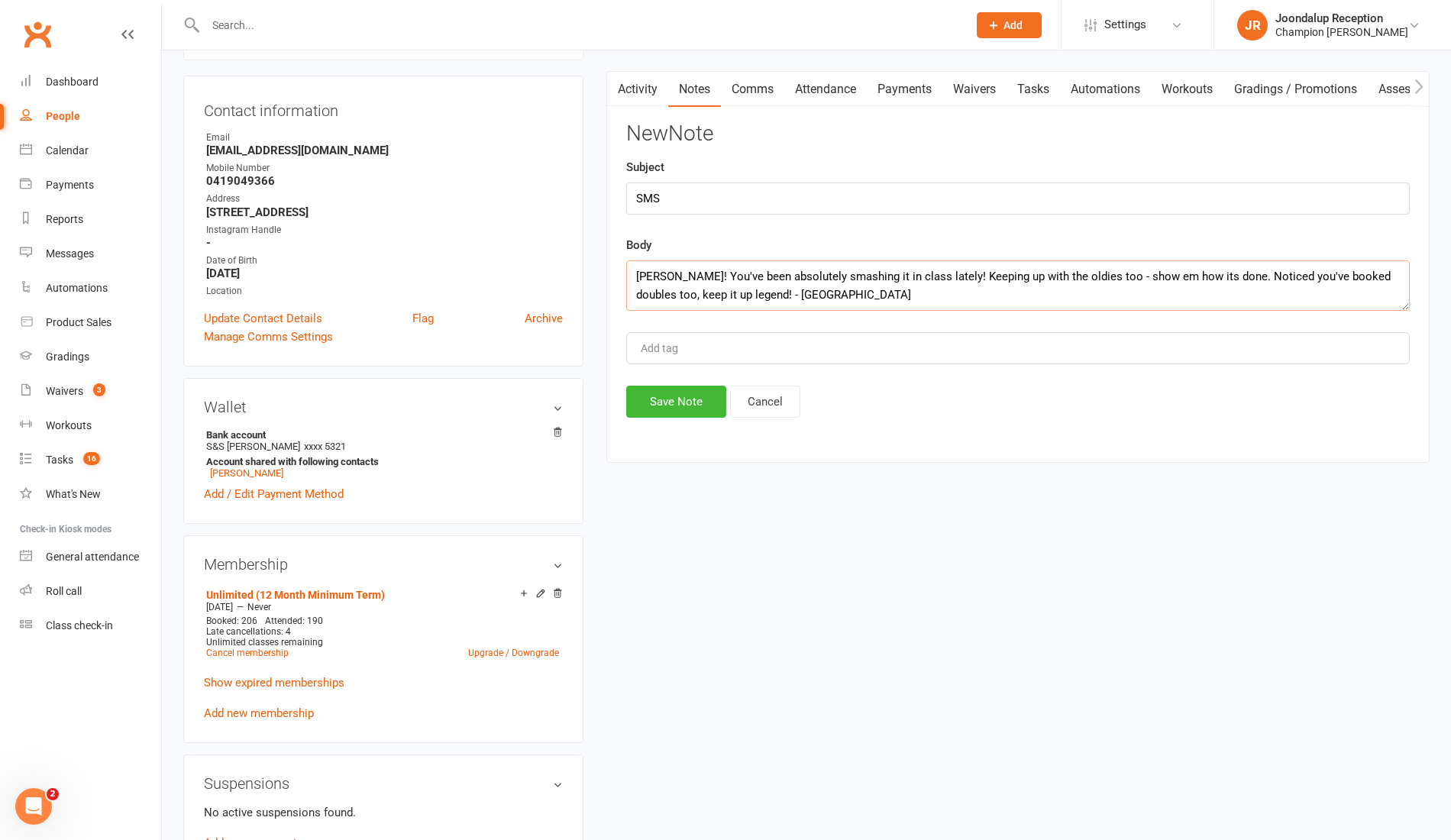
type textarea "Steven! You've been absolutely smashing it in class lately! Keeping up with the…"
click at [689, 400] on button "Save Note" at bounding box center [676, 401] width 100 height 32
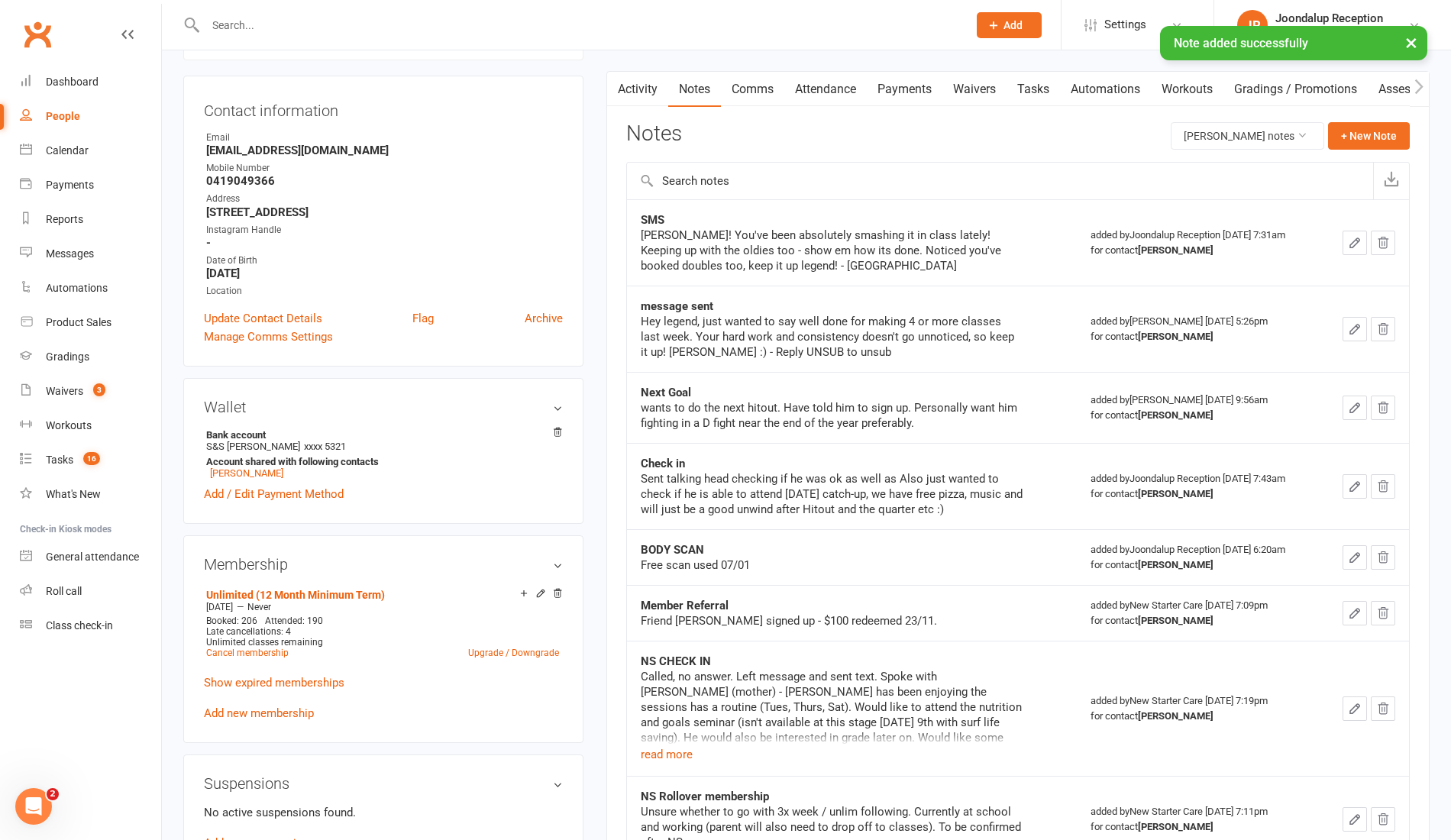
click at [394, 25] on input "text" at bounding box center [579, 25] width 756 height 22
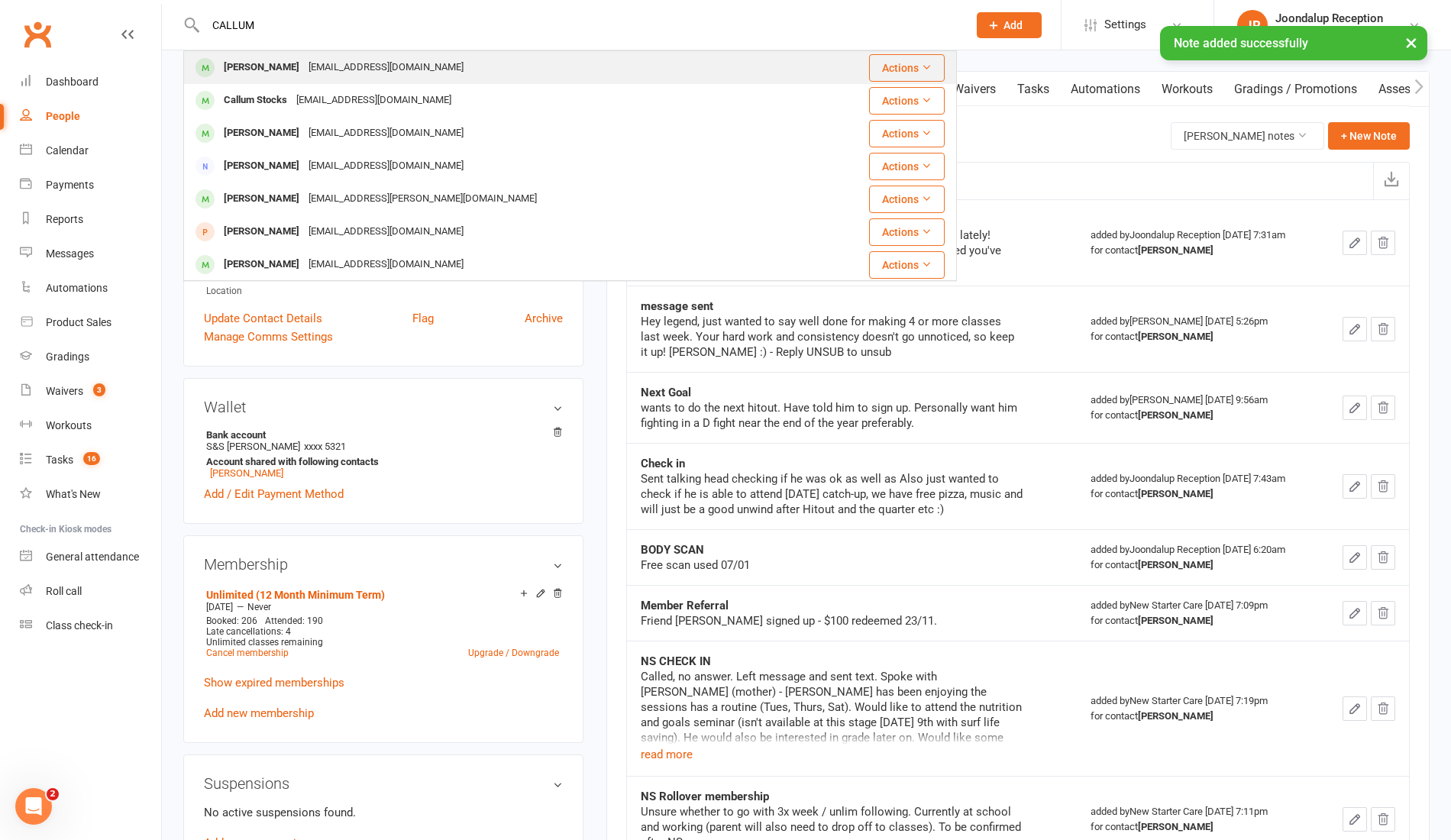
type input "CALLUM"
click at [385, 77] on div "callum.lloyd92@gmail.com" at bounding box center [386, 67] width 164 height 22
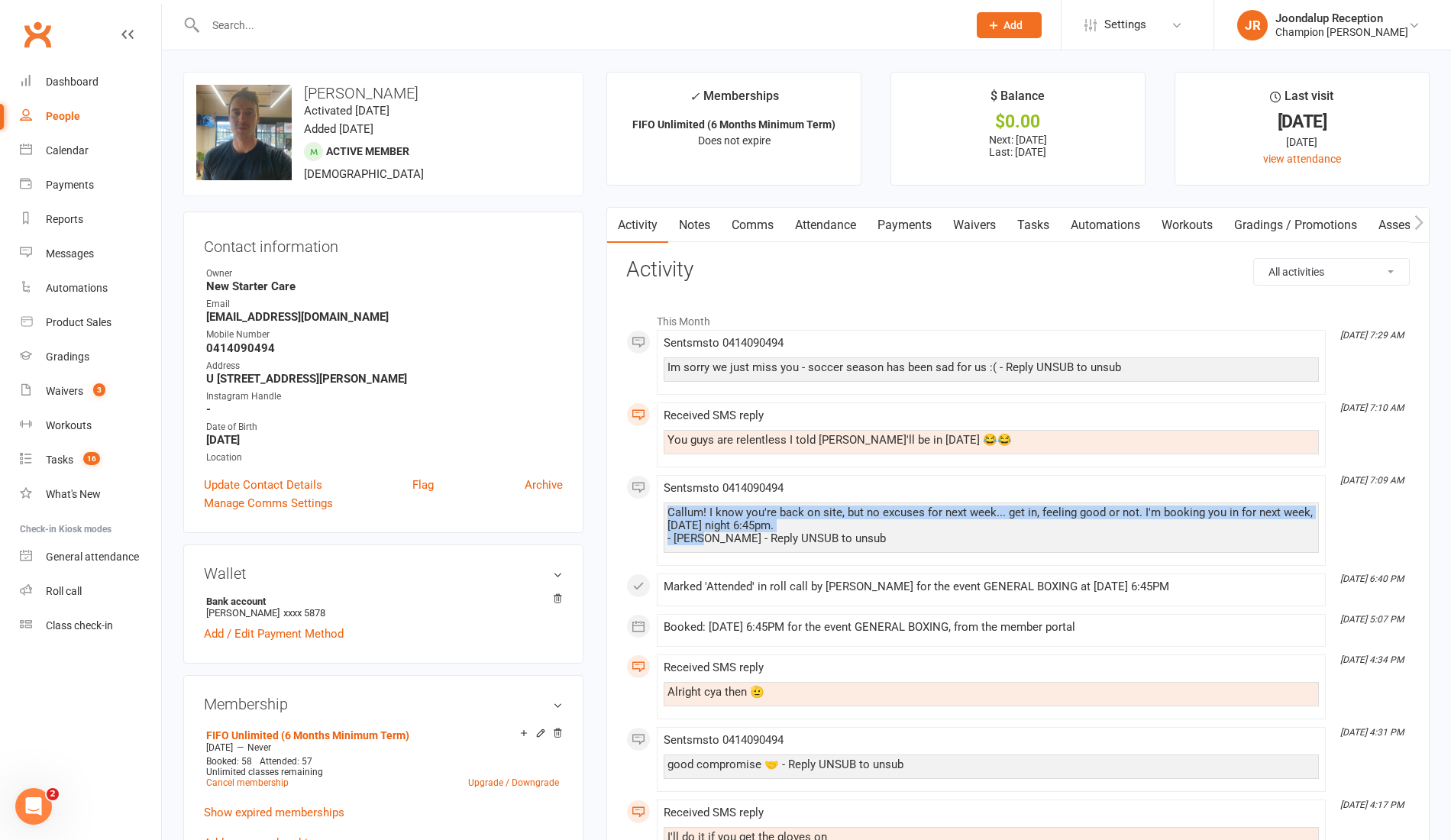
drag, startPoint x: 697, startPoint y: 533, endPoint x: 662, endPoint y: 511, distance: 41.3
click at [662, 511] on li "Oct 15, 7:09 AM Sent sms to 0414090494 Callum! I know you're back on site, but …" at bounding box center [991, 520] width 669 height 91
copy div "Callum! I know you're back on site, but no excuses for next week... get in, fee…"
click at [698, 236] on link "Notes" at bounding box center [695, 225] width 53 height 35
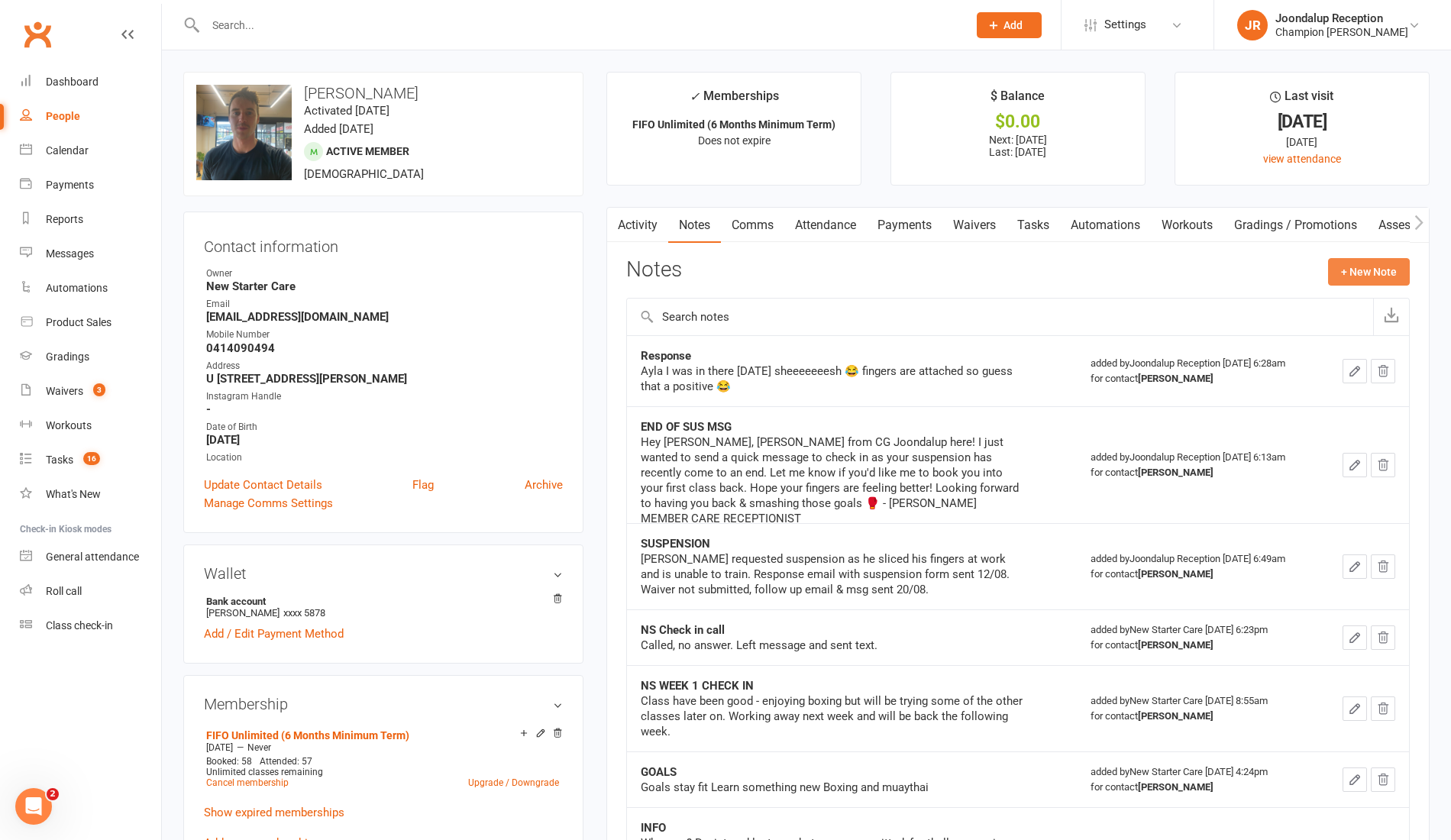
click at [1353, 266] on button "+ New Note" at bounding box center [1369, 271] width 82 height 28
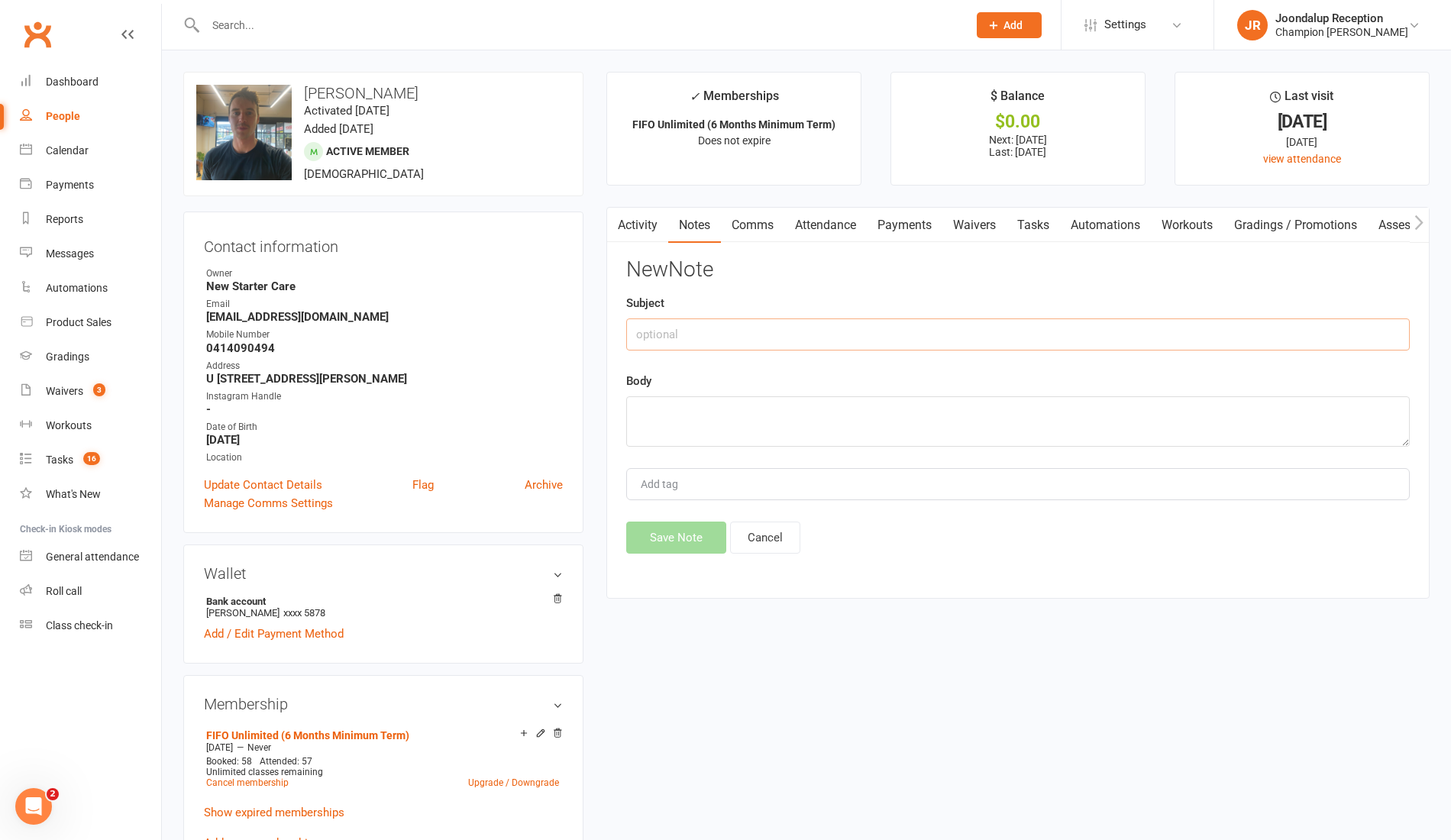
click at [928, 335] on input "text" at bounding box center [1018, 334] width 783 height 32
type input "SMS"
click at [831, 419] on textarea at bounding box center [1018, 421] width 783 height 50
paste textarea "Callum! I know you're back on site, but no excuses for next week... get in, fee…"
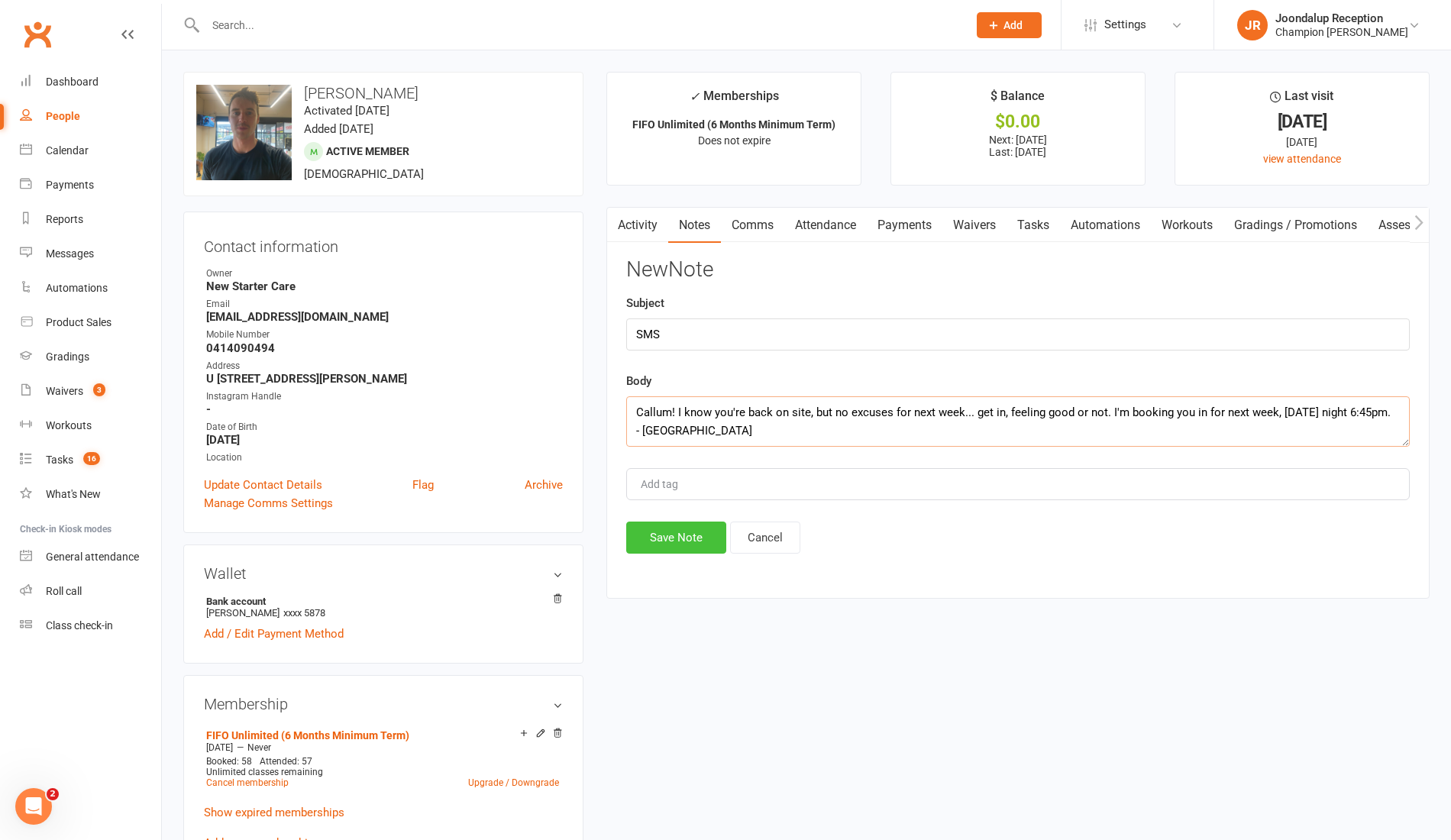
type textarea "Callum! I know you're back on site, but no excuses for next week... get in, fee…"
click at [665, 528] on button "Save Note" at bounding box center [676, 537] width 100 height 32
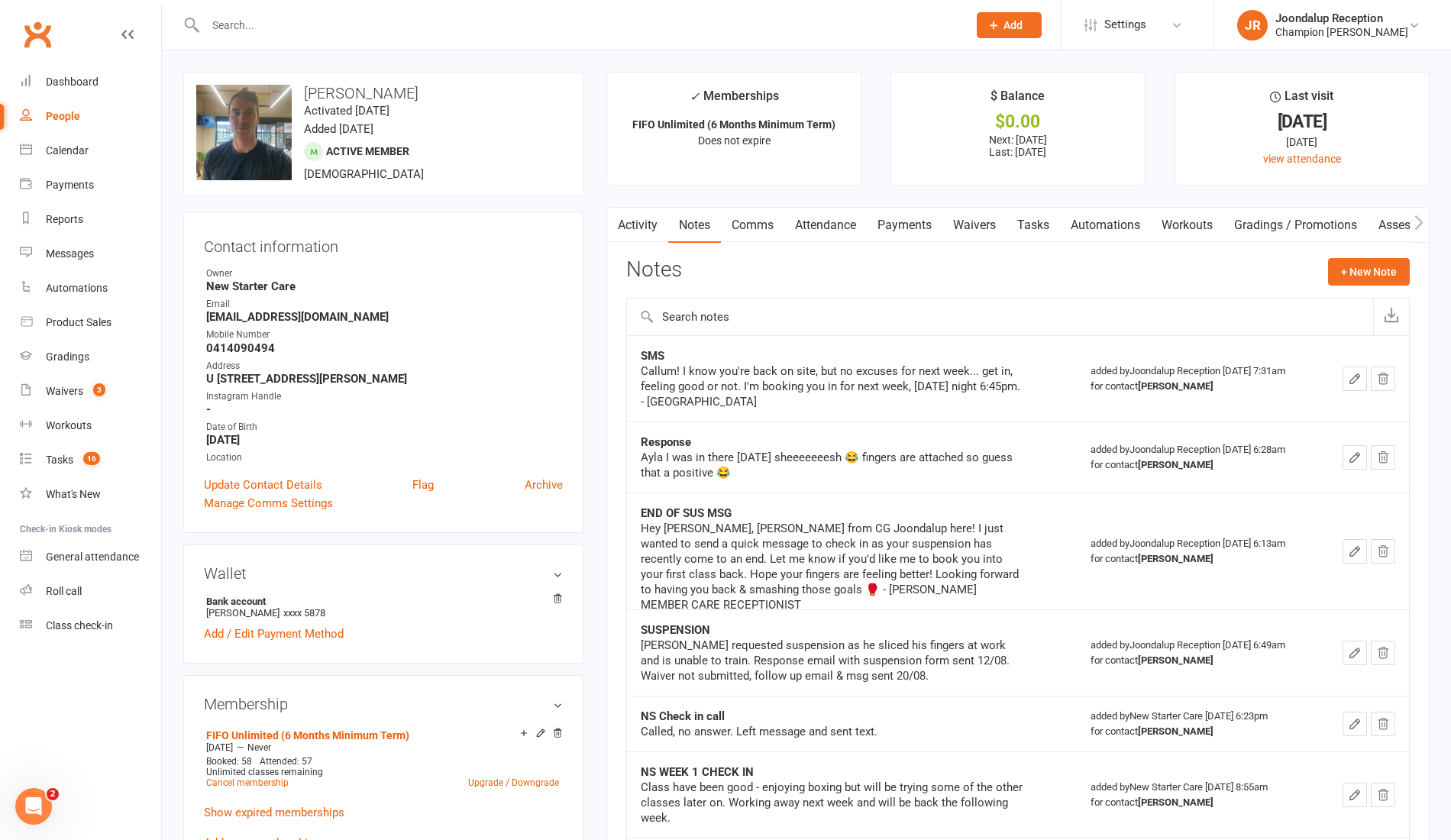
click at [297, 28] on input "text" at bounding box center [579, 25] width 756 height 22
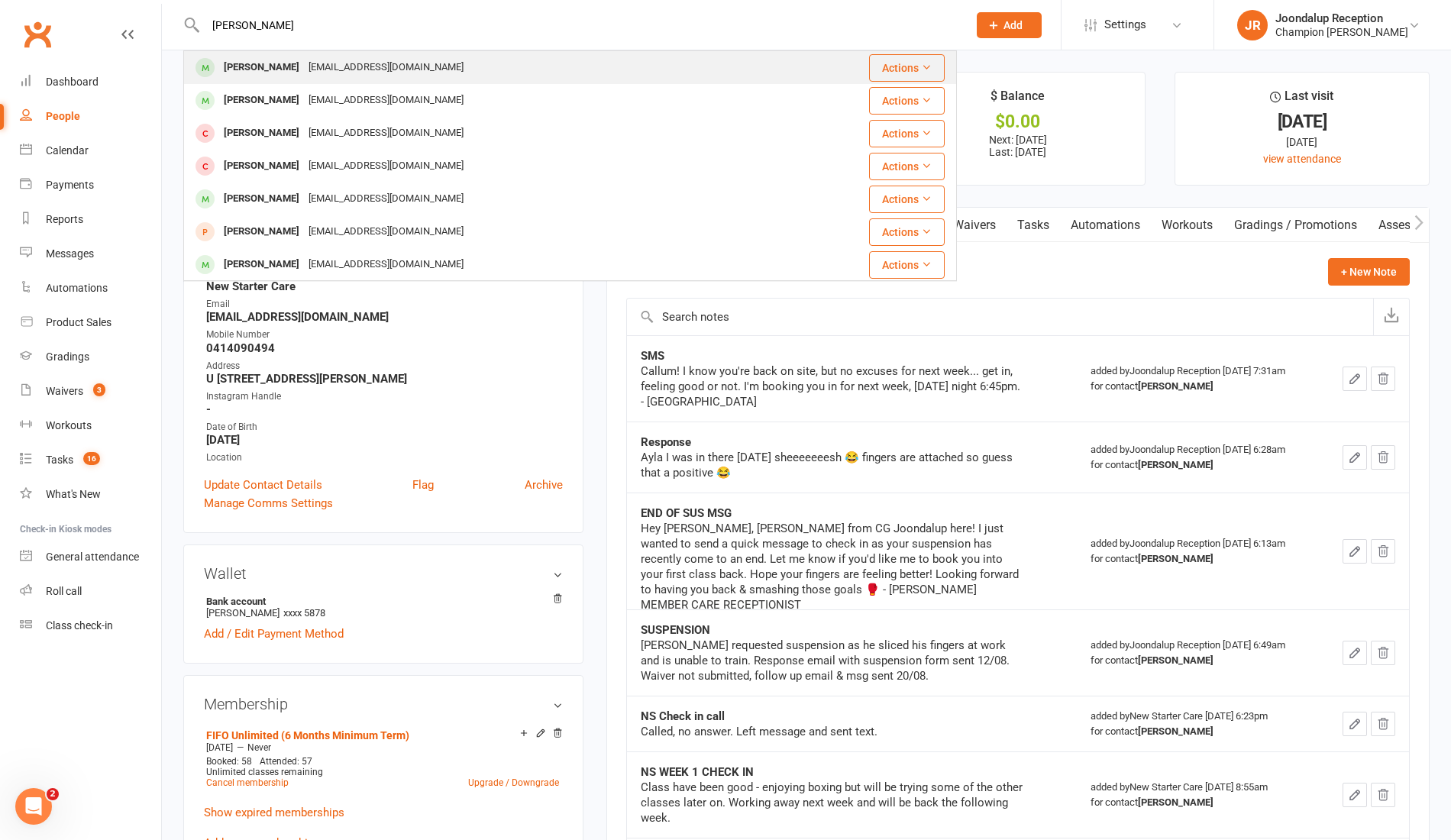
type input "DOUG"
click at [316, 65] on div "raptor71@bigpond.com.au" at bounding box center [386, 67] width 164 height 22
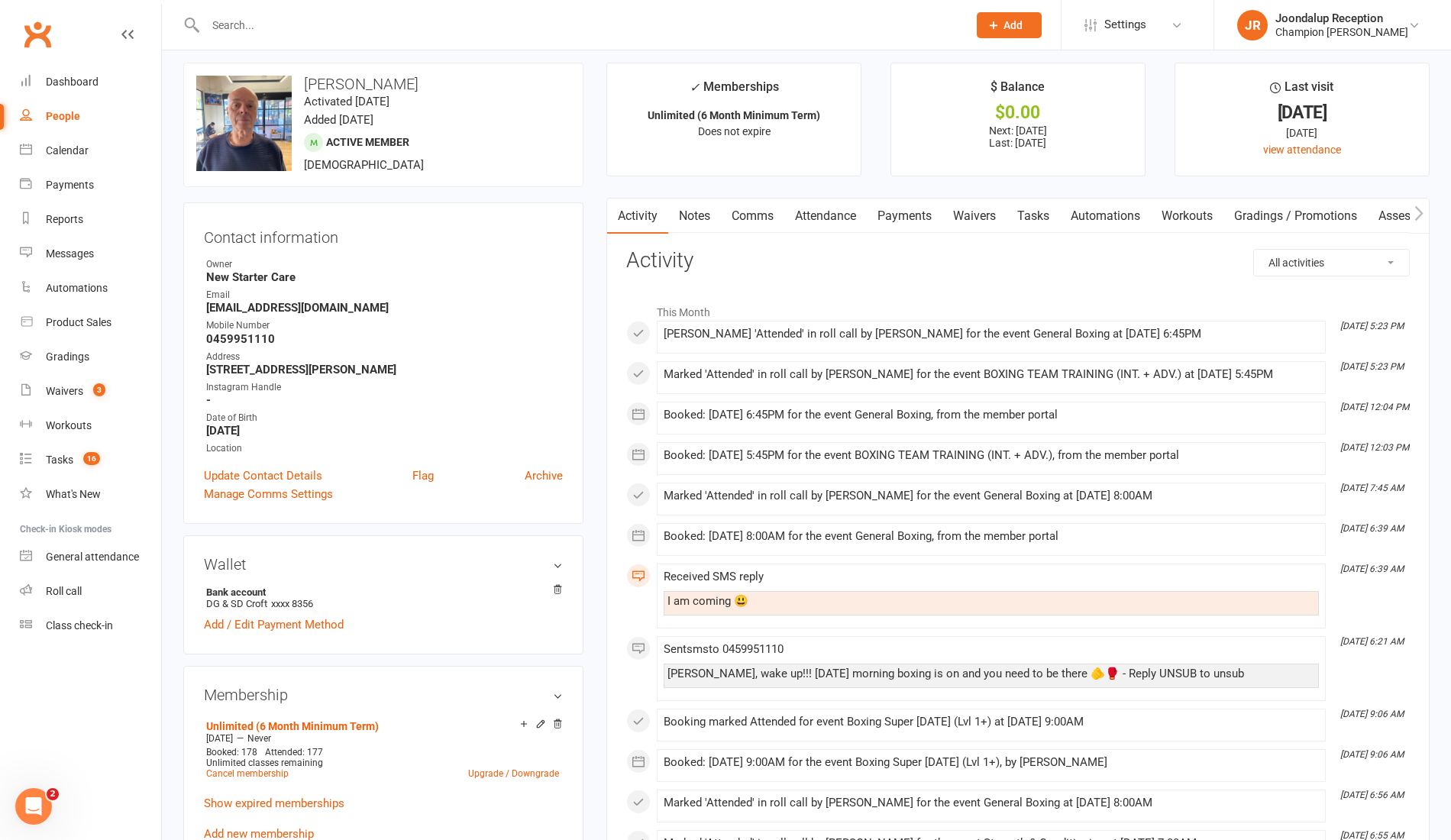
scroll to position [7, 0]
click at [697, 216] on link "Notes" at bounding box center [695, 218] width 53 height 35
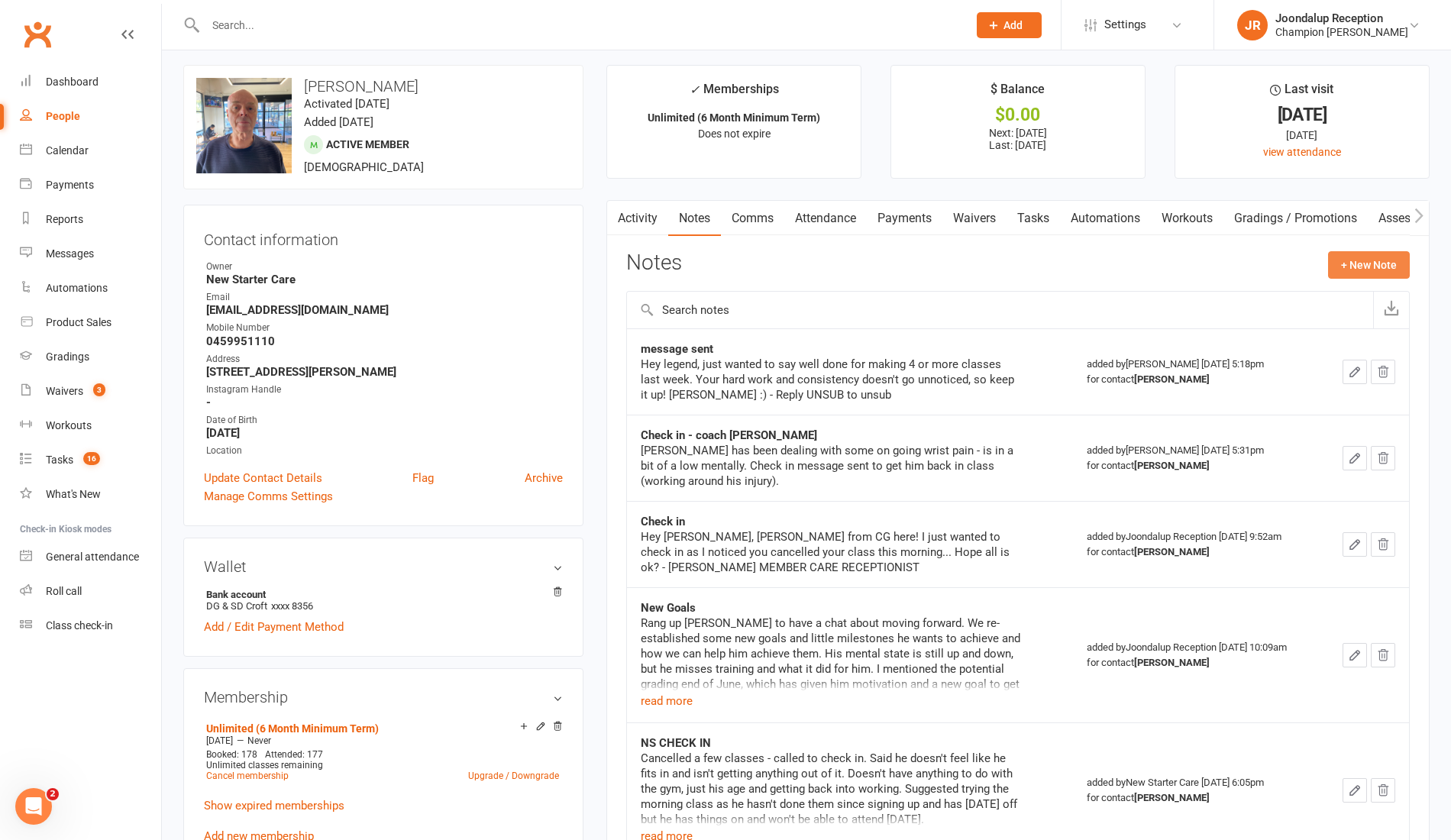
click at [1366, 261] on button "+ New Note" at bounding box center [1369, 265] width 82 height 28
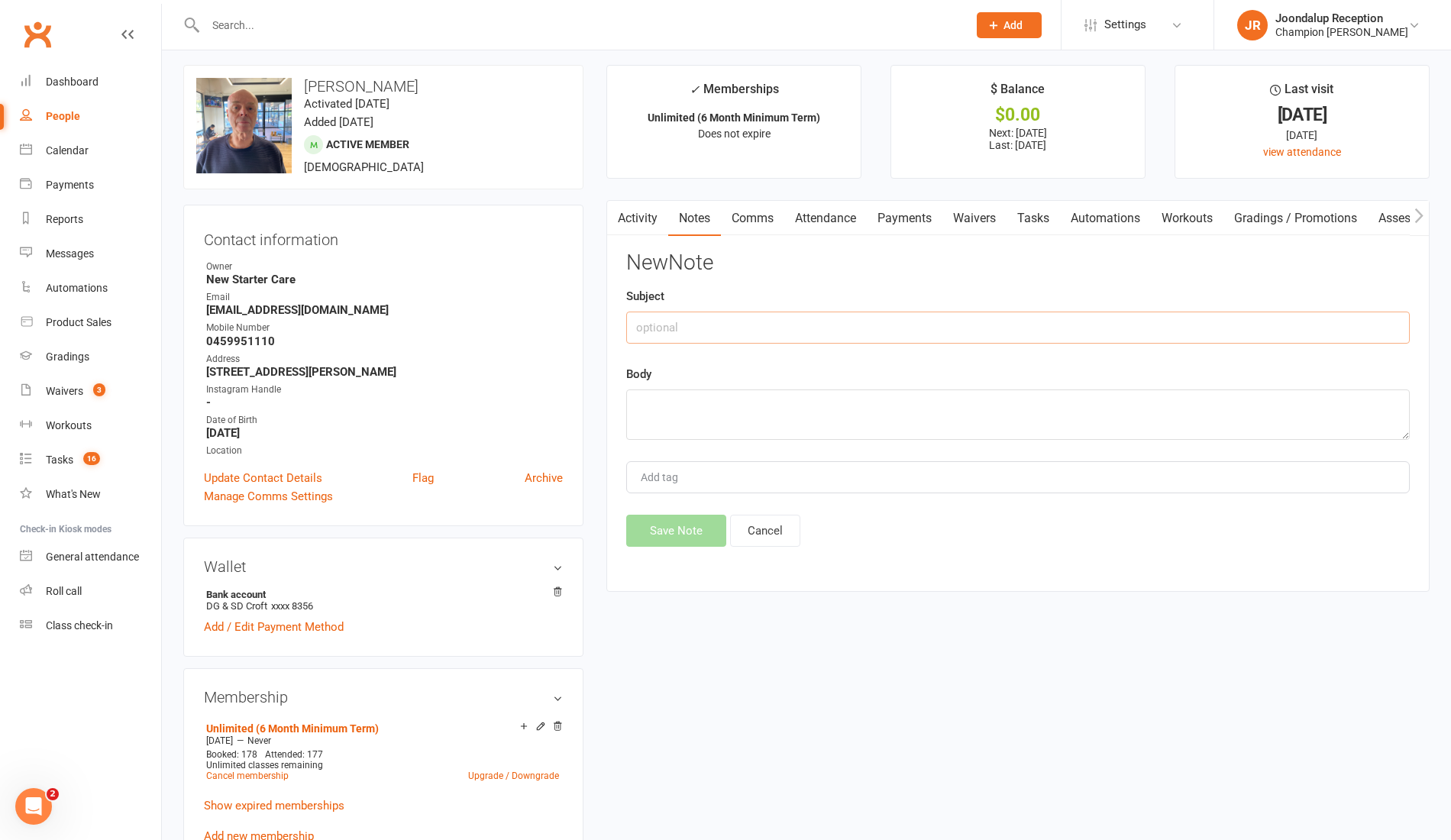
click at [1029, 334] on input "text" at bounding box center [1018, 327] width 783 height 32
click at [736, 248] on div "Activity Notes Comms Attendance Payments Waivers Tasks Automations Workouts Gra…" at bounding box center [1018, 396] width 823 height 392
click at [756, 233] on link "Comms" at bounding box center [752, 218] width 64 height 35
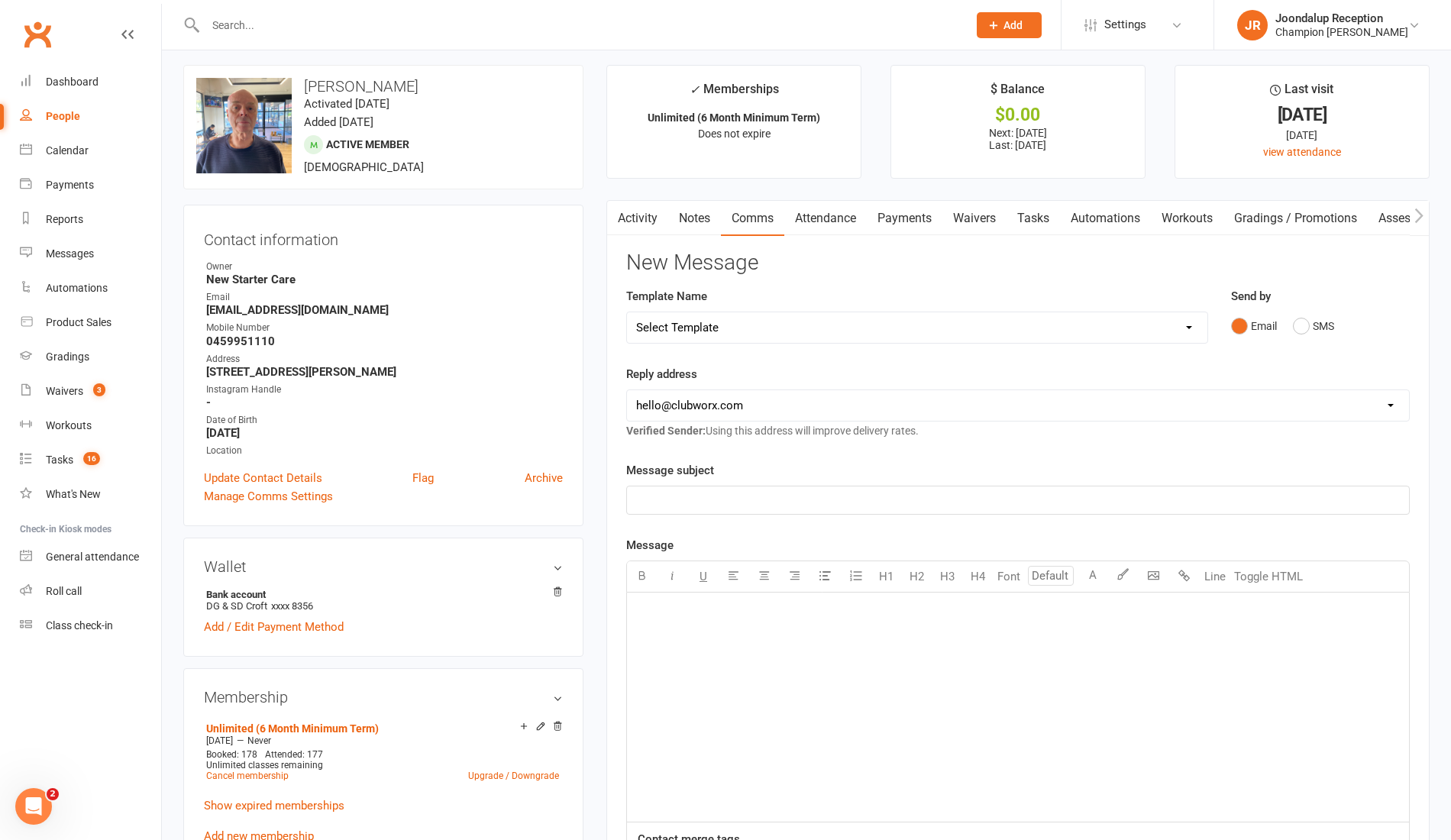
click at [1303, 306] on div "Send by Email SMS" at bounding box center [1321, 313] width 179 height 53
click at [1308, 331] on button "SMS" at bounding box center [1313, 326] width 41 height 29
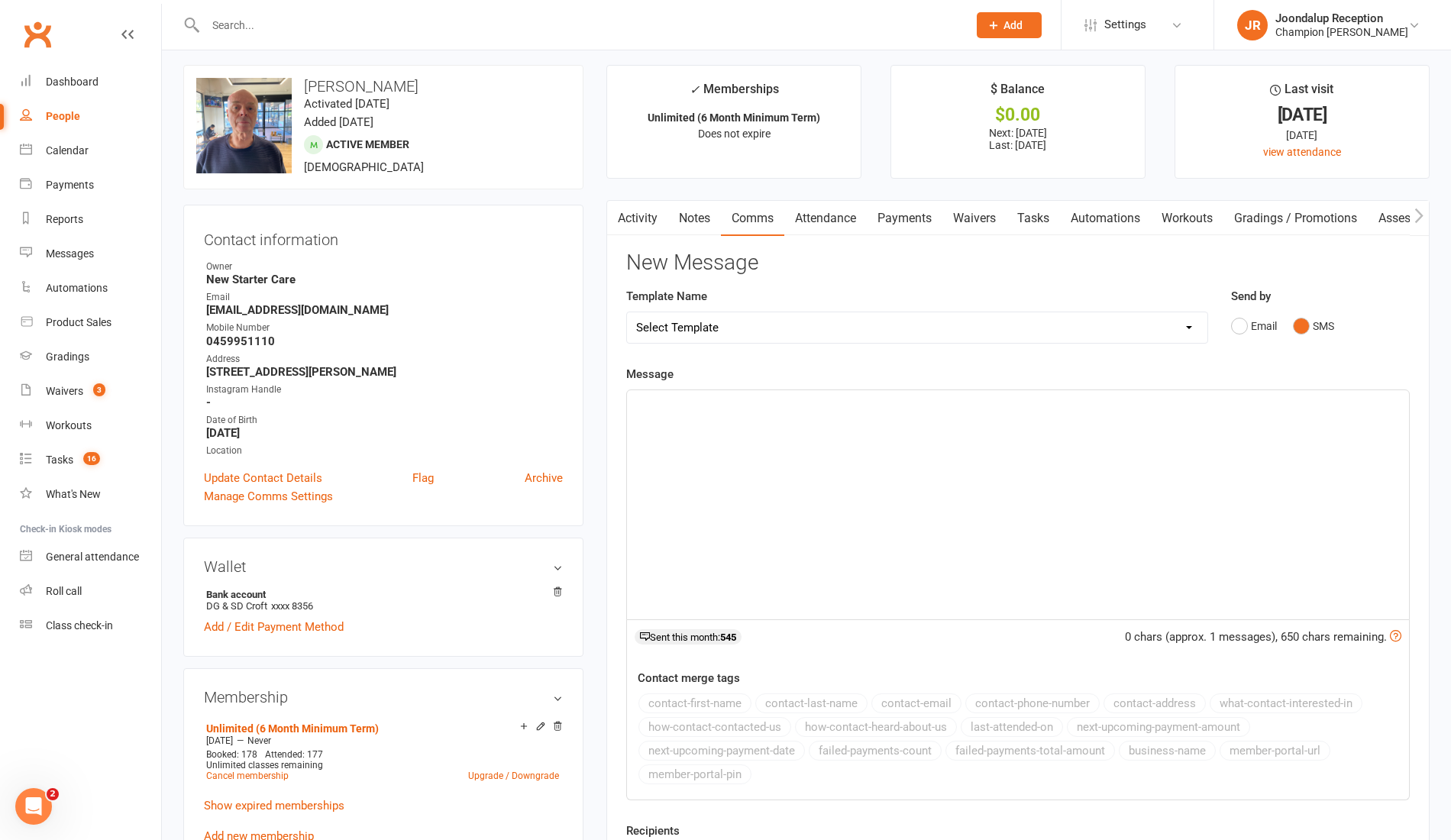
click at [816, 476] on div "﻿" at bounding box center [1018, 504] width 782 height 229
click at [844, 226] on link "Attendance" at bounding box center [825, 218] width 83 height 35
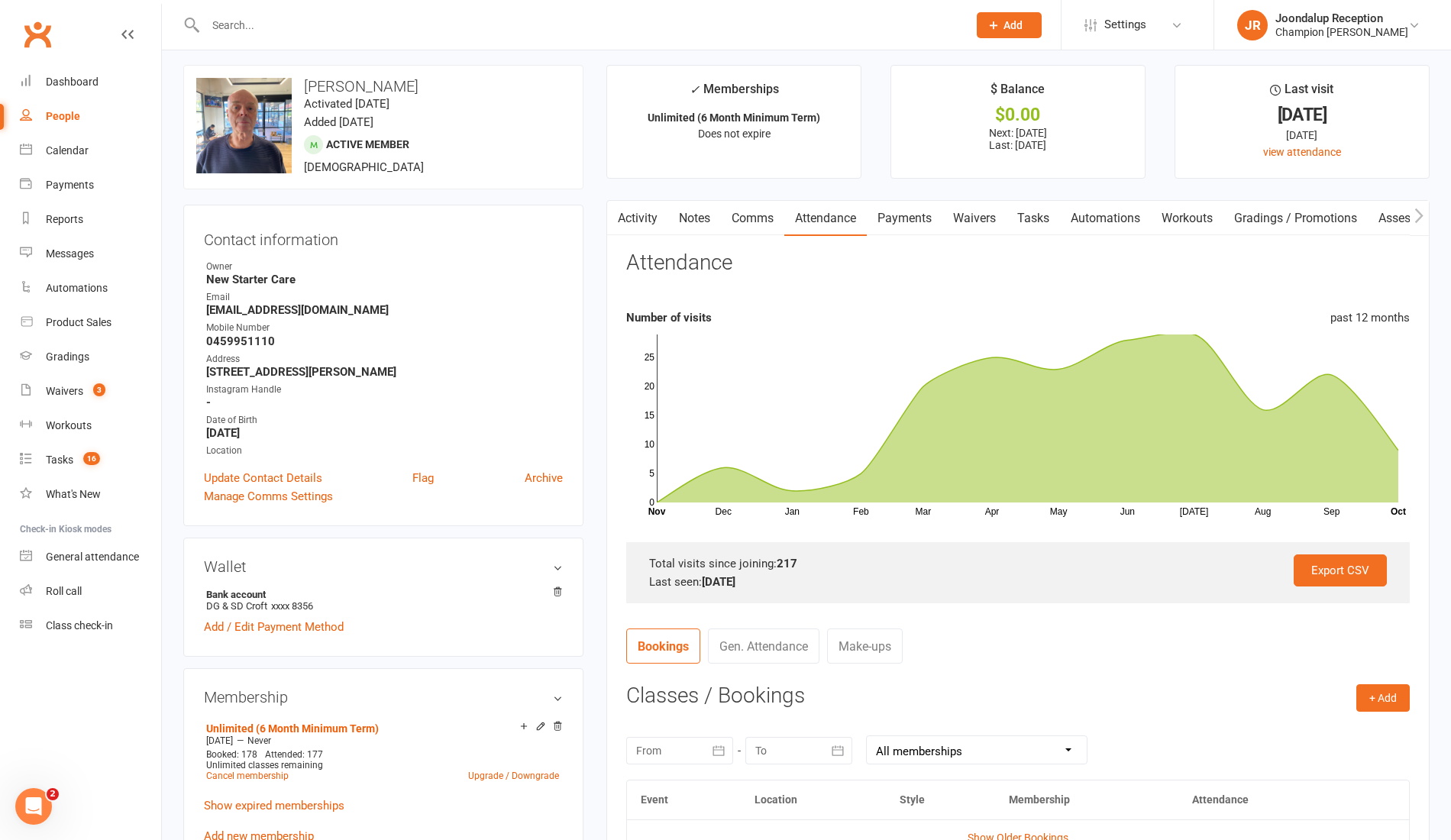
click at [682, 220] on link "Notes" at bounding box center [695, 218] width 53 height 35
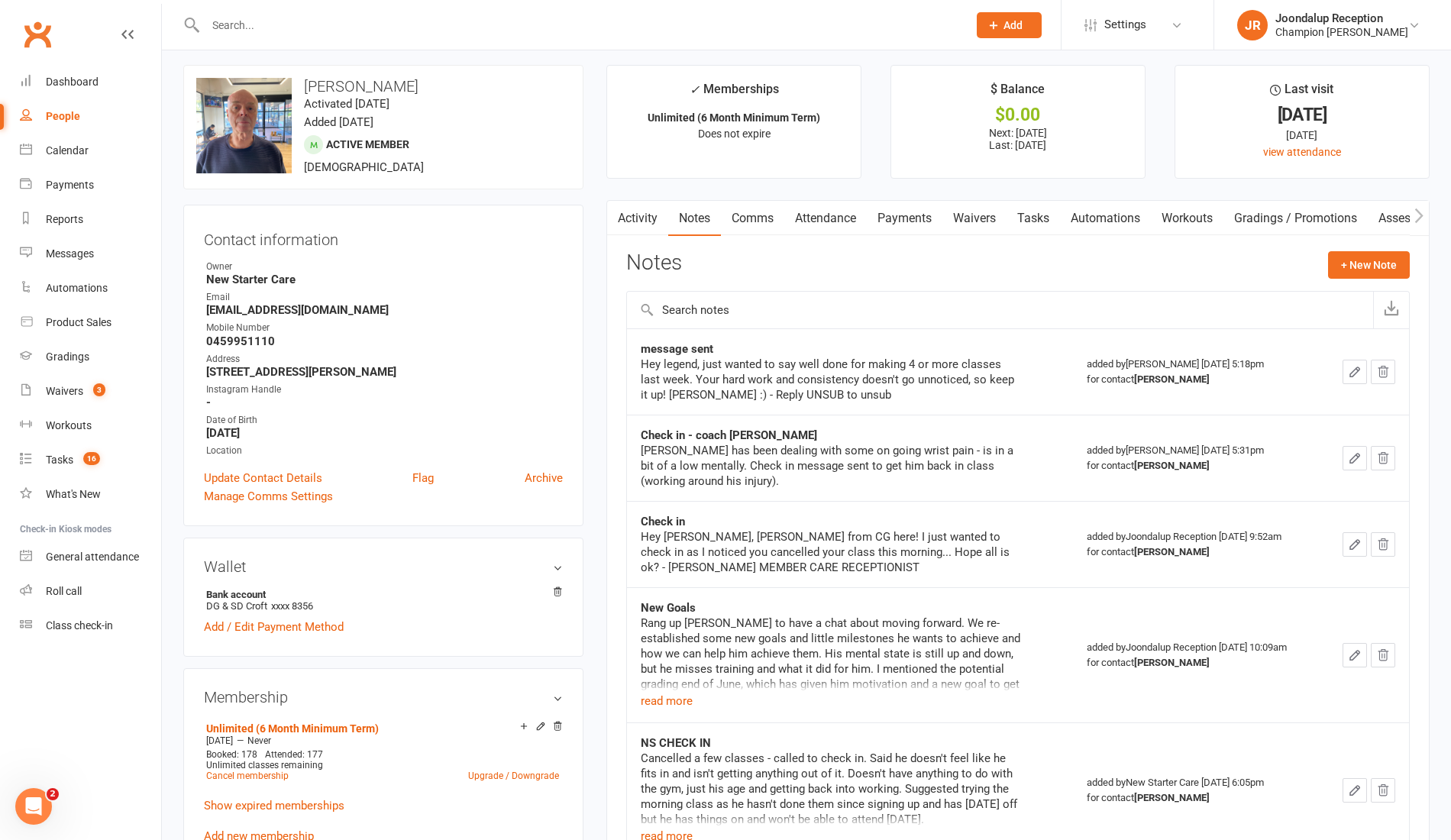
click at [755, 215] on link "Comms" at bounding box center [752, 218] width 64 height 35
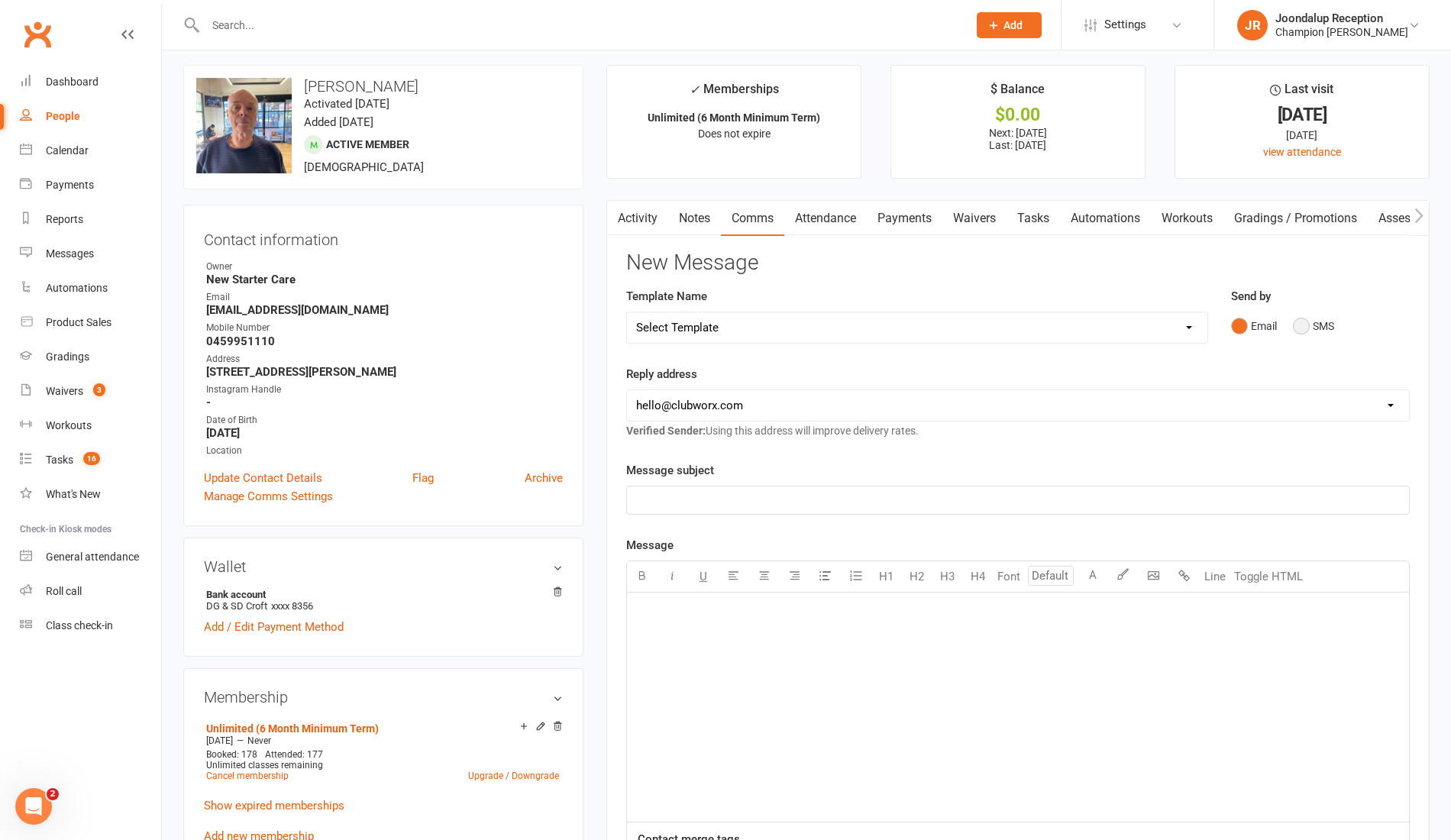
click at [1314, 321] on button "SMS" at bounding box center [1313, 326] width 41 height 29
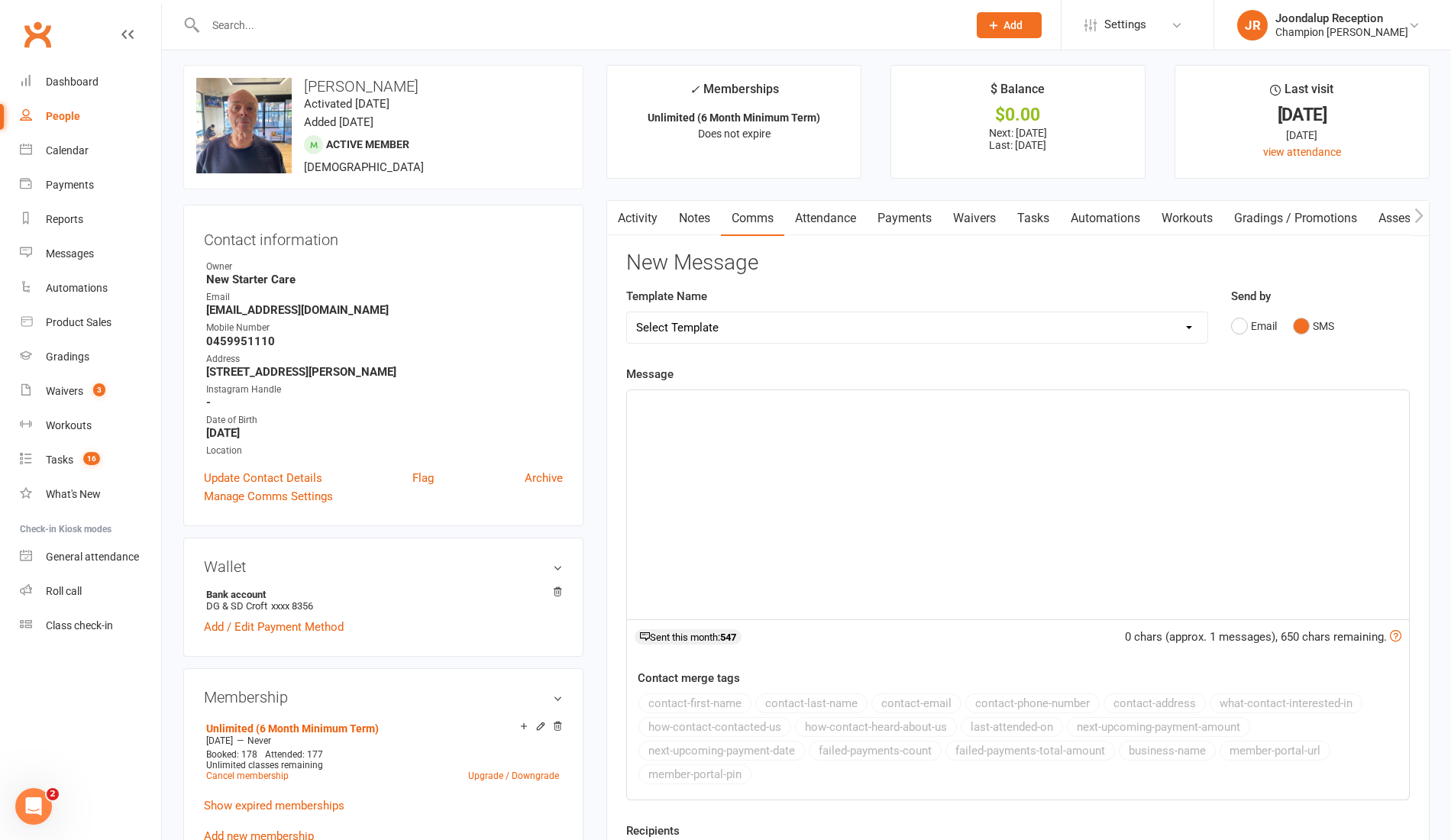
click at [830, 404] on p "﻿" at bounding box center [1018, 403] width 763 height 18
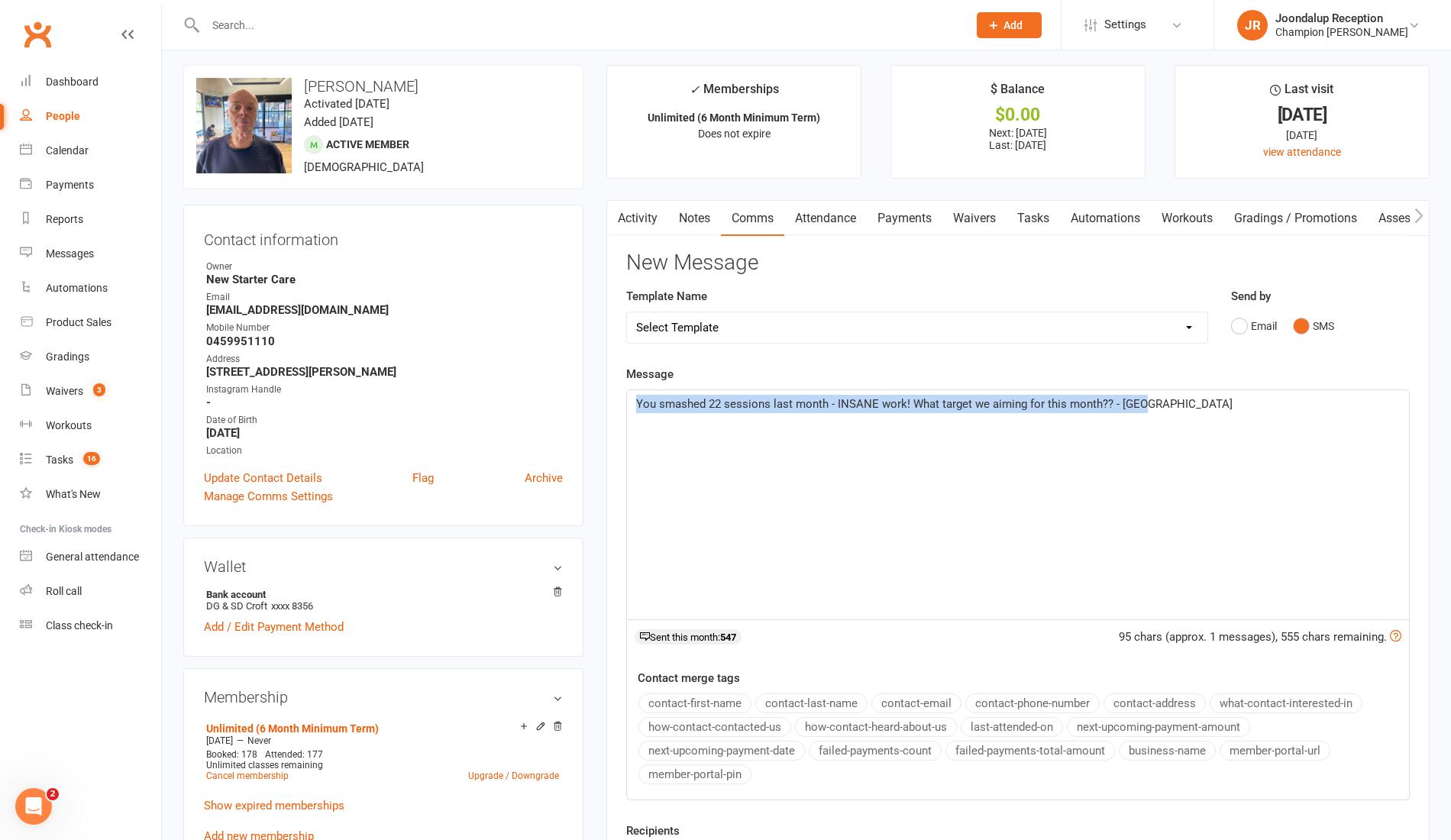
drag, startPoint x: 1176, startPoint y: 403, endPoint x: 618, endPoint y: 426, distance: 558.5
click at [618, 426] on div "Activity Notes Comms Attendance Payments Waivers Tasks Automations Workouts Gra…" at bounding box center [1018, 570] width 823 height 740
copy span "You smashed 22 sessions last month - INSANE work! What target we aiming for thi…"
click at [881, 709] on button "contact-email" at bounding box center [916, 702] width 90 height 20
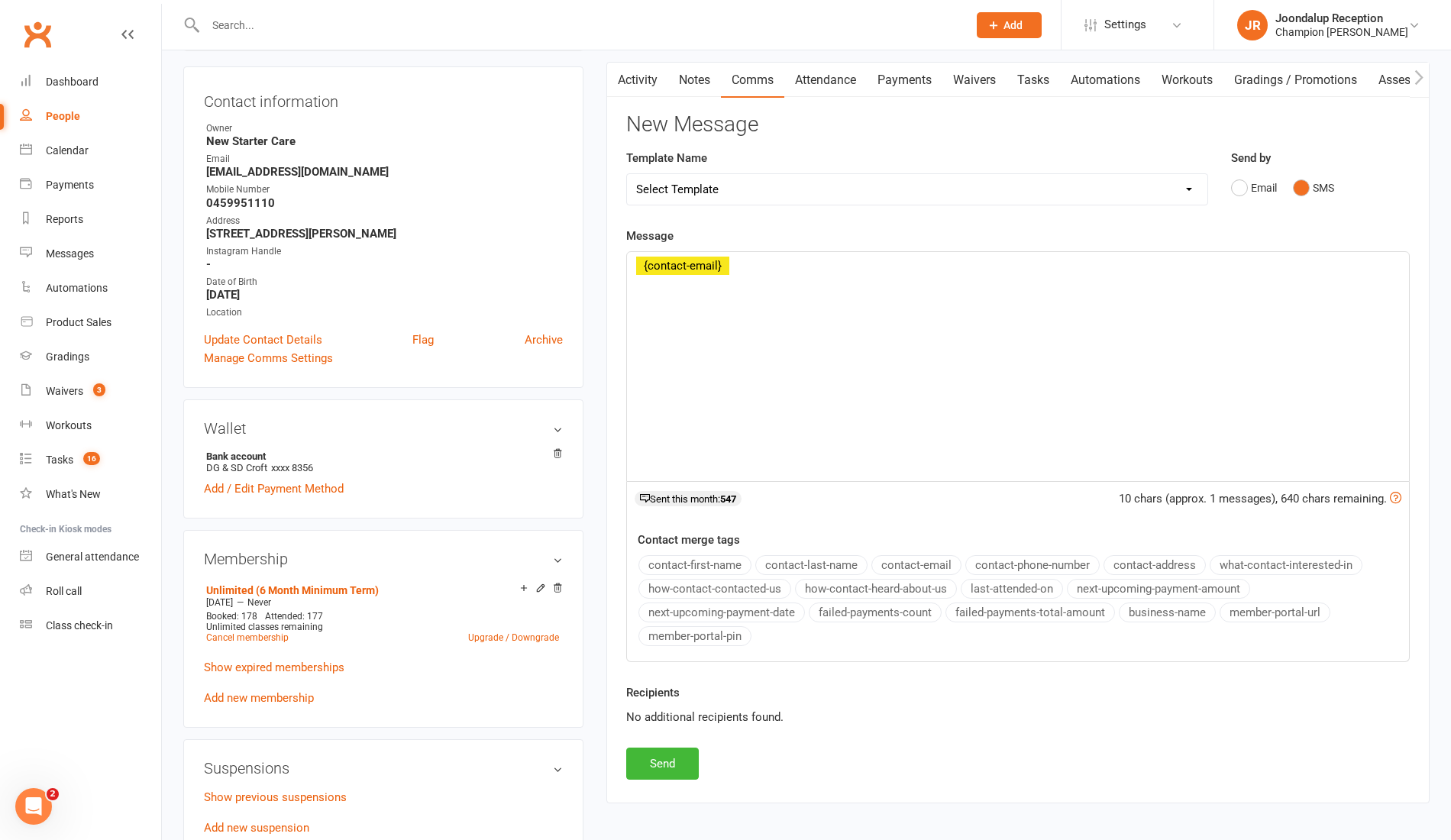
scroll to position [143, 0]
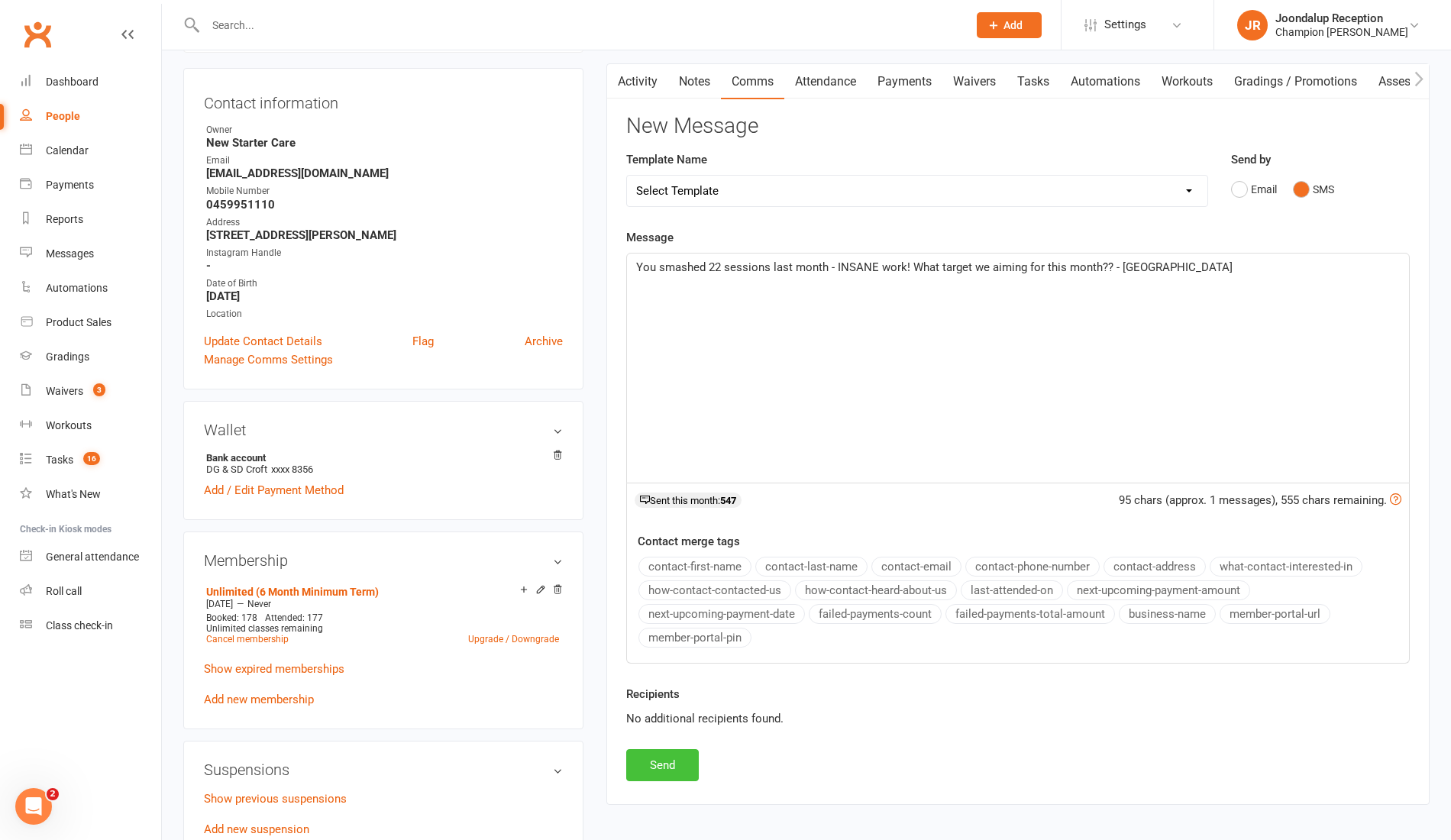
click at [678, 752] on button "Send" at bounding box center [663, 765] width 72 height 32
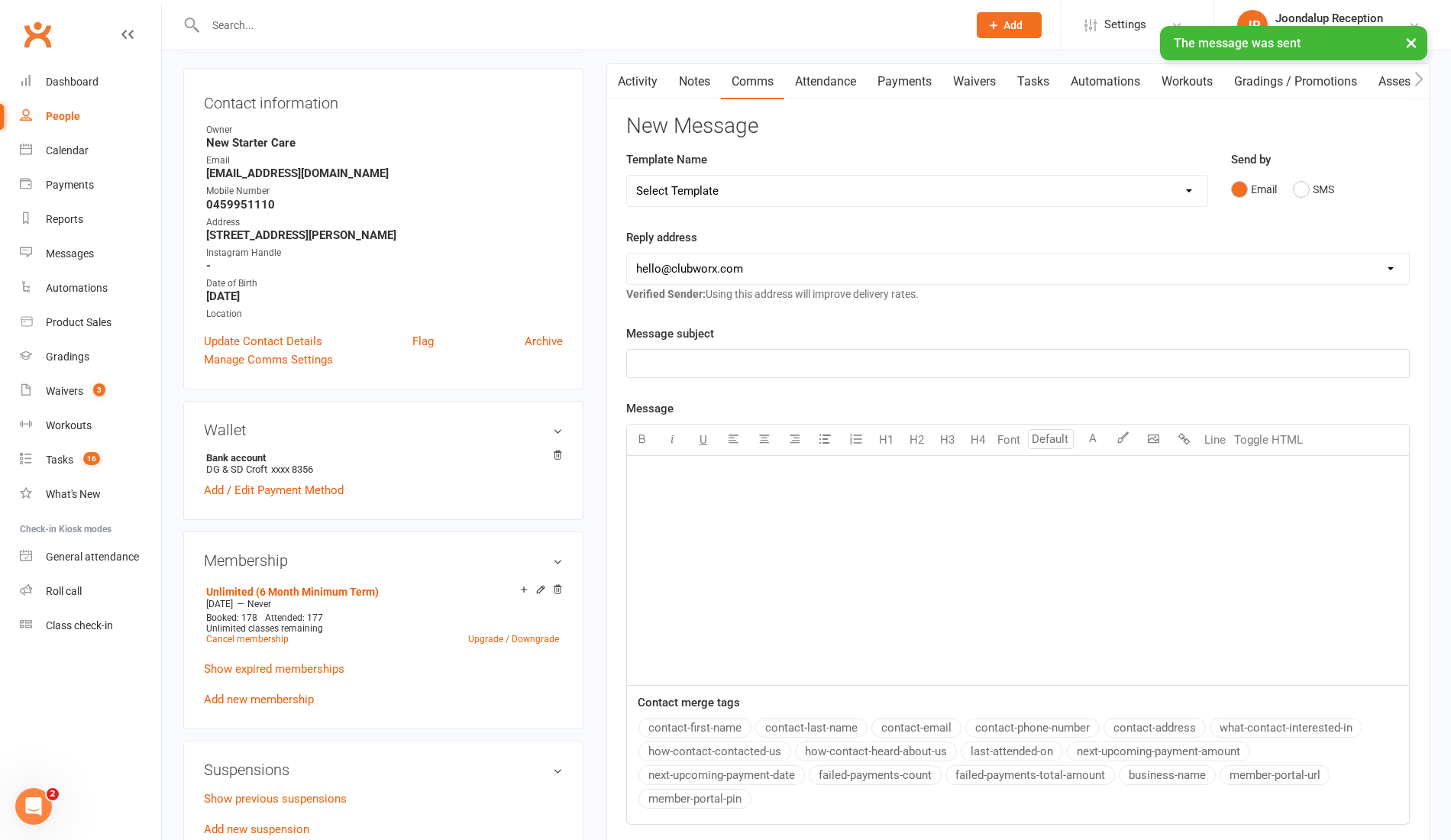
click at [696, 83] on link "Notes" at bounding box center [695, 82] width 53 height 35
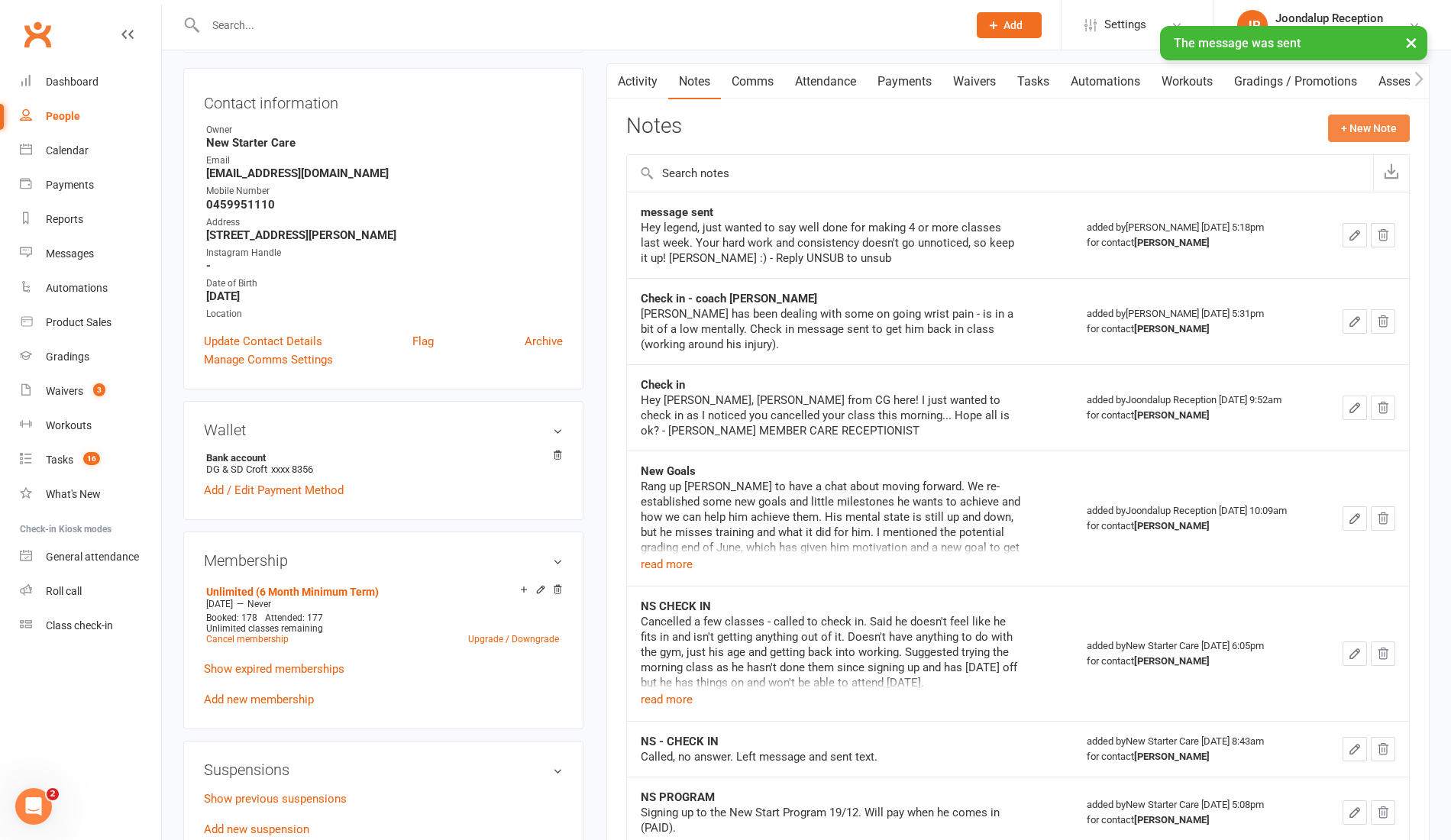
click at [1398, 134] on button "+ New Note" at bounding box center [1369, 128] width 82 height 28
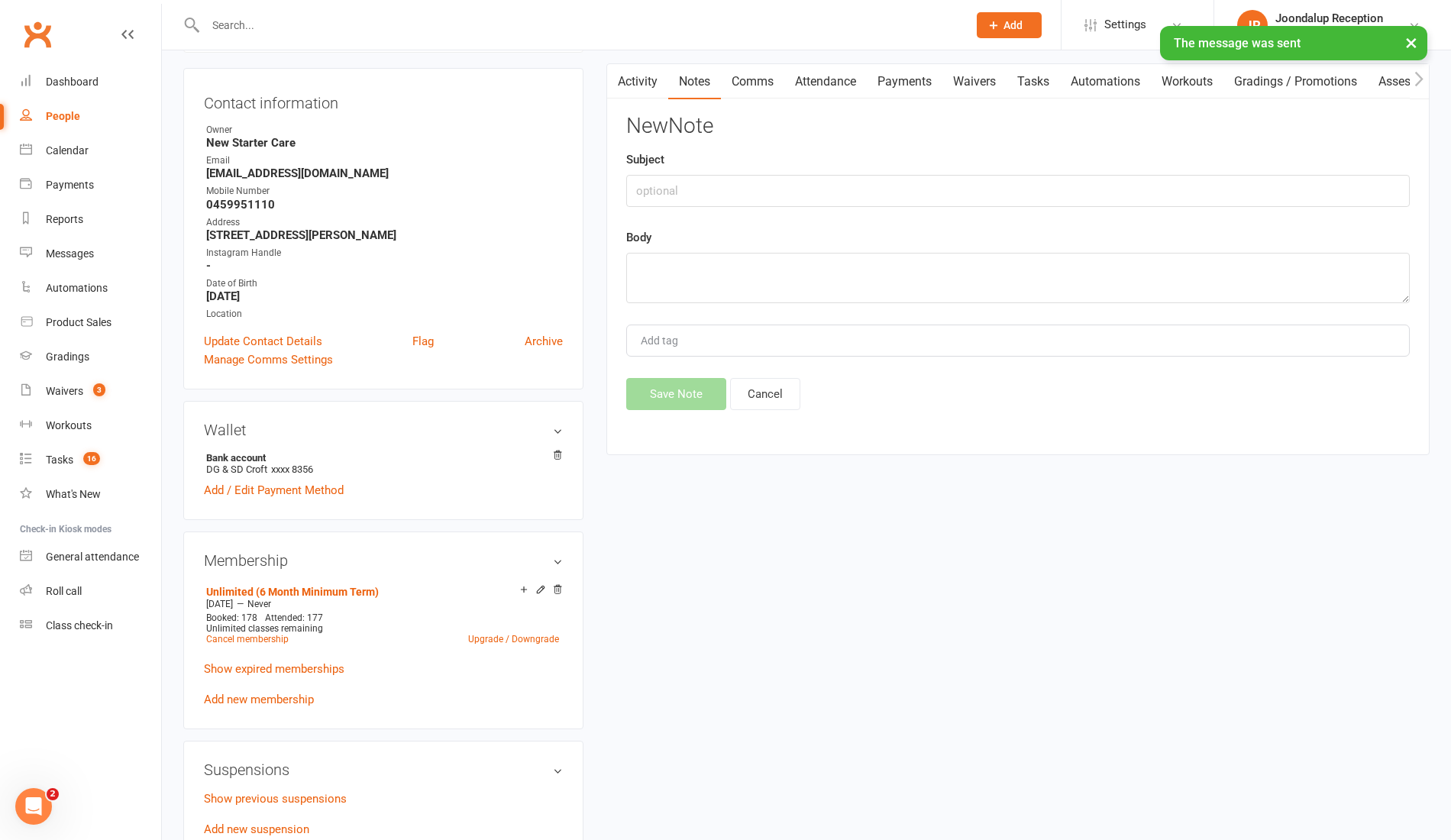
click at [1045, 211] on div "New Note Subject Body Add tag Save Note Cancel" at bounding box center [1018, 262] width 783 height 295
click at [1041, 205] on div "New Note Subject Body Add tag Save Note Cancel" at bounding box center [1018, 262] width 783 height 295
click at [1037, 201] on input "text" at bounding box center [1018, 191] width 783 height 32
type input "SMS"
click at [878, 273] on textarea at bounding box center [1018, 277] width 783 height 50
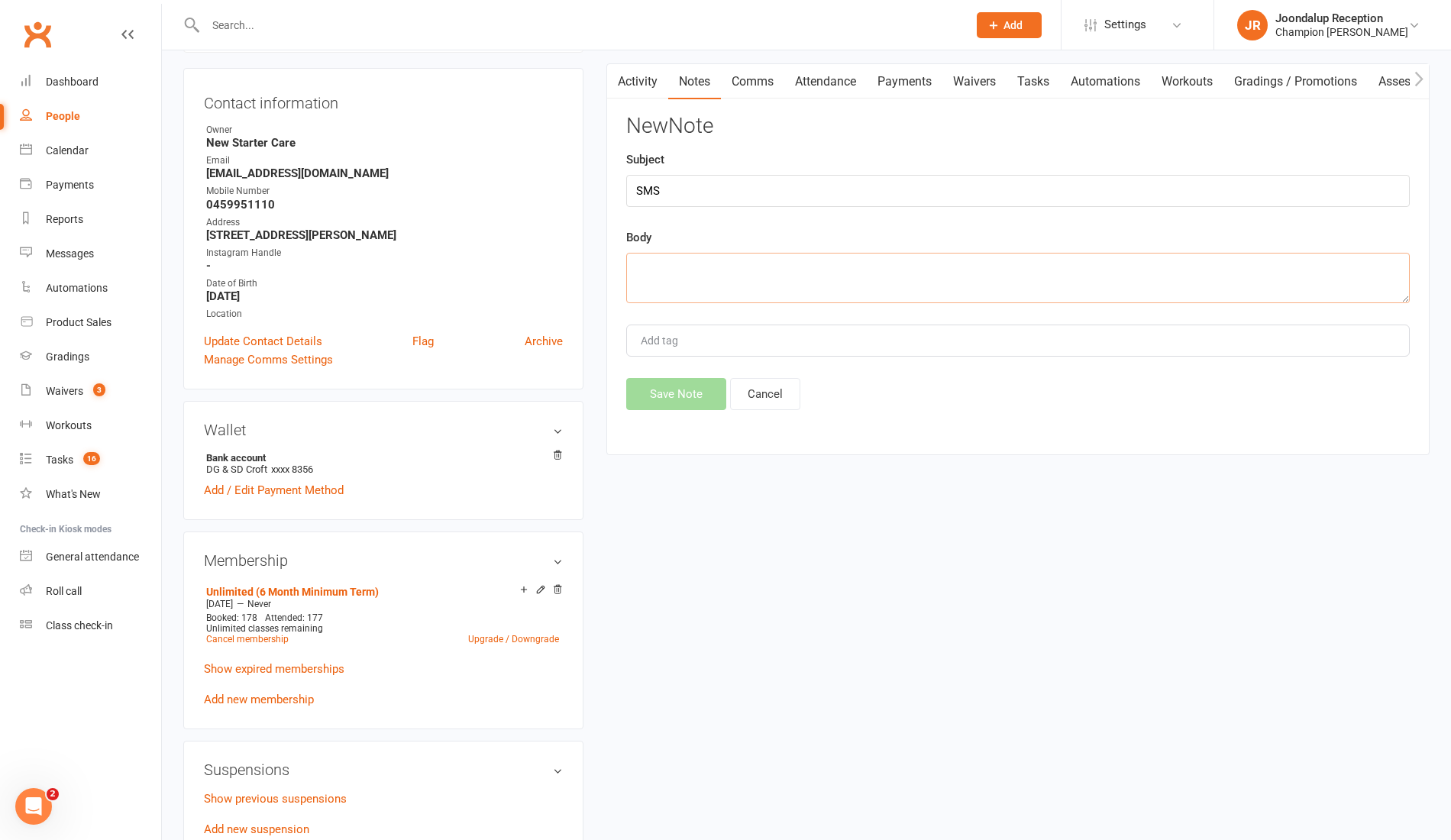
paste textarea "You smashed 22 sessions last month - INSANE work! What target we aiming for thi…"
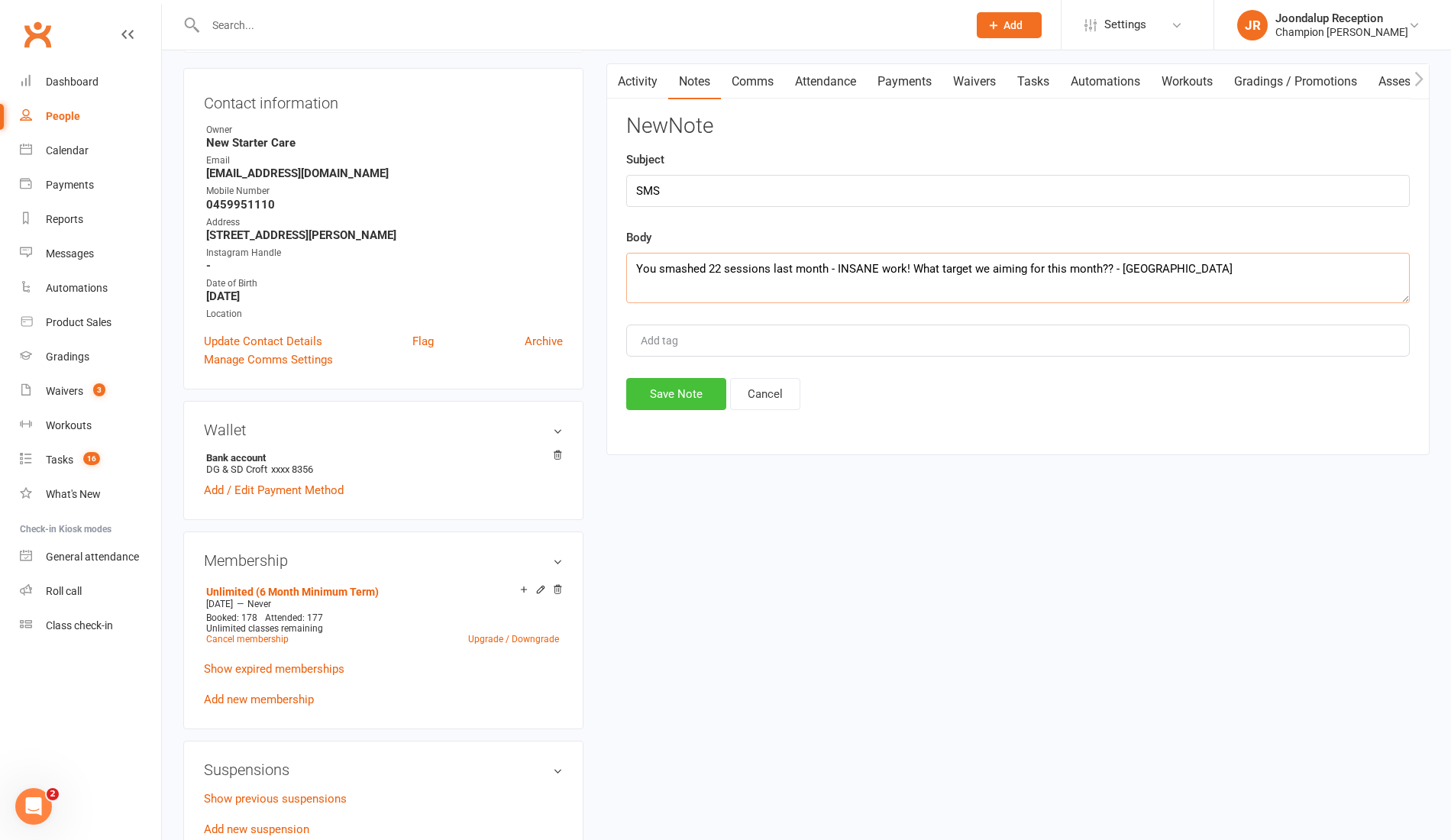
type textarea "You smashed 22 sessions last month - INSANE work! What target we aiming for thi…"
click at [693, 391] on button "Save Note" at bounding box center [676, 394] width 100 height 32
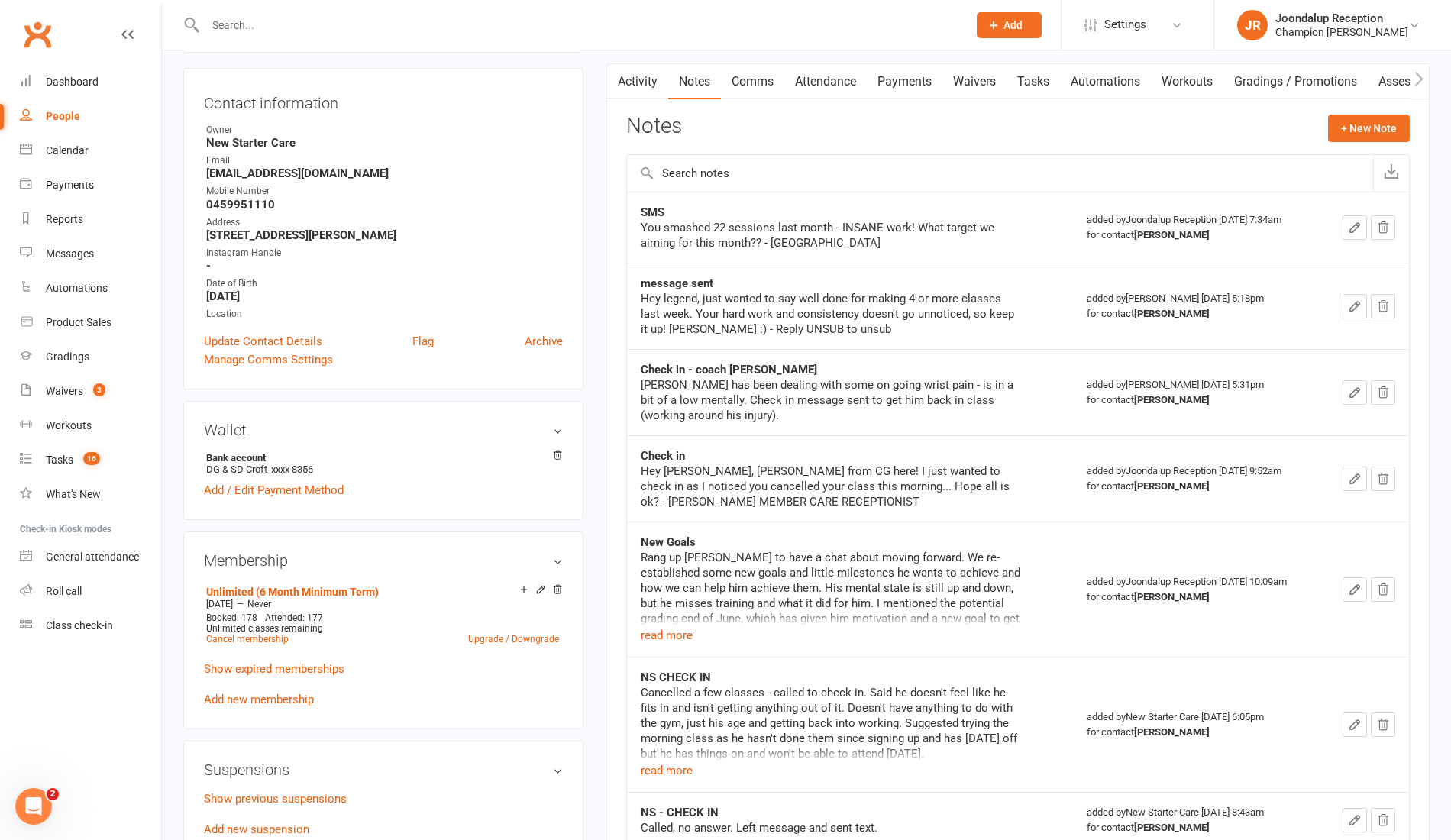
click at [273, 41] on div at bounding box center [570, 25] width 774 height 49
click at [260, 21] on input "text" at bounding box center [579, 25] width 756 height 22
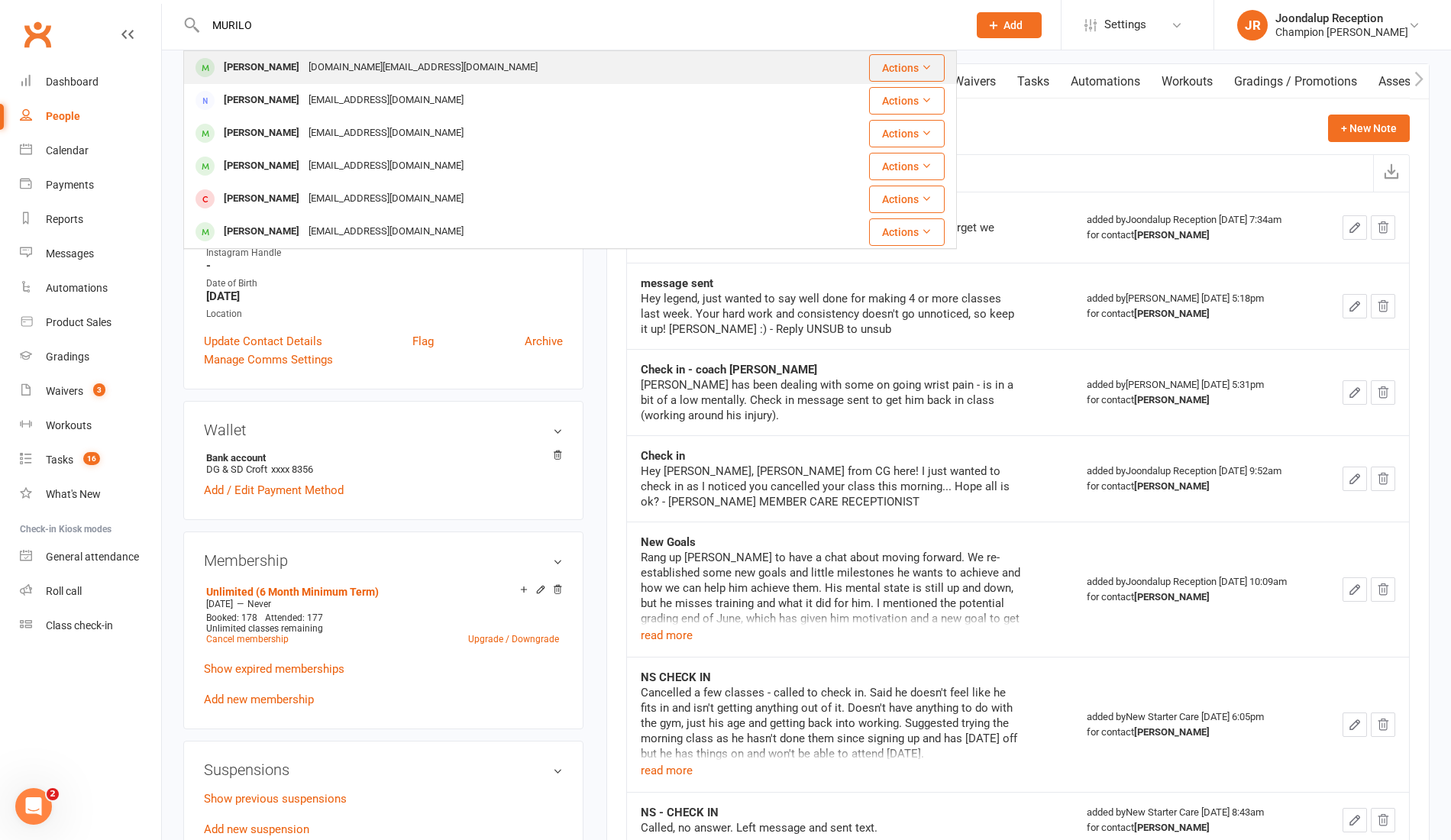
type input "MURILO"
click at [287, 69] on div "Murilo Rodrigues" at bounding box center [261, 67] width 85 height 22
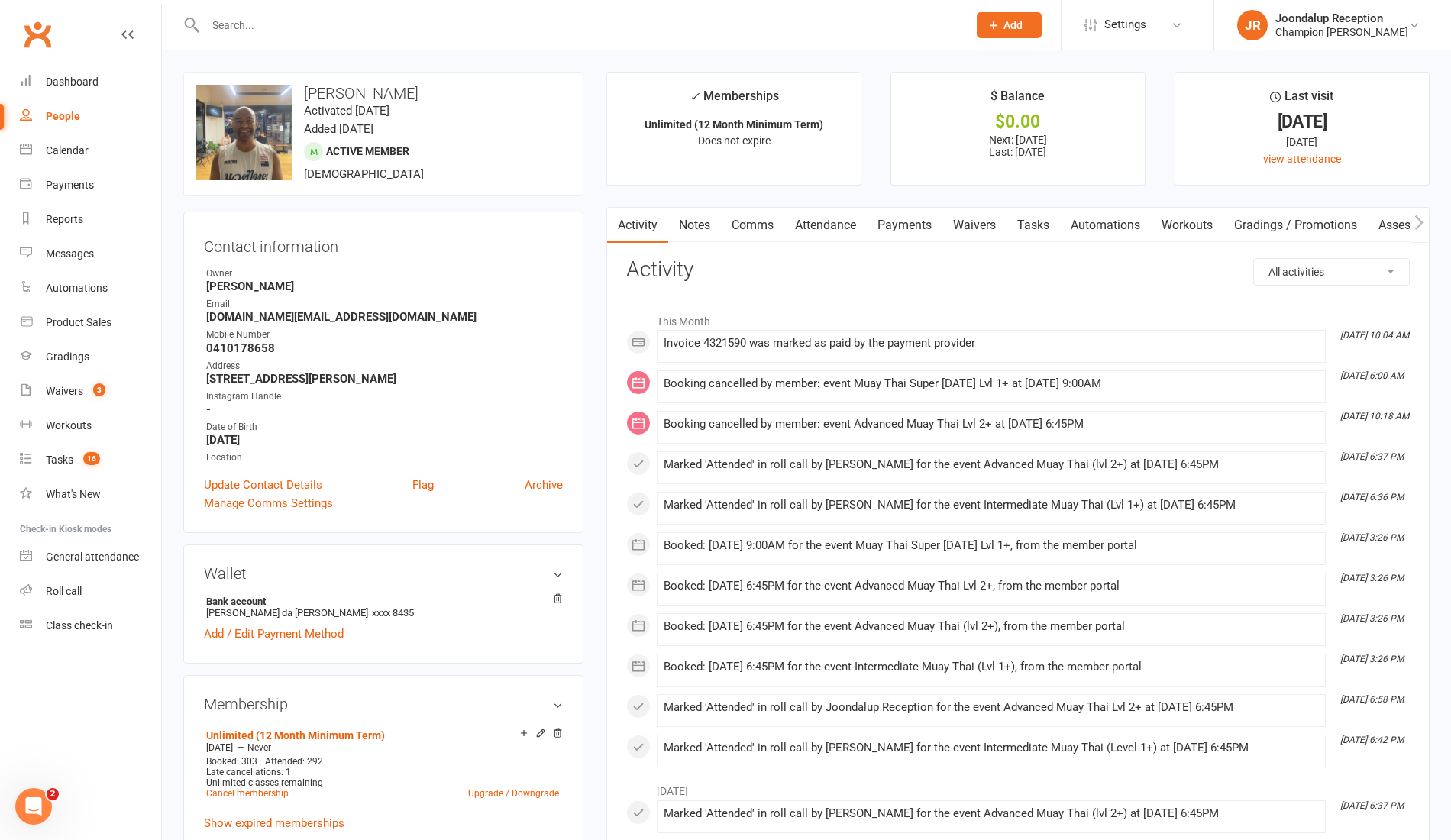
click at [706, 233] on link "Notes" at bounding box center [695, 225] width 53 height 35
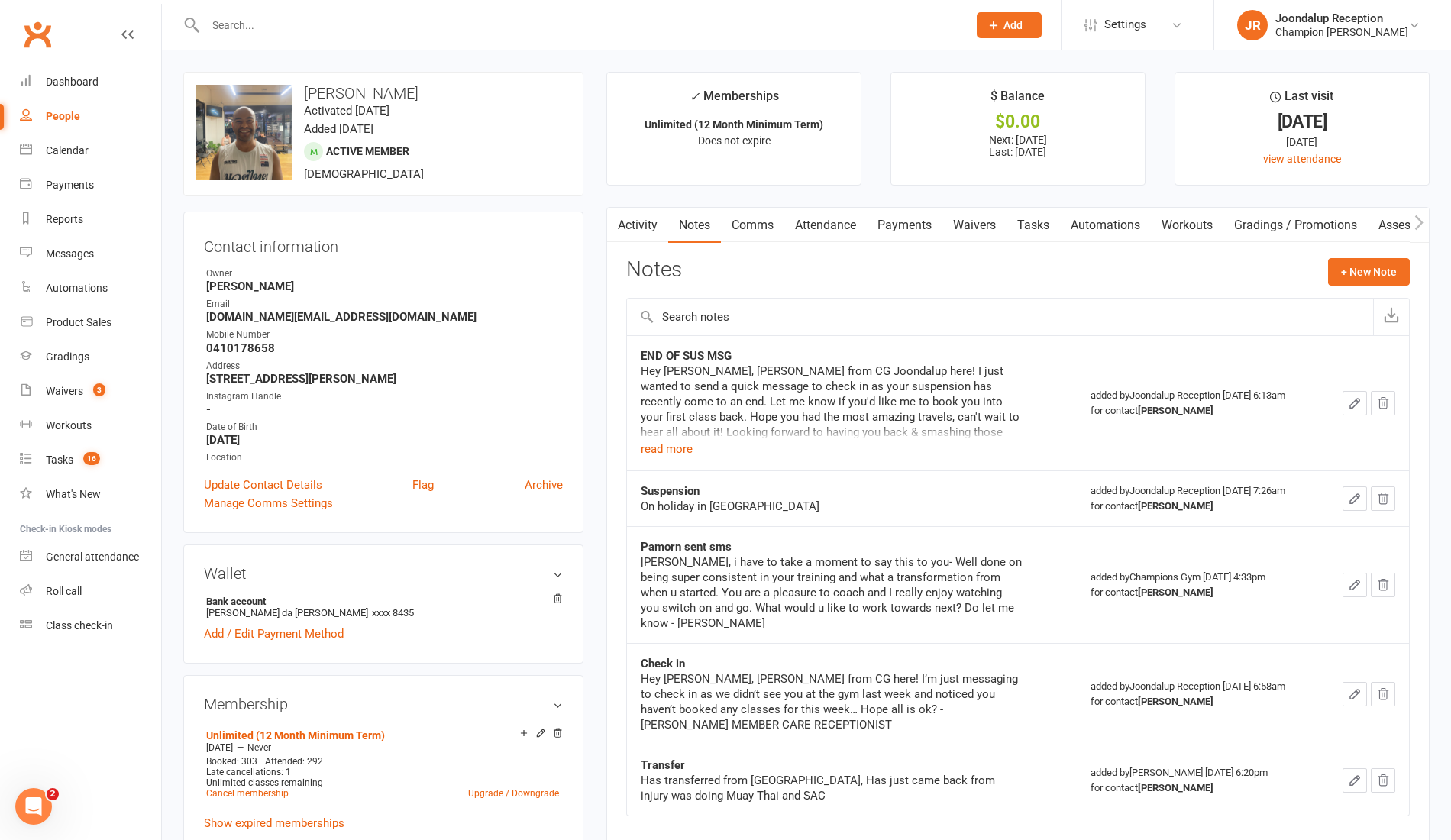
click at [767, 226] on link "Comms" at bounding box center [752, 225] width 64 height 35
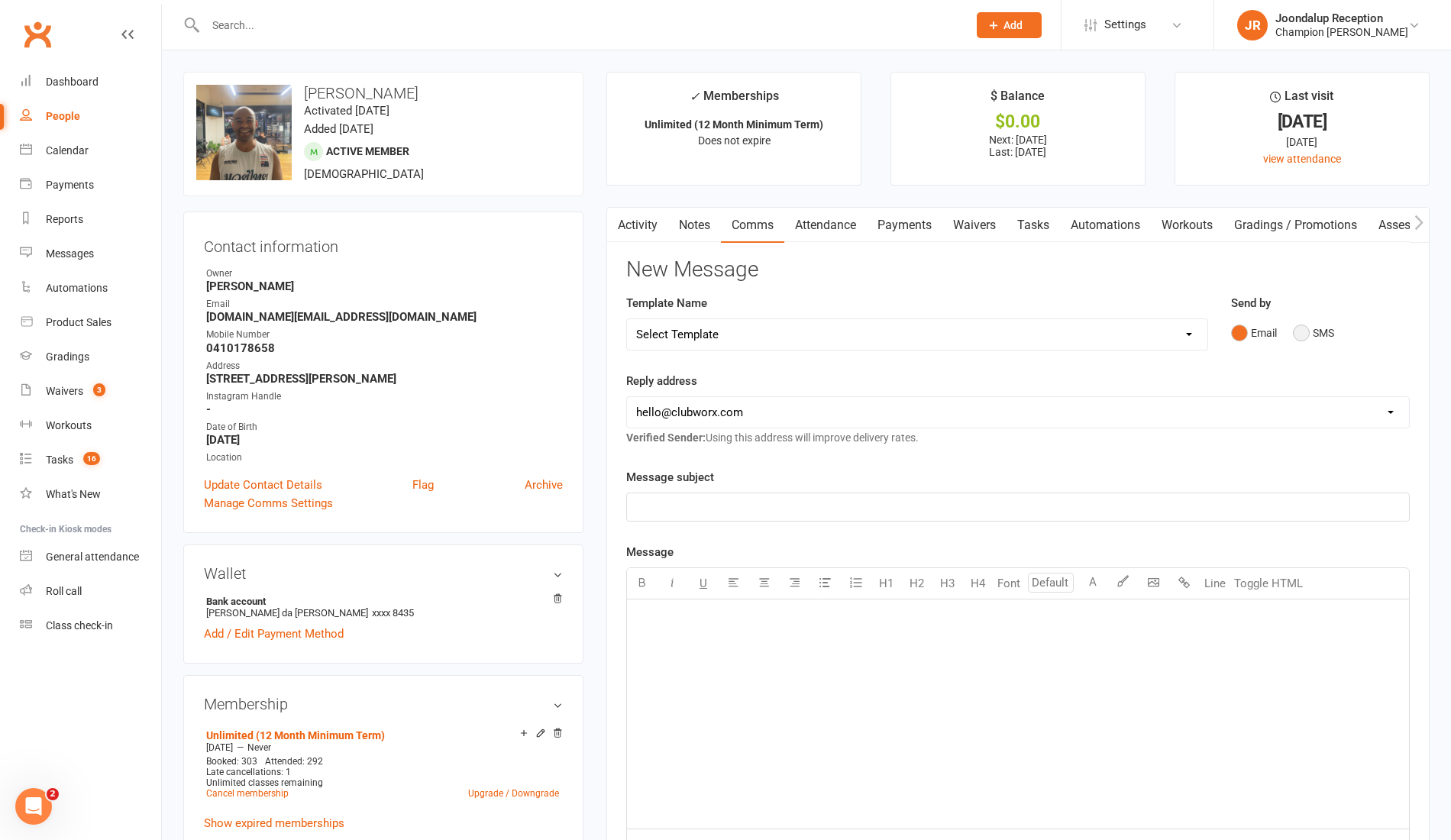
click at [1318, 338] on button "SMS" at bounding box center [1313, 332] width 41 height 29
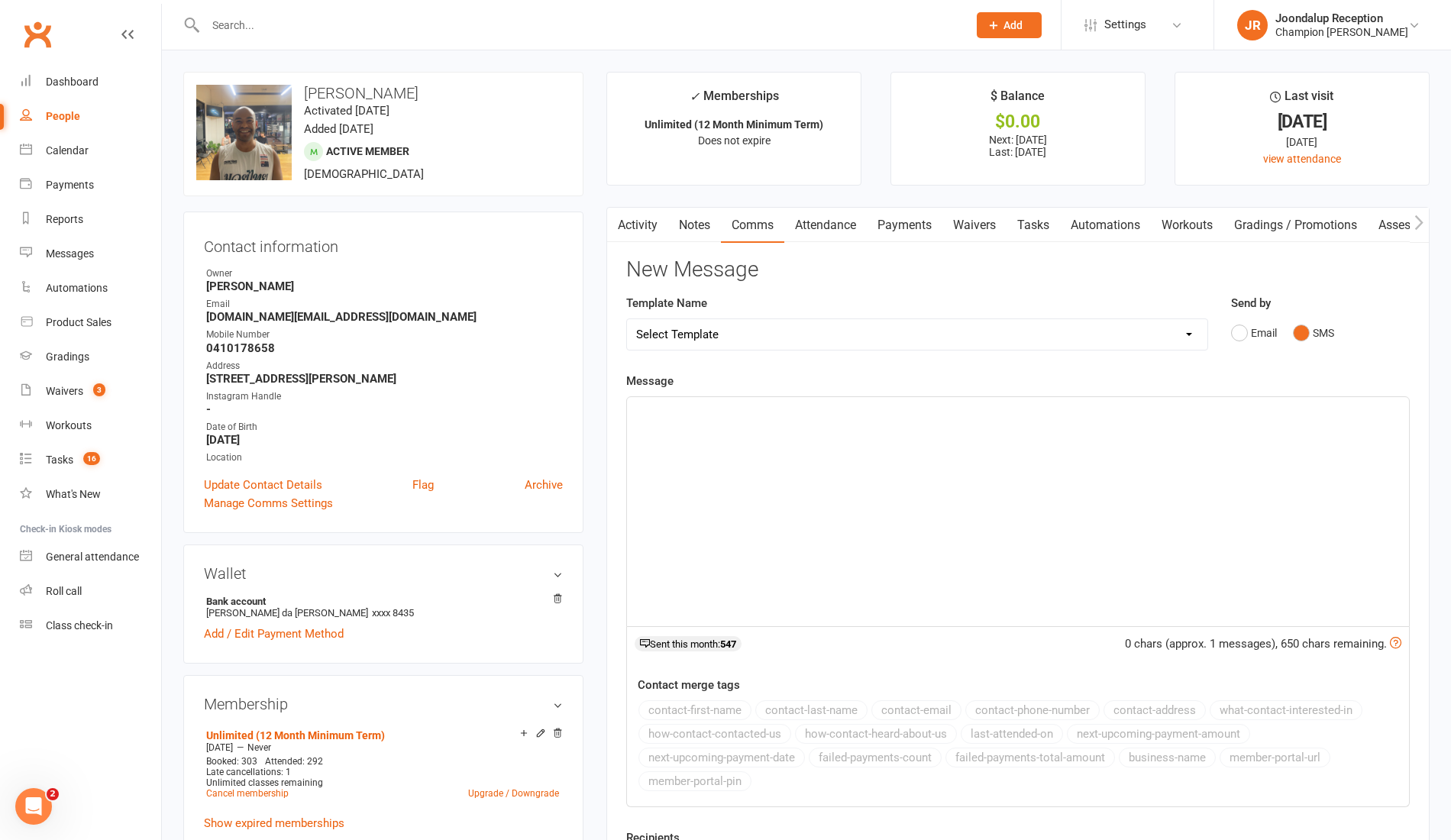
click at [943, 442] on div "﻿" at bounding box center [1018, 511] width 782 height 229
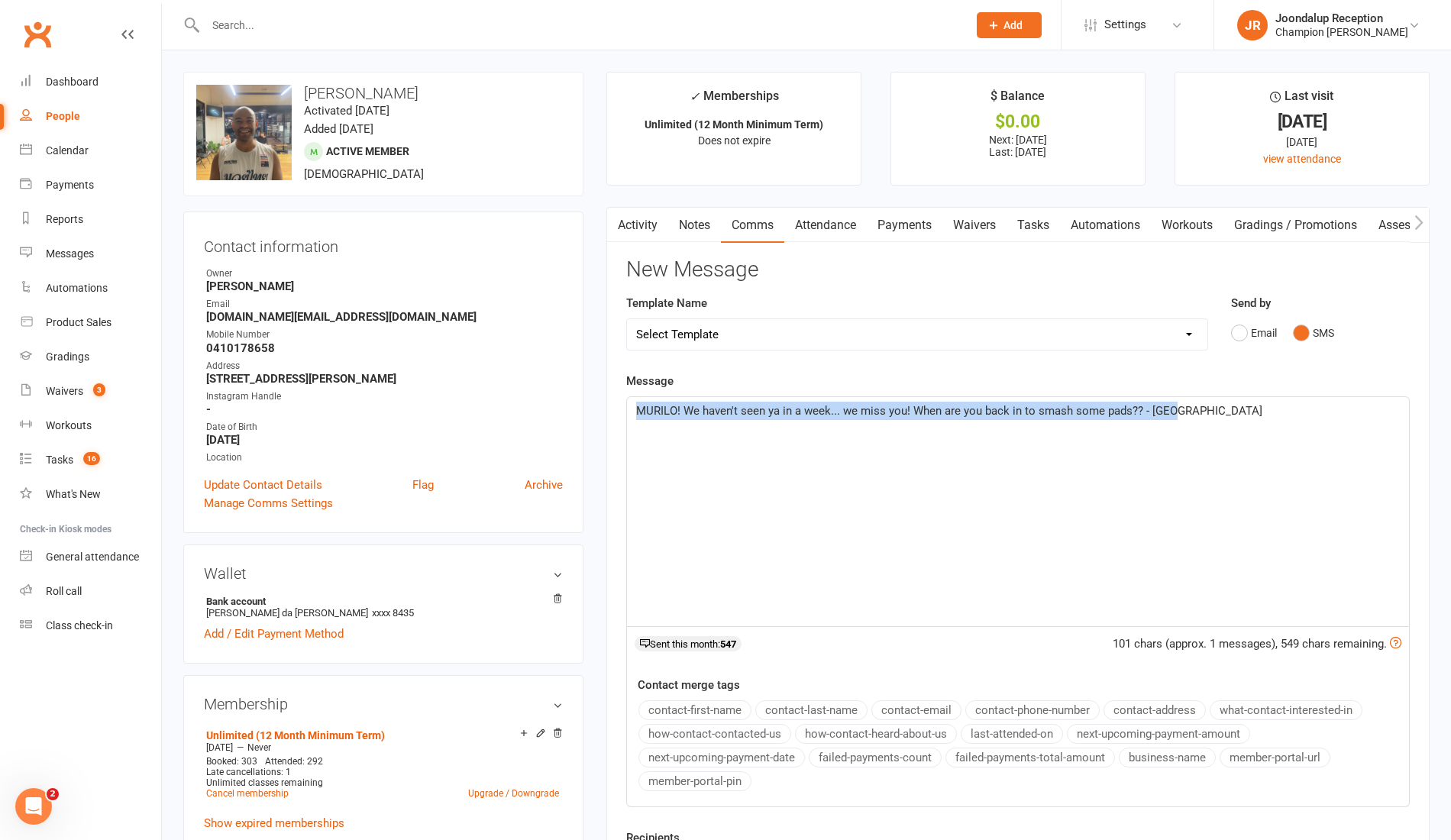
drag, startPoint x: 1184, startPoint y: 416, endPoint x: 634, endPoint y: 412, distance: 550.0
click at [634, 412] on div "MURILO! We haven't seen ya in a week... we miss you! When are you back in to sm…" at bounding box center [1018, 511] width 782 height 229
copy span "MURILO! We haven't seen ya in a week... we miss you! When are you back in to sm…"
click at [765, 444] on div "MURILO! We haven't seen ya in a week... we miss you! When are you back in to sm…" at bounding box center [1018, 511] width 782 height 229
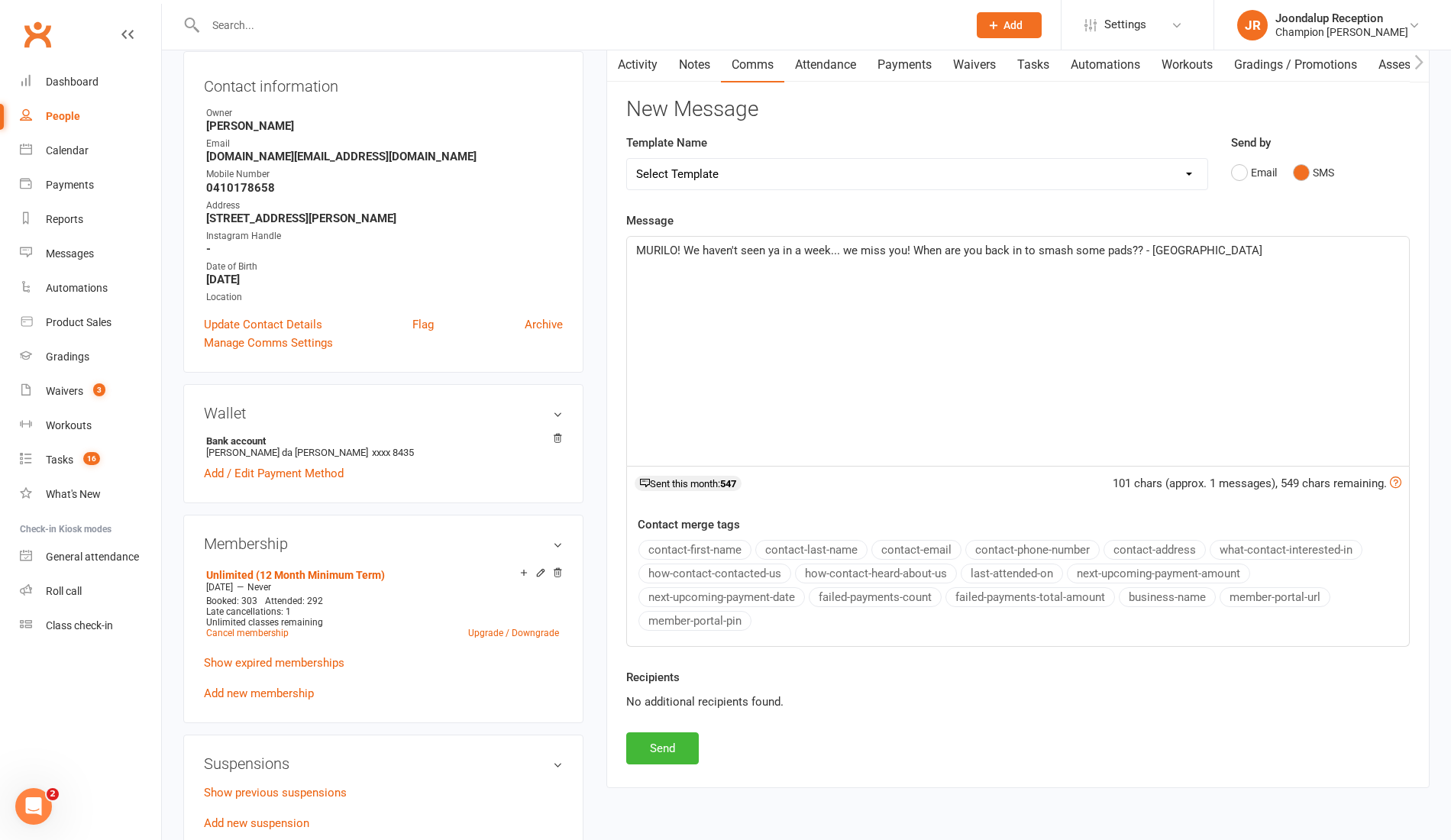
scroll to position [177, 0]
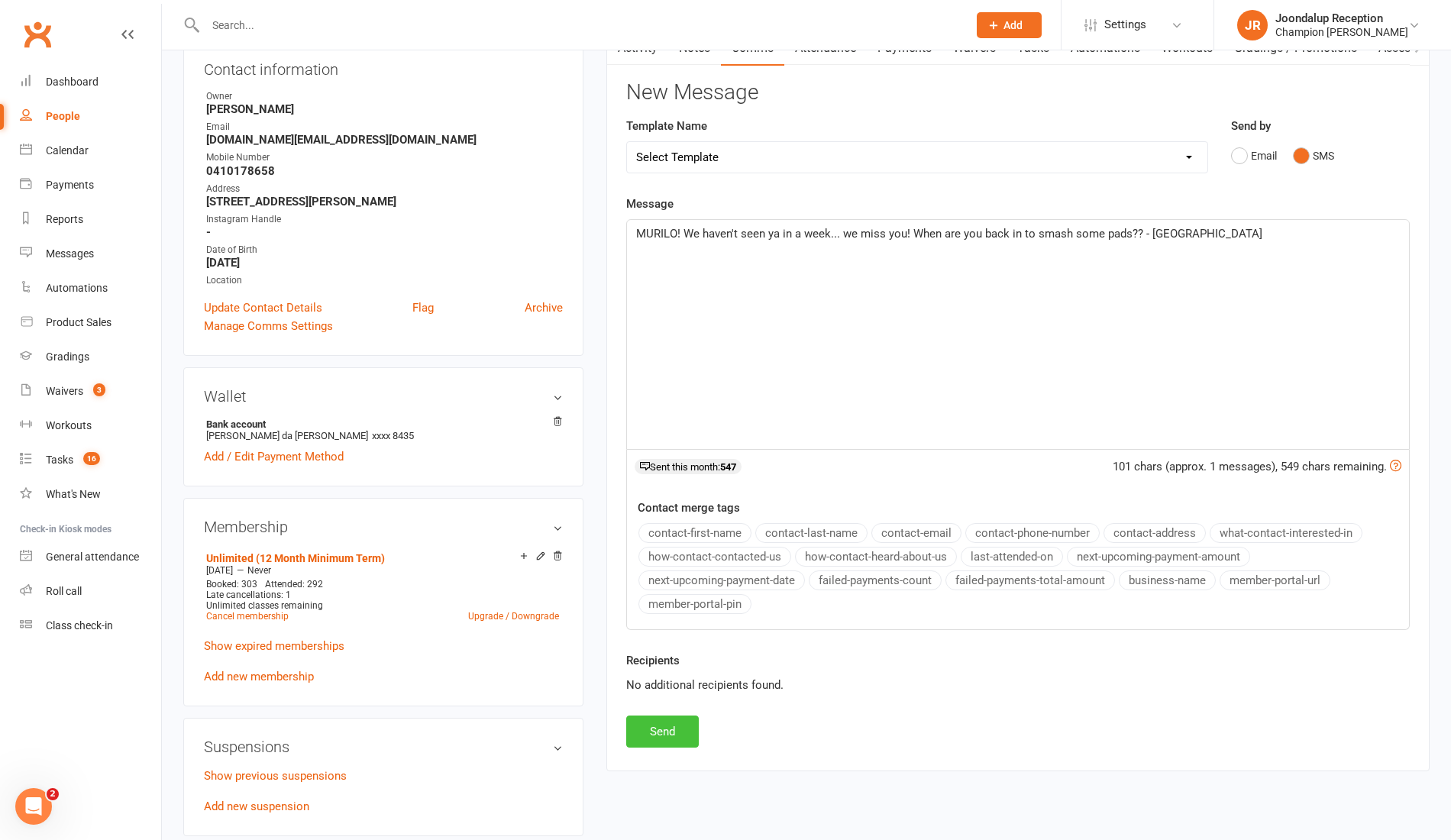
click at [660, 730] on button "Send" at bounding box center [663, 732] width 72 height 32
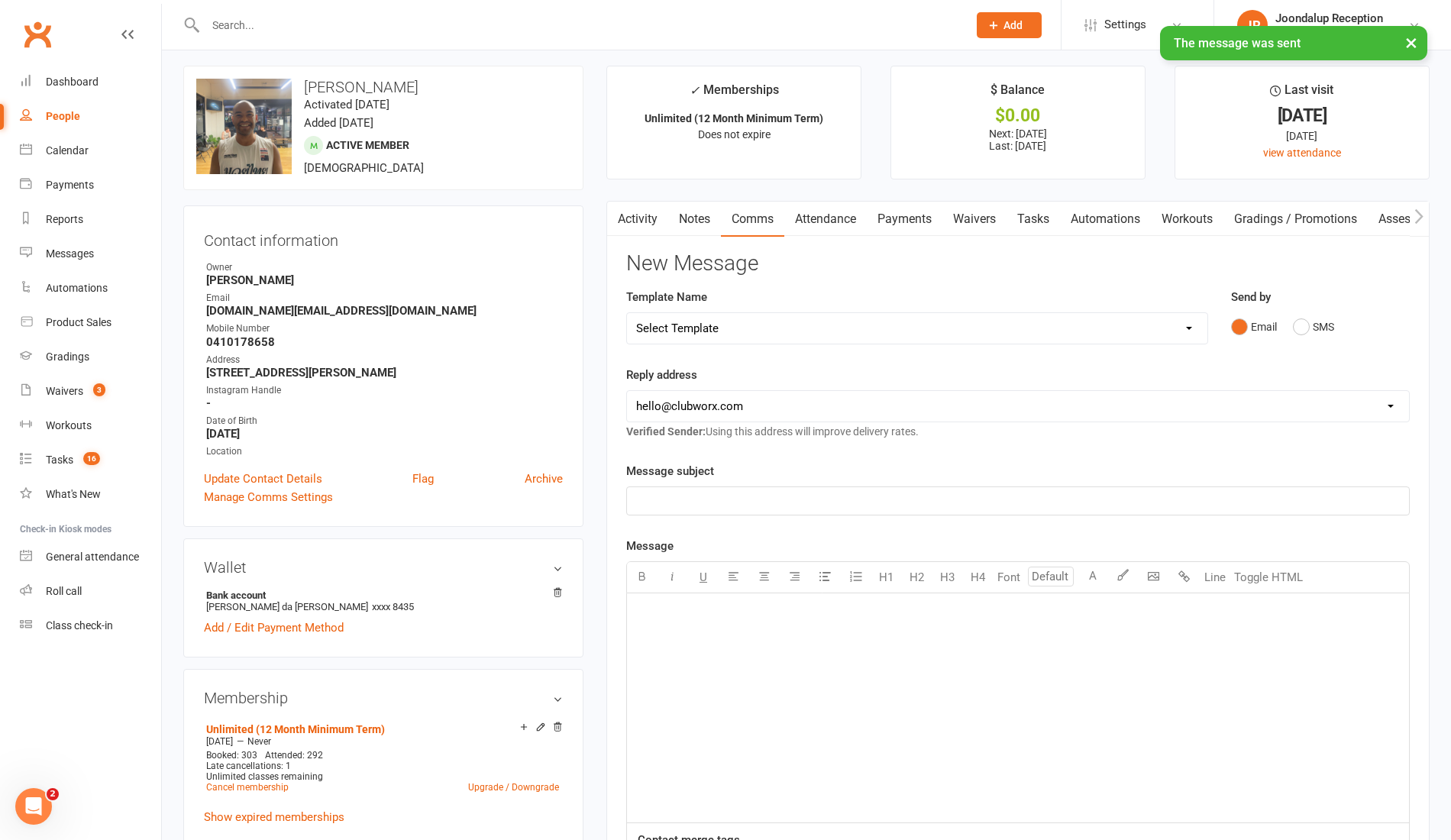
scroll to position [0, 0]
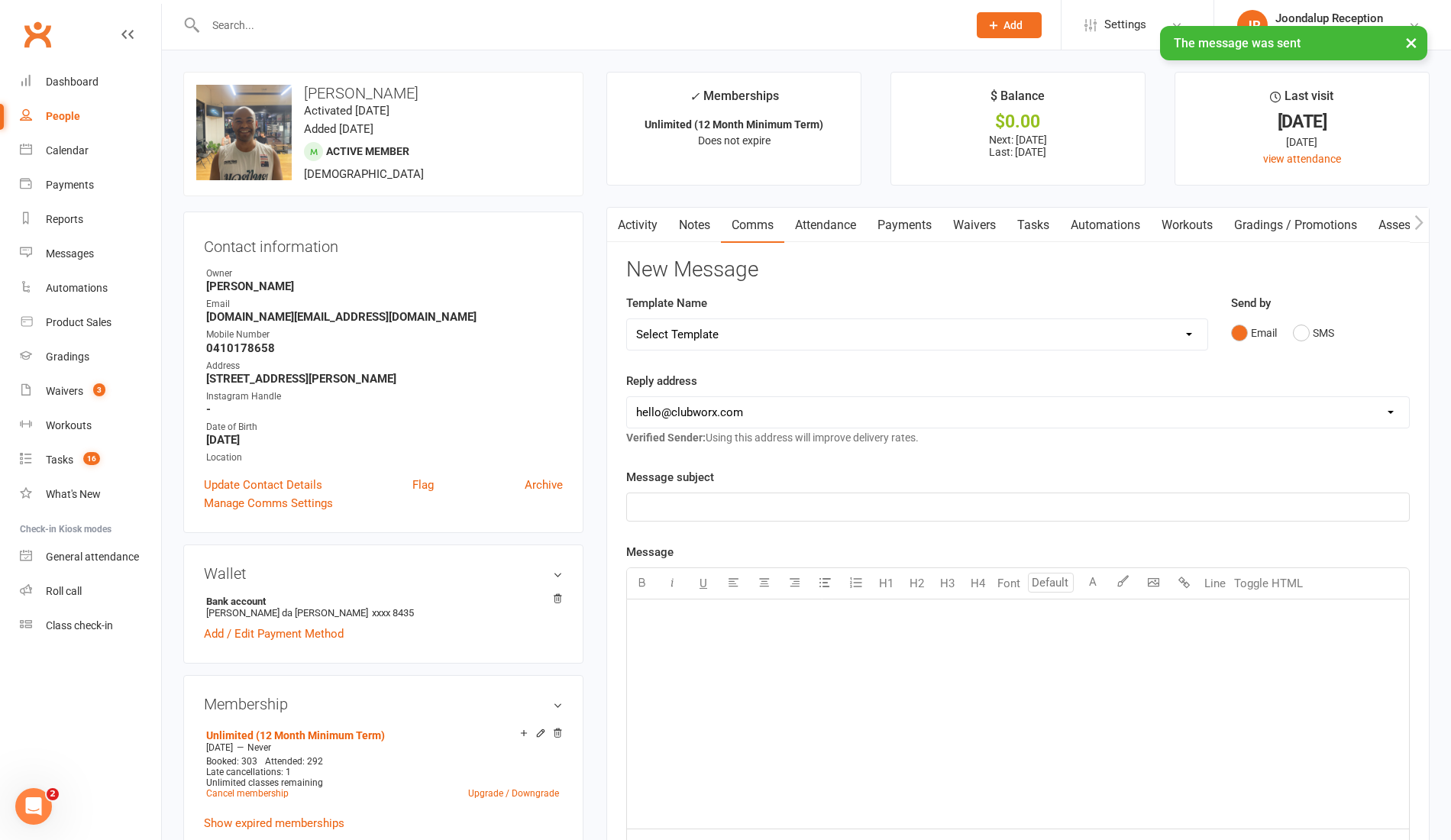
click at [698, 228] on link "Notes" at bounding box center [695, 225] width 53 height 35
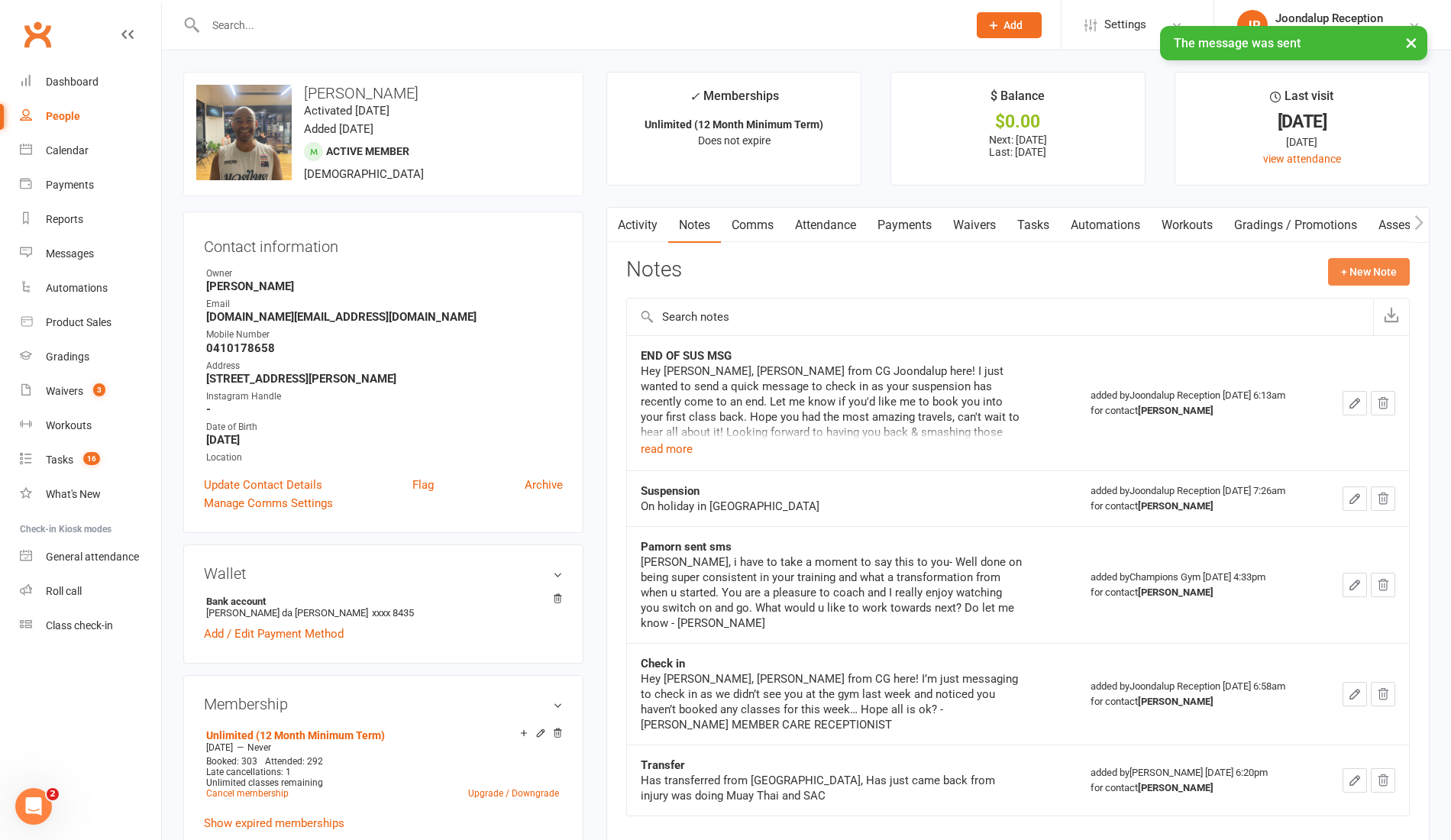
click at [1385, 271] on button "+ New Note" at bounding box center [1369, 271] width 82 height 28
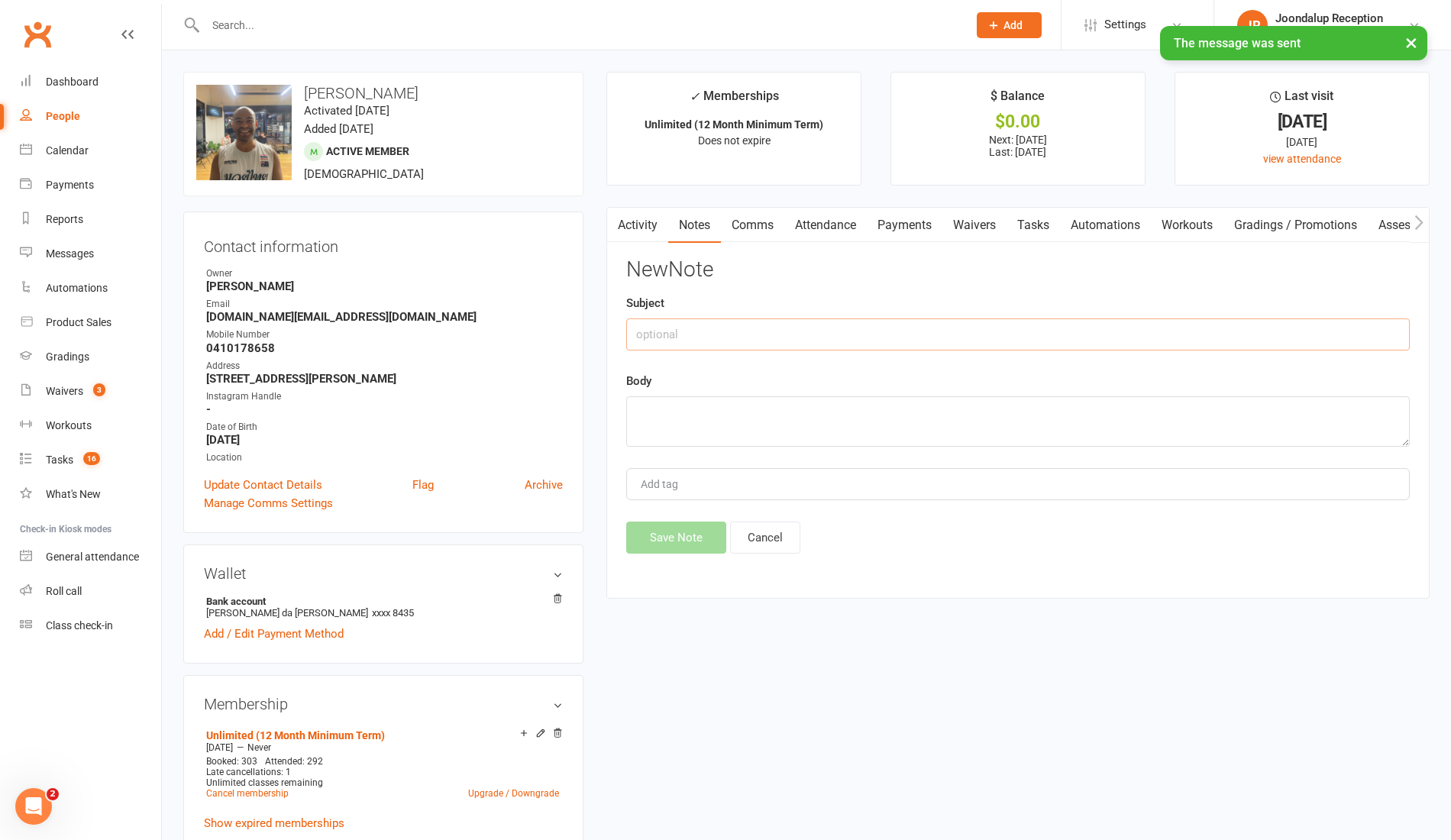
click at [1002, 327] on input "text" at bounding box center [1018, 334] width 783 height 32
type input "SMS"
click at [863, 404] on textarea at bounding box center [1018, 421] width 783 height 50
paste textarea "MURILO! We haven't seen ya in a week... we miss you! When are you back in to sm…"
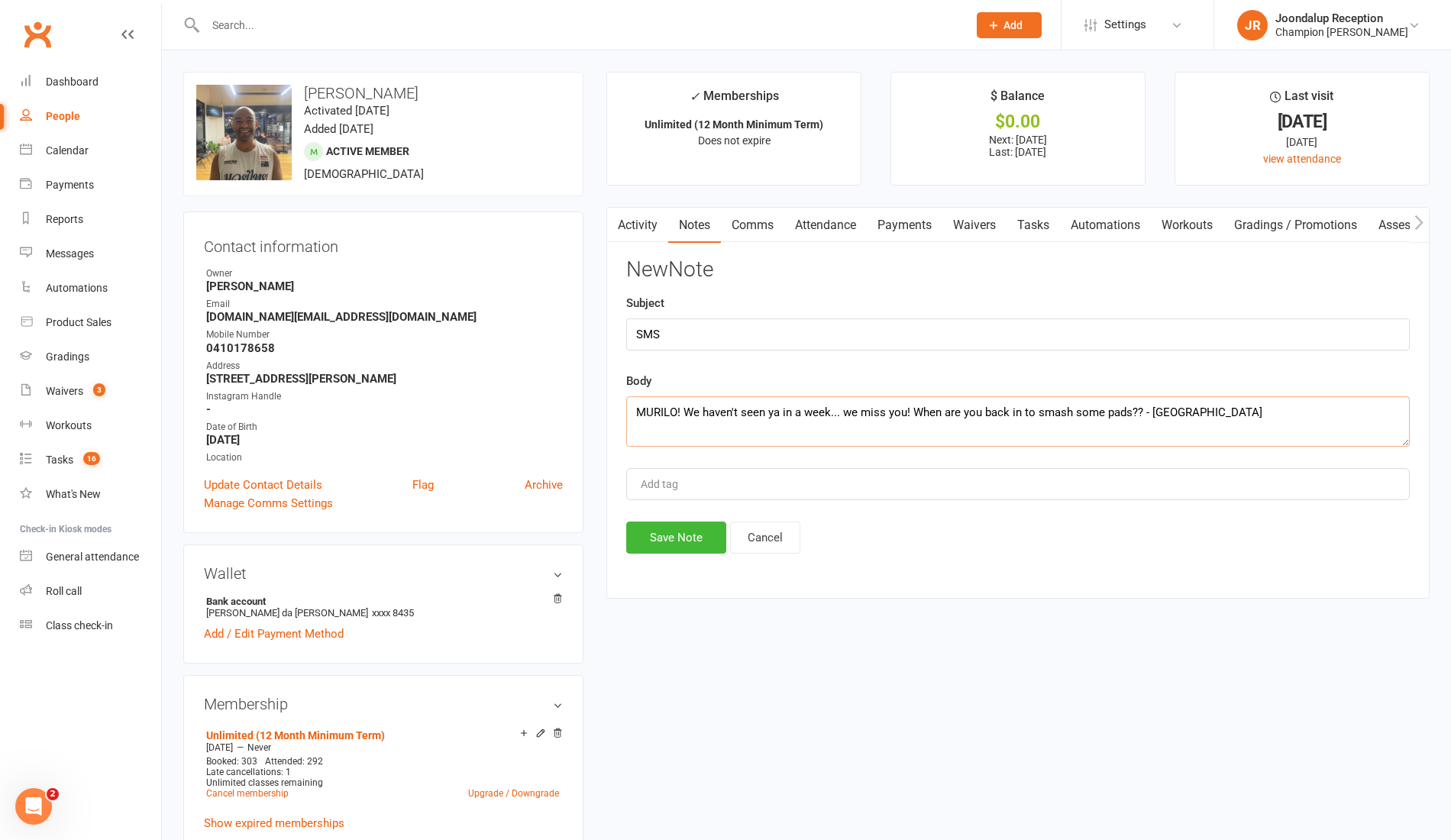
type textarea "MURILO! We haven't seen ya in a week... we miss you! When are you back in to sm…"
click at [680, 533] on button "Save Note" at bounding box center [676, 537] width 100 height 32
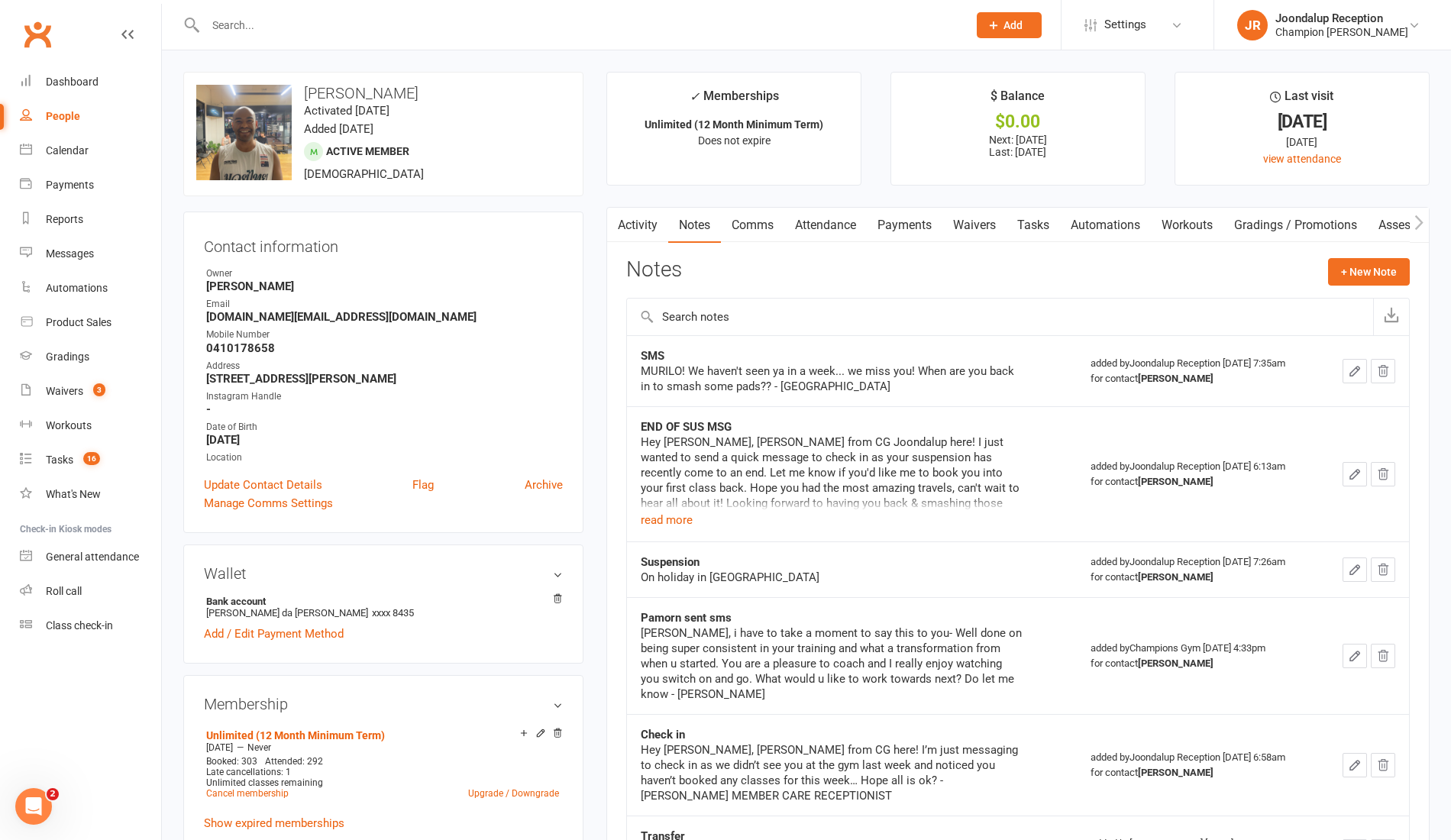
click at [280, 28] on input "text" at bounding box center [579, 25] width 756 height 22
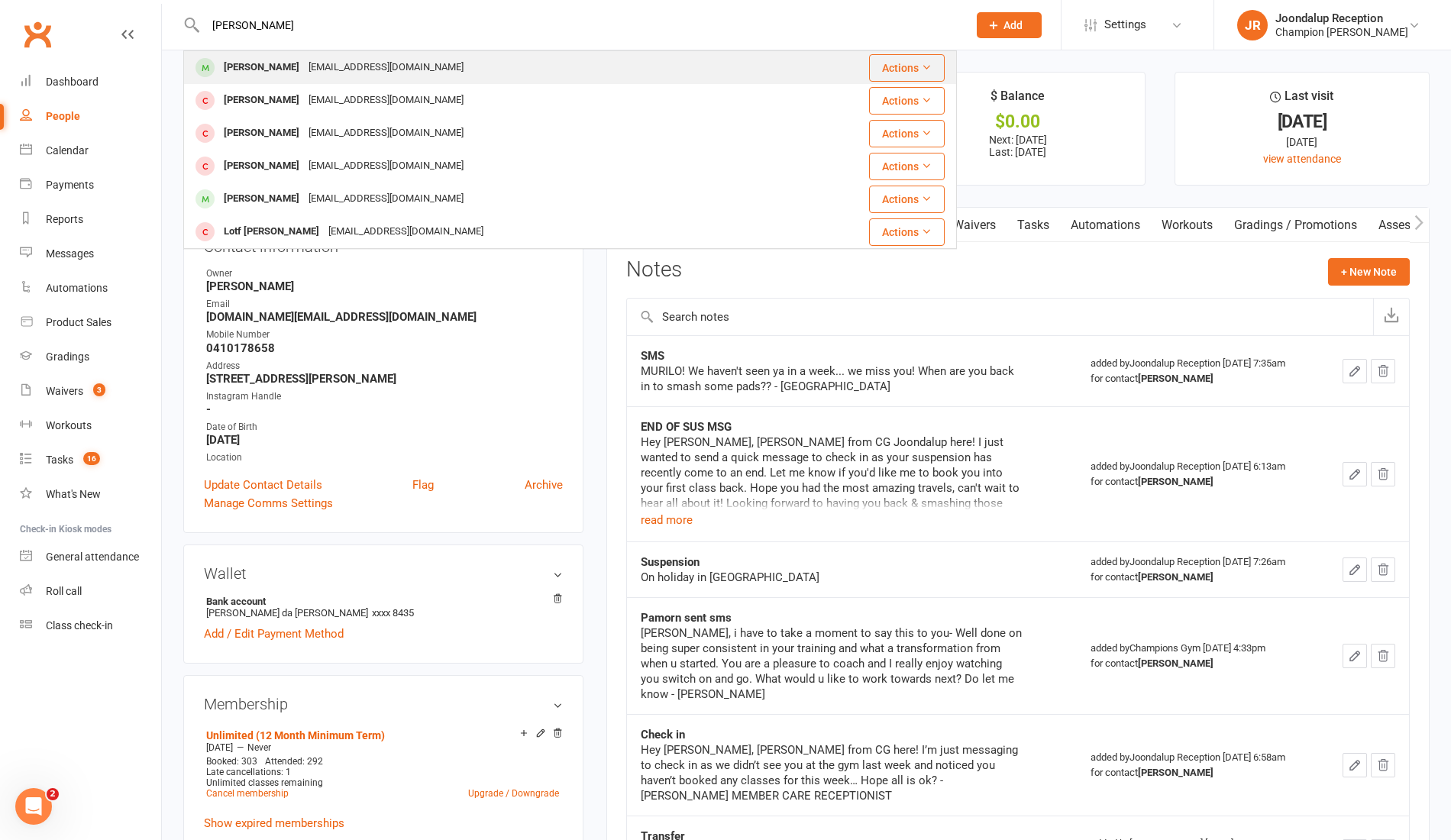
type input "ALIC"
click at [304, 72] on div "haydosbrown@gmail.com" at bounding box center [386, 67] width 164 height 22
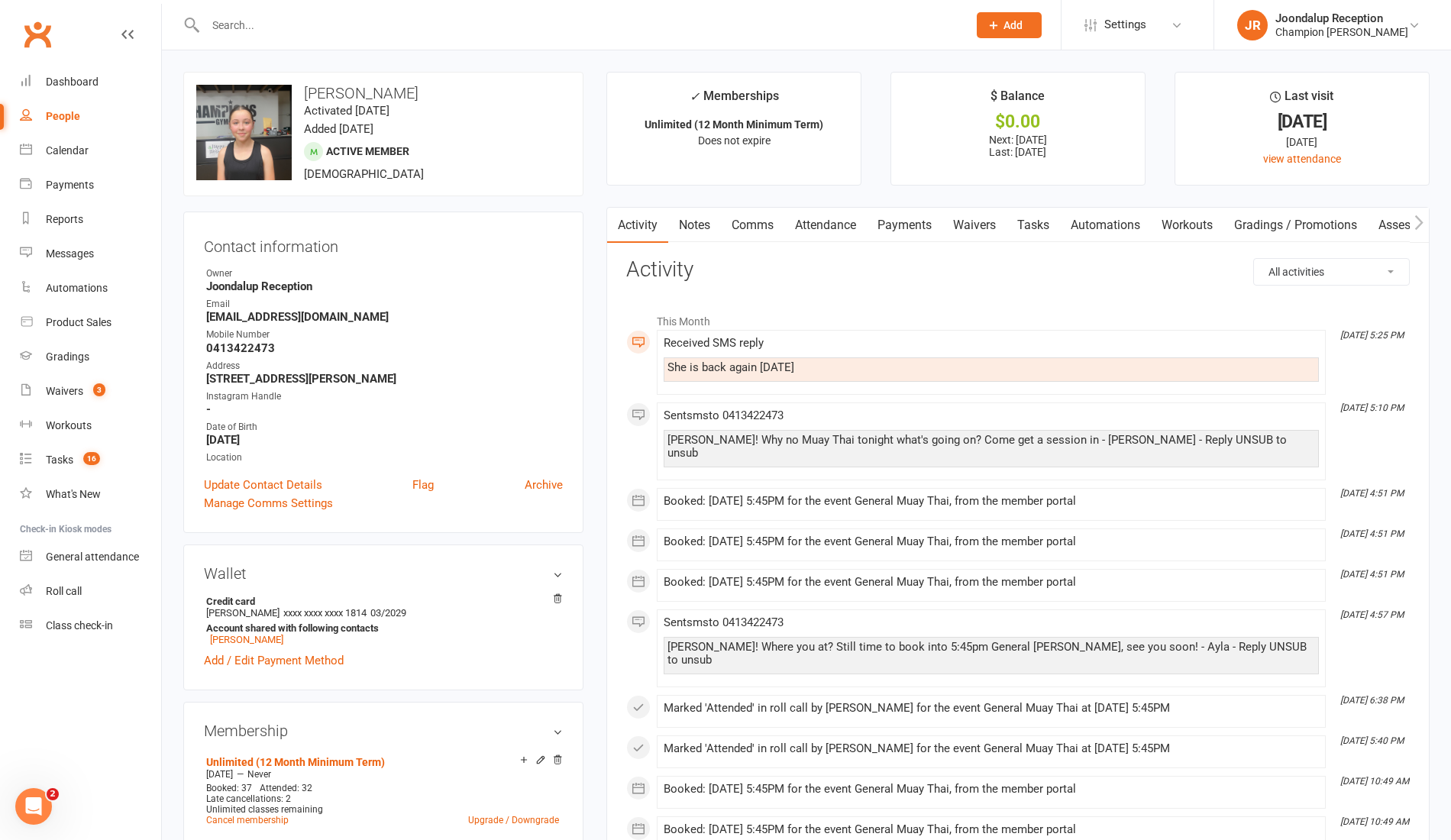
click at [258, 30] on input "text" at bounding box center [579, 25] width 756 height 22
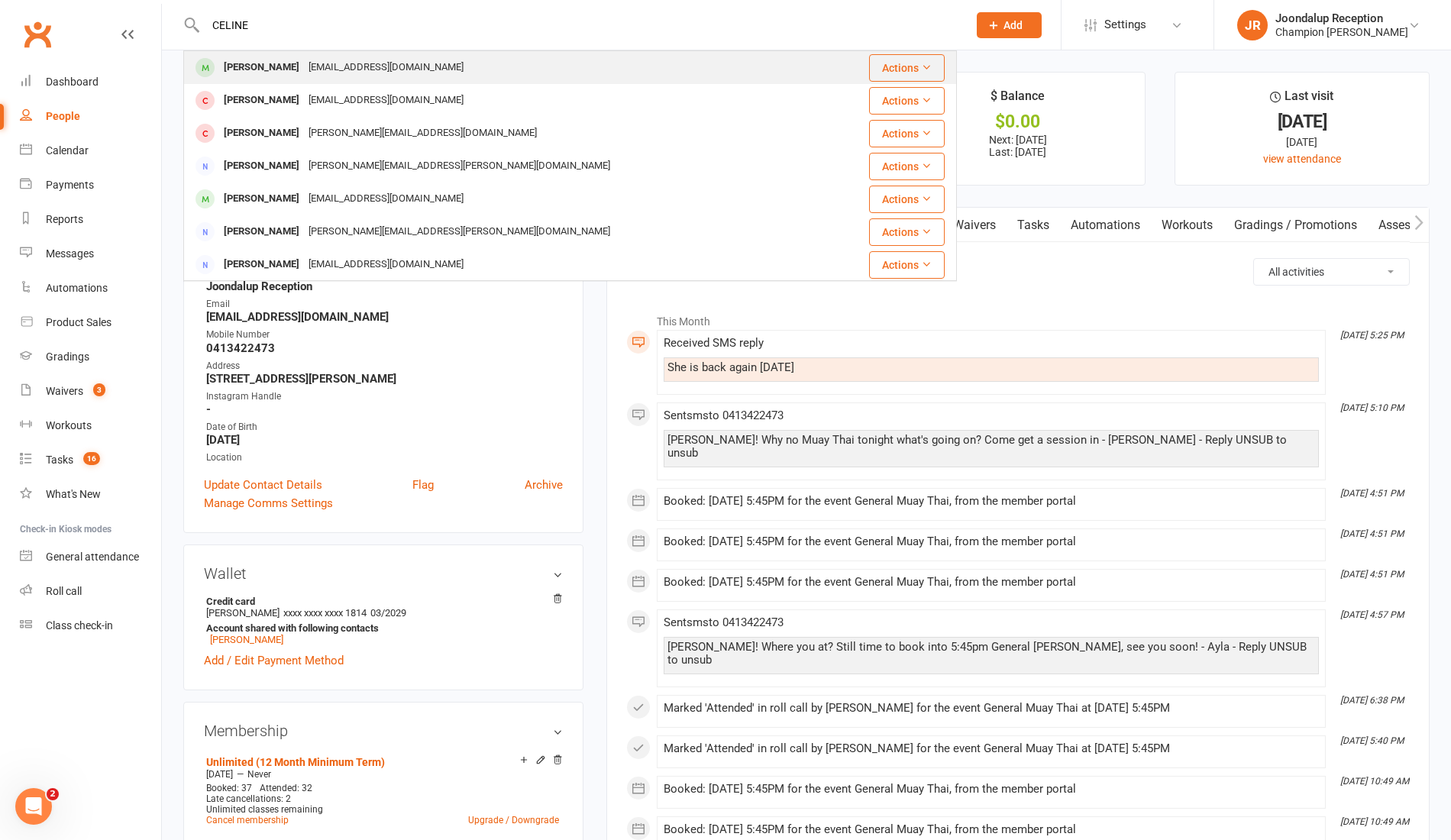
type input "CELINE"
click at [304, 71] on div "celine.mitchell33@hotmail.com" at bounding box center [386, 67] width 164 height 22
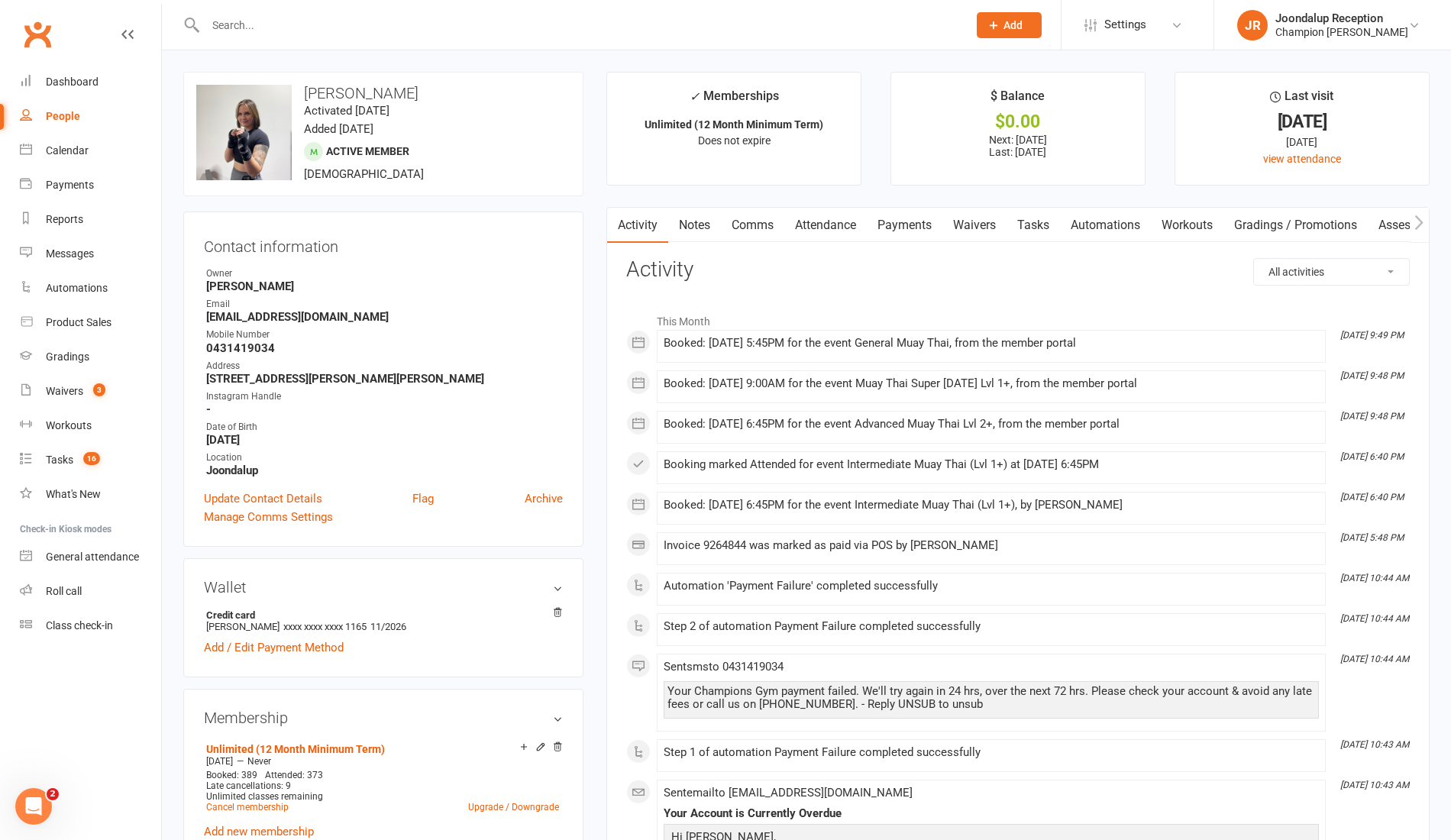
click at [722, 225] on link "Comms" at bounding box center [752, 225] width 64 height 35
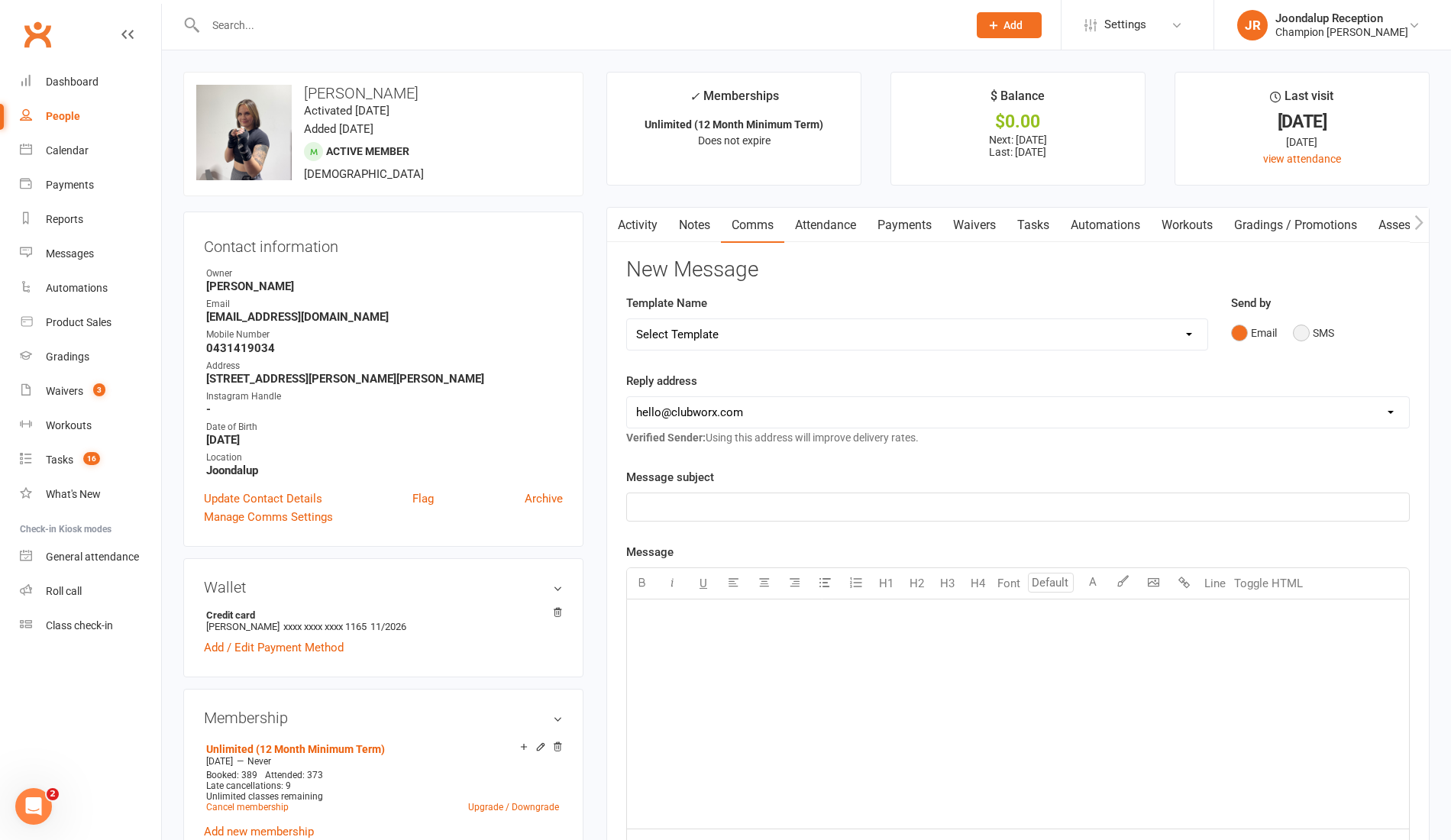
click at [1328, 331] on button "SMS" at bounding box center [1313, 332] width 41 height 29
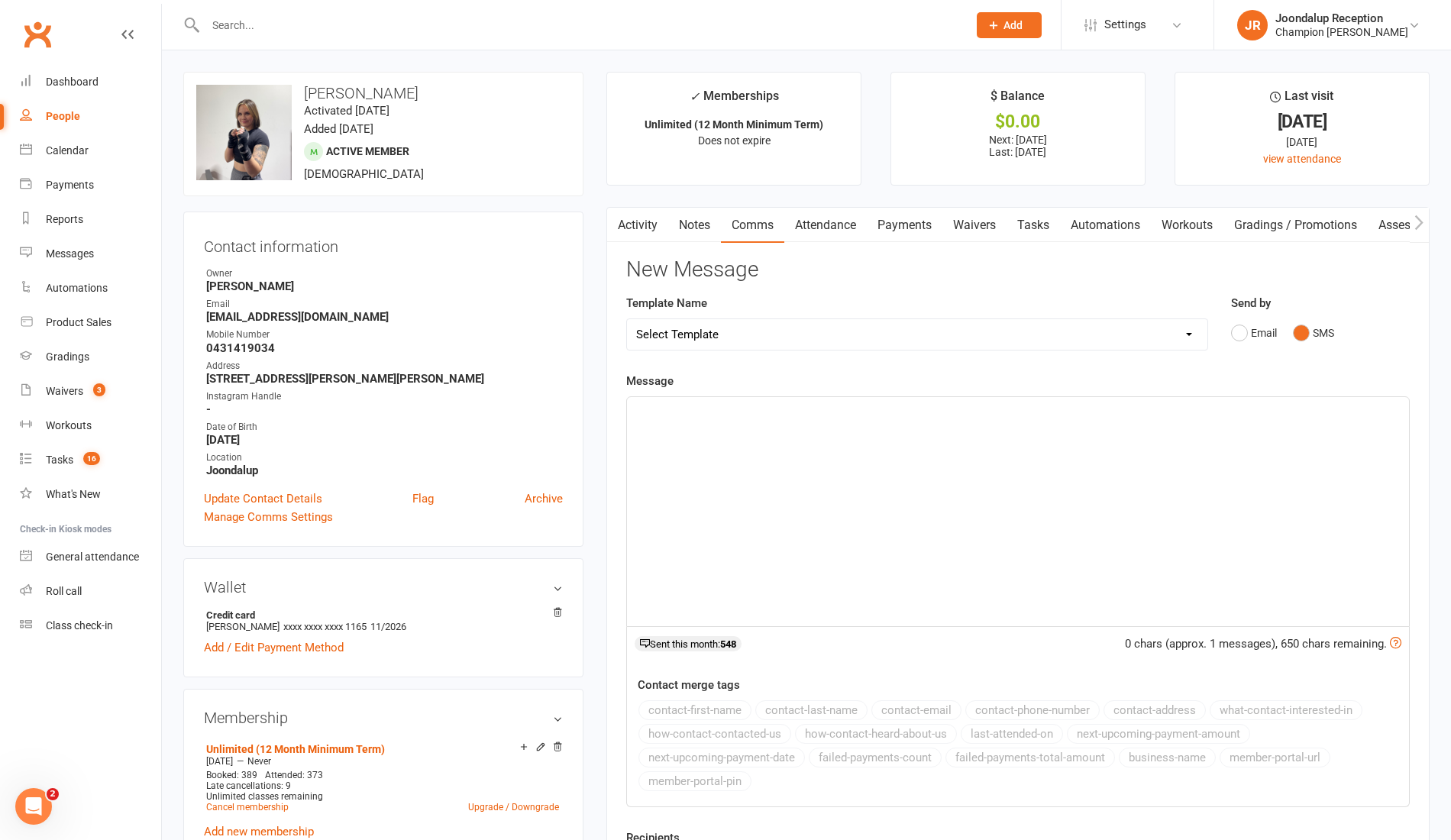
click at [973, 457] on div "﻿" at bounding box center [1018, 511] width 782 height 229
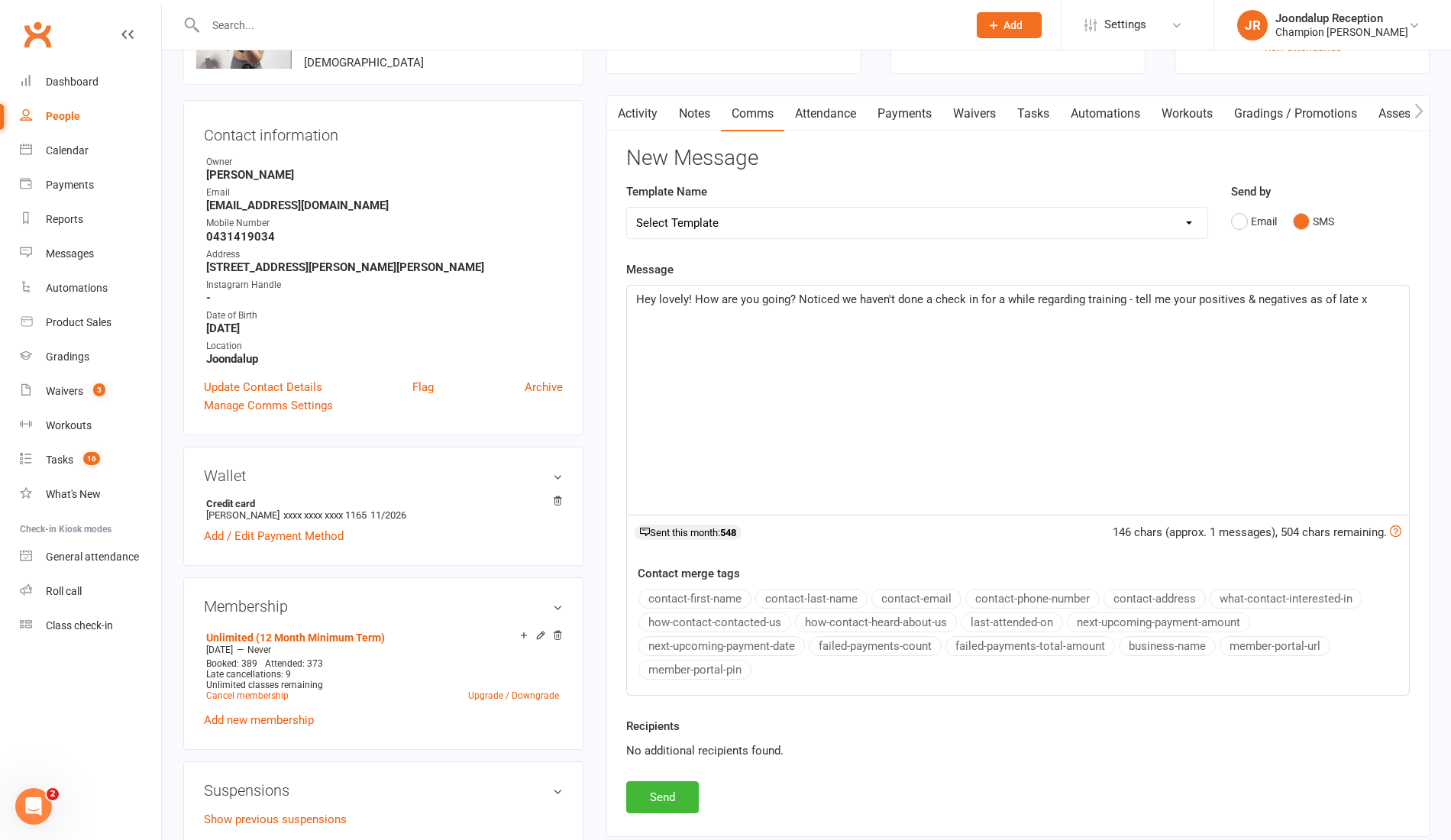
scroll to position [109, 0]
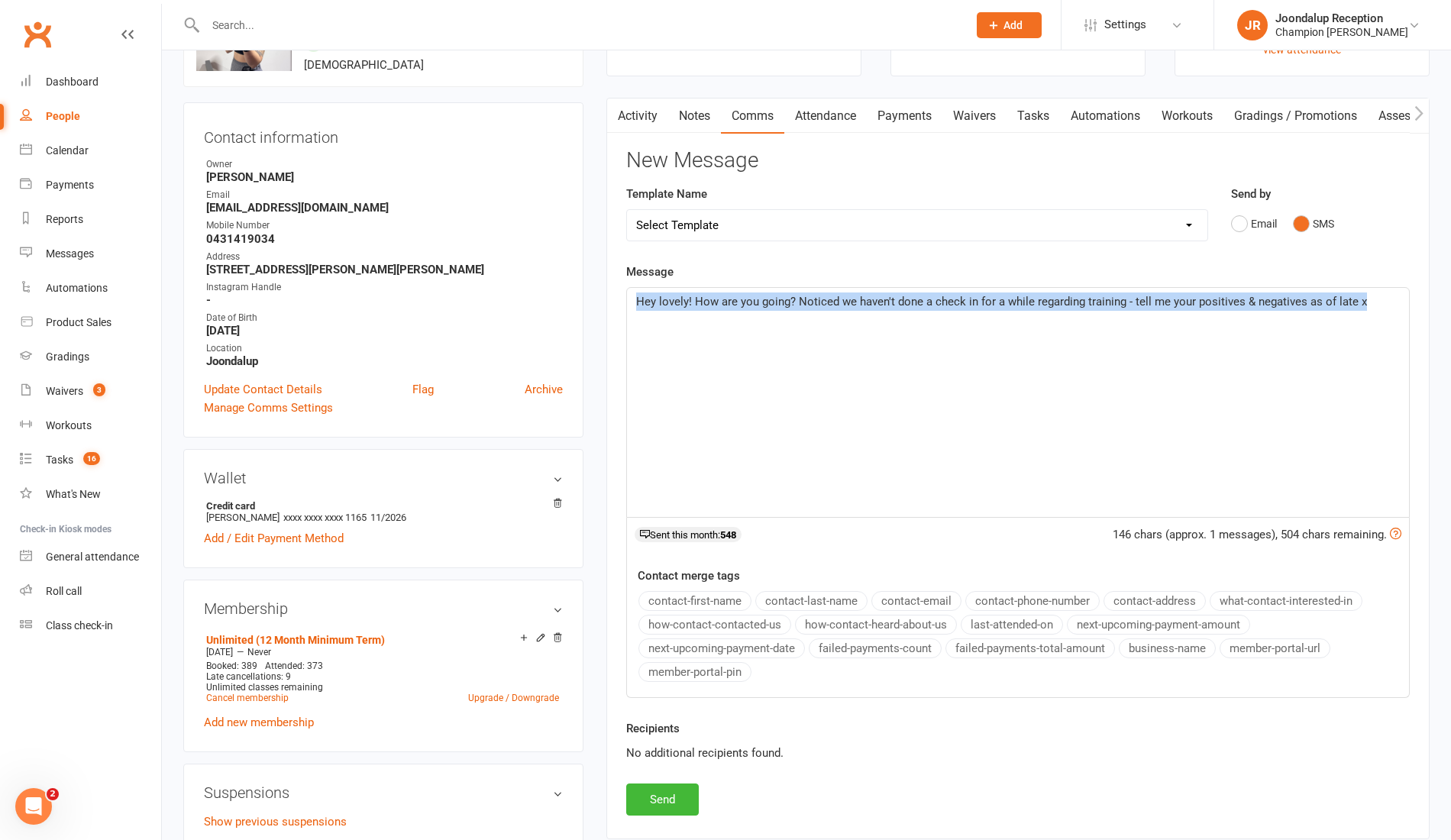
drag, startPoint x: 1365, startPoint y: 303, endPoint x: 630, endPoint y: 336, distance: 735.7
click at [630, 336] on div "Hey lovely! How are you going? Noticed we haven't done a check in for a while r…" at bounding box center [1018, 401] width 782 height 229
copy span "Hey lovely! How are you going? Noticed we haven't done a check in for a while r…"
click at [657, 799] on button "Send" at bounding box center [663, 799] width 72 height 32
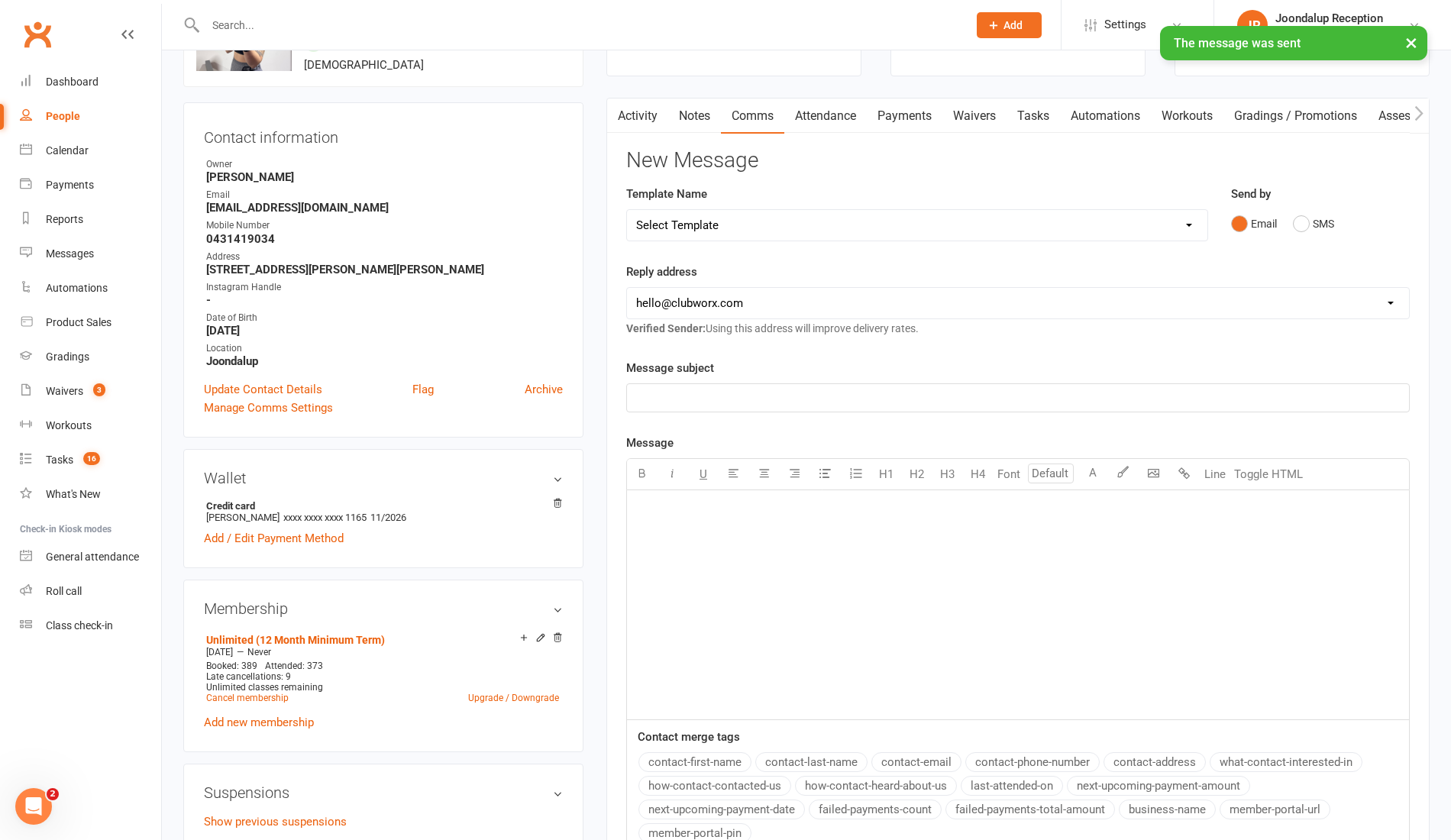
click at [678, 128] on link "Notes" at bounding box center [695, 116] width 53 height 35
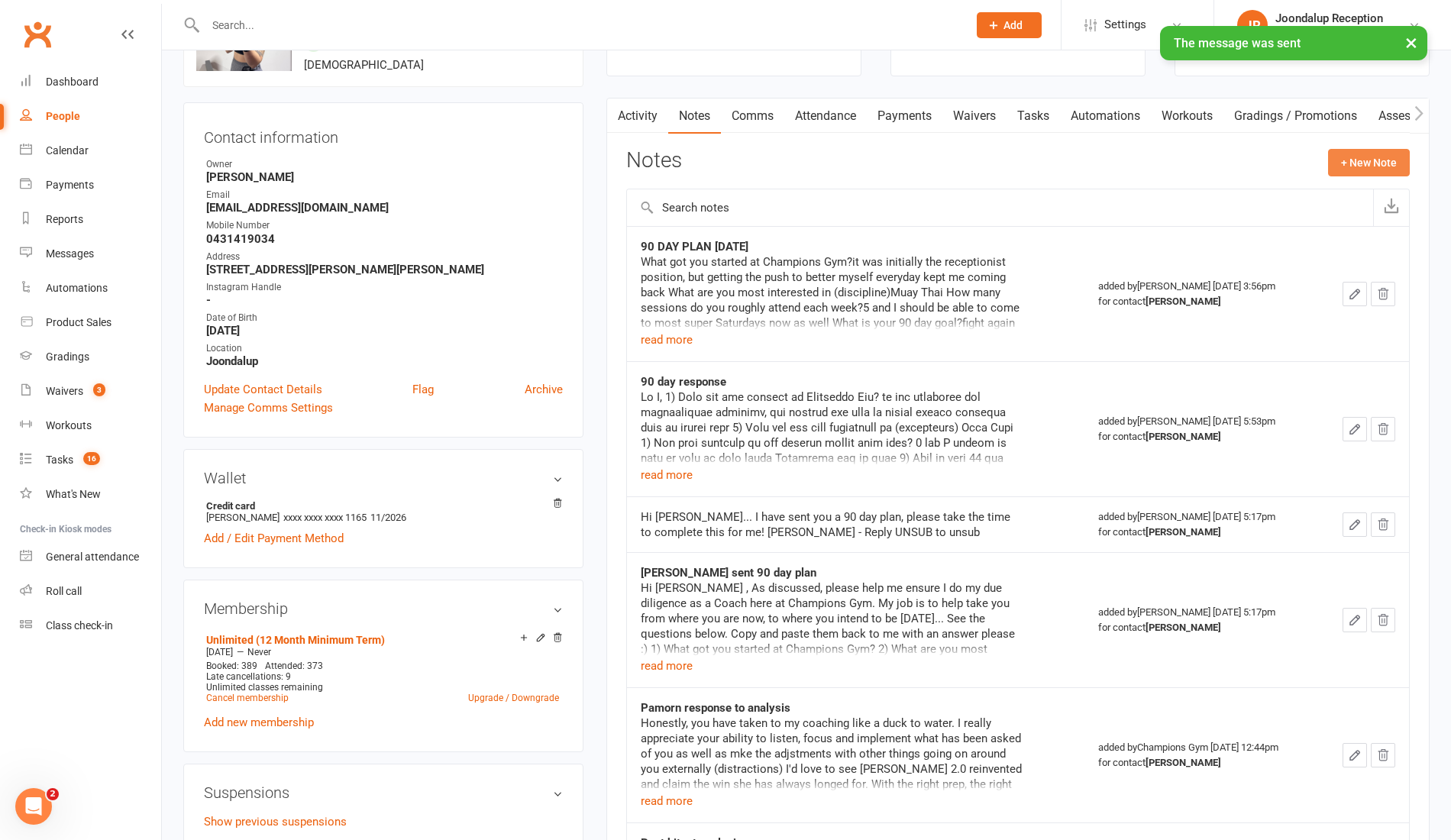
click at [1367, 166] on button "+ New Note" at bounding box center [1369, 162] width 82 height 28
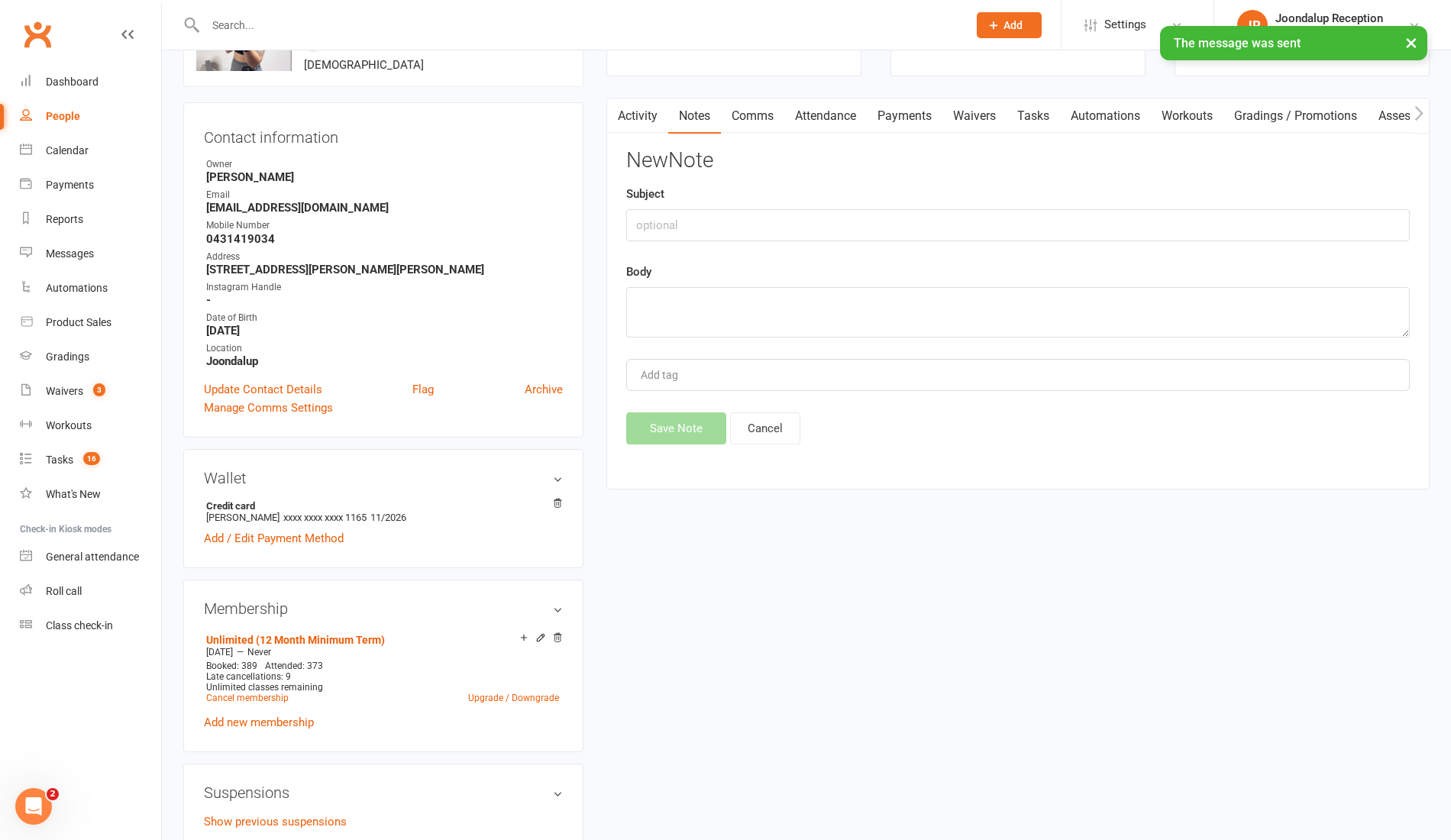
click at [1037, 249] on div "New Note Subject Body Add tag Save Note Cancel" at bounding box center [1018, 296] width 783 height 295
click at [1027, 236] on input "text" at bounding box center [1018, 225] width 783 height 32
type input "SMS"
click at [857, 330] on textarea at bounding box center [1018, 311] width 783 height 50
paste textarea "Hey lovely! How are you going? Noticed we haven't done a check in for a while r…"
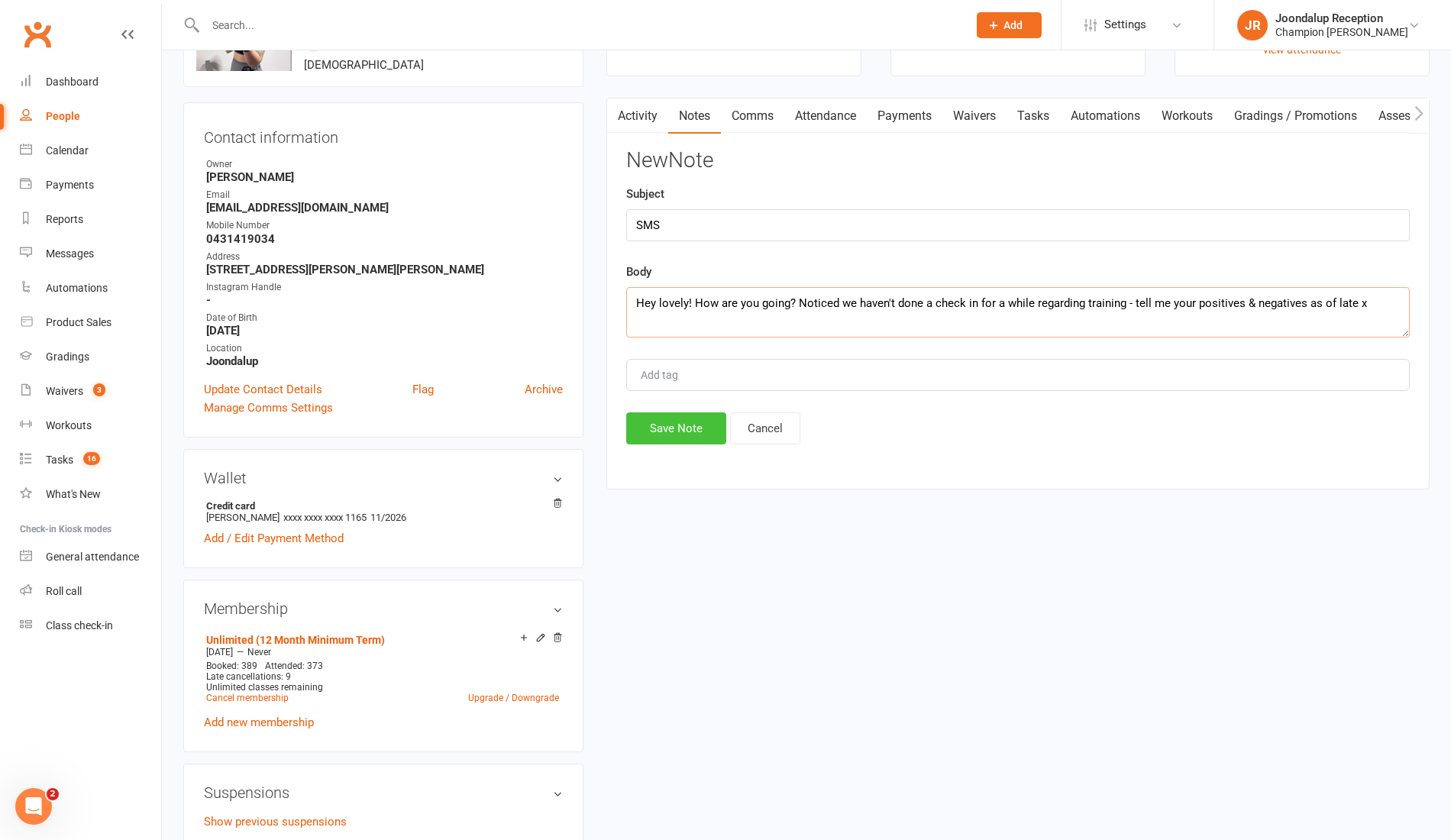
type textarea "Hey lovely! How are you going? Noticed we haven't done a check in for a while r…"
click at [666, 424] on button "Save Note" at bounding box center [676, 428] width 100 height 32
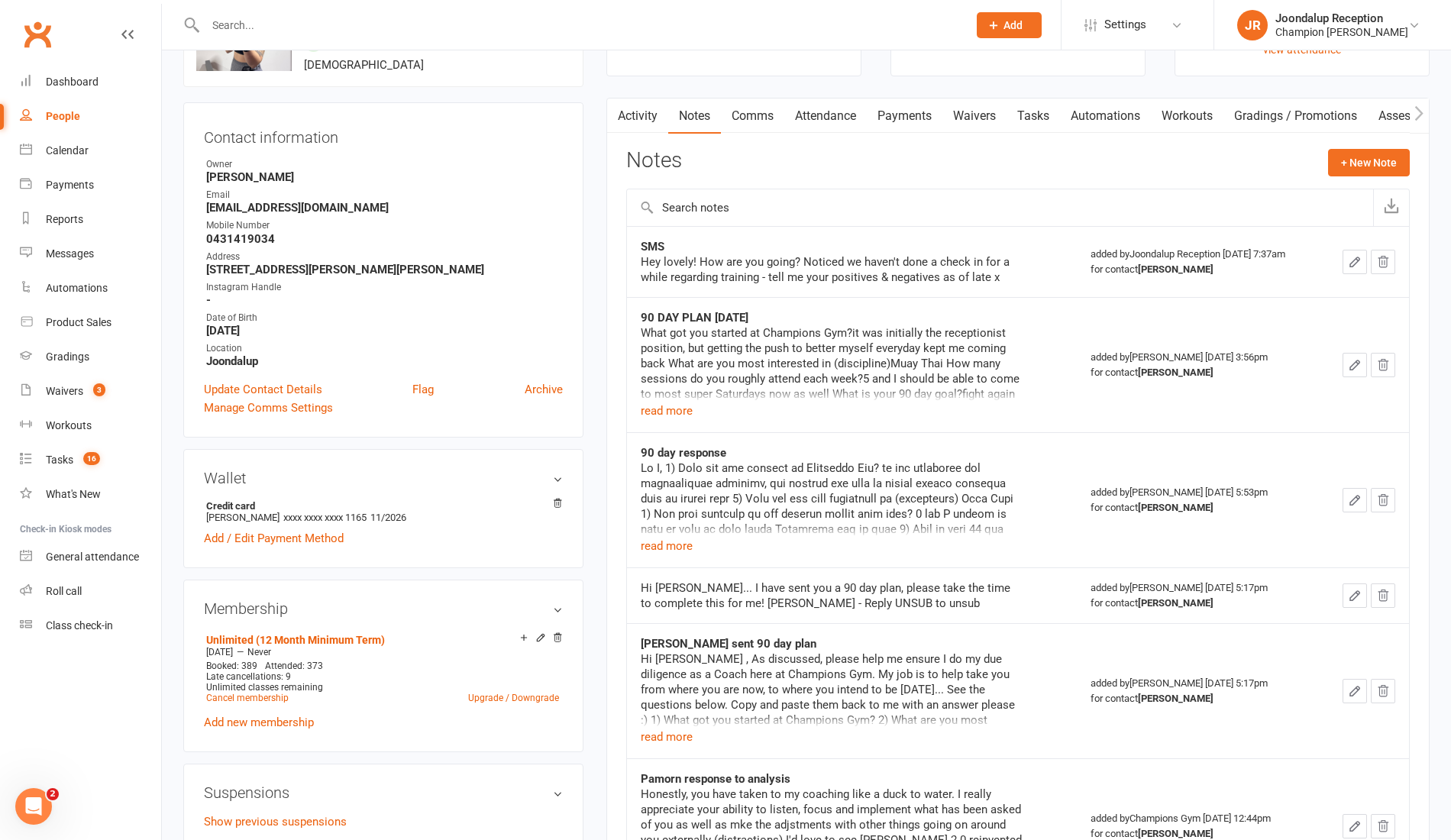
click at [307, 33] on input "text" at bounding box center [579, 25] width 756 height 22
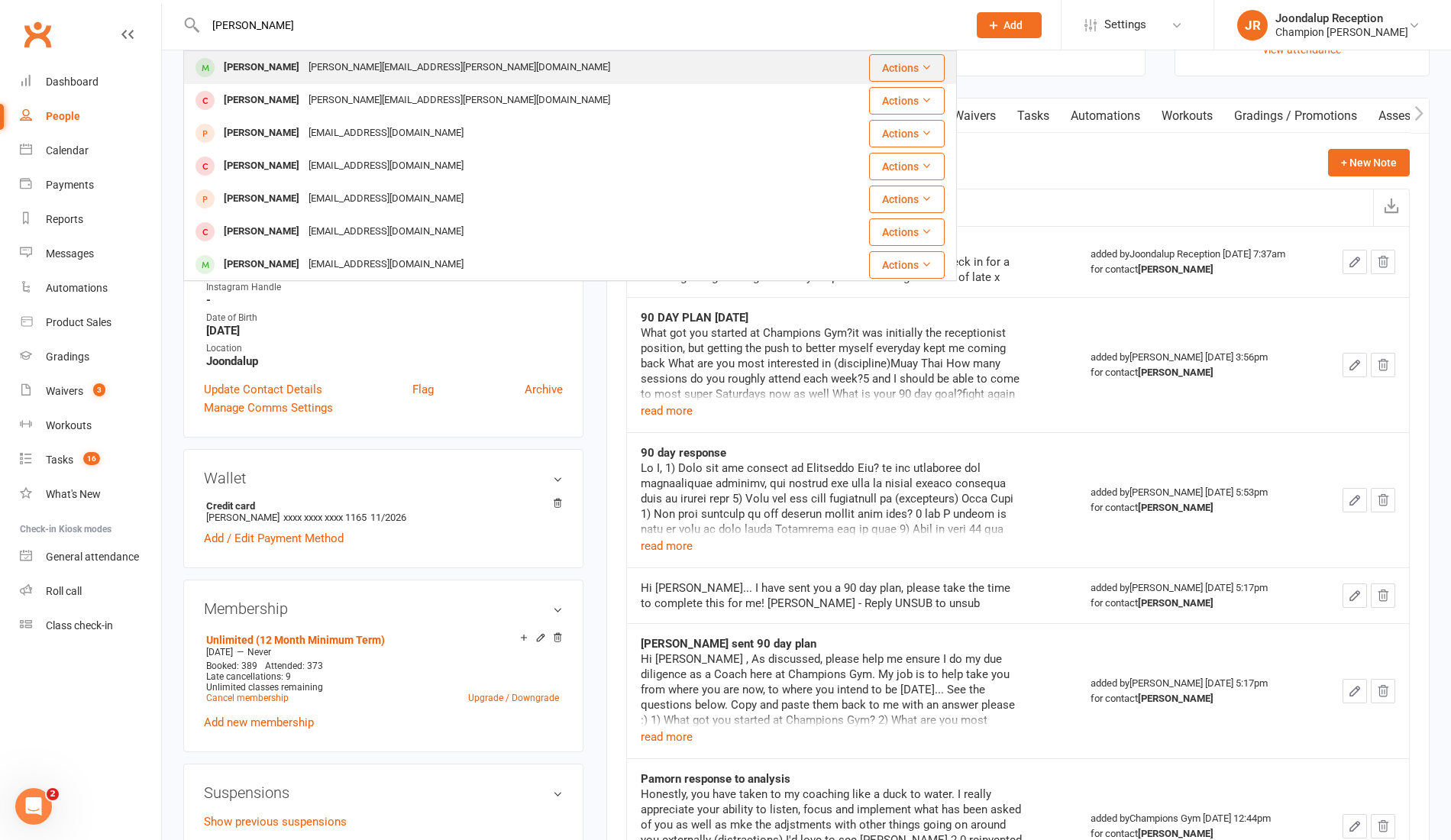
type input "JAMES"
click at [307, 72] on div "james.johnston@iinet.net.au" at bounding box center [459, 67] width 311 height 22
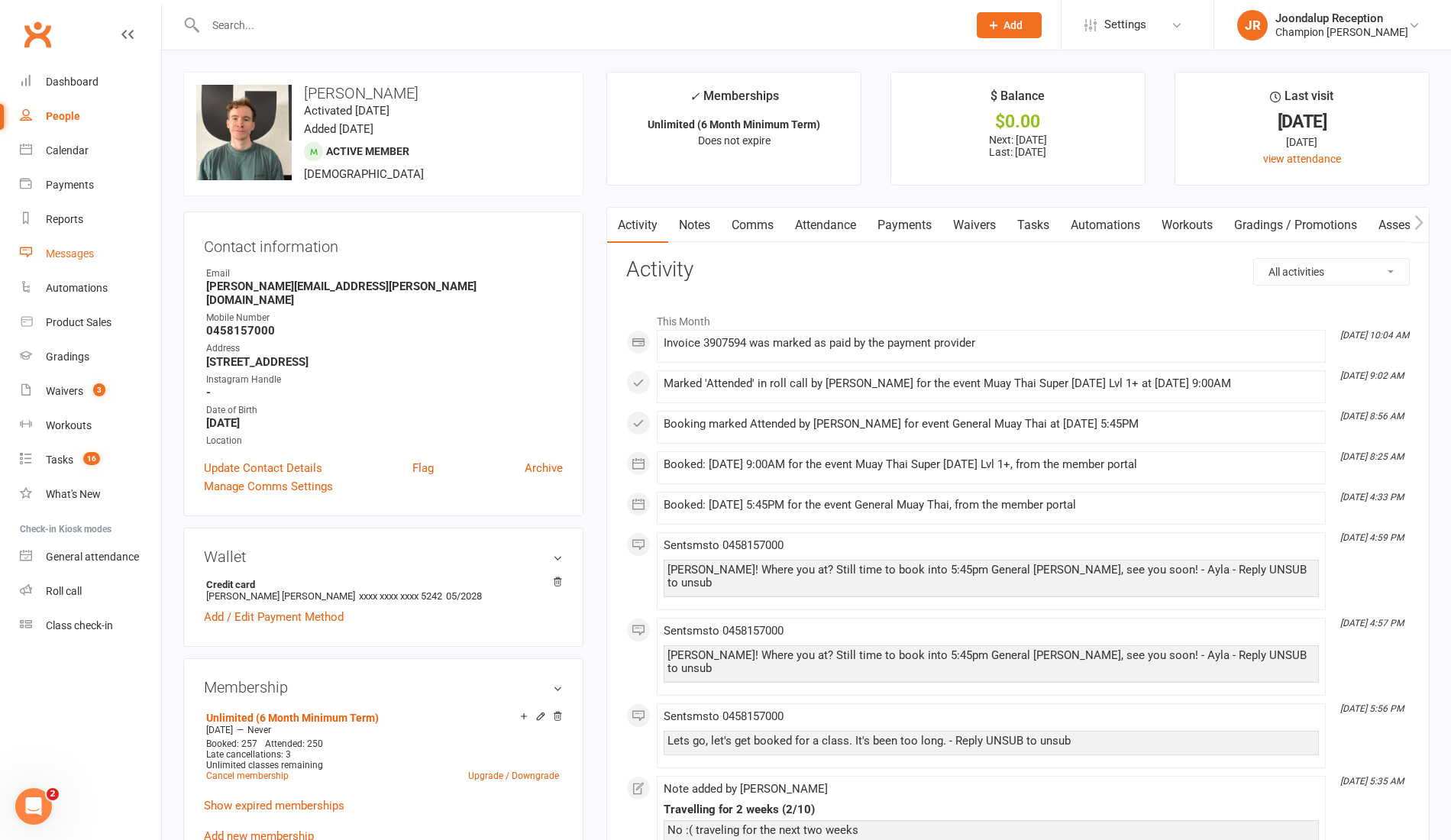
click at [75, 244] on link "Messages" at bounding box center [90, 253] width 141 height 34
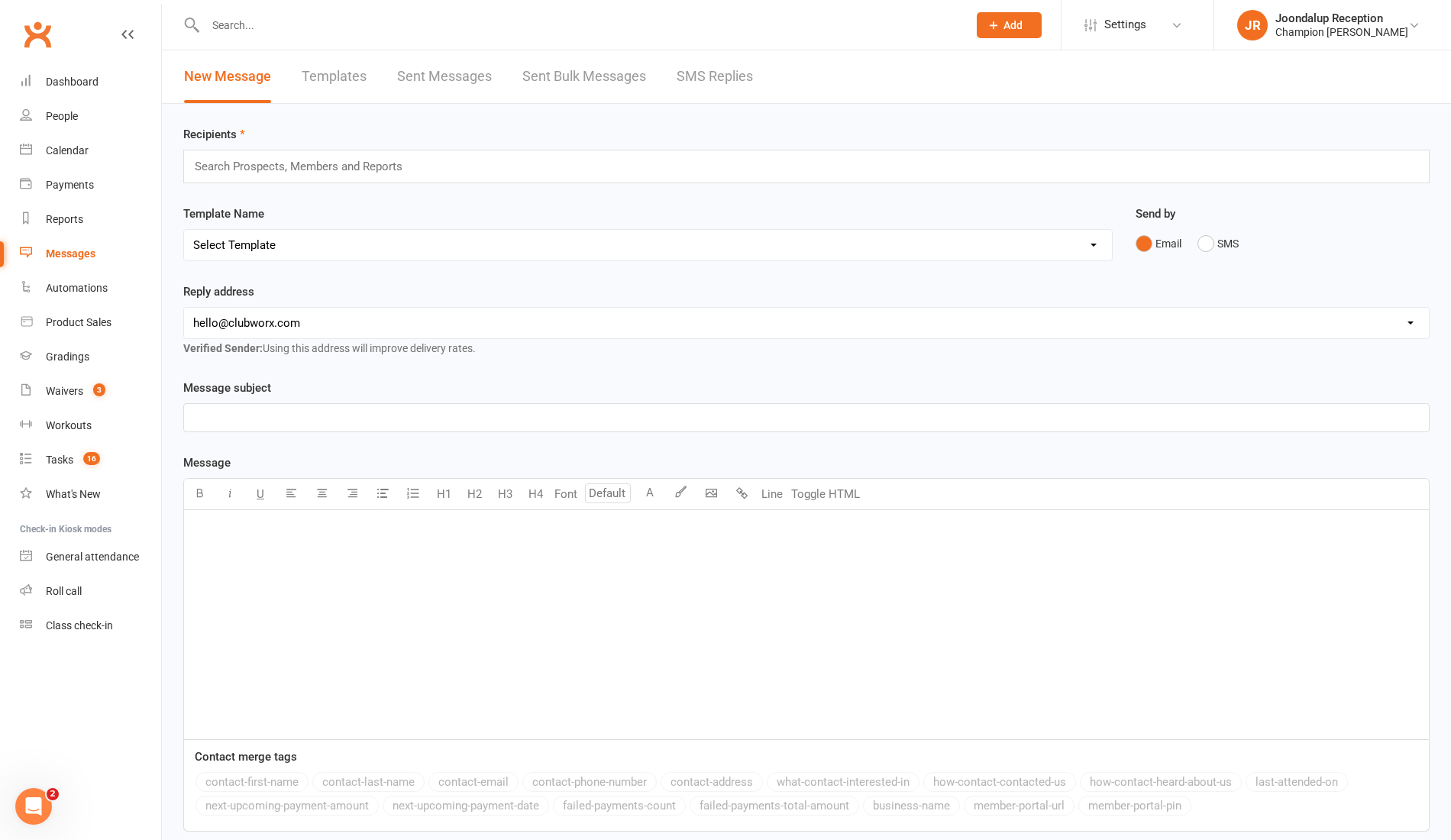
click at [712, 76] on link "SMS Replies" at bounding box center [715, 77] width 76 height 53
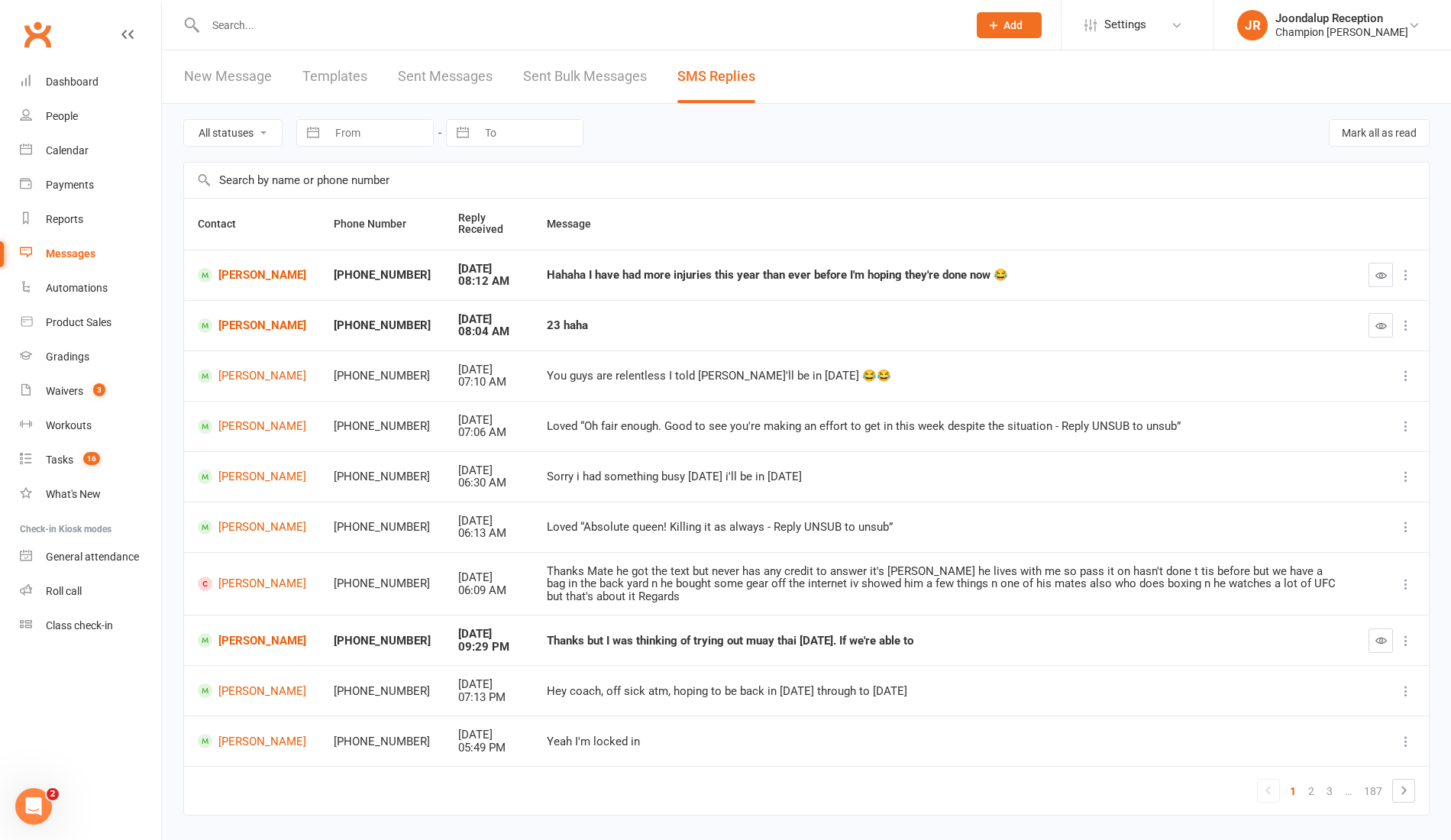
click at [1388, 280] on button "button" at bounding box center [1382, 275] width 25 height 25
click at [261, 271] on link "Callum Lloyd" at bounding box center [252, 274] width 108 height 14
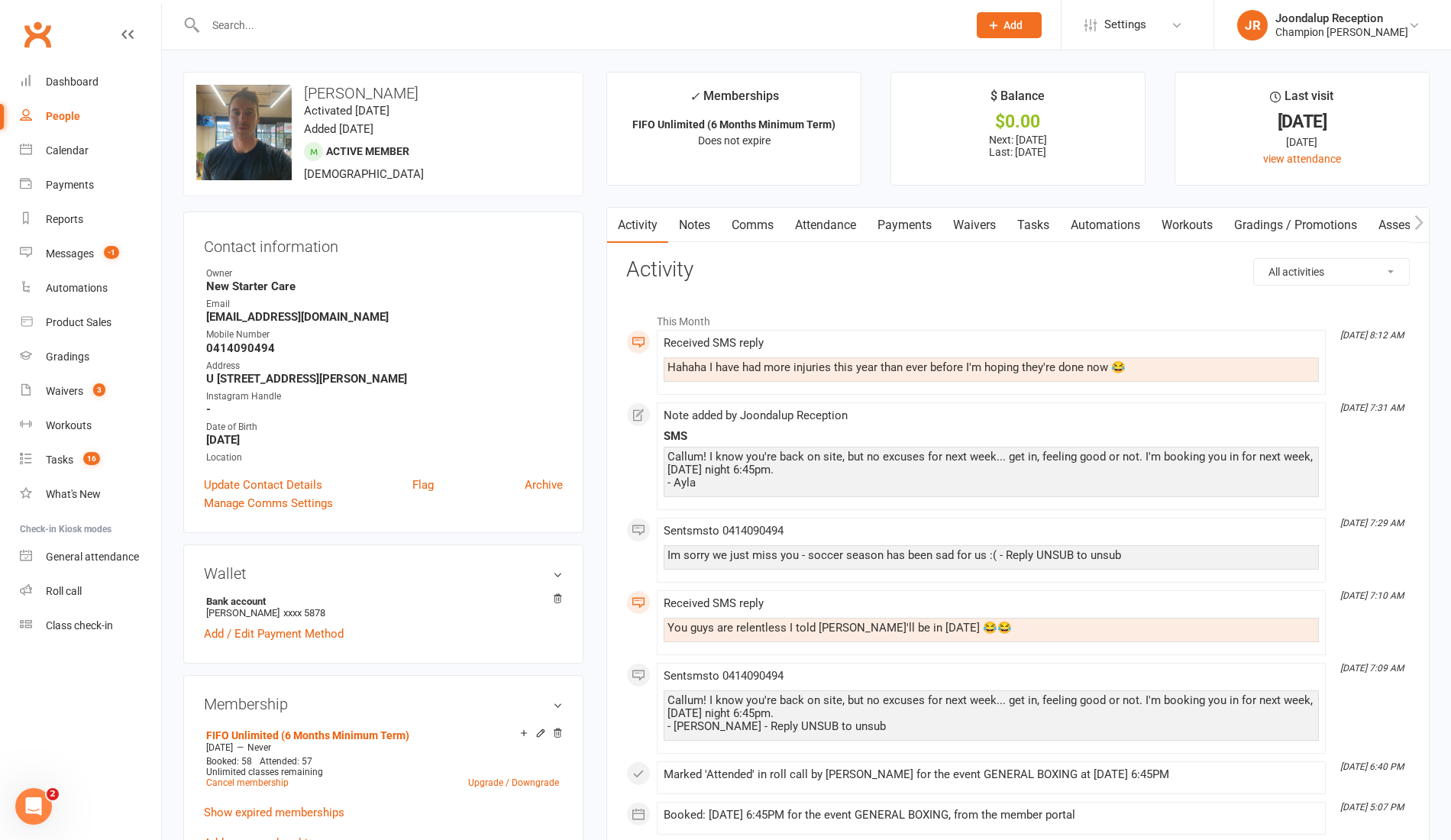
click at [752, 227] on link "Comms" at bounding box center [752, 225] width 64 height 35
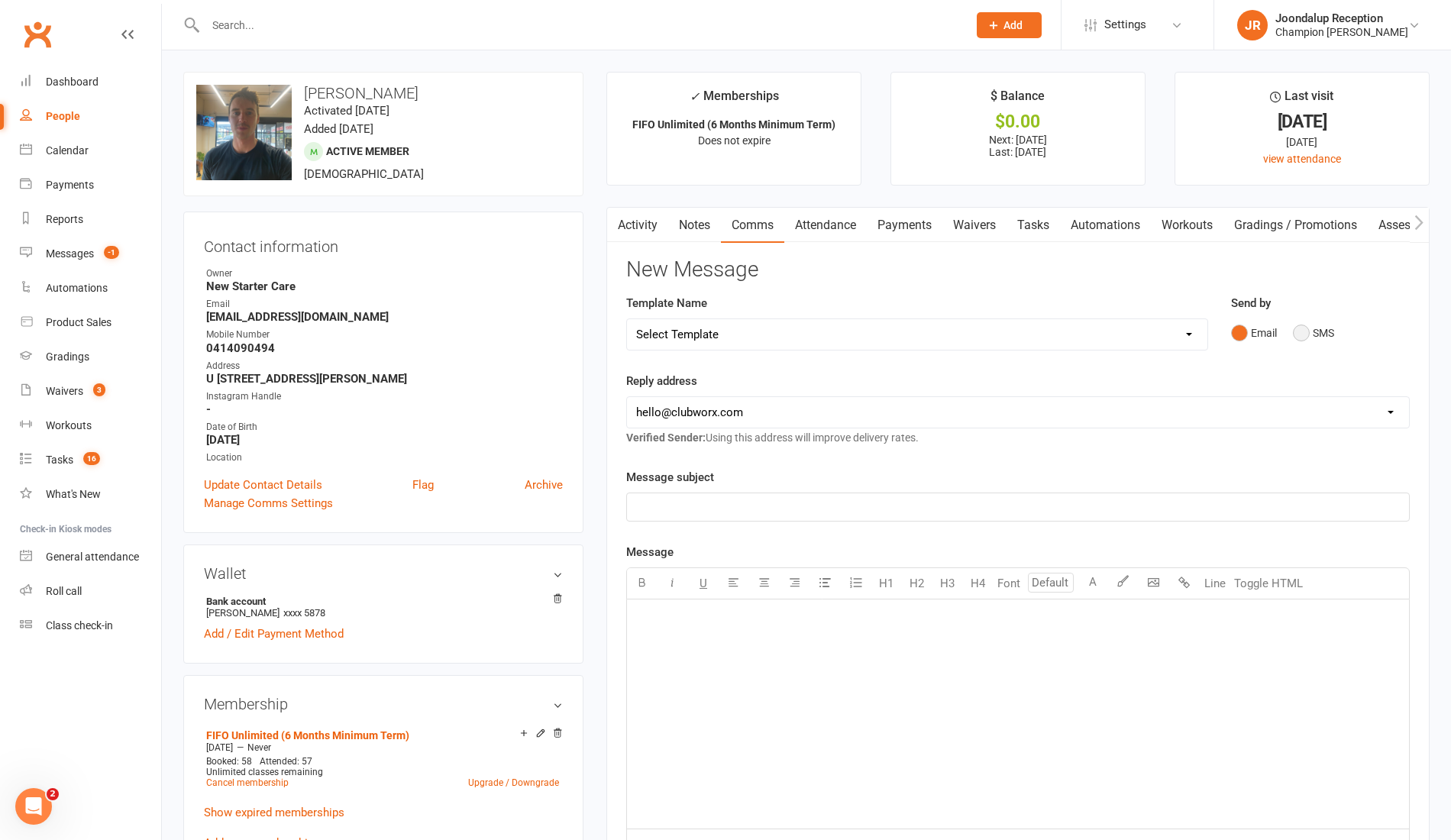
click at [1308, 334] on button "SMS" at bounding box center [1313, 332] width 41 height 29
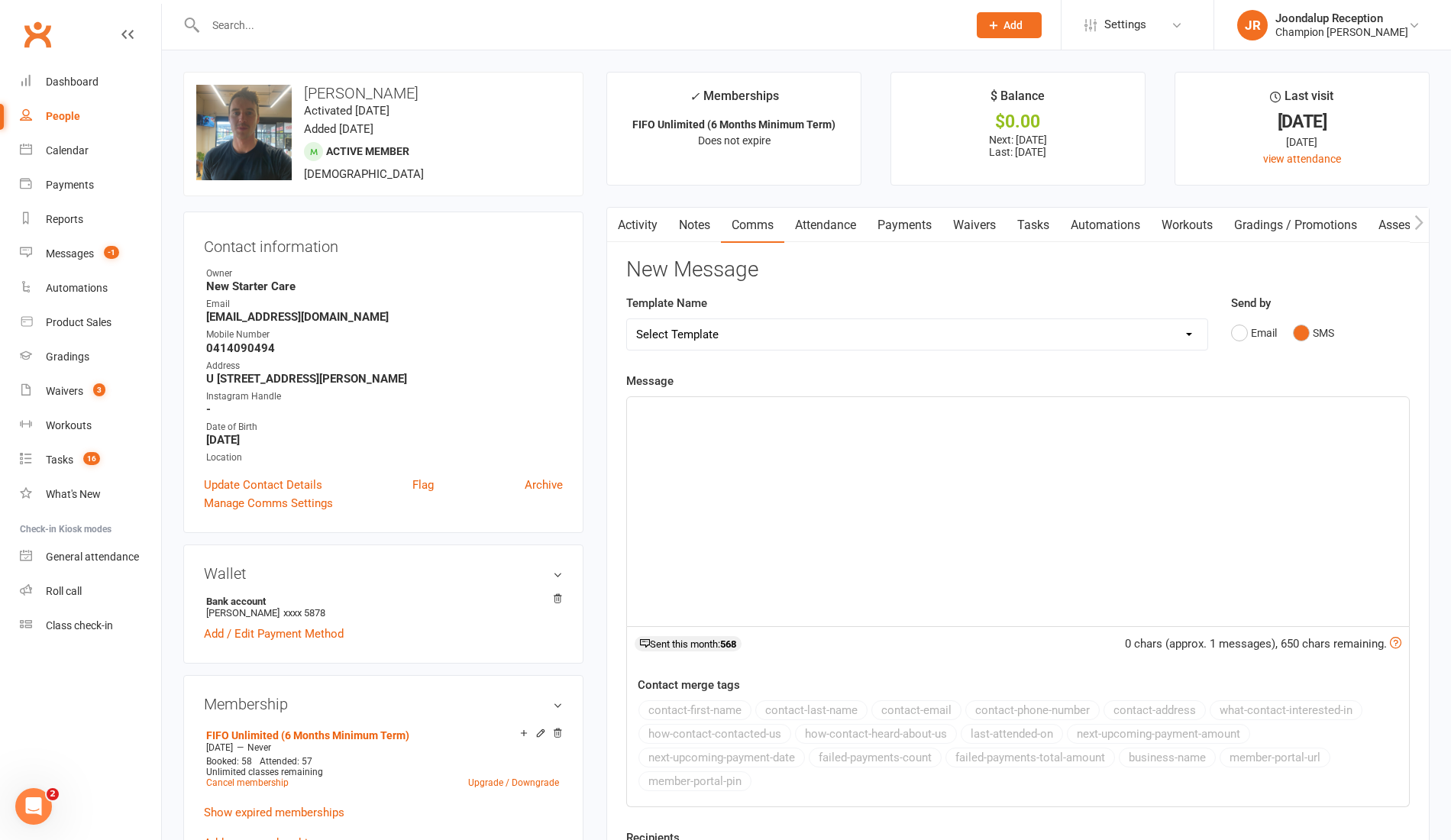
click at [888, 435] on div "﻿" at bounding box center [1018, 511] width 782 height 229
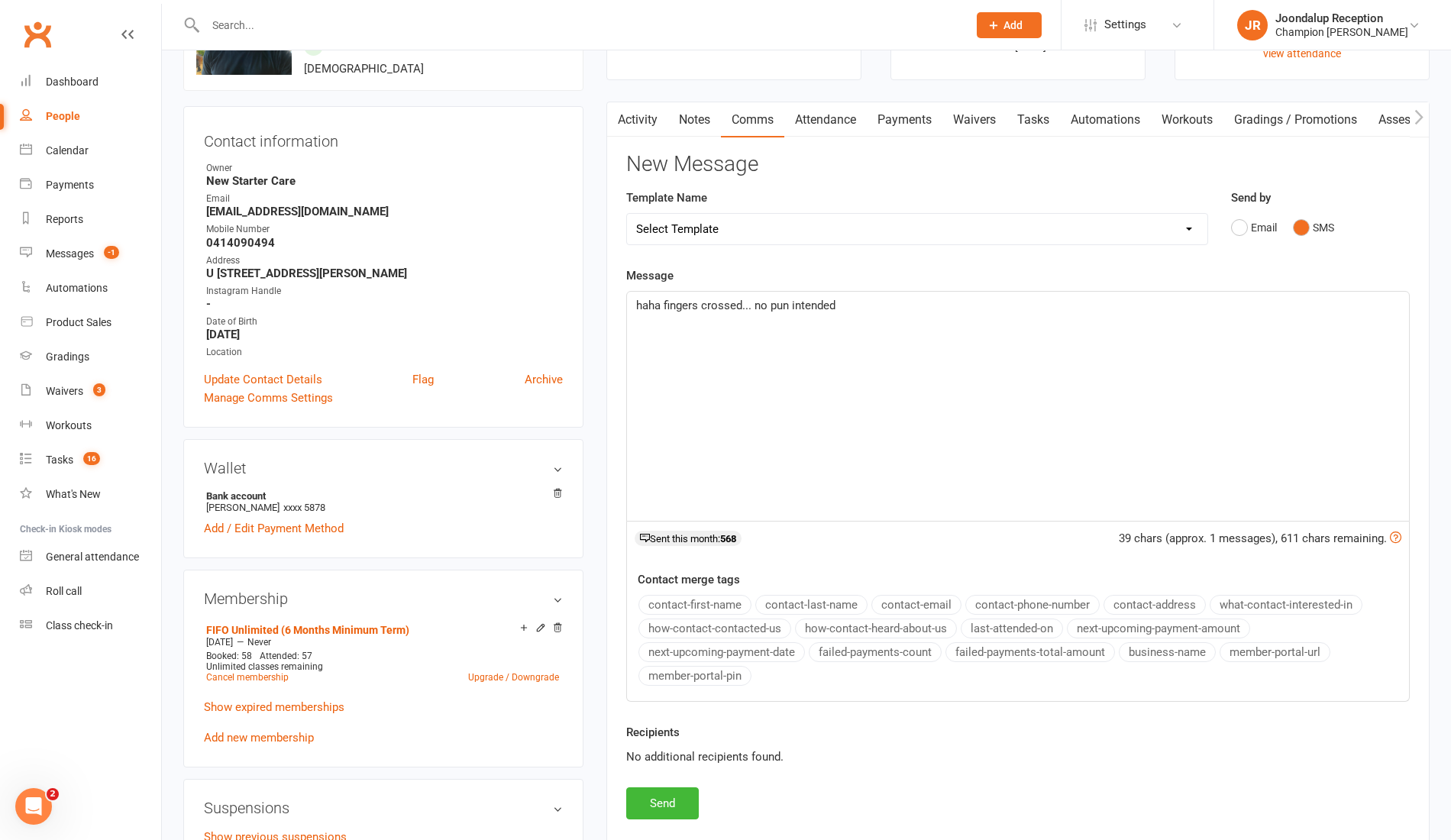
scroll to position [147, 0]
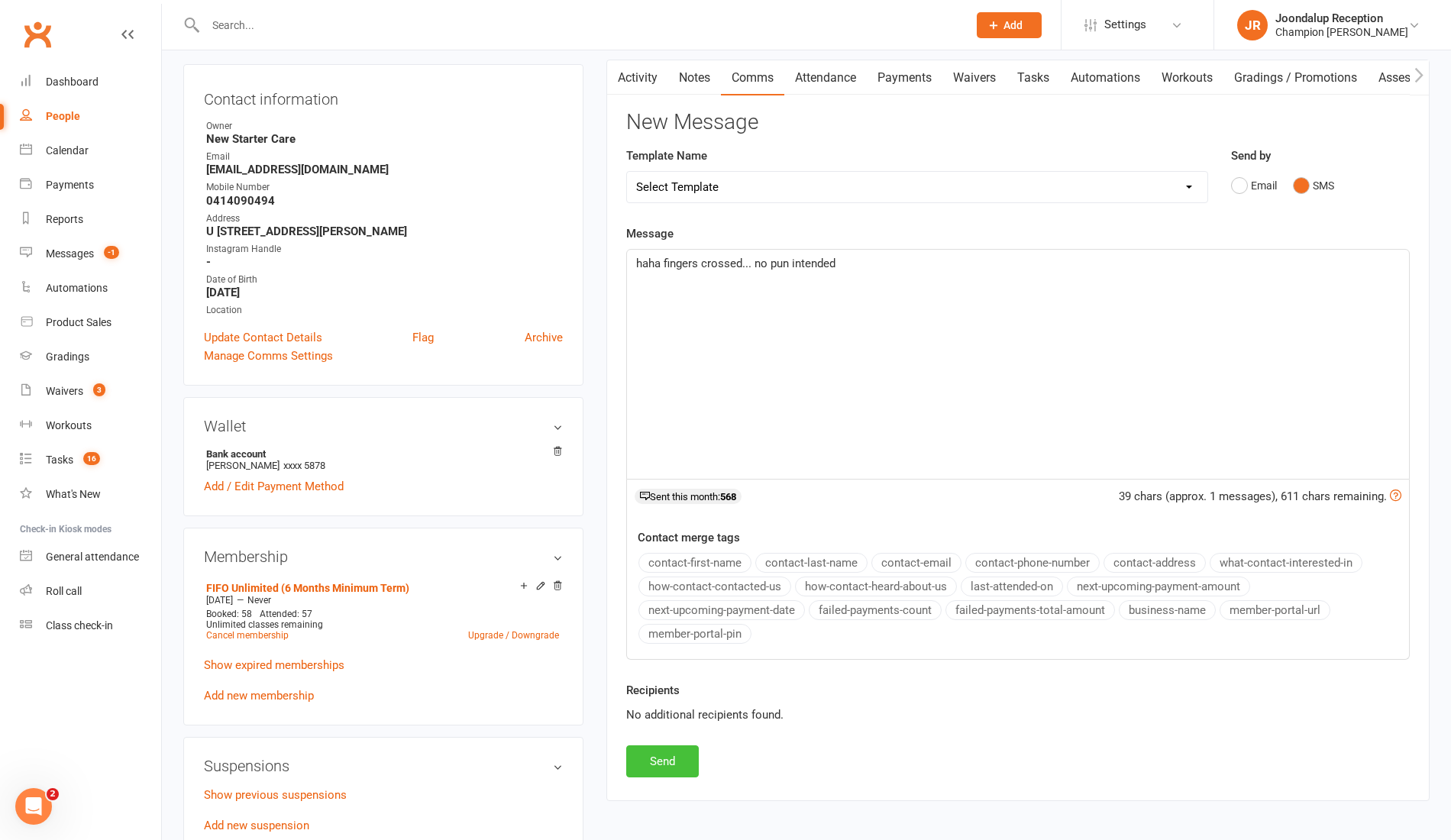
click at [662, 762] on button "Send" at bounding box center [663, 761] width 72 height 32
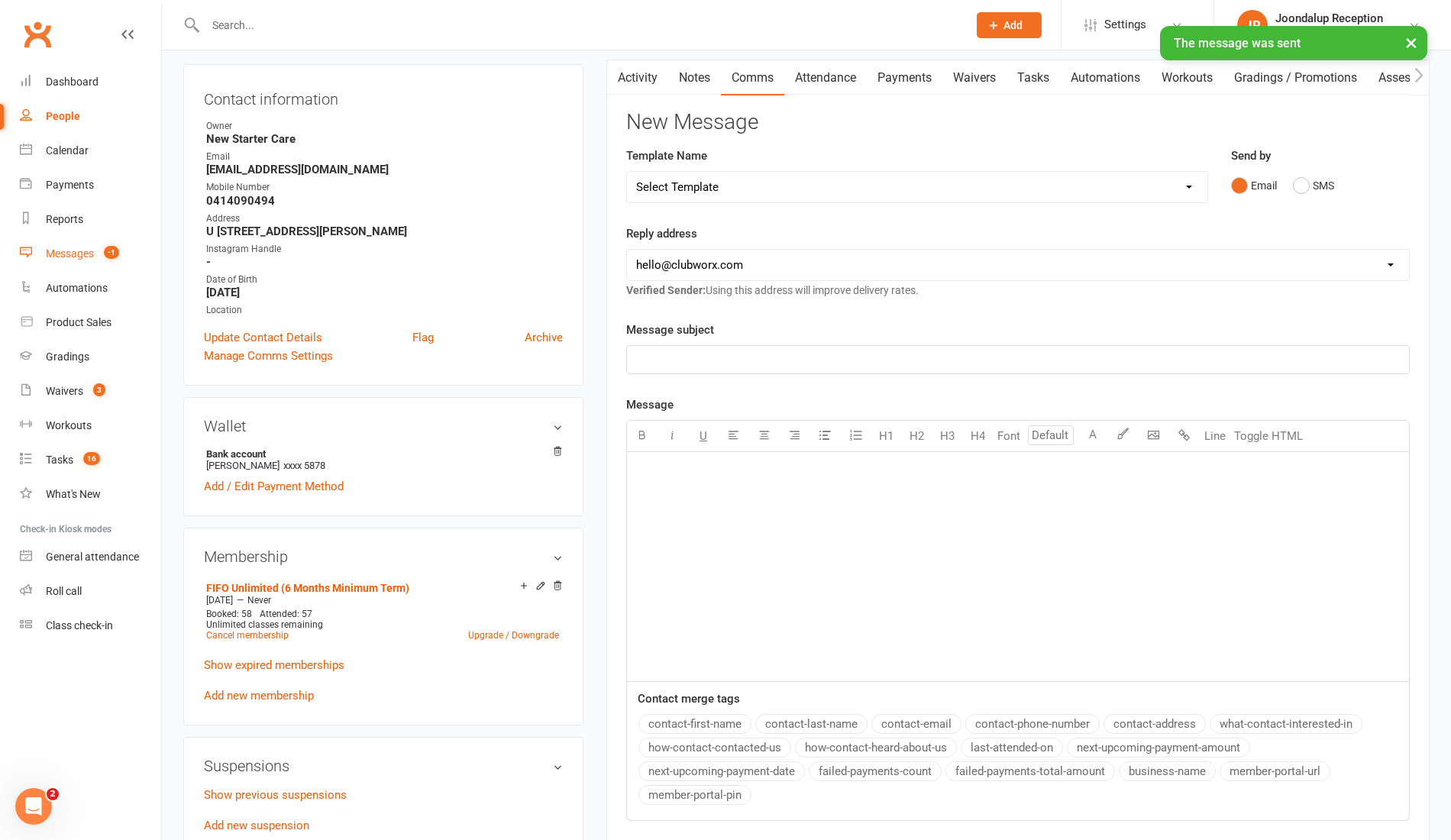
click at [67, 241] on link "Messages -1" at bounding box center [90, 253] width 141 height 34
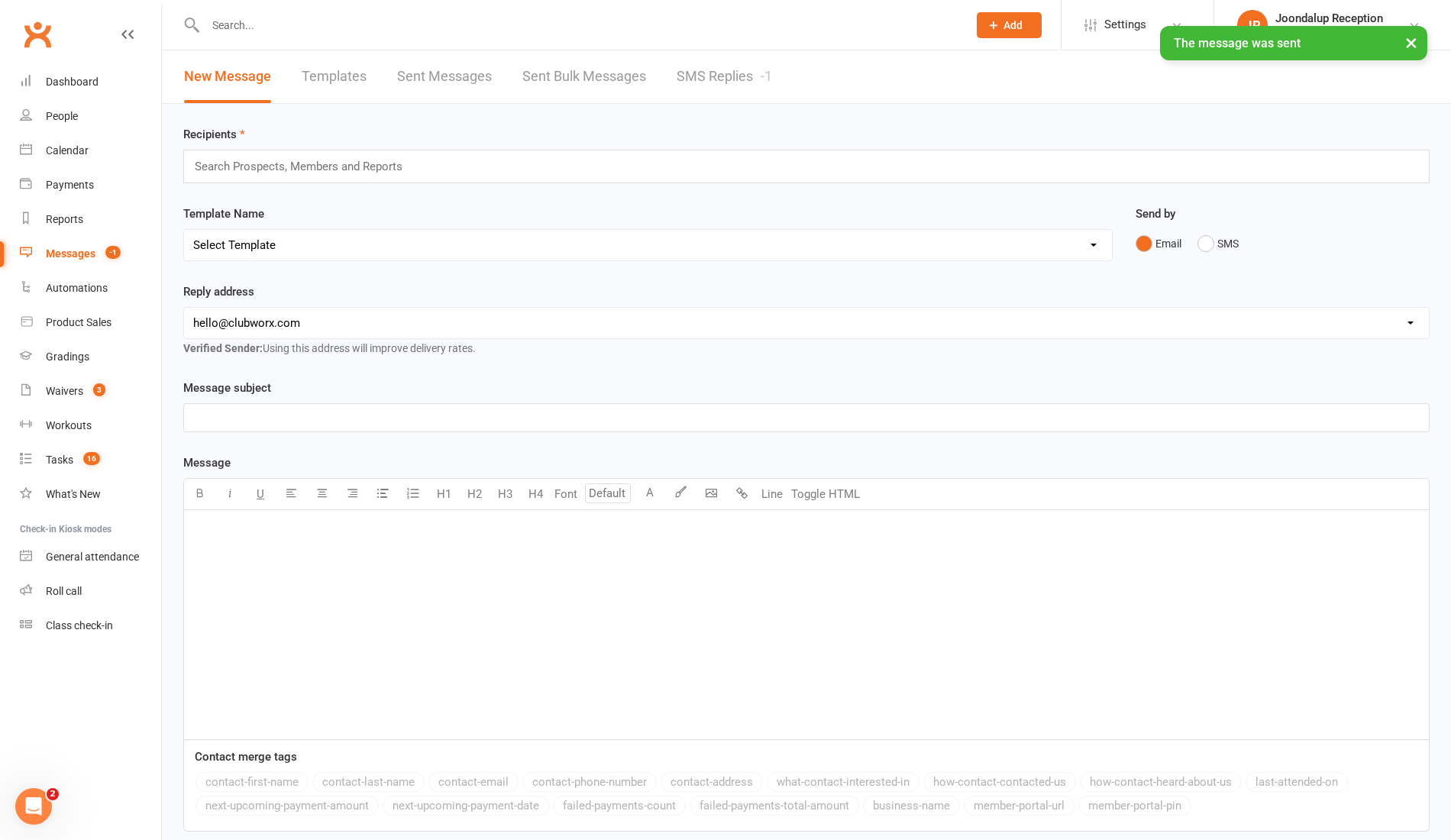
click at [692, 84] on link "SMS Replies -1" at bounding box center [725, 77] width 96 height 53
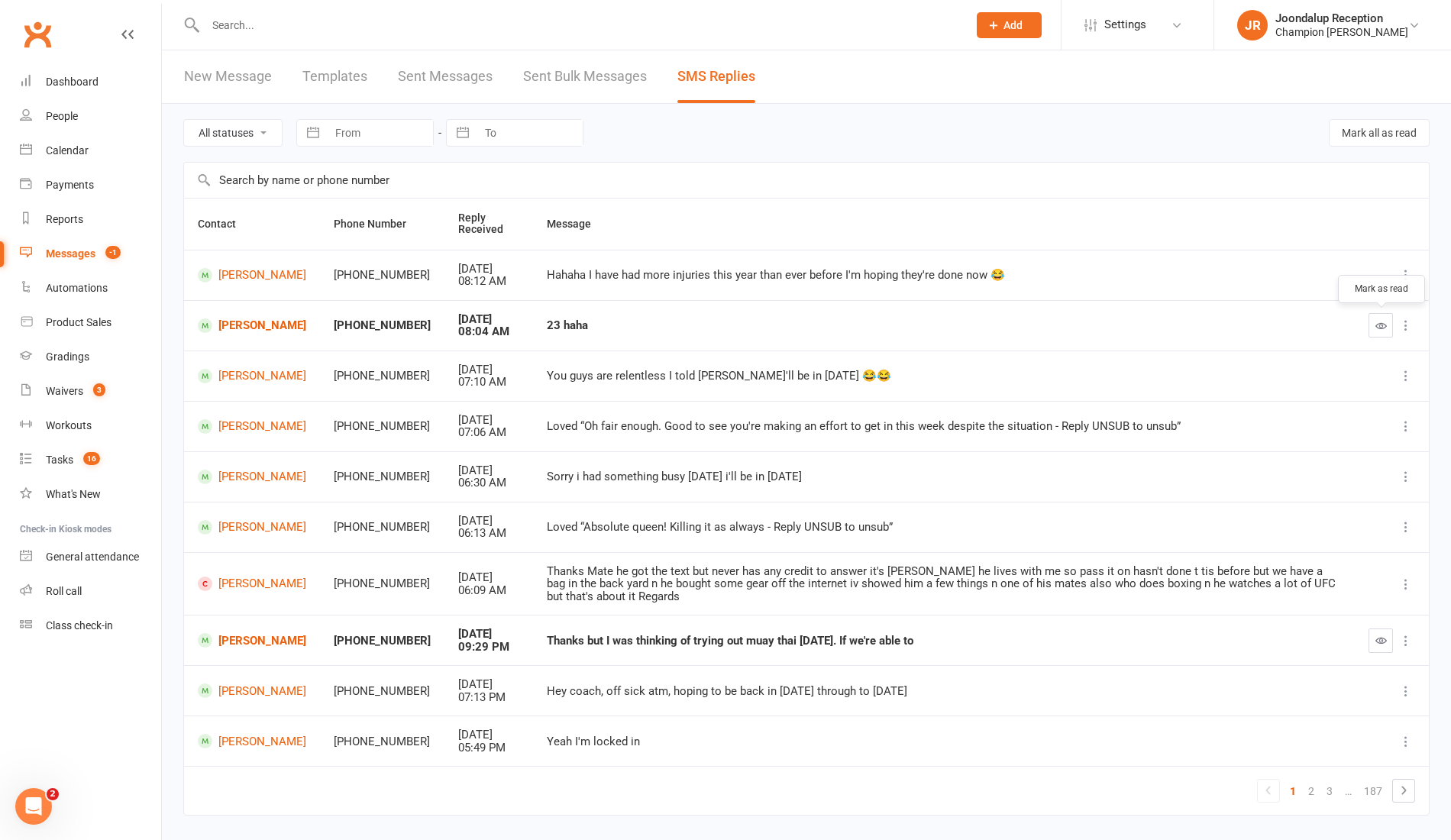
click at [1385, 320] on icon "button" at bounding box center [1382, 326] width 11 height 11
click at [254, 321] on link "Doug Croft" at bounding box center [252, 325] width 108 height 14
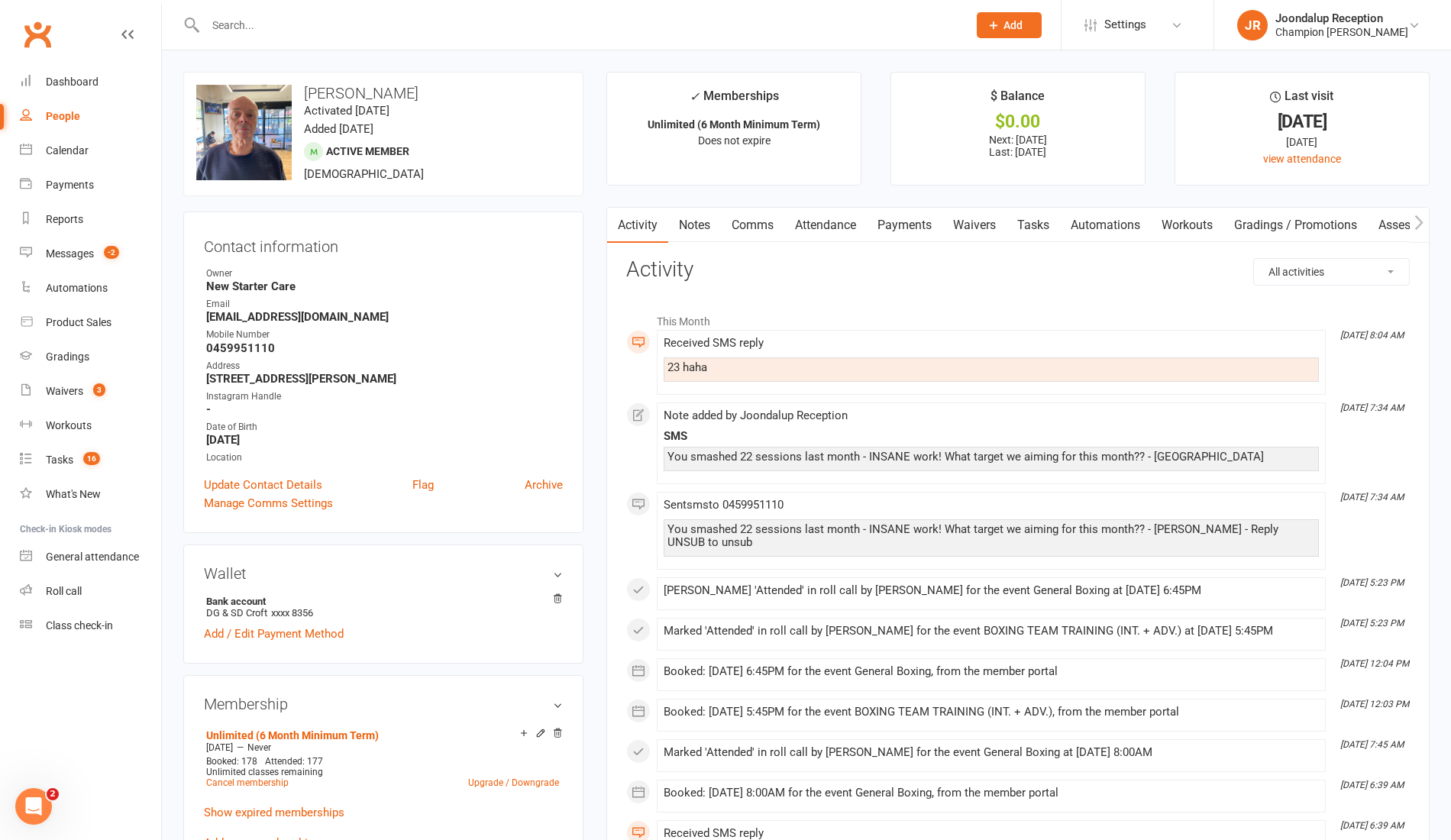
click at [700, 217] on link "Notes" at bounding box center [695, 225] width 53 height 35
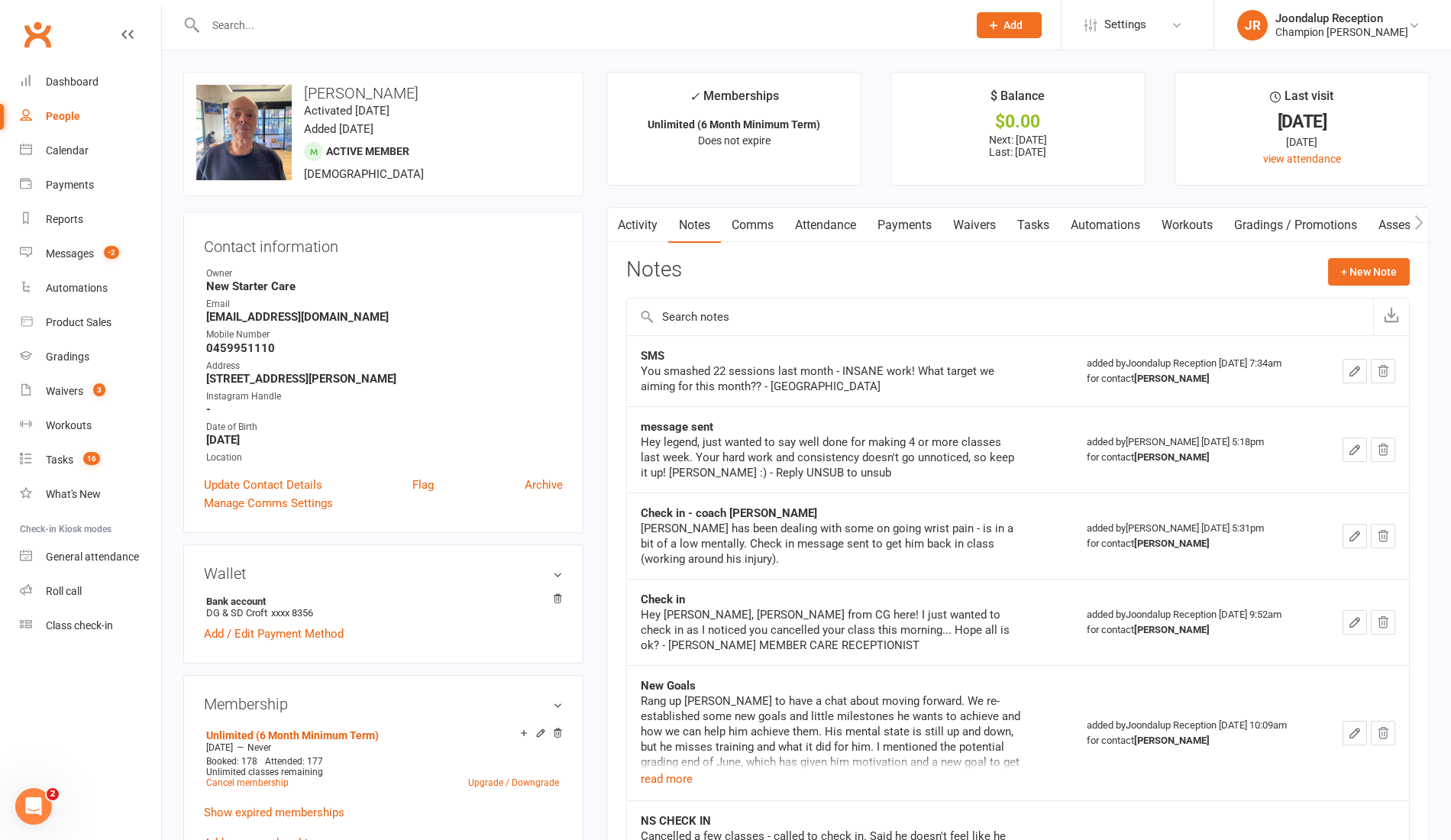
click at [752, 213] on link "Comms" at bounding box center [752, 225] width 64 height 35
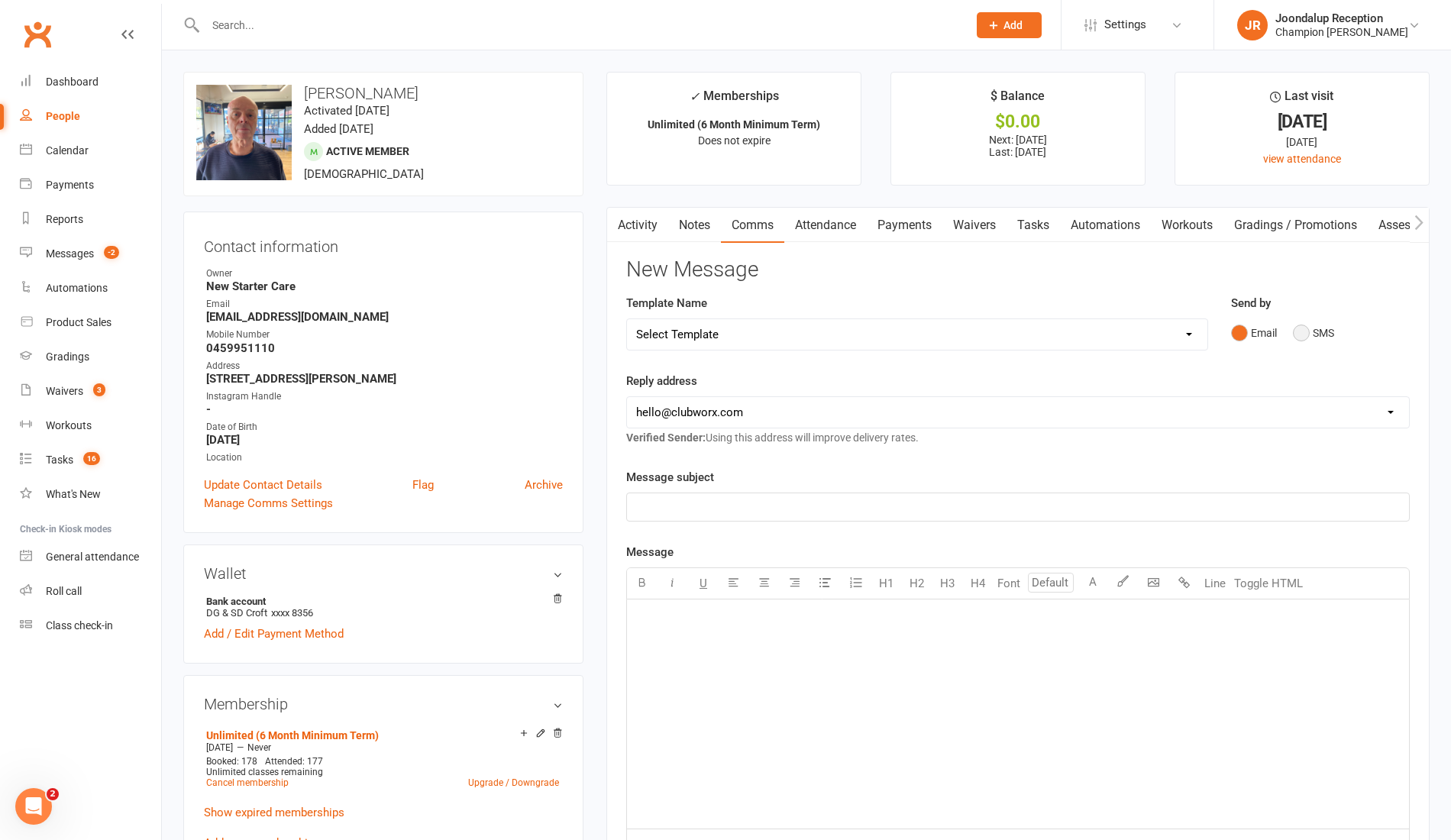
click at [1328, 333] on button "SMS" at bounding box center [1313, 332] width 41 height 29
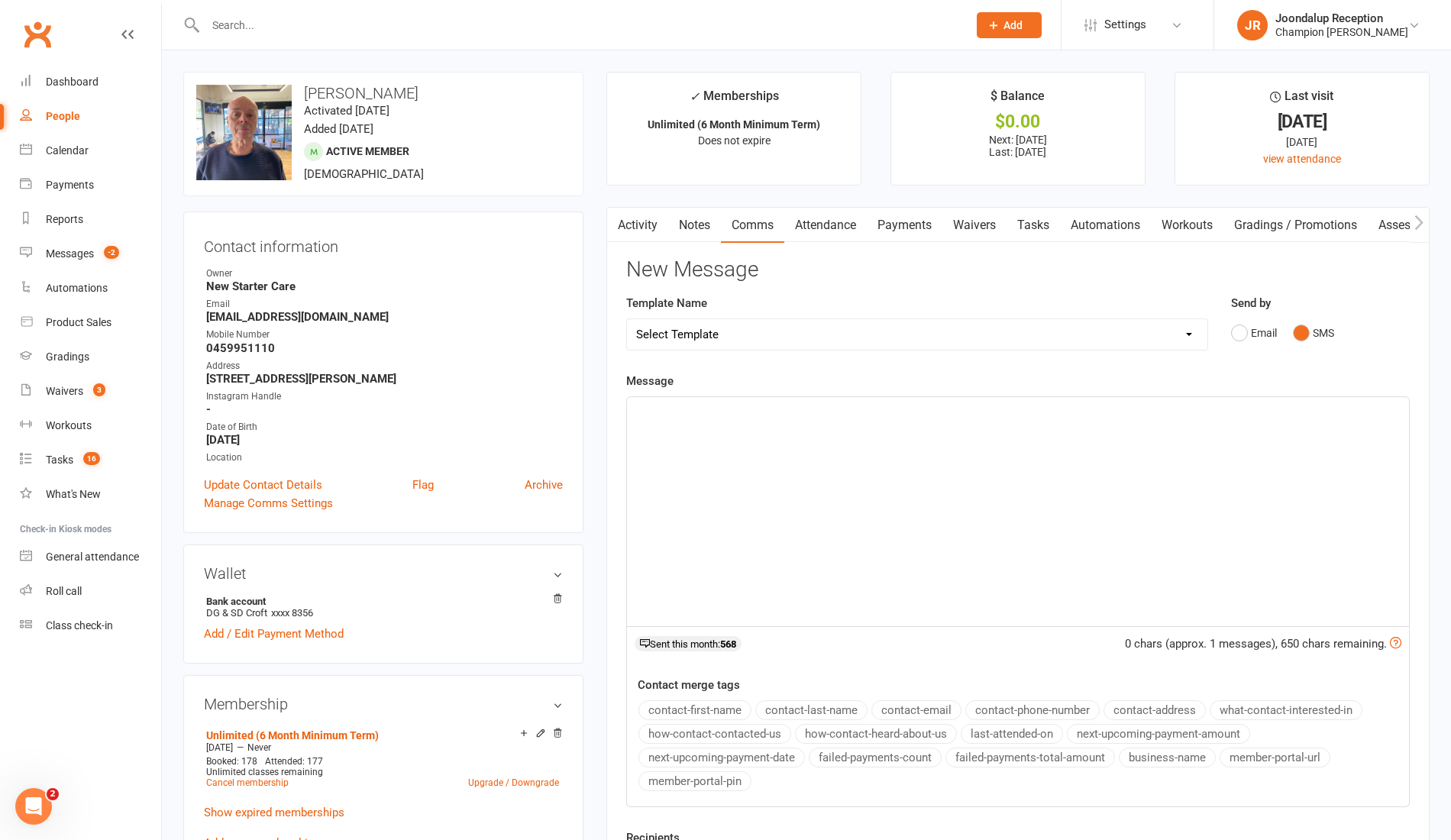
click at [836, 513] on div "﻿" at bounding box center [1018, 511] width 782 height 229
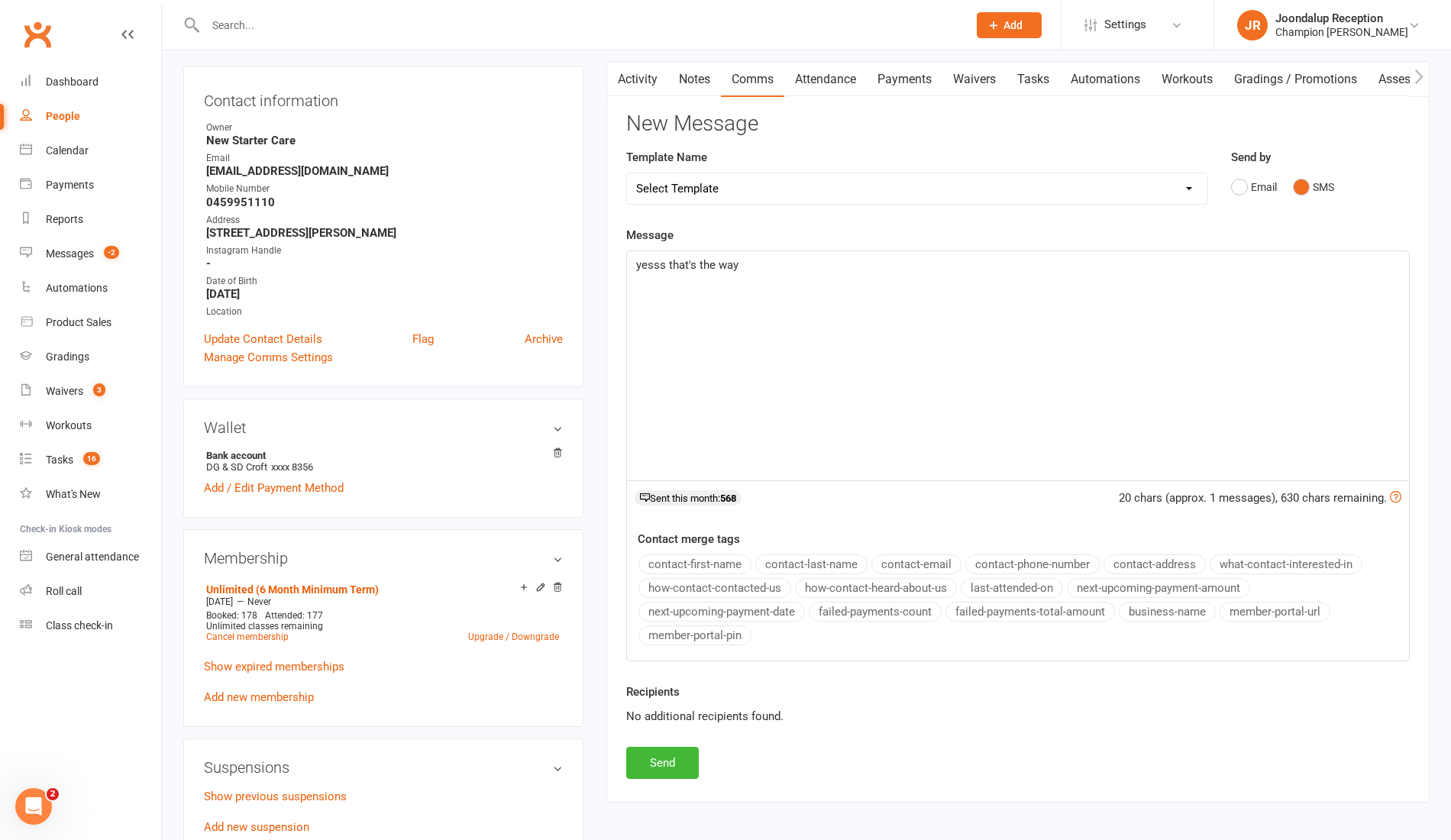
scroll to position [139, 0]
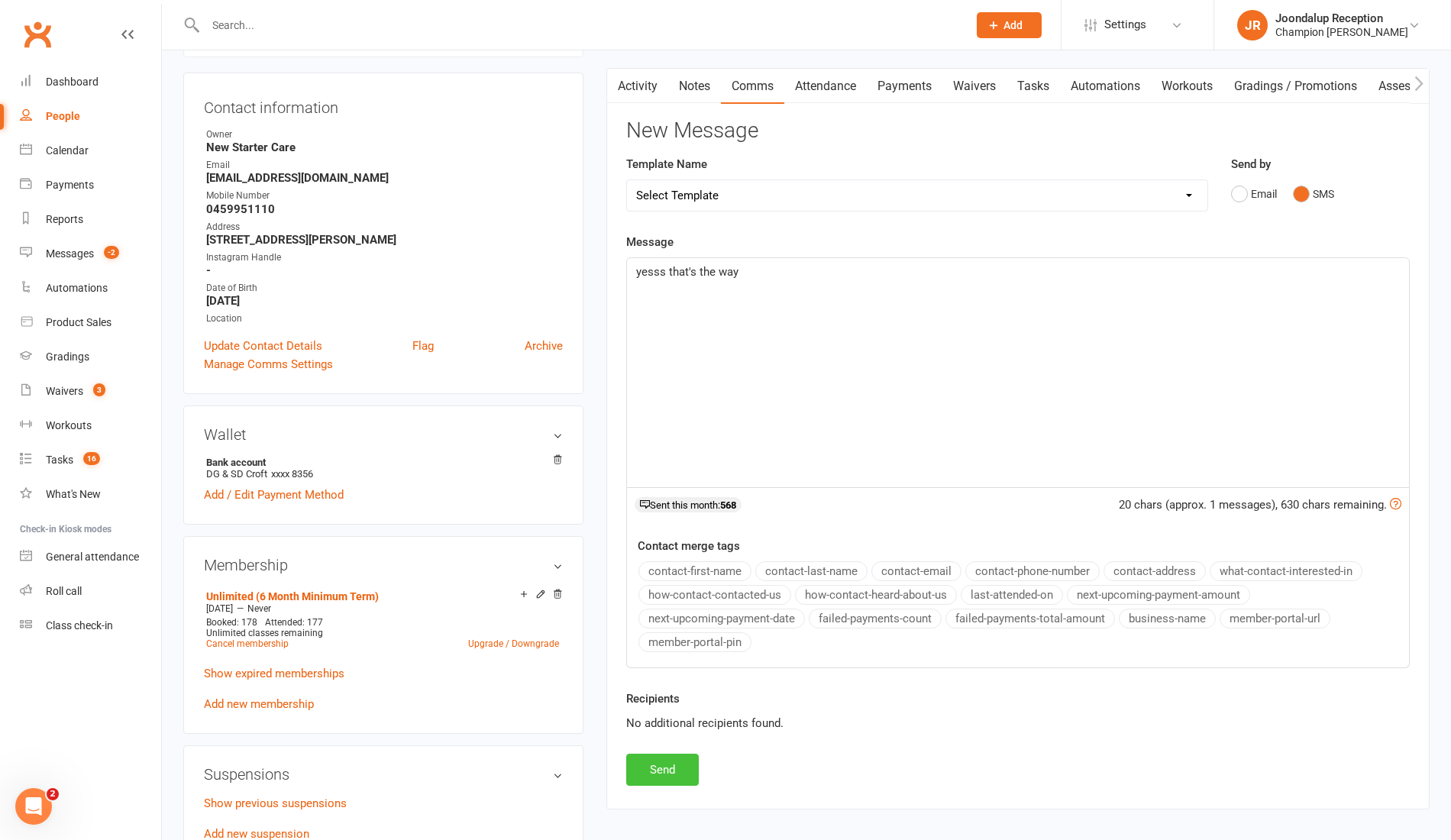
click at [663, 764] on button "Send" at bounding box center [663, 770] width 72 height 32
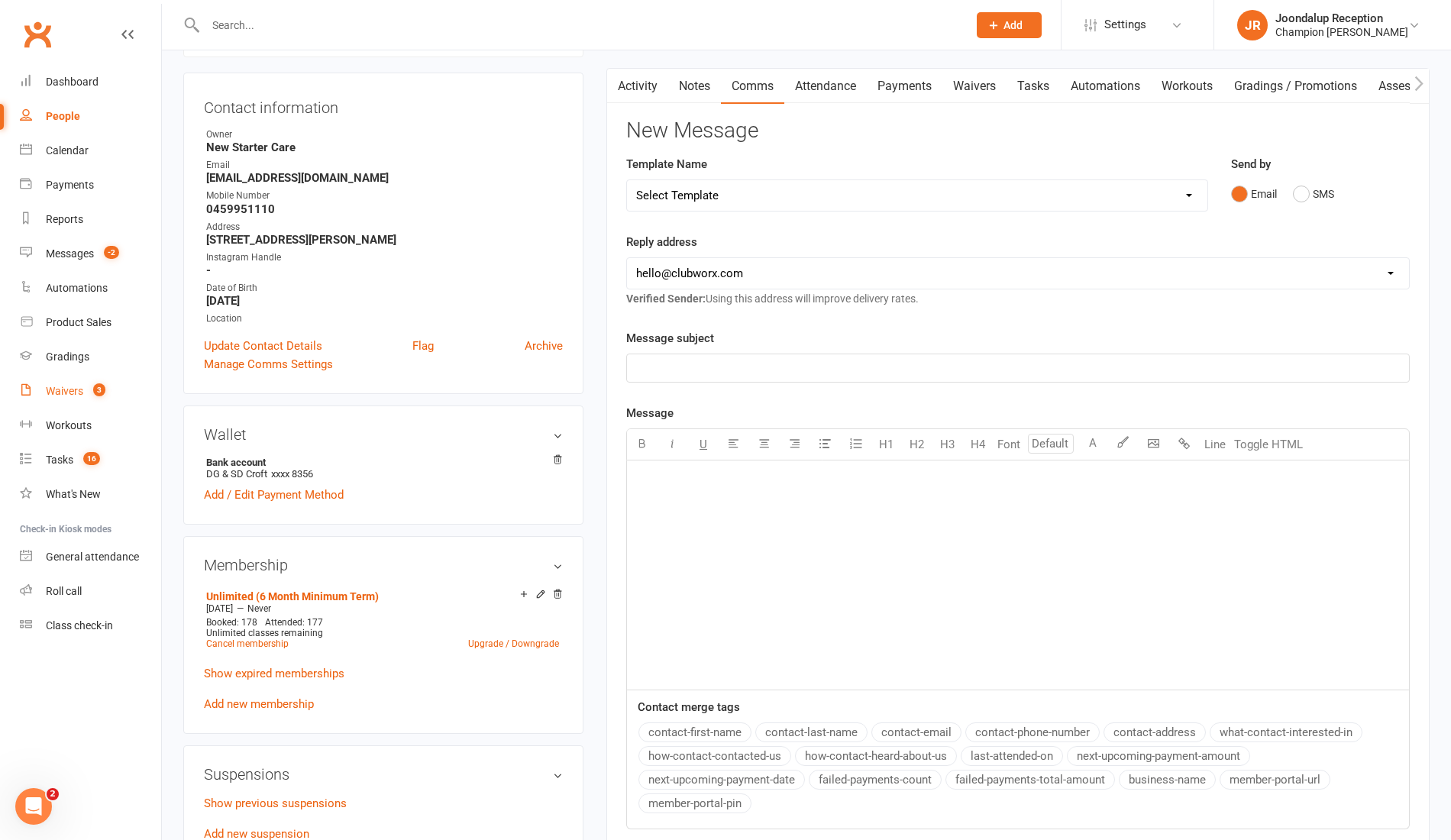
click at [85, 392] on link "Waivers 3" at bounding box center [90, 391] width 141 height 34
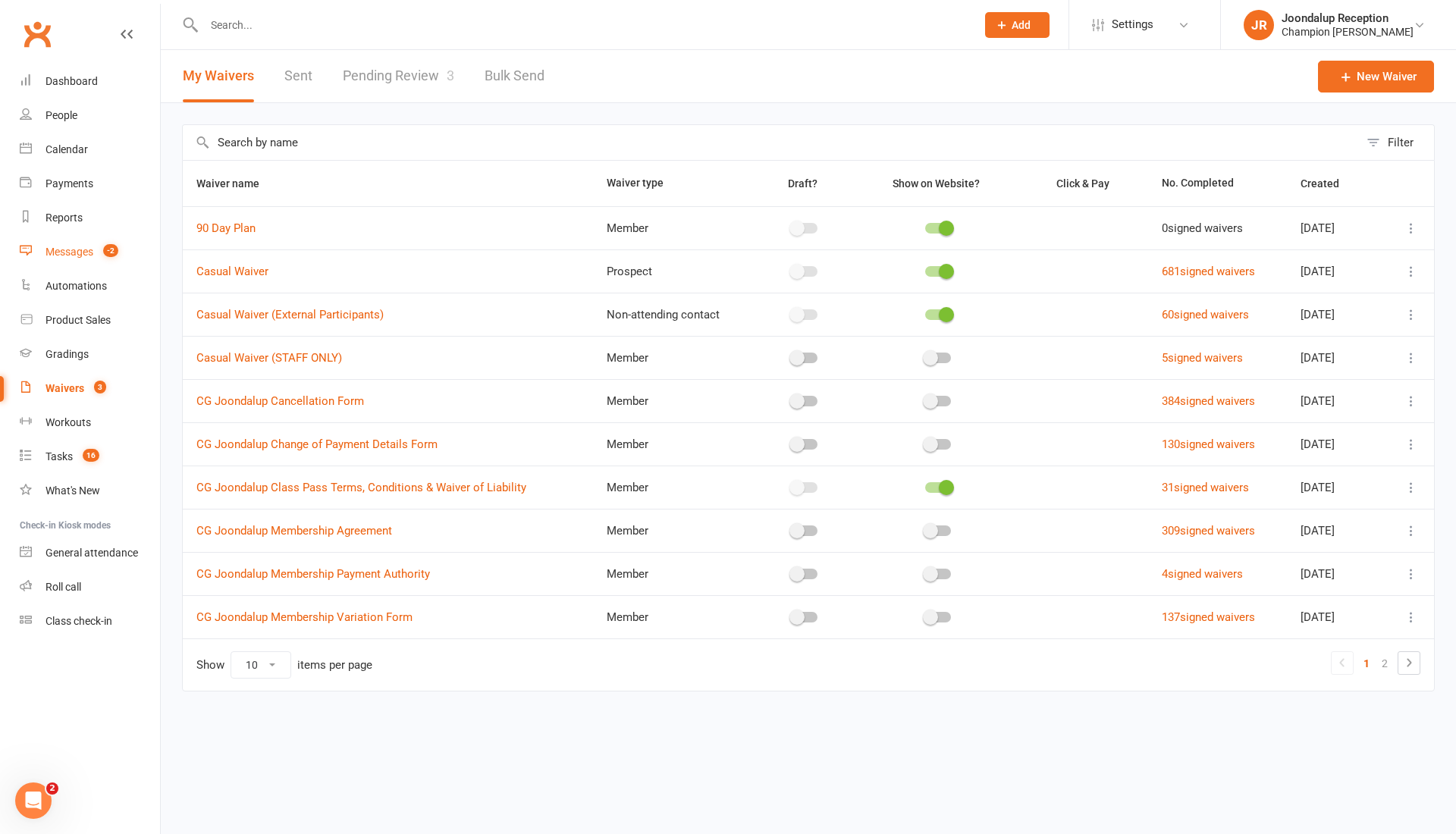
click at [87, 253] on div "Messages" at bounding box center [69, 252] width 48 height 12
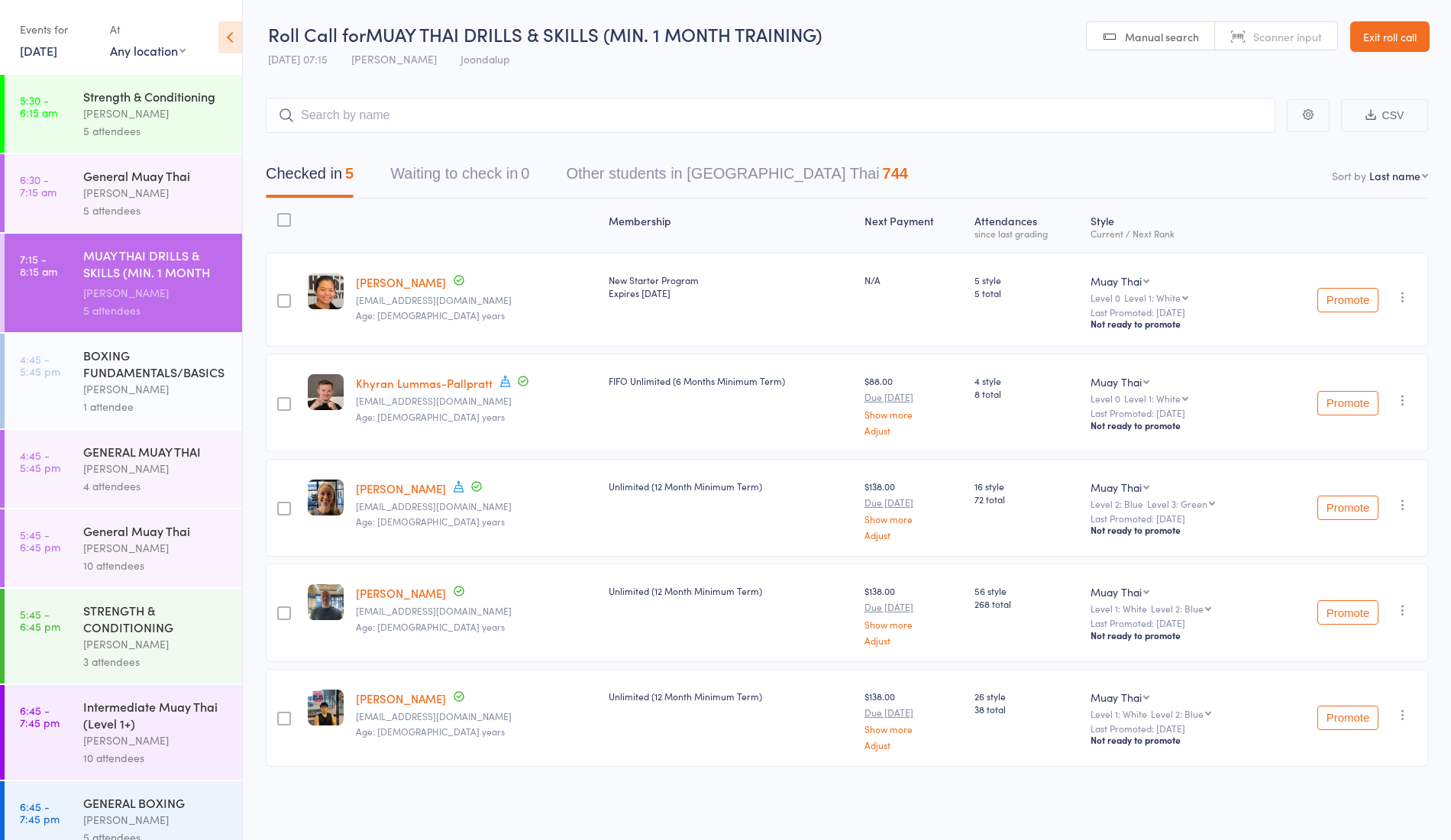
click at [408, 386] on link "Khyran Lummas-Pallpratt" at bounding box center [424, 383] width 137 height 16
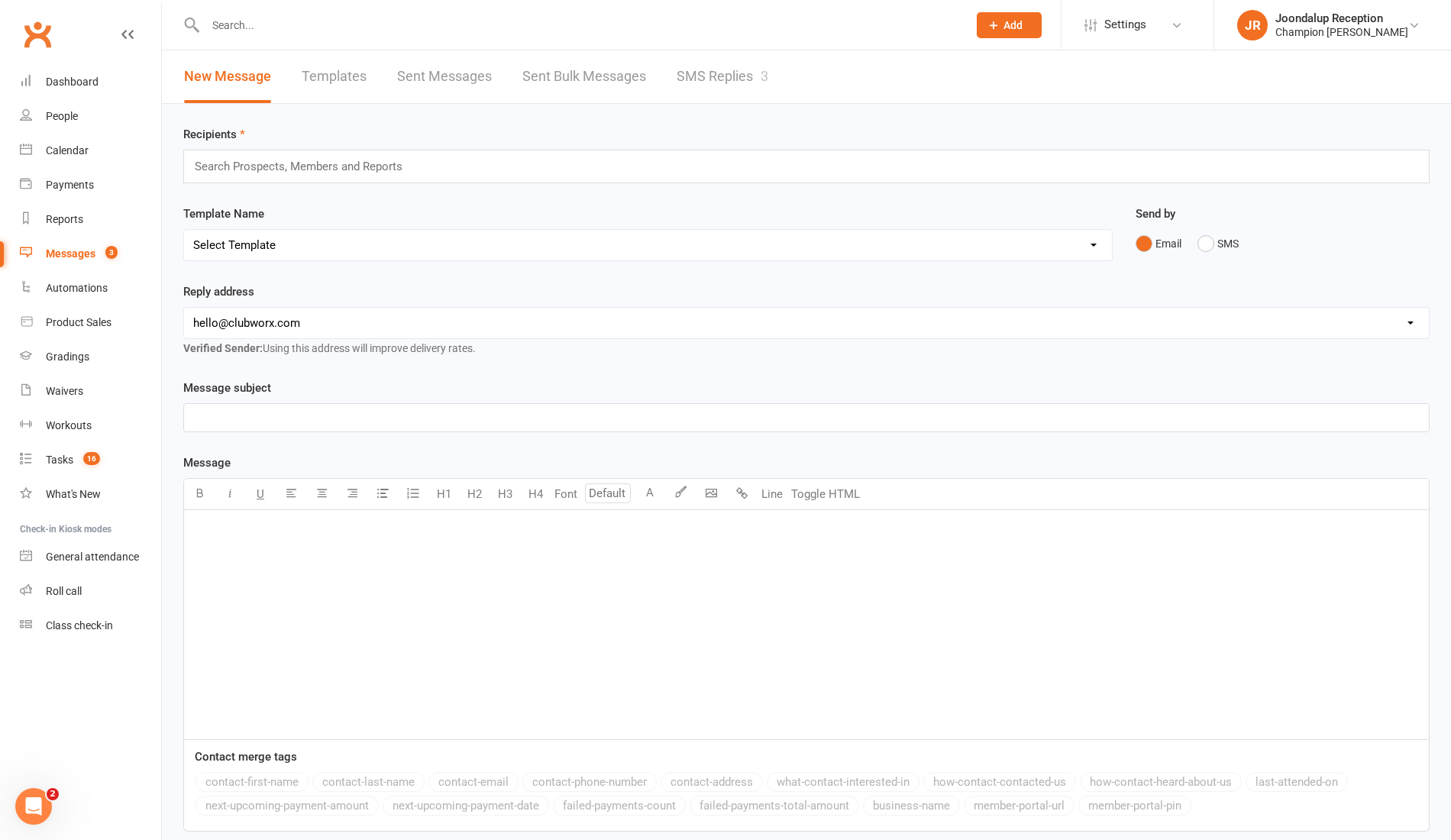
click at [745, 83] on link "SMS Replies 3" at bounding box center [723, 77] width 92 height 53
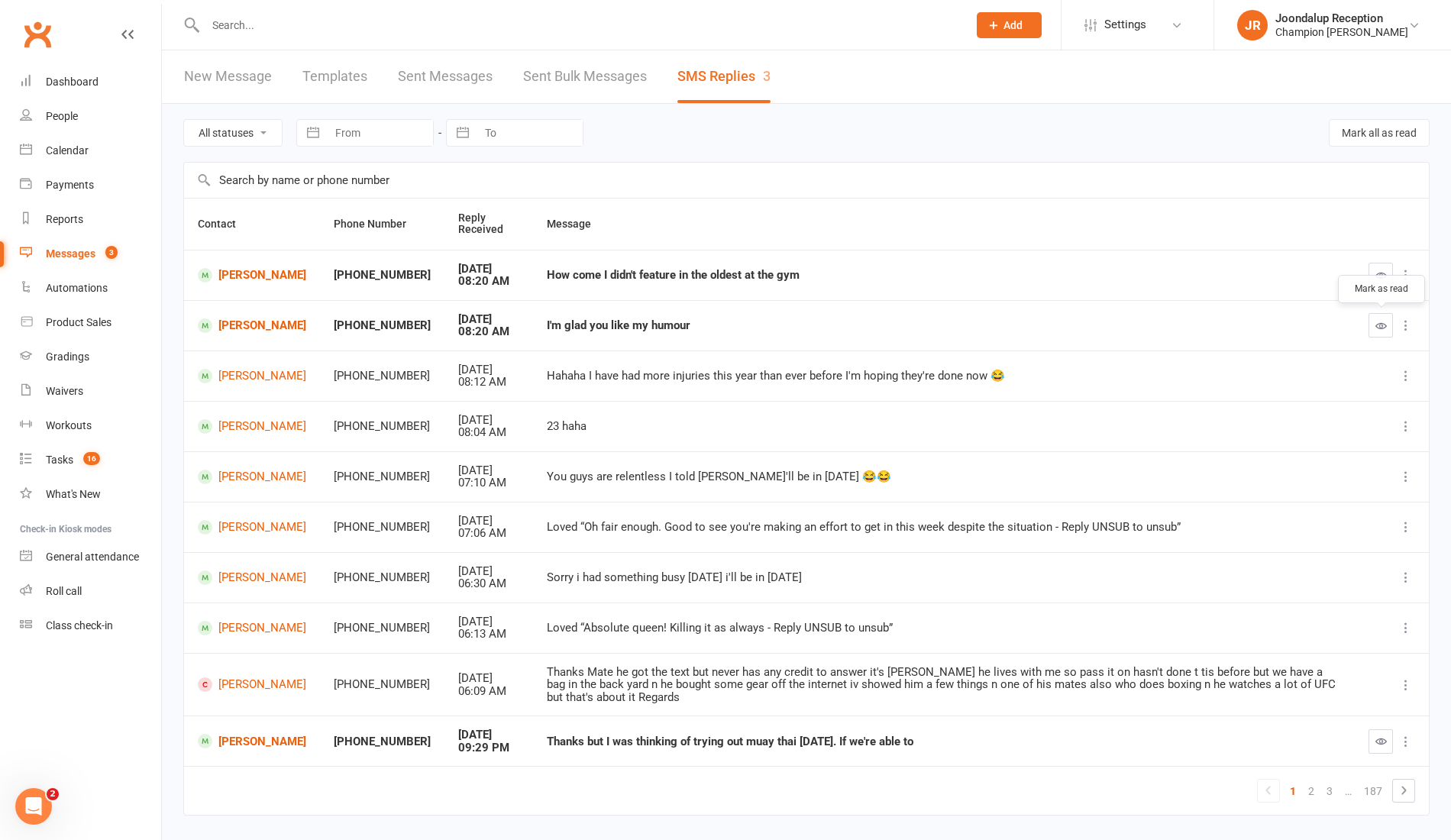
drag, startPoint x: 1375, startPoint y: 330, endPoint x: 833, endPoint y: 96, distance: 590.4
click at [1375, 331] on button "button" at bounding box center [1382, 326] width 25 height 25
click at [1387, 270] on button "button" at bounding box center [1382, 275] width 25 height 25
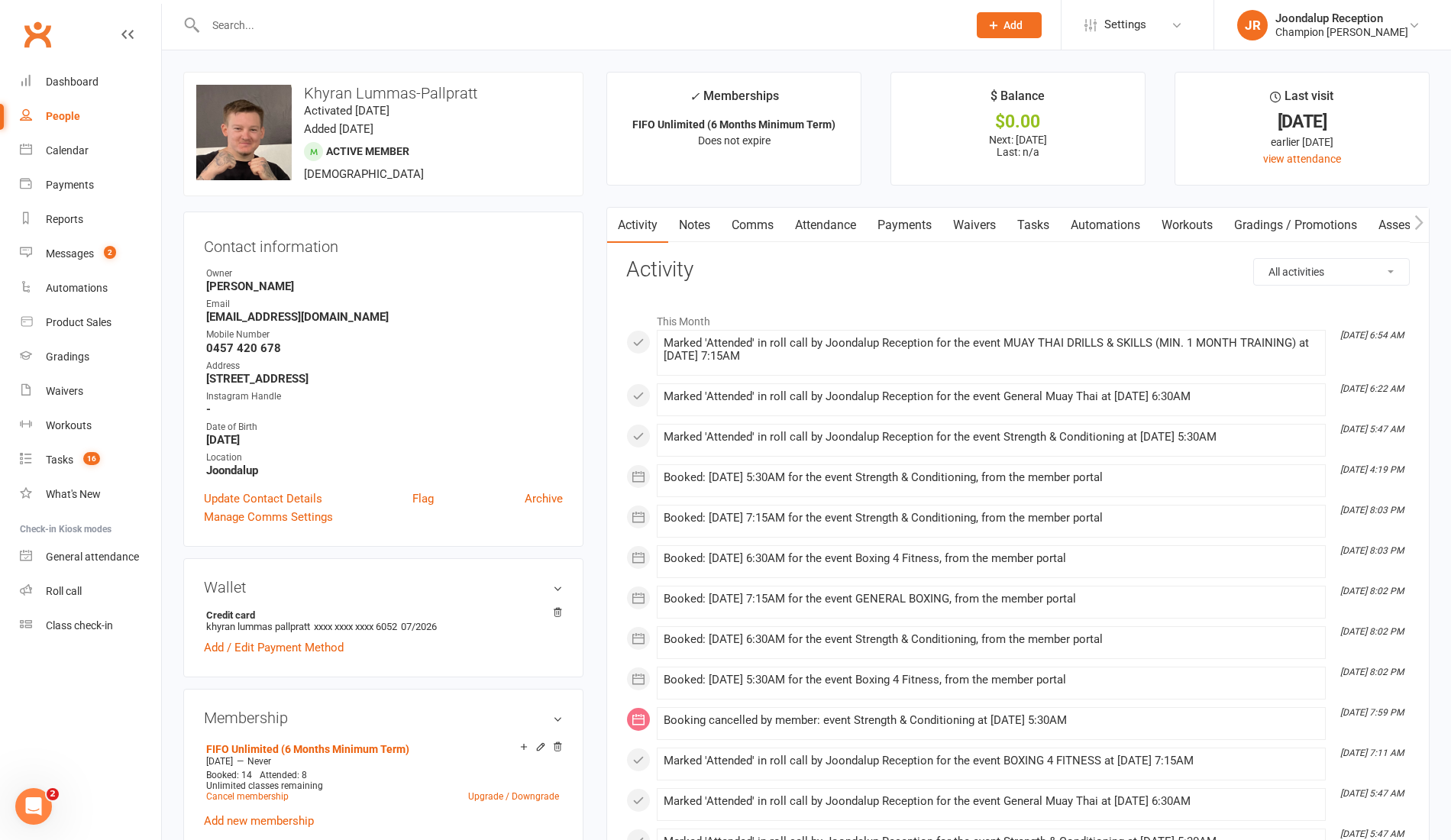
click at [1001, 231] on link "Waivers" at bounding box center [975, 225] width 65 height 35
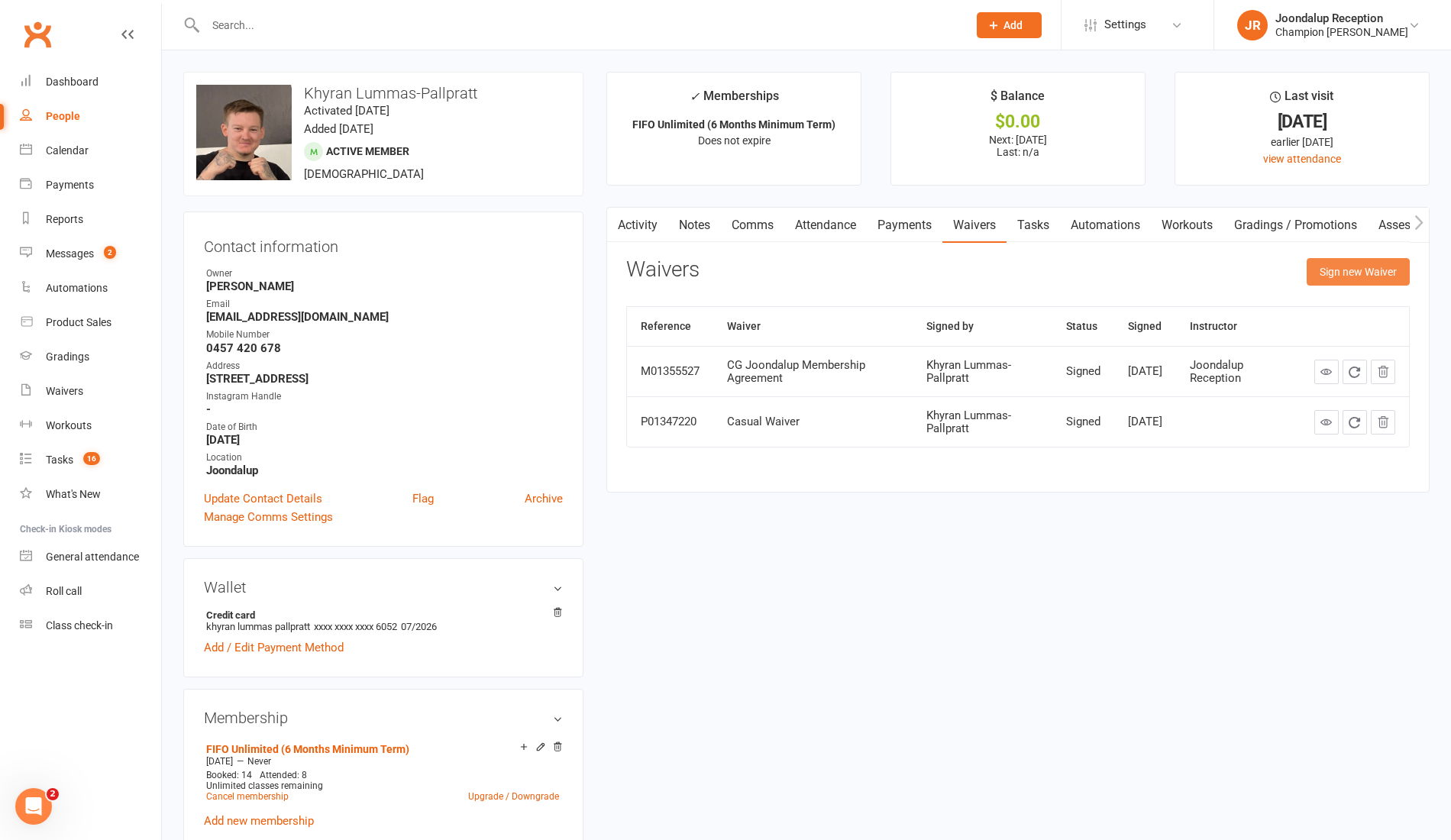
click at [1369, 260] on button "Sign new Waiver" at bounding box center [1358, 271] width 104 height 28
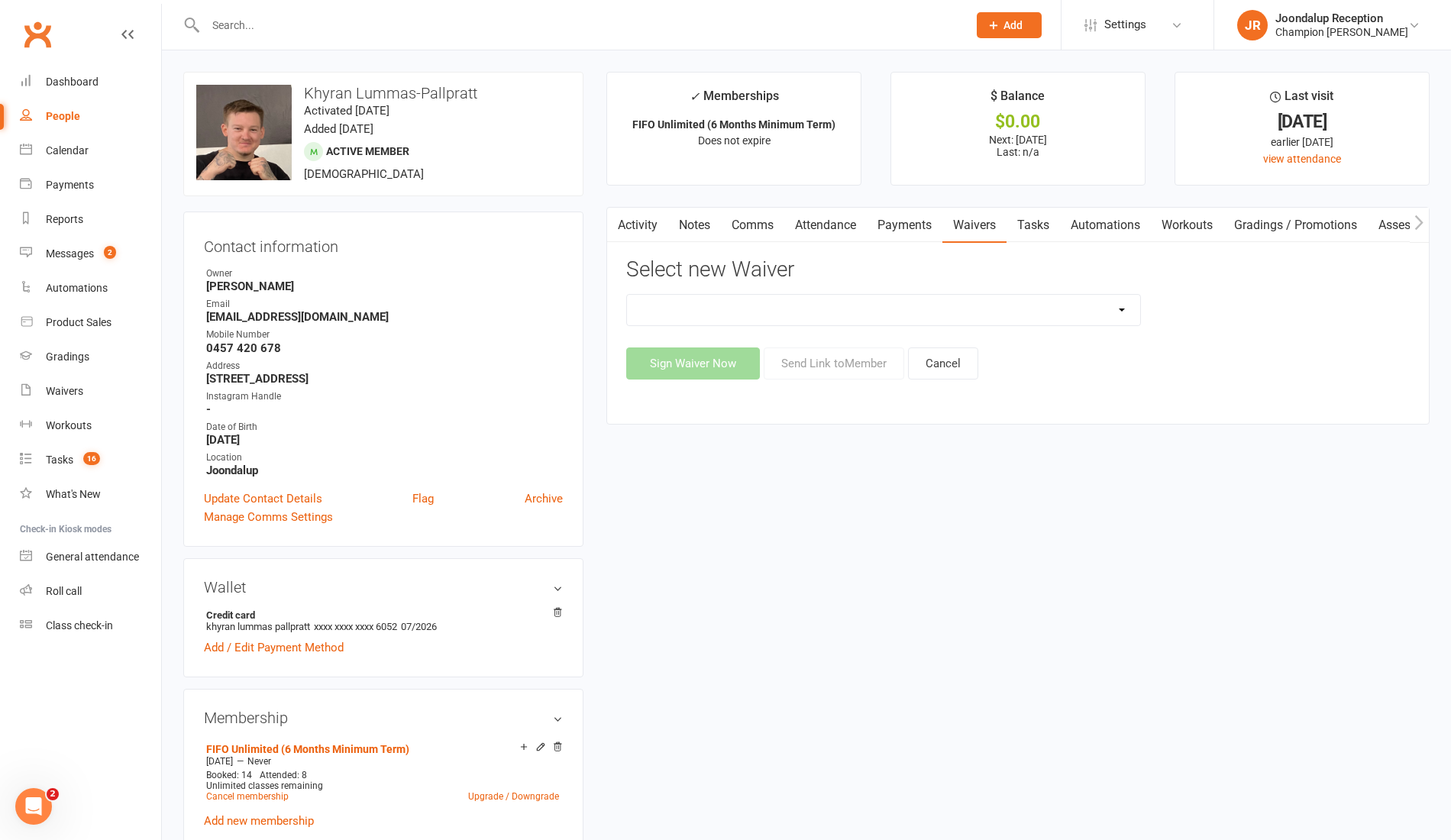
click at [1019, 315] on select "90 Day Plan Casual Waiver Casual Waiver (STAFF ONLY) CG Joondalup Cancellation …" at bounding box center [883, 310] width 514 height 30
select select "8696"
click at [627, 295] on select "90 Day Plan Casual Waiver Casual Waiver (STAFF ONLY) CG Joondalup Cancellation …" at bounding box center [883, 310] width 514 height 30
click at [732, 365] on button "Sign Waiver Now" at bounding box center [693, 364] width 134 height 32
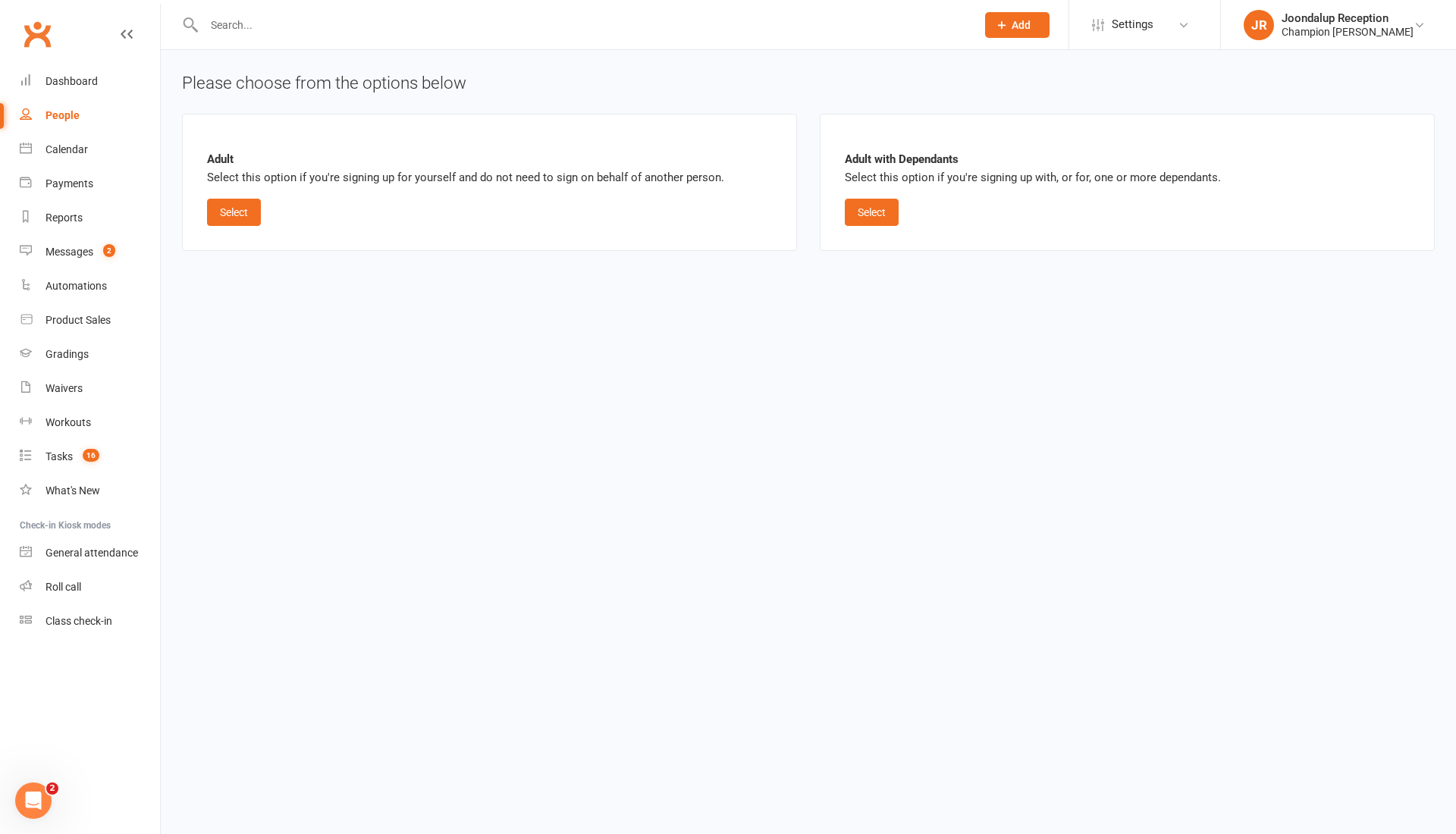
click at [269, 212] on div "Adult Select this option if you're signing up for yourself and do not need to s…" at bounding box center [489, 182] width 564 height 88
click at [255, 214] on button "Select" at bounding box center [234, 212] width 54 height 27
select select "07"
select select "2026"
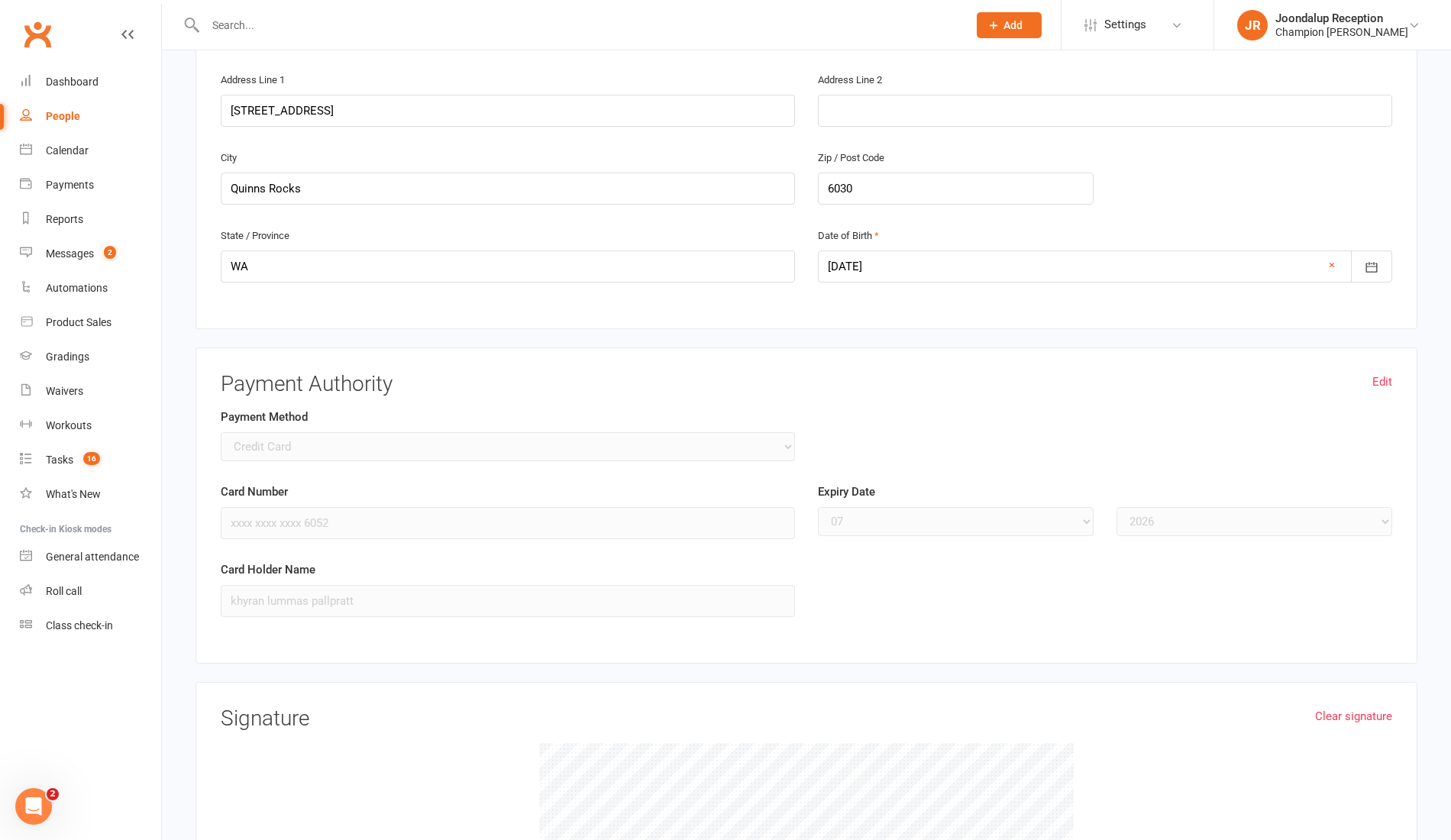
scroll to position [557, 0]
click at [268, 443] on div "Payment Method Credit Card Bank Account" at bounding box center [507, 445] width 597 height 75
click at [1383, 373] on link "Edit" at bounding box center [1383, 382] width 20 height 18
select select
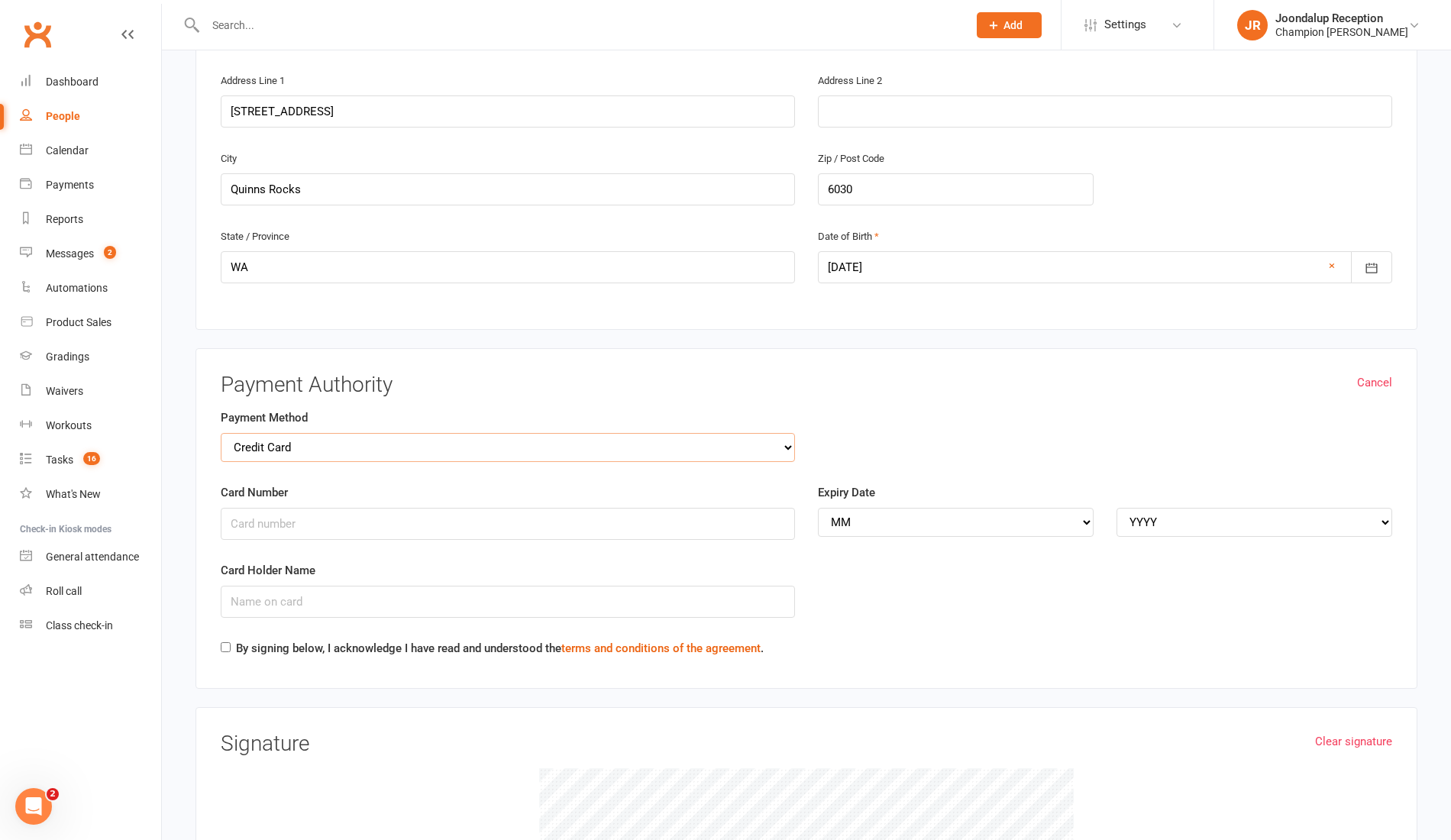
click at [299, 433] on select "Credit Card Bank Account" at bounding box center [507, 447] width 575 height 29
click at [220, 433] on select "Credit Card Bank Account" at bounding box center [507, 447] width 575 height 29
click at [239, 508] on input "Card Number" at bounding box center [507, 524] width 575 height 32
type input "[CREDIT_CARD_NUMBER]"
click at [880, 508] on select "MM 01 02 03 04 05 06 07 08 09 10 11 12" at bounding box center [956, 522] width 275 height 29
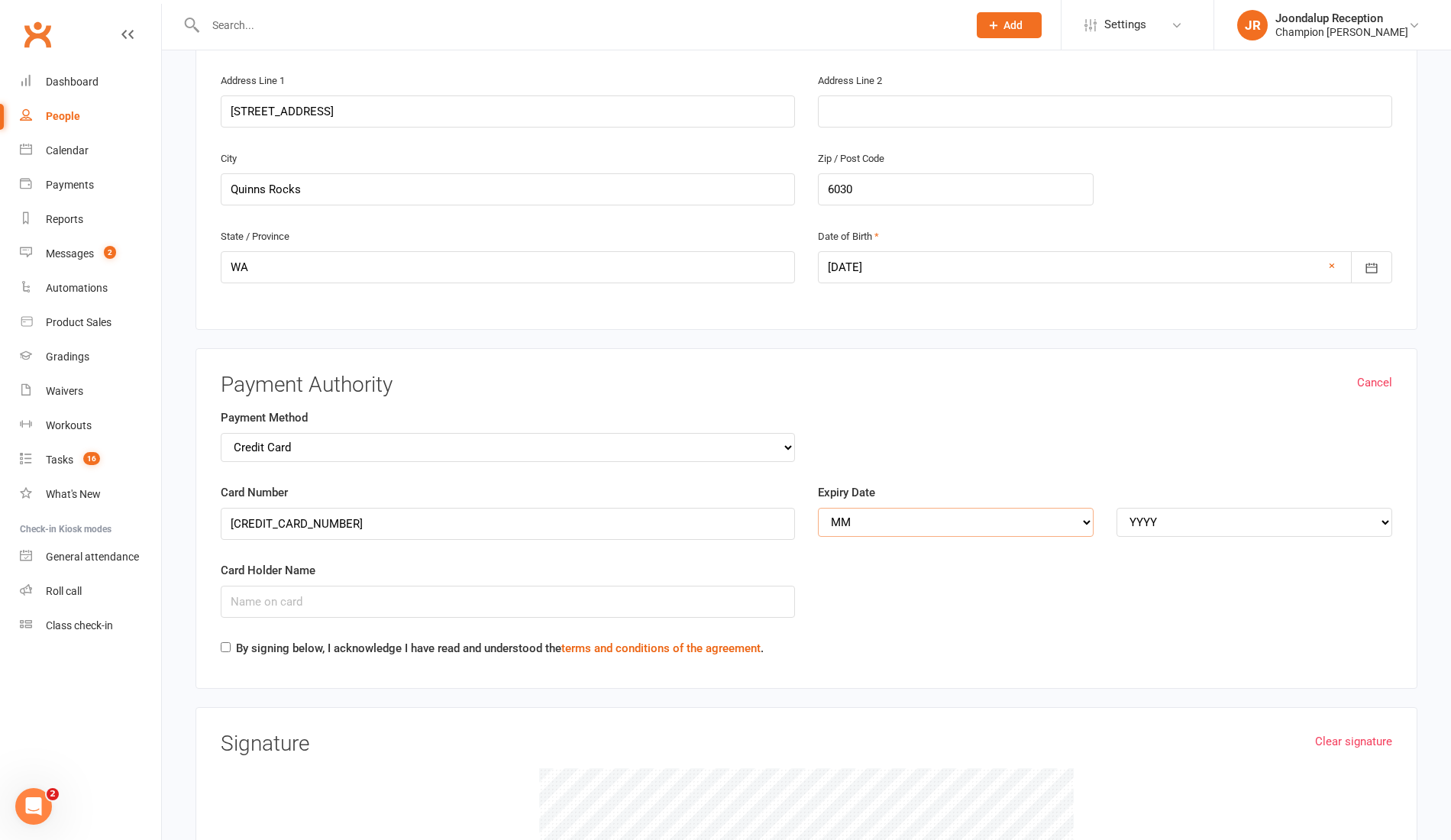
select select "05"
click at [819, 508] on select "MM 01 02 03 04 05 06 07 08 09 10 11 12" at bounding box center [956, 522] width 275 height 29
click at [1153, 508] on select "YYYY 2025 2026 2027 2028 2029 2030 2031 2032 2033 2034" at bounding box center [1254, 522] width 275 height 29
select select "2029"
click at [1117, 508] on select "YYYY 2025 2026 2027 2028 2029 2030 2031 2032 2033 2034" at bounding box center [1254, 522] width 275 height 29
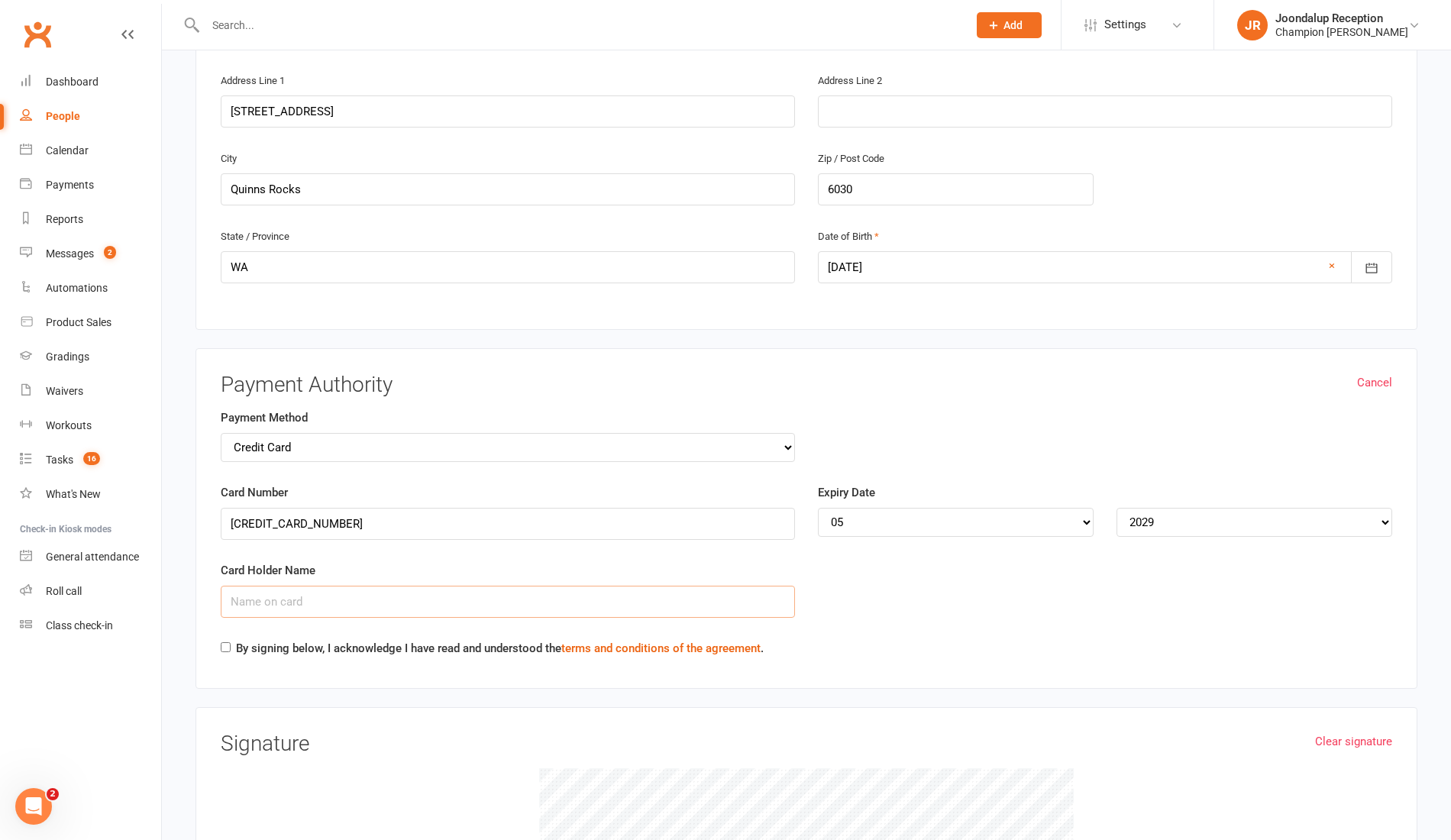
click at [251, 586] on input "Card Holder Name" at bounding box center [507, 602] width 575 height 32
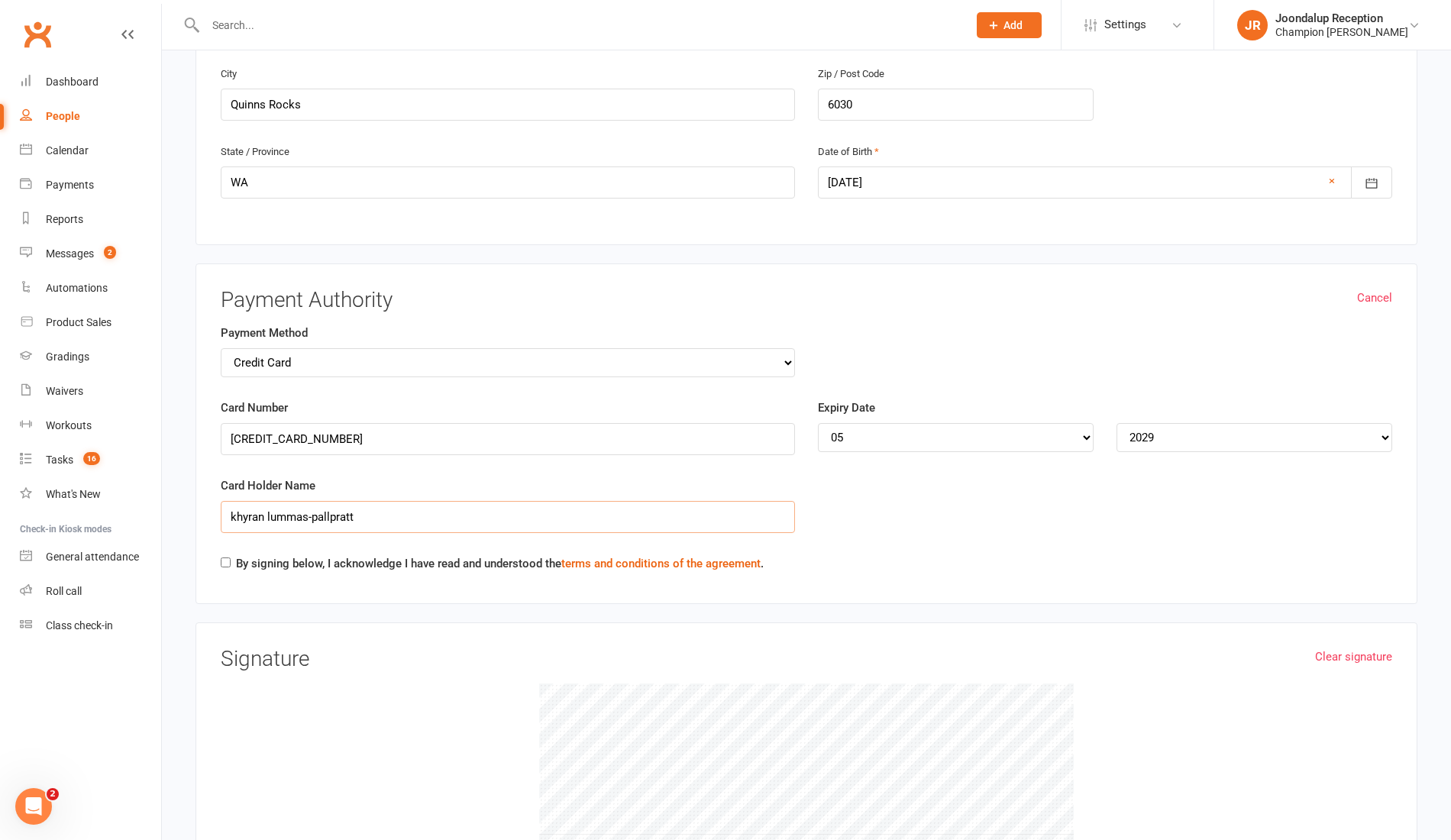
scroll to position [642, 0]
type input "khyran lummas-pallpratt"
click at [220, 535] on div "Cancel Payment Authority Payment Method Credit Card Bank Account Card Number [C…" at bounding box center [806, 435] width 1222 height 342
click at [220, 558] on input "By signing below, I acknowledge I have read and understood the terms and condit…" at bounding box center [225, 563] width 9 height 9
checkbox input "true"
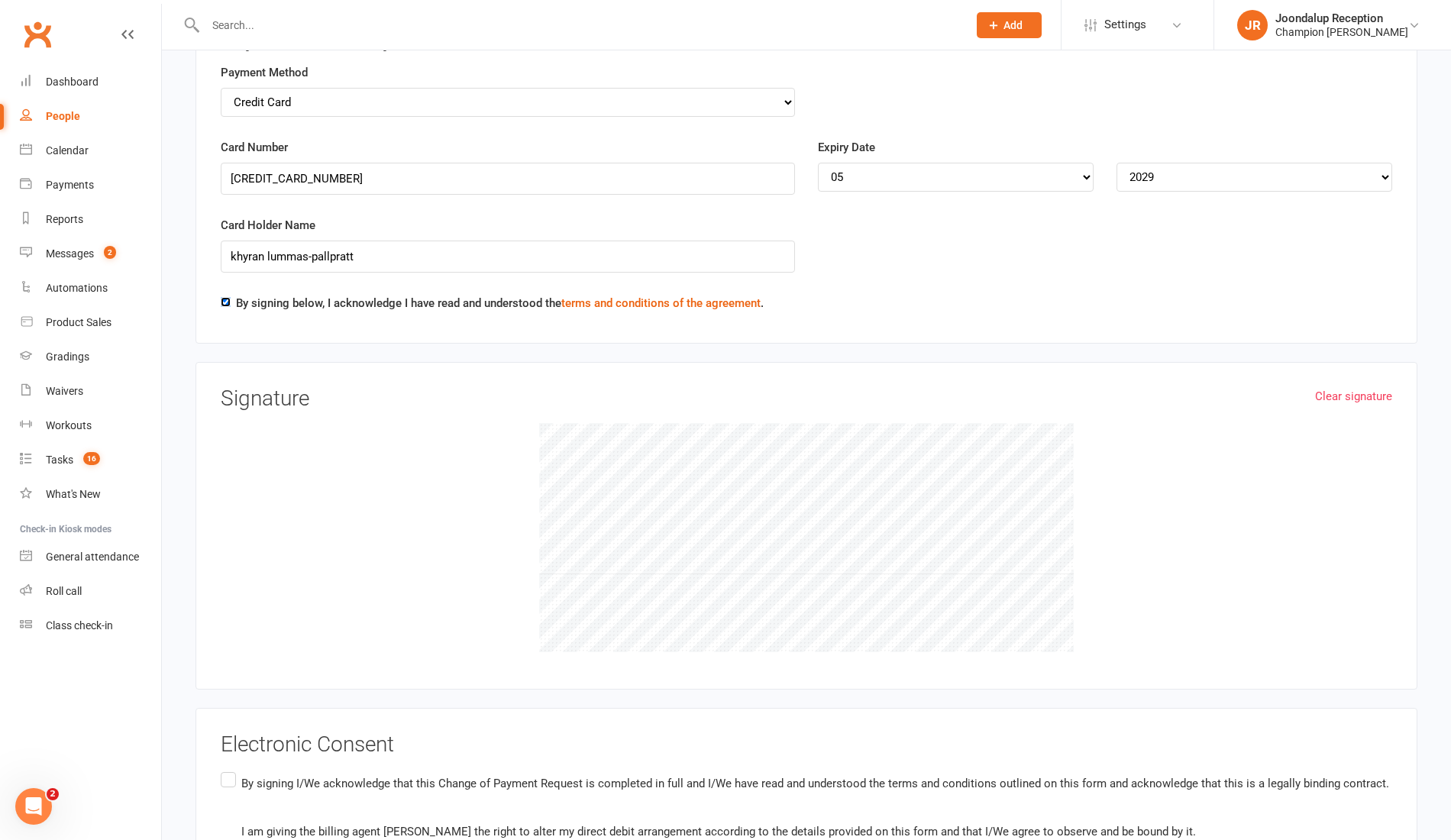
scroll to position [905, 0]
click at [1340, 384] on link "Clear signature" at bounding box center [1353, 393] width 77 height 18
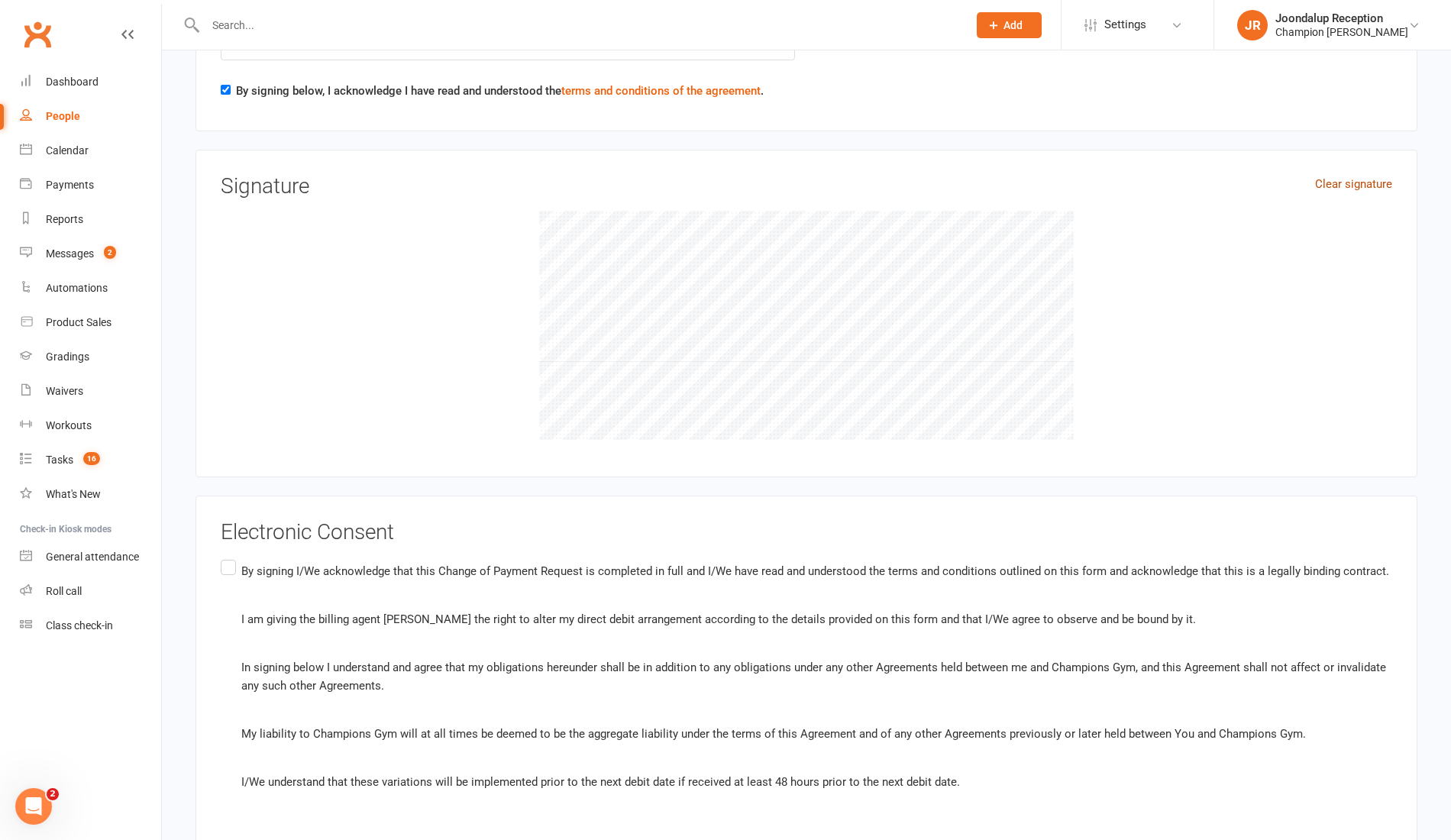
scroll to position [1116, 0]
click at [225, 555] on label "By signing I/We acknowledge that this Change of Payment Request is completed in…" at bounding box center [806, 675] width 1172 height 240
click at [225, 555] on input "By signing I/We acknowledge that this Change of Payment Request is completed in…" at bounding box center [225, 555] width 9 height 0
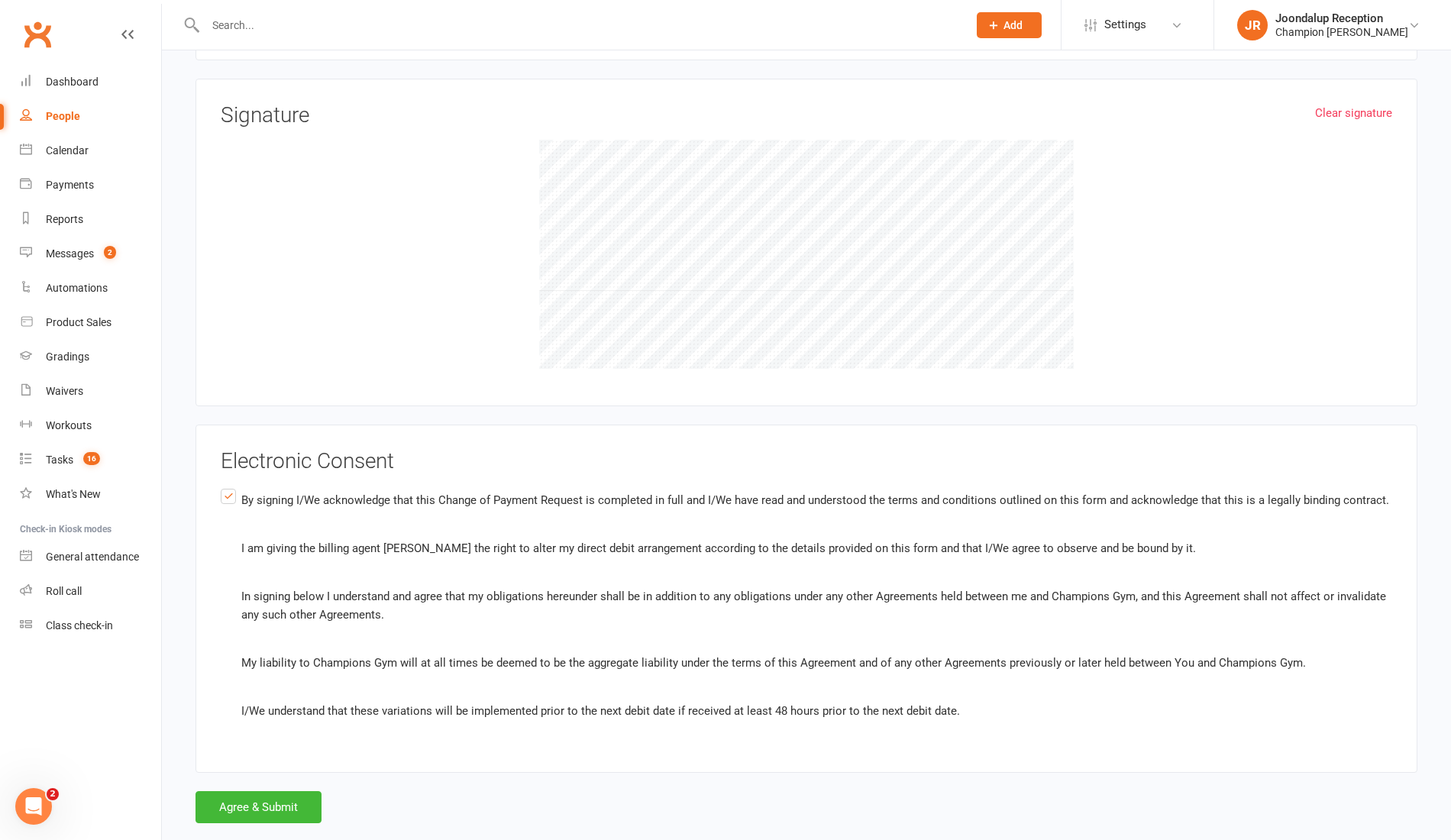
scroll to position [1181, 0]
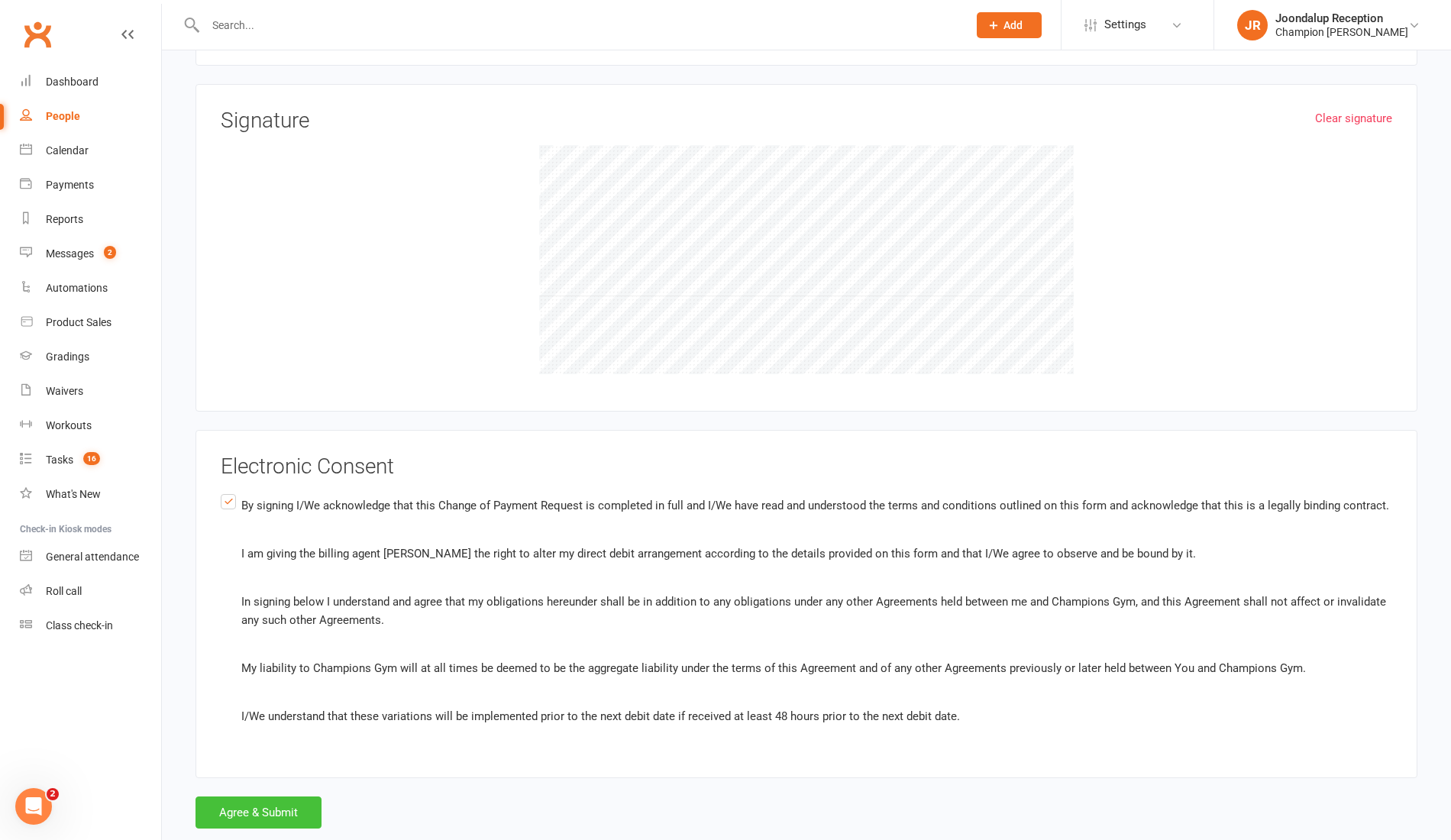
click at [240, 796] on button "Agree & Submit" at bounding box center [258, 812] width 126 height 32
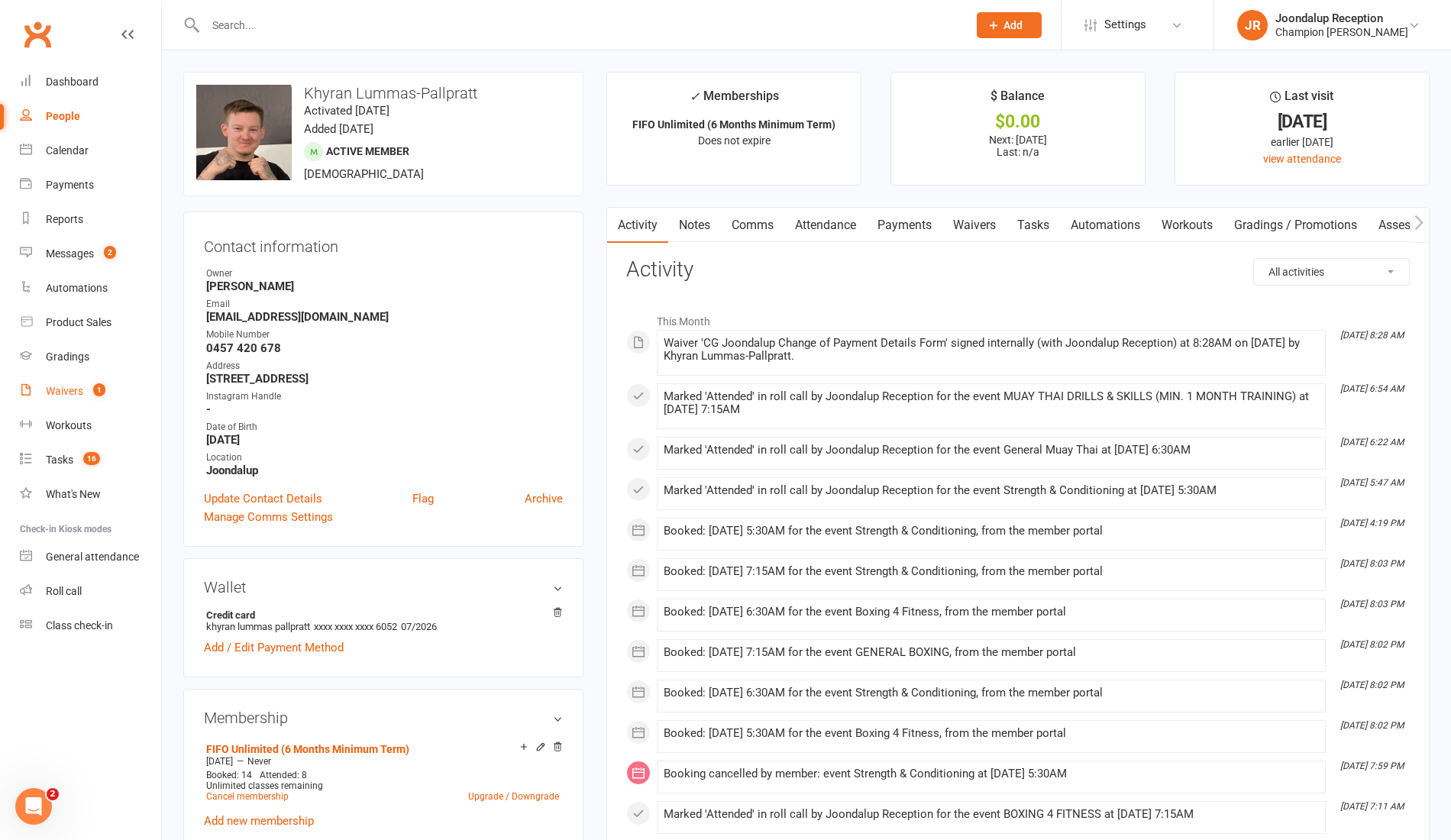
click at [66, 389] on div "Waivers" at bounding box center [64, 390] width 37 height 12
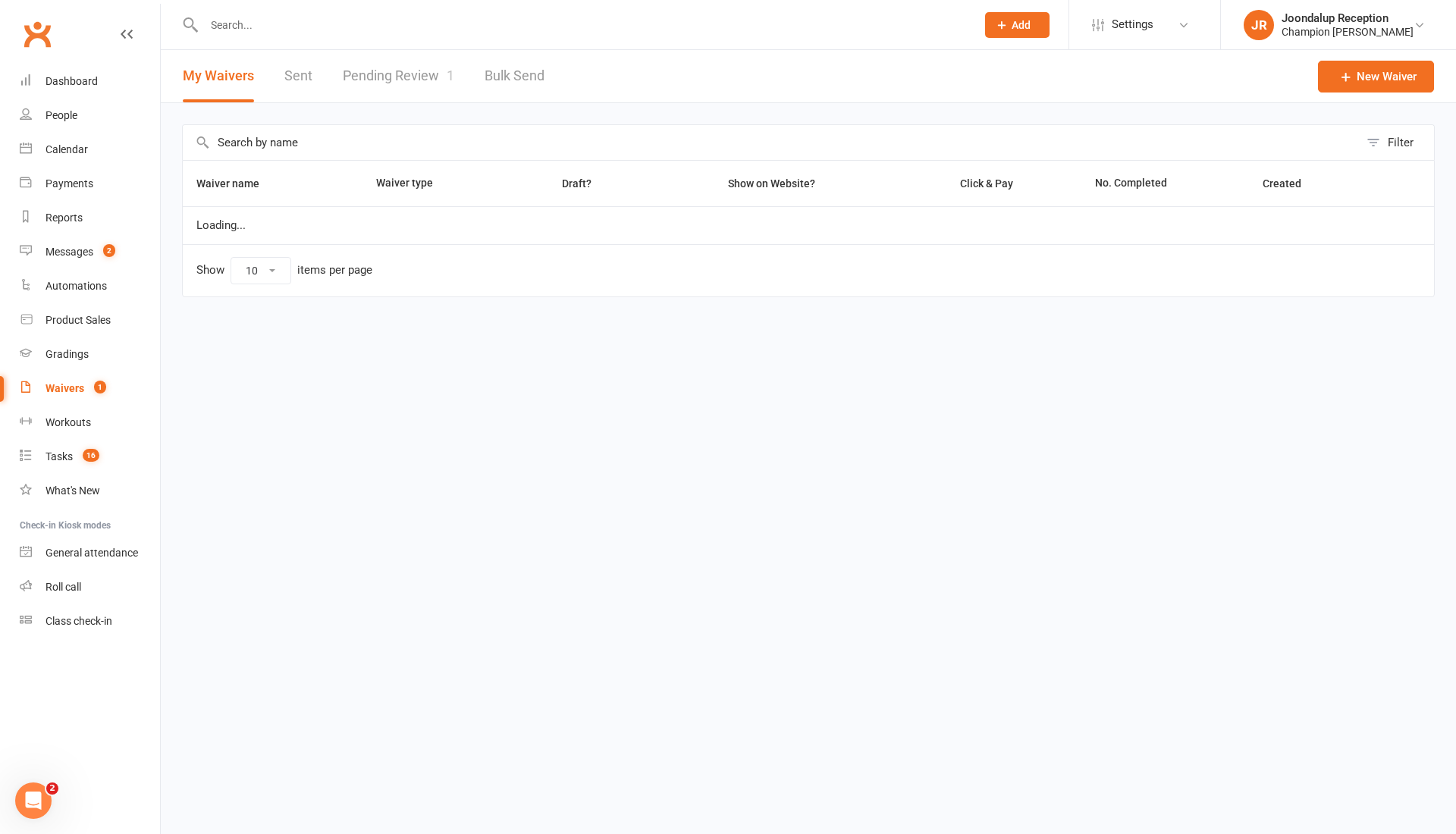
click at [383, 92] on link "Pending Review 1" at bounding box center [399, 76] width 111 height 53
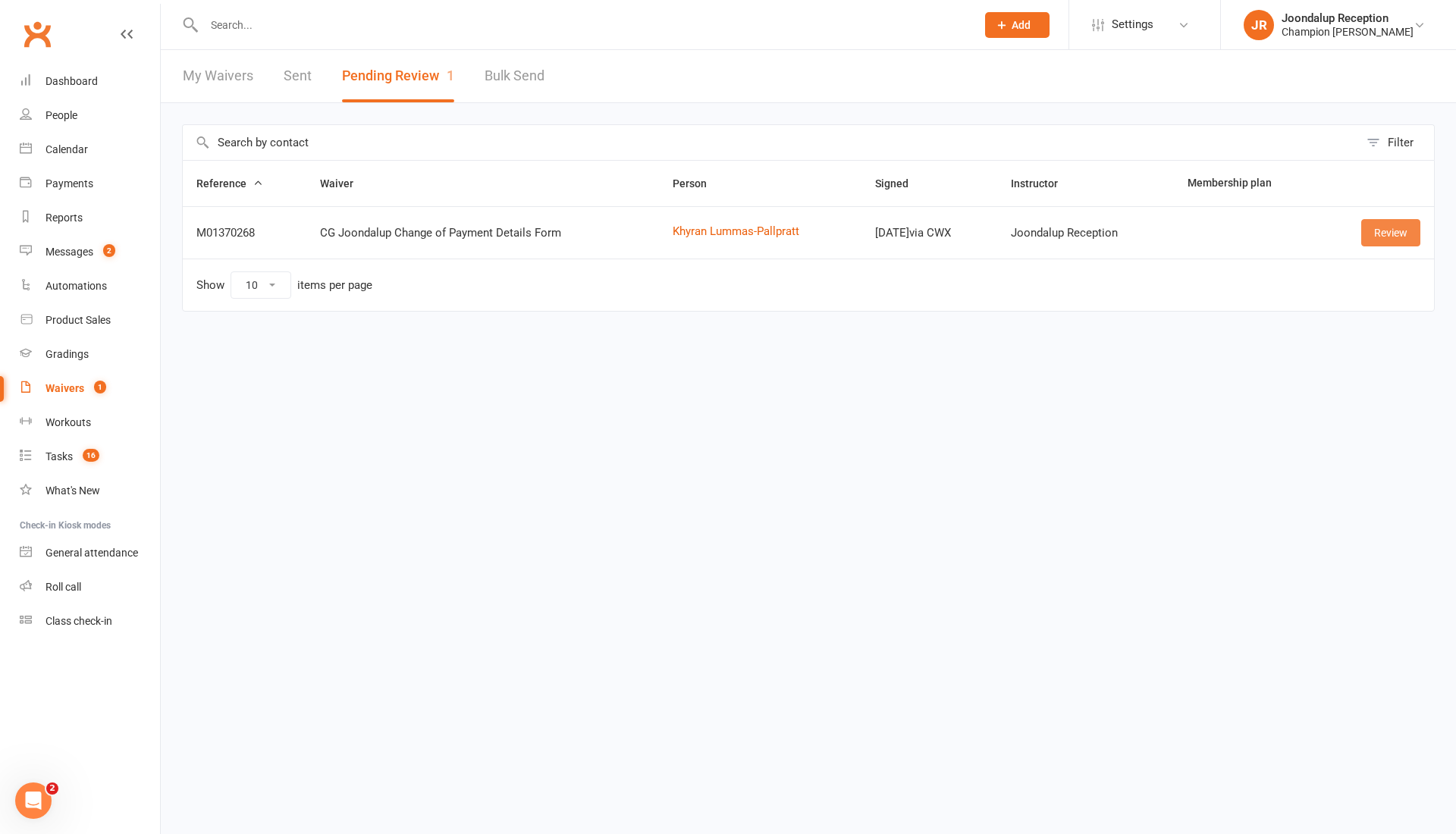
click at [1375, 225] on link "Review" at bounding box center [1390, 232] width 59 height 27
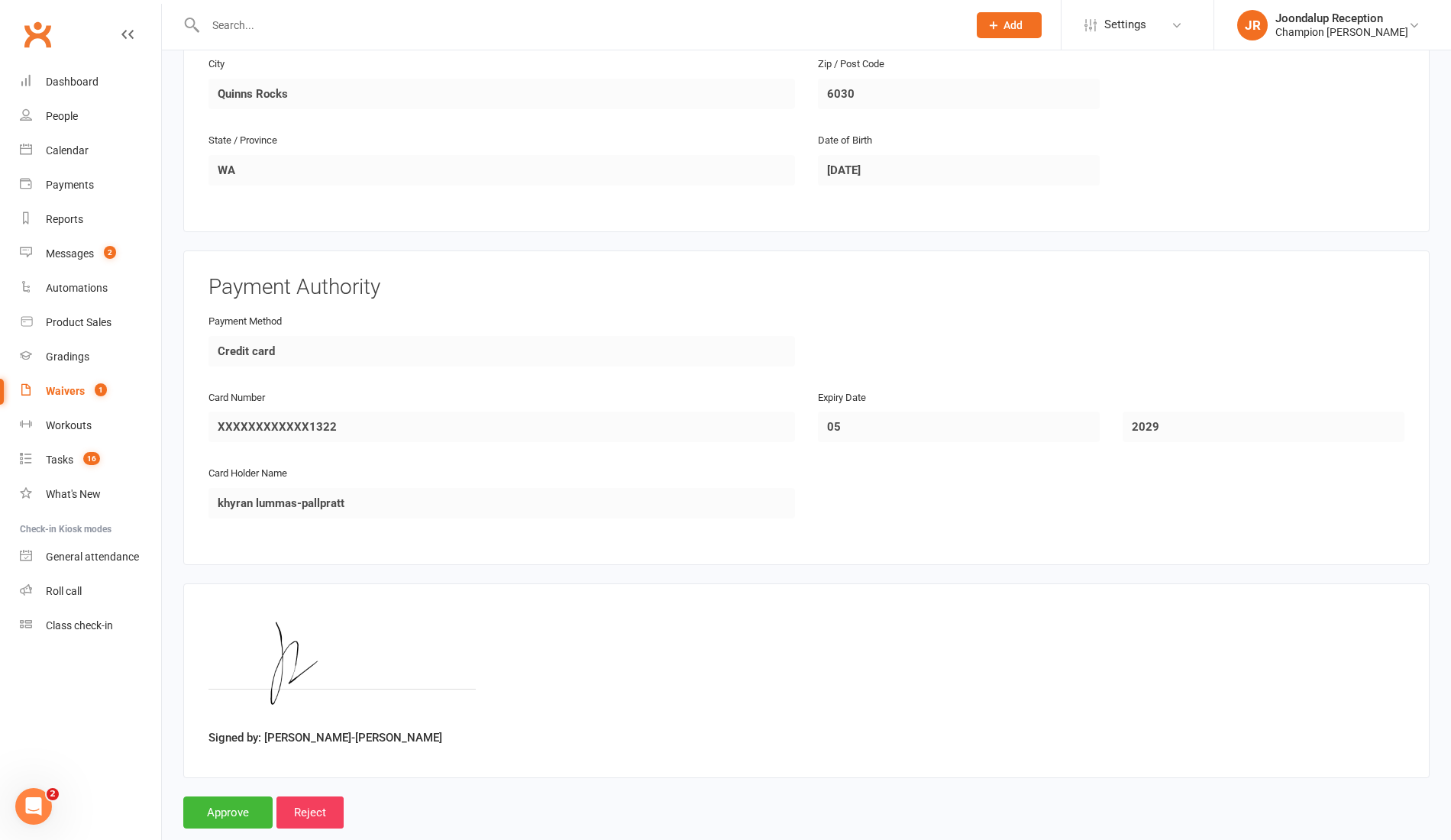
scroll to position [524, 0]
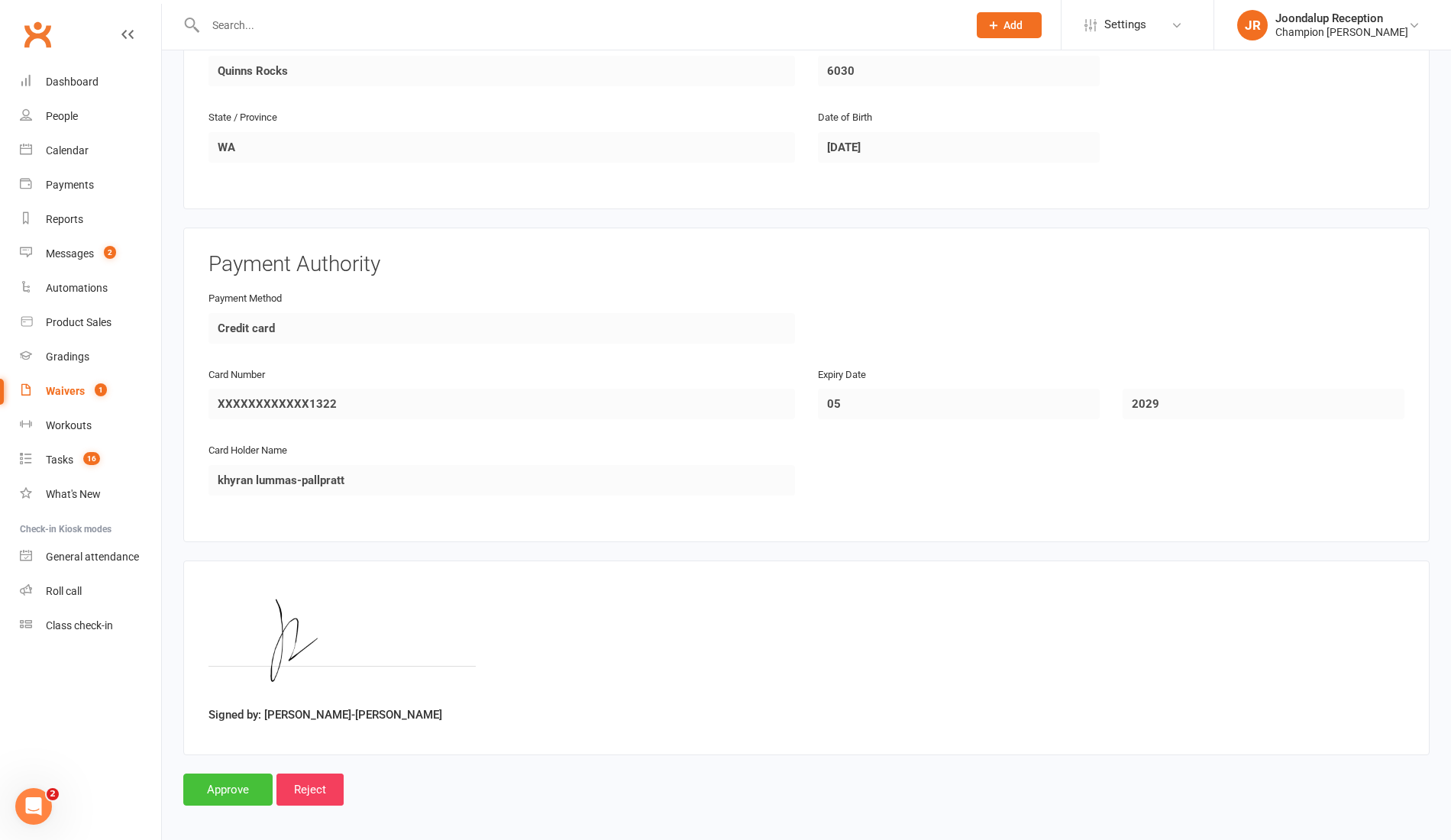
click at [193, 774] on input "Approve" at bounding box center [228, 790] width 89 height 32
